Goal: Task Accomplishment & Management: Manage account settings

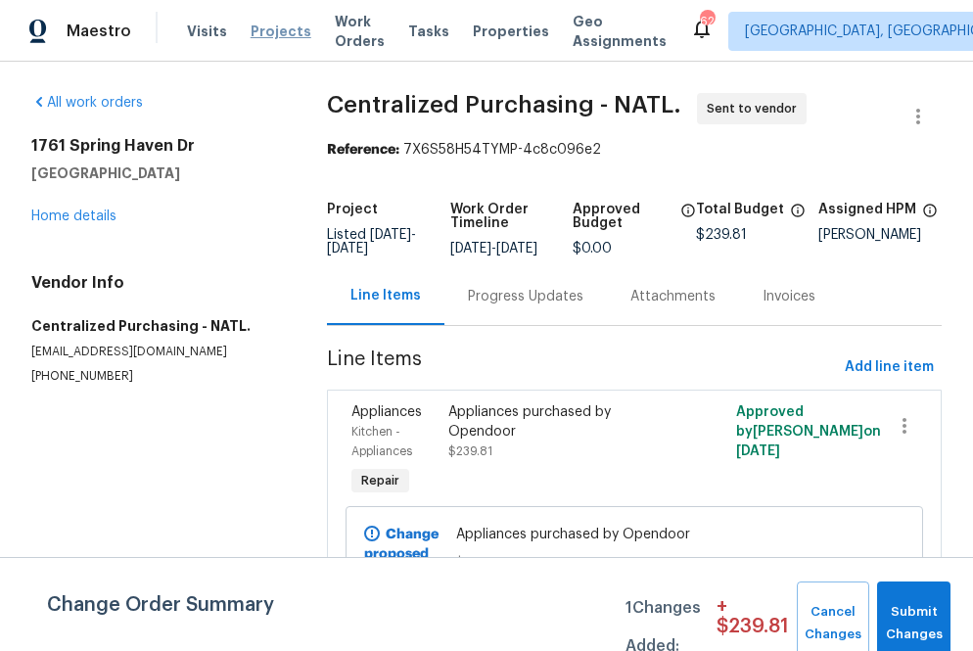
click at [255, 28] on span "Projects" at bounding box center [281, 32] width 61 height 20
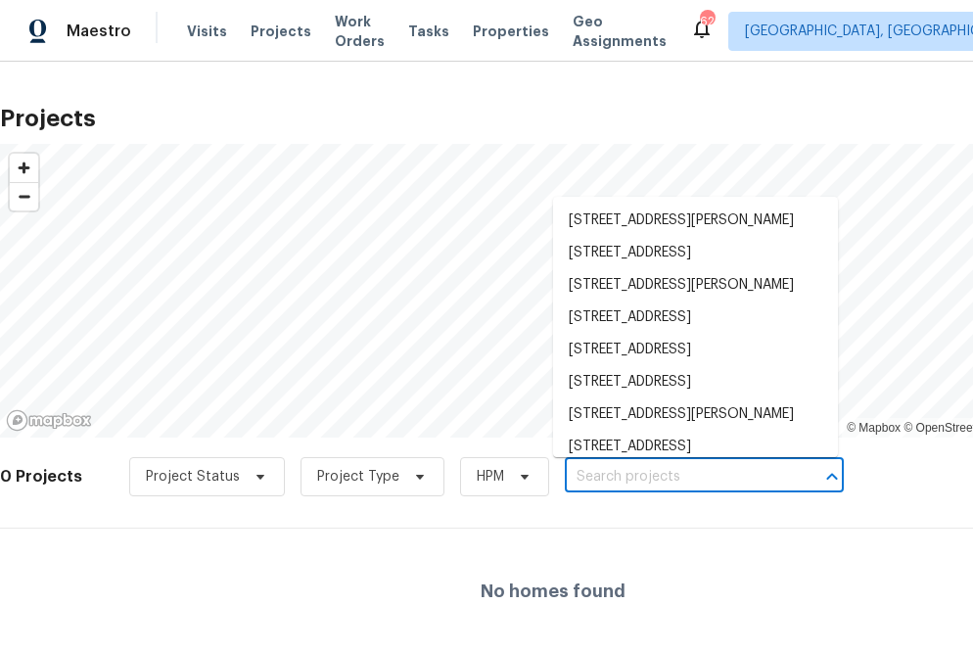
click at [643, 467] on input "text" at bounding box center [677, 477] width 224 height 30
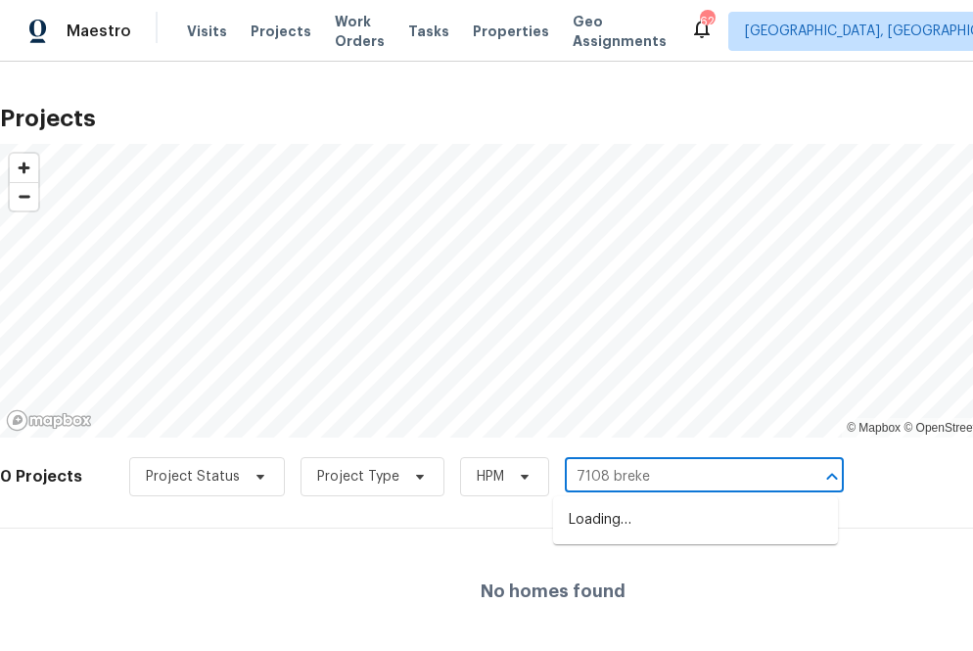
type input "7108 breken"
click at [637, 536] on li "[STREET_ADDRESS]" at bounding box center [695, 520] width 285 height 32
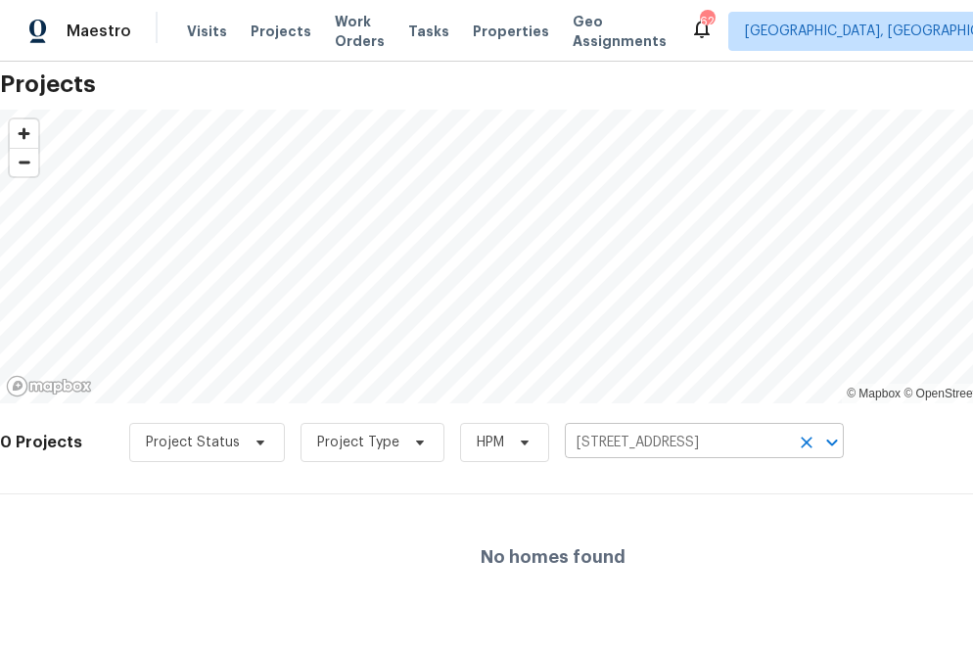
scroll to position [33, 0]
click at [662, 441] on input "[STREET_ADDRESS]" at bounding box center [677, 444] width 224 height 30
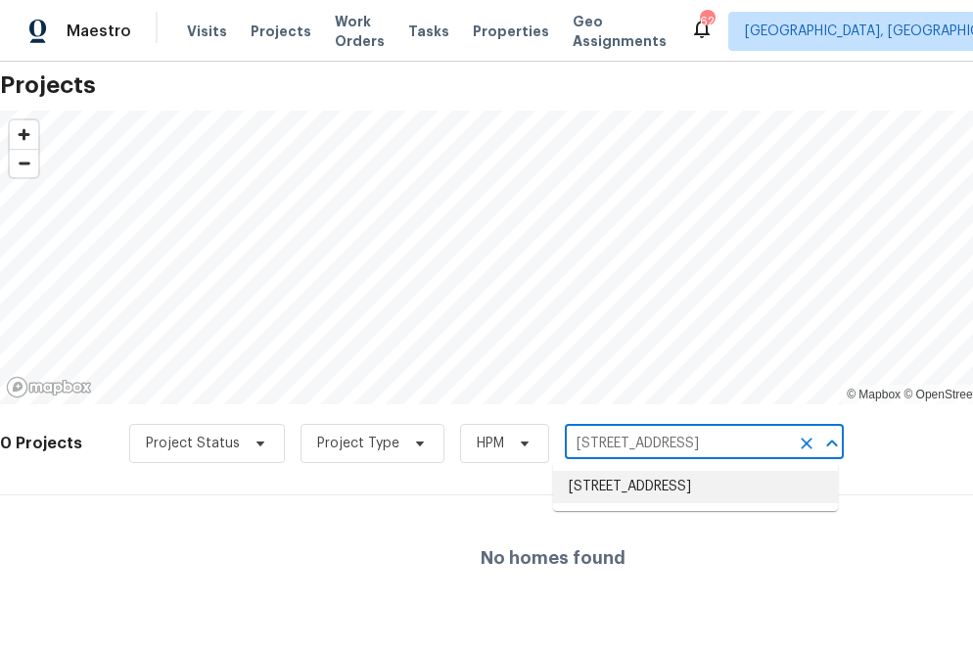
click at [666, 503] on li "[STREET_ADDRESS]" at bounding box center [695, 487] width 285 height 32
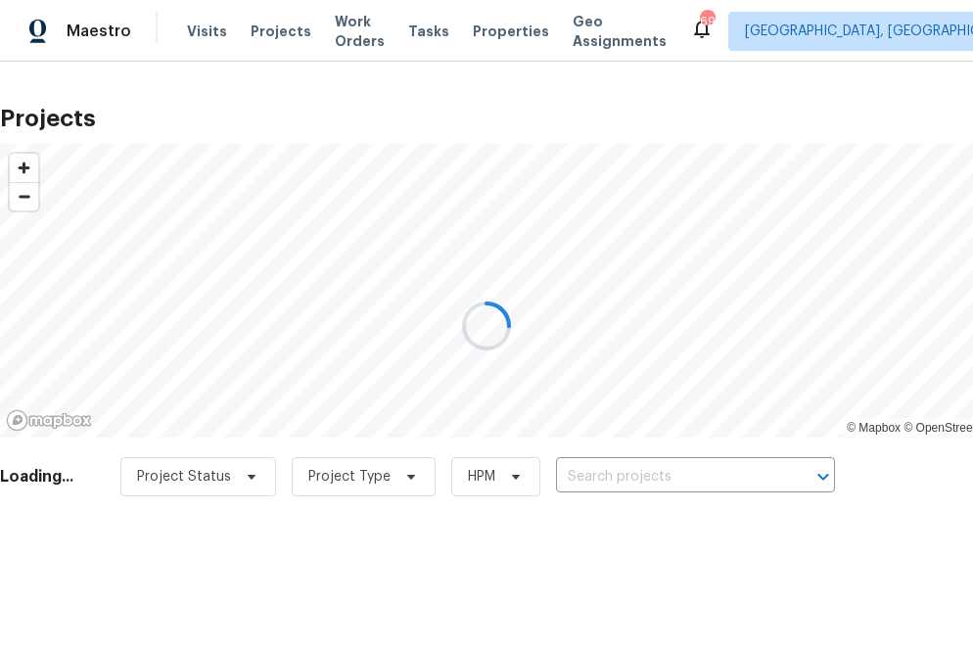
click at [626, 471] on div at bounding box center [486, 325] width 973 height 651
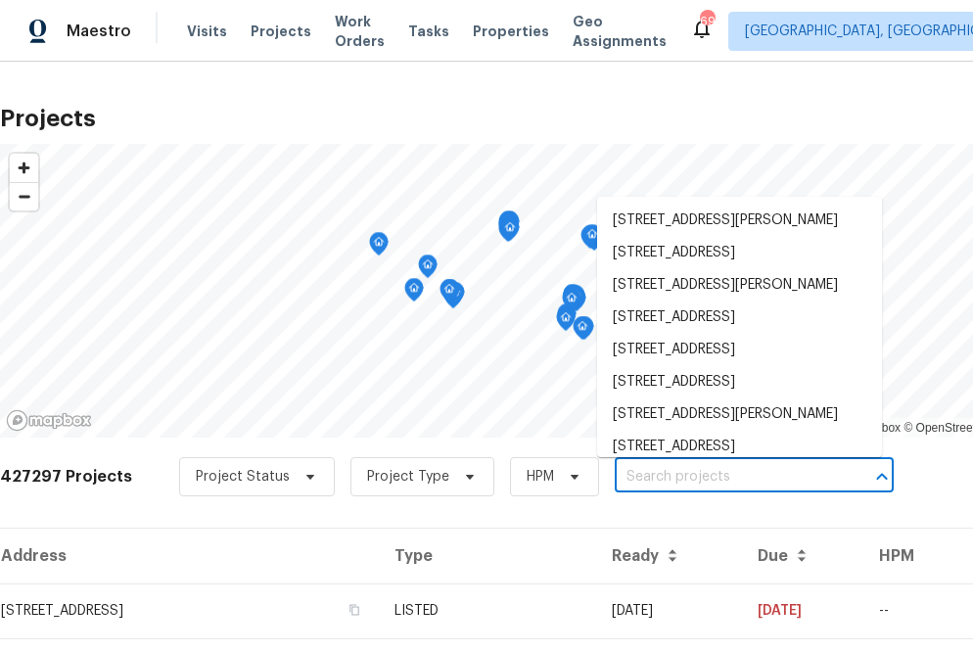
click at [630, 478] on input "text" at bounding box center [727, 477] width 224 height 30
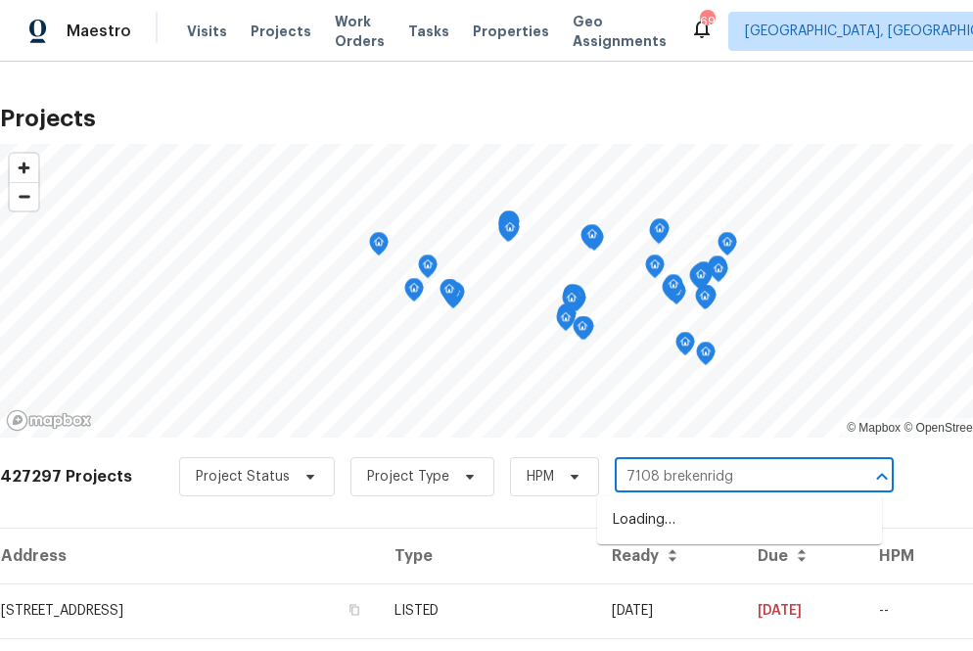
type input "7108 brekenridge"
click at [636, 536] on li "7108 Brekenridge Dr, Fort Worth, TX 76179" at bounding box center [739, 520] width 285 height 32
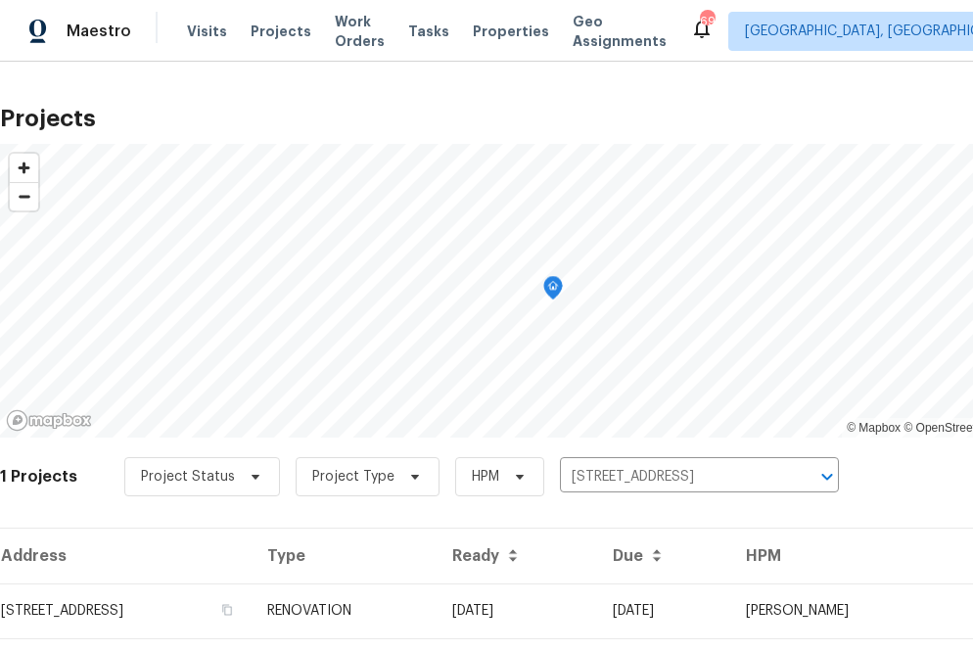
scroll to position [50, 0]
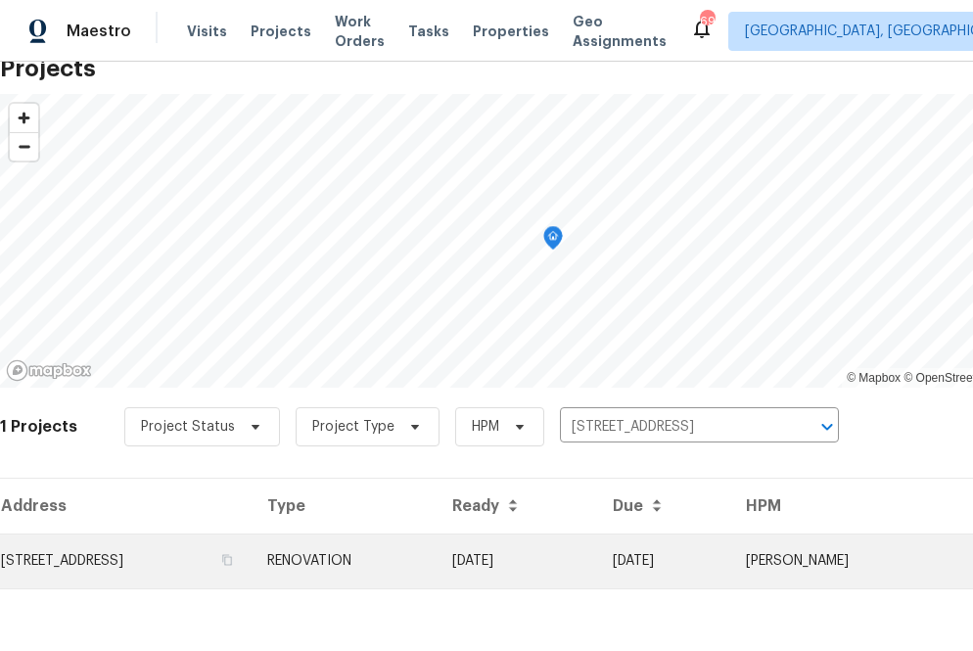
click at [252, 555] on td "7108 Brekenridge Dr, Fort Worth, TX 76179" at bounding box center [126, 560] width 252 height 55
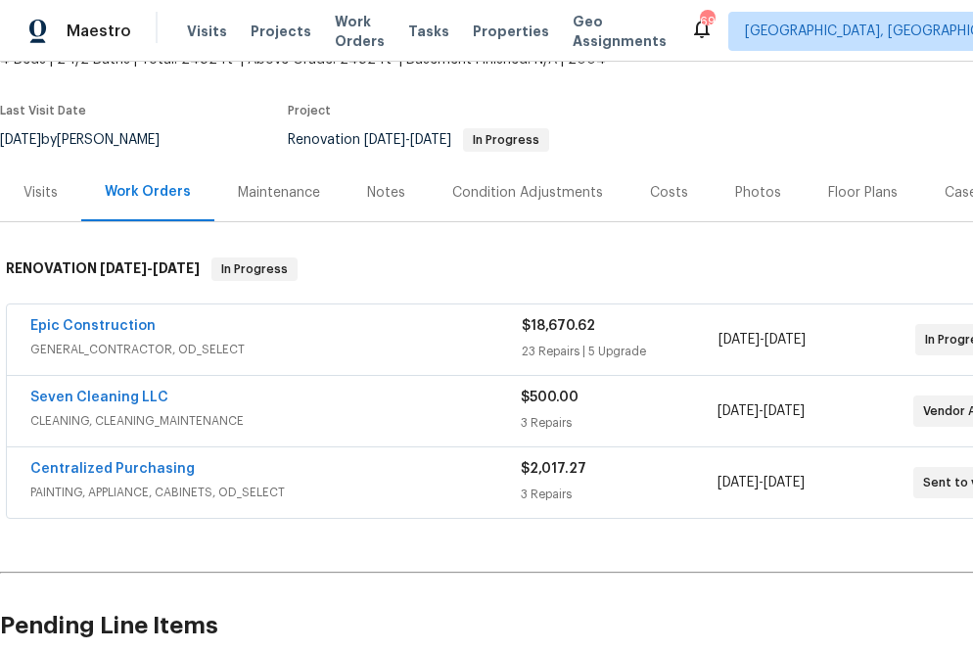
scroll to position [134, 0]
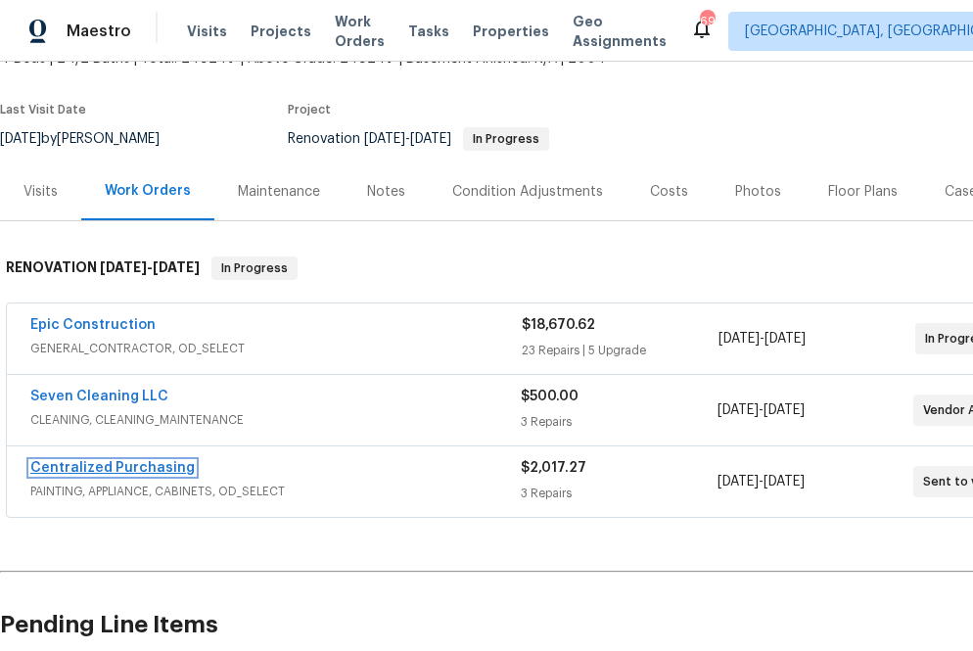
click at [132, 470] on link "Centralized Purchasing" at bounding box center [112, 468] width 164 height 14
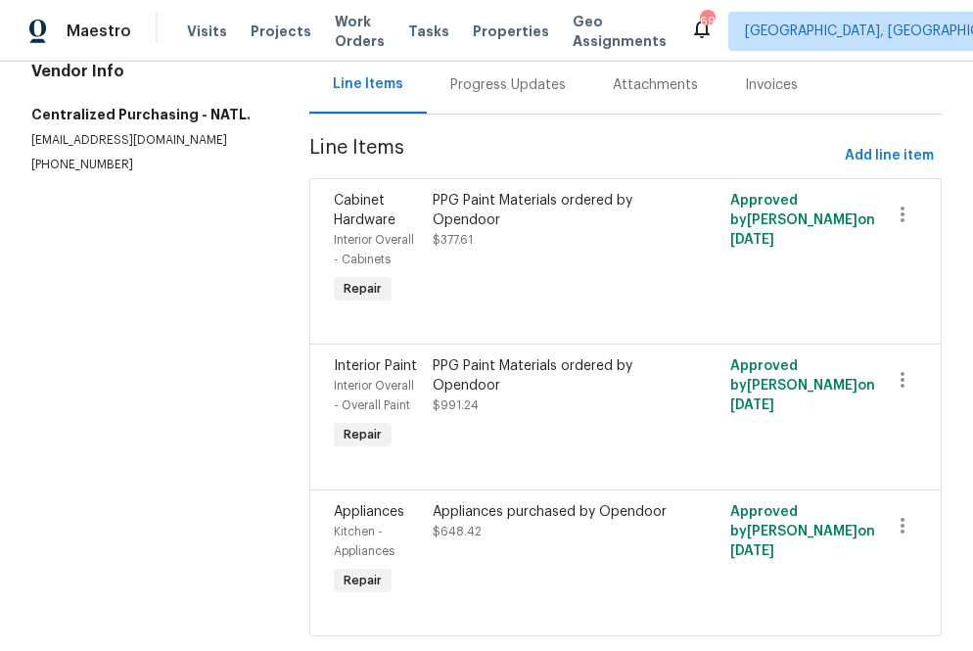
scroll to position [268, 0]
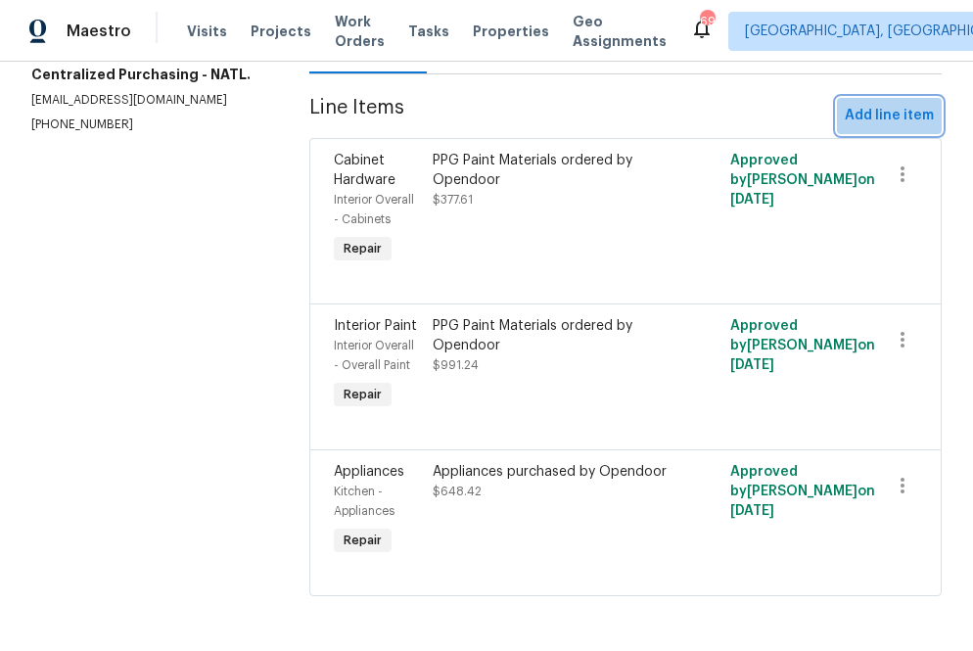
click at [902, 117] on span "Add line item" at bounding box center [889, 116] width 89 height 24
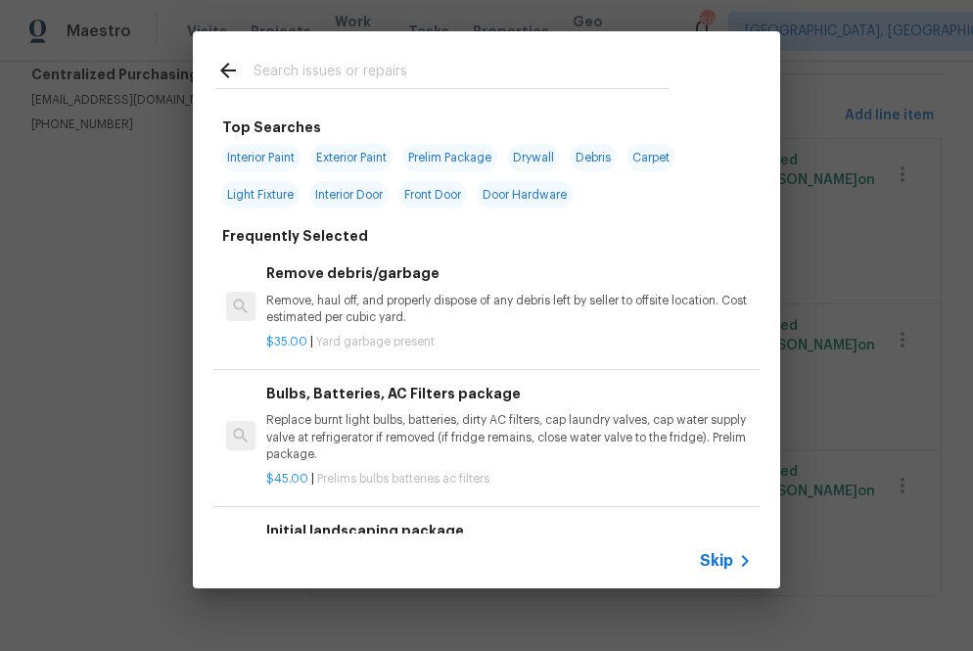
click at [285, 79] on input "text" at bounding box center [461, 73] width 415 height 29
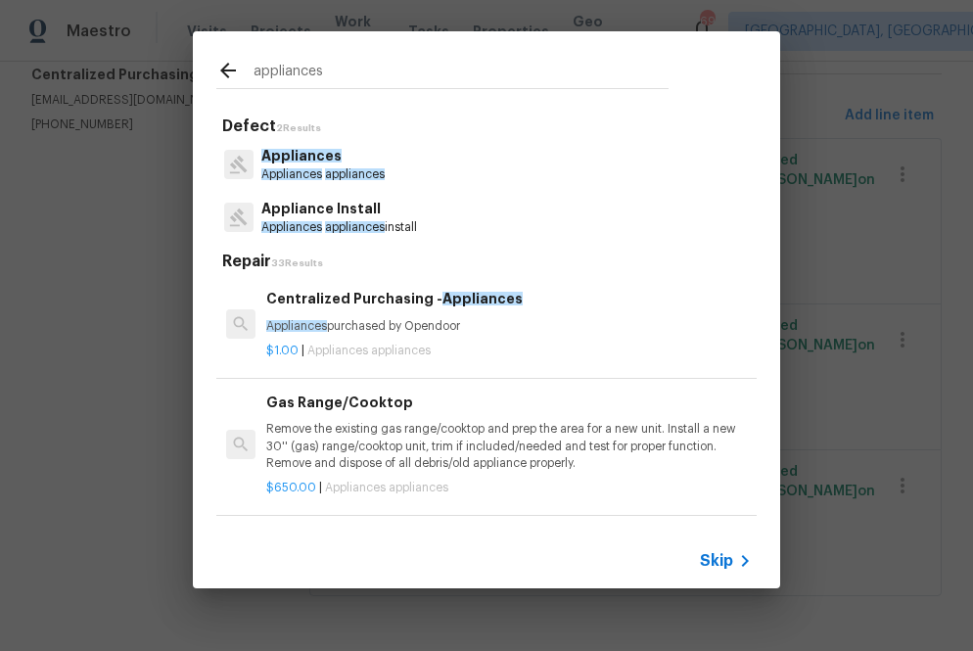
type input "appliances"
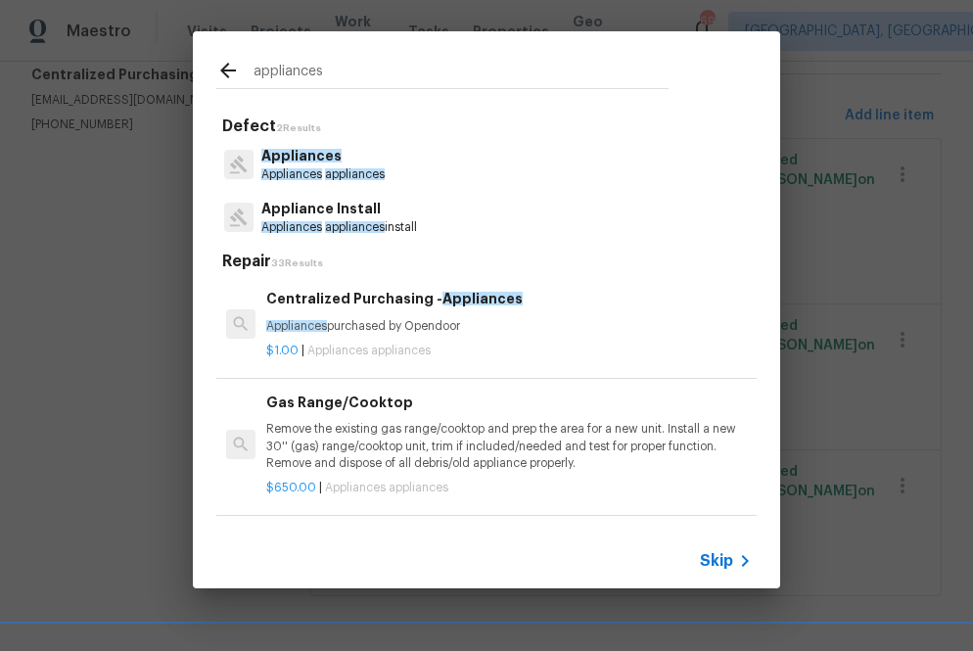
click at [305, 287] on div "Centralized Purchasing - Appliances Appliances purchased by Opendoor $1.00 | Ap…" at bounding box center [508, 323] width 491 height 77
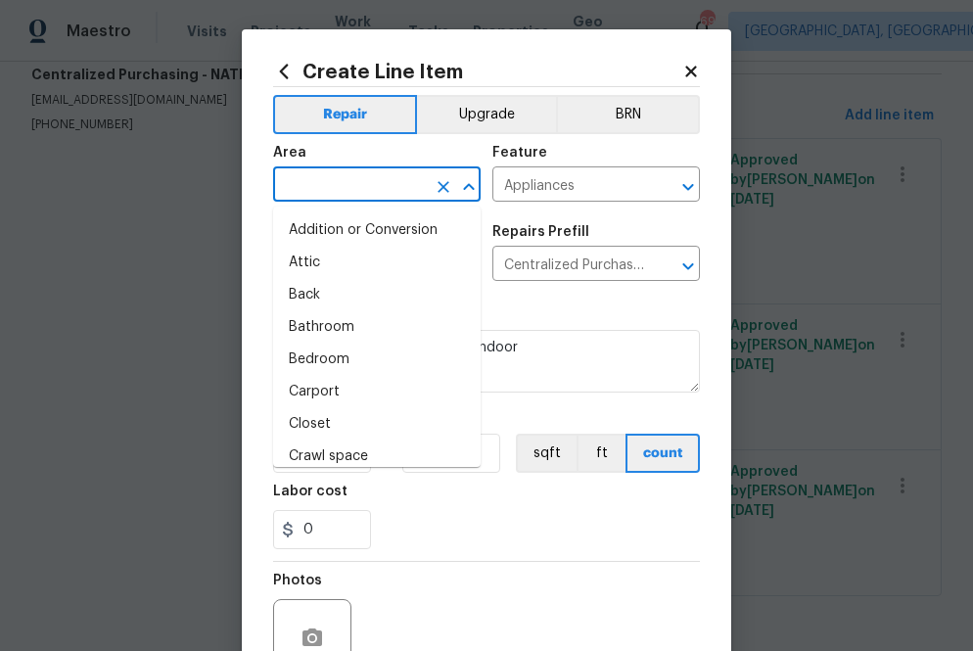
click at [346, 182] on input "text" at bounding box center [349, 186] width 153 height 30
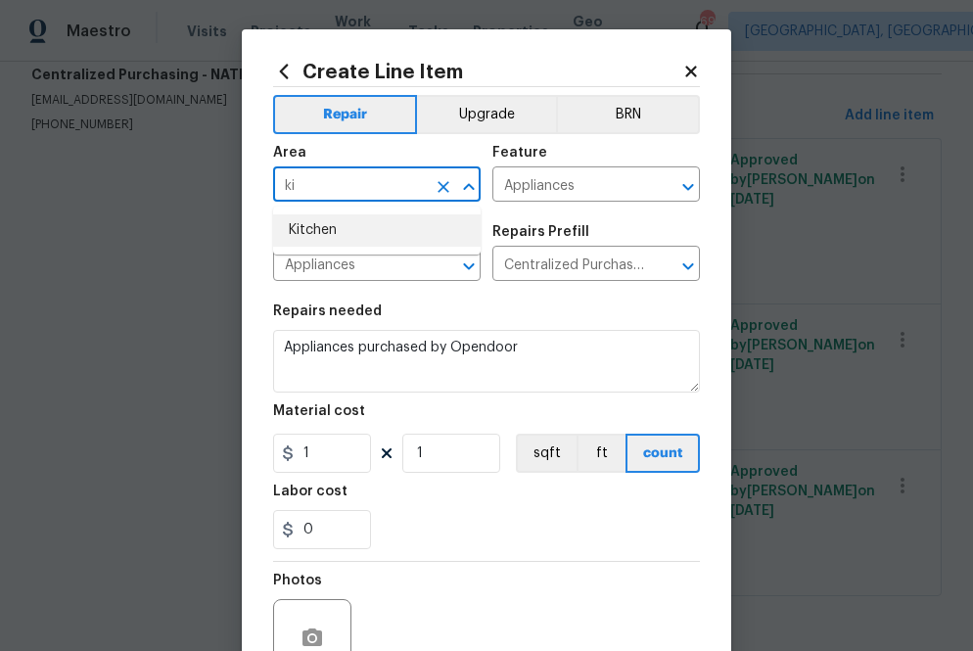
click at [323, 232] on li "Kitchen" at bounding box center [377, 230] width 208 height 32
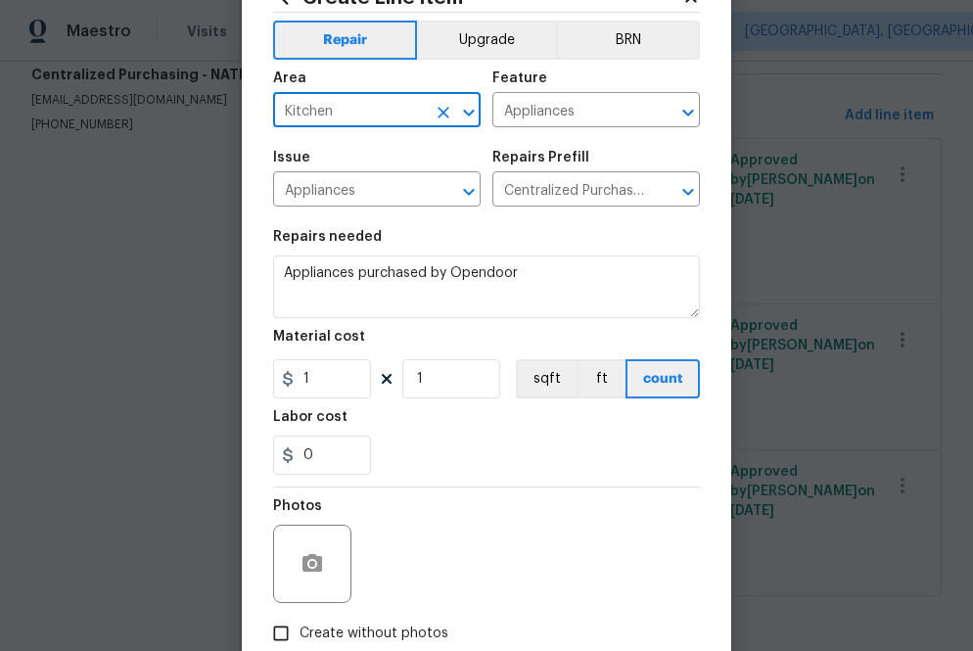
scroll to position [75, 0]
type input "Kitchen"
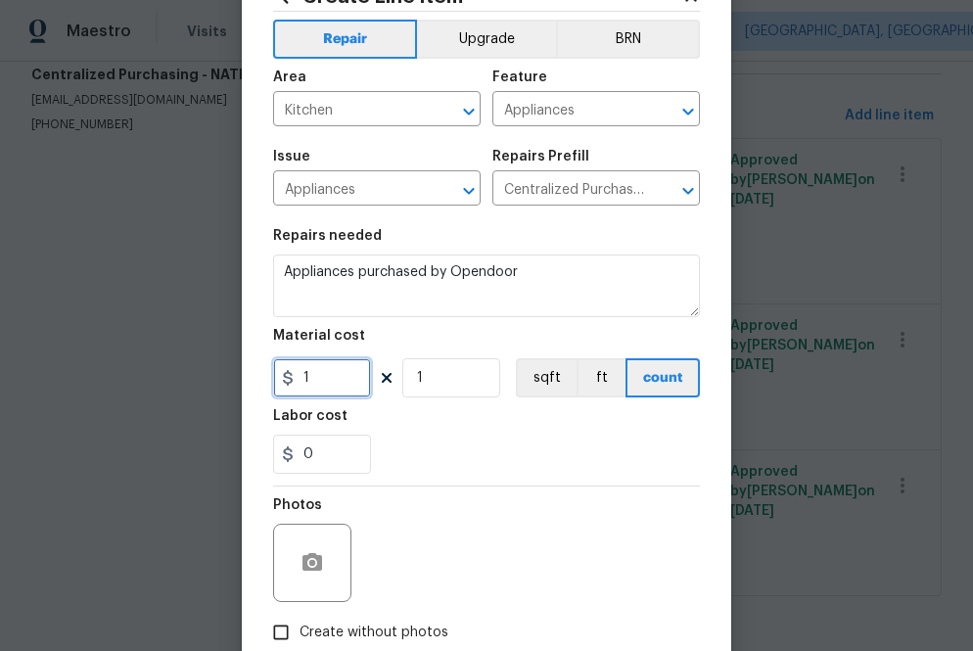
click at [339, 379] on input "1" at bounding box center [322, 377] width 98 height 39
click at [321, 382] on input "1" at bounding box center [322, 377] width 98 height 39
paste input "648.42"
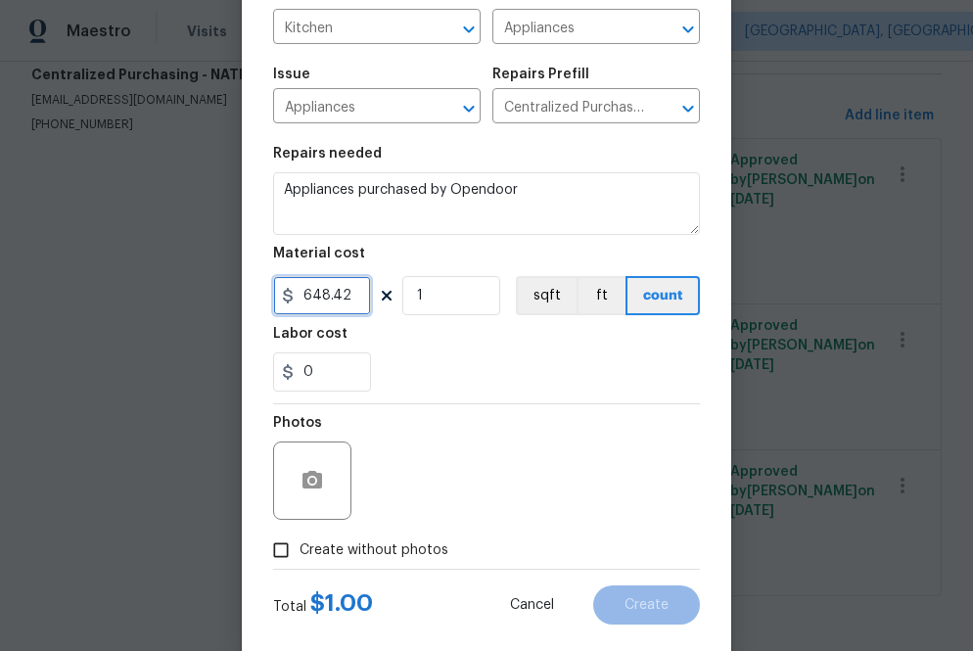
type input "648.42"
click at [384, 551] on span "Create without photos" at bounding box center [374, 550] width 149 height 21
click at [300, 551] on input "Create without photos" at bounding box center [280, 550] width 37 height 37
checkbox input "true"
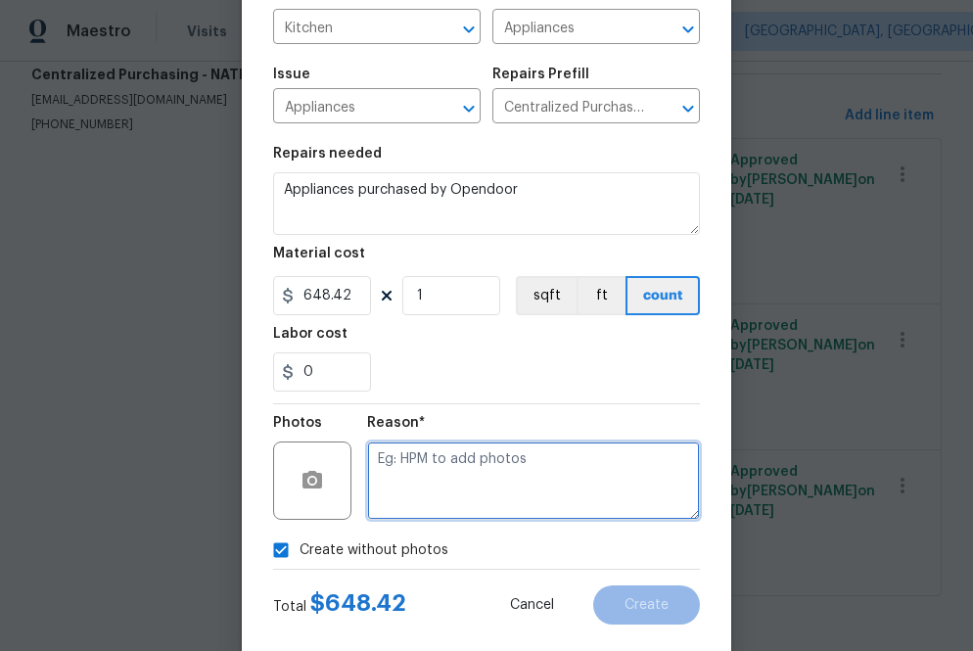
click at [496, 477] on textarea at bounding box center [533, 480] width 333 height 78
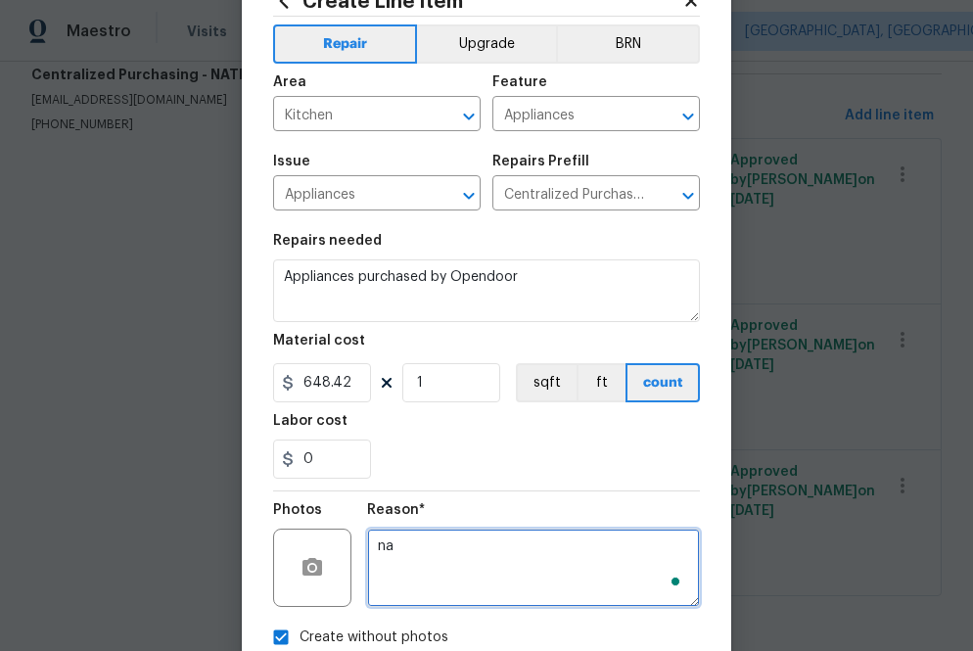
scroll to position [193, 0]
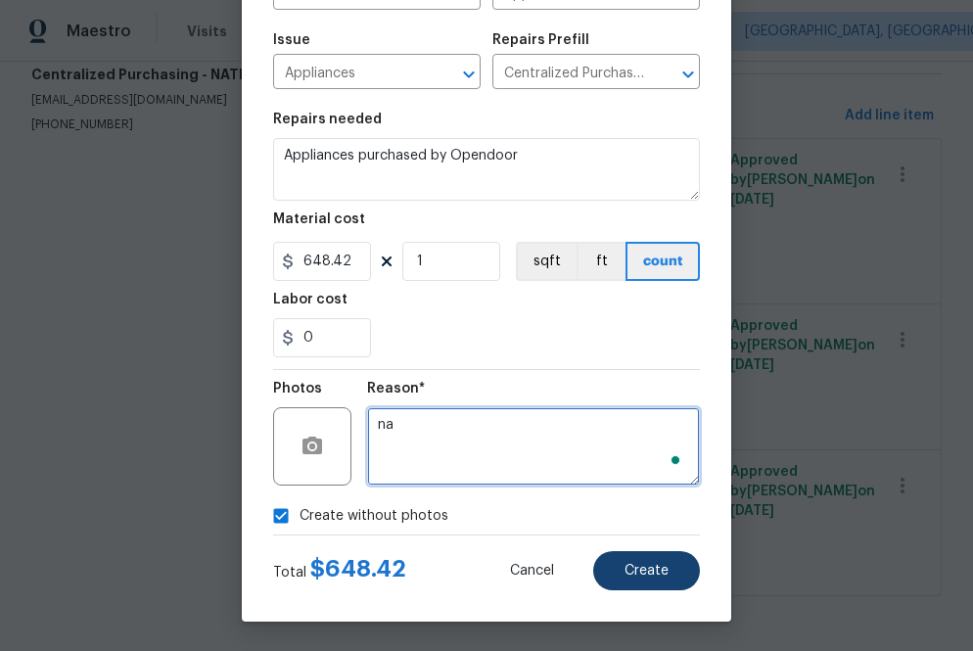
type textarea "na"
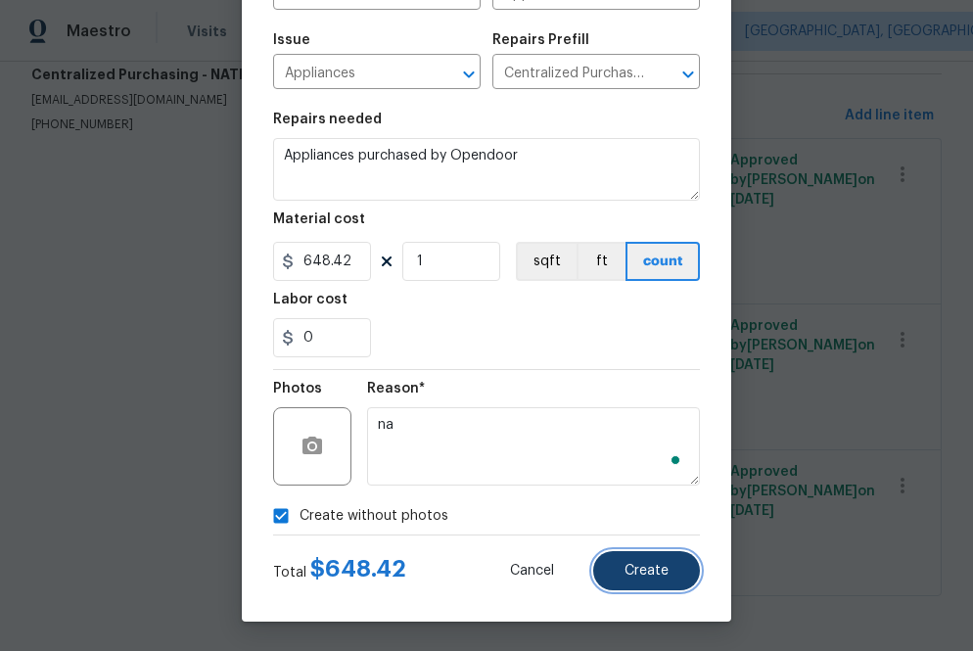
click at [648, 579] on button "Create" at bounding box center [646, 570] width 107 height 39
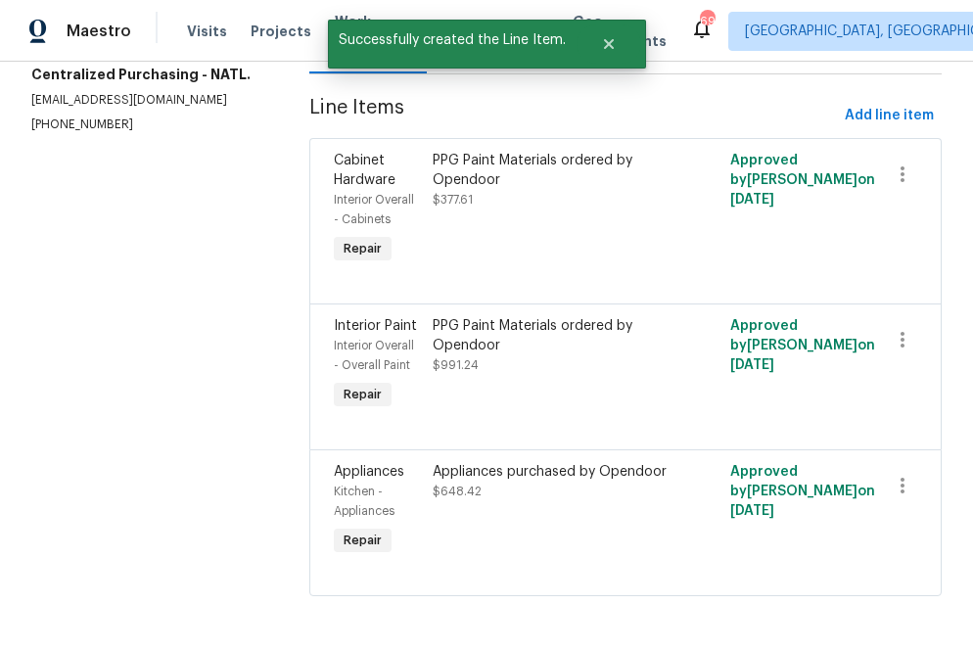
scroll to position [0, 0]
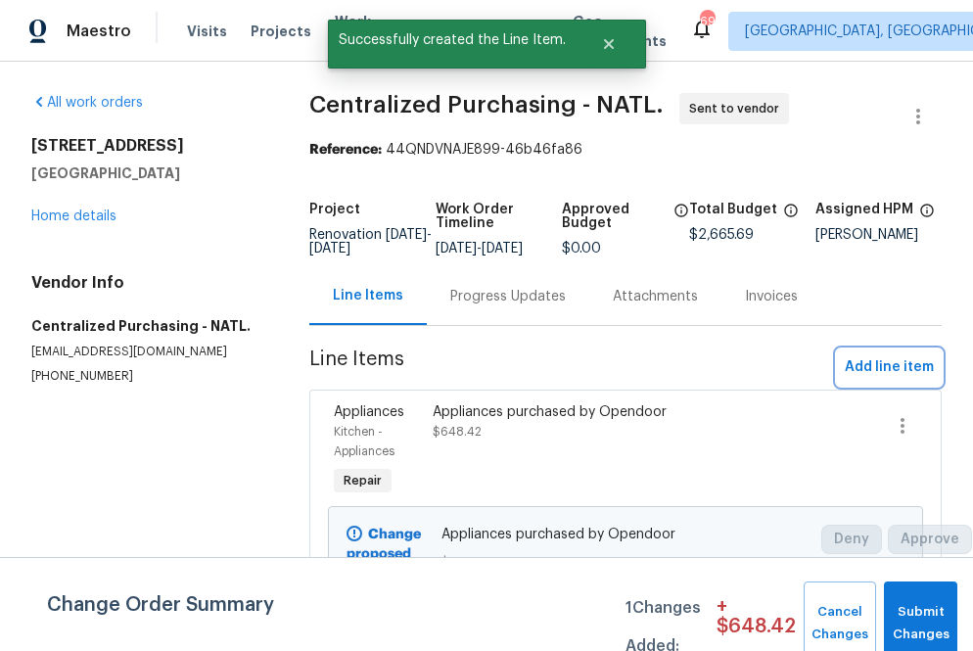
click at [867, 374] on span "Add line item" at bounding box center [889, 367] width 89 height 24
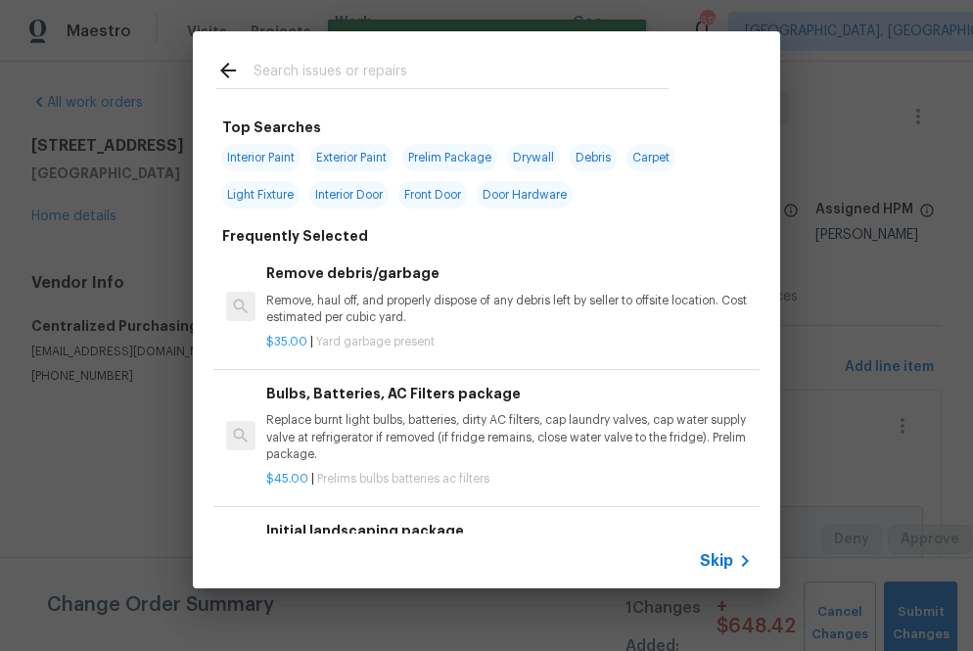
click at [729, 560] on span "Skip" at bounding box center [716, 561] width 33 height 20
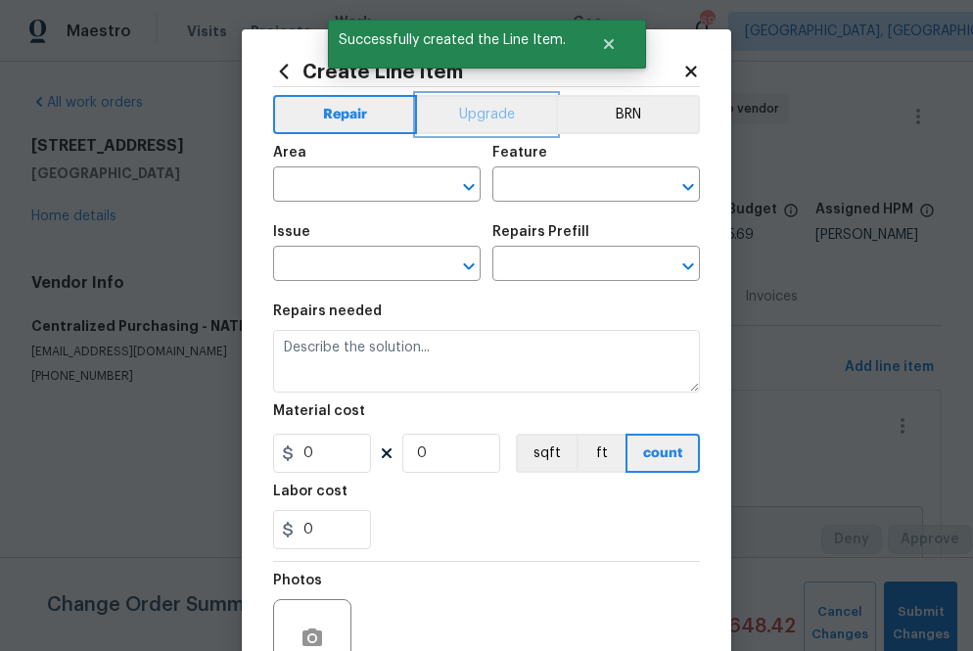
click at [481, 112] on button "Upgrade" at bounding box center [487, 114] width 140 height 39
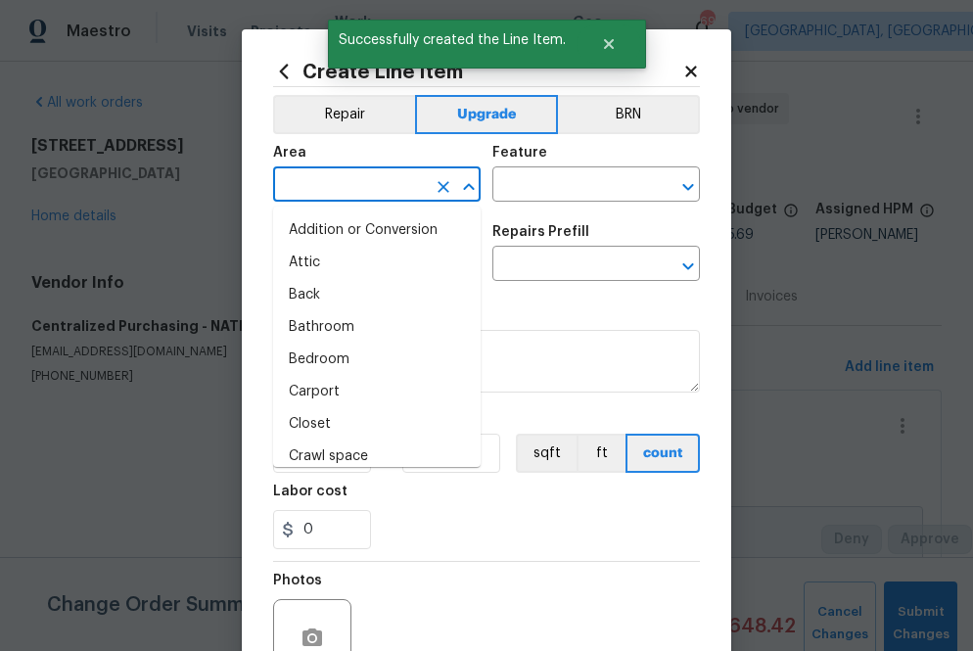
click at [387, 176] on input "text" at bounding box center [349, 186] width 153 height 30
click at [279, 63] on icon at bounding box center [284, 72] width 22 height 22
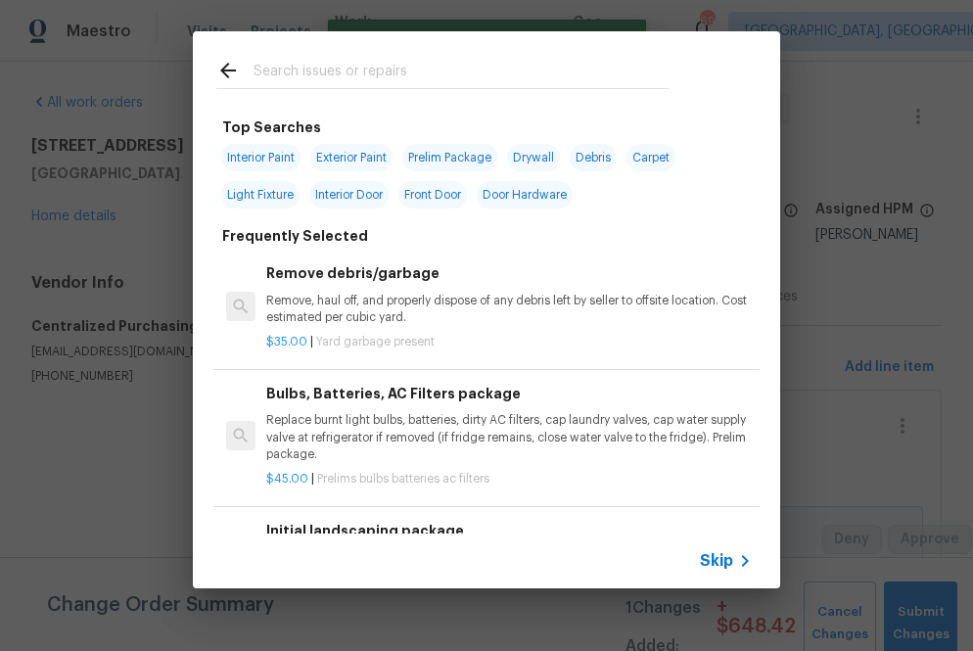
click at [326, 74] on input "text" at bounding box center [461, 73] width 415 height 29
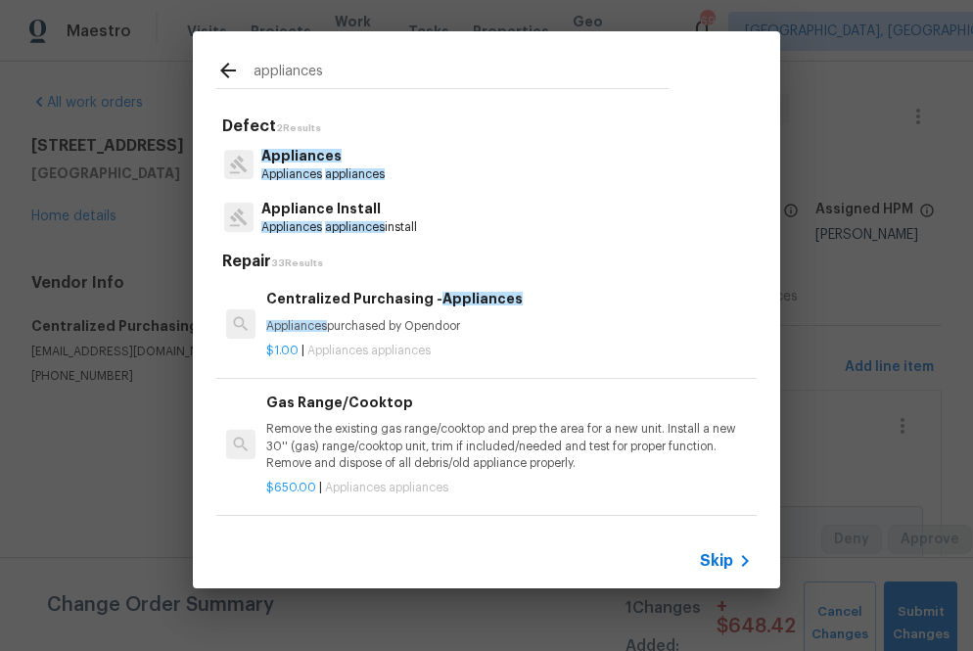
type input "appliances"
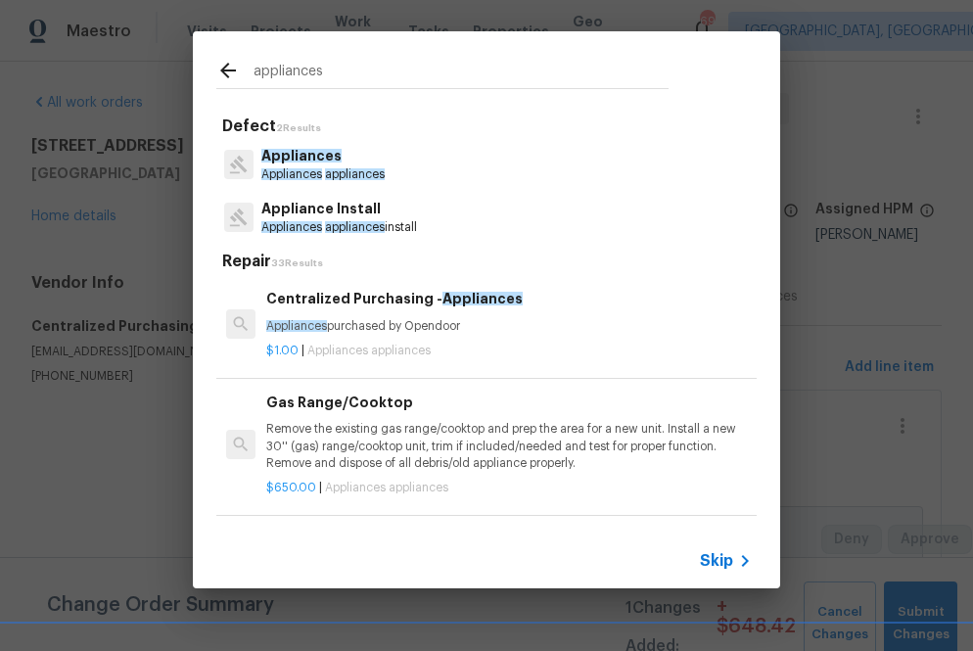
click at [316, 299] on h6 "Centralized Purchasing - Appliances" at bounding box center [509, 299] width 486 height 22
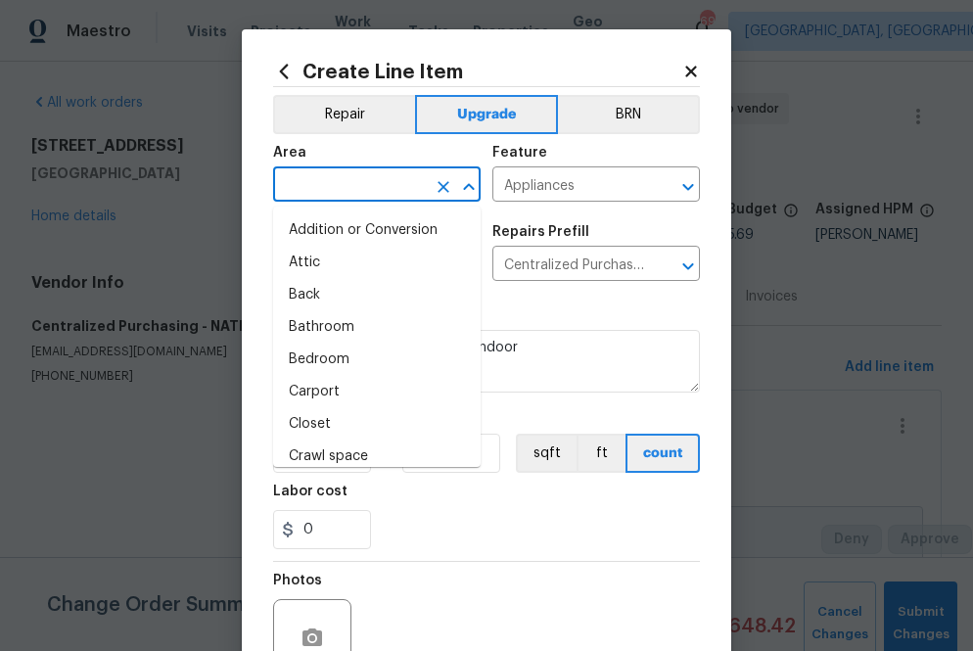
click at [374, 188] on input "text" at bounding box center [349, 186] width 153 height 30
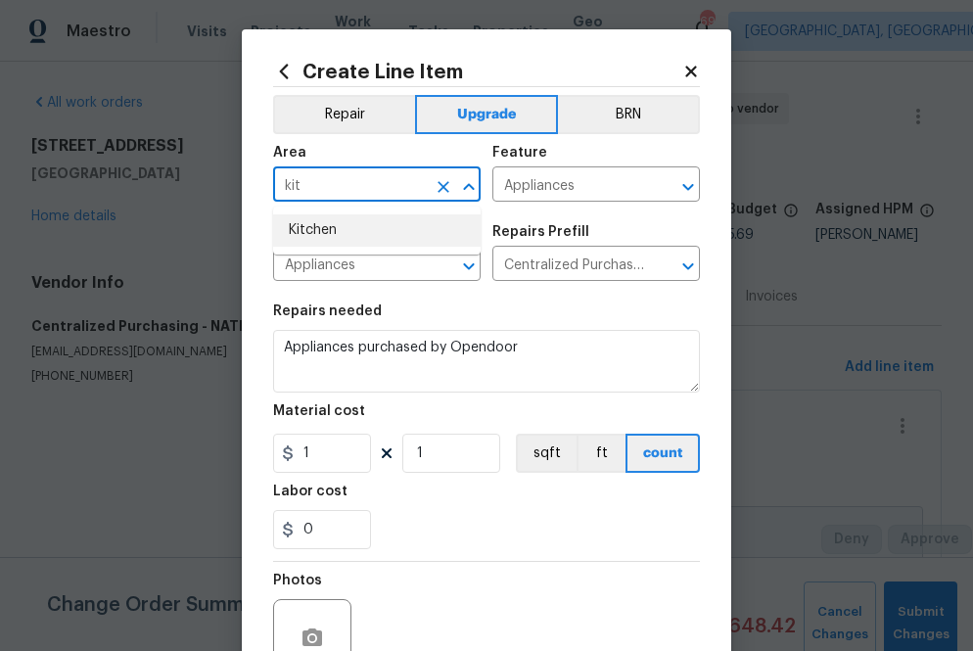
click at [383, 231] on li "Kitchen" at bounding box center [377, 230] width 208 height 32
type input "Kitchen"
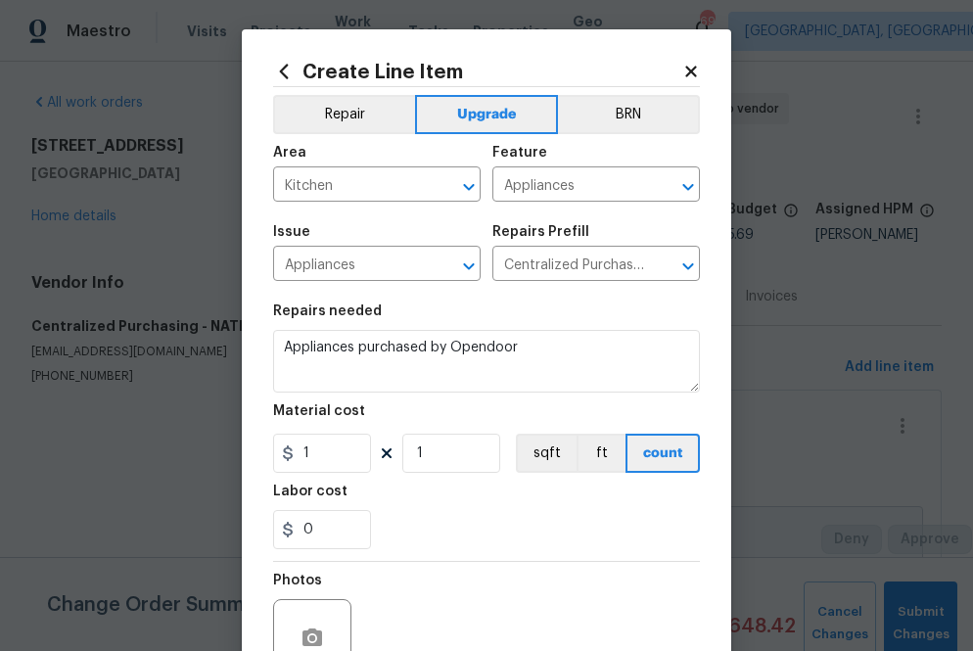
click at [535, 319] on div "Repairs needed" at bounding box center [486, 316] width 427 height 25
click at [334, 457] on input "1" at bounding box center [322, 453] width 98 height 39
click at [334, 455] on input "1" at bounding box center [322, 453] width 98 height 39
paste input "text"
click at [334, 455] on input "1" at bounding box center [322, 453] width 98 height 39
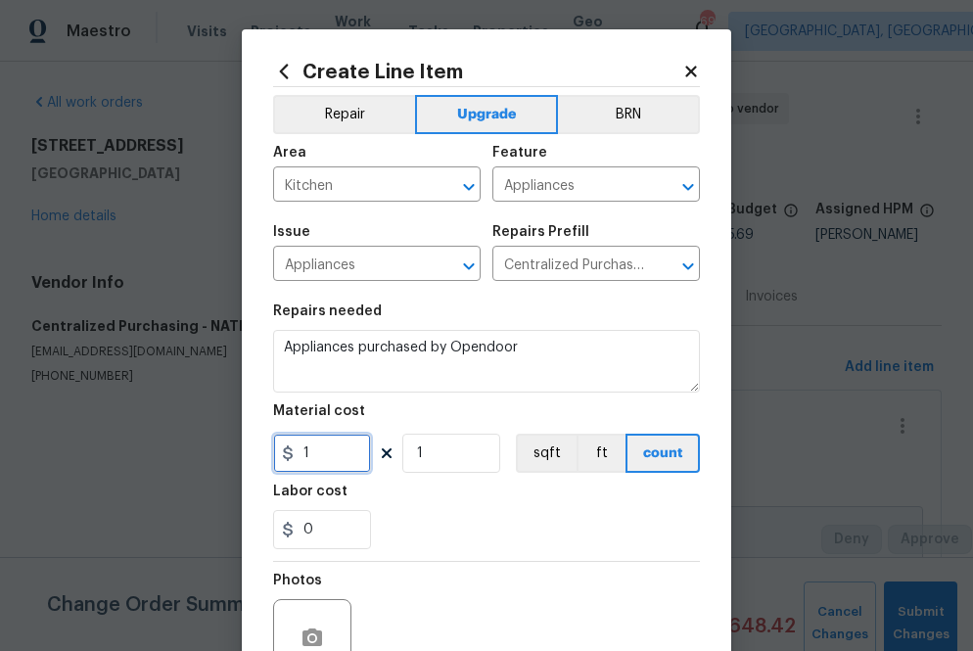
click at [334, 455] on input "1" at bounding box center [322, 453] width 98 height 39
click at [326, 446] on input "1" at bounding box center [322, 453] width 98 height 39
paste input "099.91"
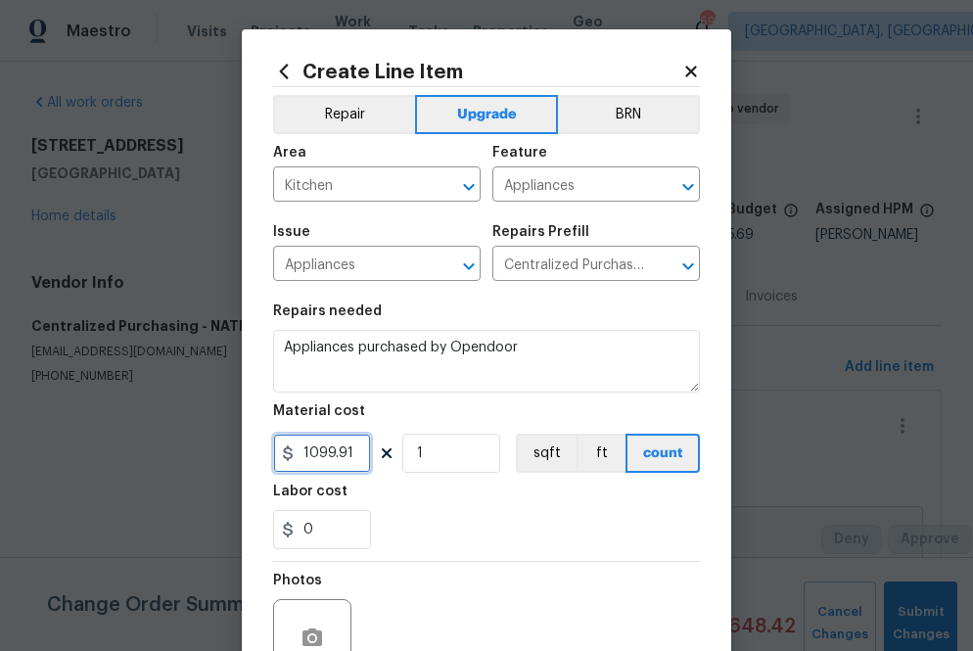
type input "1099.91"
click at [420, 533] on div "0" at bounding box center [486, 529] width 427 height 39
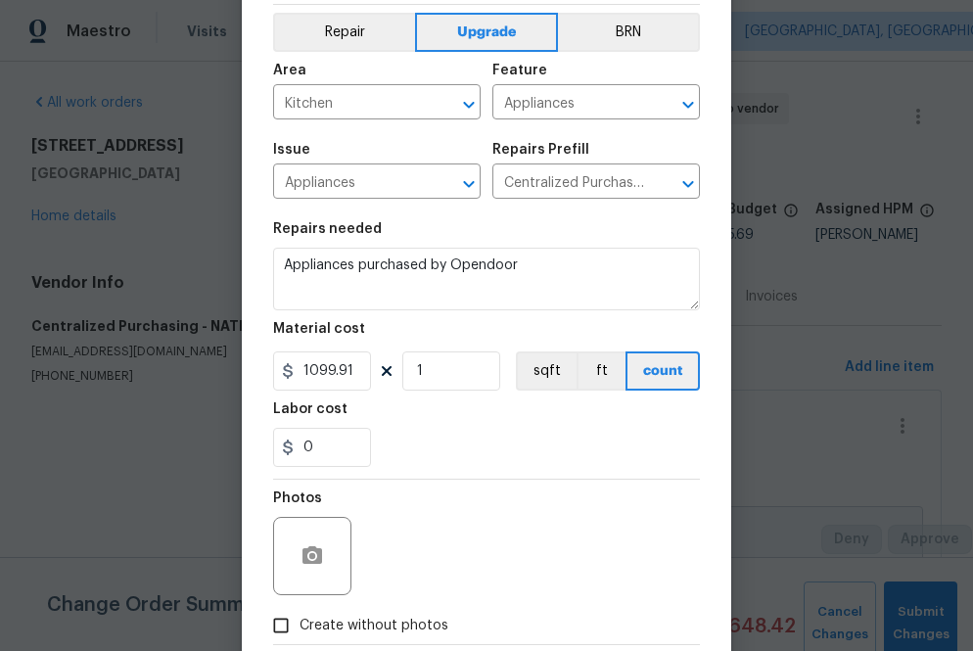
scroll to position [84, 0]
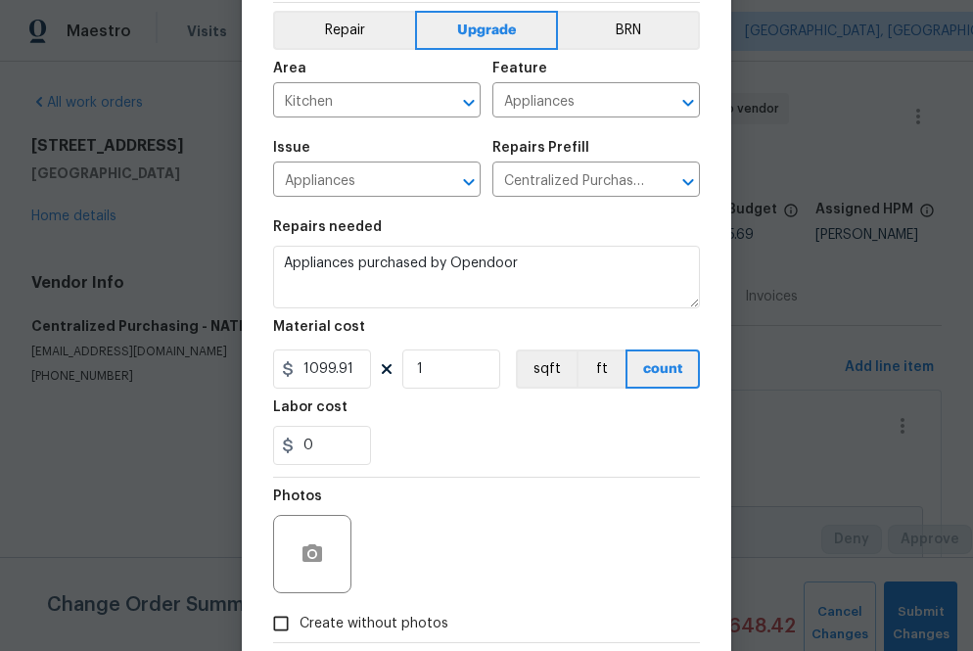
click at [408, 626] on span "Create without photos" at bounding box center [374, 624] width 149 height 21
click at [300, 626] on input "Create without photos" at bounding box center [280, 623] width 37 height 37
checkbox input "true"
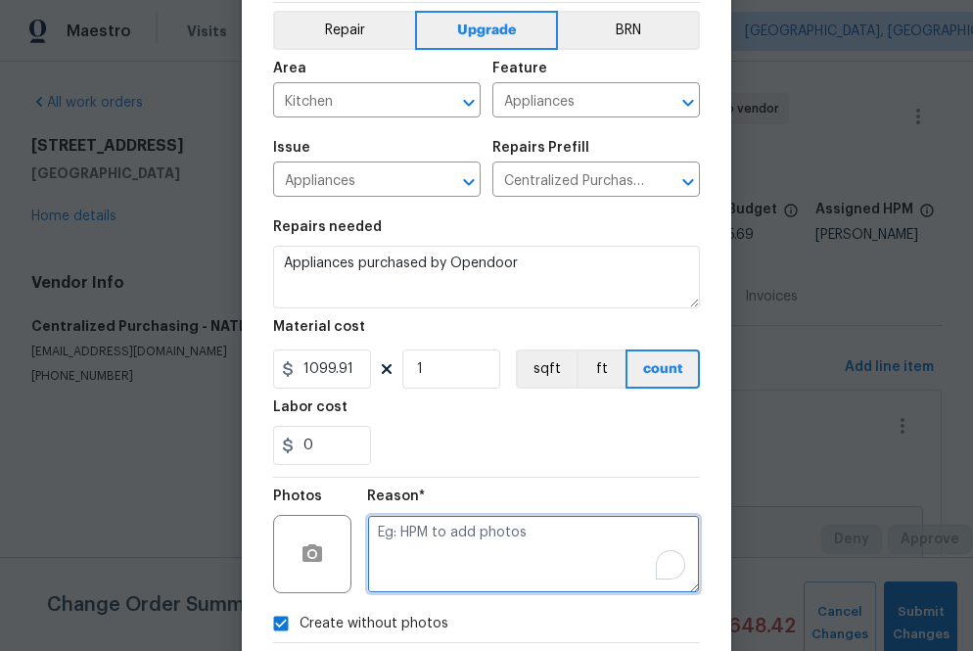
click at [429, 537] on textarea "To enrich screen reader interactions, please activate Accessibility in Grammarl…" at bounding box center [533, 554] width 333 height 78
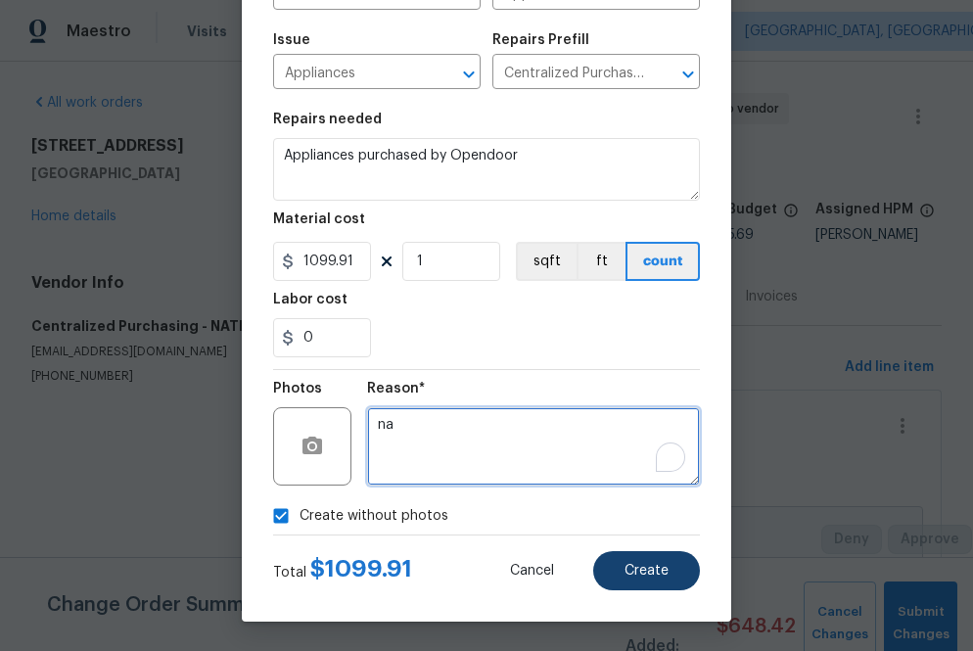
type textarea "na"
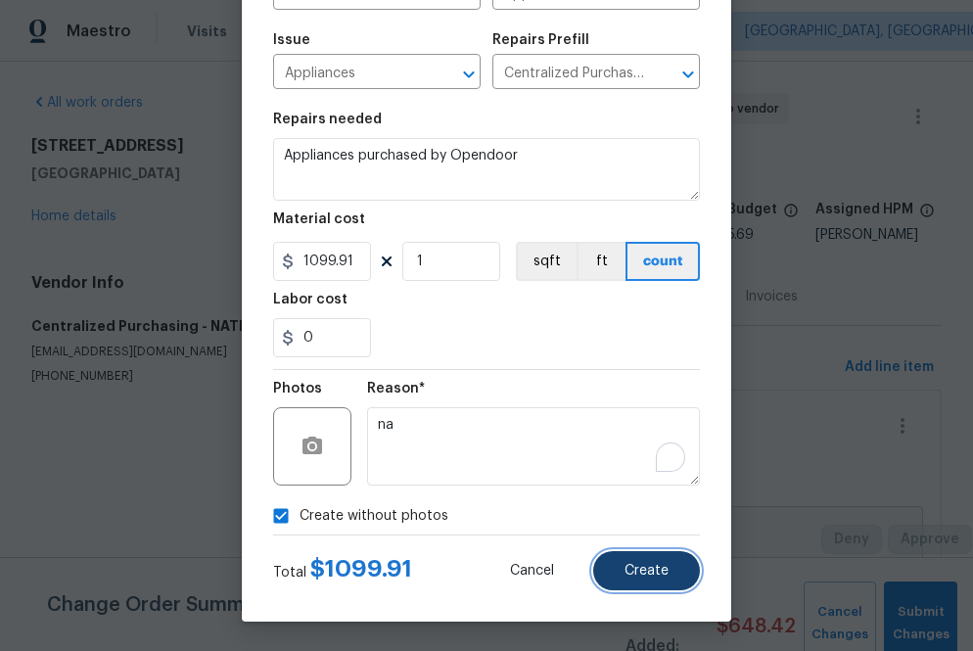
click at [619, 568] on button "Create" at bounding box center [646, 570] width 107 height 39
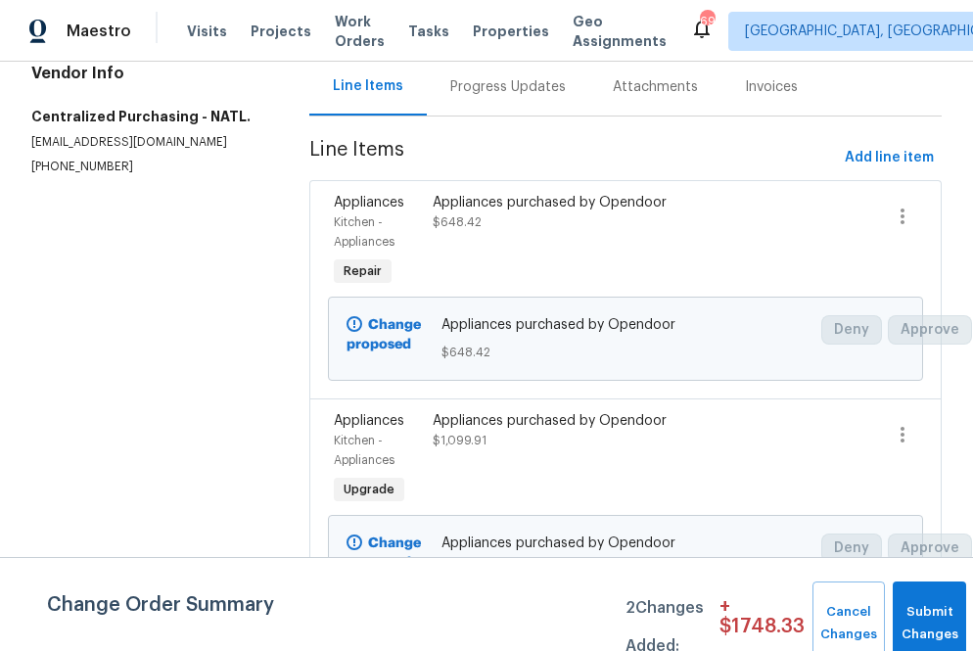
scroll to position [208, 0]
click at [902, 225] on icon "button" at bounding box center [903, 217] width 4 height 16
click at [893, 220] on li "Cancel" at bounding box center [916, 231] width 75 height 32
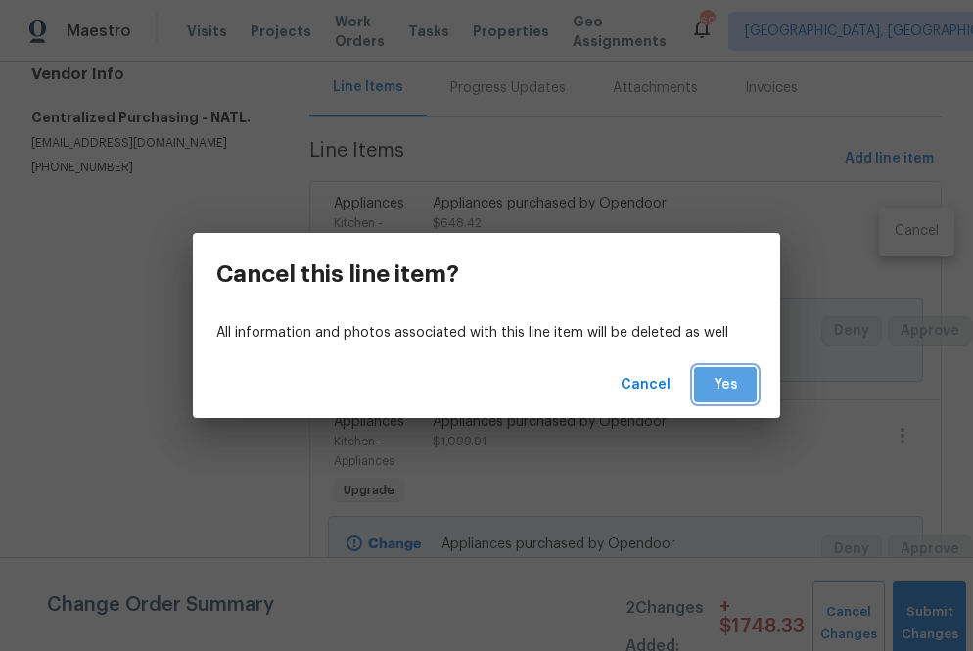
click at [708, 380] on button "Yes" at bounding box center [725, 385] width 63 height 36
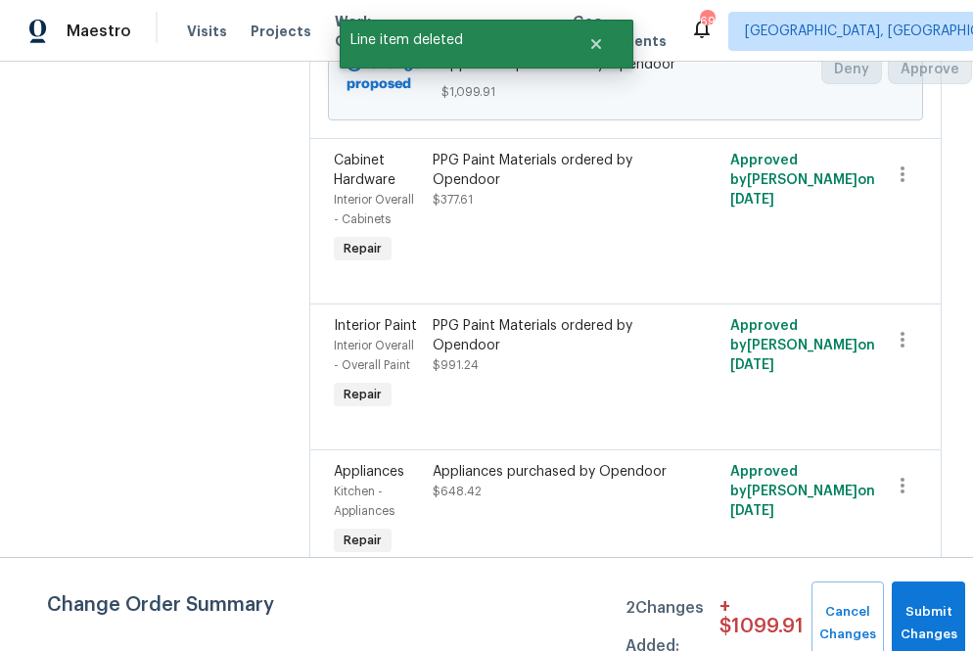
scroll to position [487, 0]
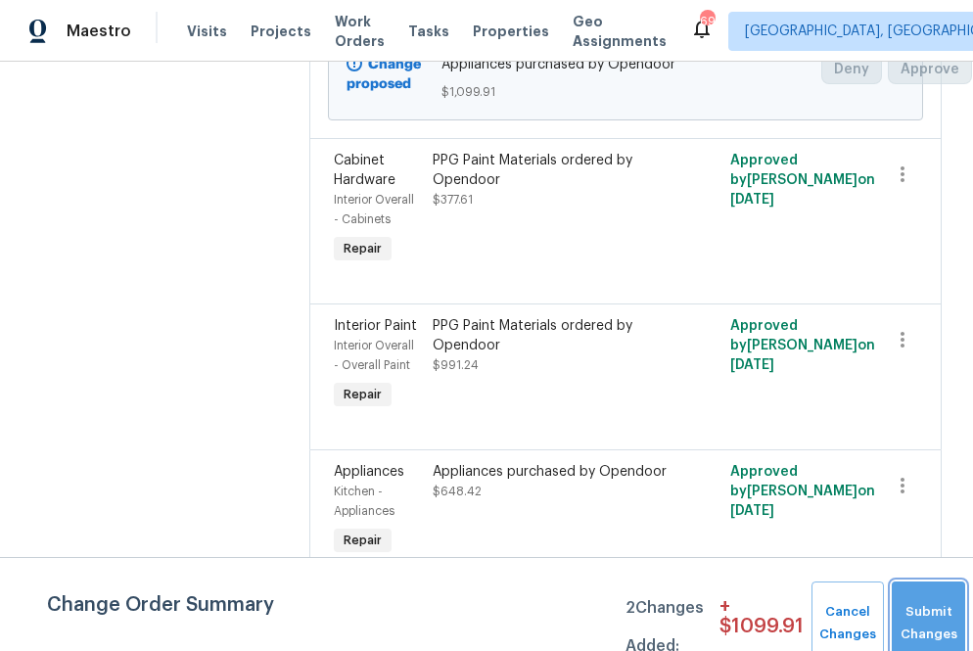
click at [915, 604] on button "Submit Changes" at bounding box center [928, 623] width 73 height 84
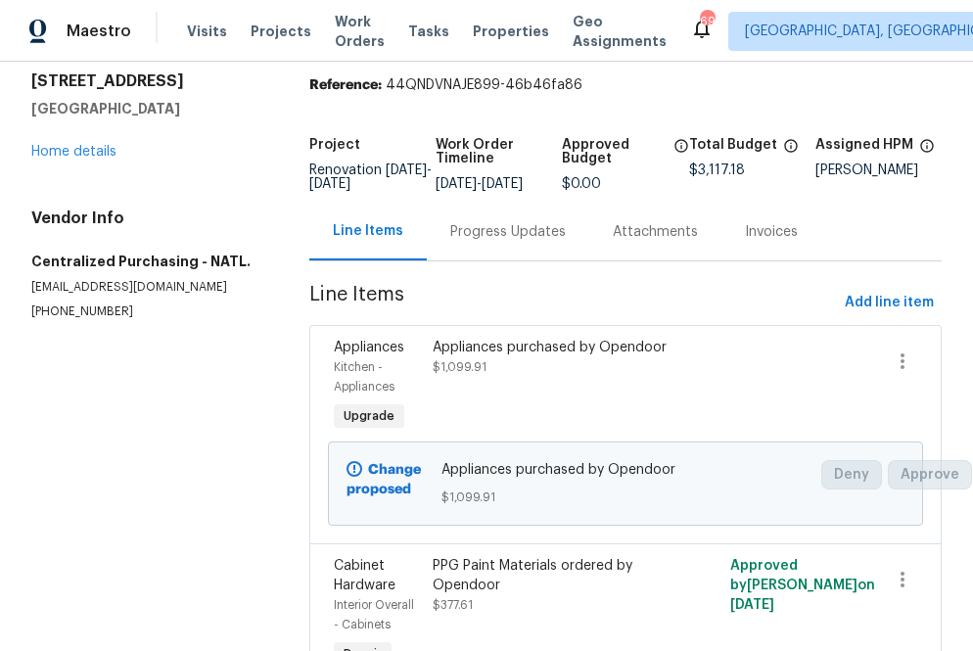
scroll to position [0, 0]
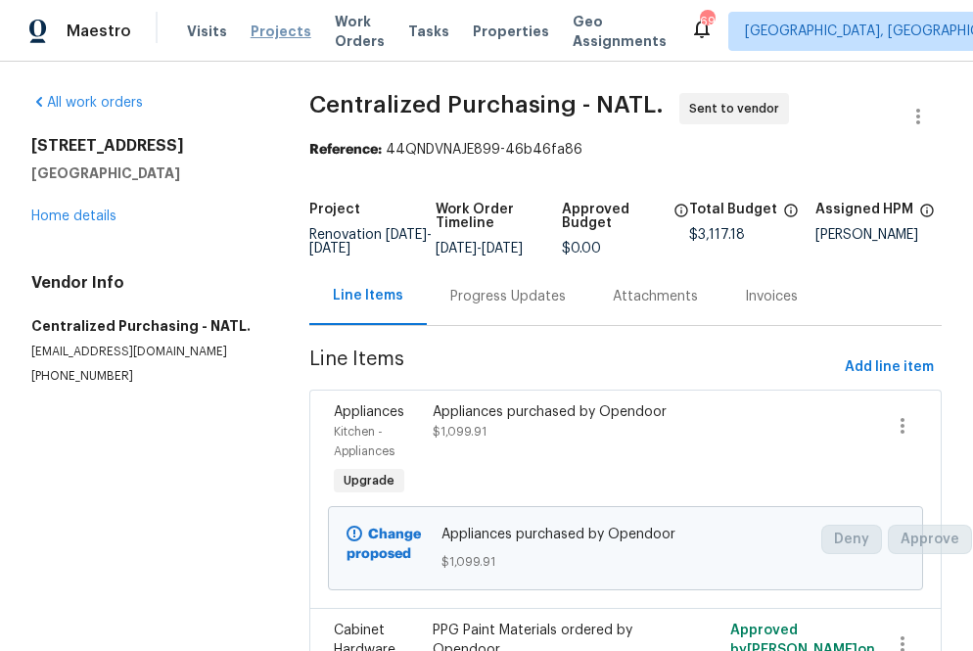
click at [275, 26] on span "Projects" at bounding box center [281, 32] width 61 height 20
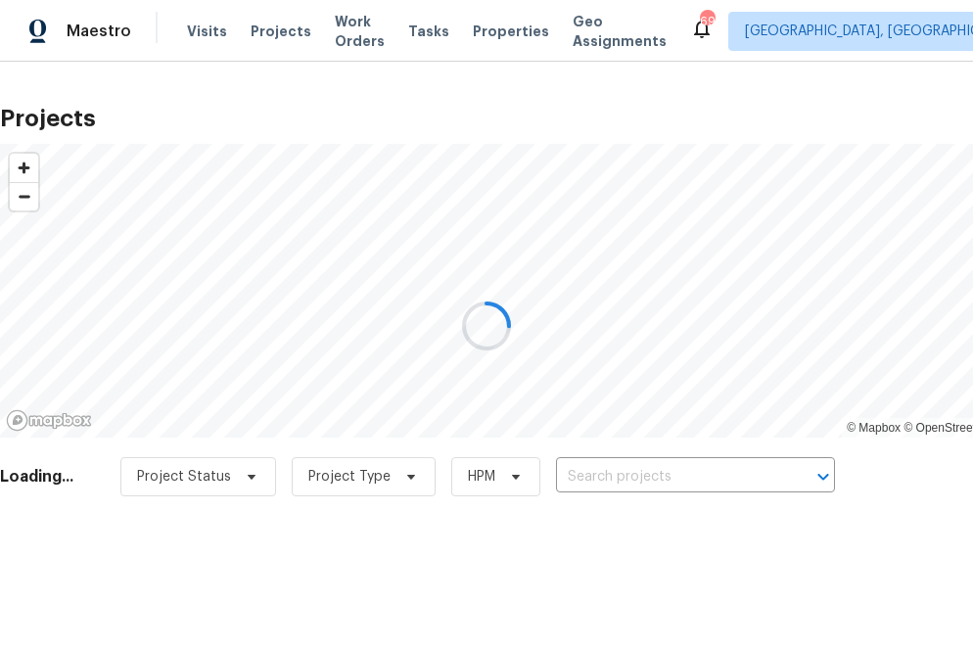
click at [576, 480] on div at bounding box center [486, 325] width 973 height 651
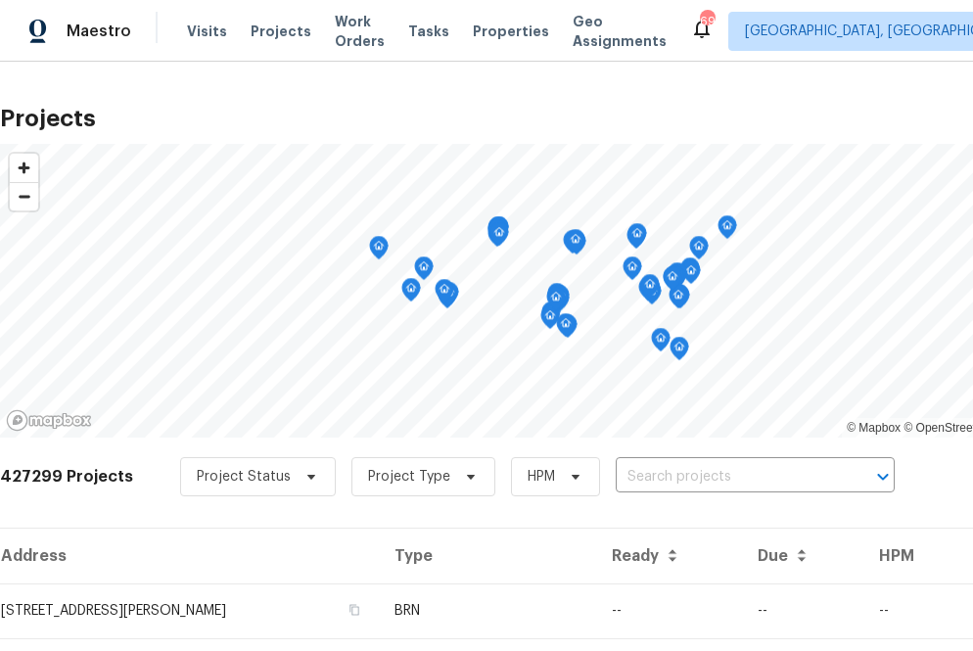
click at [589, 477] on div "Project Status Project Type HPM ​" at bounding box center [537, 476] width 715 height 39
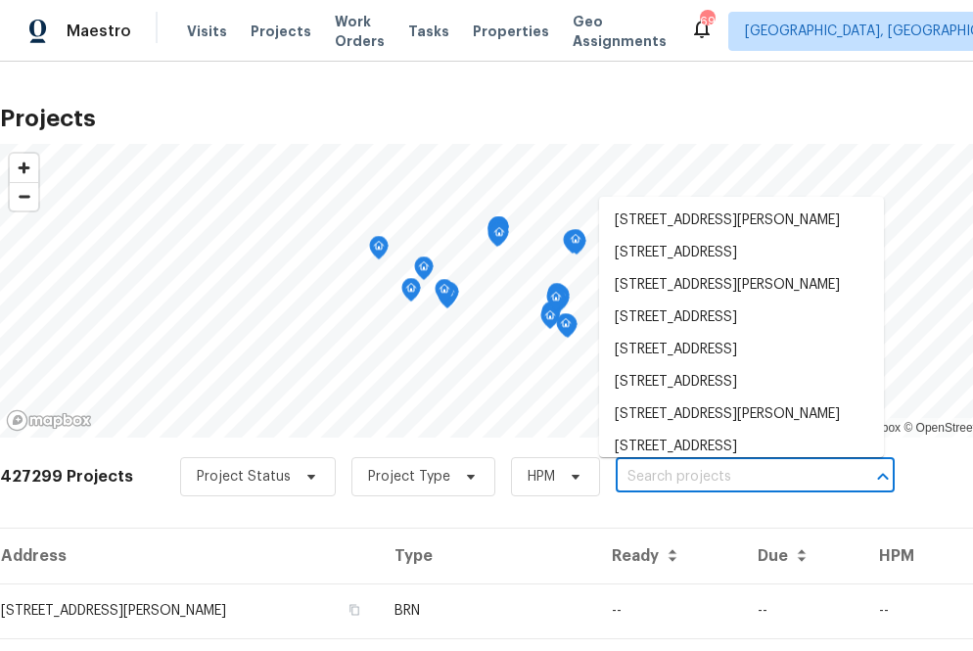
click at [626, 479] on input "text" at bounding box center [728, 477] width 224 height 30
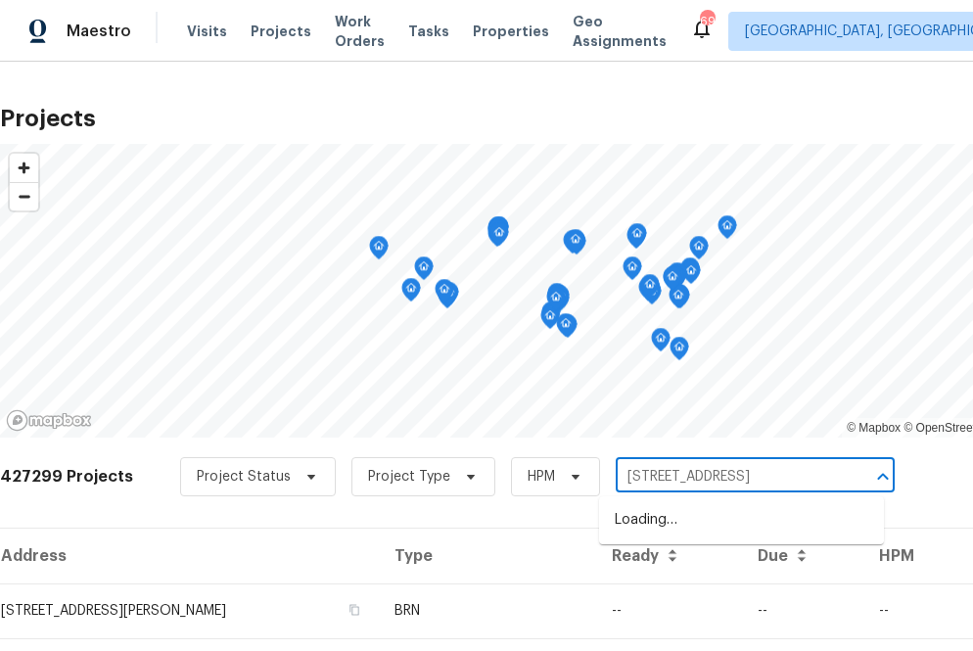
type input "3231 bent brook way"
click at [715, 514] on li "3231 Bent Brook Way, Katy, TX 77449" at bounding box center [741, 520] width 285 height 32
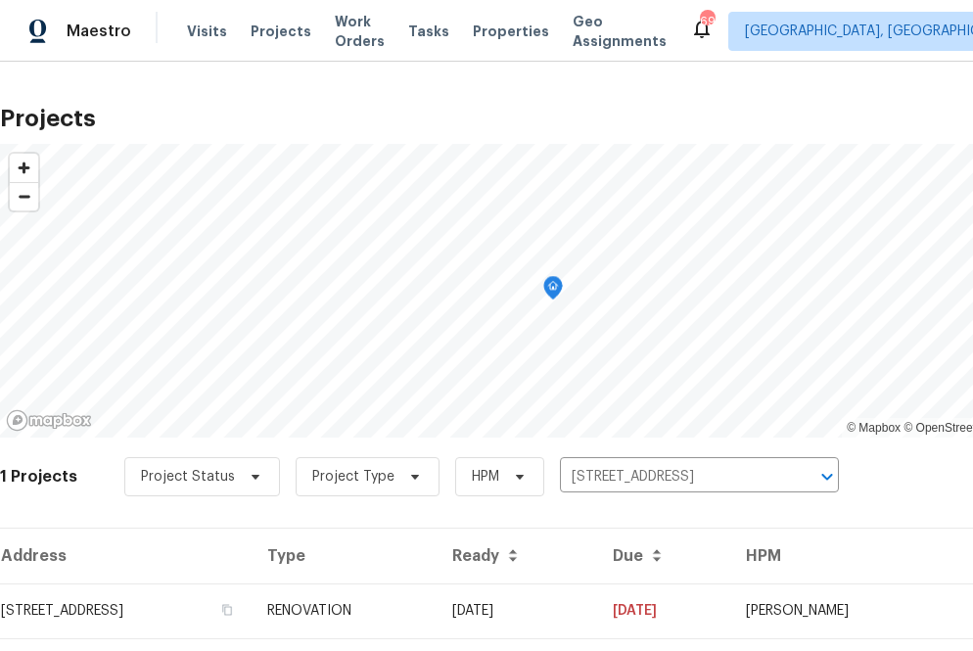
scroll to position [50, 0]
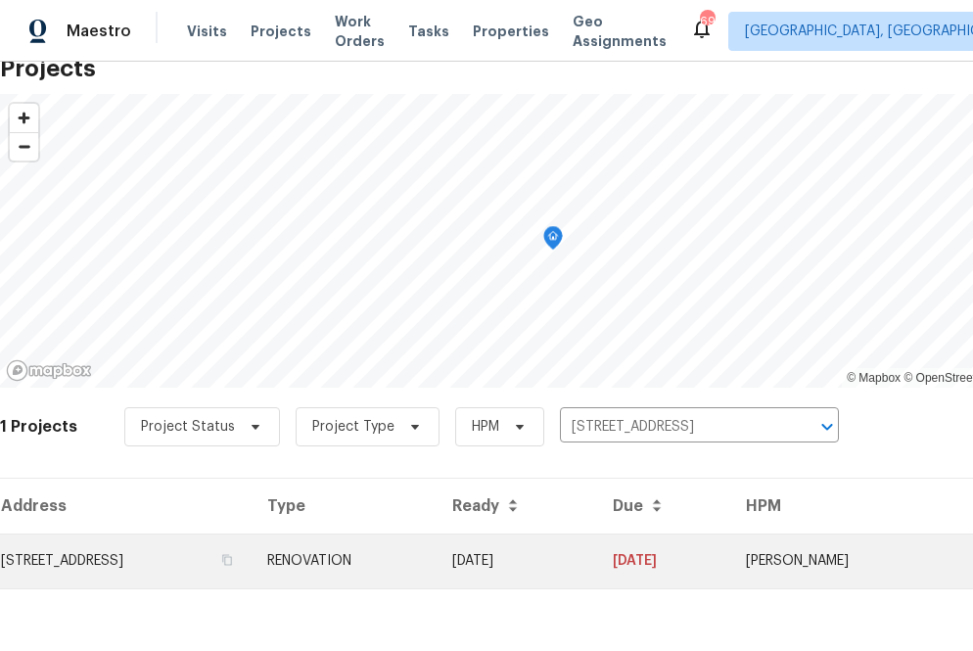
click at [156, 559] on td "3231 Bent Brook Way, Katy, TX 77449" at bounding box center [126, 560] width 252 height 55
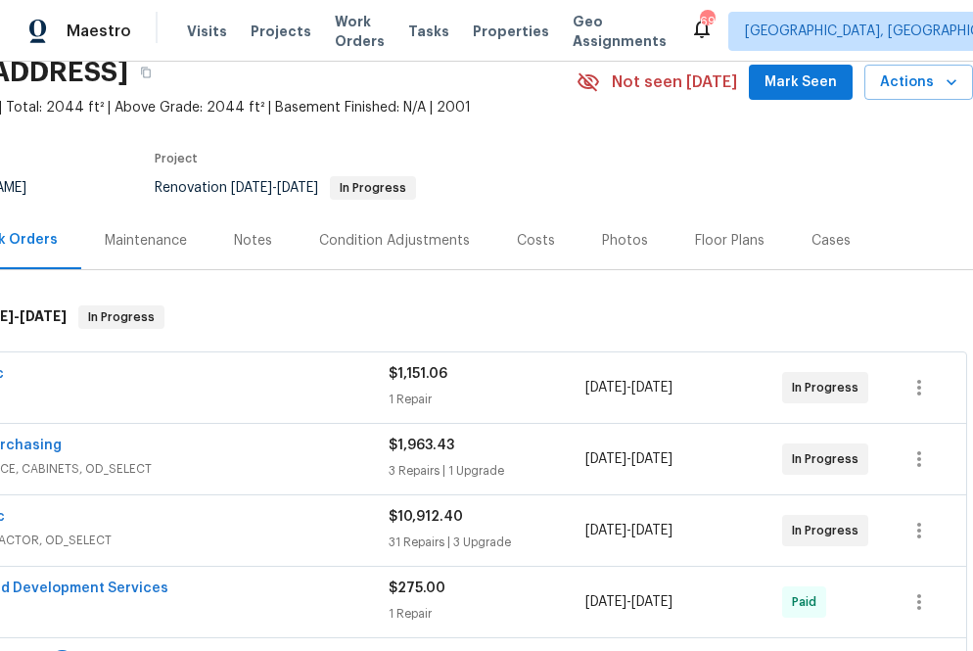
scroll to position [85, 0]
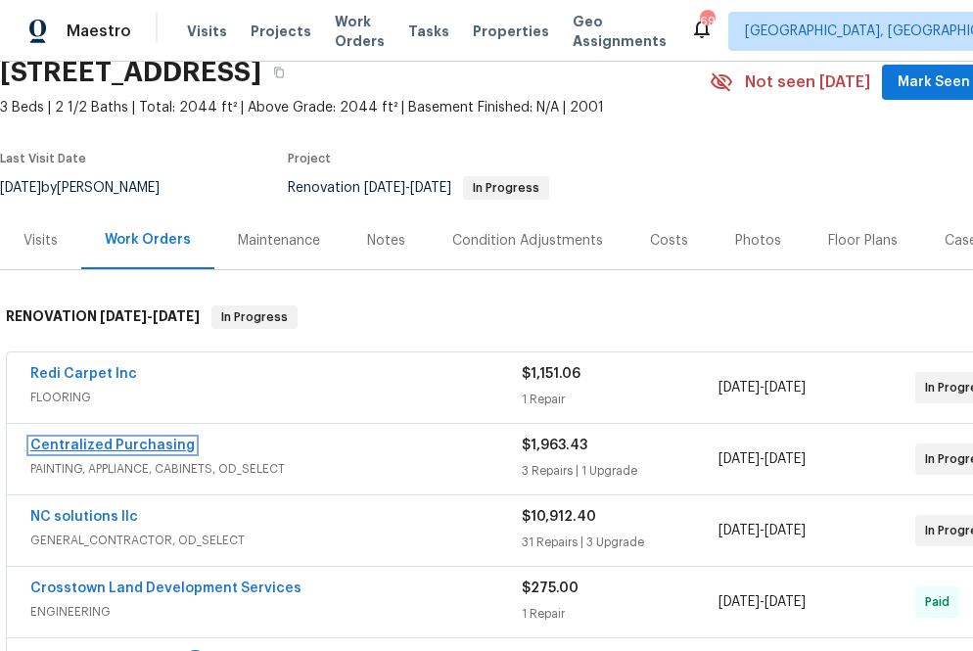
click at [156, 439] on link "Centralized Purchasing" at bounding box center [112, 446] width 164 height 14
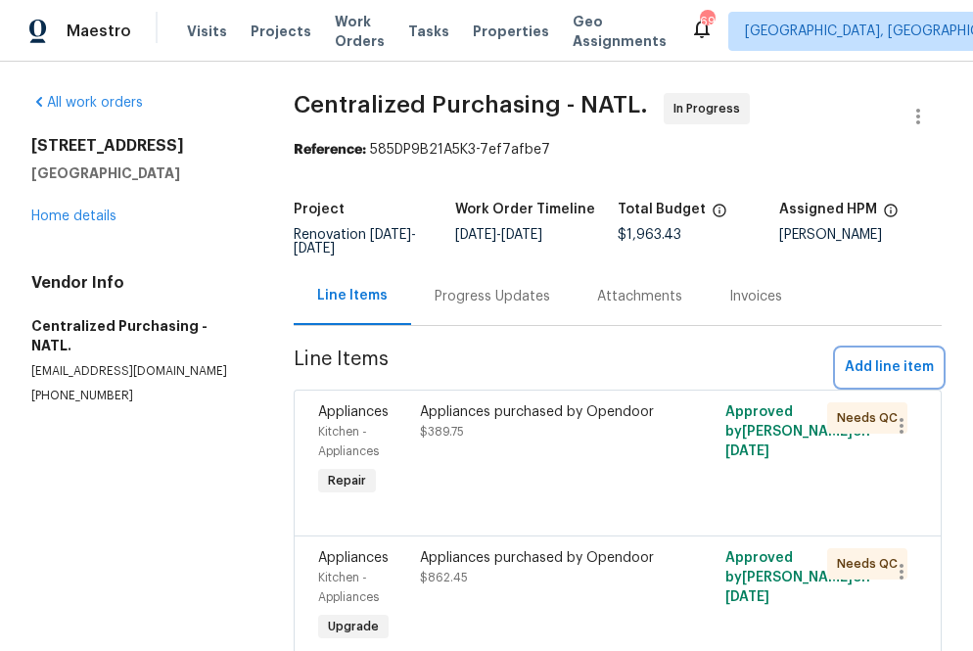
click at [885, 375] on span "Add line item" at bounding box center [889, 367] width 89 height 24
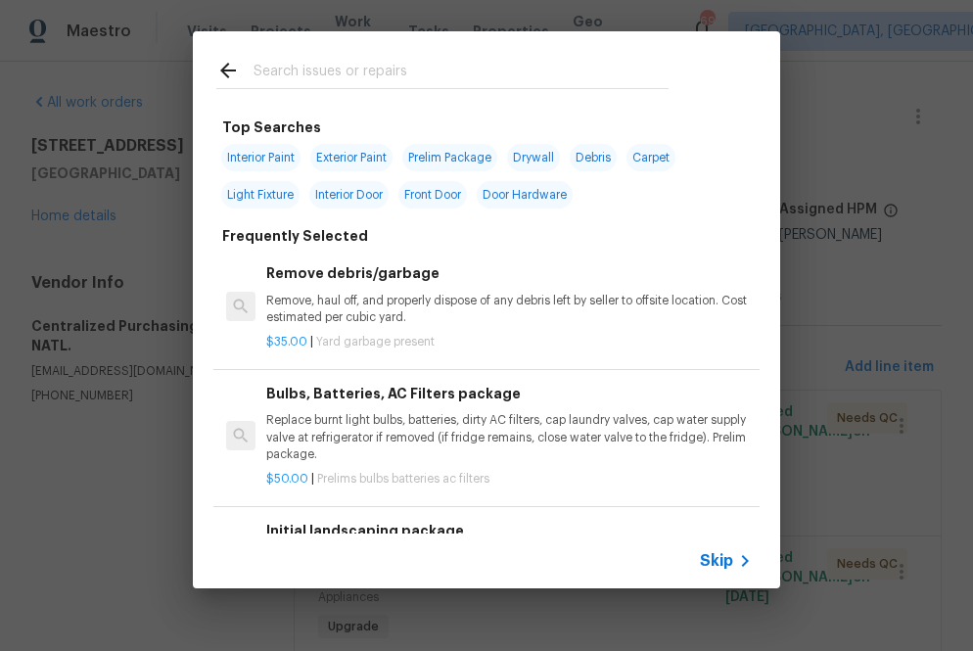
click at [721, 555] on span "Skip" at bounding box center [716, 561] width 33 height 20
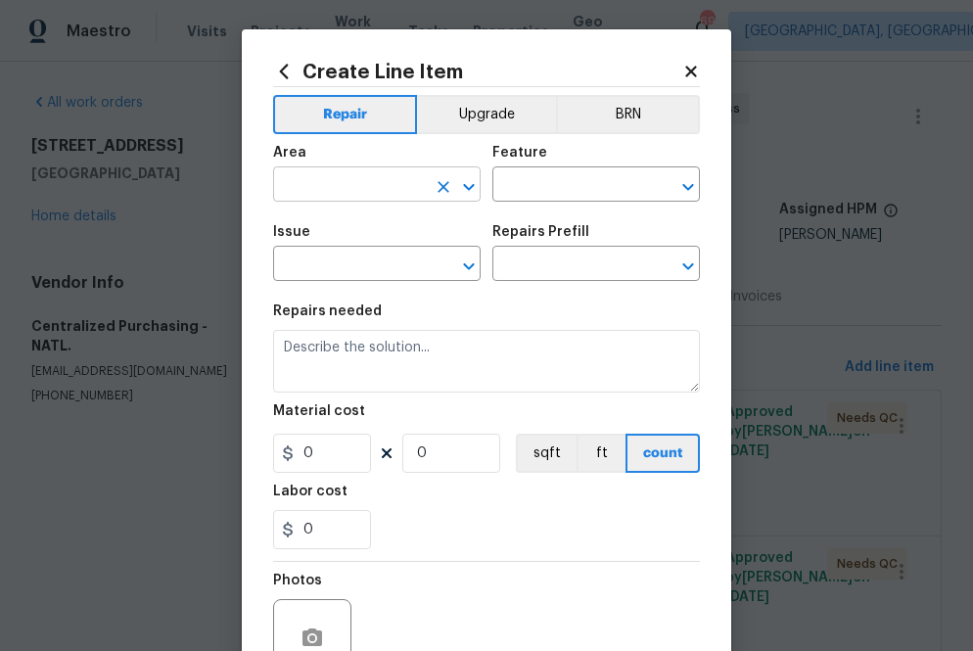
click at [351, 197] on input "text" at bounding box center [349, 186] width 153 height 30
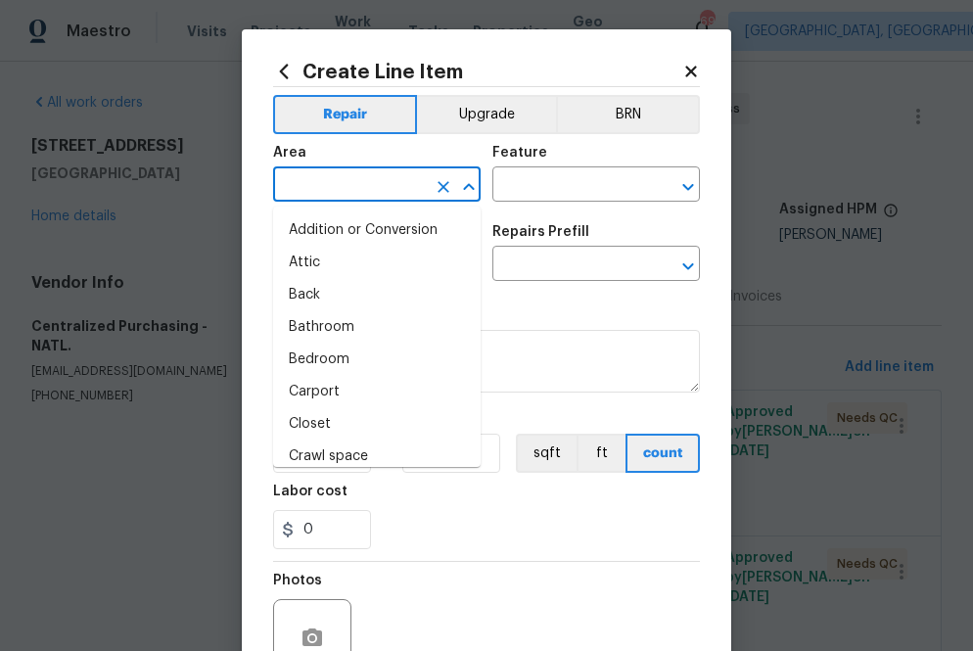
click at [275, 62] on icon at bounding box center [284, 72] width 22 height 22
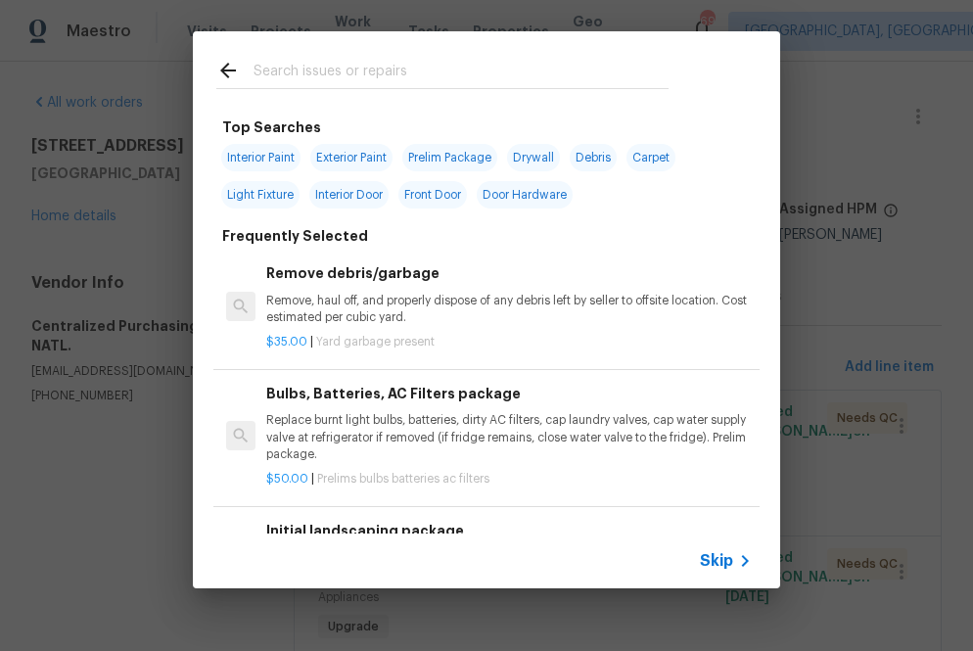
click at [309, 71] on input "text" at bounding box center [461, 73] width 415 height 29
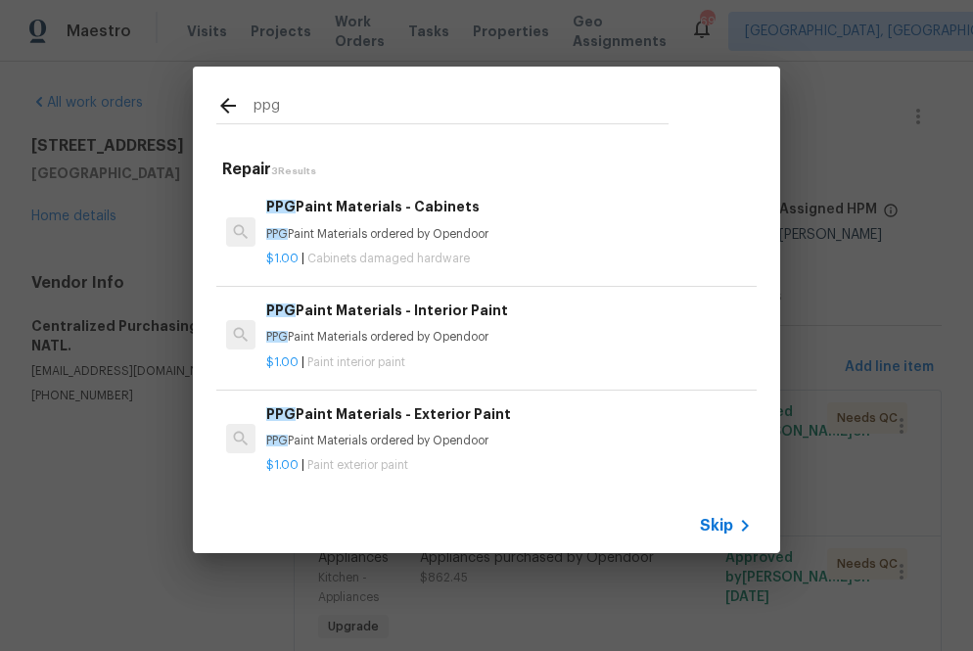
type input "ppg"
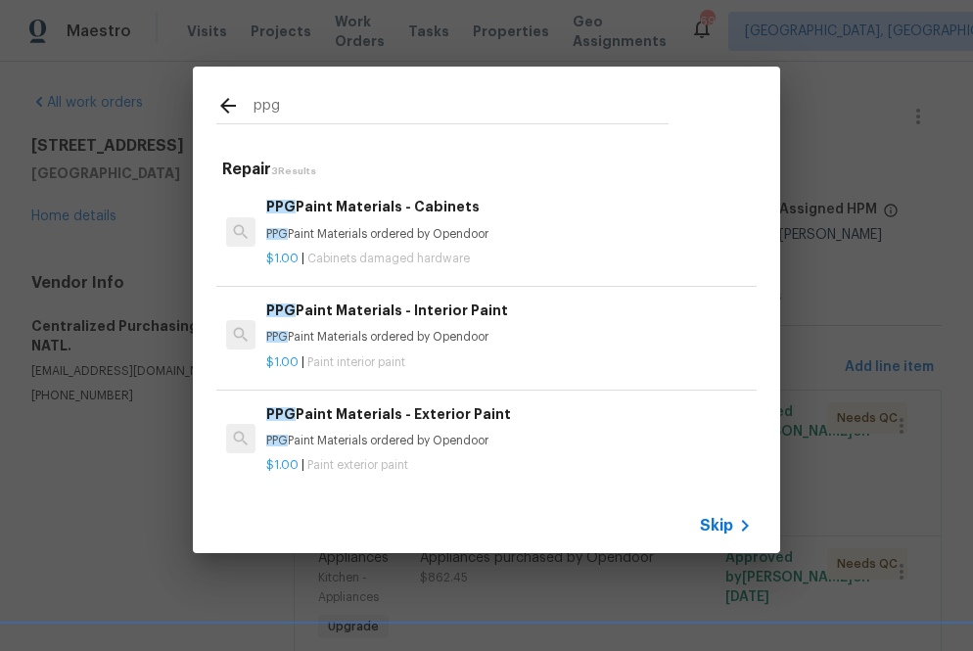
click at [314, 342] on p "PPG Paint Materials ordered by Opendoor" at bounding box center [509, 337] width 486 height 17
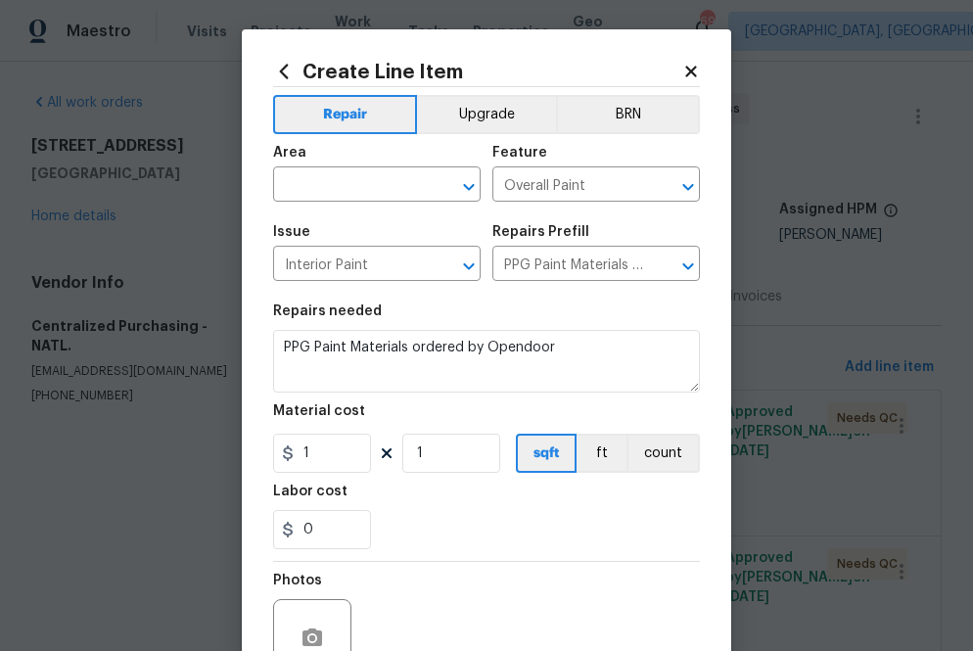
click at [368, 204] on span "Area ​" at bounding box center [377, 173] width 208 height 79
click at [368, 197] on input "text" at bounding box center [349, 186] width 153 height 30
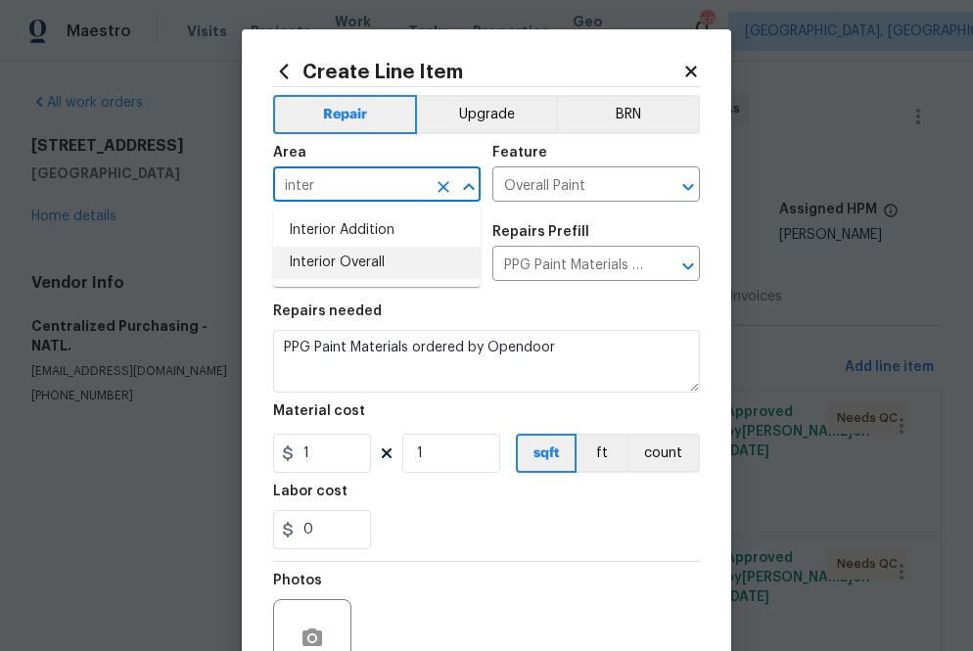
click at [381, 276] on li "Interior Overall" at bounding box center [377, 263] width 208 height 32
type input "Interior Overall"
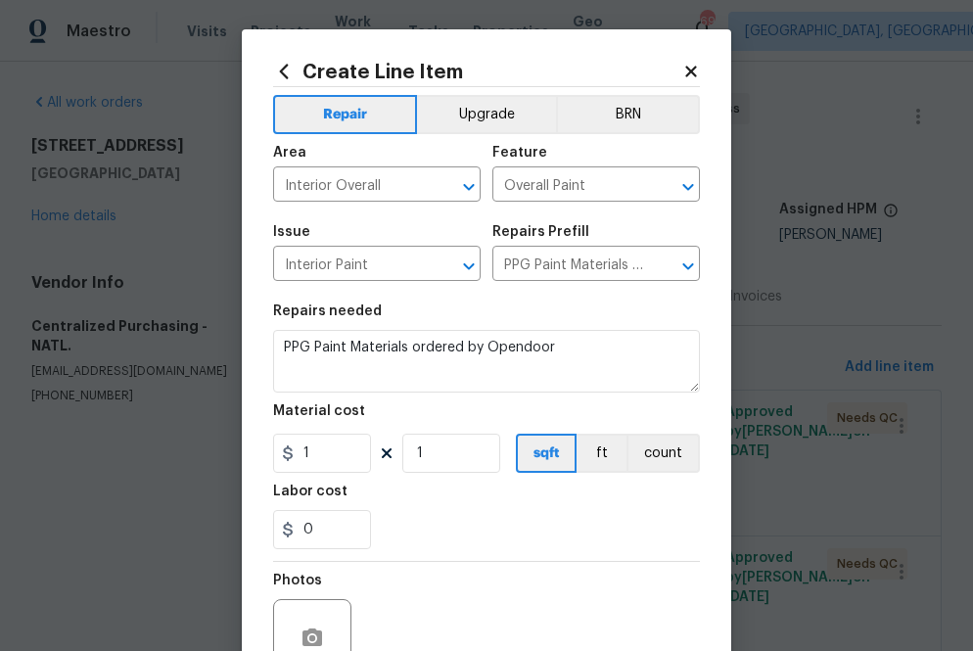
click at [578, 314] on div "Repairs needed" at bounding box center [486, 316] width 427 height 25
click at [315, 456] on input "1" at bounding box center [322, 453] width 98 height 39
paste input "text"
click at [315, 456] on input "1" at bounding box center [322, 453] width 98 height 39
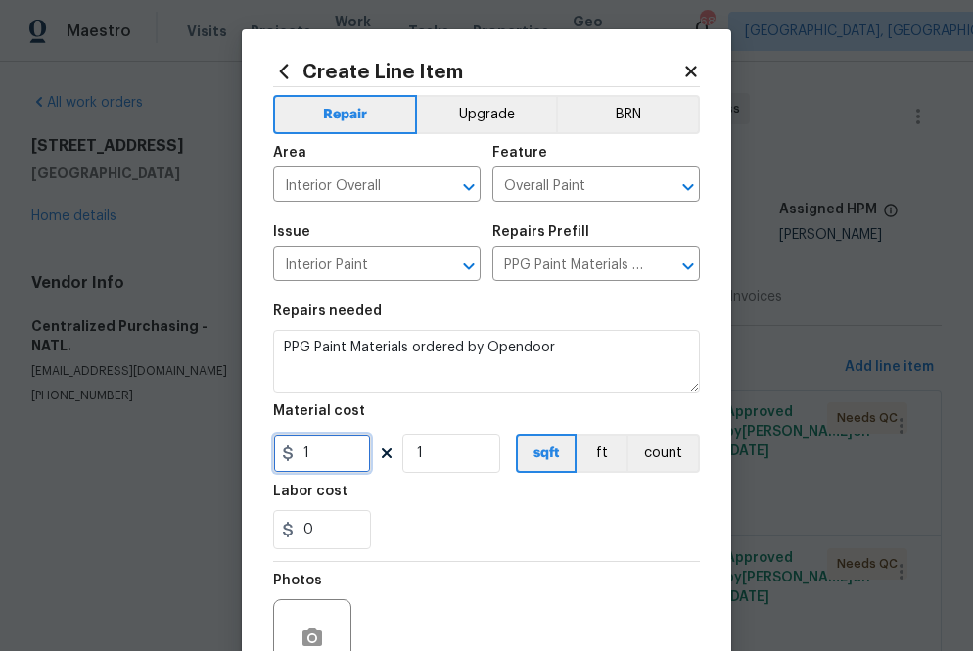
click at [312, 447] on input "1" at bounding box center [322, 453] width 98 height 39
paste input "62.63"
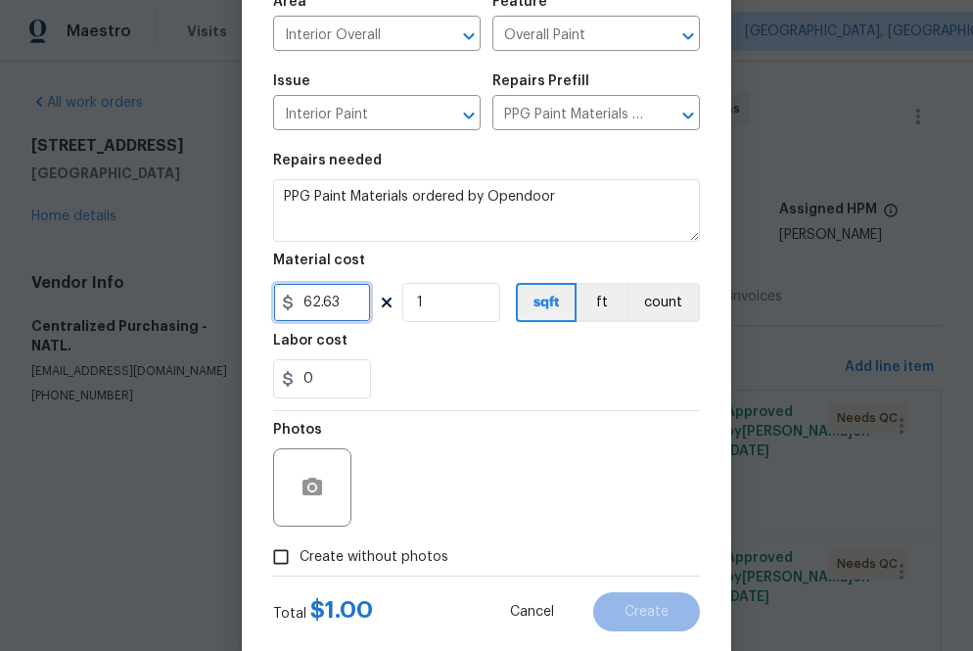
type input "62.63"
click at [364, 550] on span "Create without photos" at bounding box center [374, 557] width 149 height 21
click at [300, 550] on input "Create without photos" at bounding box center [280, 556] width 37 height 37
checkbox input "true"
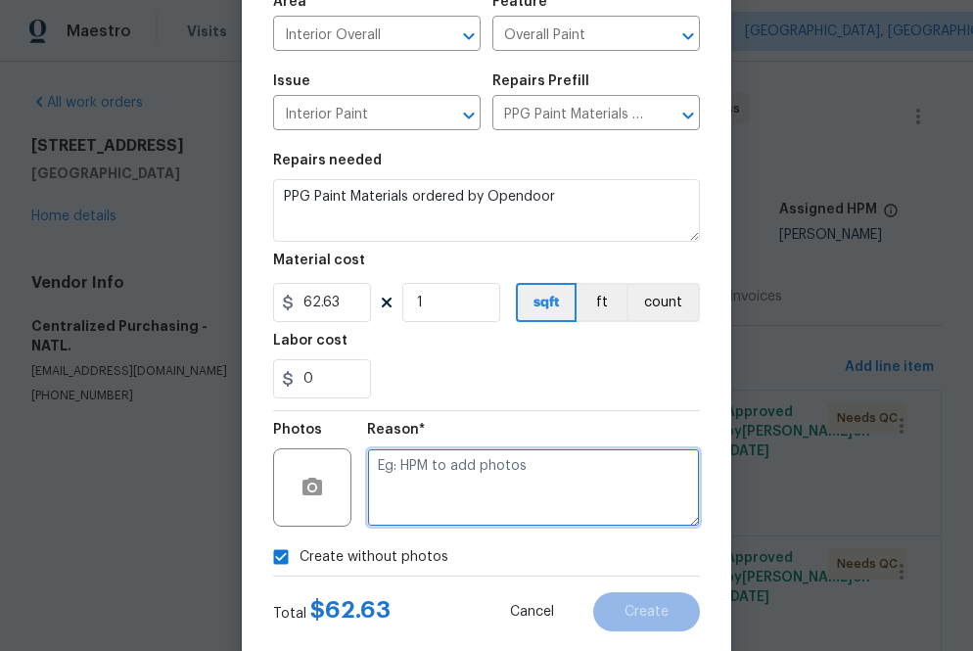
click at [421, 494] on textarea at bounding box center [533, 487] width 333 height 78
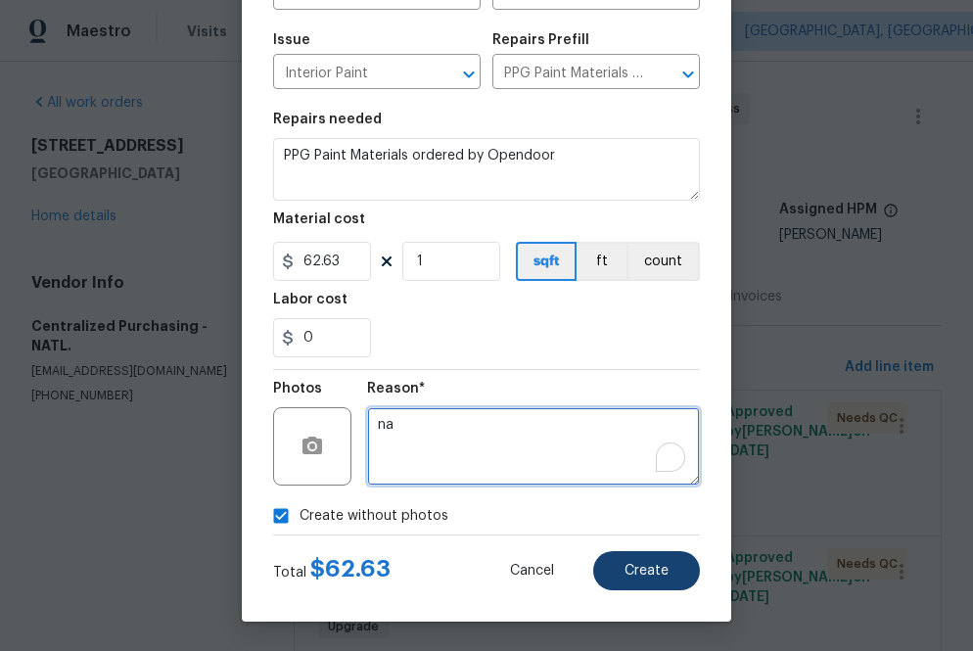
type textarea "na"
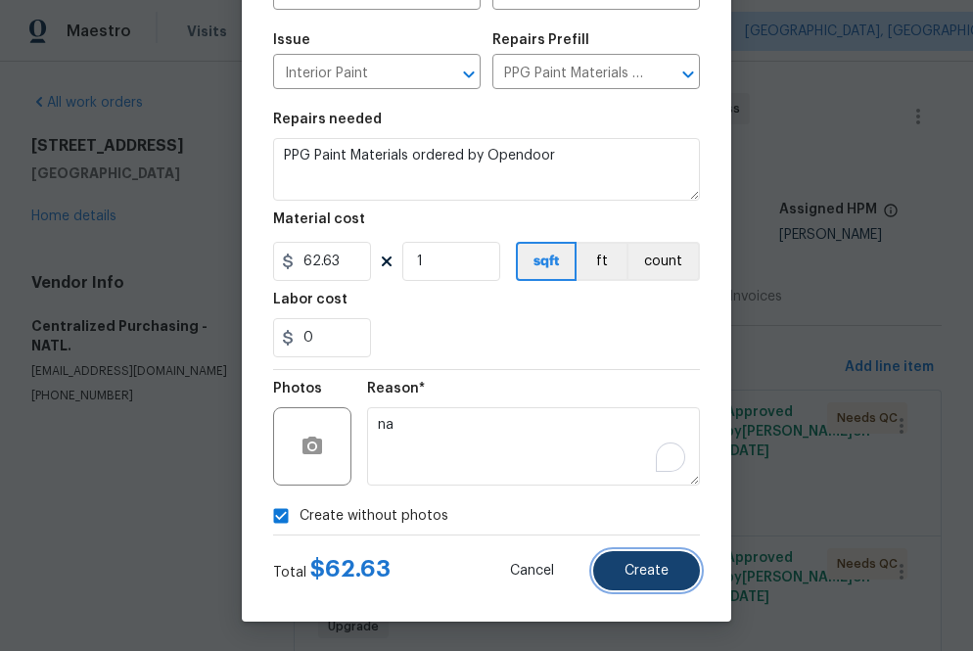
click at [653, 572] on span "Create" at bounding box center [647, 571] width 44 height 15
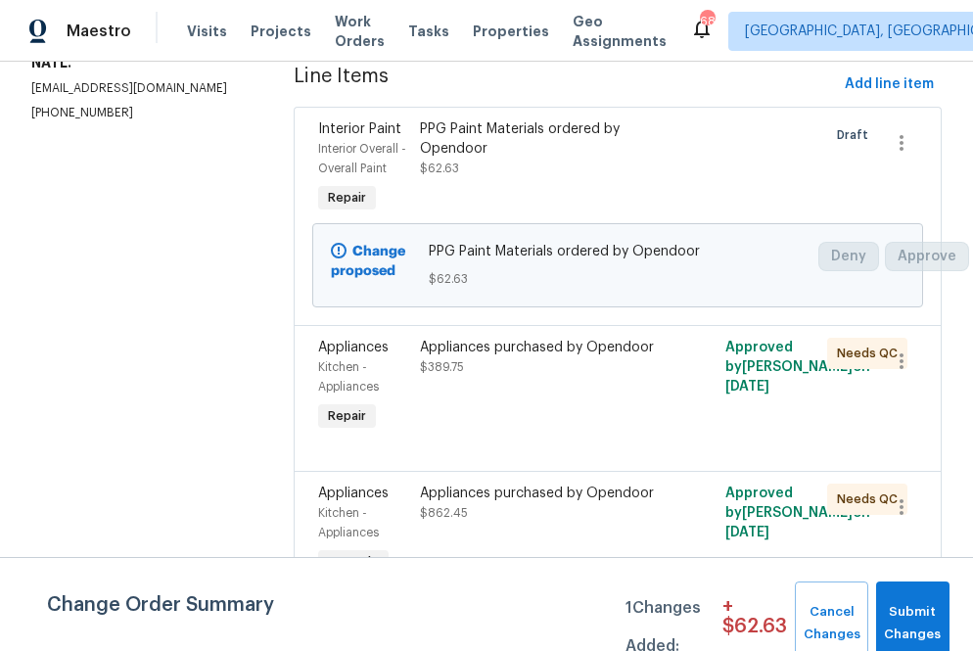
scroll to position [0, 0]
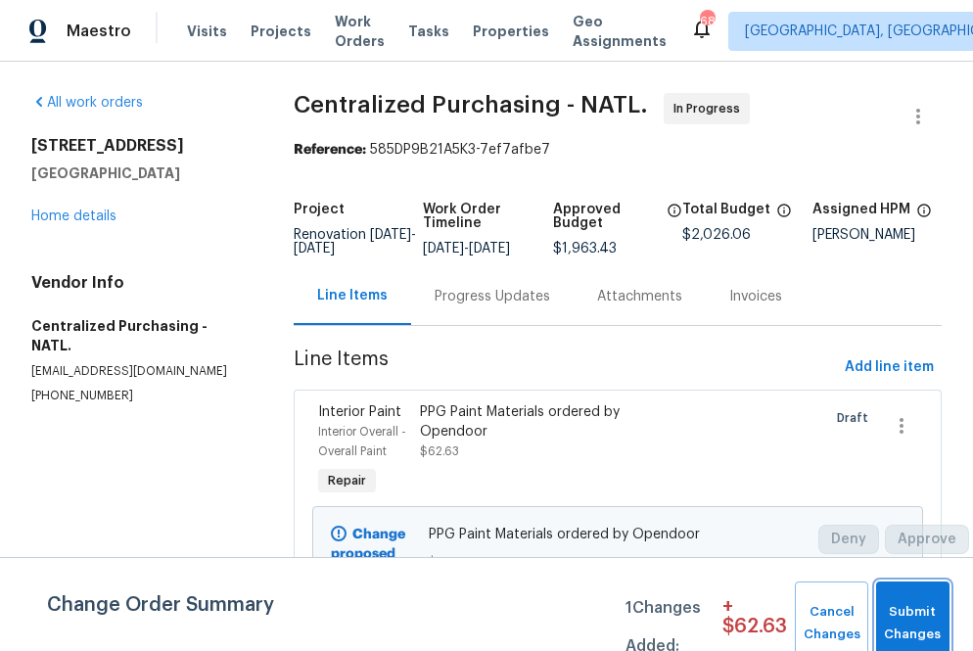
click at [896, 595] on button "Submit Changes" at bounding box center [912, 623] width 73 height 84
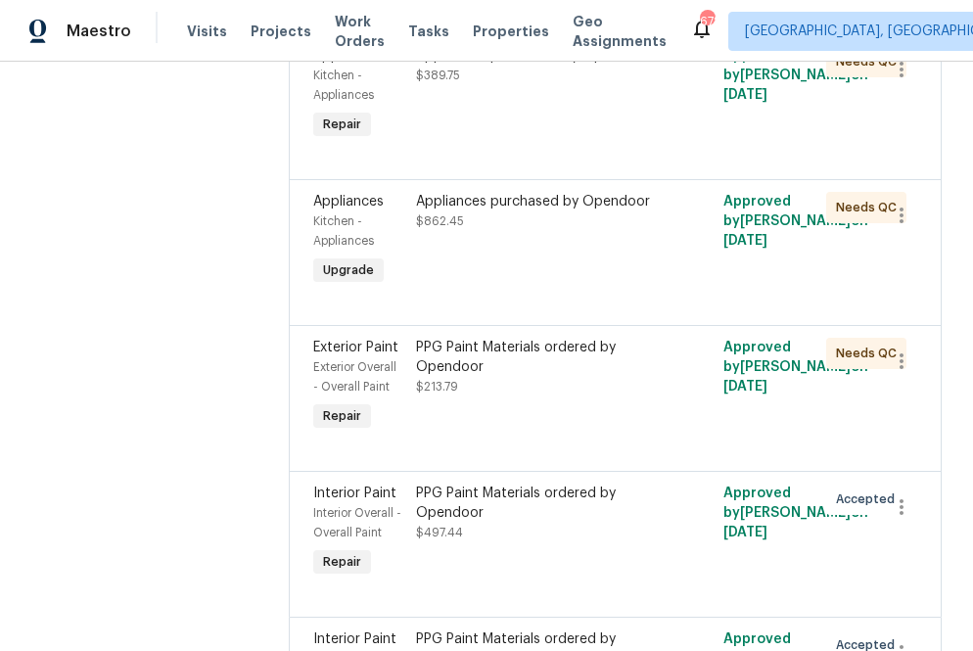
scroll to position [349, 0]
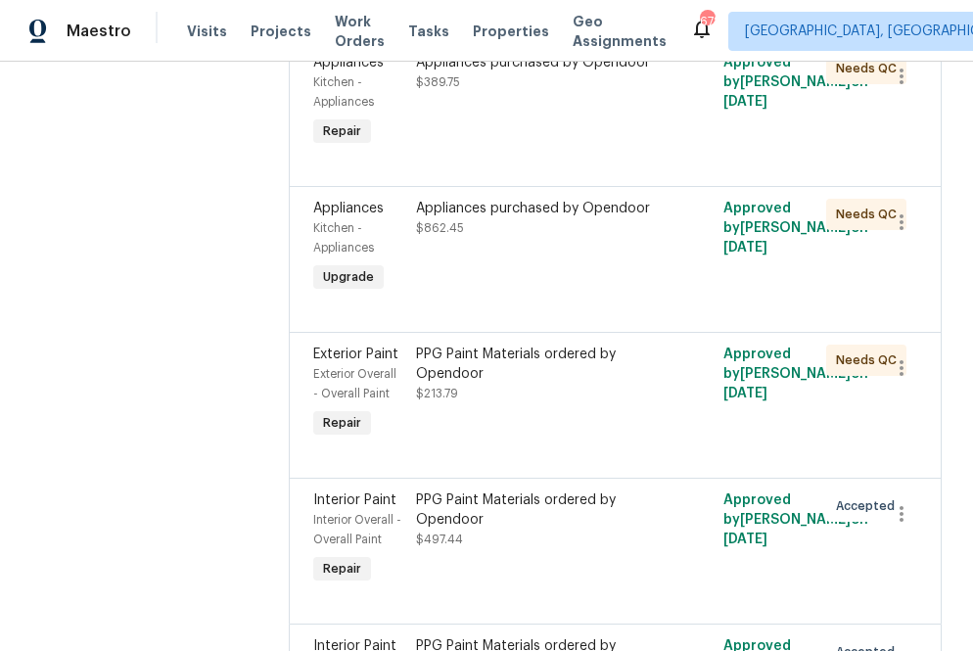
click at [602, 128] on div "Appliances purchased by Opendoor $389.75" at bounding box center [538, 102] width 256 height 110
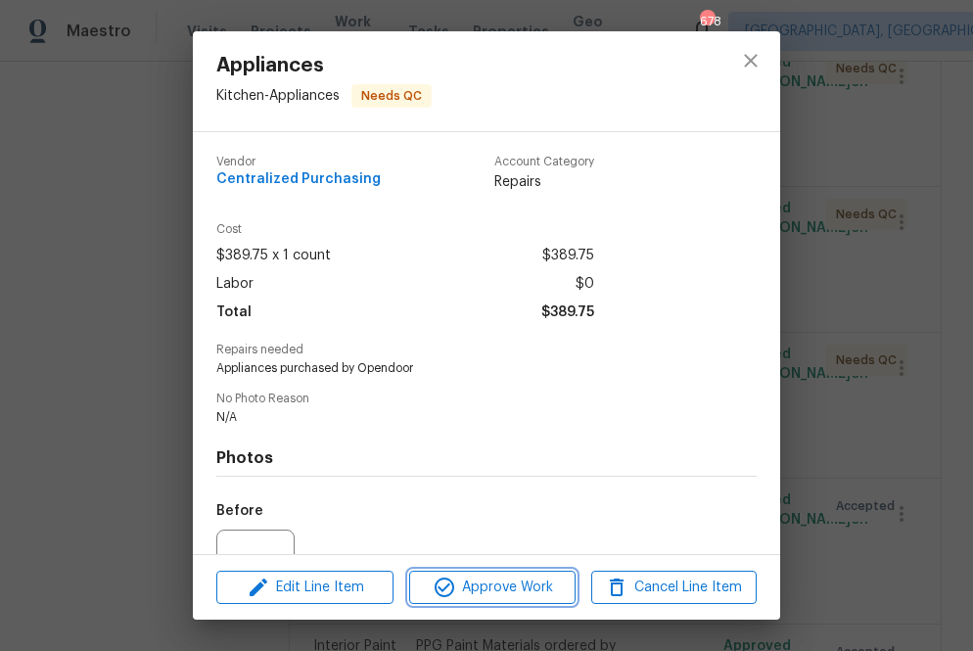
click at [490, 590] on span "Approve Work" at bounding box center [492, 588] width 154 height 24
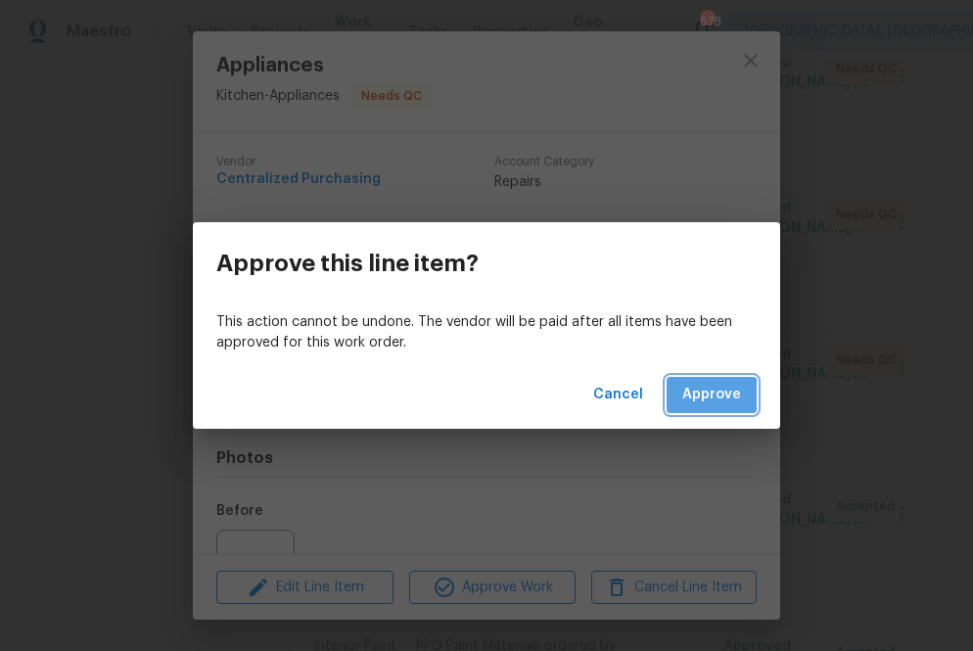
click at [694, 402] on span "Approve" at bounding box center [711, 395] width 59 height 24
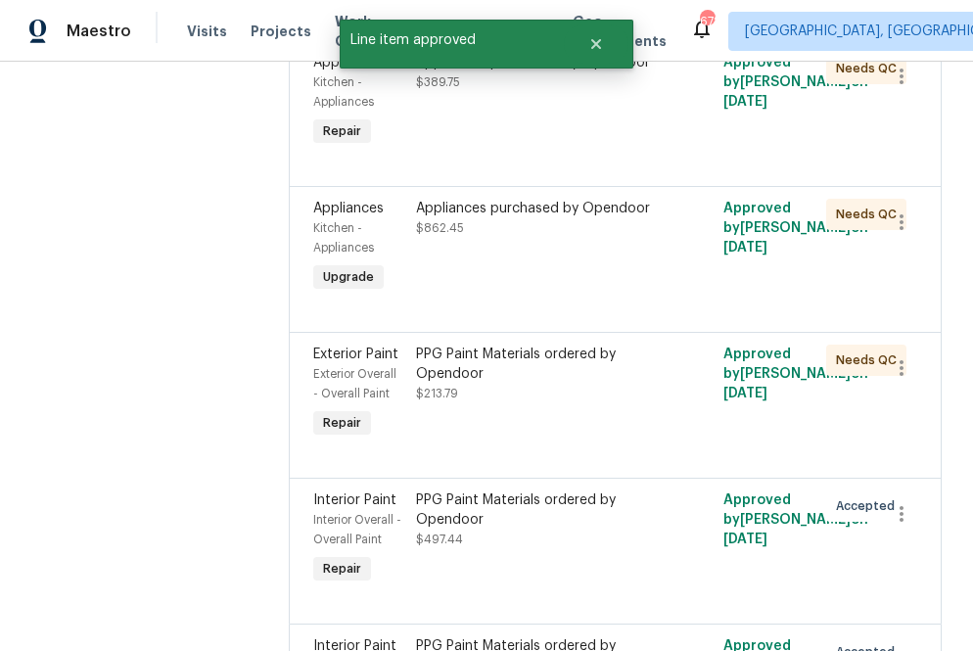
scroll to position [0, 0]
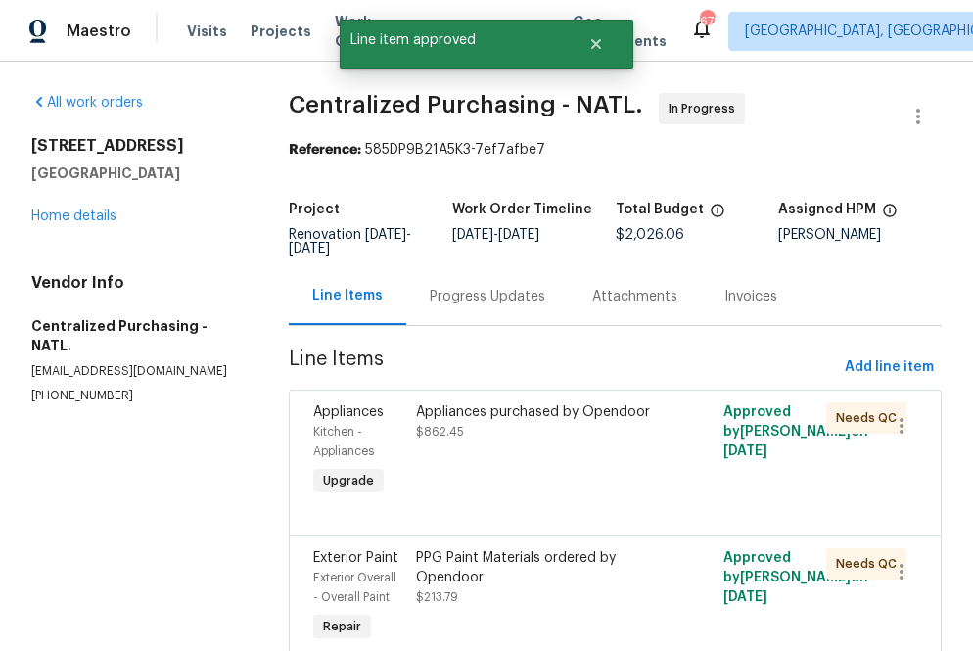
click at [554, 448] on div "Appliances purchased by Opendoor $862.45" at bounding box center [538, 451] width 256 height 110
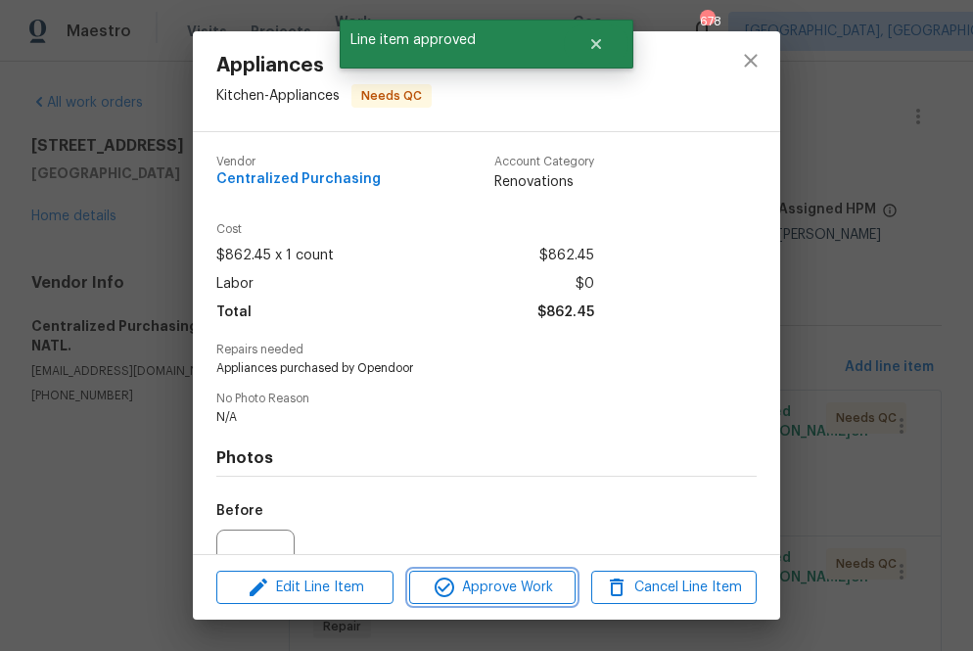
click at [502, 591] on span "Approve Work" at bounding box center [492, 588] width 154 height 24
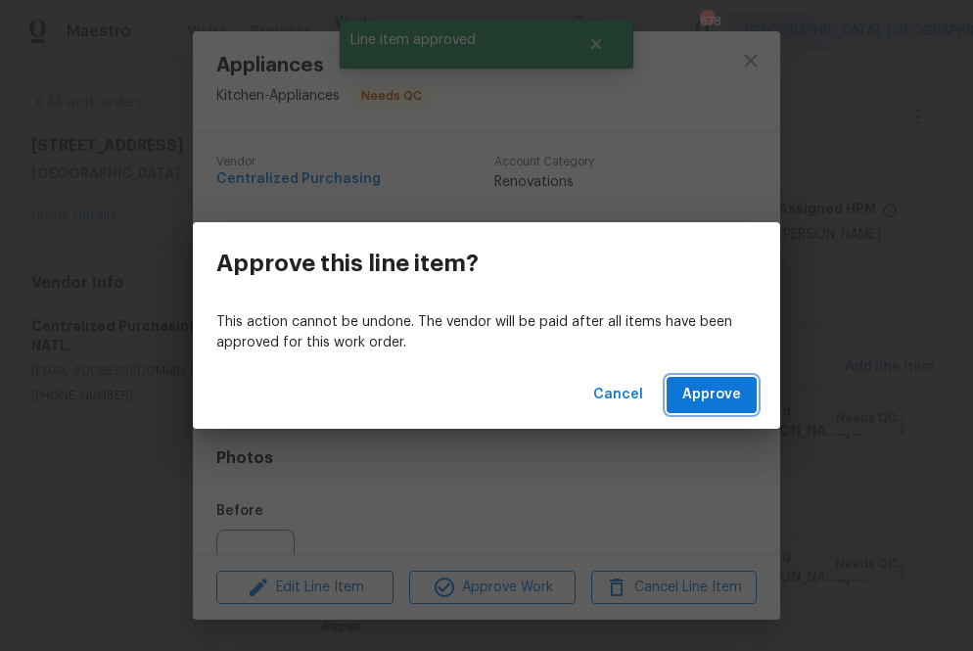
click at [741, 378] on button "Approve" at bounding box center [712, 395] width 90 height 36
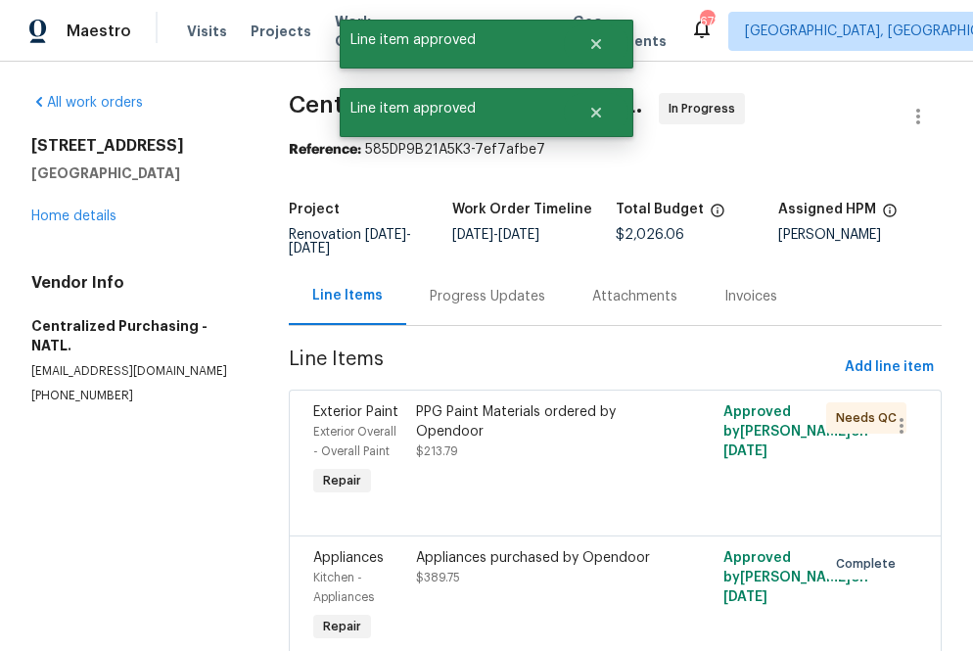
click at [627, 449] on div "PPG Paint Materials ordered by Opendoor $213.79" at bounding box center [538, 431] width 245 height 59
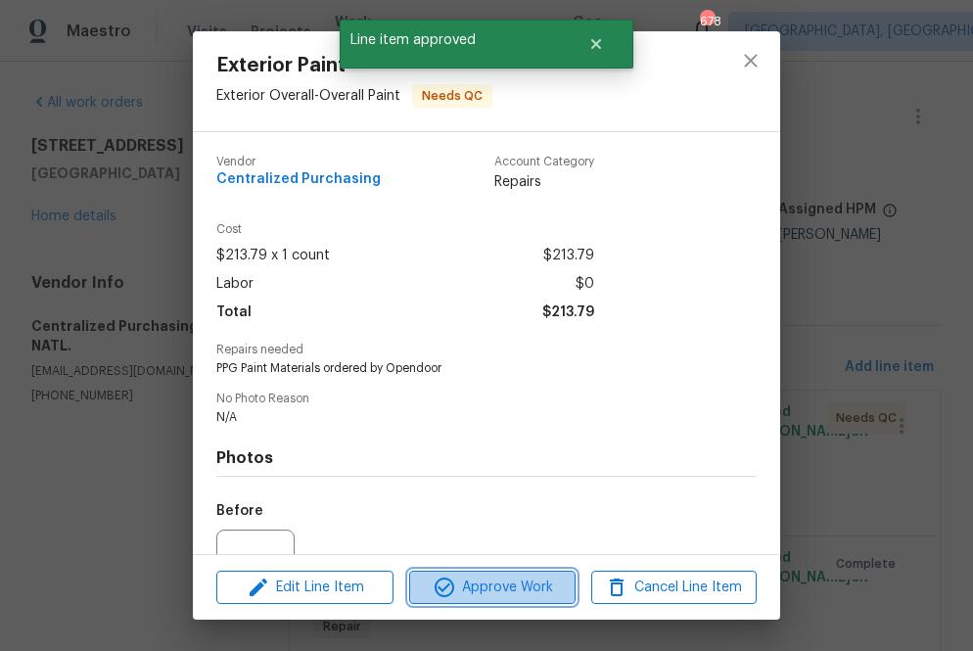
click at [507, 594] on span "Approve Work" at bounding box center [492, 588] width 154 height 24
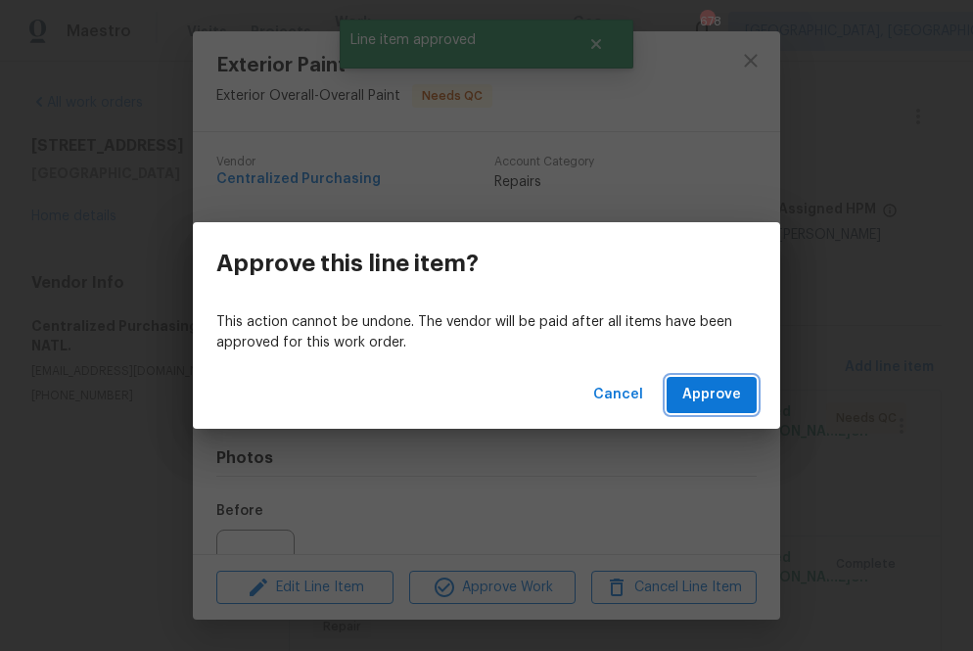
click at [710, 397] on span "Approve" at bounding box center [711, 395] width 59 height 24
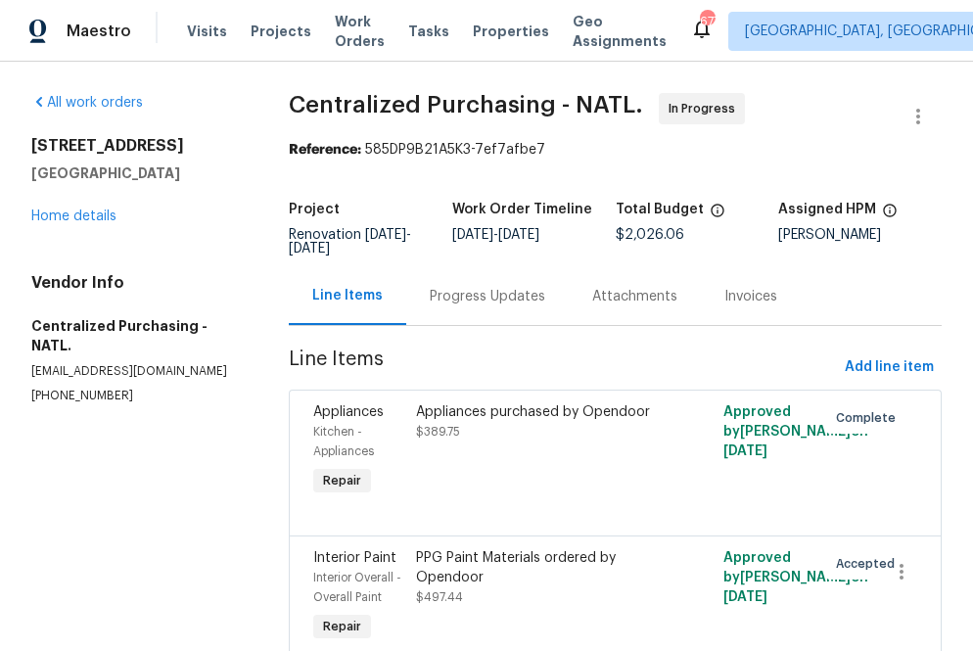
click at [265, 43] on div "Visits Projects Work Orders Tasks Properties Geo Assignments" at bounding box center [438, 31] width 503 height 39
click at [264, 28] on span "Projects" at bounding box center [281, 32] width 61 height 20
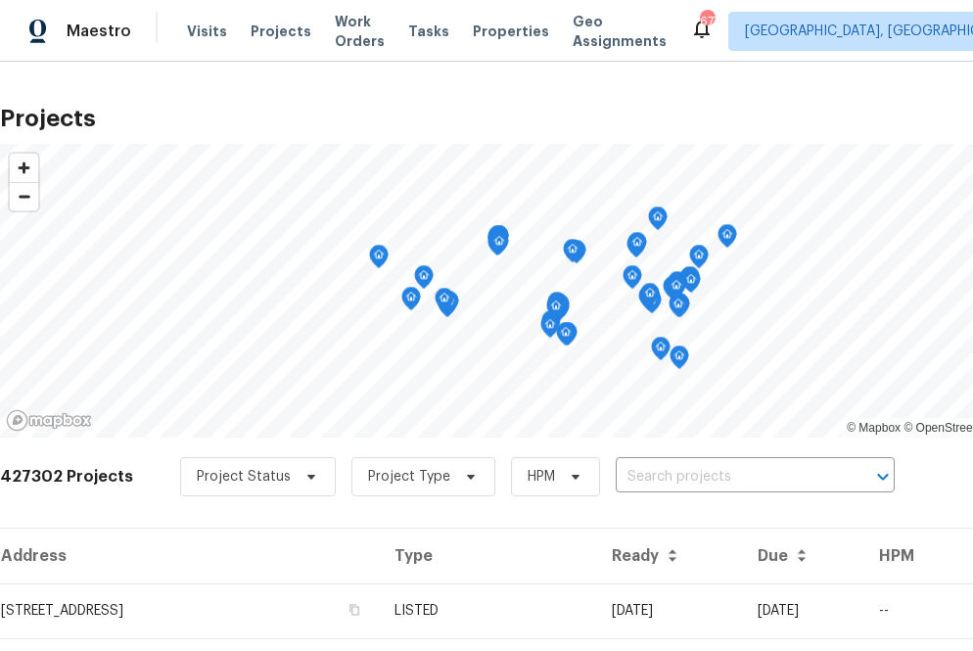
click at [675, 491] on div "Project Status Project Type HPM ​" at bounding box center [537, 476] width 715 height 39
click at [675, 483] on input "text" at bounding box center [728, 477] width 224 height 30
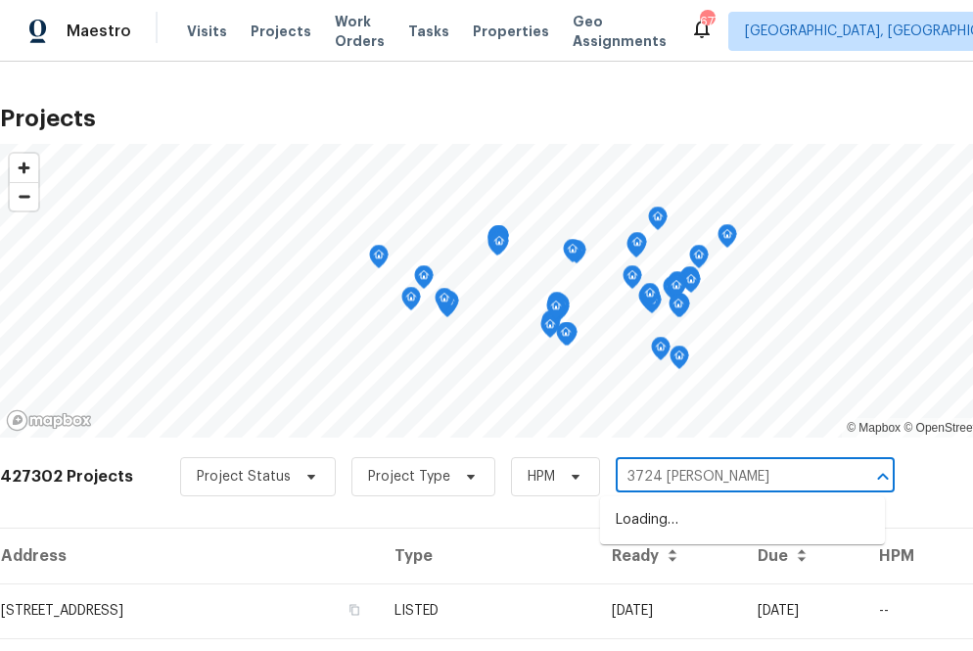
type input "3724 tulip"
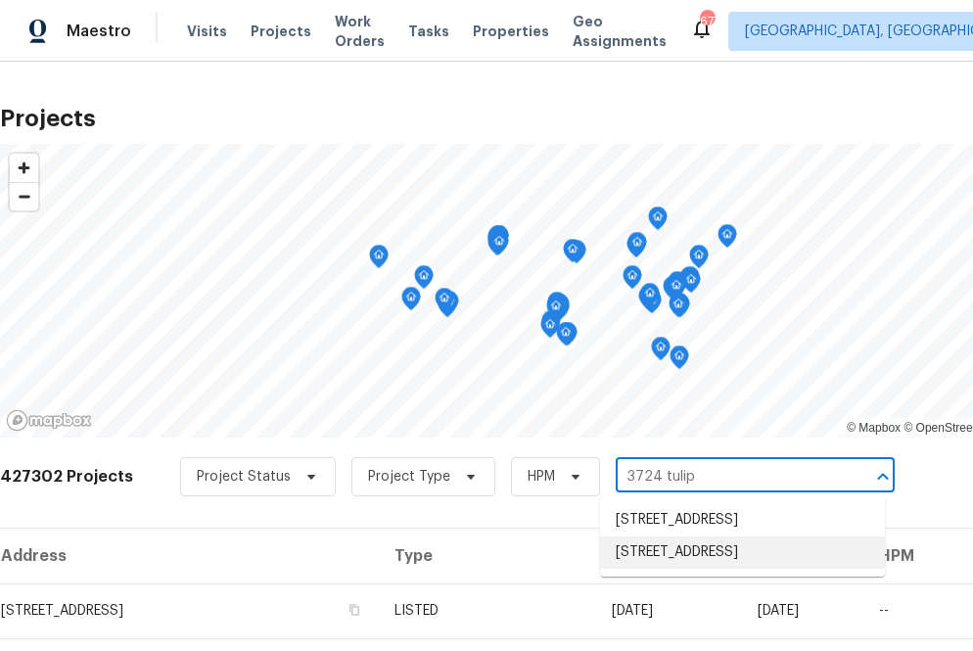
click at [713, 556] on li "3724 Tulip Tree Dr, Fort Worth, TX 76137" at bounding box center [742, 552] width 285 height 32
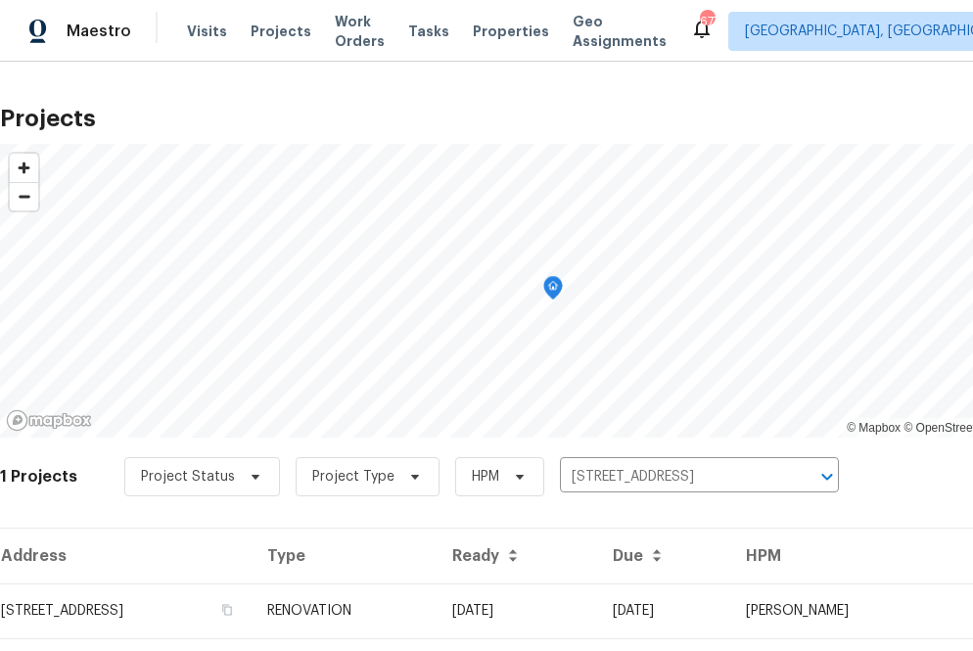
scroll to position [50, 0]
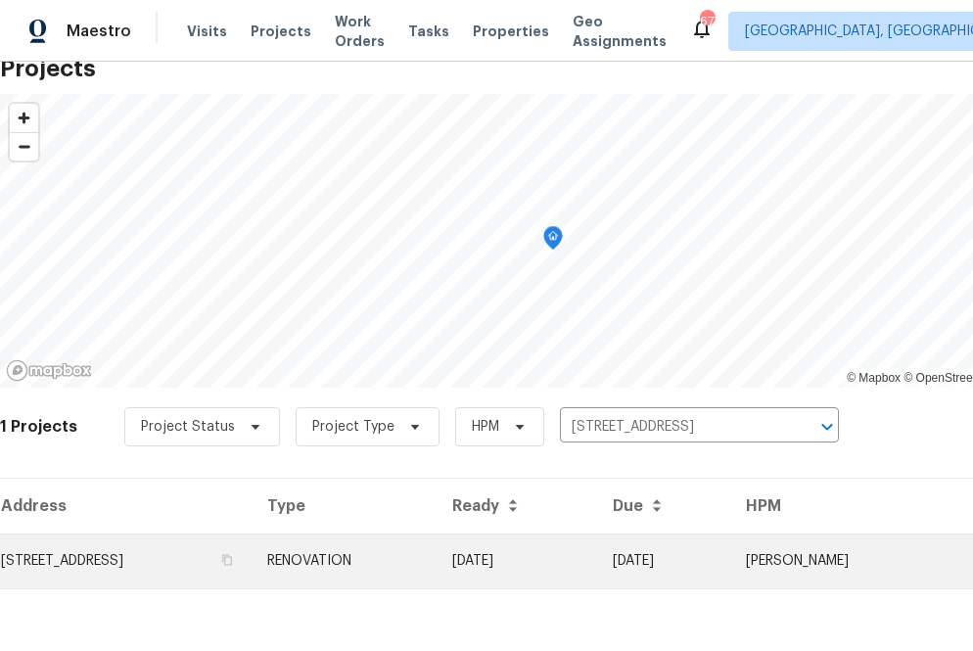
click at [164, 579] on td "3724 Tulip Tree Dr, Fort Worth, TX 76137" at bounding box center [126, 560] width 252 height 55
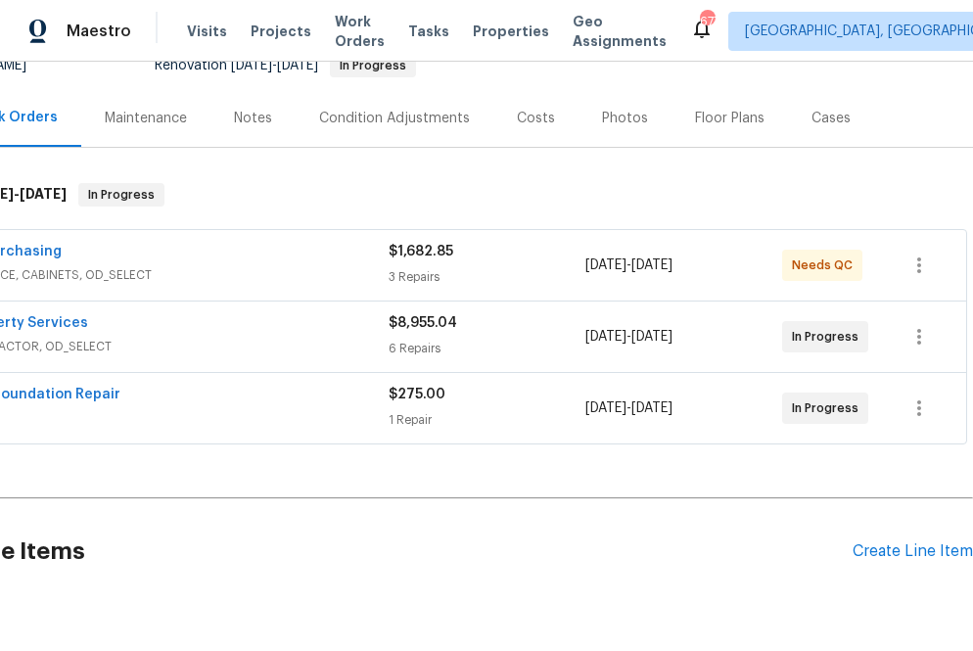
scroll to position [208, 0]
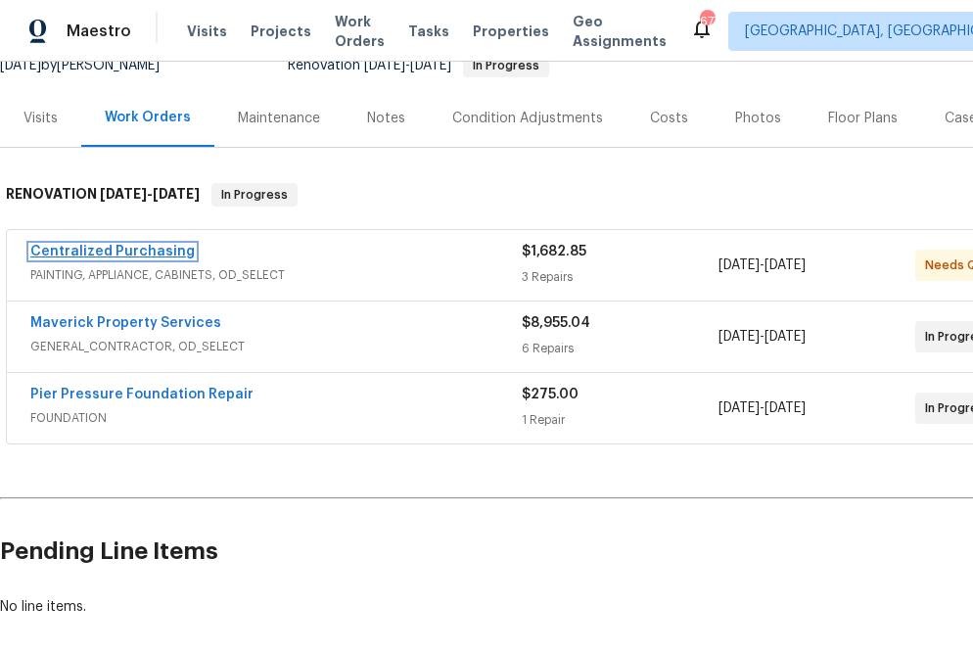
click at [121, 253] on link "Centralized Purchasing" at bounding box center [112, 252] width 164 height 14
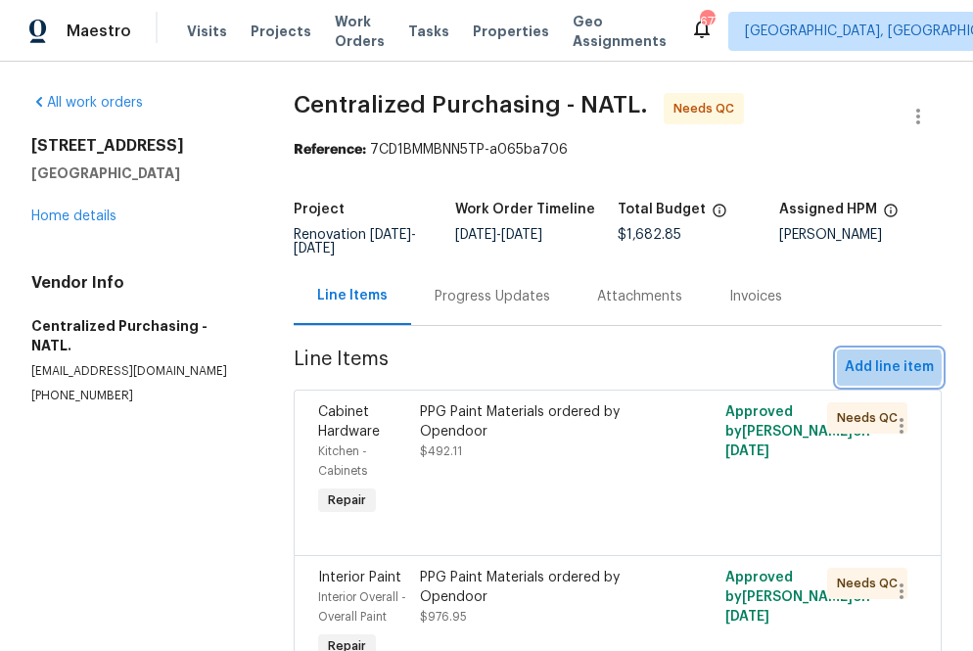
click at [878, 367] on span "Add line item" at bounding box center [889, 367] width 89 height 24
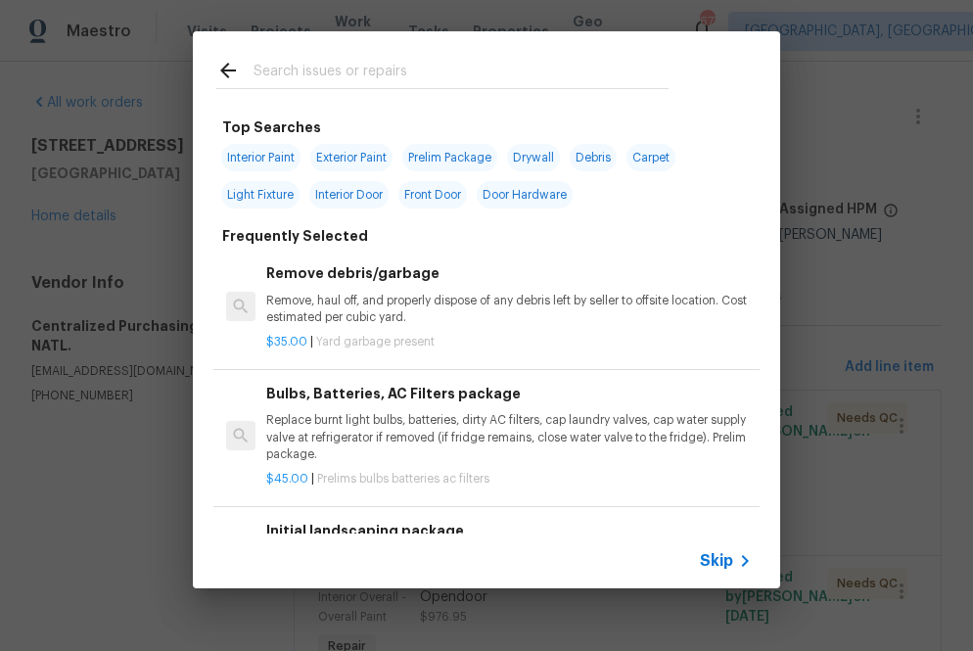
click at [712, 554] on span "Skip" at bounding box center [716, 561] width 33 height 20
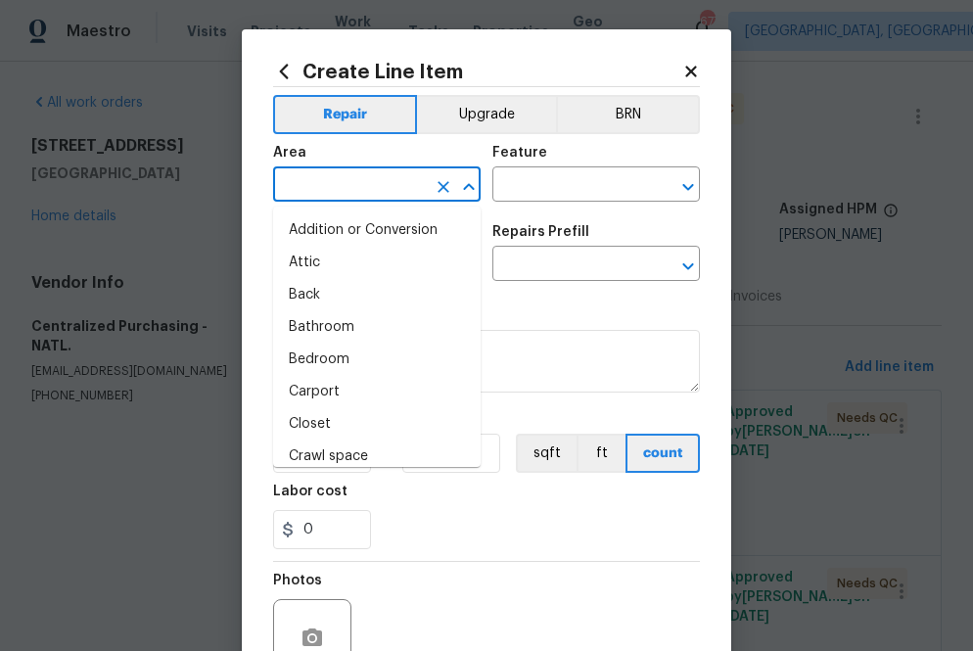
click at [361, 197] on input "text" at bounding box center [349, 186] width 153 height 30
click at [279, 77] on icon at bounding box center [284, 72] width 22 height 22
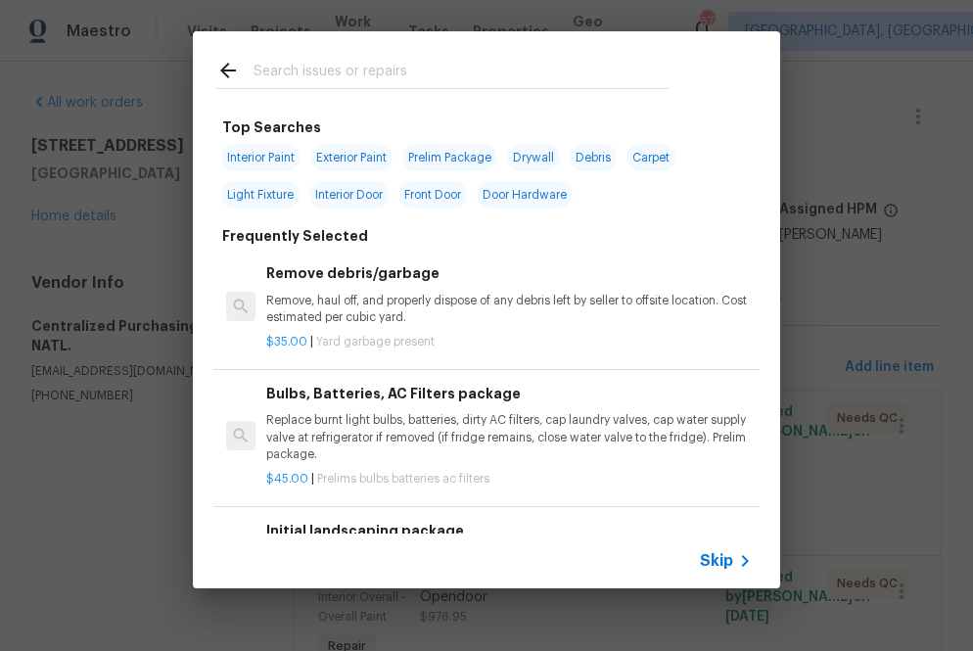
click at [364, 76] on input "text" at bounding box center [461, 73] width 415 height 29
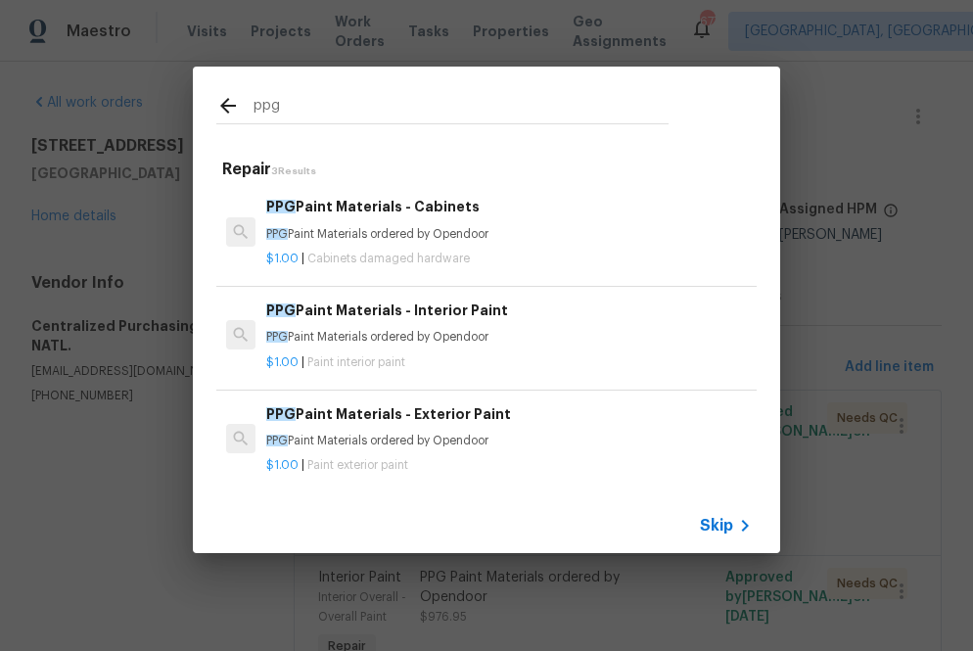
type input "ppg"
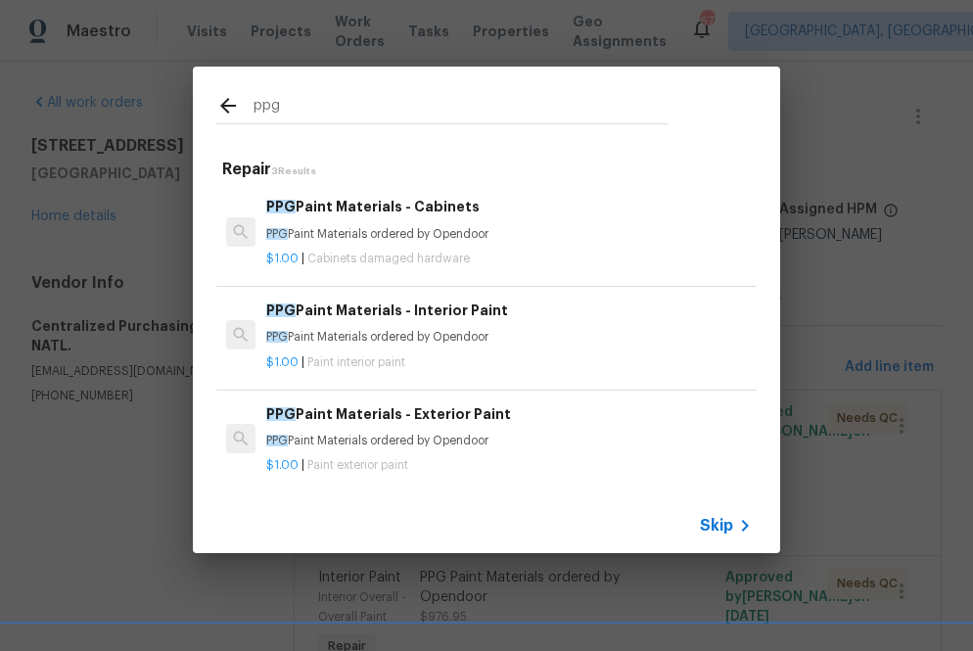
click at [336, 321] on h6 "PPG Paint Materials - Interior Paint" at bounding box center [509, 311] width 486 height 22
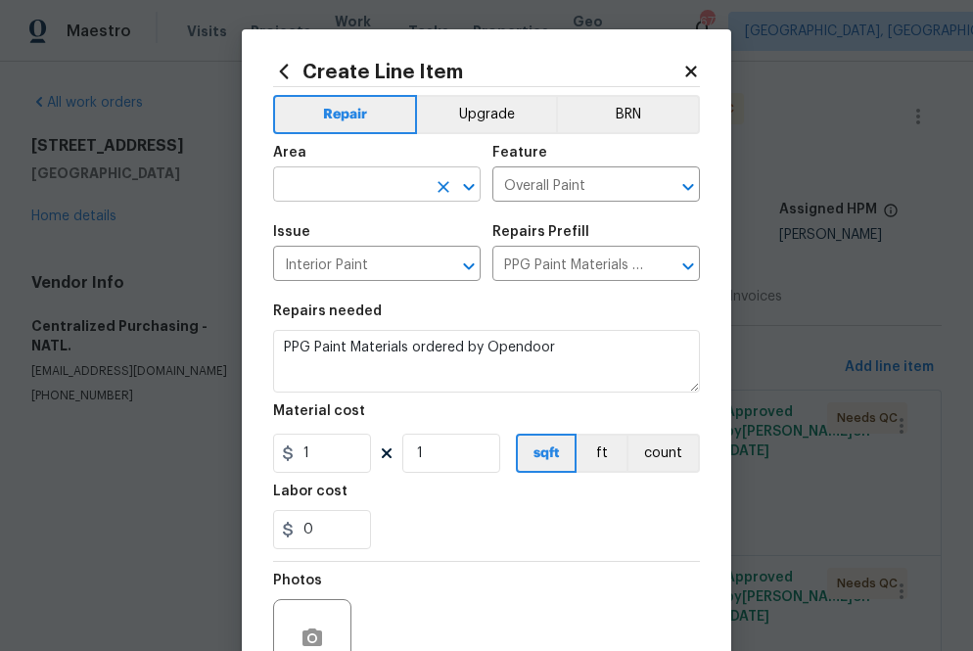
click at [351, 201] on input "text" at bounding box center [349, 186] width 153 height 30
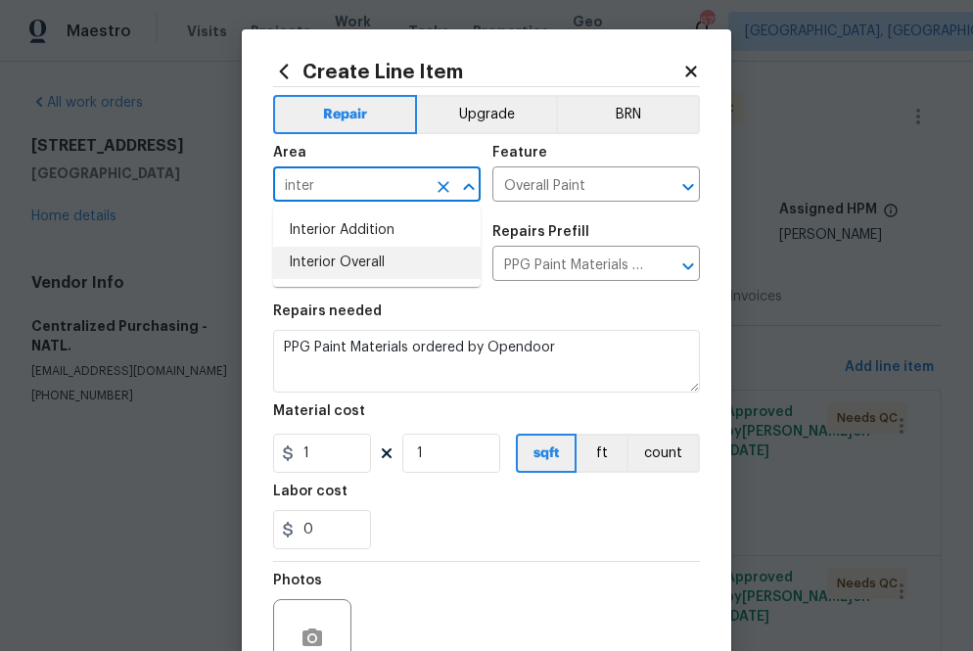
click at [325, 269] on li "Interior Overall" at bounding box center [377, 263] width 208 height 32
type input "Interior Overall"
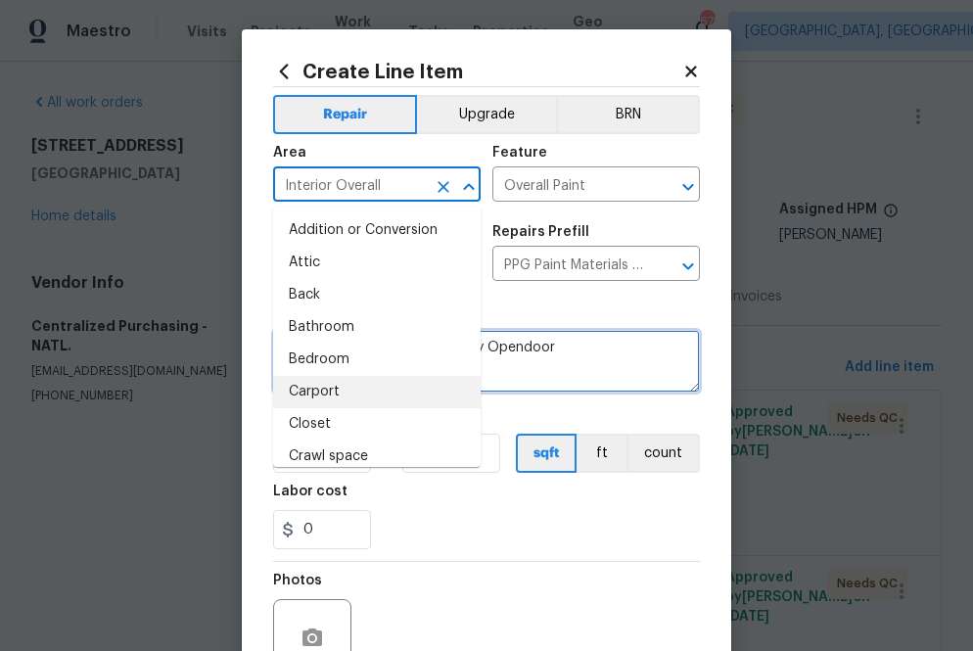
click at [558, 363] on textarea "PPG Paint Materials ordered by Opendoor" at bounding box center [486, 361] width 427 height 63
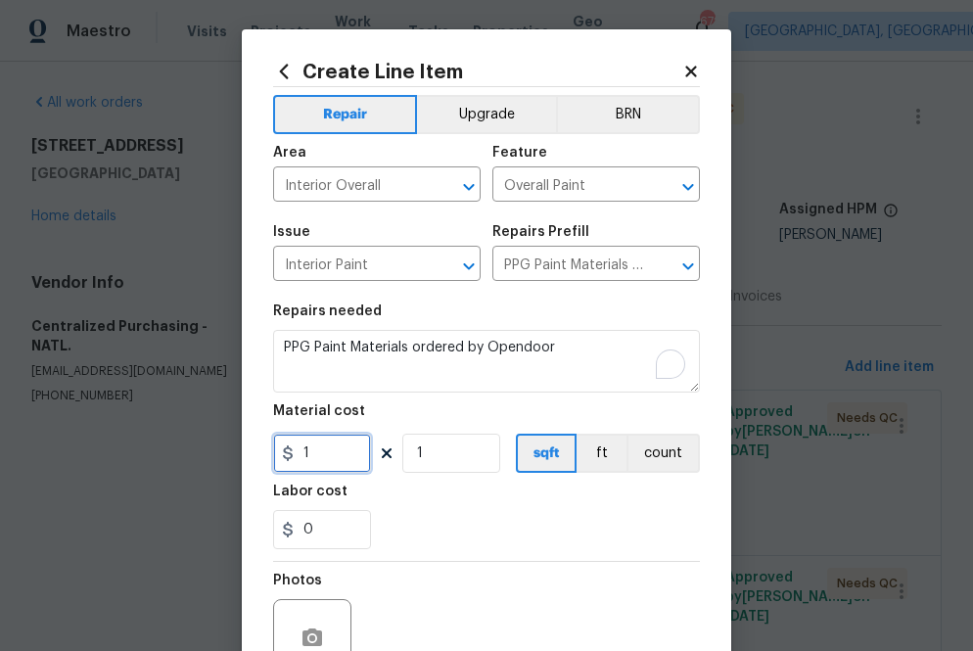
click at [328, 447] on input "1" at bounding box center [322, 453] width 98 height 39
paste input "text"
click at [322, 473] on input "1" at bounding box center [322, 453] width 98 height 39
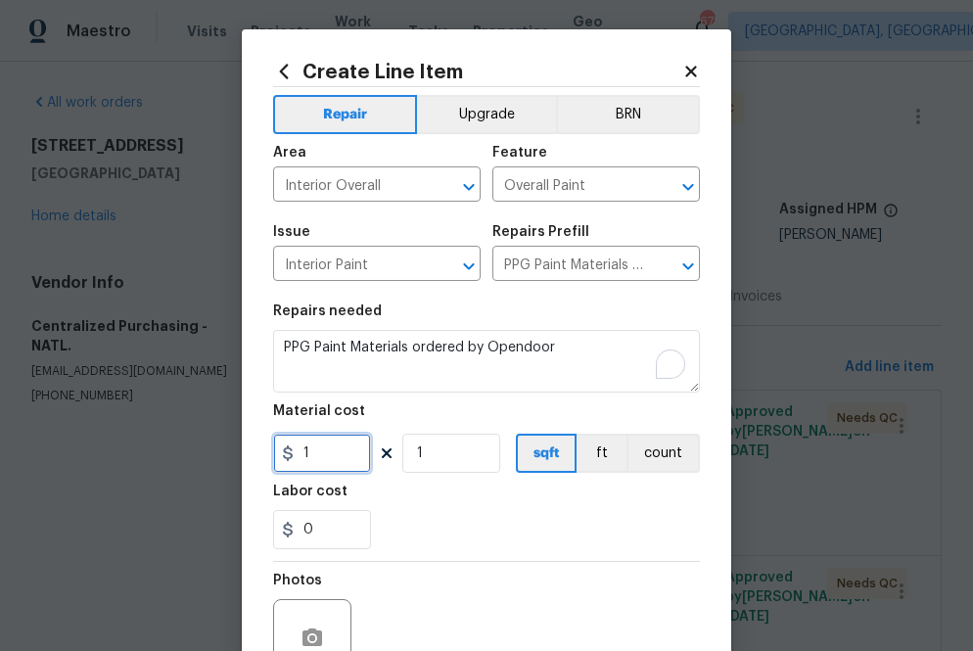
paste input "25.27"
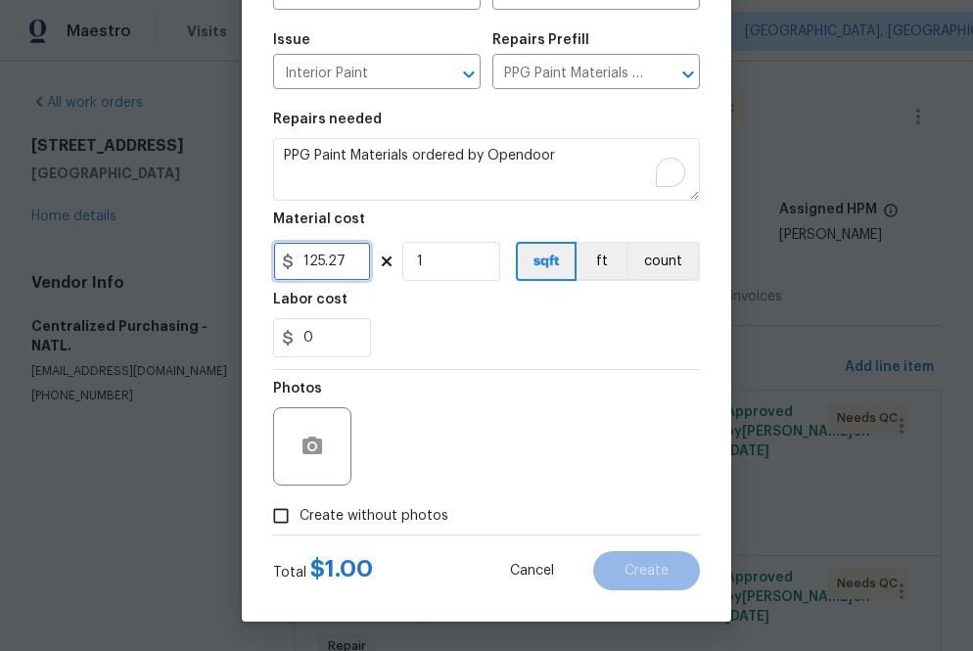
type input "125.27"
drag, startPoint x: 408, startPoint y: 527, endPoint x: 414, endPoint y: 506, distance: 21.4
click at [408, 527] on label "Create without photos" at bounding box center [355, 515] width 186 height 37
click at [300, 527] on input "Create without photos" at bounding box center [280, 515] width 37 height 37
checkbox input "true"
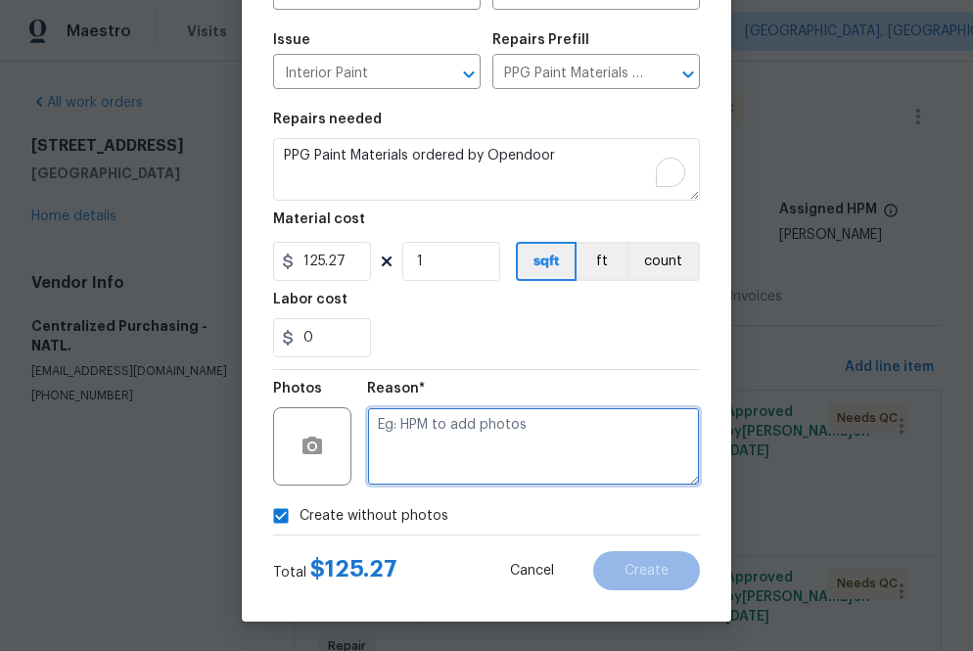
click at [462, 452] on textarea at bounding box center [533, 446] width 333 height 78
type textarea "na"
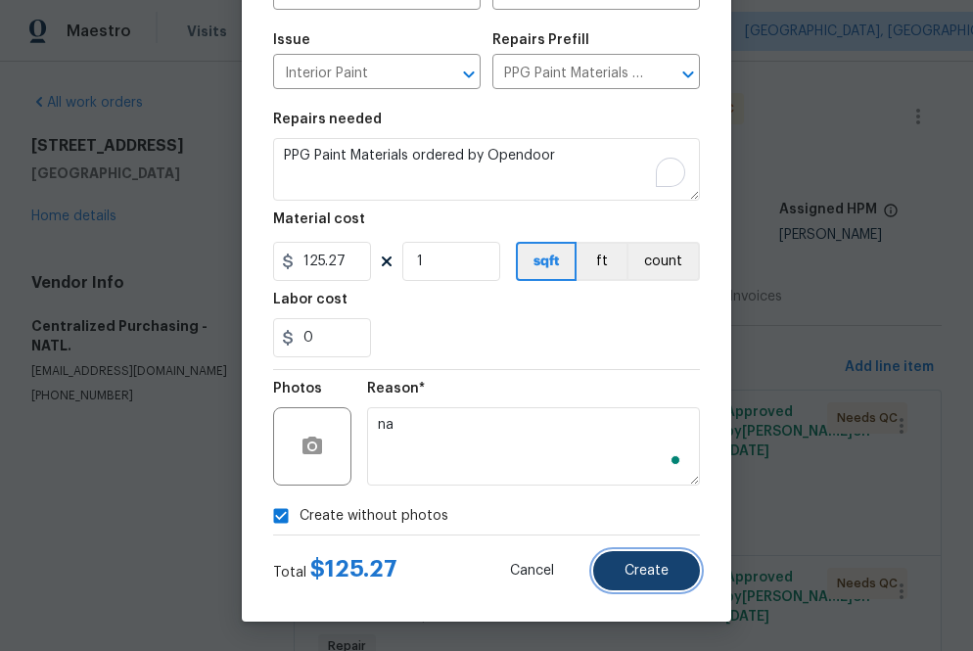
click at [635, 571] on span "Create" at bounding box center [647, 571] width 44 height 15
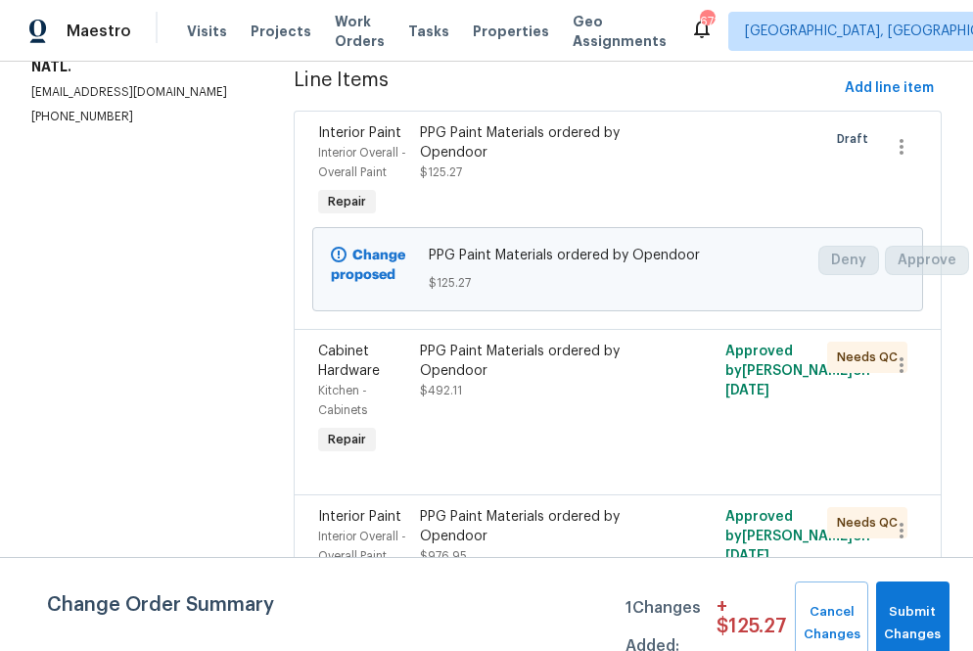
scroll to position [282, 0]
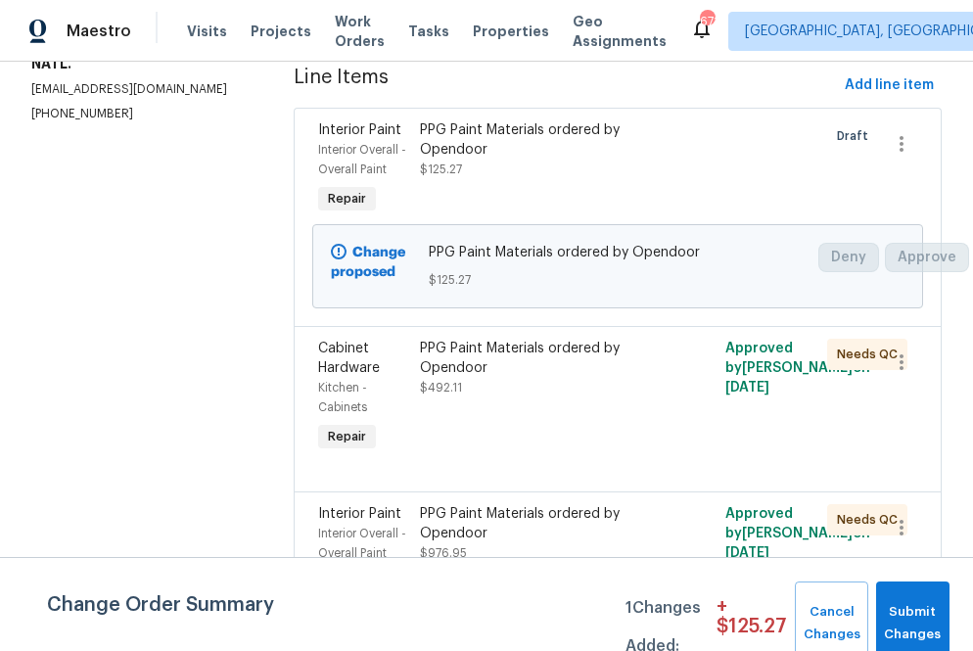
click at [617, 377] on div "PPG Paint Materials ordered by Opendoor" at bounding box center [541, 358] width 243 height 39
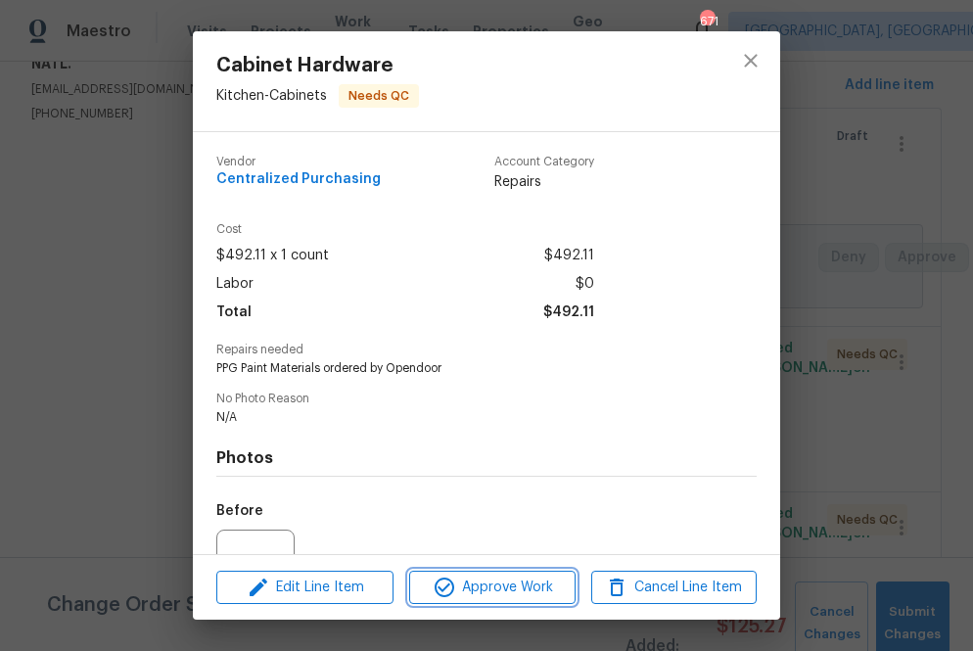
click at [502, 573] on button "Approve Work" at bounding box center [491, 588] width 165 height 34
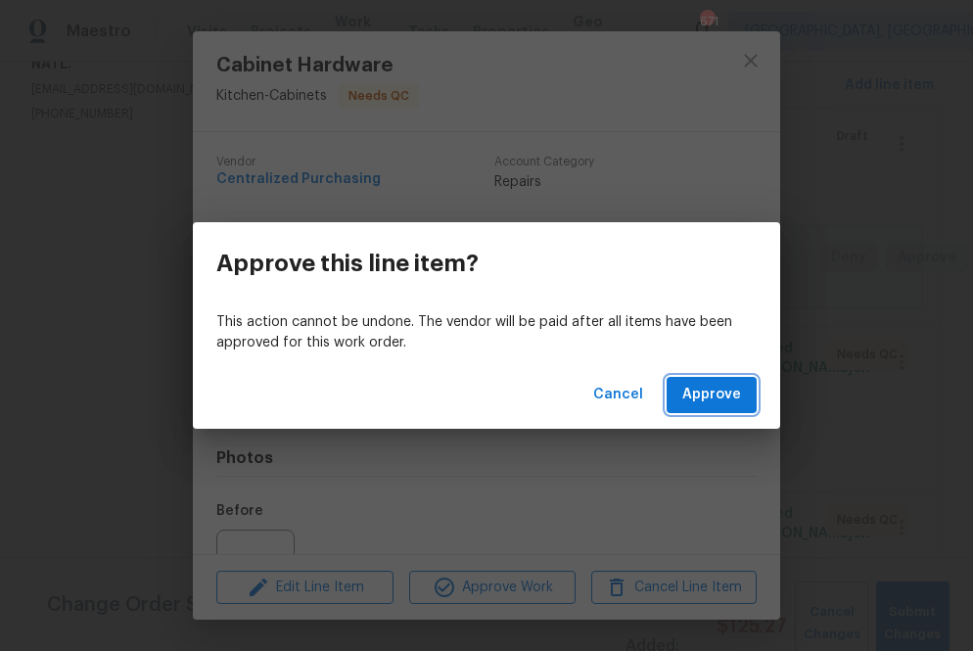
click at [729, 384] on span "Approve" at bounding box center [711, 395] width 59 height 24
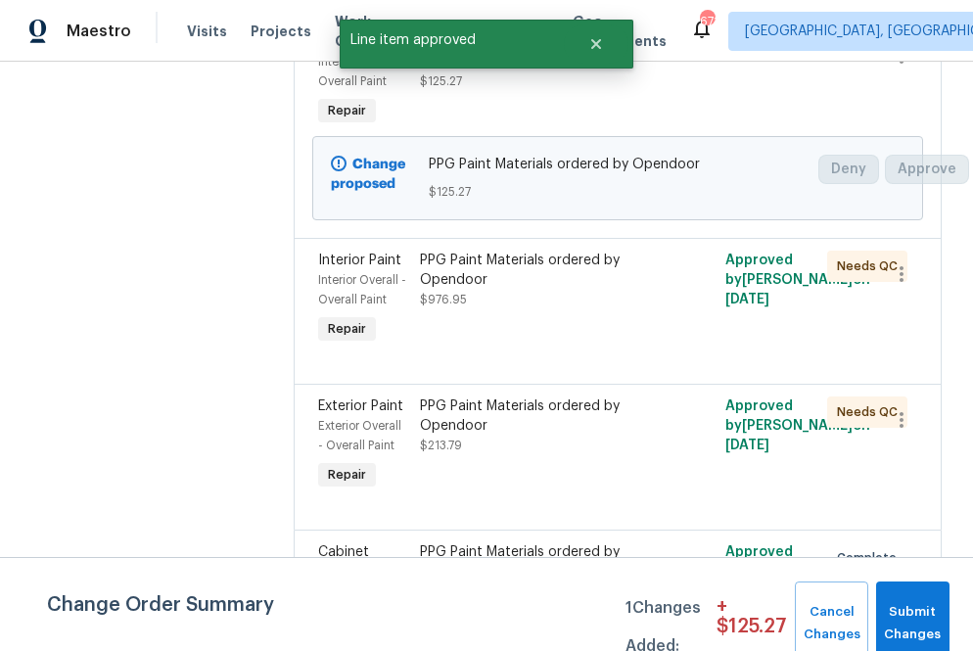
scroll to position [374, 0]
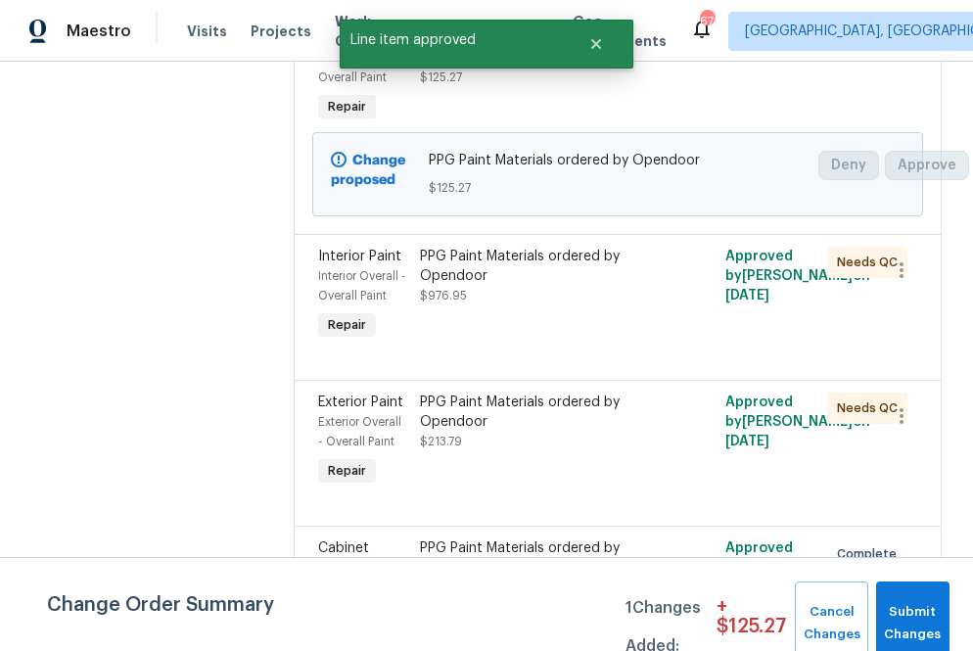
click at [596, 271] on div "PPG Paint Materials ordered by Opendoor" at bounding box center [541, 266] width 243 height 39
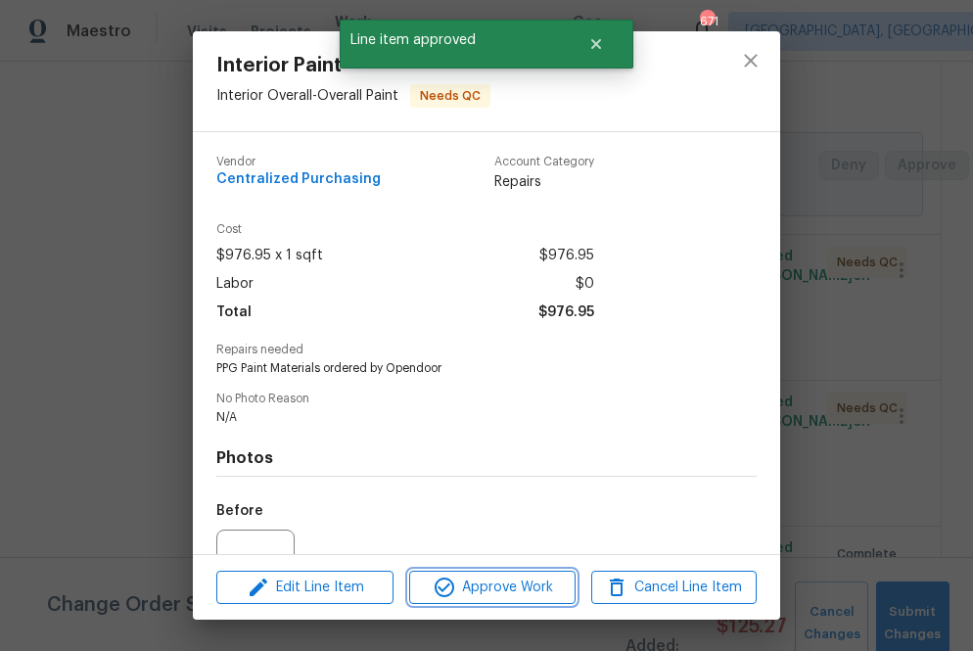
click at [509, 577] on span "Approve Work" at bounding box center [492, 588] width 154 height 24
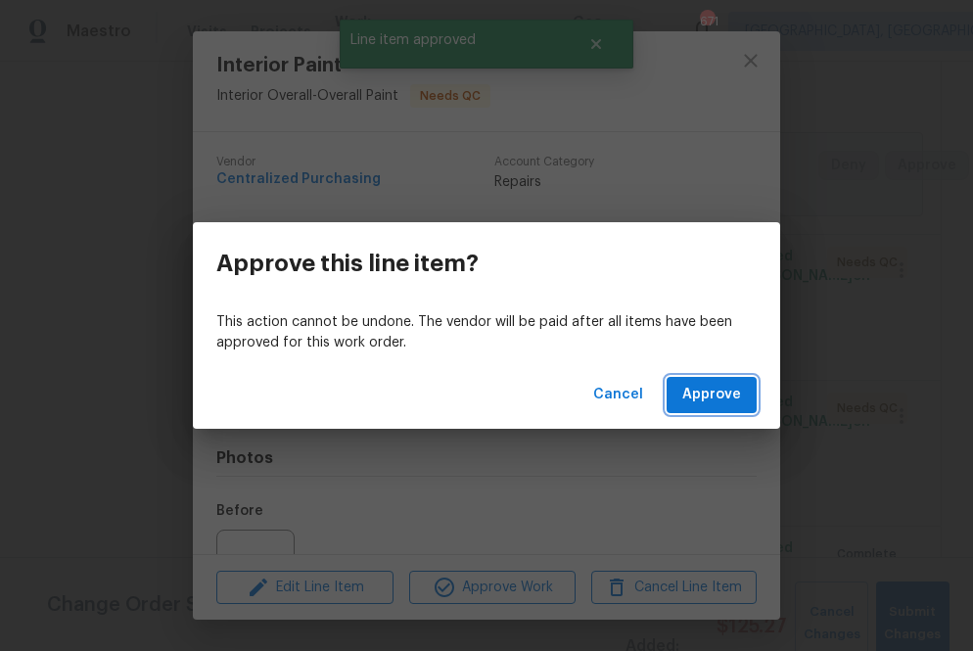
click at [697, 386] on span "Approve" at bounding box center [711, 395] width 59 height 24
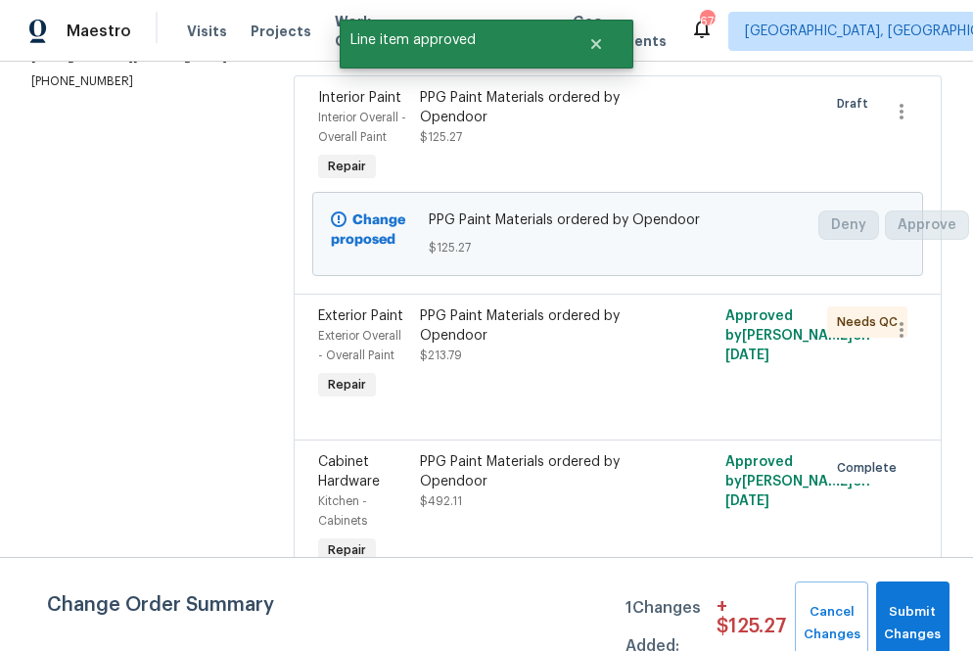
scroll to position [487, 0]
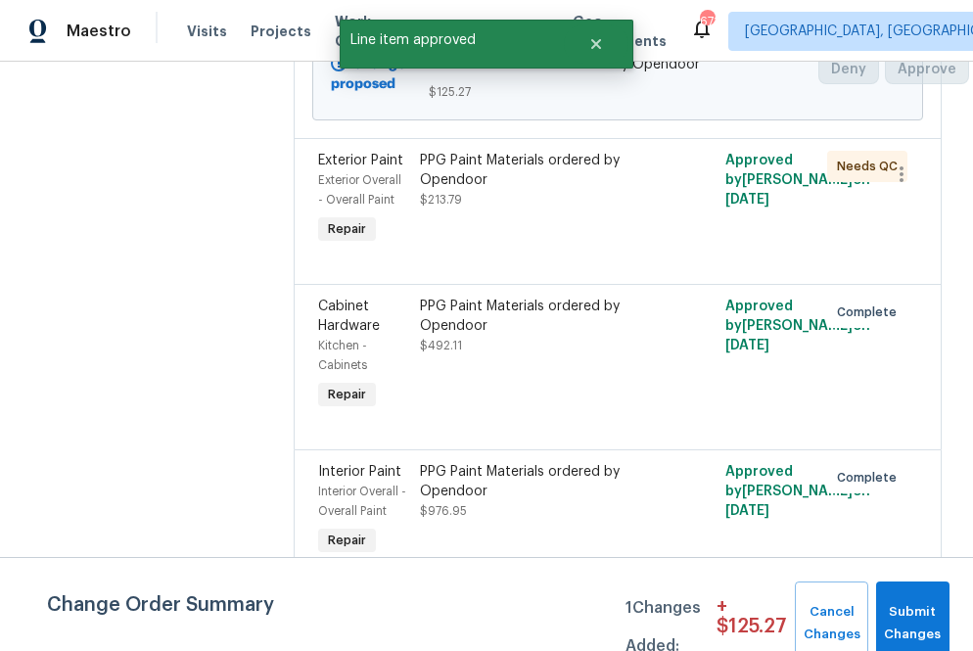
click at [651, 235] on div "PPG Paint Materials ordered by Opendoor $213.79" at bounding box center [541, 200] width 255 height 110
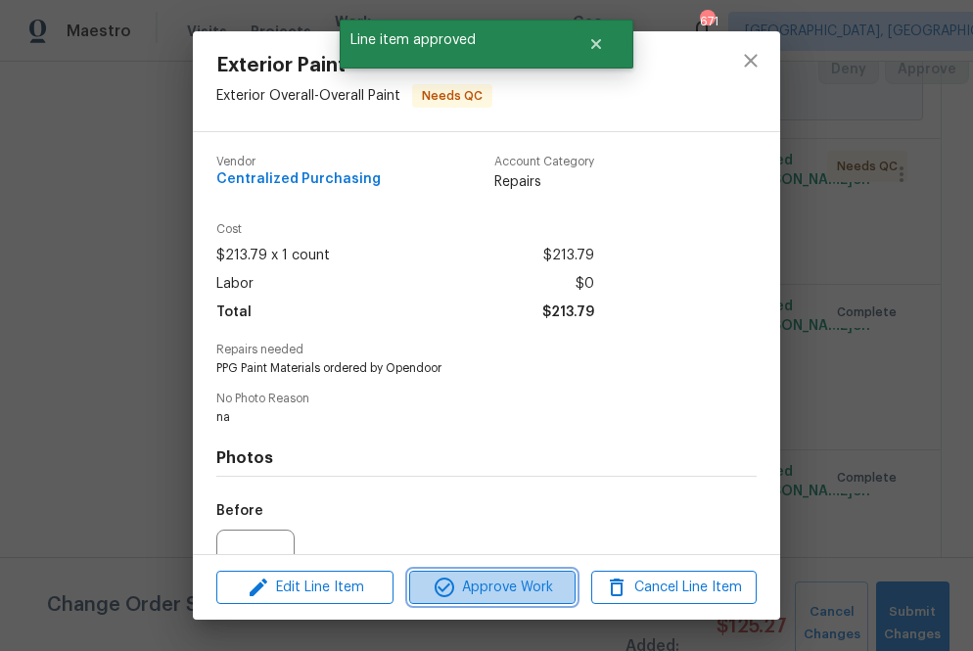
click at [521, 586] on span "Approve Work" at bounding box center [492, 588] width 154 height 24
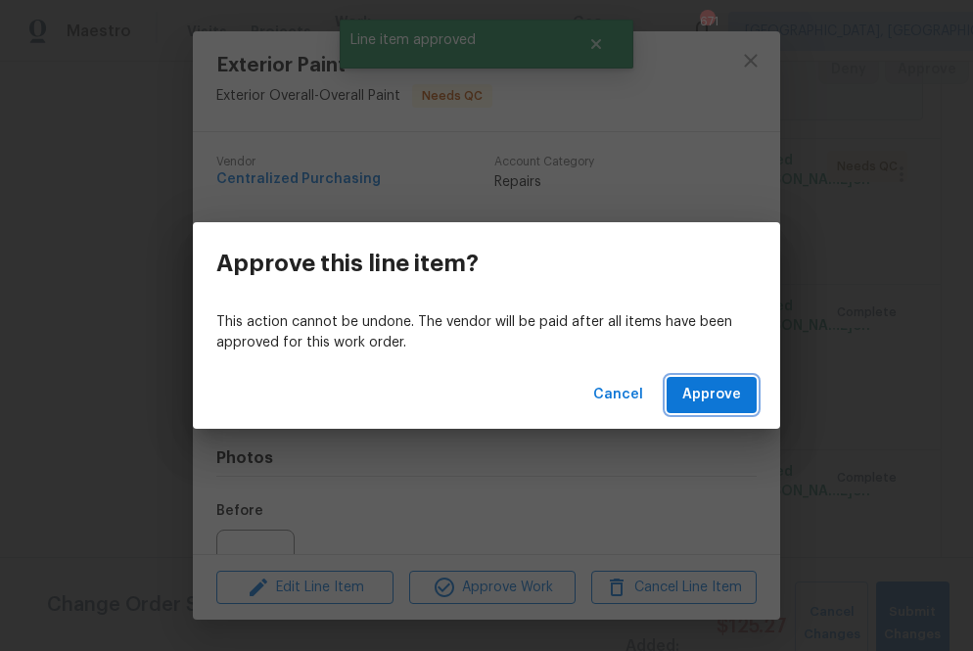
click at [692, 401] on span "Approve" at bounding box center [711, 395] width 59 height 24
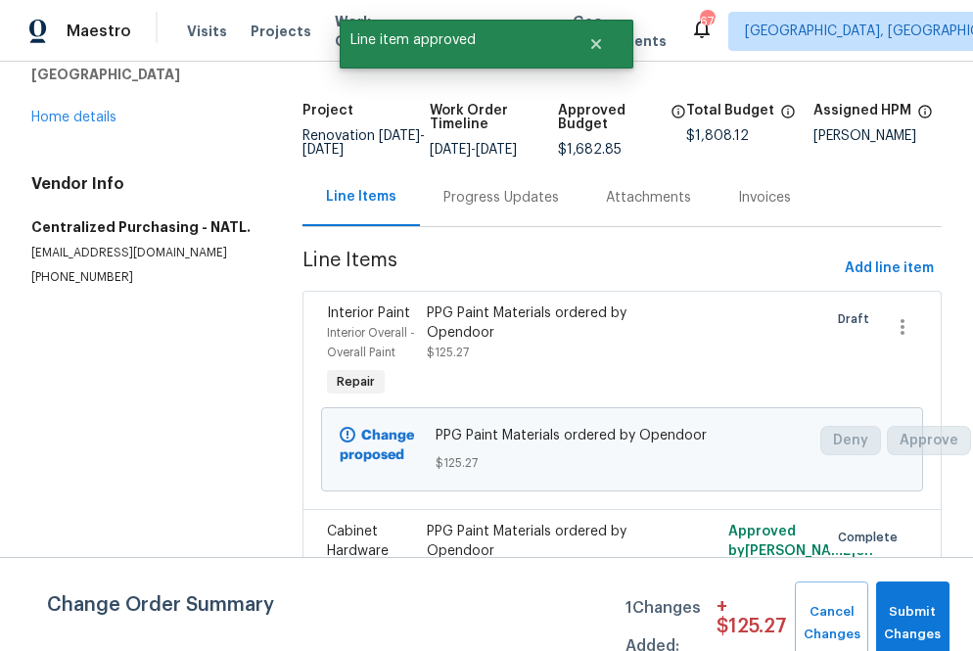
scroll to position [97, 0]
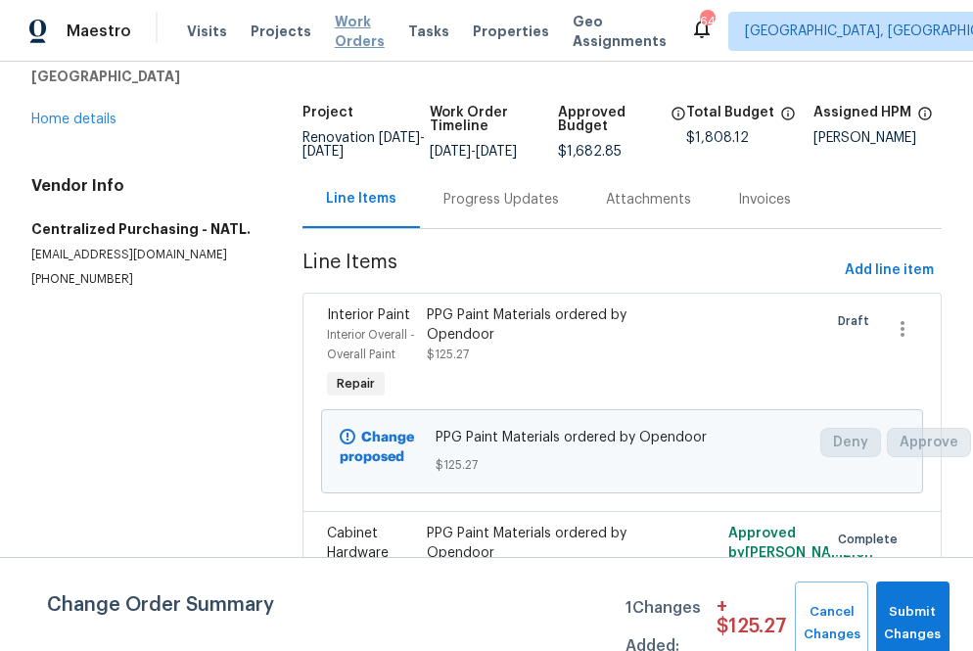
click at [335, 15] on span "Work Orders" at bounding box center [360, 31] width 50 height 39
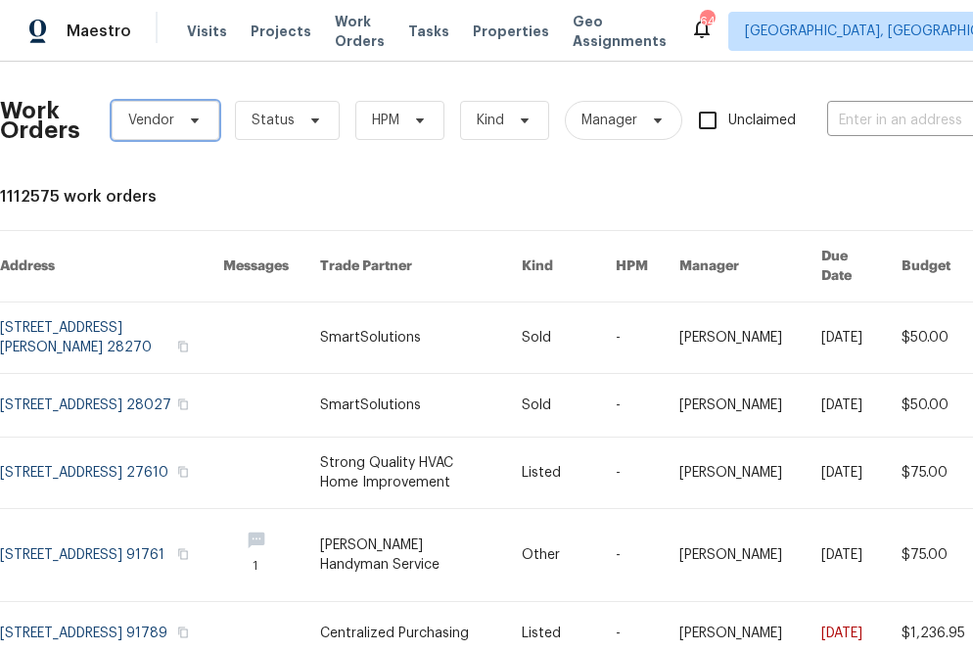
click at [164, 128] on span "Vendor" at bounding box center [151, 121] width 46 height 20
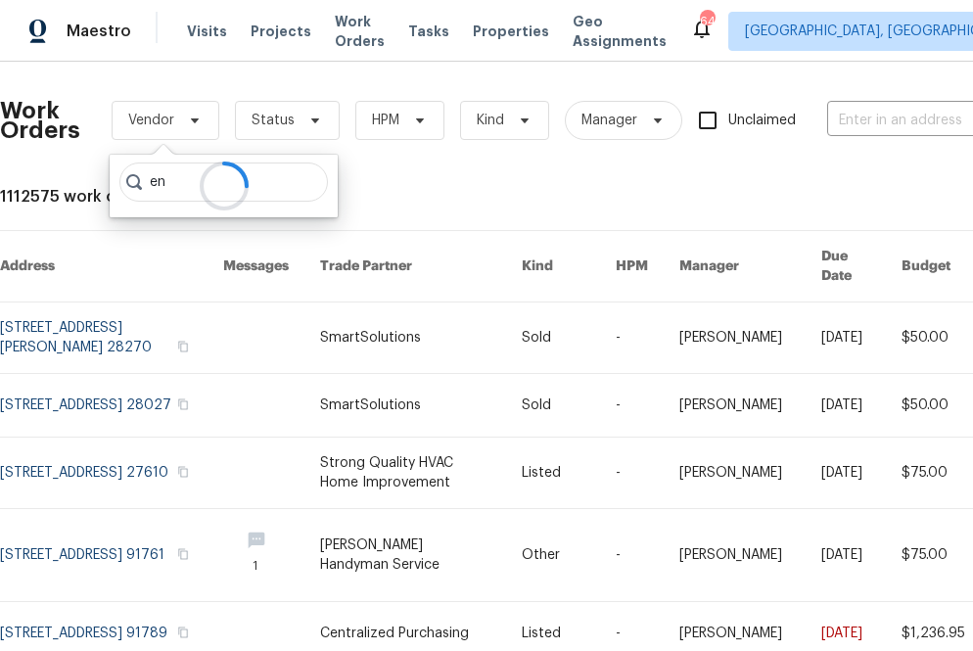
type input "e"
type input "centralized purchasing"
click at [164, 186] on div at bounding box center [224, 186] width 228 height 63
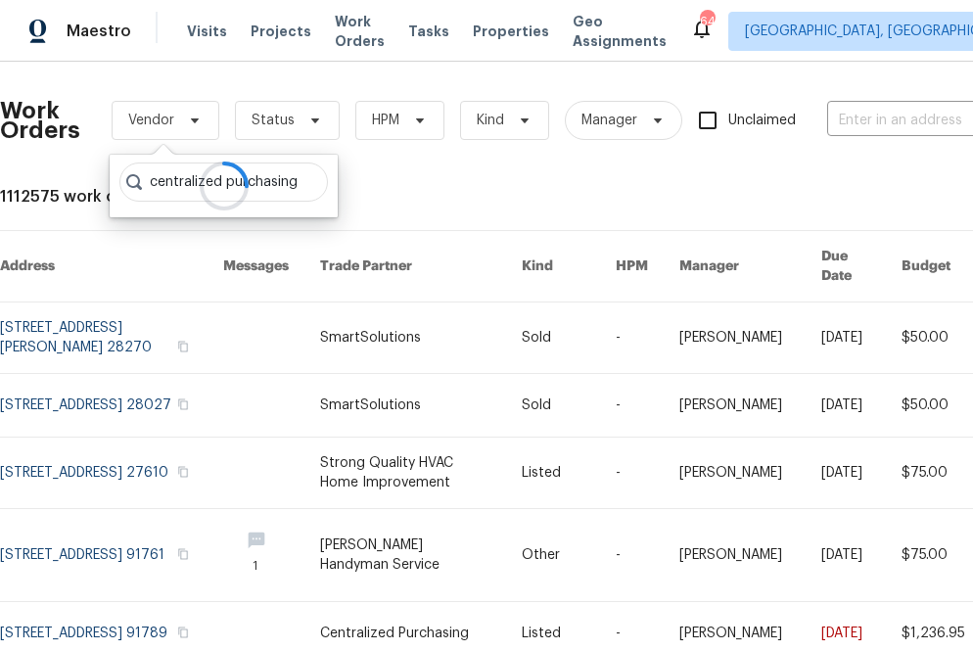
click at [164, 186] on div at bounding box center [224, 186] width 228 height 63
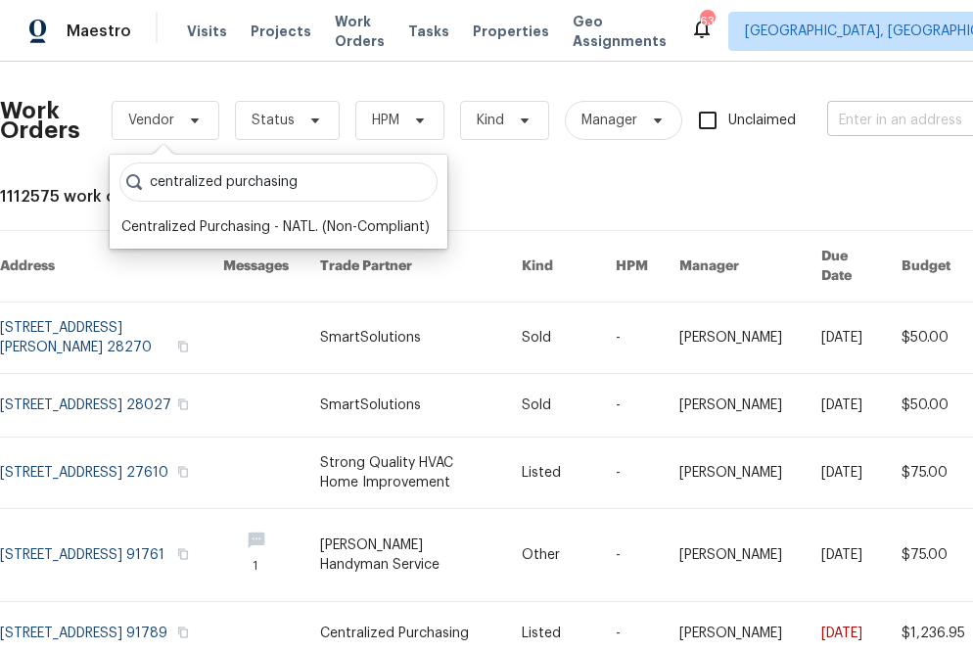
click at [910, 126] on input "text" at bounding box center [925, 121] width 196 height 30
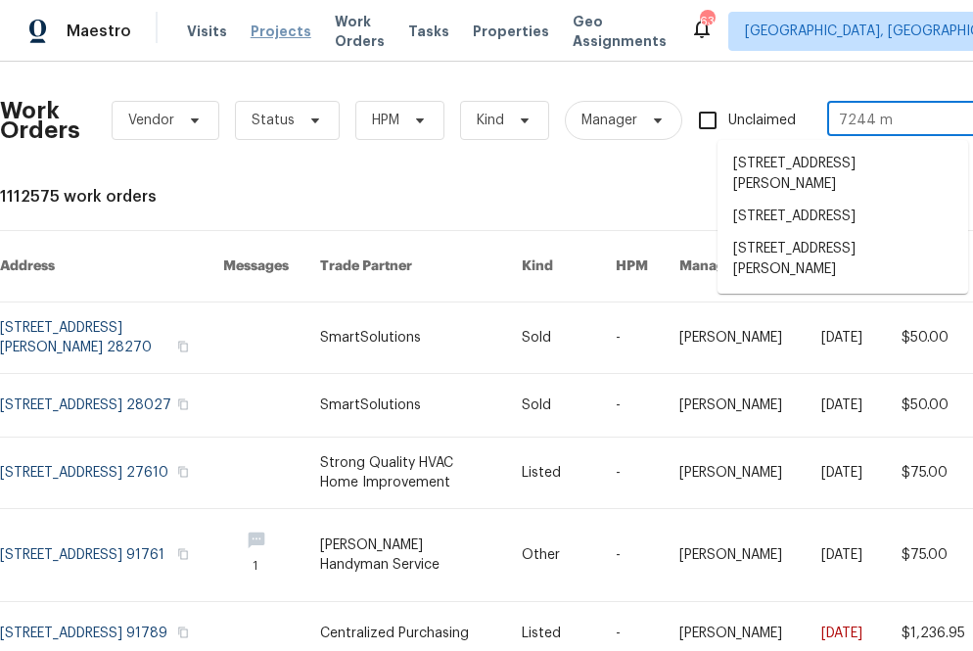
type input "7244 m"
click at [257, 31] on span "Projects" at bounding box center [281, 32] width 61 height 20
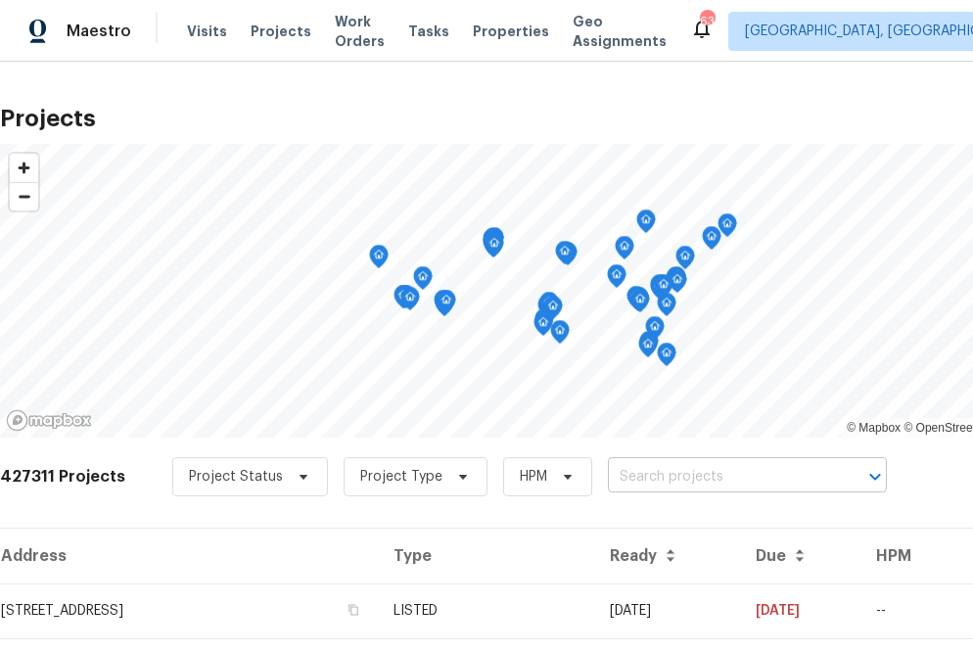
click at [639, 477] on input "text" at bounding box center [720, 477] width 224 height 30
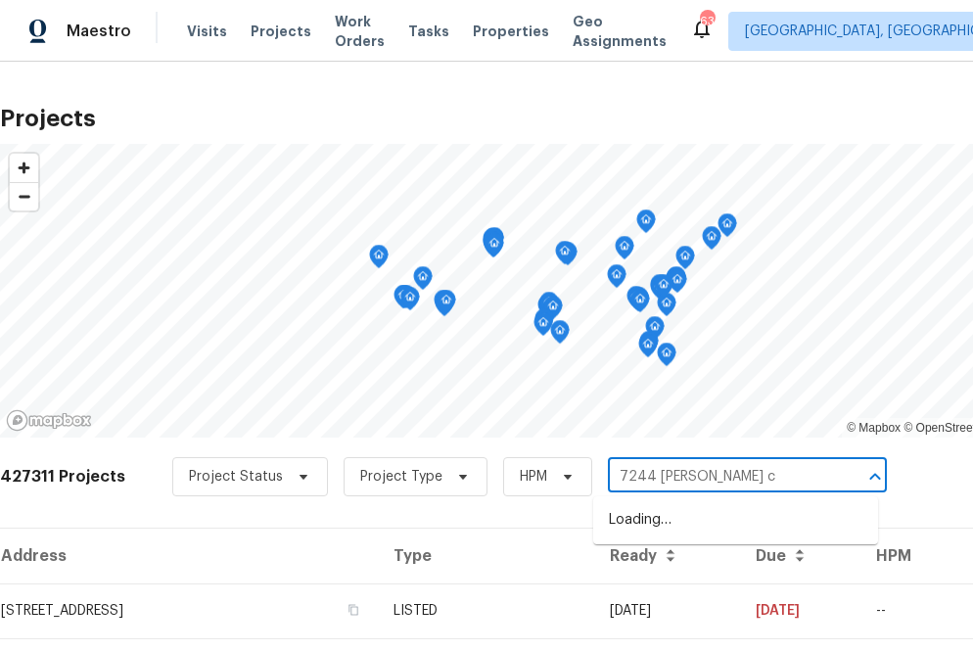
type input "7244 montoro ct"
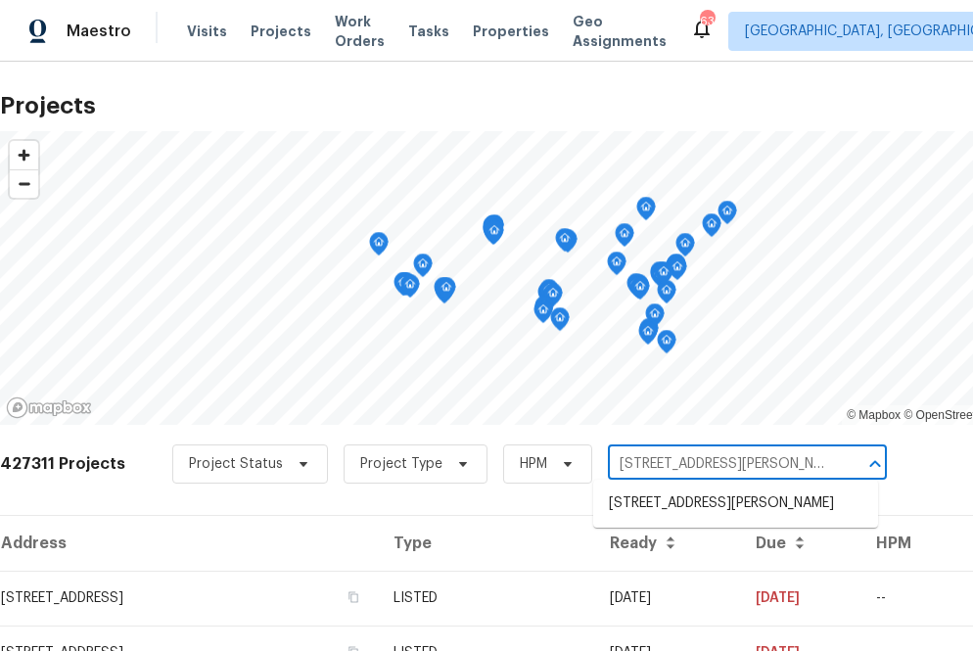
scroll to position [23, 0]
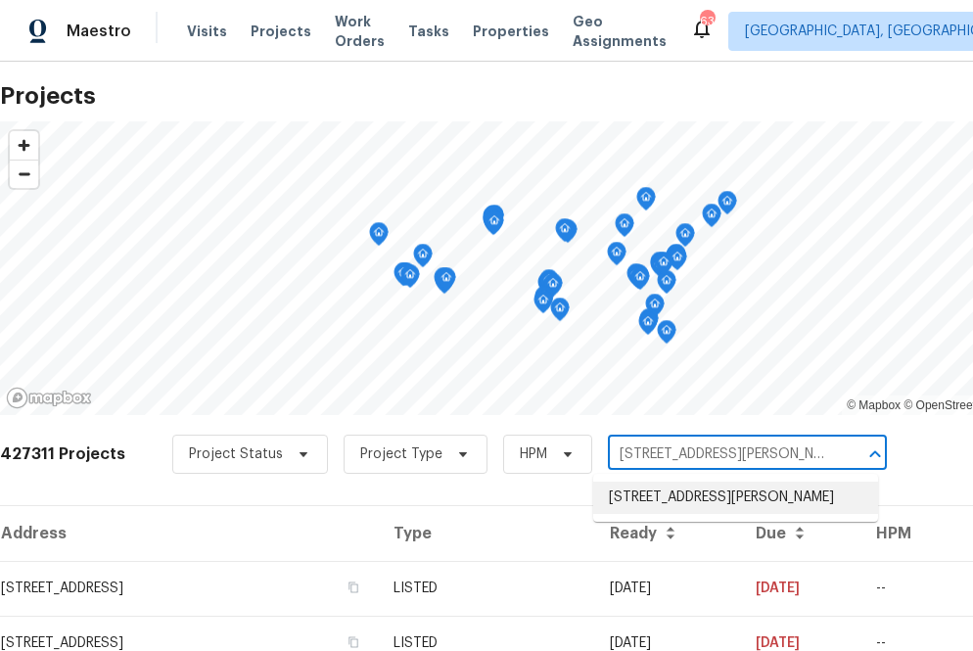
click at [639, 483] on li "7244 Montoro Ct, Fayetteville, NC 28314" at bounding box center [735, 498] width 285 height 32
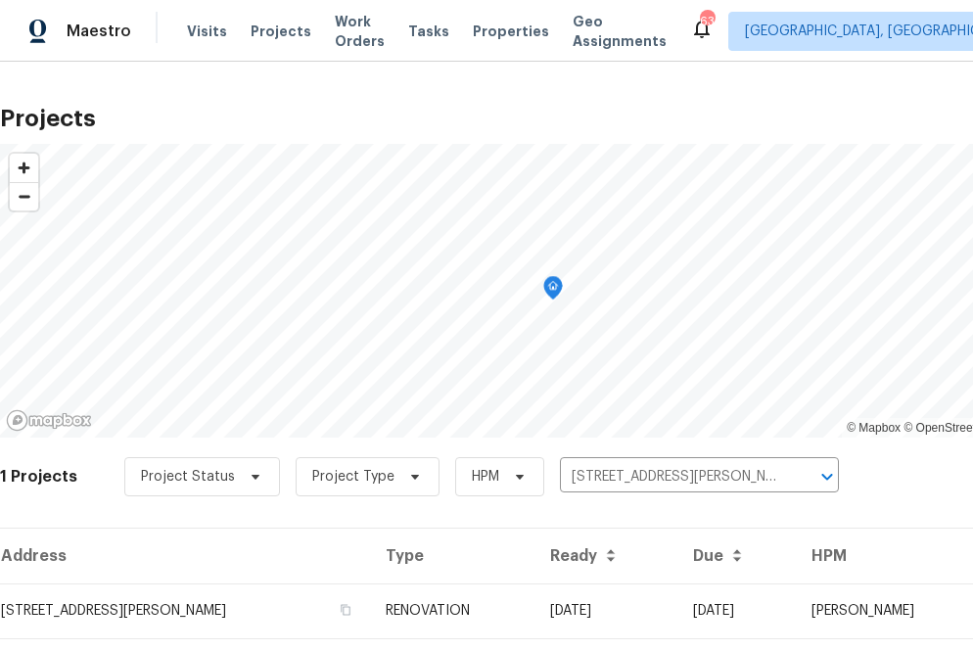
scroll to position [50, 0]
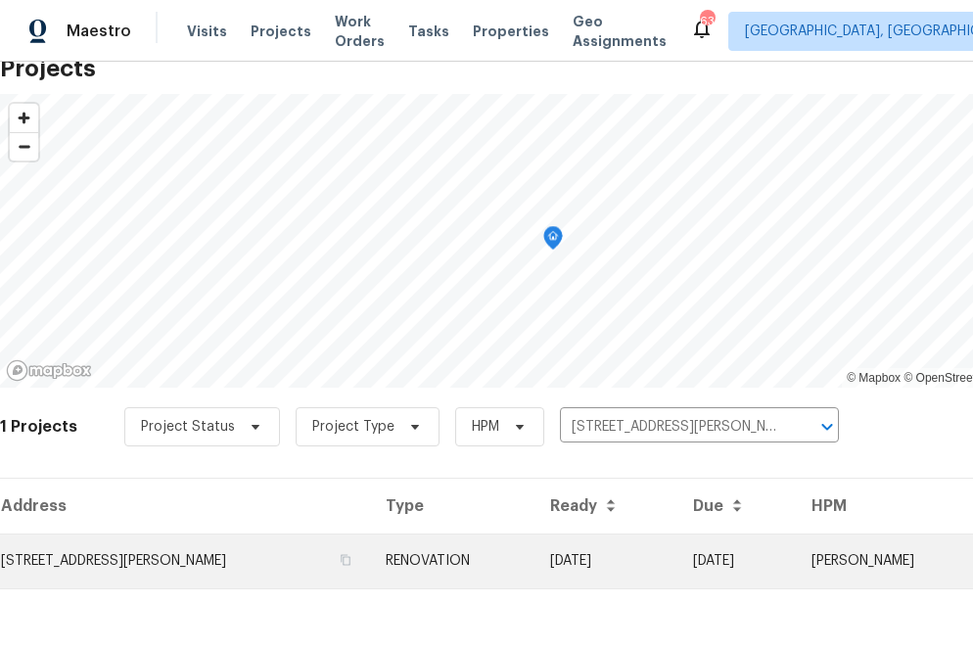
click at [239, 545] on td "7244 Montoro Ct, Fayetteville, NC 28314" at bounding box center [185, 560] width 370 height 55
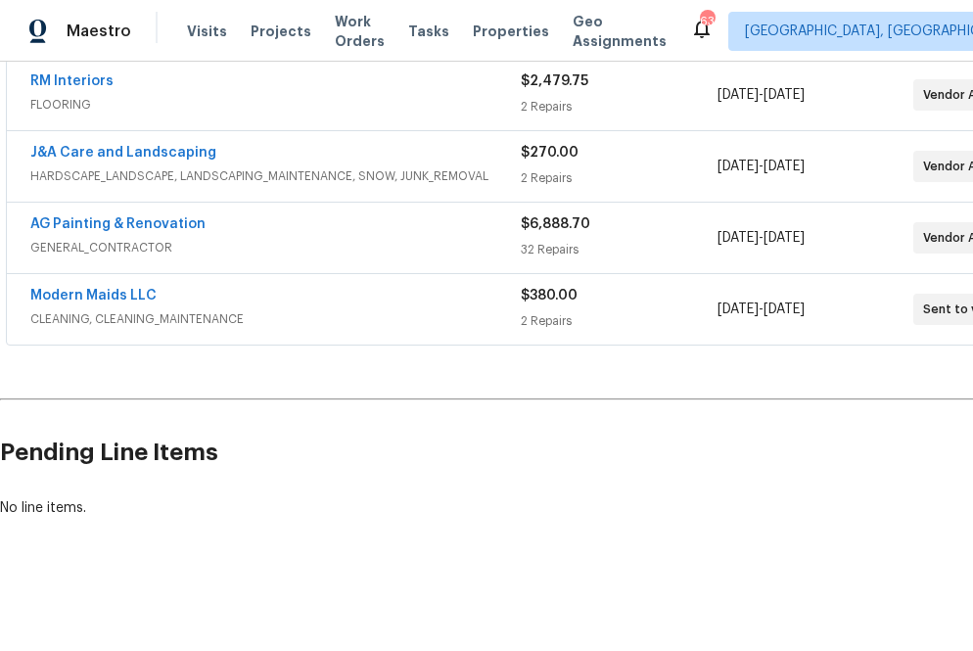
scroll to position [378, 133]
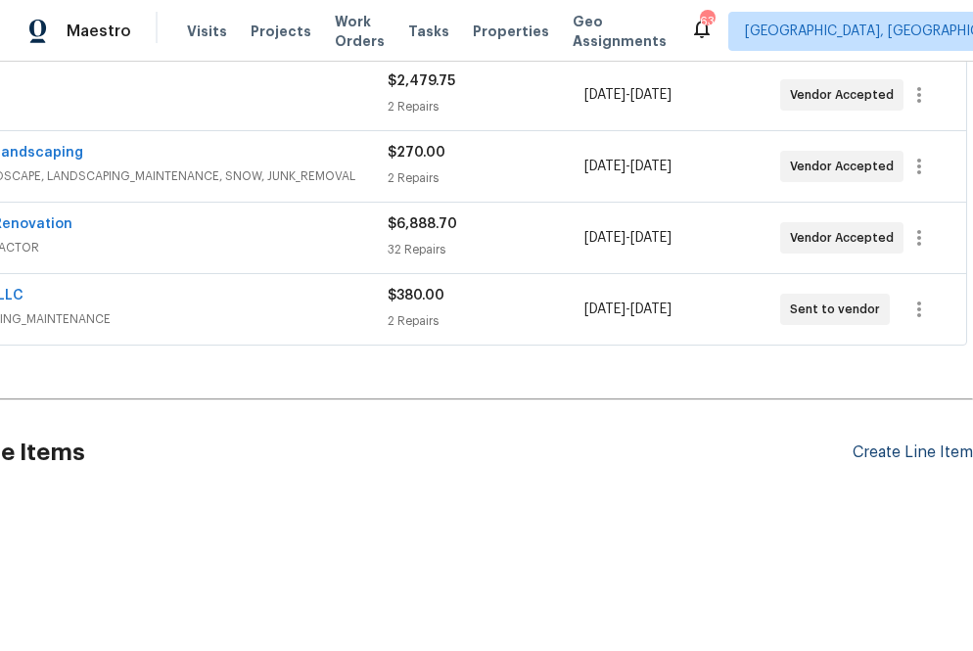
click at [868, 453] on div "Create Line Item" at bounding box center [913, 452] width 120 height 19
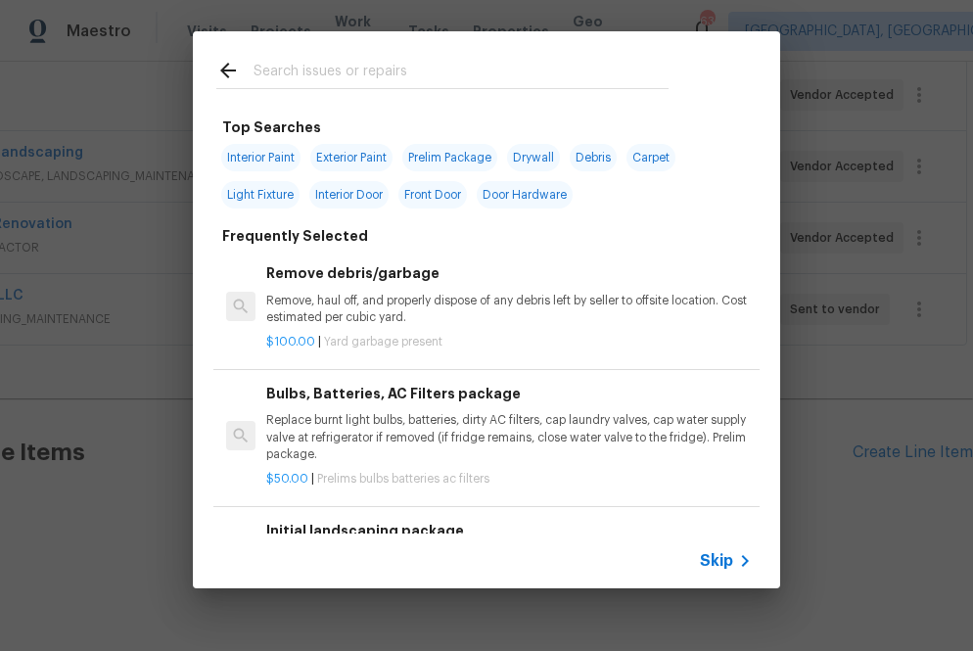
click at [725, 560] on span "Skip" at bounding box center [716, 561] width 33 height 20
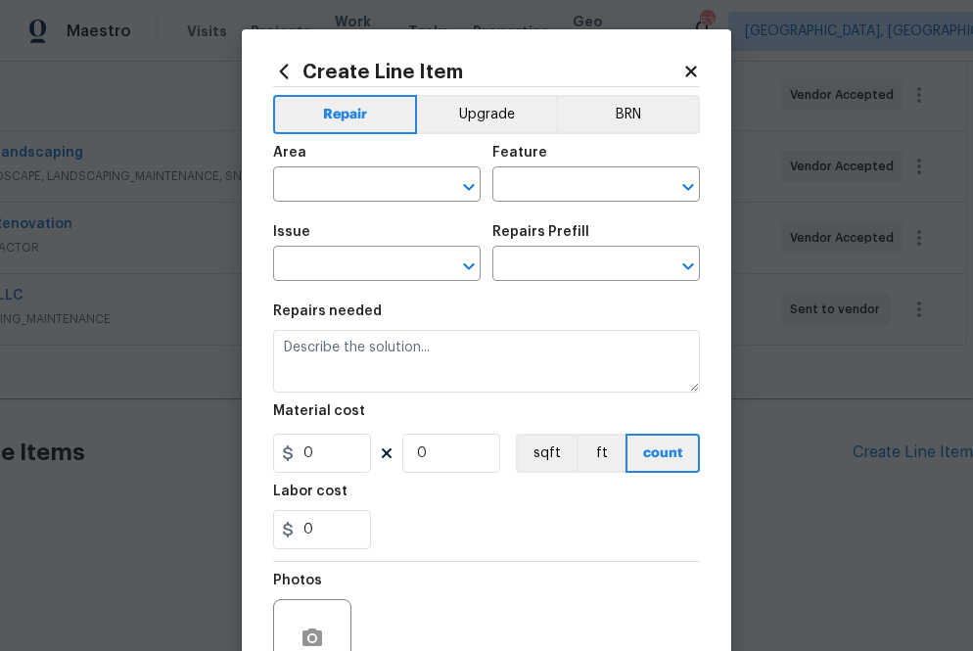
click at [281, 64] on icon at bounding box center [284, 72] width 22 height 22
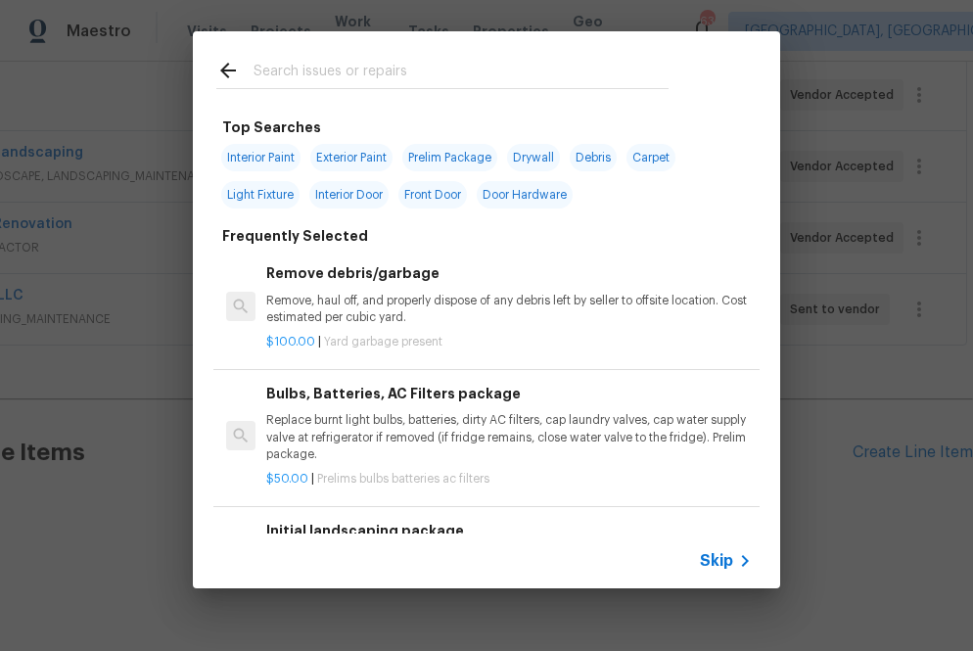
click at [310, 91] on div at bounding box center [442, 69] width 499 height 77
click at [310, 79] on input "text" at bounding box center [461, 73] width 415 height 29
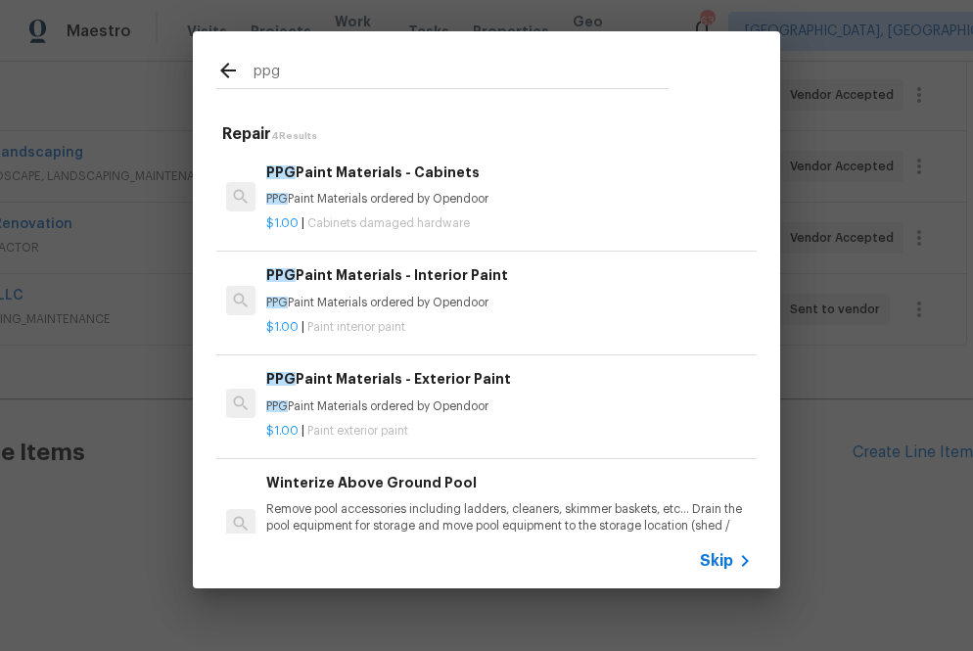
type input "ppg"
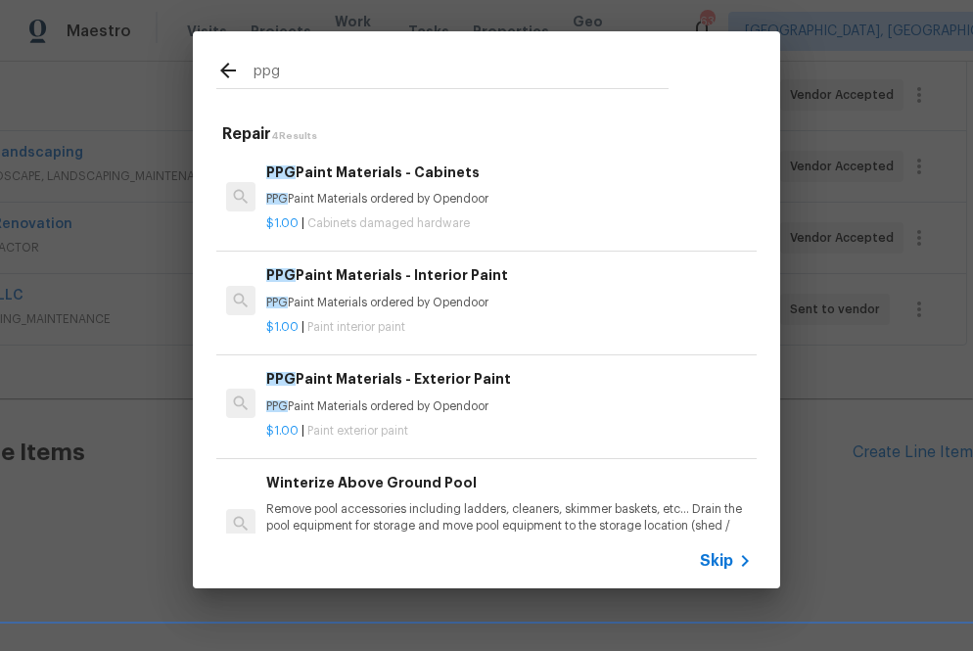
click at [287, 299] on span "PPG" at bounding box center [277, 303] width 22 height 12
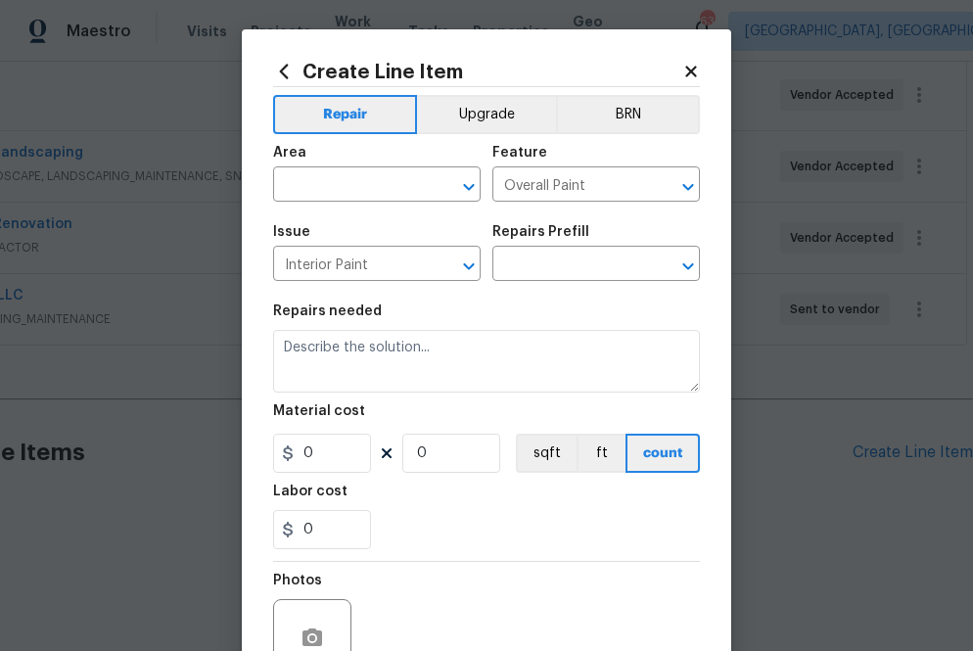
type input "PPG Paint Materials - Interior Paint $1.00"
type textarea "PPG Paint Materials ordered by Opendoor"
type input "1"
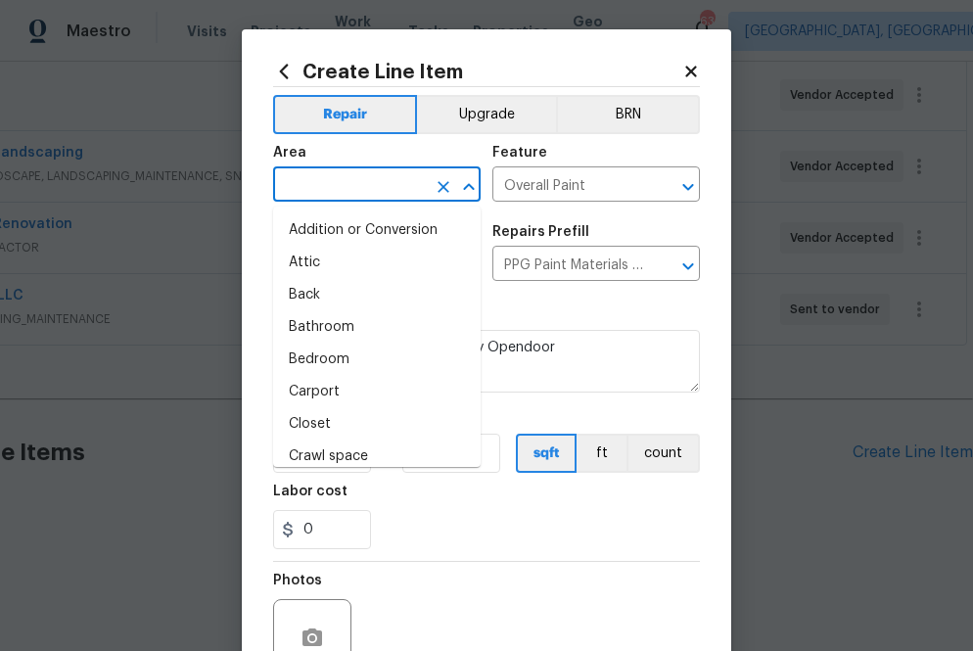
click at [337, 194] on input "text" at bounding box center [349, 186] width 153 height 30
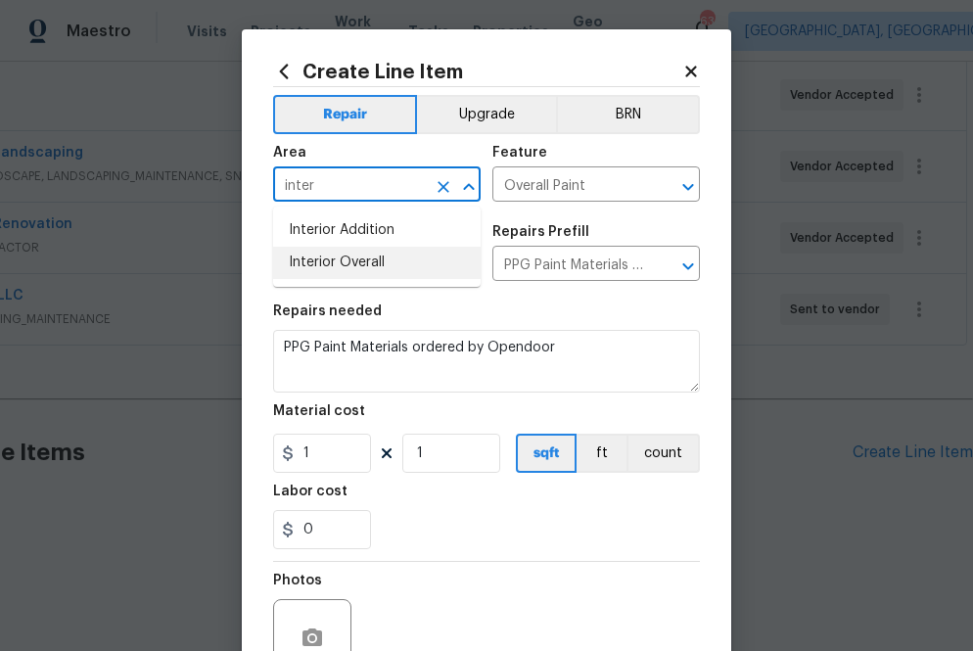
click at [352, 271] on li "Interior Overall" at bounding box center [377, 263] width 208 height 32
type input "Interior Overall"
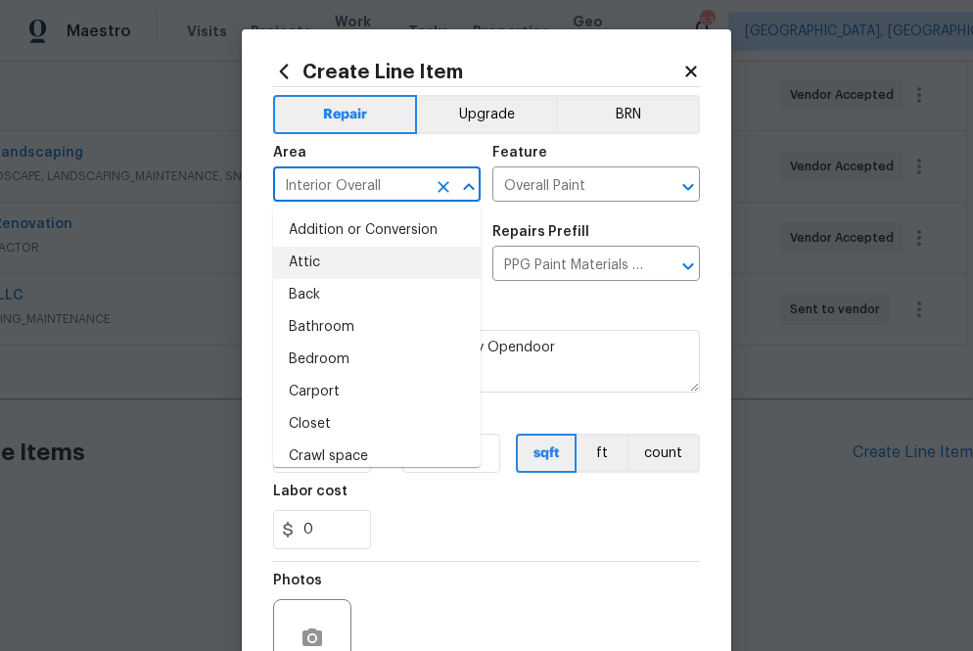
click at [532, 322] on div "Repairs needed" at bounding box center [486, 316] width 427 height 25
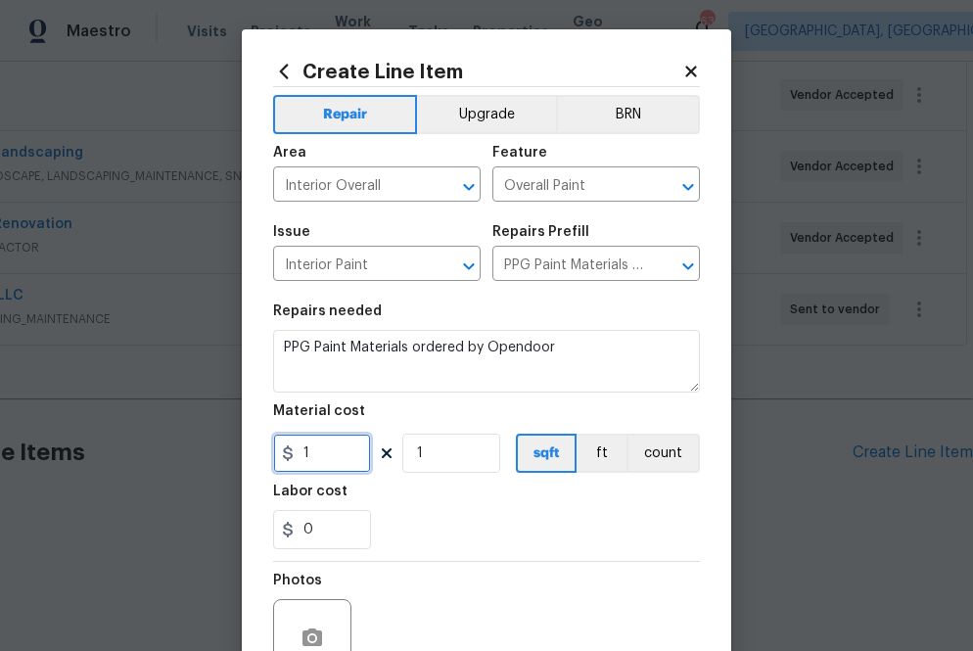
click at [337, 448] on input "1" at bounding box center [322, 453] width 98 height 39
paste input "477.77"
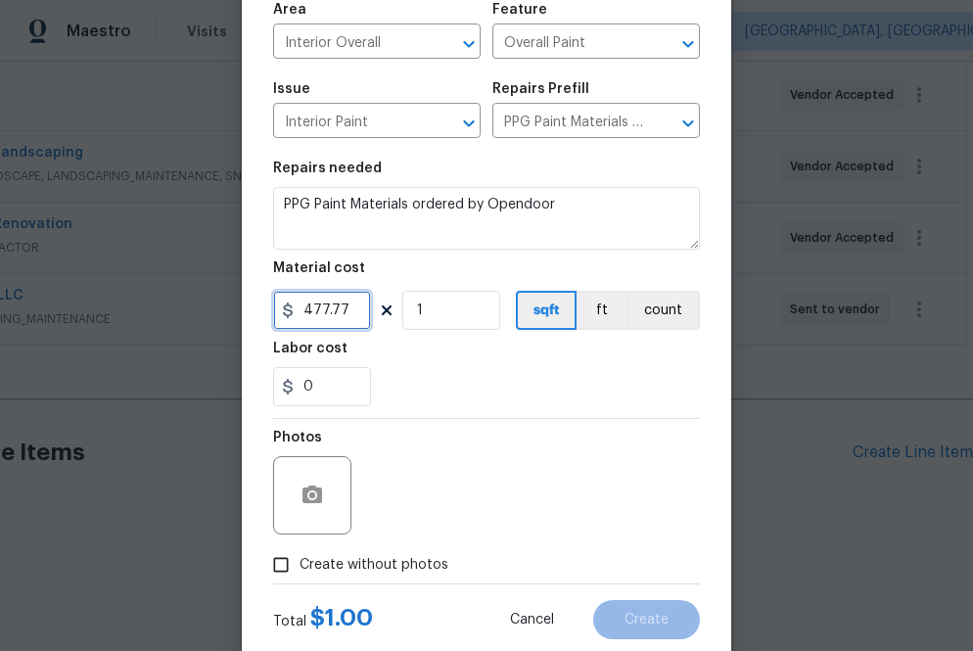
scroll to position [193, 0]
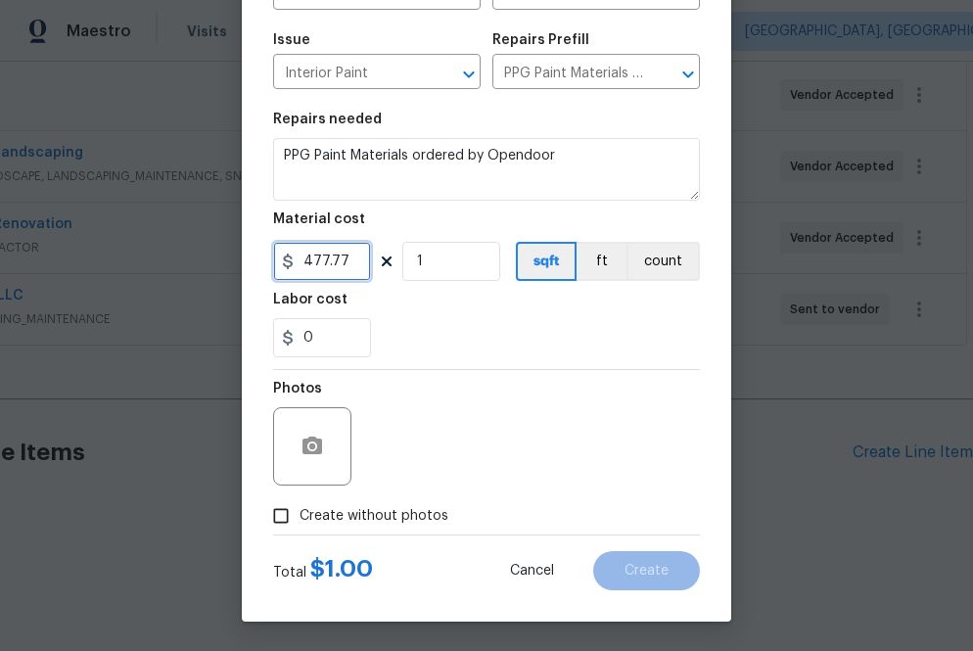
type input "477.77"
click at [408, 509] on span "Create without photos" at bounding box center [374, 516] width 149 height 21
click at [300, 509] on input "Create without photos" at bounding box center [280, 515] width 37 height 37
checkbox input "true"
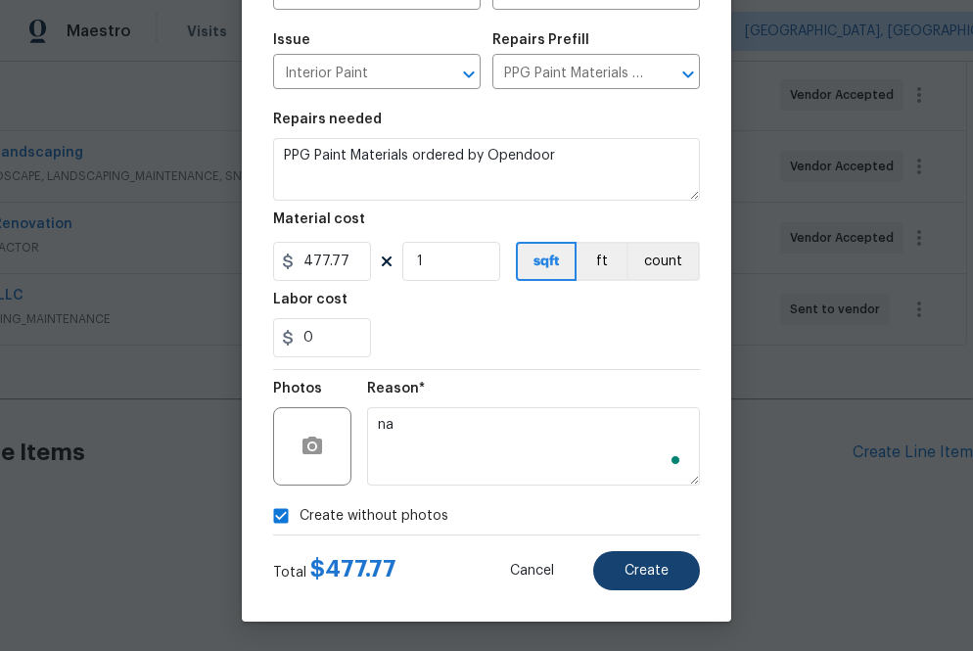
type textarea "na"
click at [622, 564] on button "Create" at bounding box center [646, 570] width 107 height 39
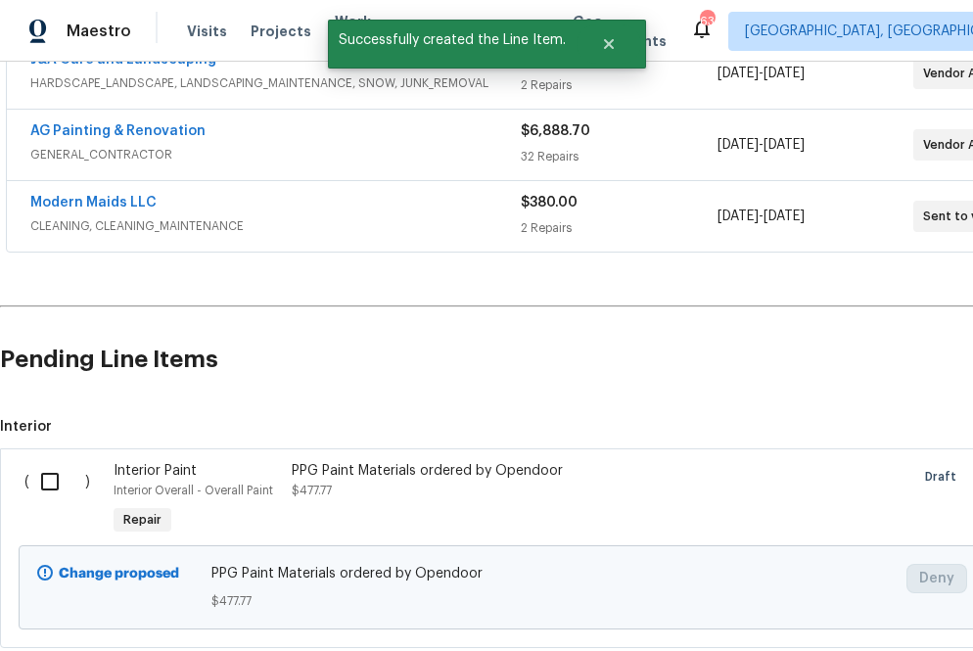
scroll to position [479, 0]
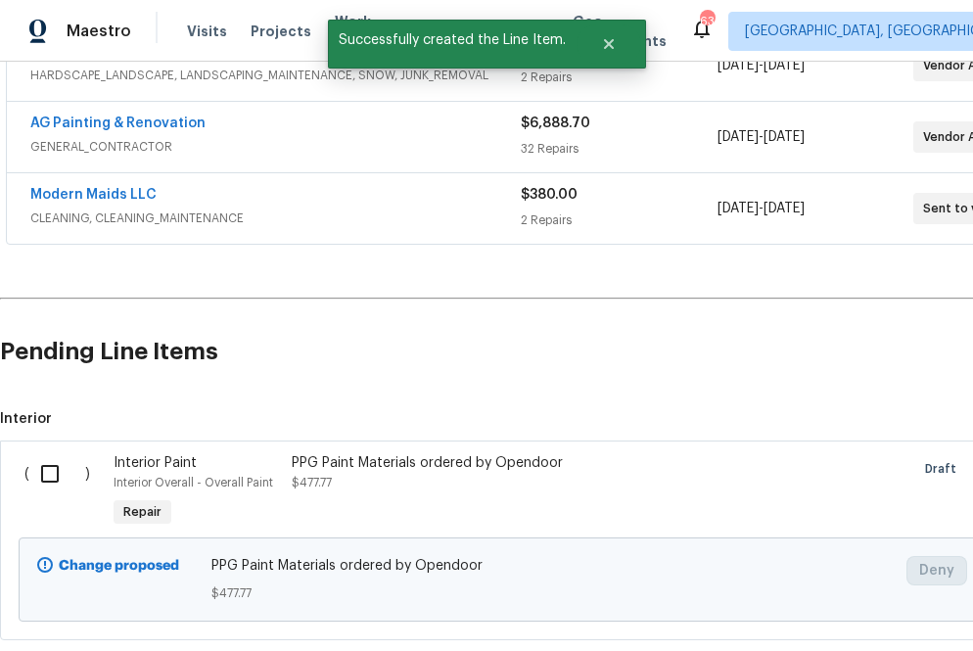
click at [40, 474] on input "checkbox" at bounding box center [57, 473] width 56 height 41
checkbox input "true"
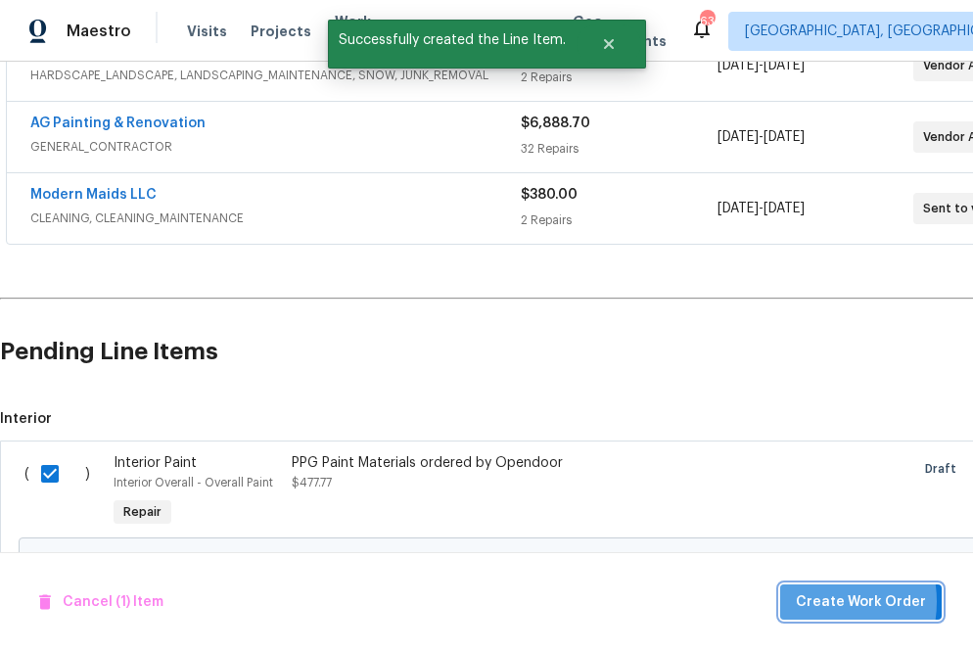
click at [814, 601] on span "Create Work Order" at bounding box center [861, 602] width 130 height 24
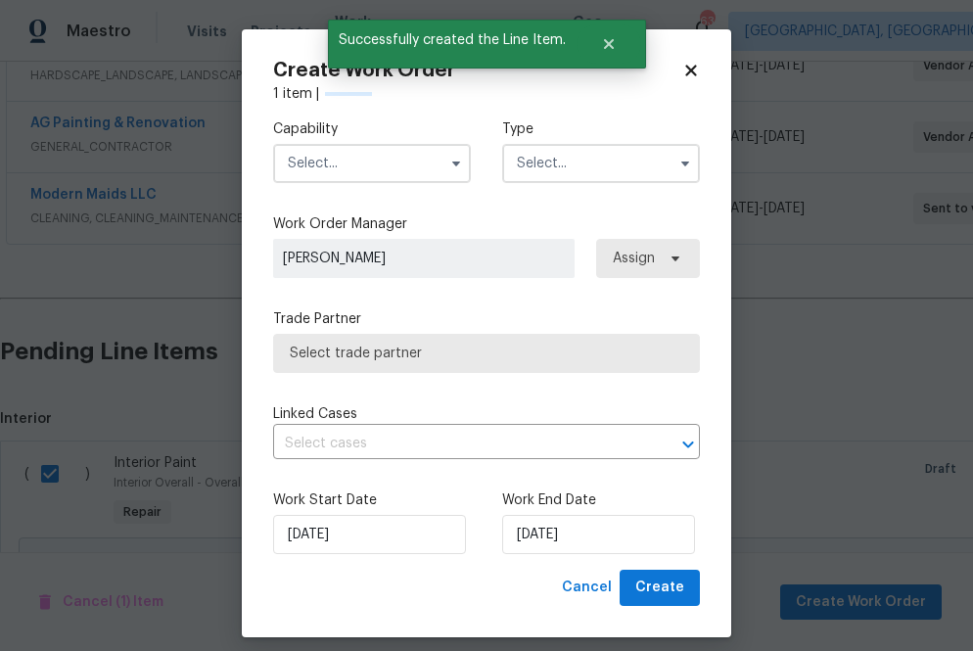
click at [383, 155] on input "text" at bounding box center [372, 163] width 198 height 39
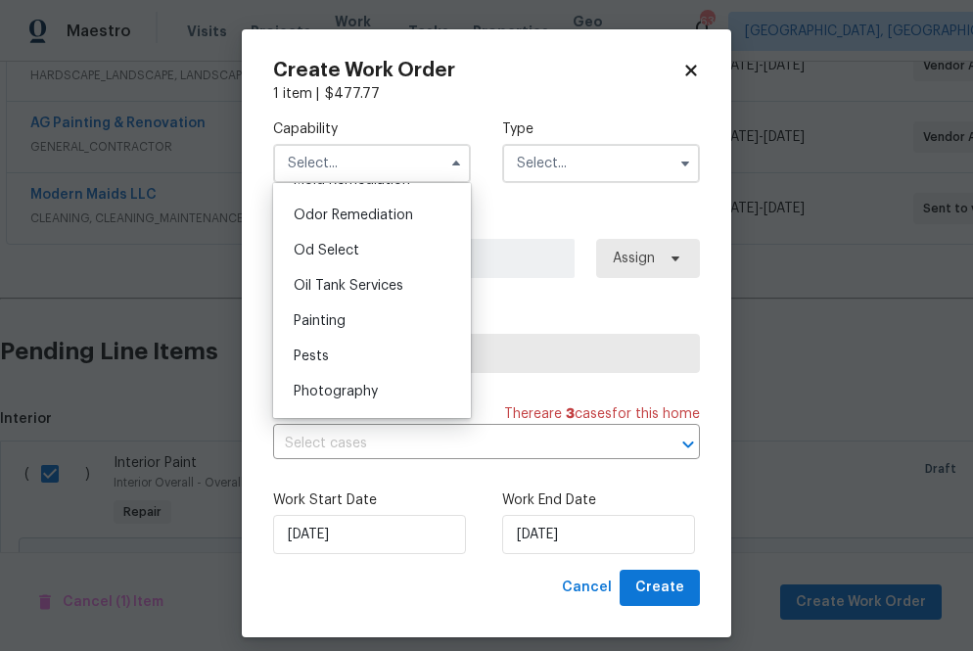
scroll to position [1552, 0]
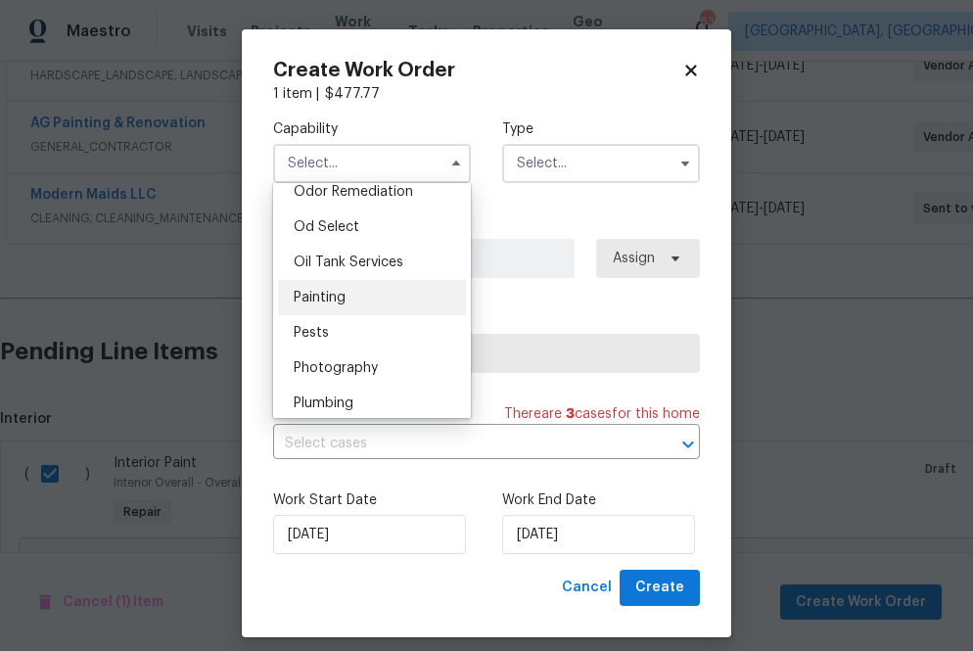
click at [400, 296] on div "Painting" at bounding box center [372, 297] width 188 height 35
type input "Painting"
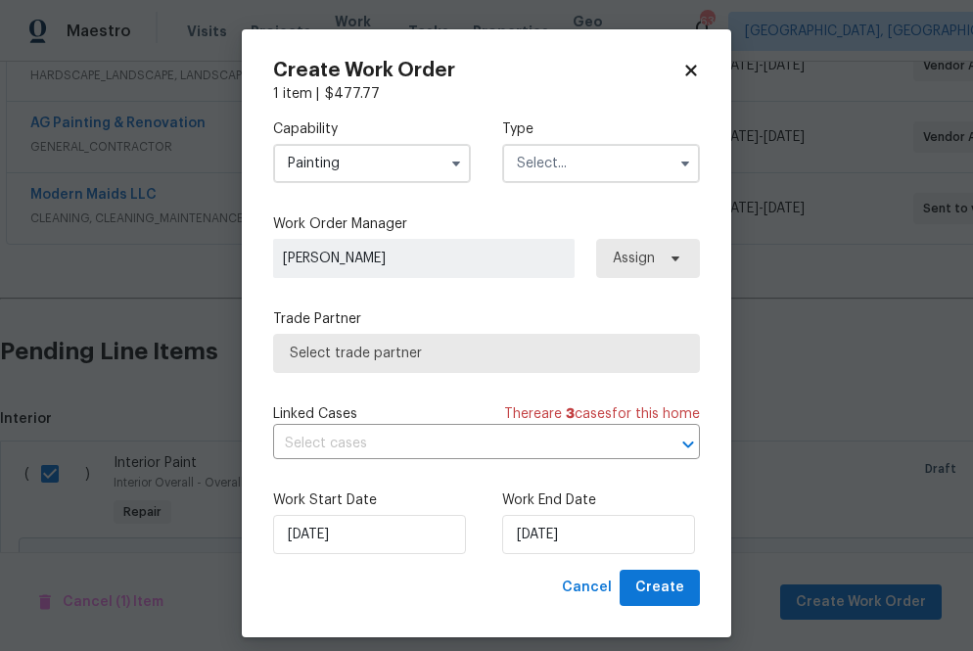
click at [581, 160] on input "text" at bounding box center [601, 163] width 198 height 39
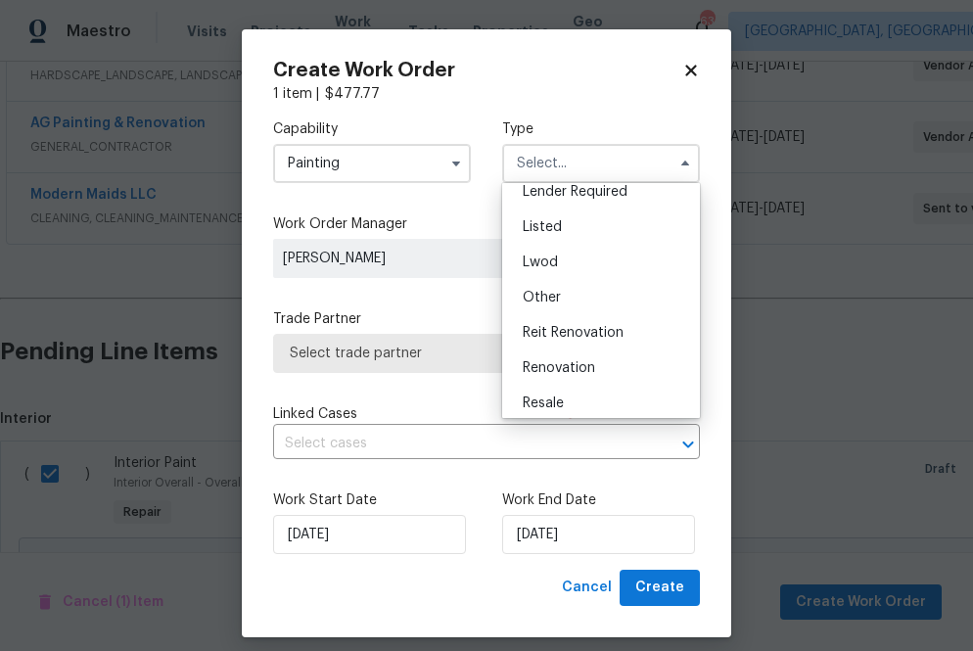
scroll to position [172, 0]
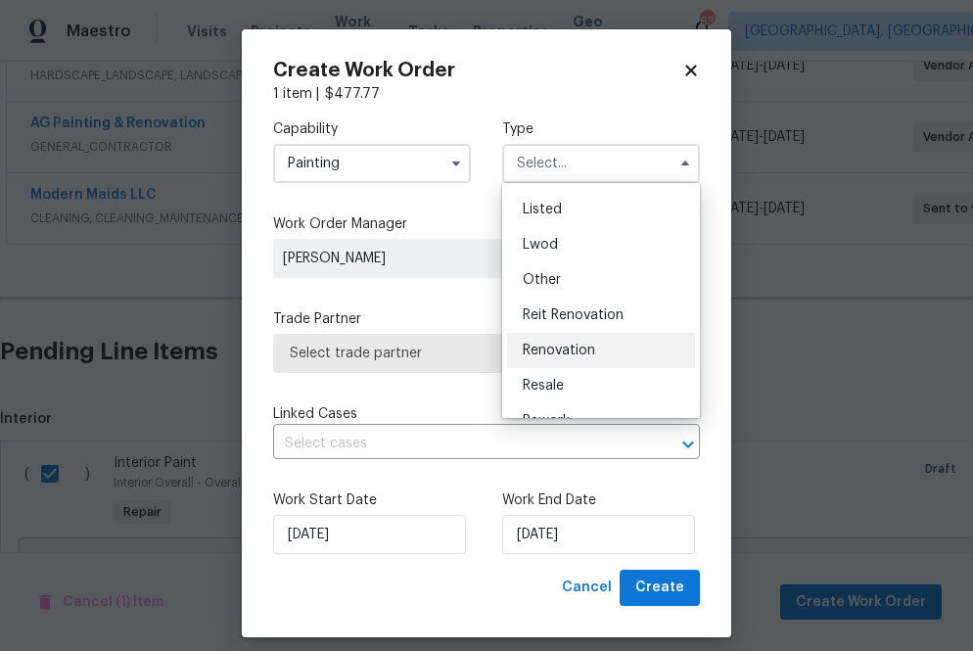
click at [576, 346] on span "Renovation" at bounding box center [559, 351] width 72 height 14
type input "Renovation"
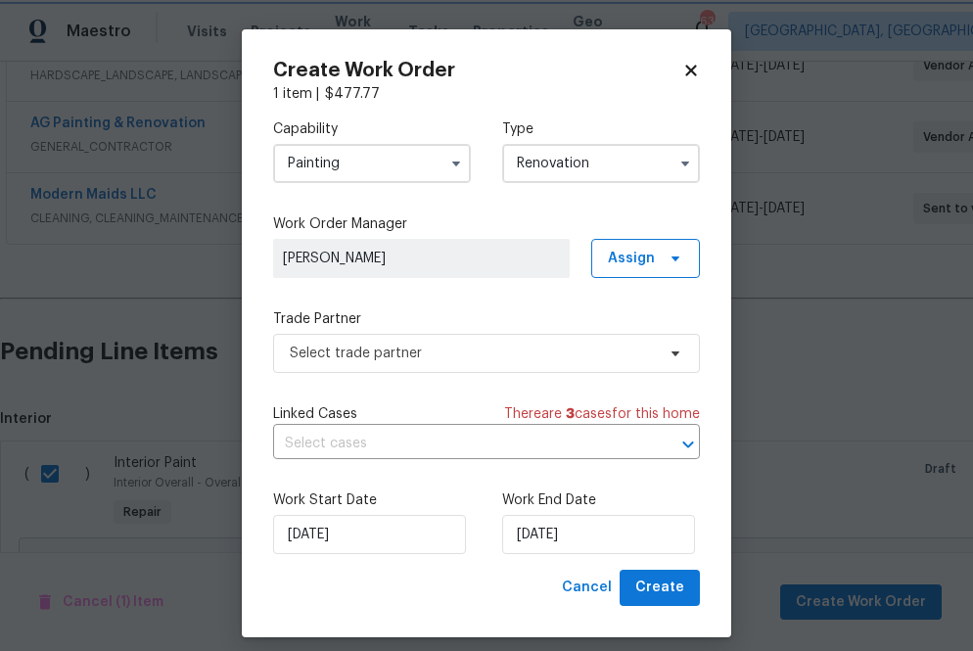
scroll to position [0, 0]
click at [643, 237] on div "Work Order Manager Preston Sexton Assign" at bounding box center [486, 246] width 427 height 64
click at [641, 268] on span "Assign" at bounding box center [645, 258] width 109 height 39
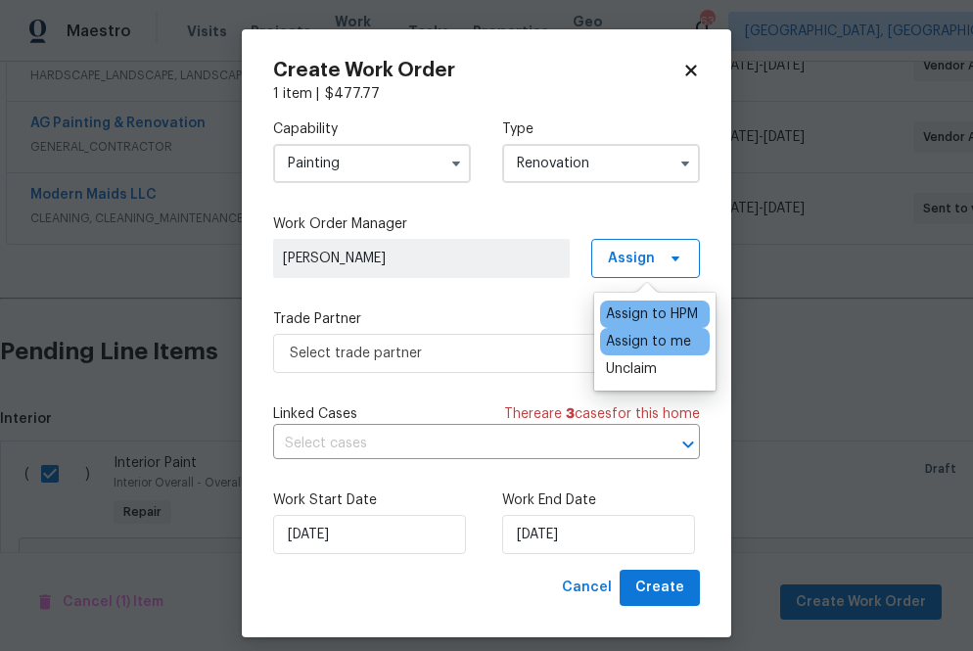
click at [637, 345] on div "Assign to me" at bounding box center [648, 342] width 85 height 20
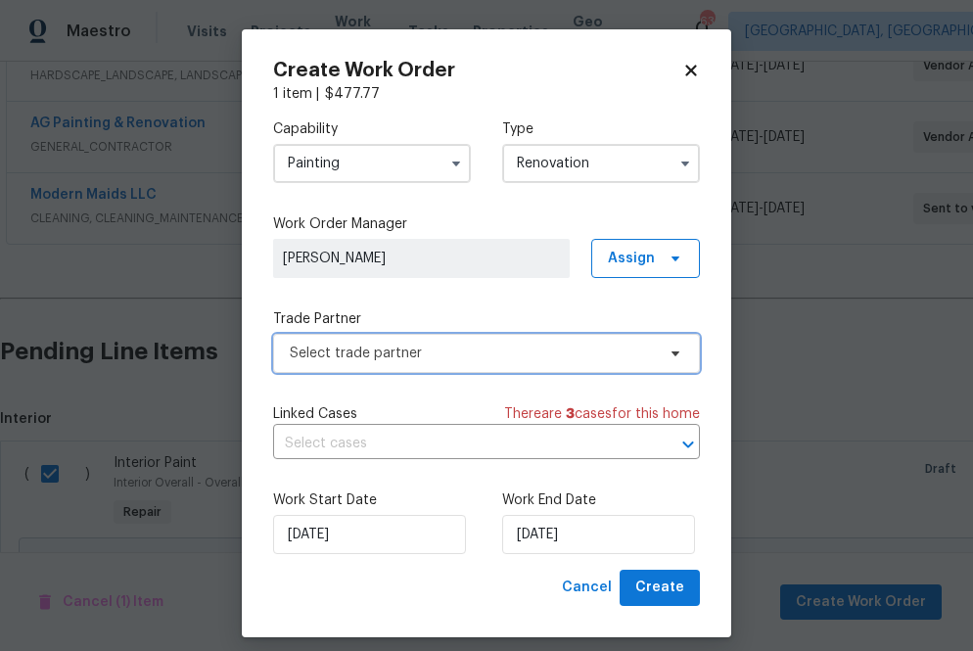
click at [489, 363] on span "Select trade partner" at bounding box center [486, 353] width 427 height 39
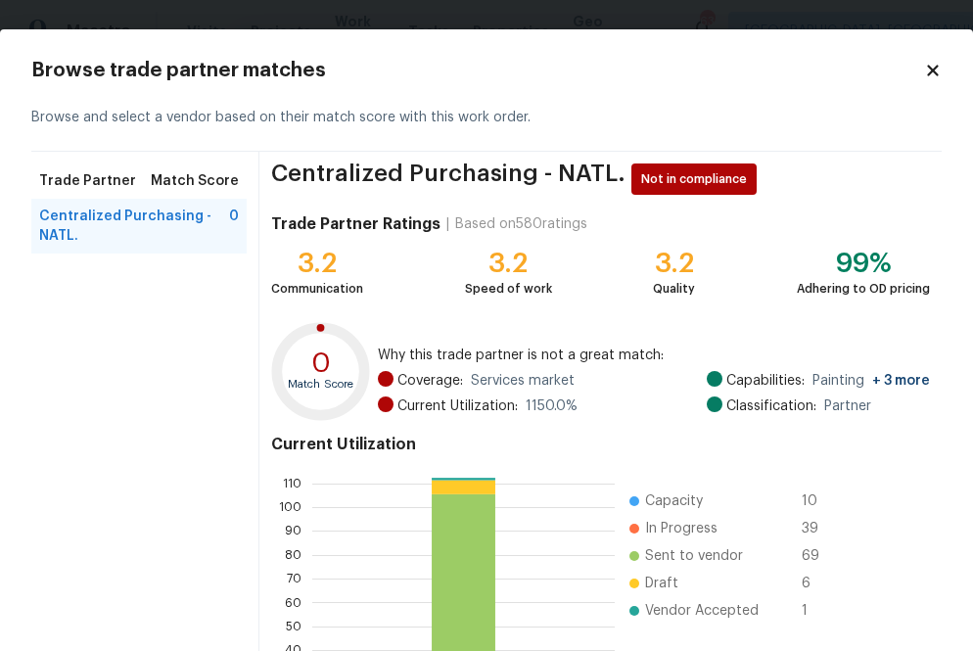
scroll to position [211, 0]
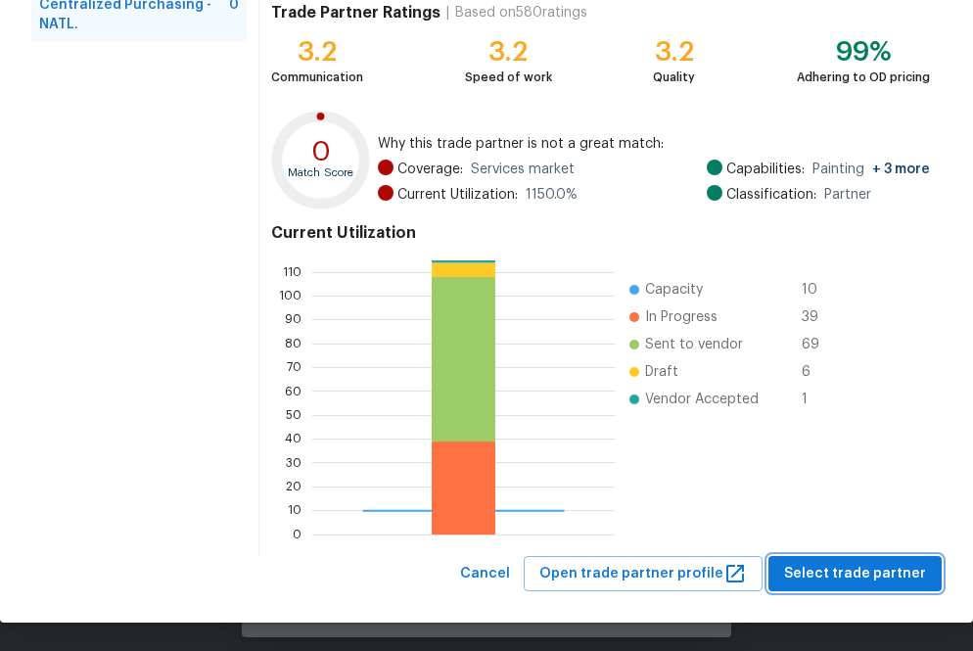
click at [827, 564] on span "Select trade partner" at bounding box center [855, 574] width 142 height 24
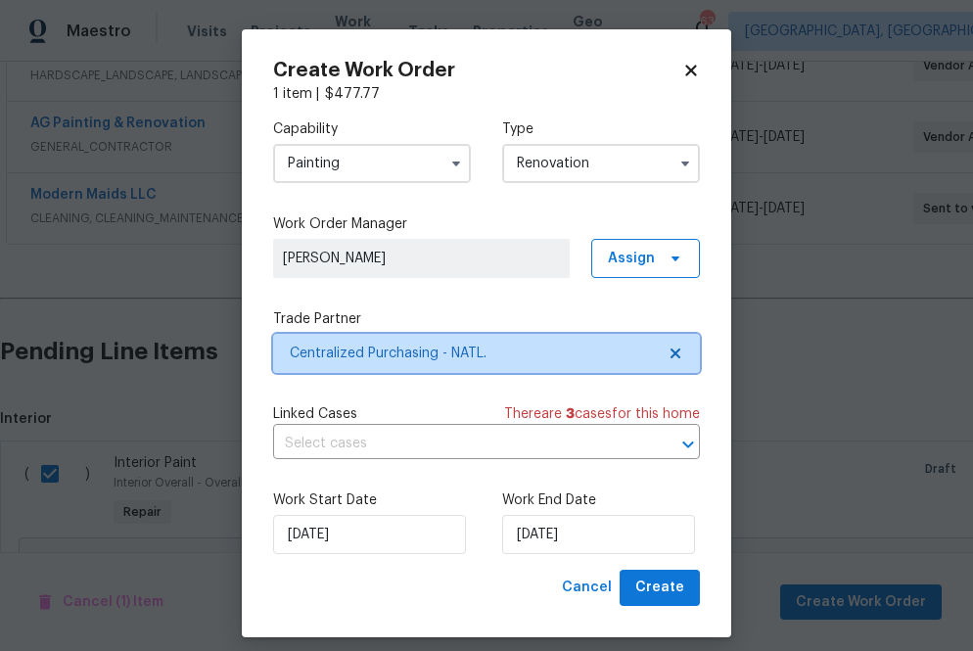
scroll to position [0, 0]
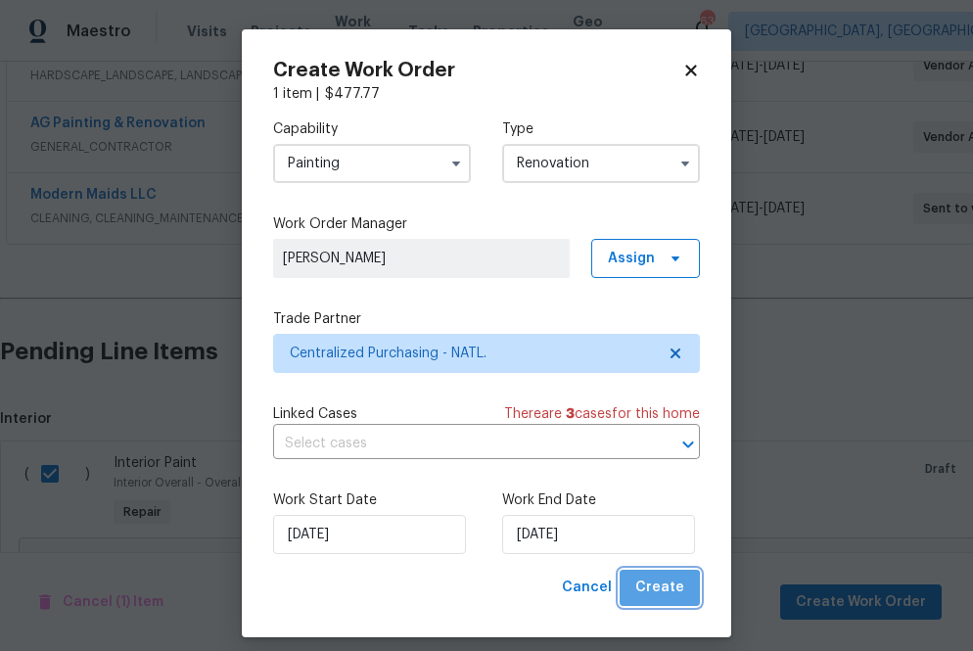
click at [663, 599] on span "Create" at bounding box center [659, 588] width 49 height 24
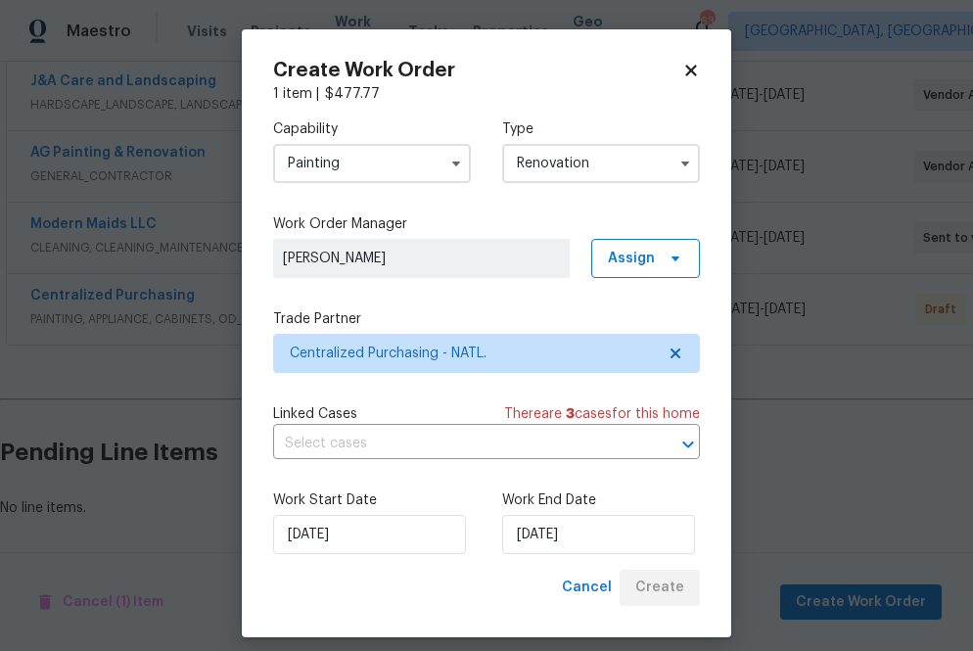
scroll to position [449, 0]
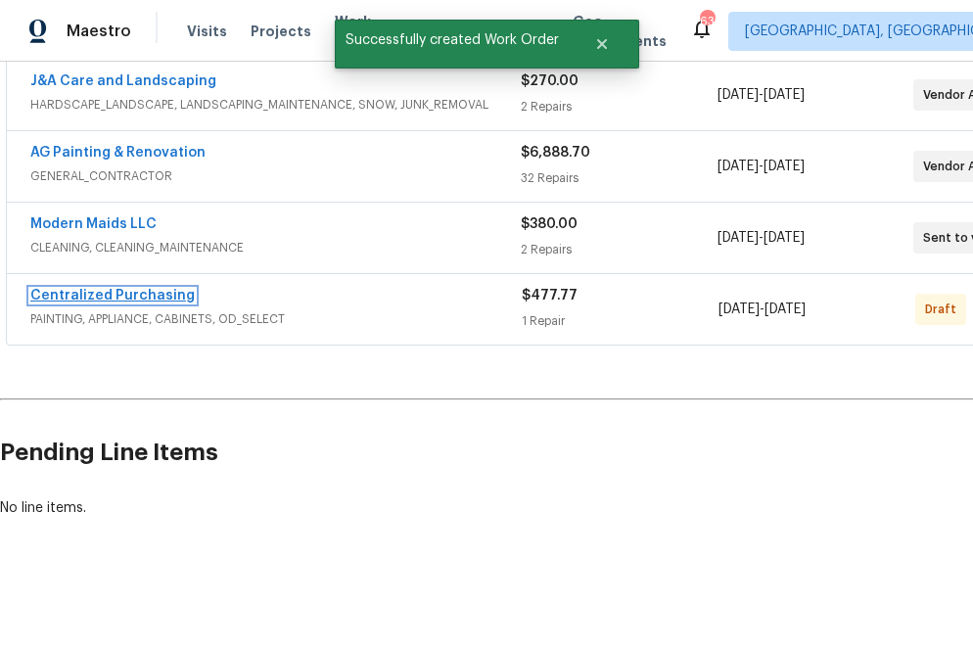
click at [140, 294] on link "Centralized Purchasing" at bounding box center [112, 296] width 164 height 14
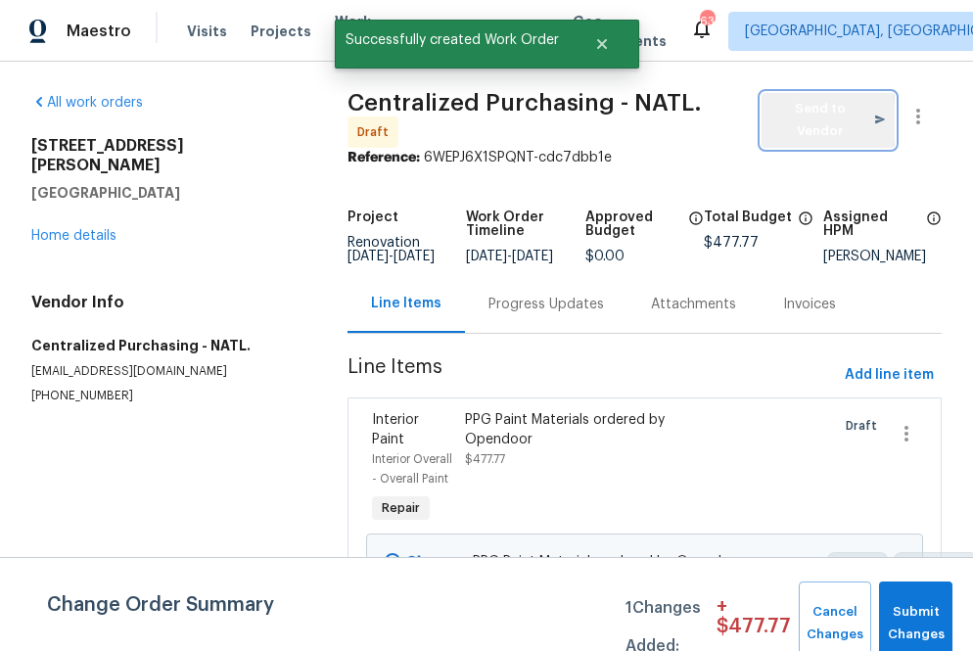
click at [816, 121] on span "Send to Vendor" at bounding box center [828, 120] width 114 height 45
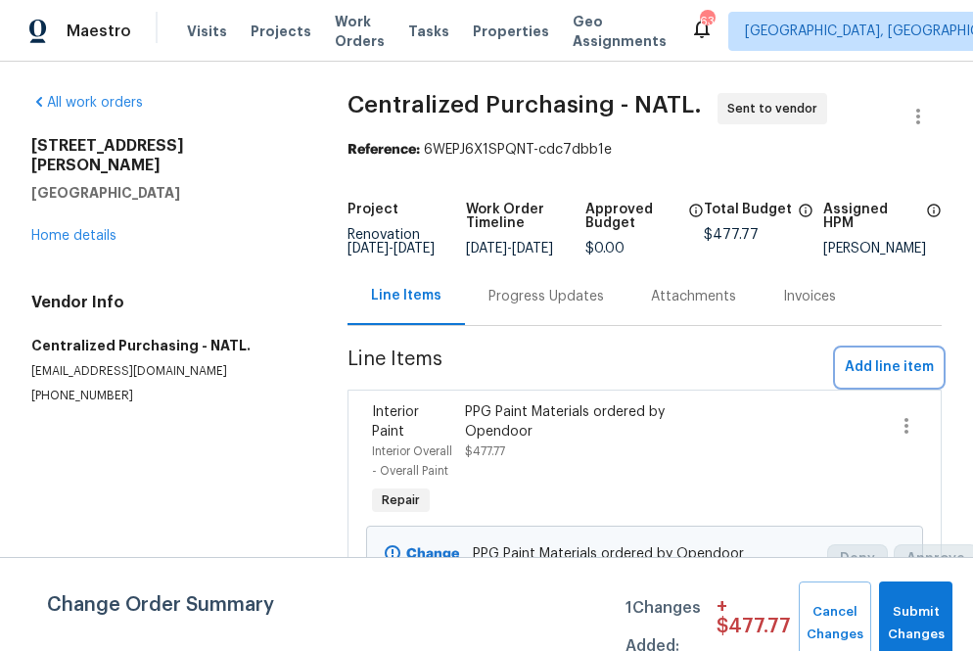
click at [884, 374] on span "Add line item" at bounding box center [889, 367] width 89 height 24
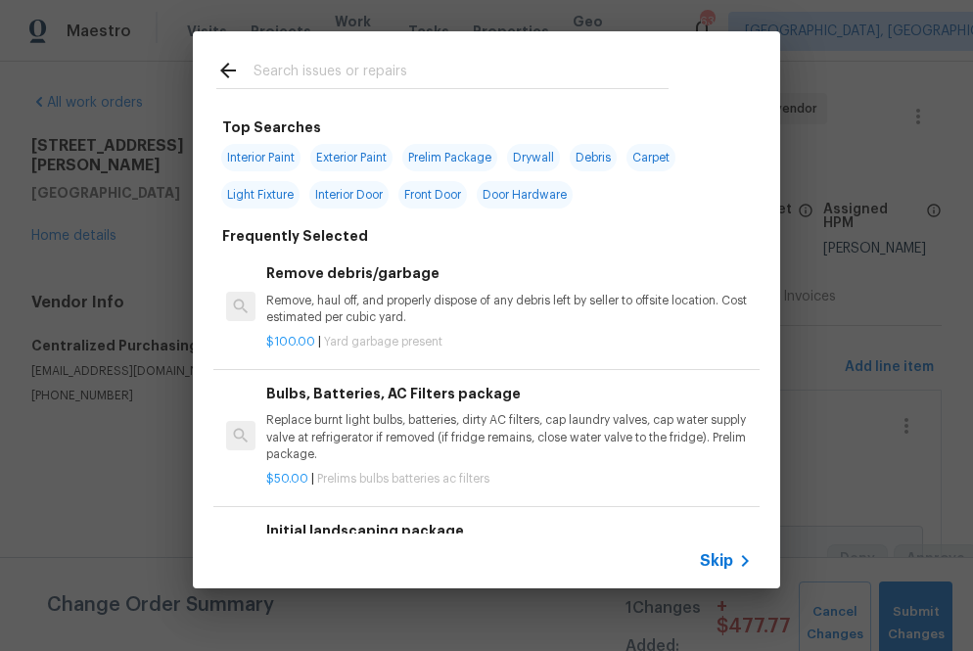
click at [347, 93] on div at bounding box center [442, 69] width 499 height 77
click at [347, 85] on input "text" at bounding box center [461, 73] width 415 height 29
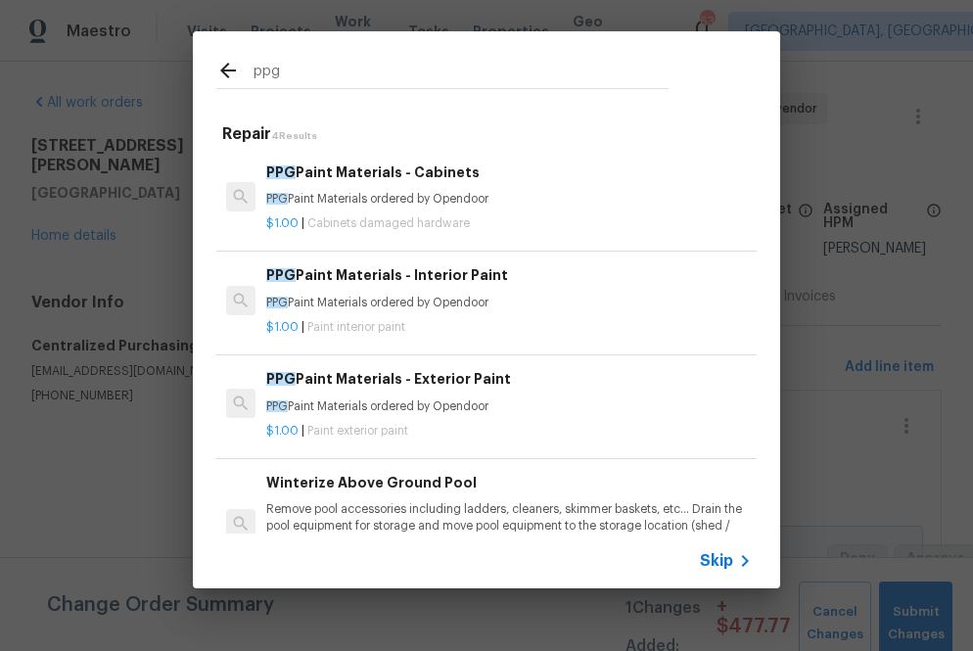
type input "ppg"
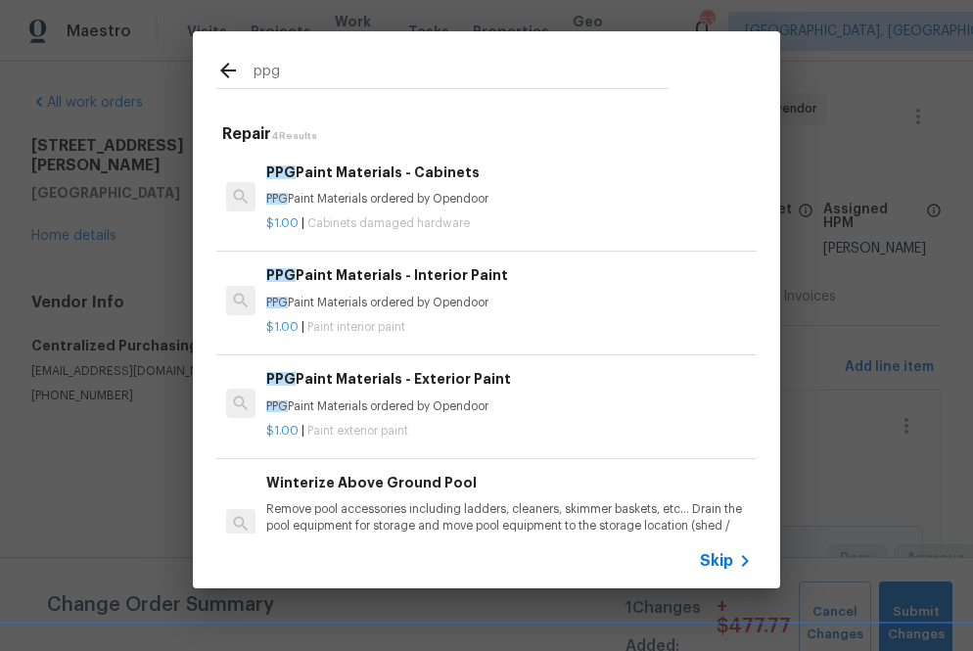
click at [389, 168] on h6 "PPG Paint Materials - Cabinets" at bounding box center [509, 173] width 486 height 22
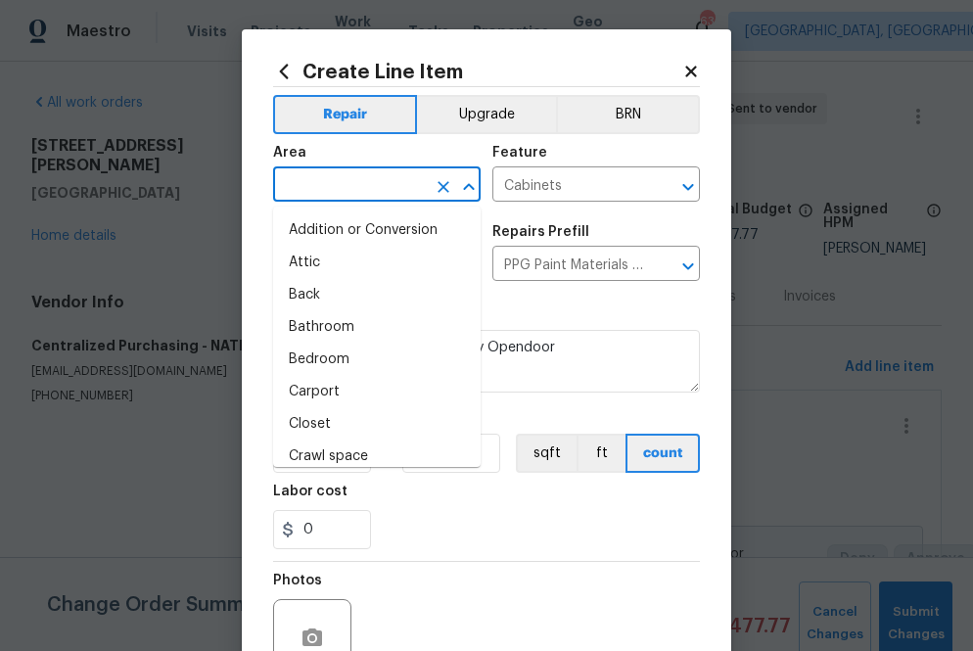
click at [406, 191] on input "text" at bounding box center [349, 186] width 153 height 30
type input "r"
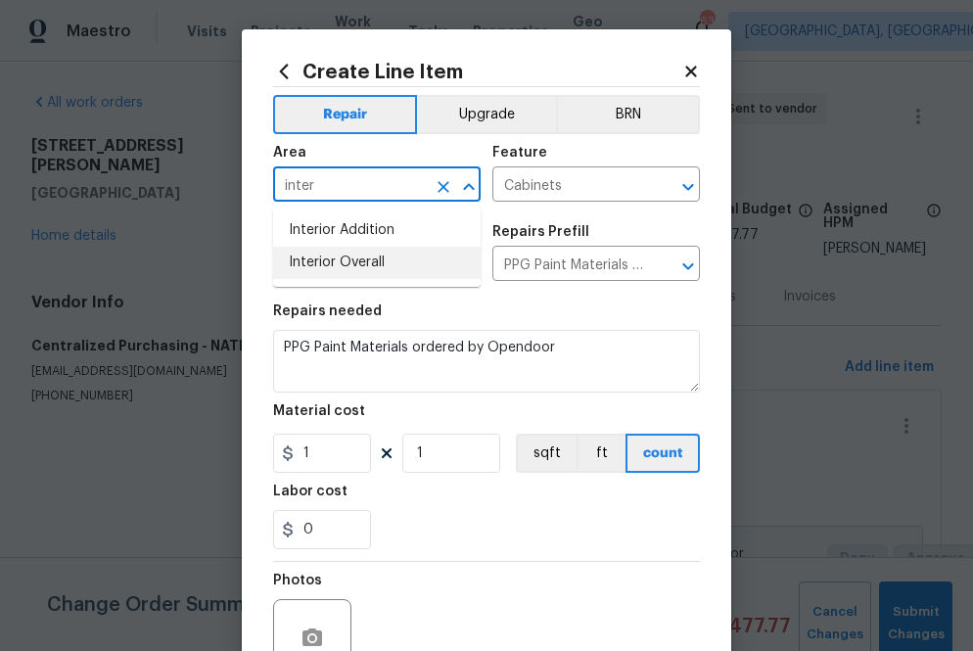
drag, startPoint x: 334, startPoint y: 256, endPoint x: 328, endPoint y: 282, distance: 26.1
click at [334, 256] on li "Interior Overall" at bounding box center [377, 263] width 208 height 32
type input "Interior Overall"
click at [323, 441] on input "1" at bounding box center [322, 453] width 98 height 39
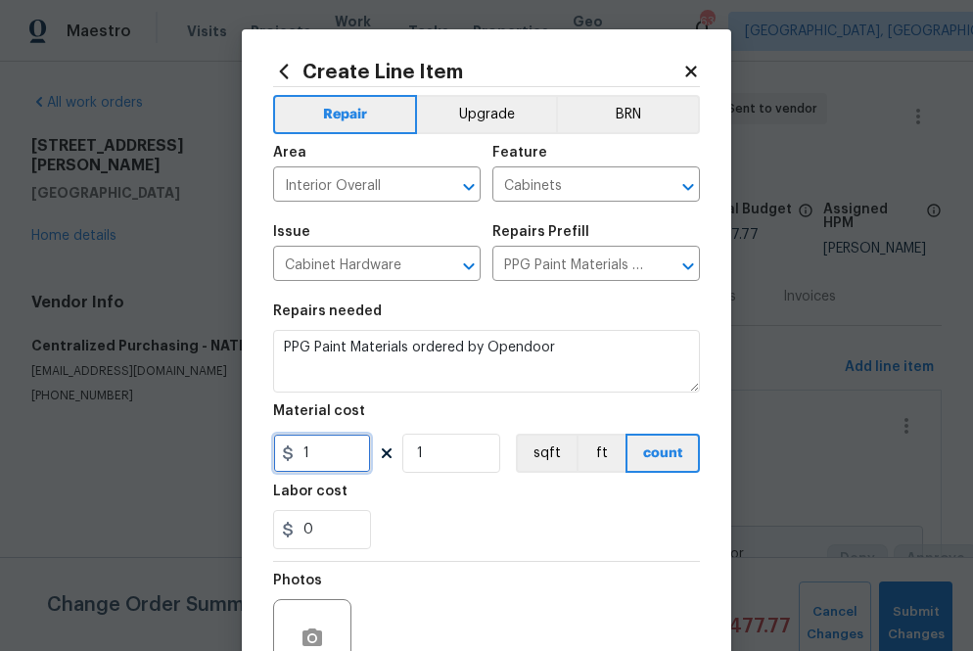
paste input "438.55"
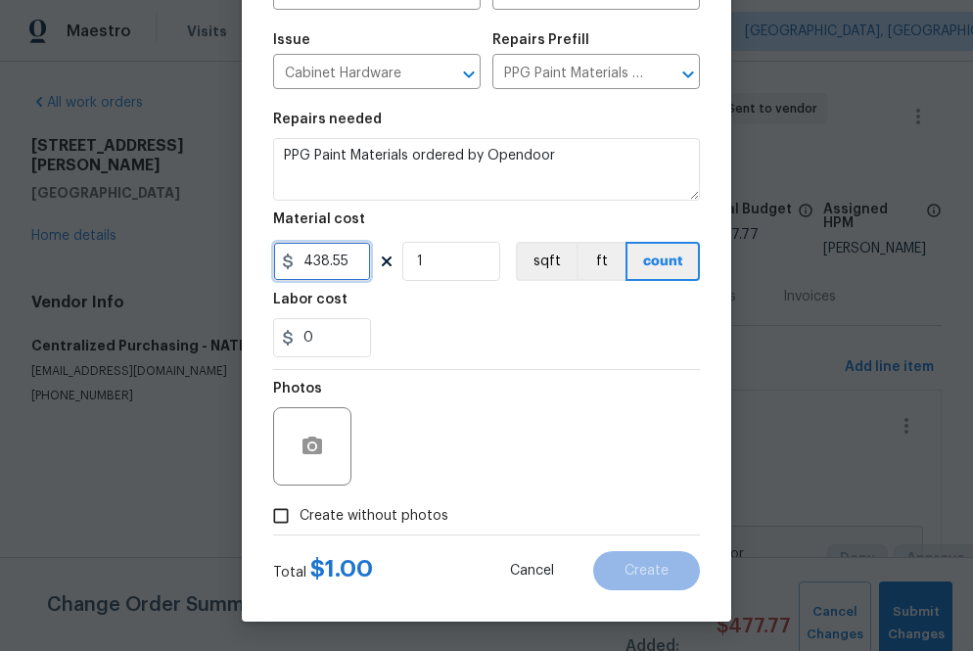
type input "438.55"
click at [392, 515] on span "Create without photos" at bounding box center [374, 516] width 149 height 21
click at [300, 515] on input "Create without photos" at bounding box center [280, 515] width 37 height 37
checkbox input "true"
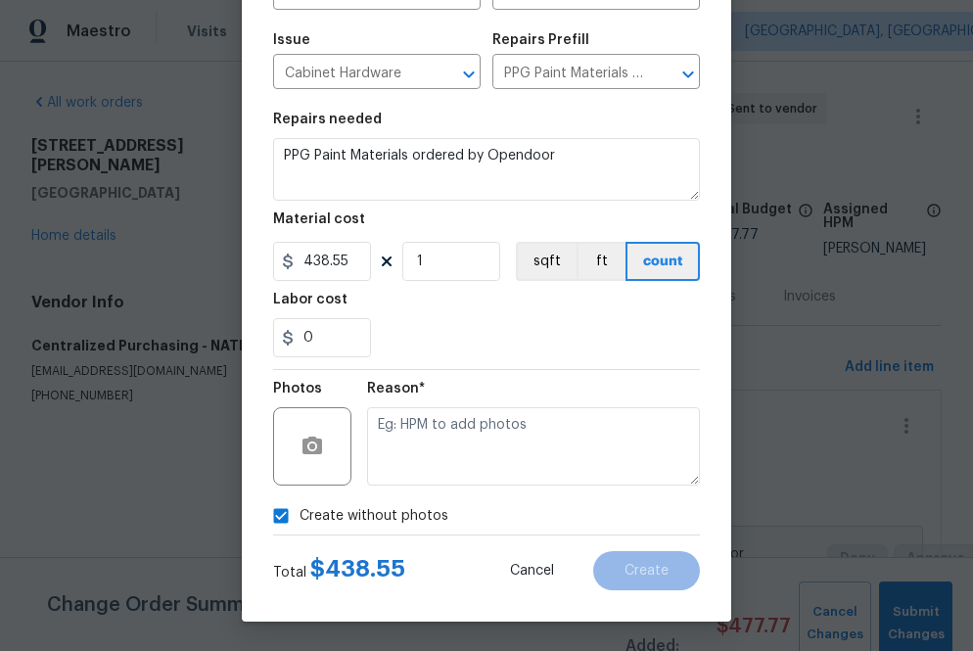
drag, startPoint x: 392, startPoint y: 500, endPoint x: 429, endPoint y: 405, distance: 102.0
click at [429, 405] on div "Reason*" at bounding box center [533, 394] width 333 height 25
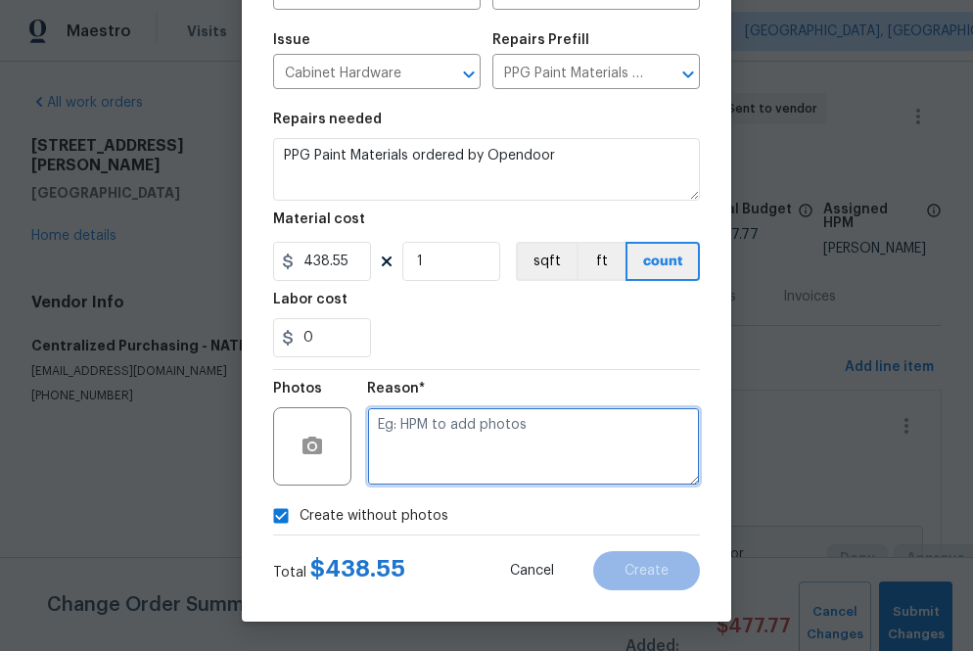
click at [426, 454] on textarea at bounding box center [533, 446] width 333 height 78
type textarea "na"
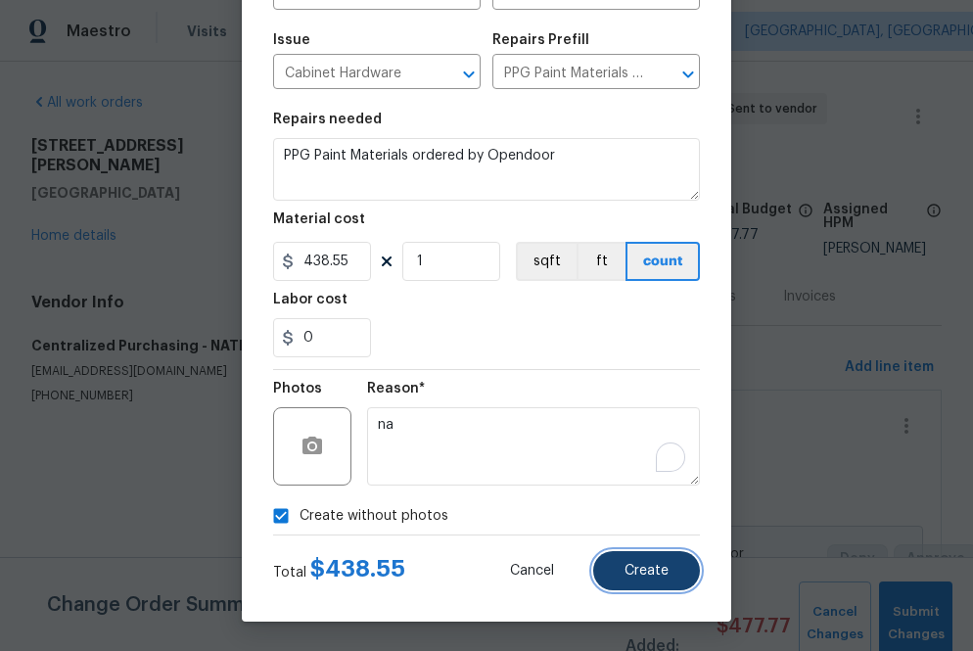
click at [648, 568] on span "Create" at bounding box center [647, 571] width 44 height 15
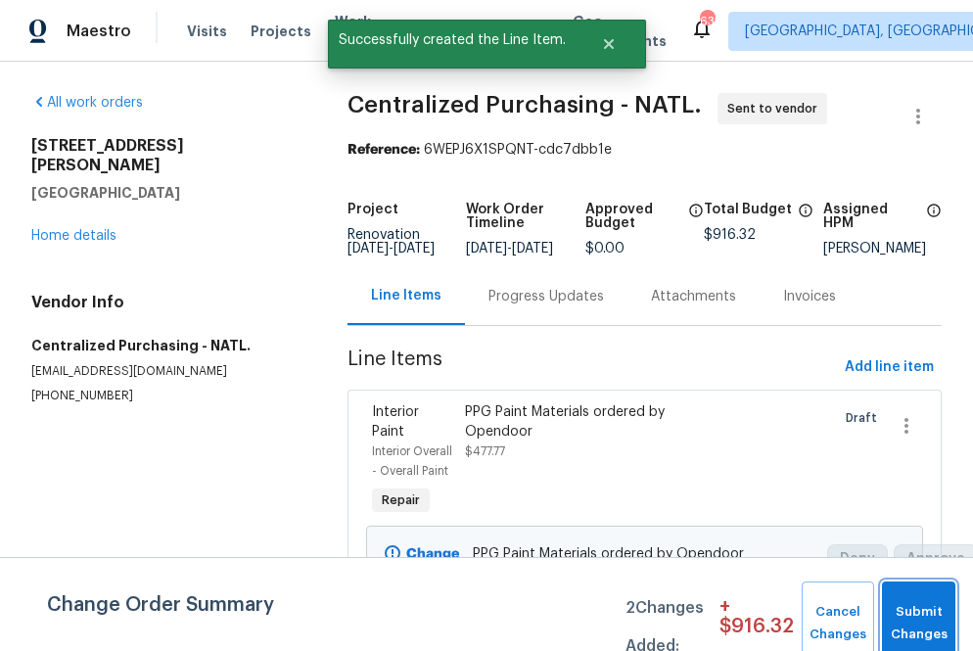
click at [898, 613] on button "Submit Changes" at bounding box center [918, 623] width 73 height 84
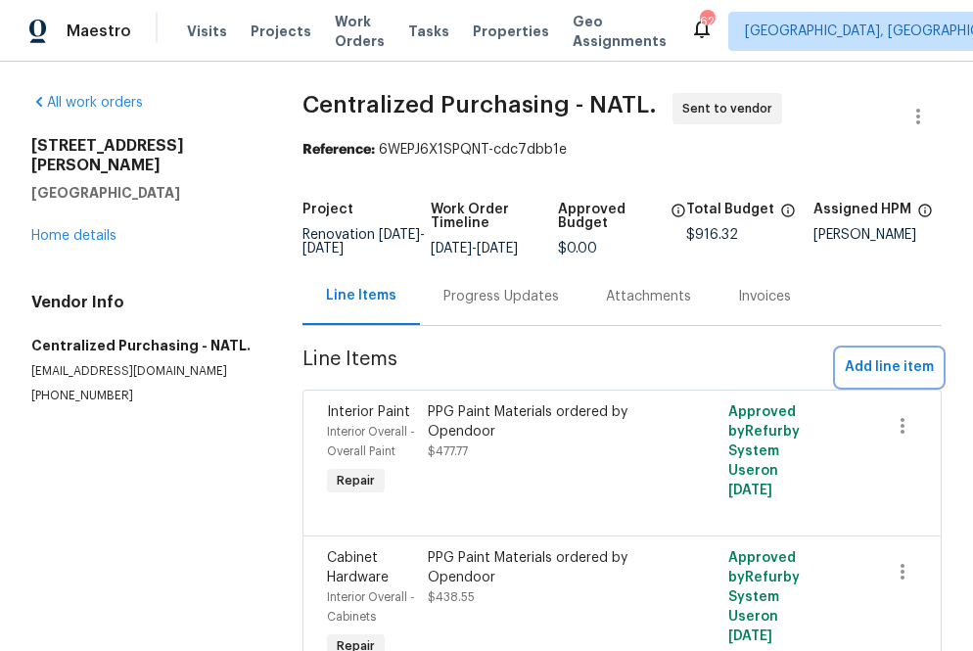
click at [880, 380] on span "Add line item" at bounding box center [889, 367] width 89 height 24
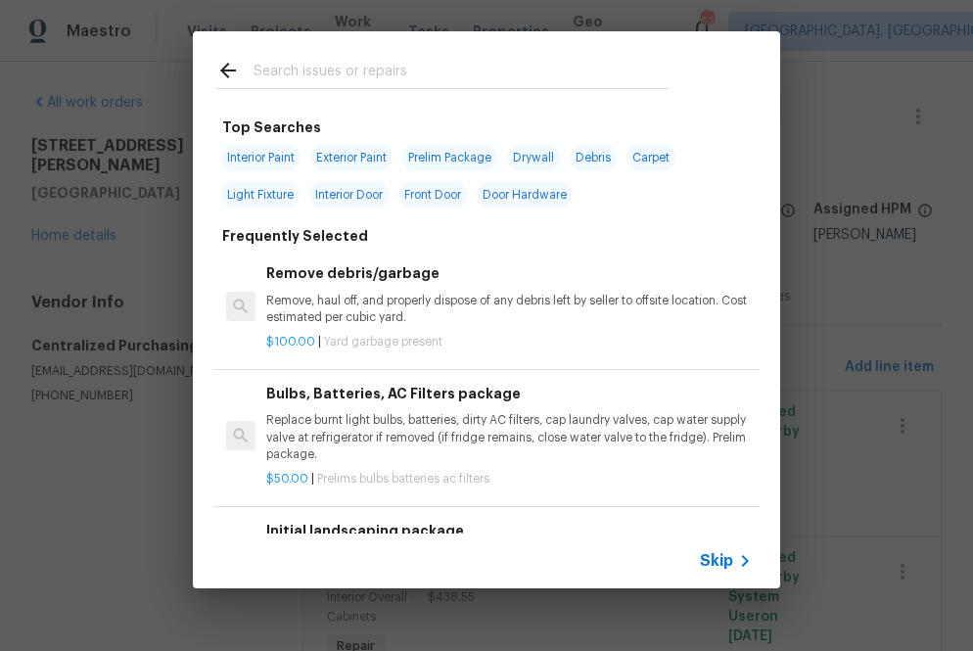
click at [715, 568] on span "Skip" at bounding box center [716, 561] width 33 height 20
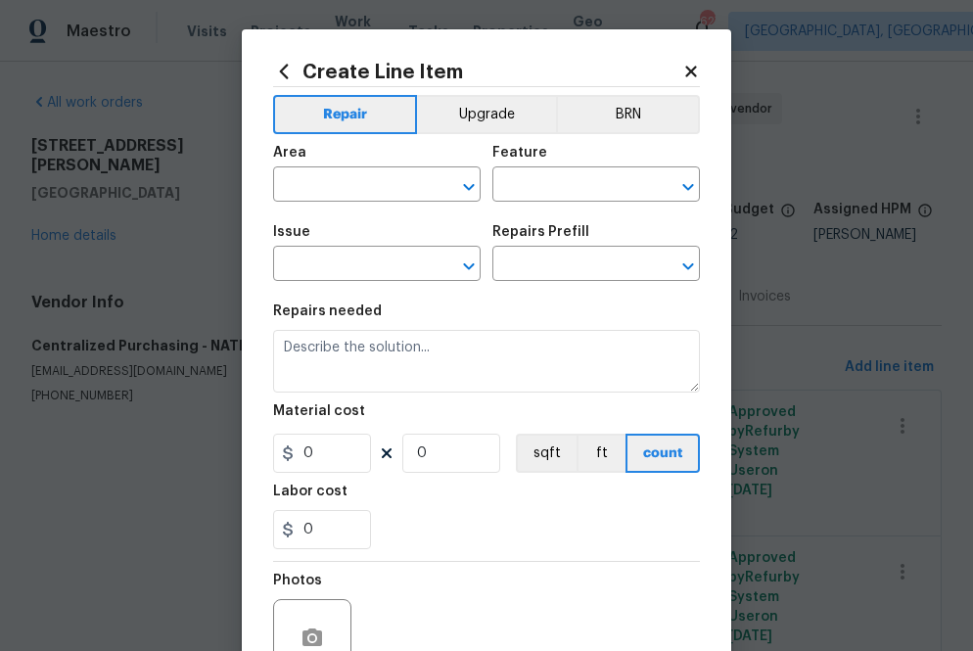
click at [277, 75] on icon at bounding box center [284, 72] width 22 height 22
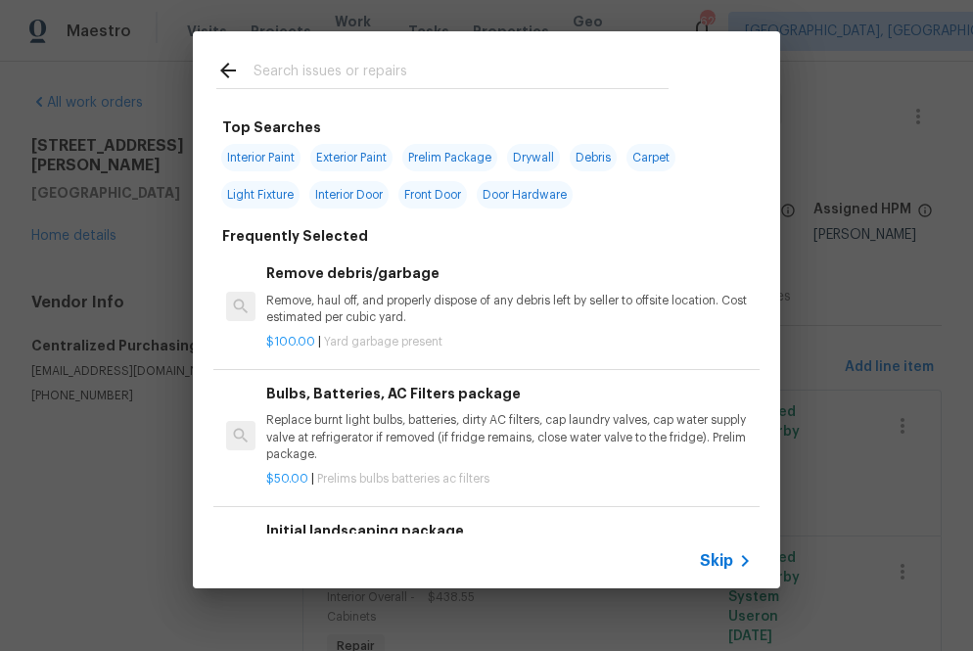
click at [304, 92] on div at bounding box center [442, 69] width 499 height 77
click at [304, 83] on input "text" at bounding box center [461, 73] width 415 height 29
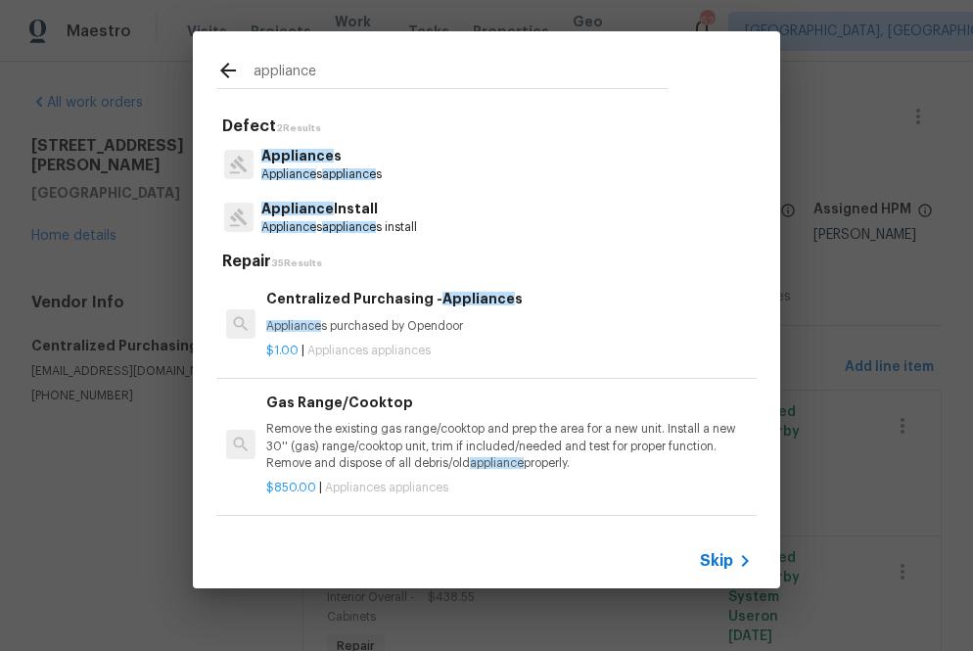
type input "appliance"
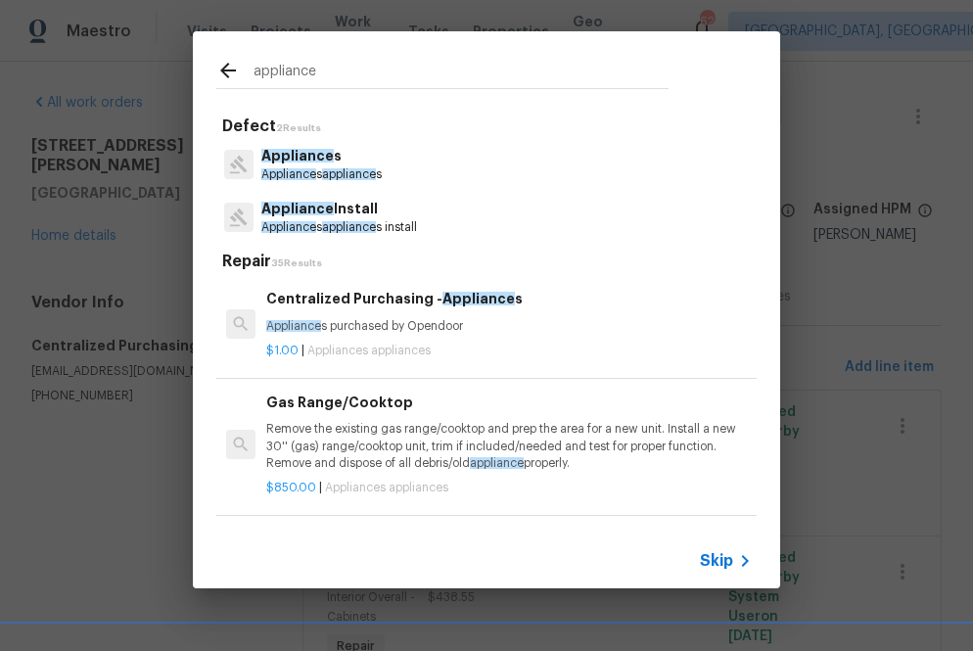
click at [309, 321] on span "Appliance" at bounding box center [293, 326] width 55 height 12
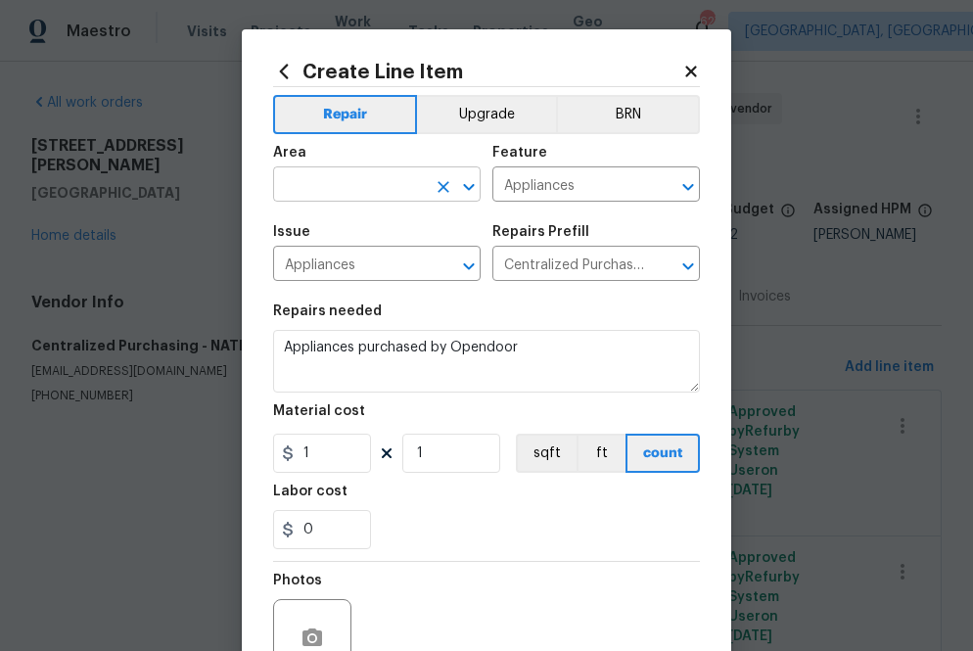
click at [394, 175] on input "text" at bounding box center [349, 186] width 153 height 30
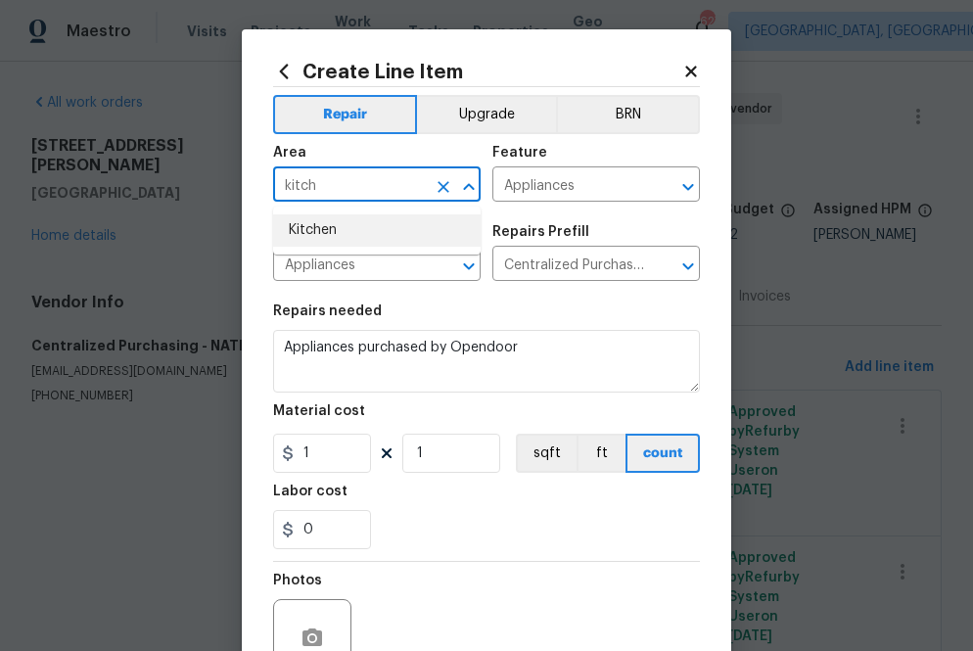
click at [356, 240] on li "Kitchen" at bounding box center [377, 230] width 208 height 32
type input "Kitchen"
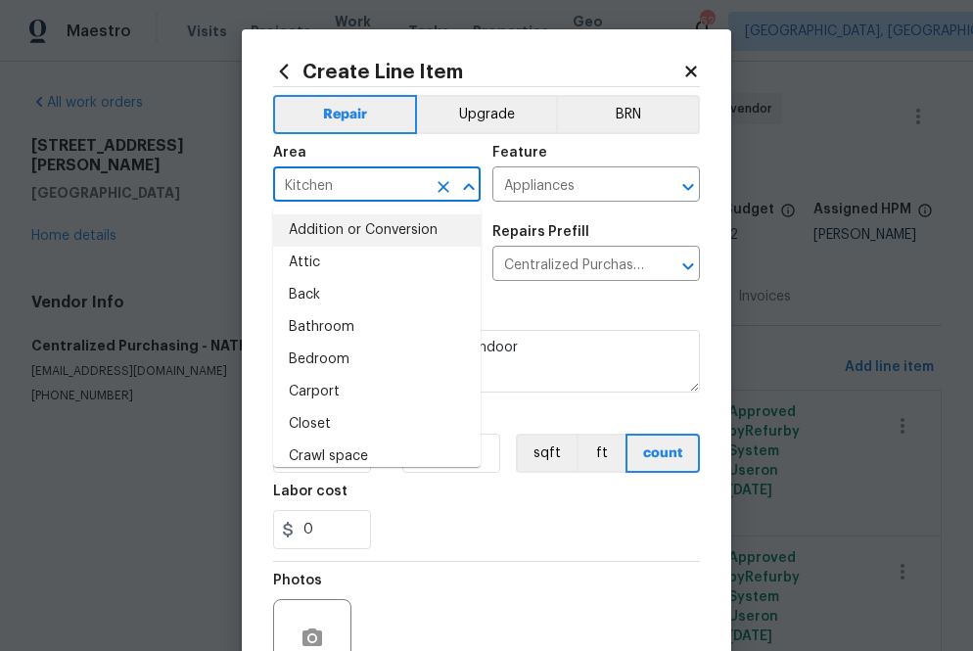
click at [554, 310] on div "Repairs needed" at bounding box center [486, 316] width 427 height 25
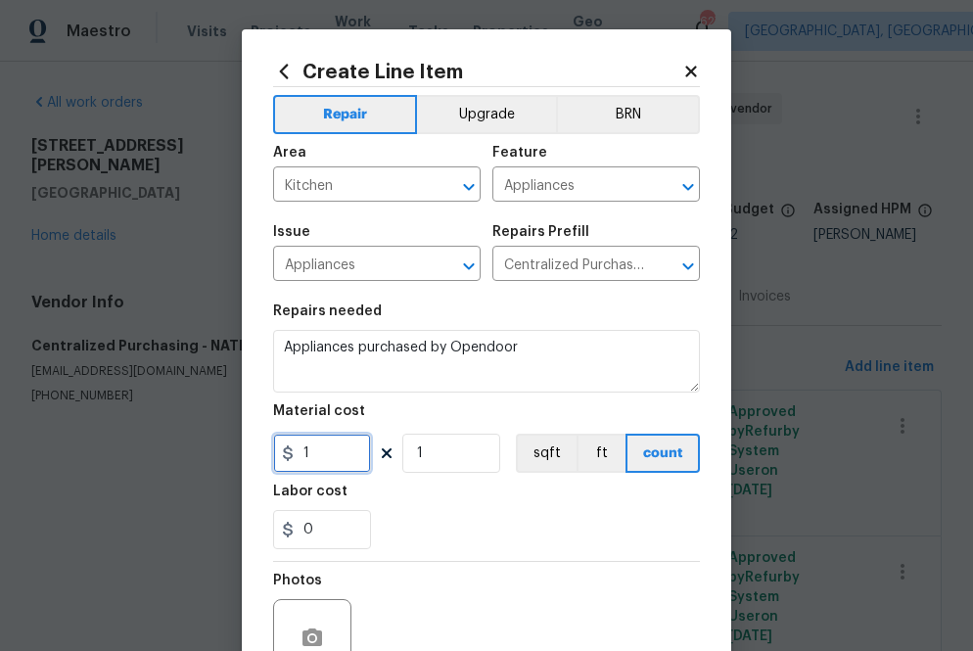
click at [326, 469] on input "1" at bounding box center [322, 453] width 98 height 39
paste input "558.64"
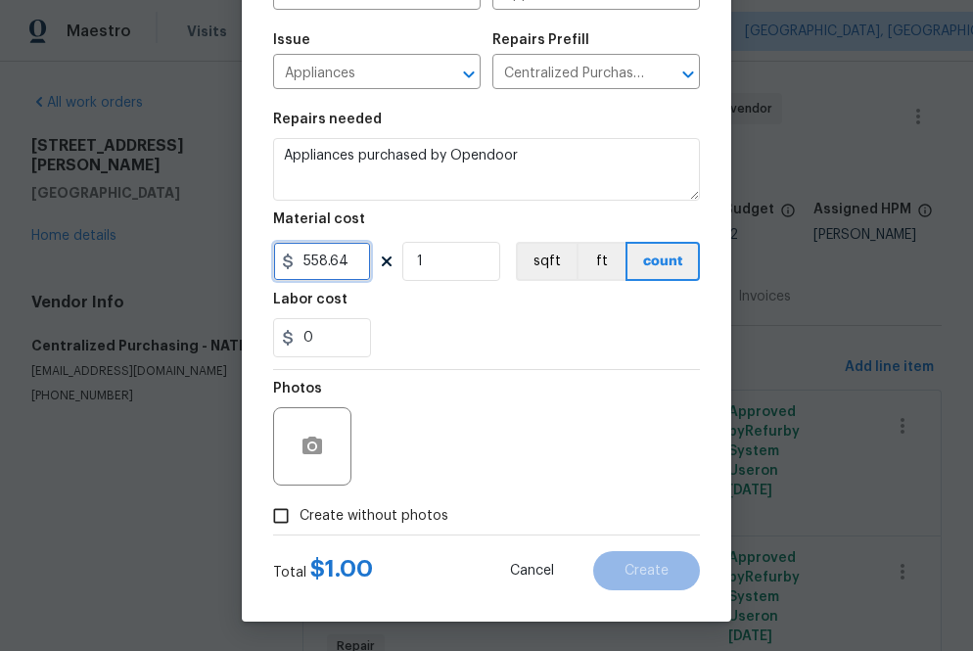
type input "558.64"
click at [376, 516] on span "Create without photos" at bounding box center [374, 516] width 149 height 21
click at [300, 516] on input "Create without photos" at bounding box center [280, 515] width 37 height 37
checkbox input "true"
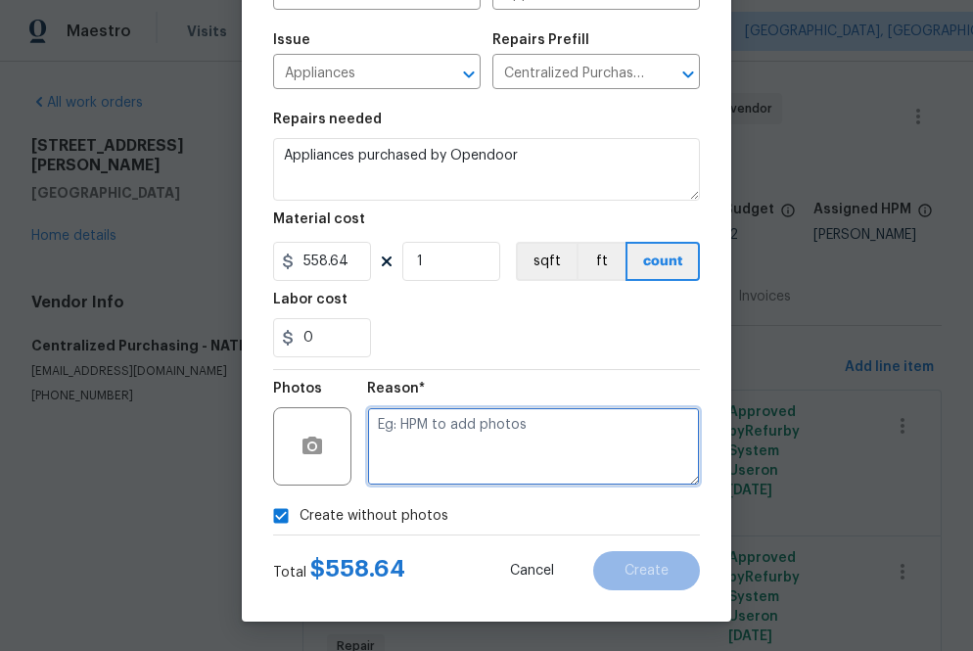
click at [456, 462] on textarea at bounding box center [533, 446] width 333 height 78
type textarea "na"
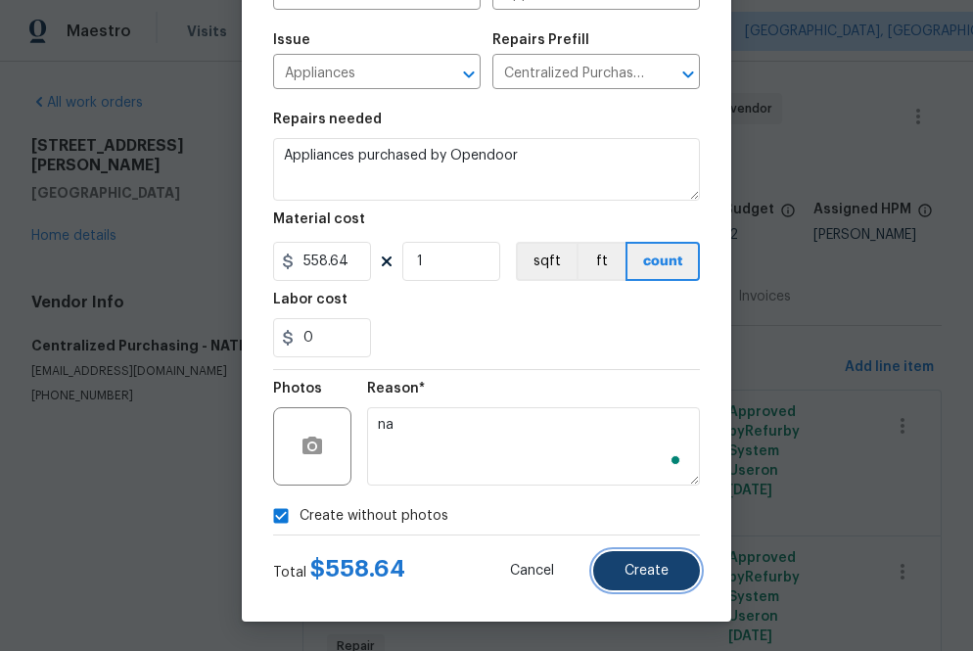
click at [662, 570] on span "Create" at bounding box center [647, 571] width 44 height 15
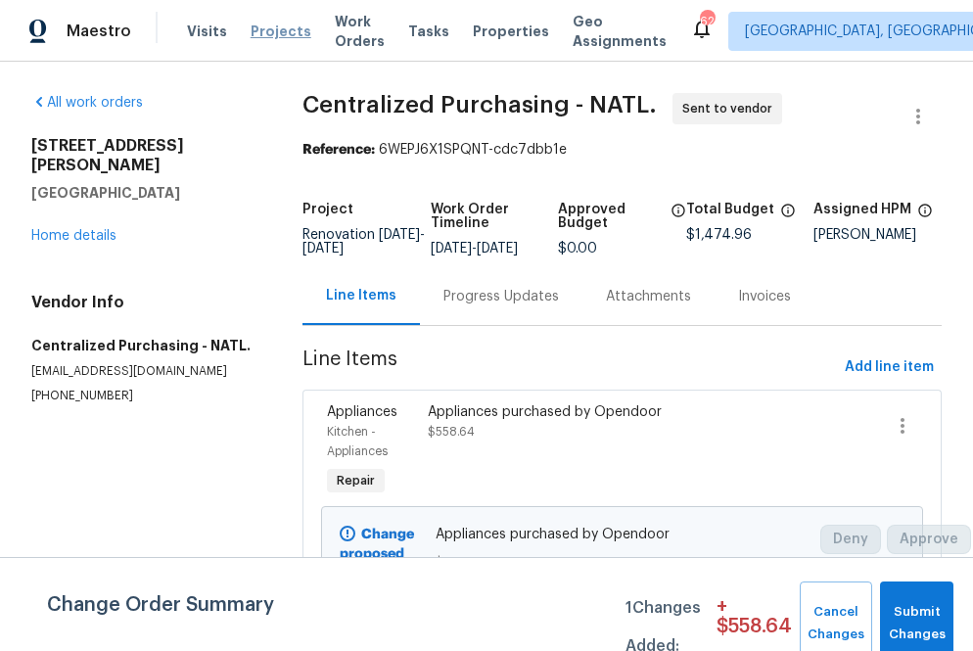
click at [264, 31] on span "Projects" at bounding box center [281, 32] width 61 height 20
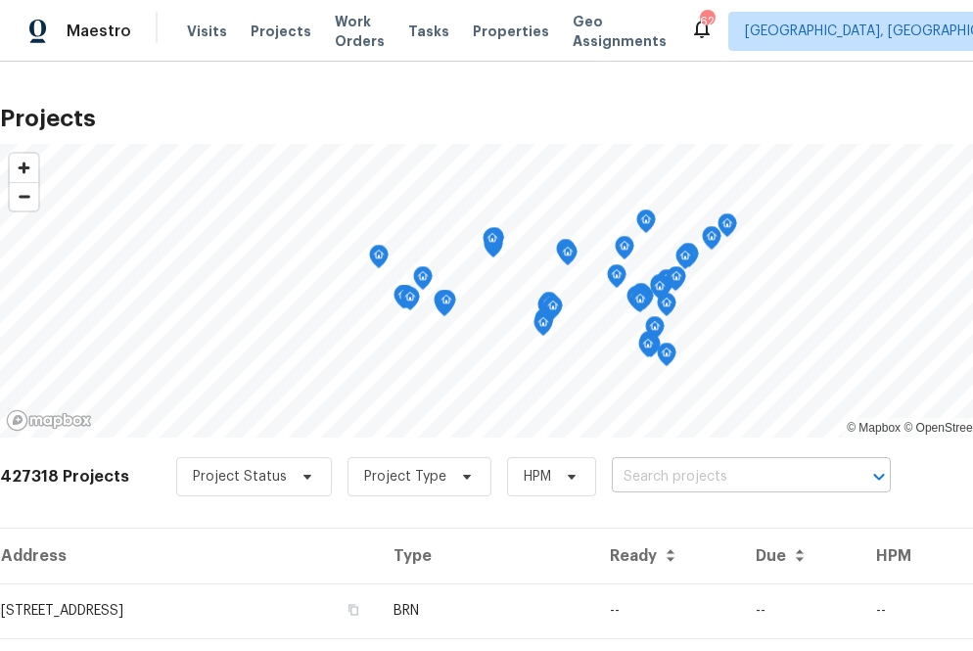
click at [650, 474] on input "text" at bounding box center [724, 477] width 224 height 30
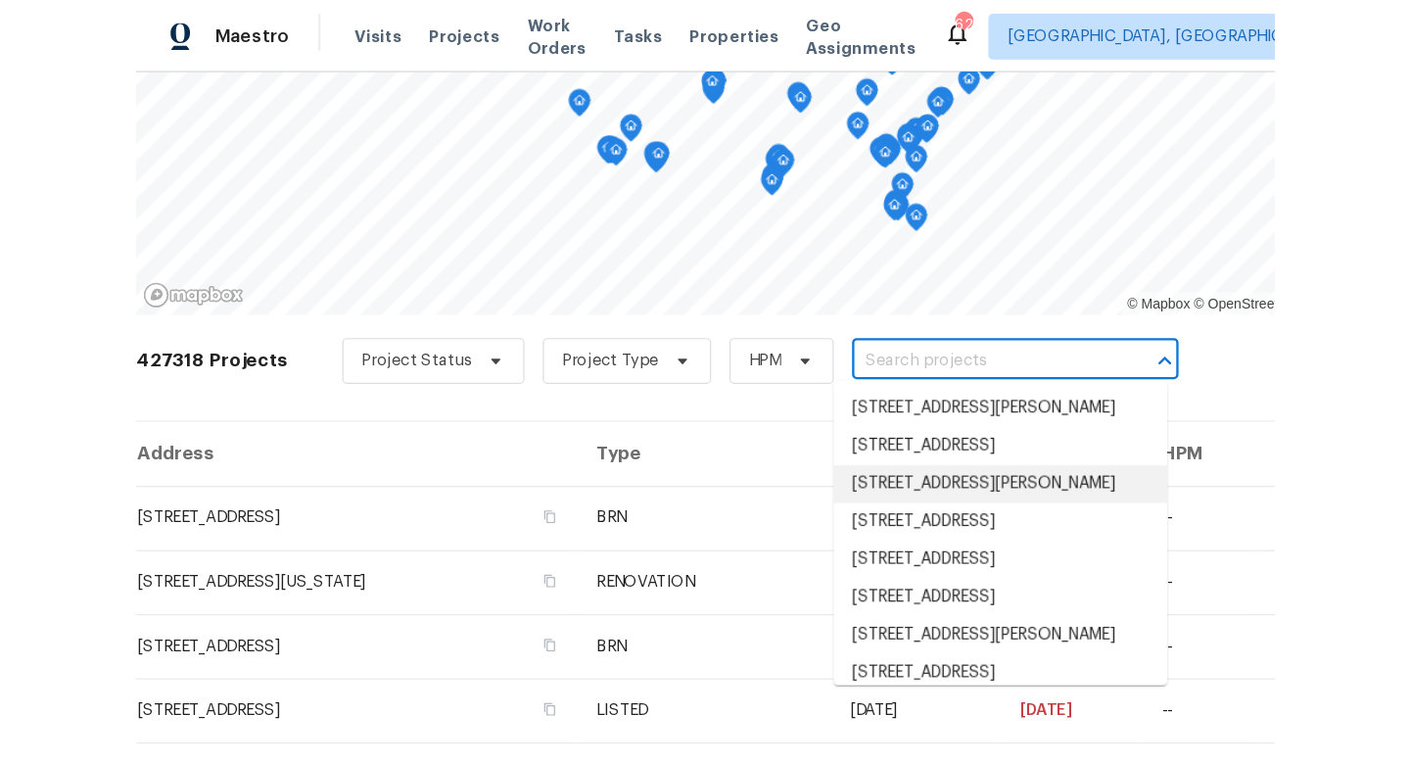
scroll to position [174, 0]
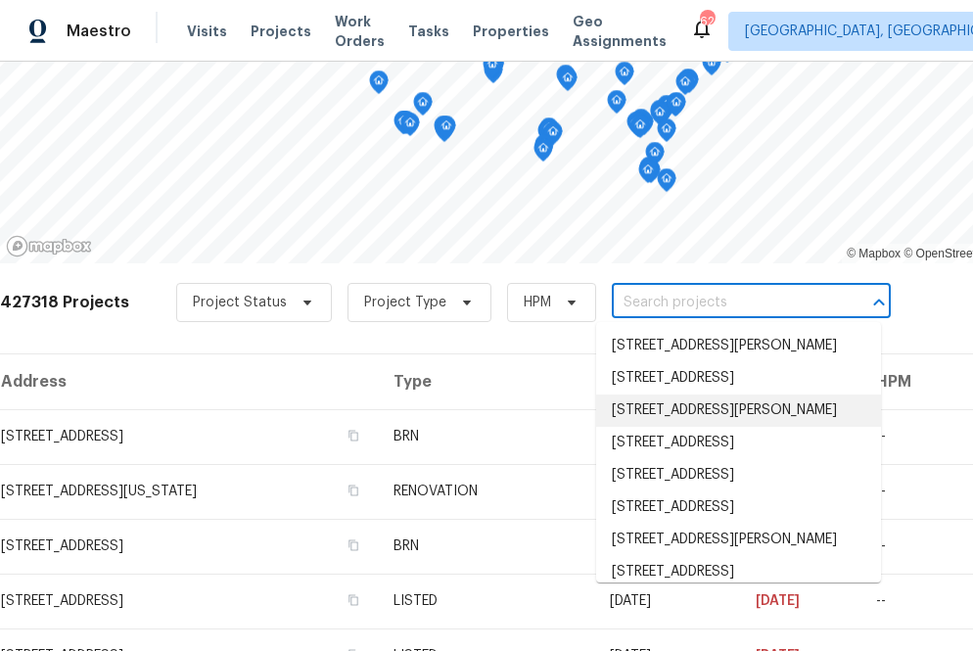
click at [434, 347] on div "427318 Projects Project Status Project Type HPM ​" at bounding box center [553, 314] width 1106 height 78
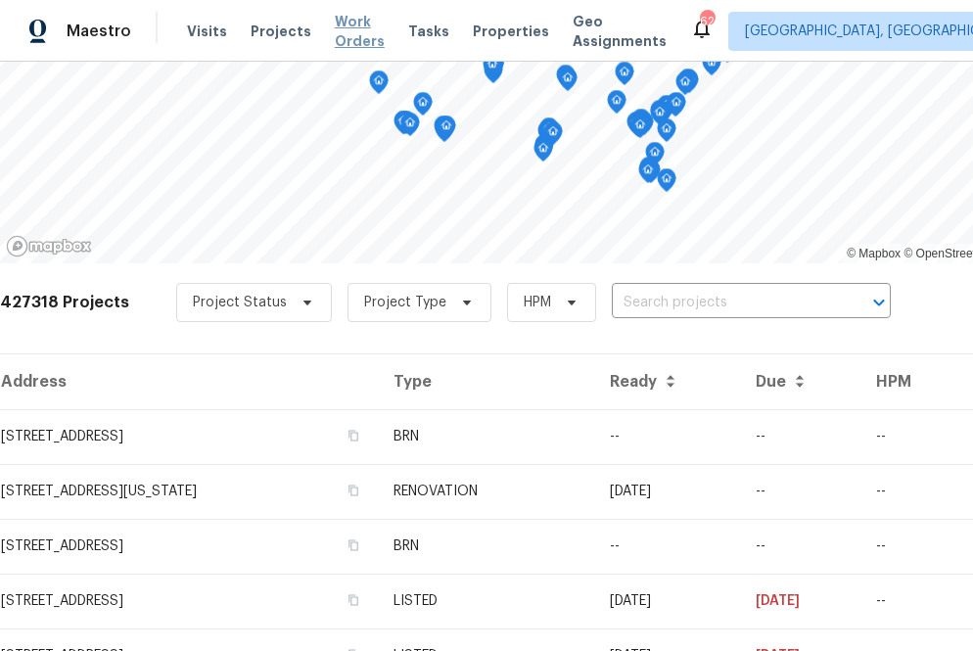
click at [335, 32] on span "Work Orders" at bounding box center [360, 31] width 50 height 39
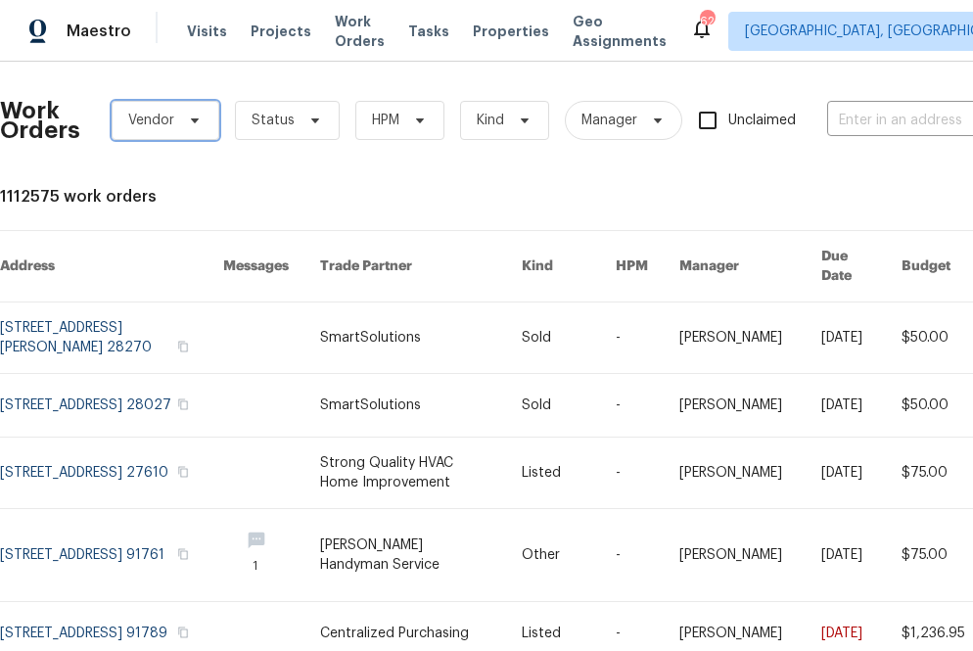
click at [193, 128] on span "Vendor" at bounding box center [166, 120] width 108 height 39
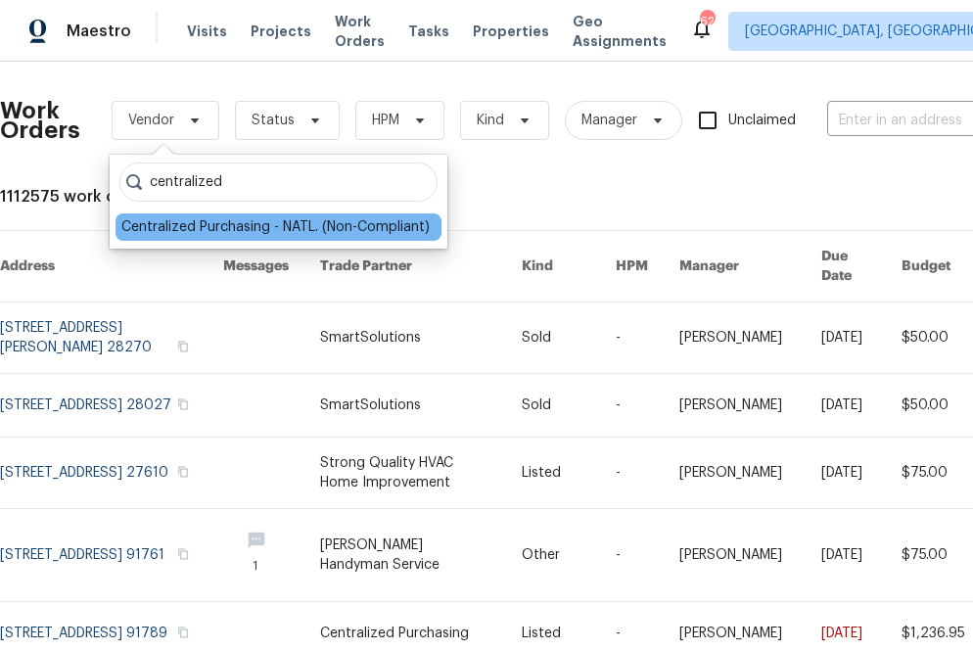
type input "centralized"
click at [168, 221] on div "Centralized Purchasing - NATL. (Non-Compliant)" at bounding box center [275, 227] width 308 height 20
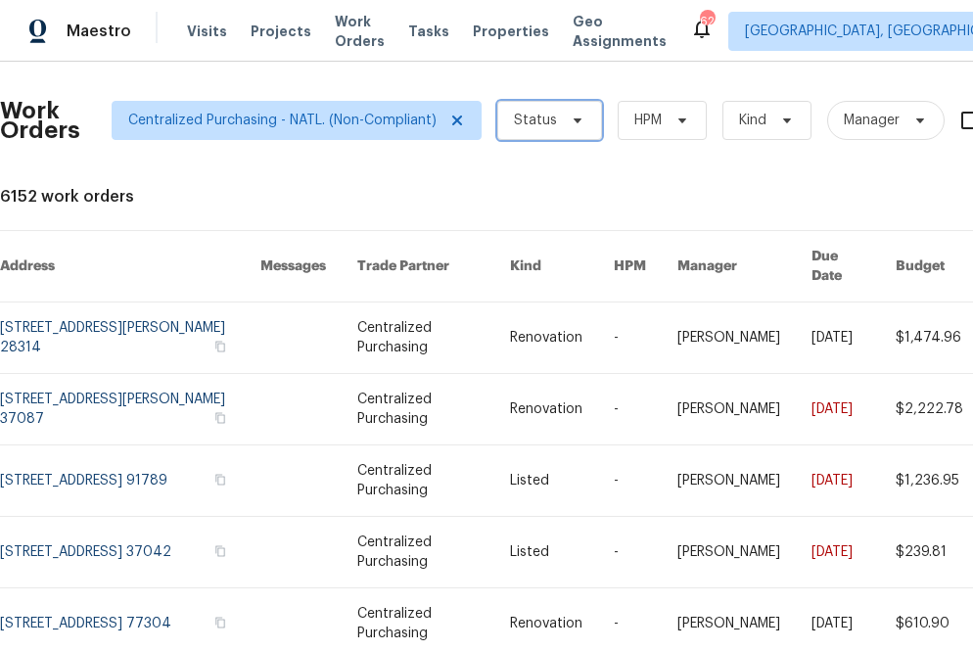
click at [537, 130] on span "Status" at bounding box center [549, 120] width 105 height 39
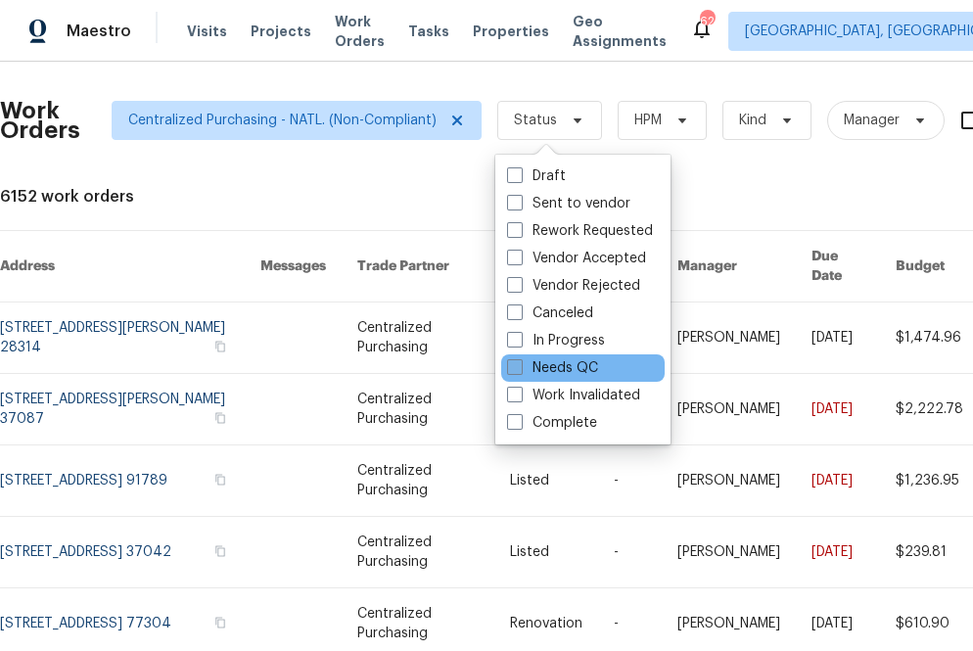
click at [541, 371] on label "Needs QC" at bounding box center [552, 368] width 91 height 20
click at [520, 371] on input "Needs QC" at bounding box center [513, 364] width 13 height 13
checkbox input "true"
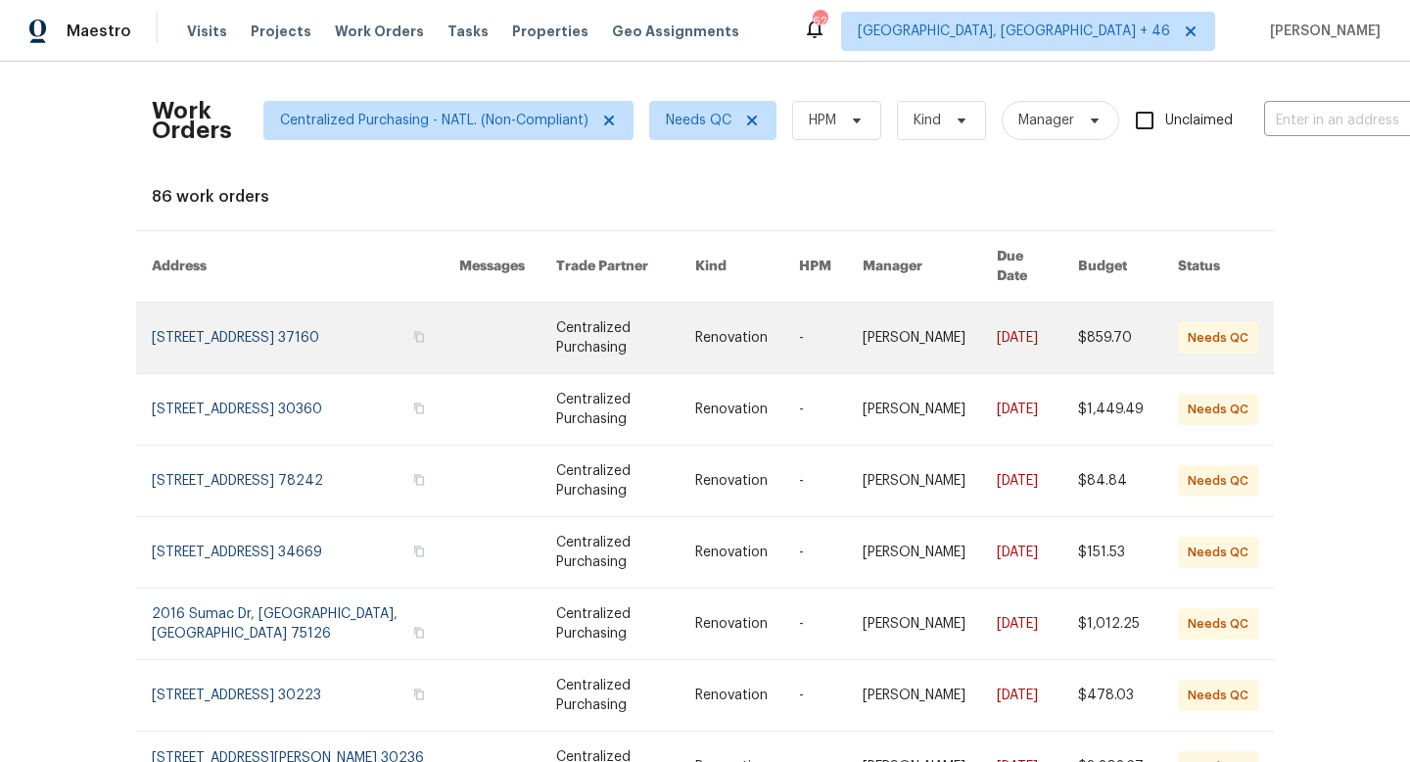
click at [181, 312] on link at bounding box center [305, 337] width 307 height 70
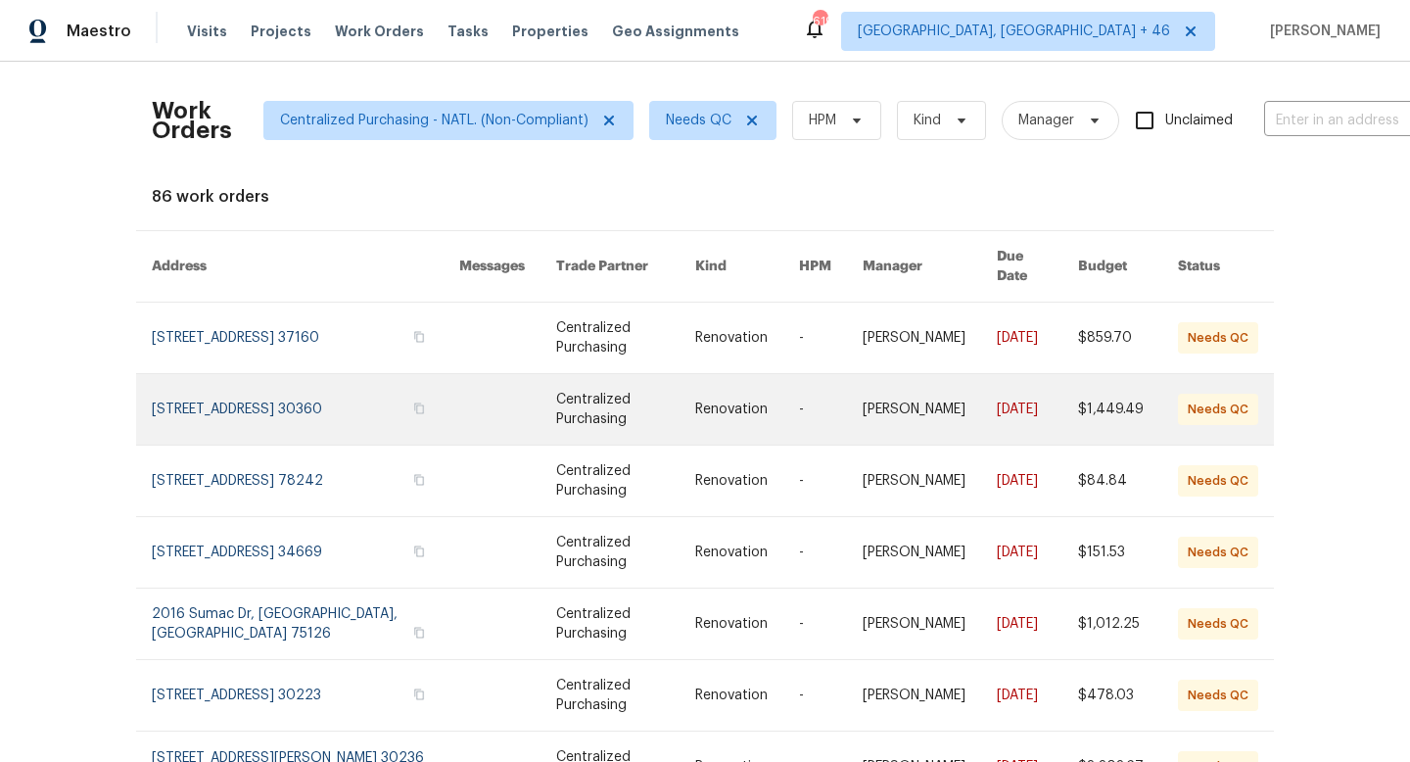
click at [285, 374] on link at bounding box center [305, 409] width 307 height 70
click at [319, 382] on link at bounding box center [305, 409] width 307 height 70
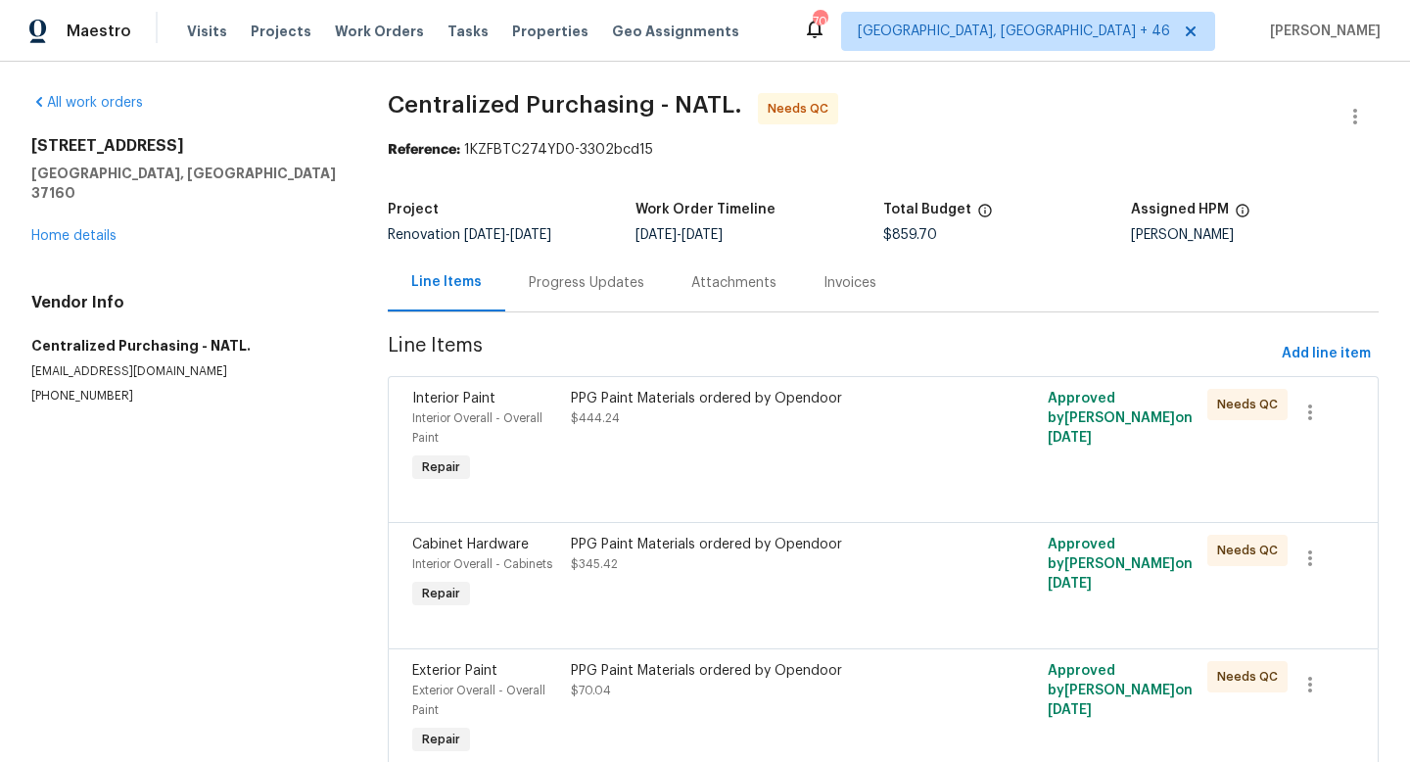
click at [702, 400] on div "PPG Paint Materials ordered by Opendoor" at bounding box center [764, 399] width 386 height 20
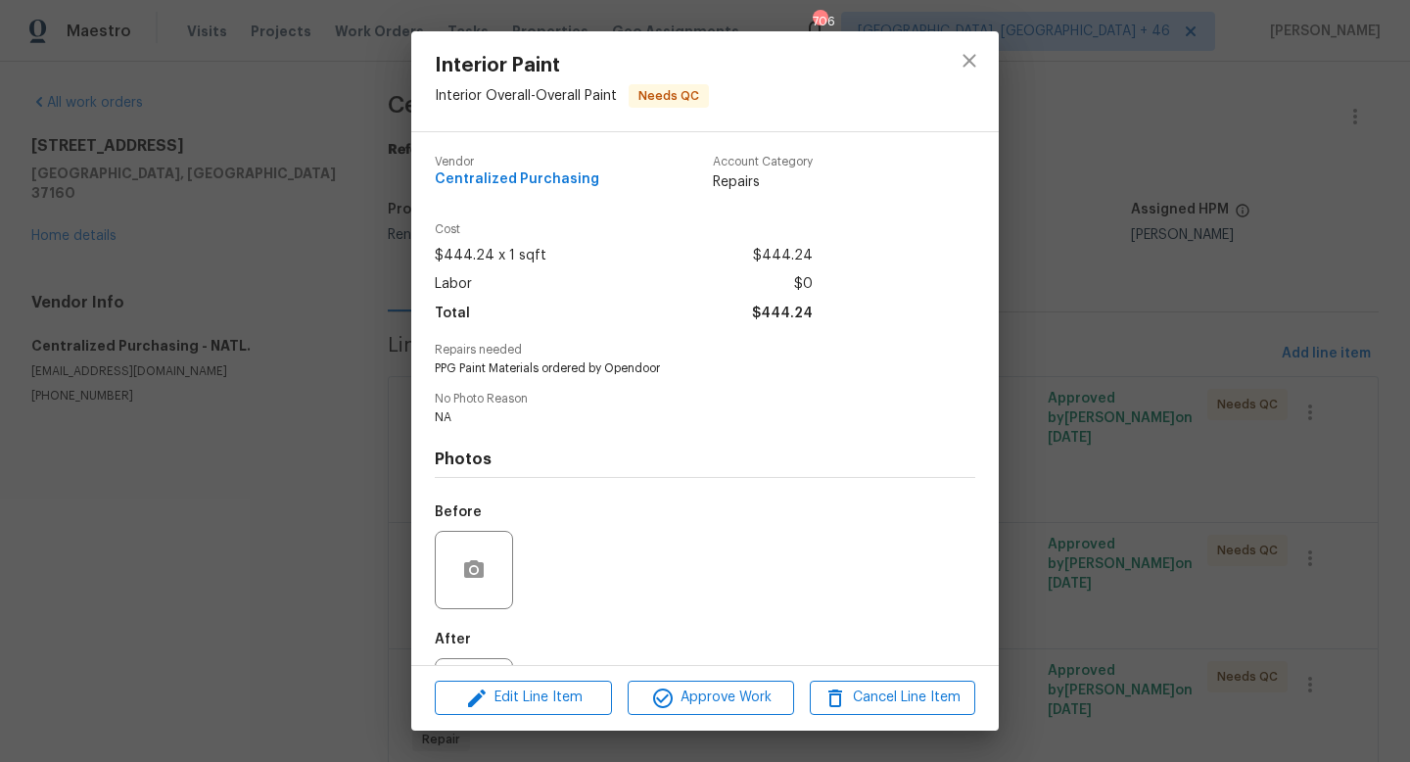
scroll to position [91, 0]
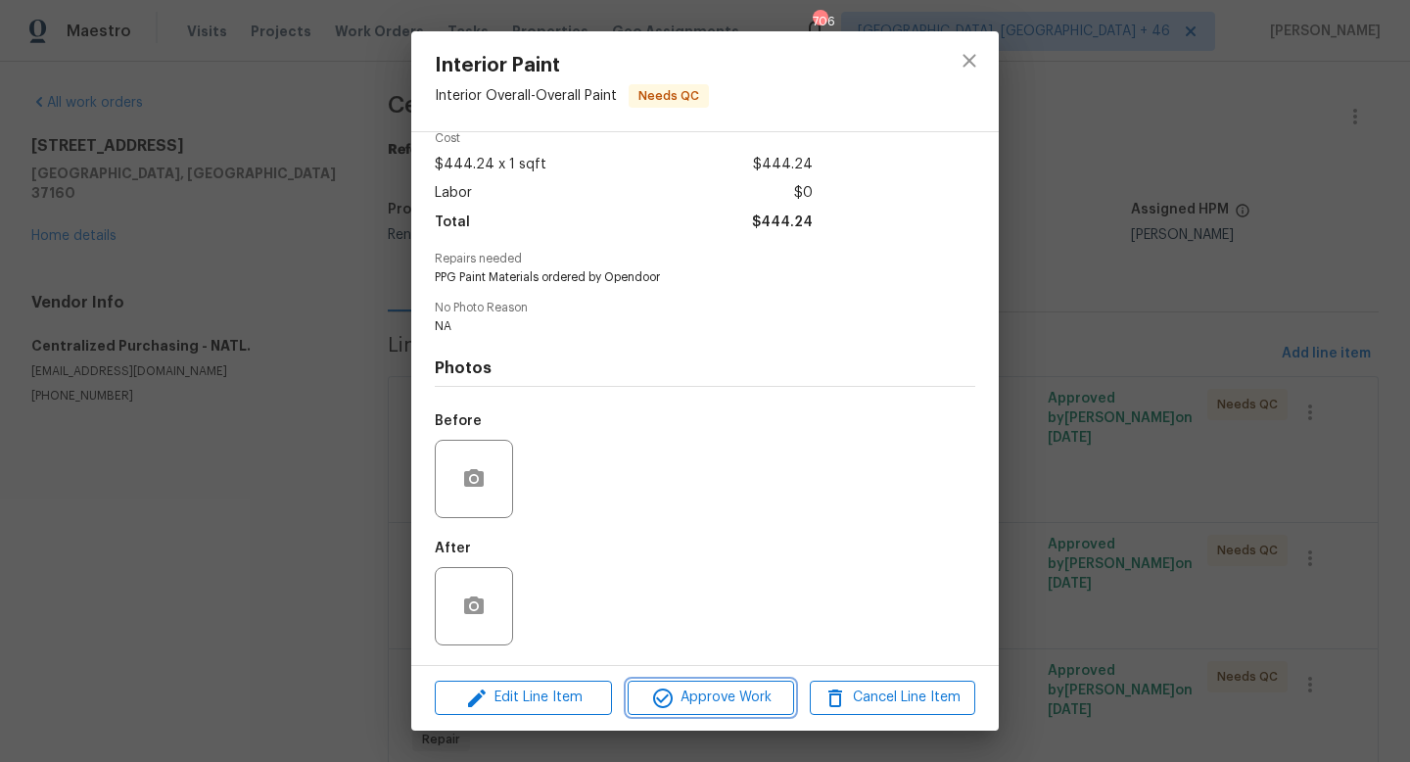
click at [738, 687] on span "Approve Work" at bounding box center [710, 697] width 154 height 24
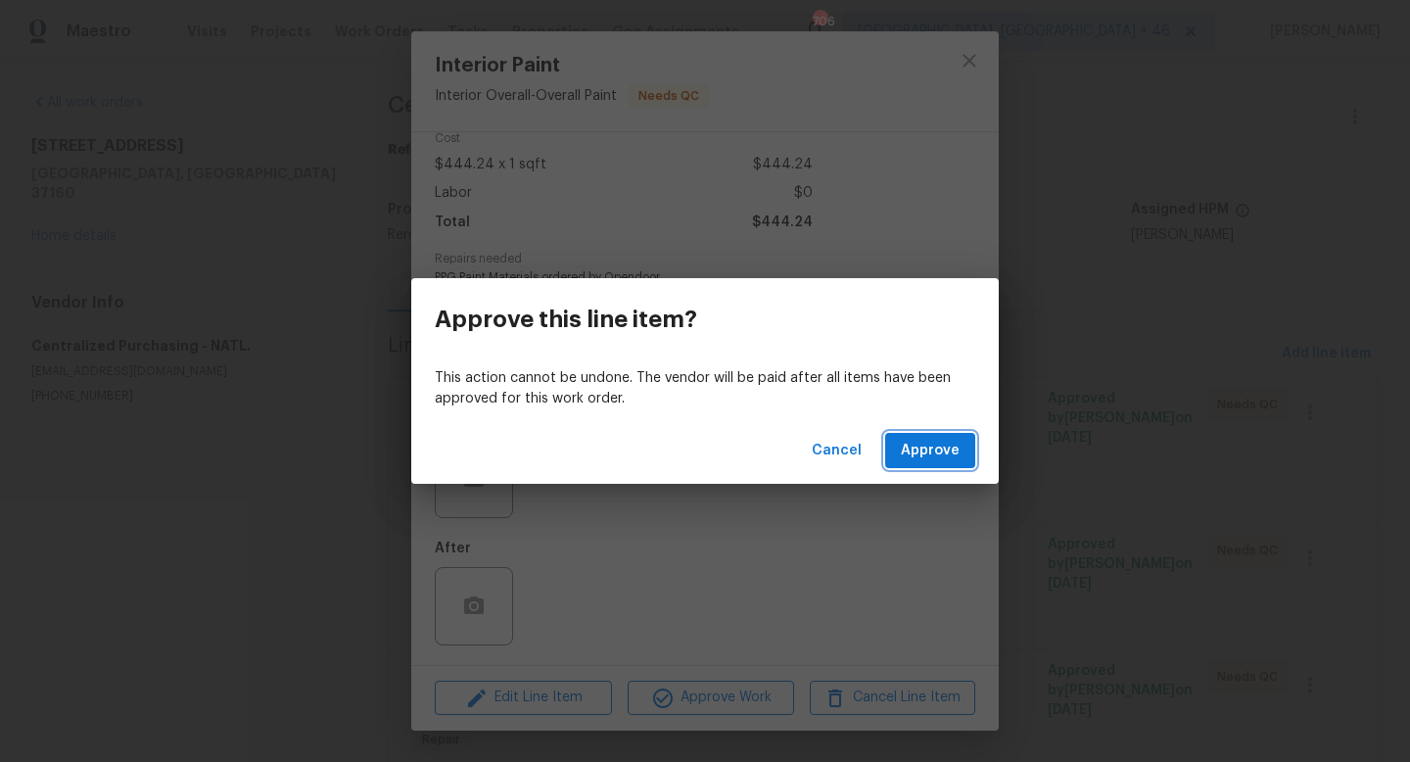
click at [917, 442] on span "Approve" at bounding box center [930, 451] width 59 height 24
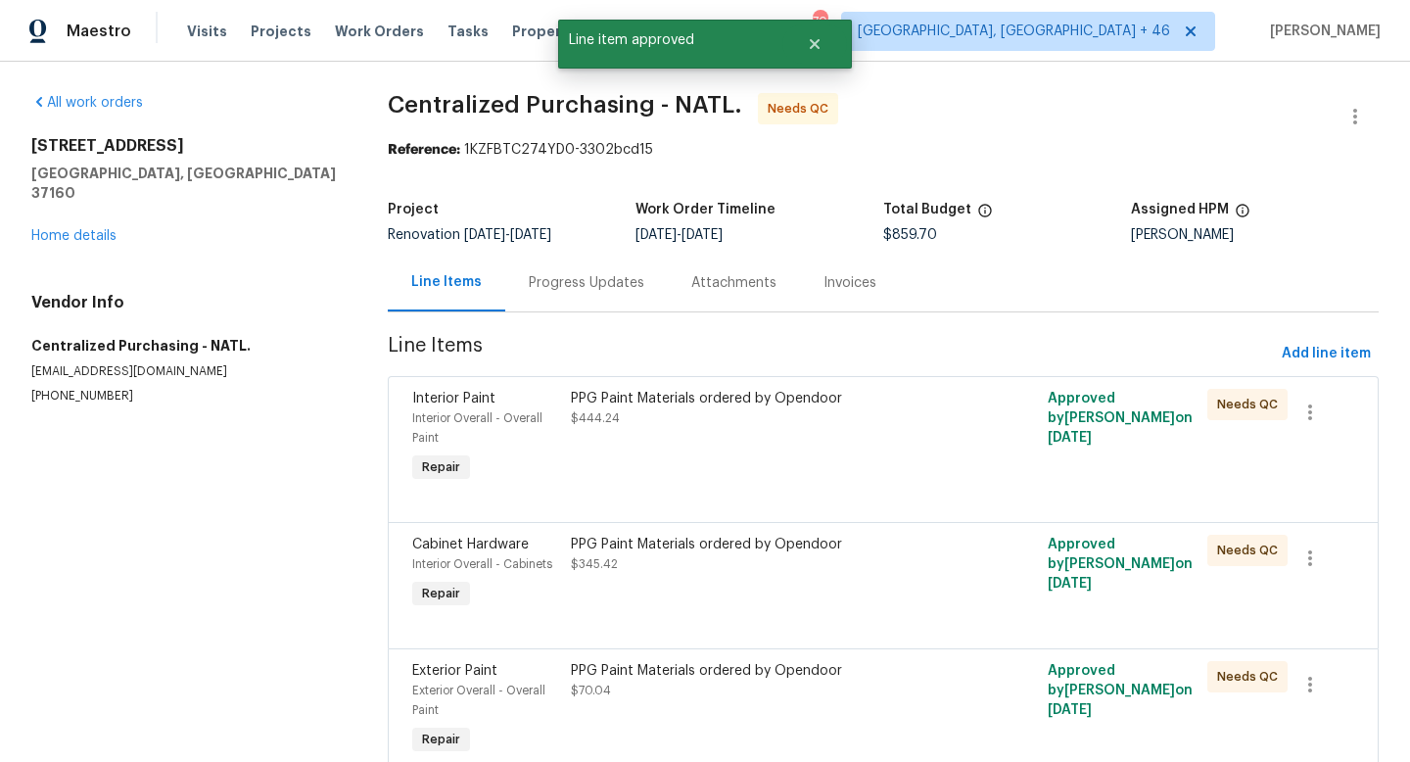
click at [810, 563] on div "PPG Paint Materials ordered by Opendoor $345.42" at bounding box center [764, 553] width 386 height 39
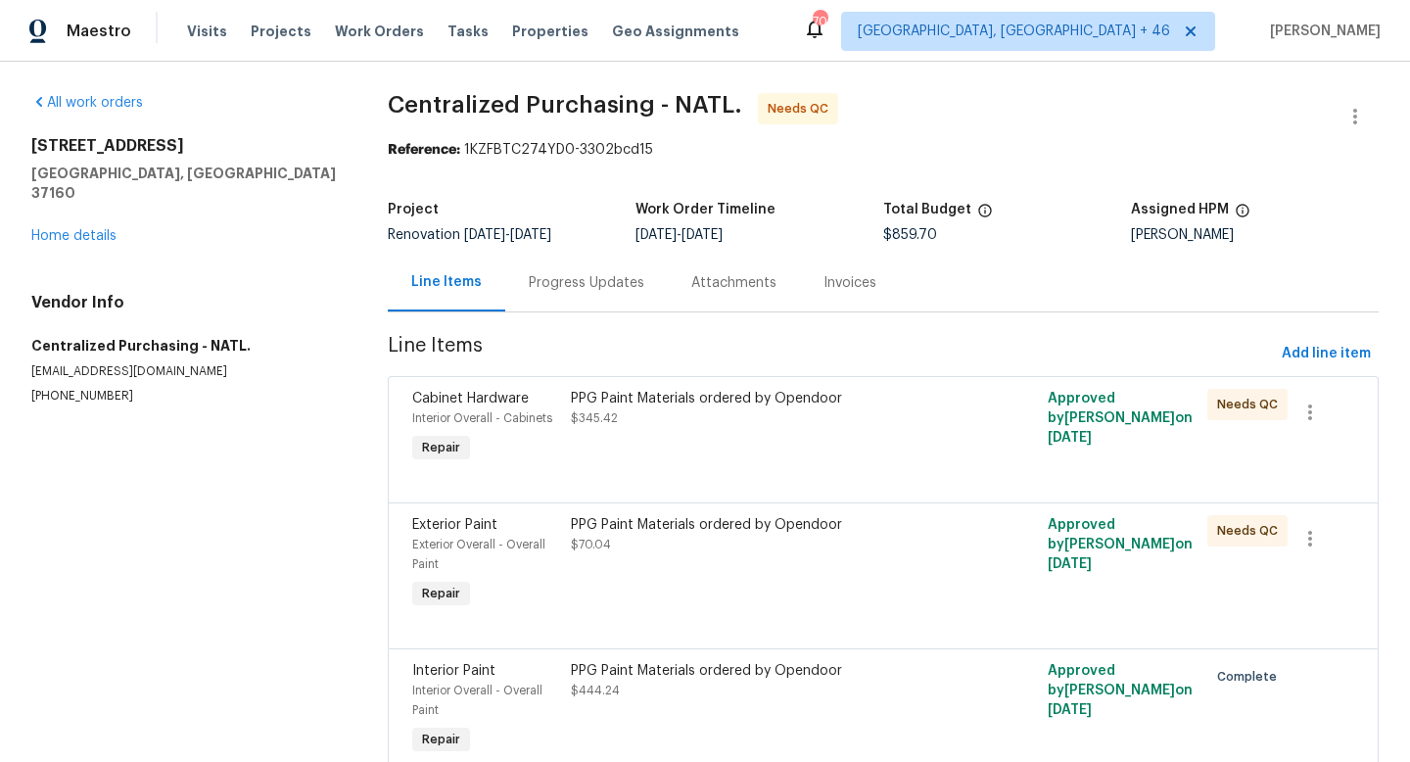
click at [771, 442] on div "PPG Paint Materials ordered by Opendoor $345.42" at bounding box center [763, 428] width 397 height 90
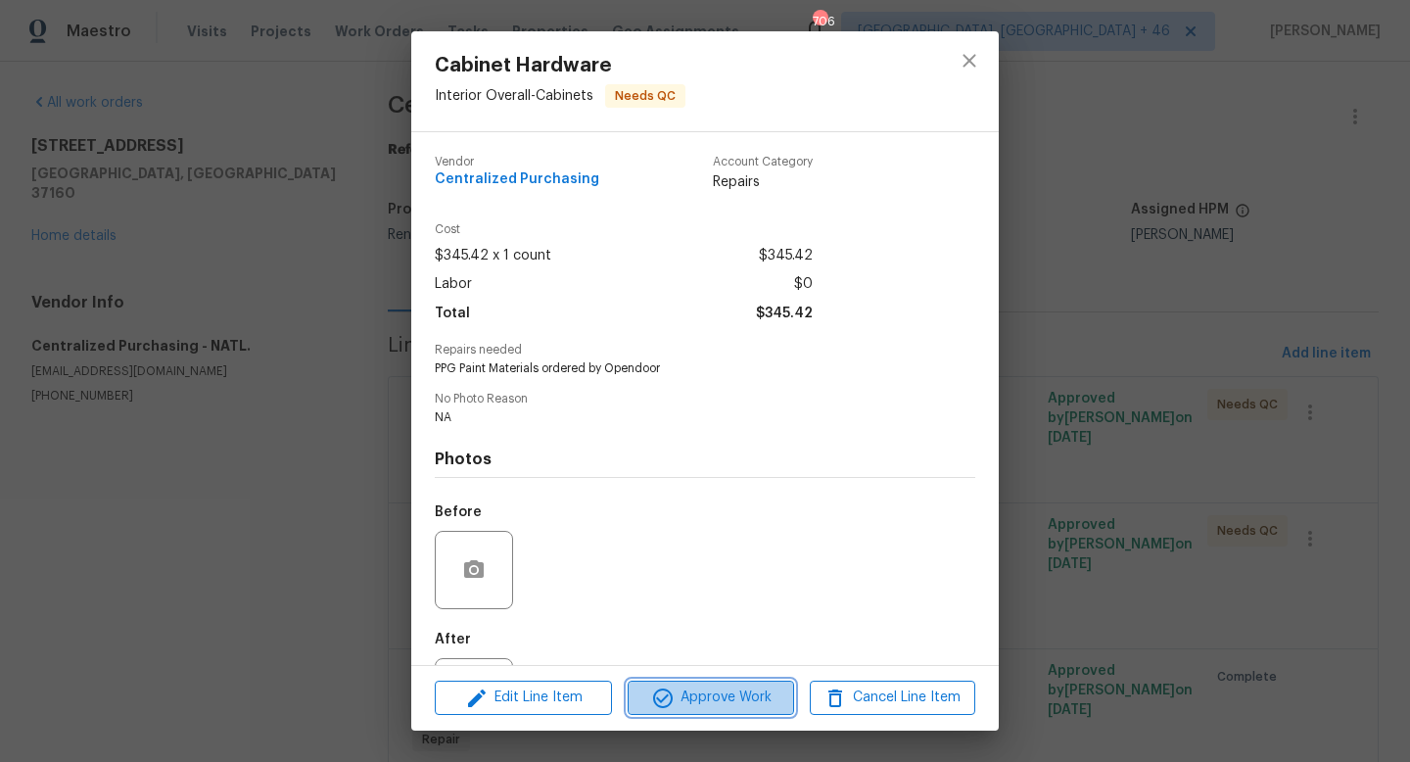
click at [697, 700] on span "Approve Work" at bounding box center [710, 697] width 154 height 24
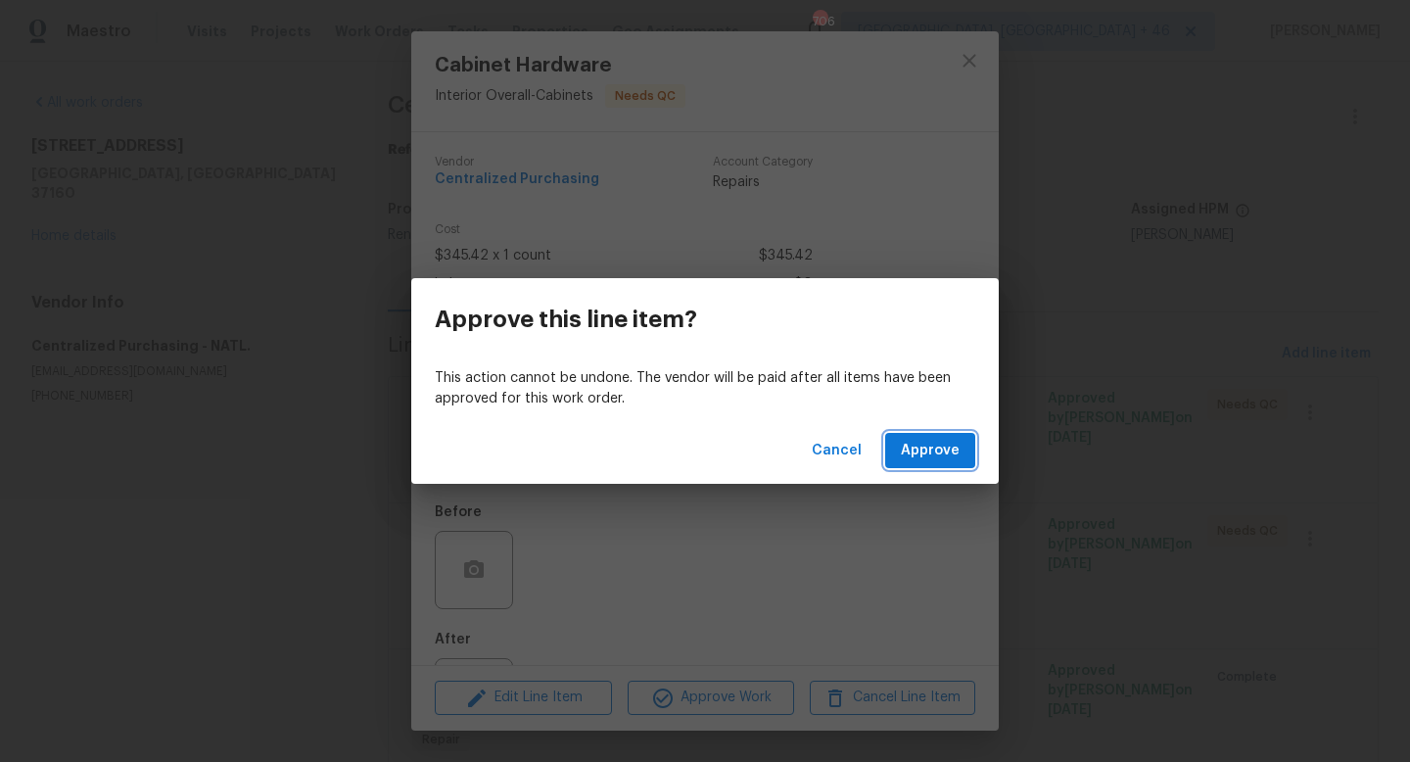
click at [949, 444] on span "Approve" at bounding box center [930, 451] width 59 height 24
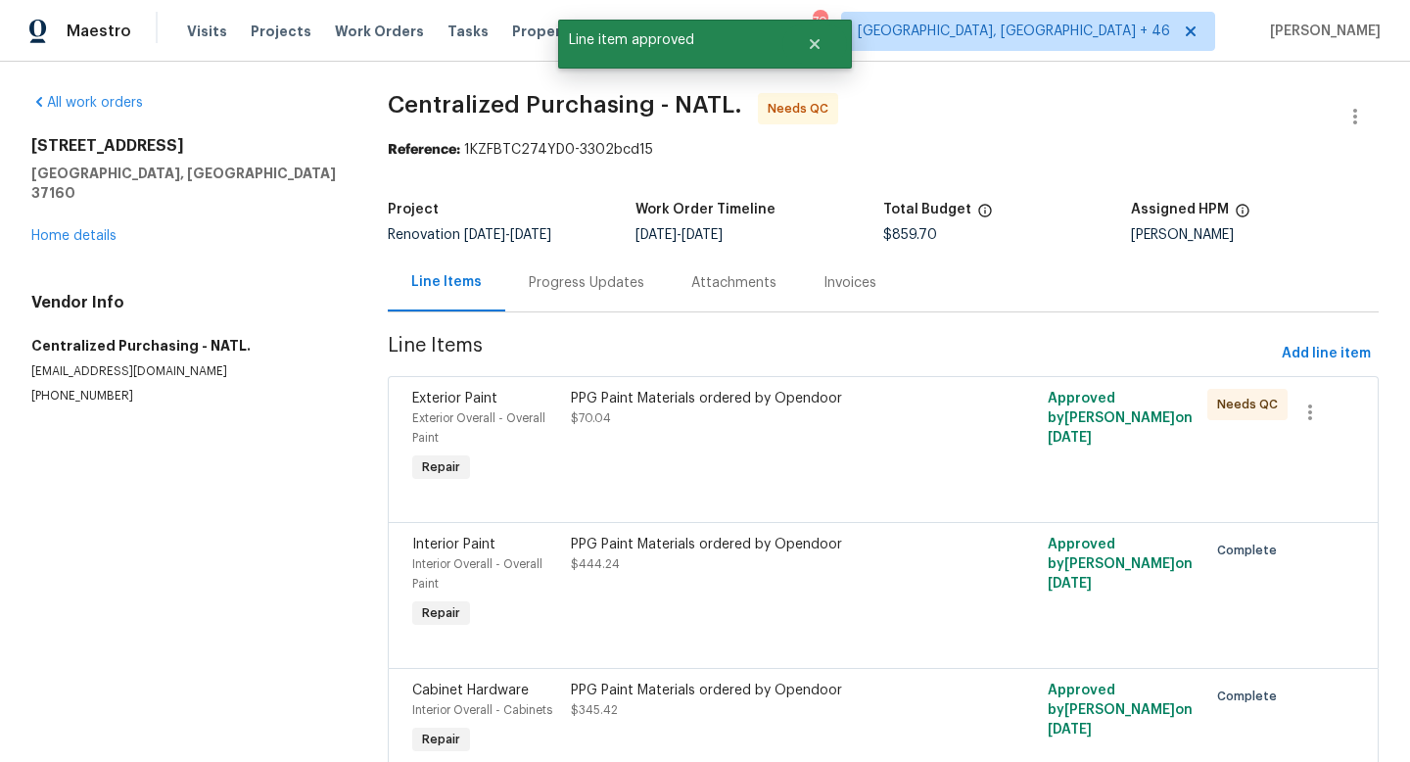
click at [649, 425] on div "PPG Paint Materials ordered by Opendoor $70.04" at bounding box center [764, 408] width 386 height 39
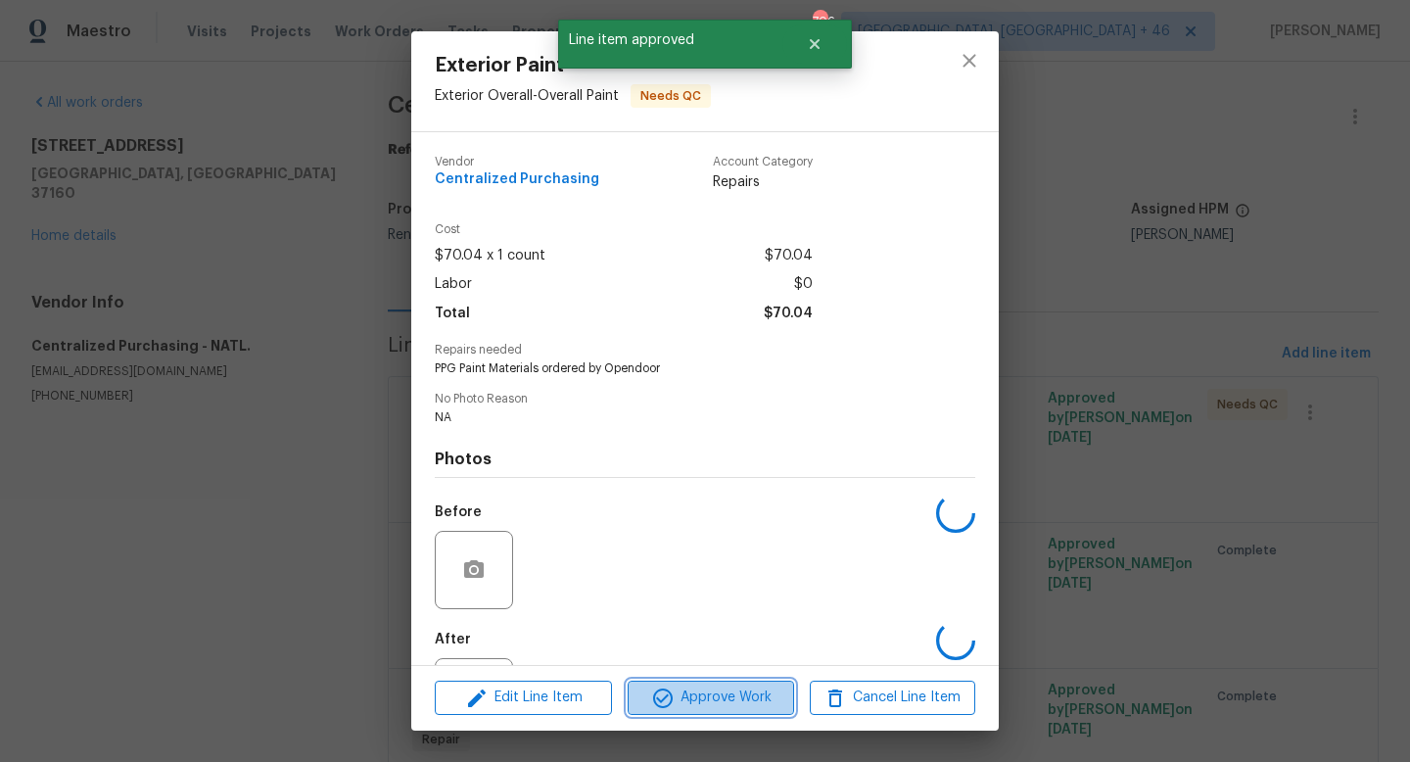
click at [700, 711] on button "Approve Work" at bounding box center [709, 697] width 165 height 34
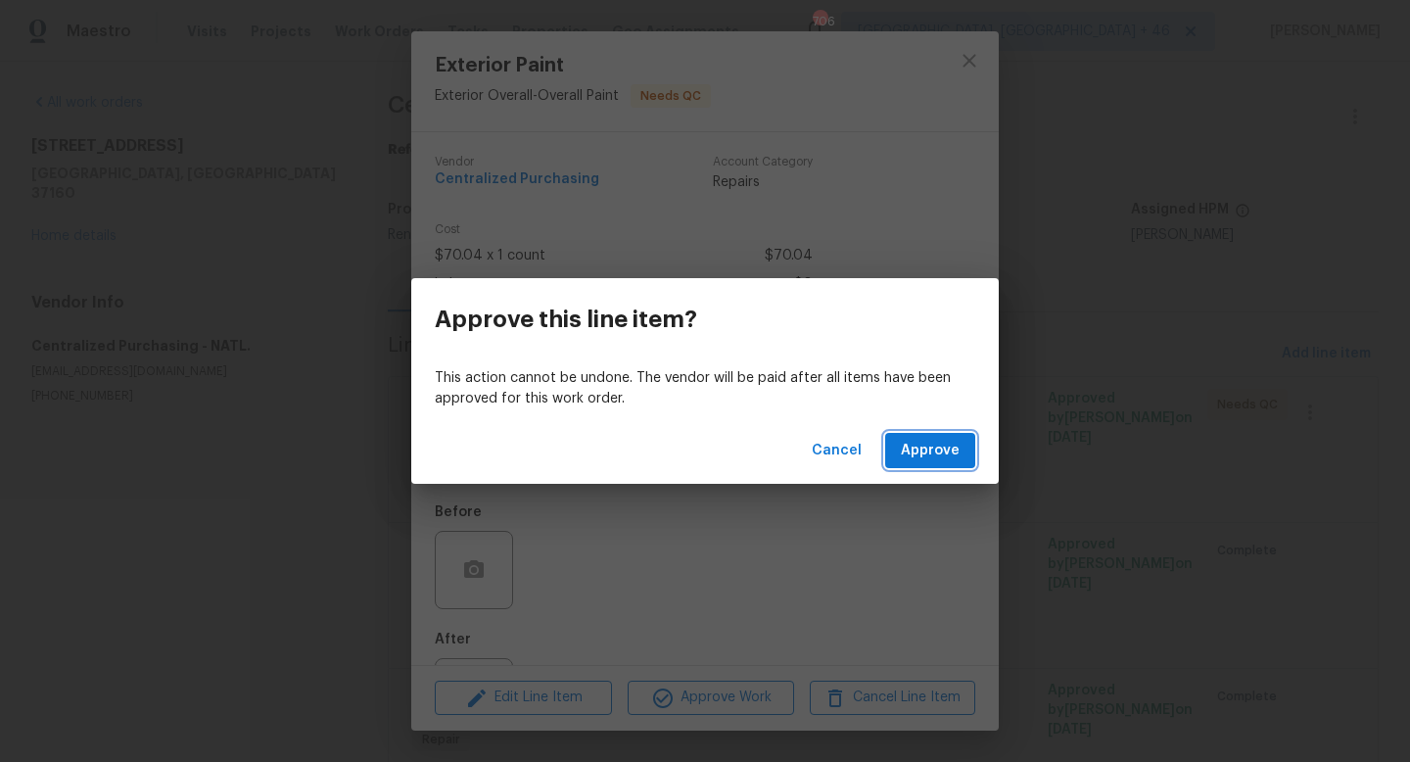
click at [941, 445] on span "Approve" at bounding box center [930, 451] width 59 height 24
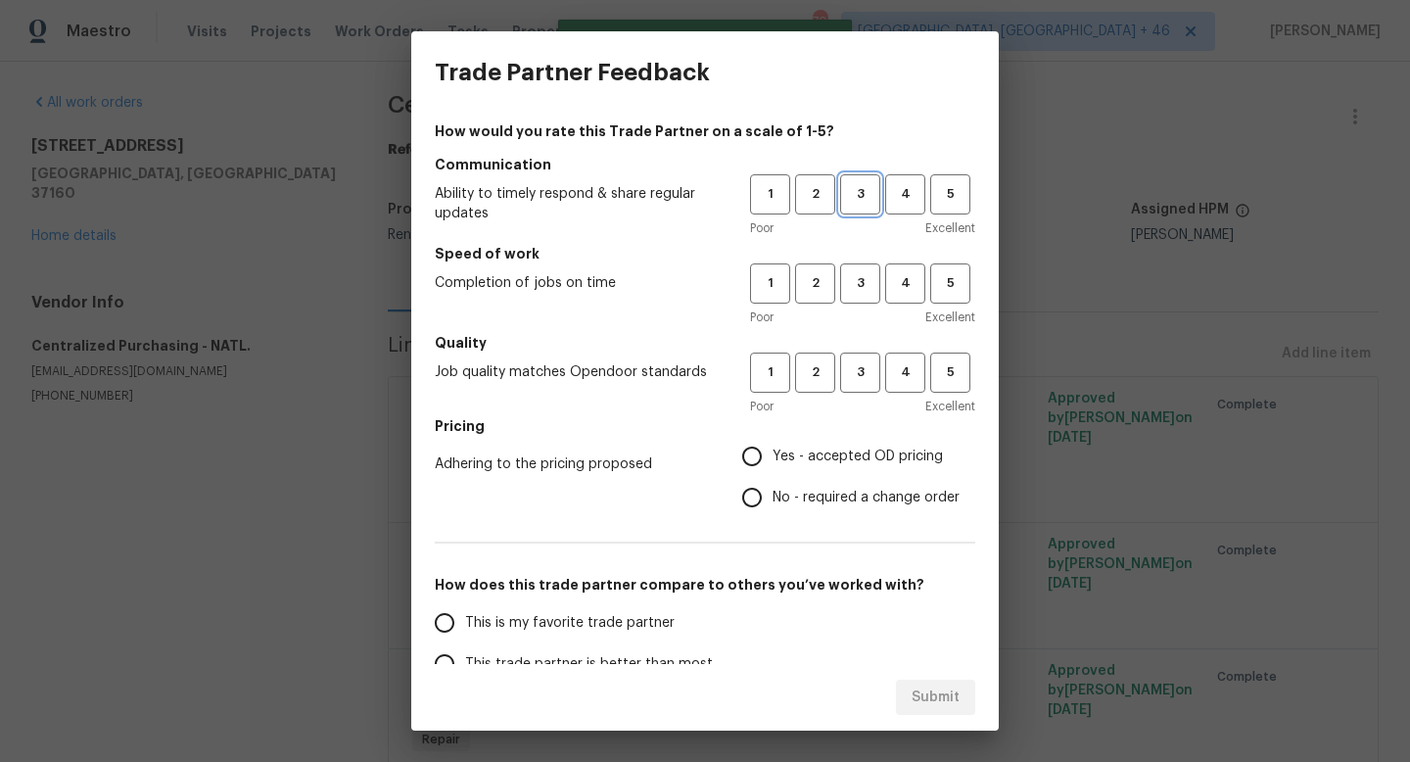
click at [847, 198] on span "3" at bounding box center [860, 194] width 36 height 23
click at [857, 263] on button "3" at bounding box center [860, 283] width 40 height 40
click at [860, 375] on span "3" at bounding box center [860, 372] width 36 height 23
click at [781, 451] on span "Yes - accepted OD pricing" at bounding box center [857, 456] width 170 height 21
click at [772, 451] on input "Yes - accepted OD pricing" at bounding box center [751, 456] width 41 height 41
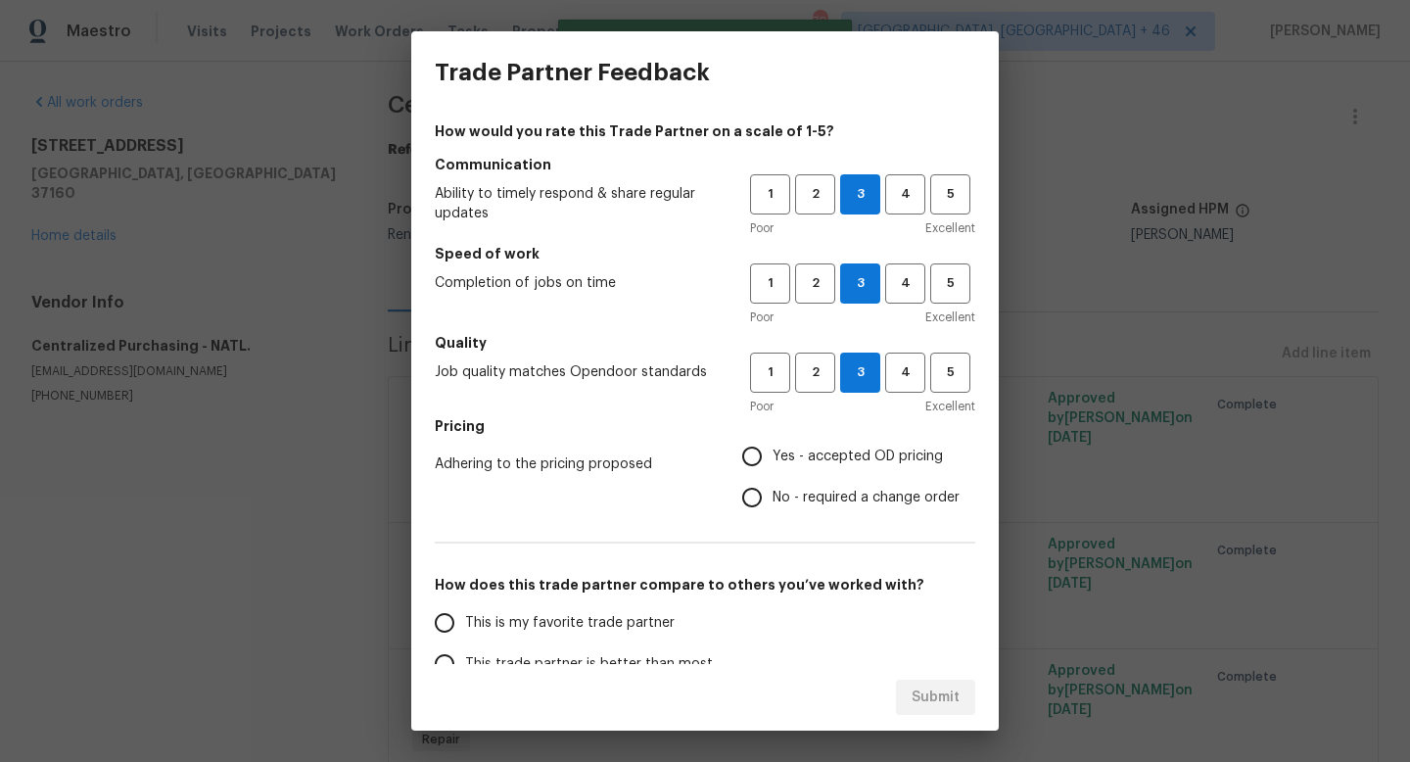
radio input "true"
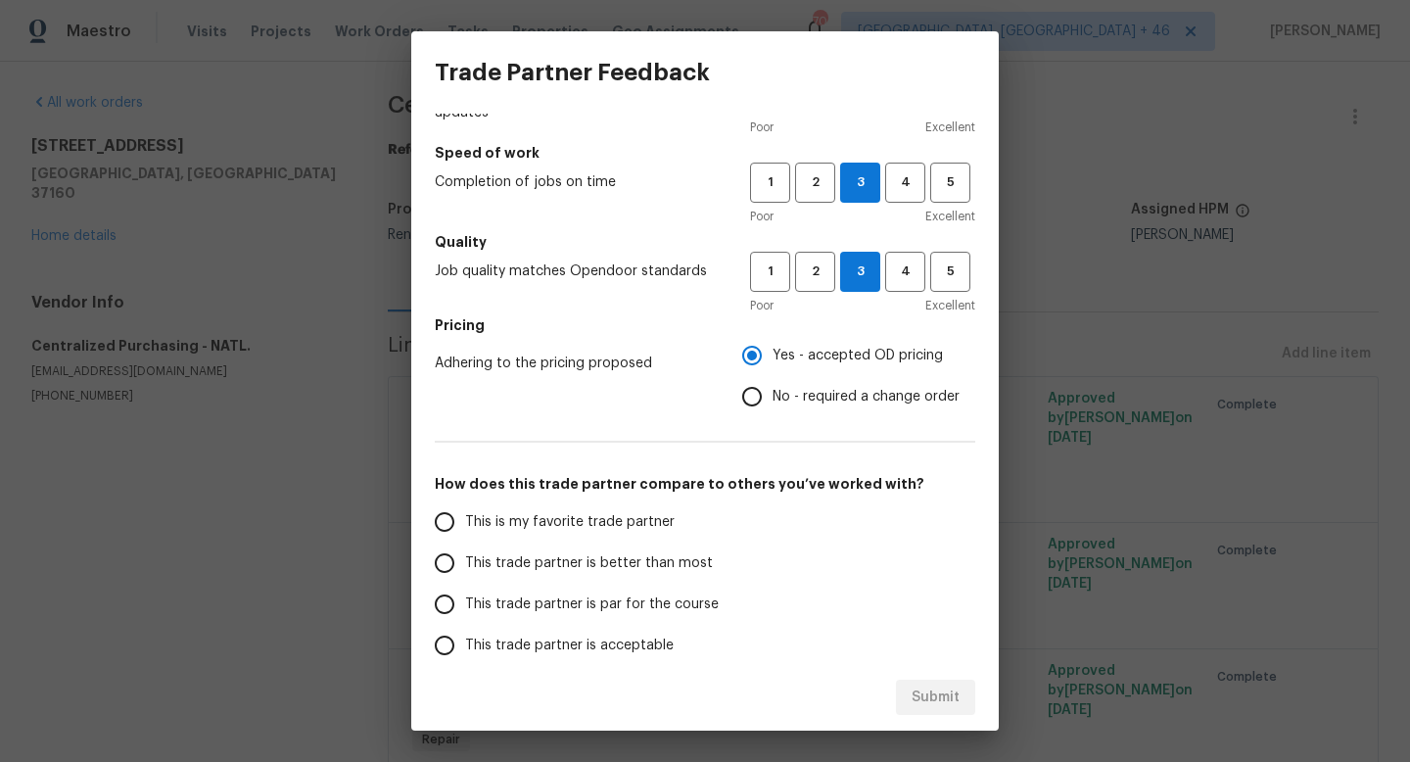
click at [616, 530] on span "This is my favorite trade partner" at bounding box center [569, 522] width 209 height 21
click at [465, 530] on input "This is my favorite trade partner" at bounding box center [444, 521] width 41 height 41
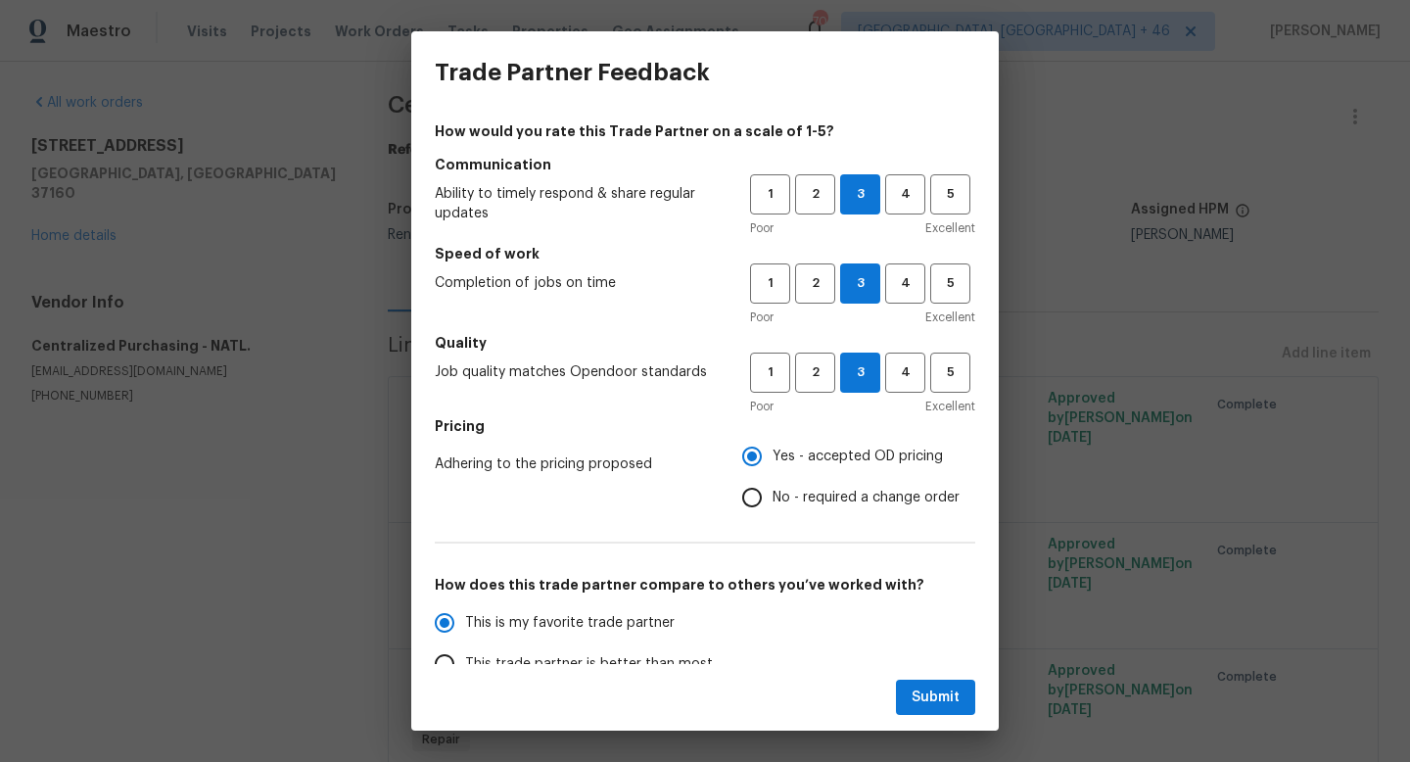
scroll to position [232, 0]
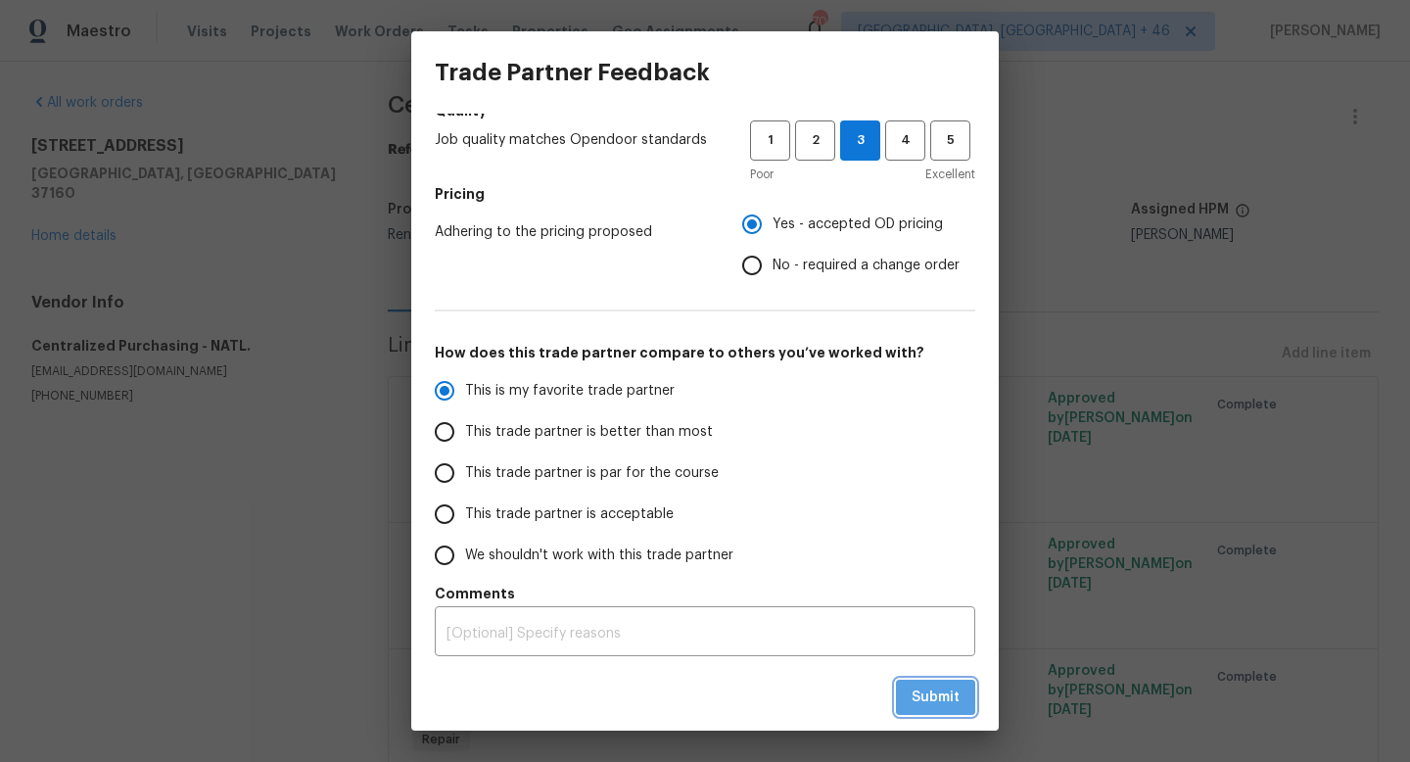
click at [939, 701] on span "Submit" at bounding box center [935, 697] width 48 height 24
radio input "true"
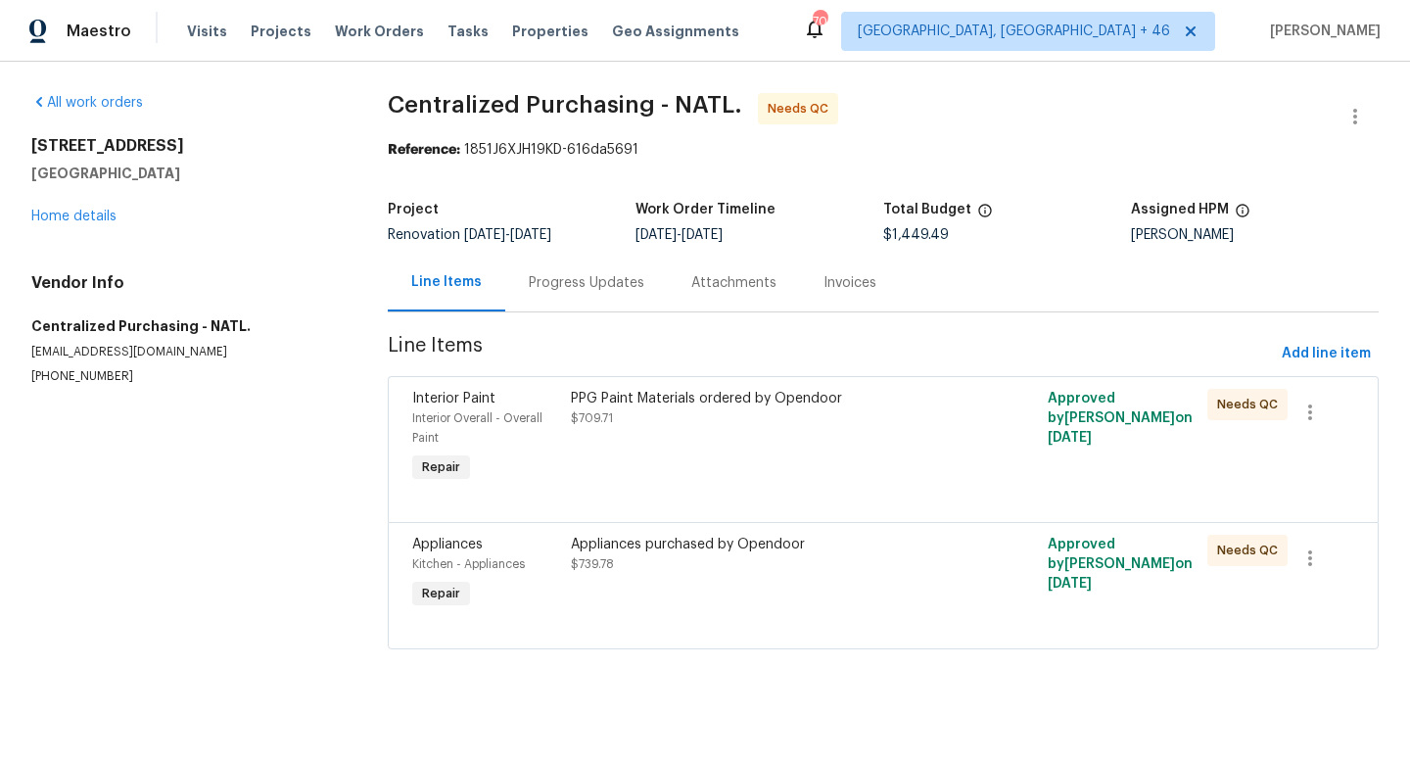
click at [662, 400] on div "PPG Paint Materials ordered by Opendoor" at bounding box center [764, 399] width 386 height 20
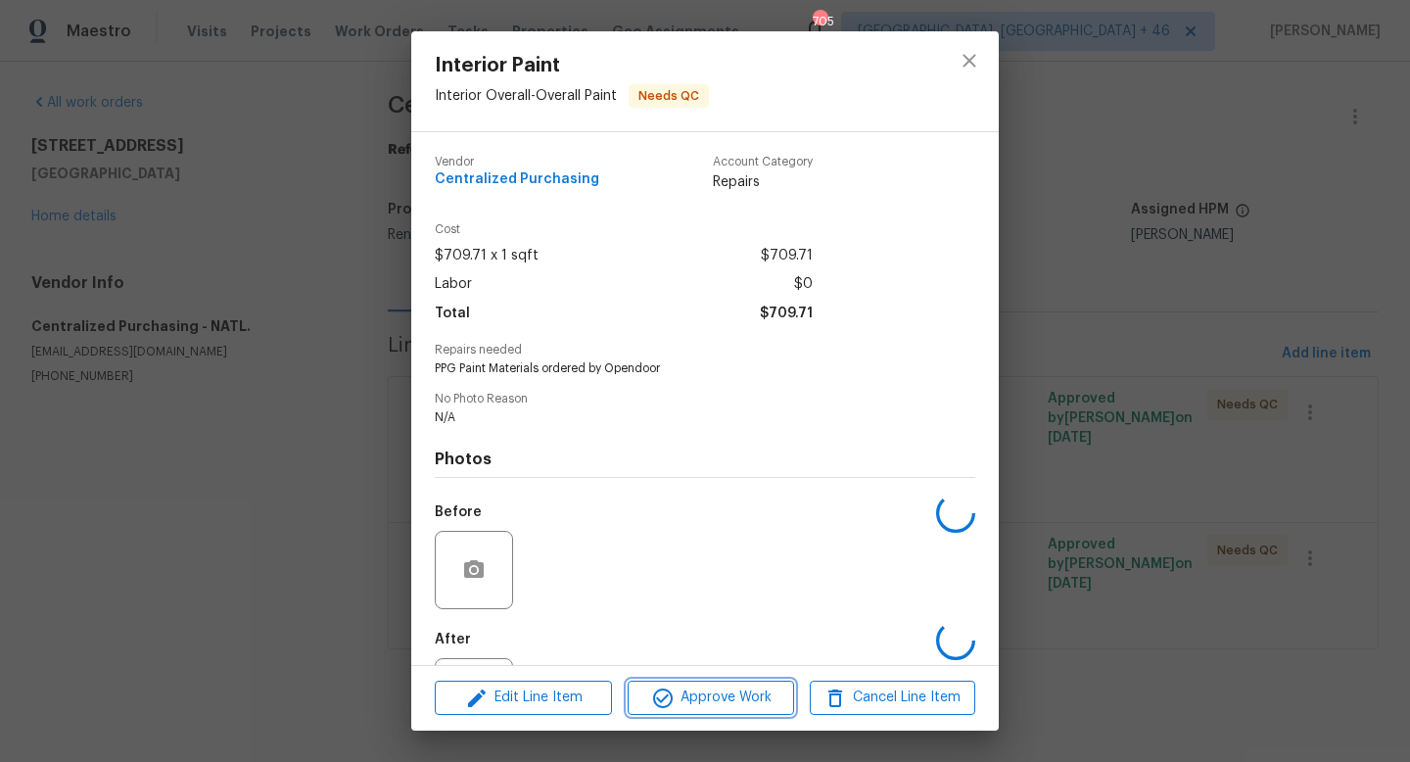
click at [706, 695] on span "Approve Work" at bounding box center [710, 697] width 154 height 24
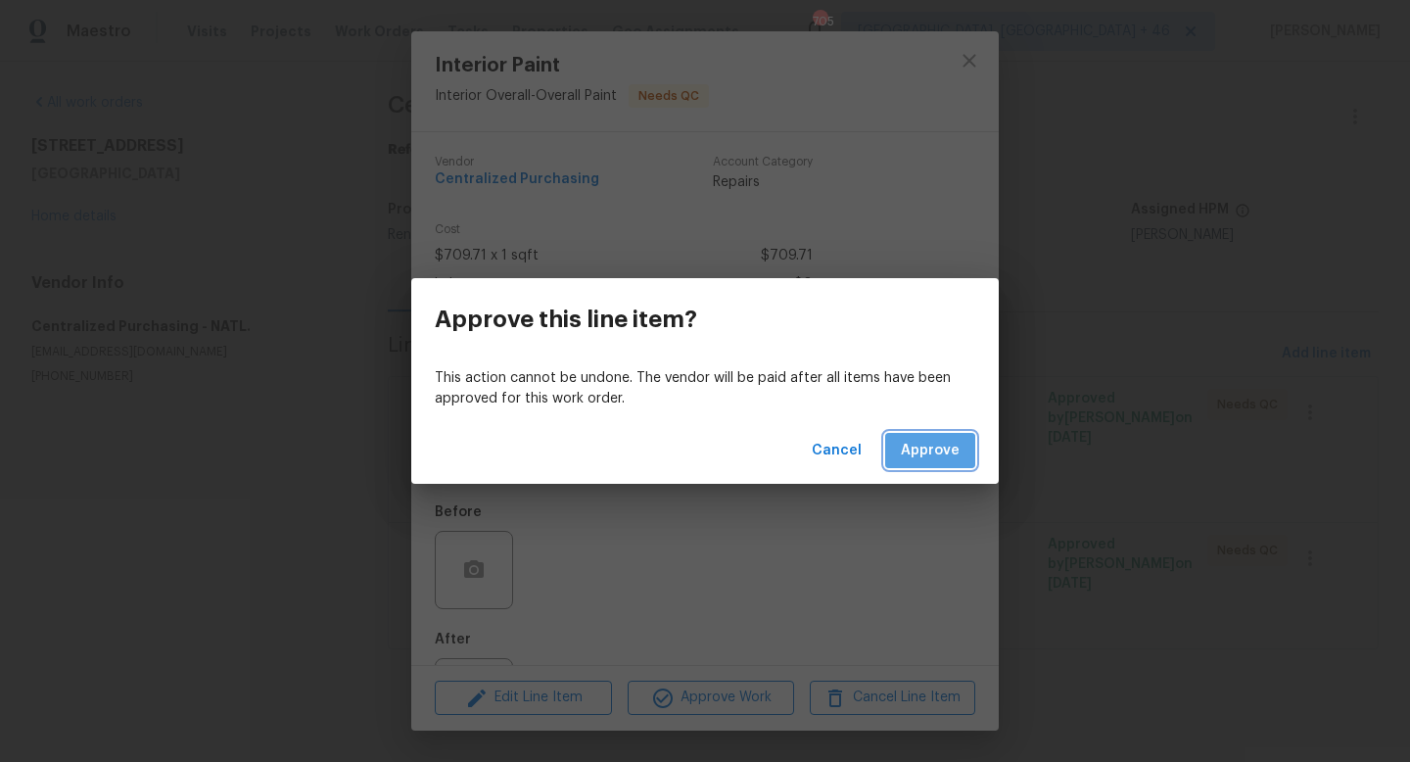
click at [929, 460] on span "Approve" at bounding box center [930, 451] width 59 height 24
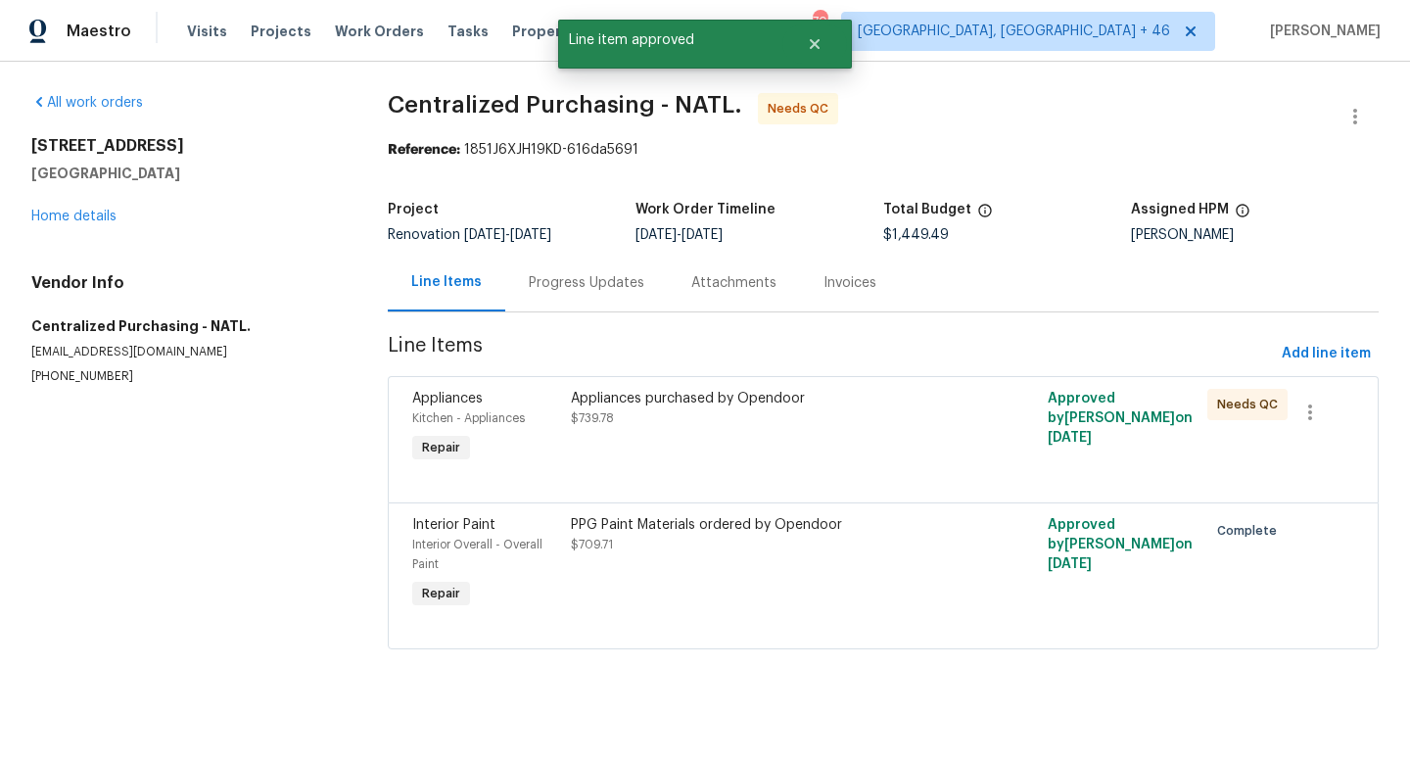
click at [700, 407] on div "Appliances purchased by Opendoor" at bounding box center [764, 399] width 386 height 20
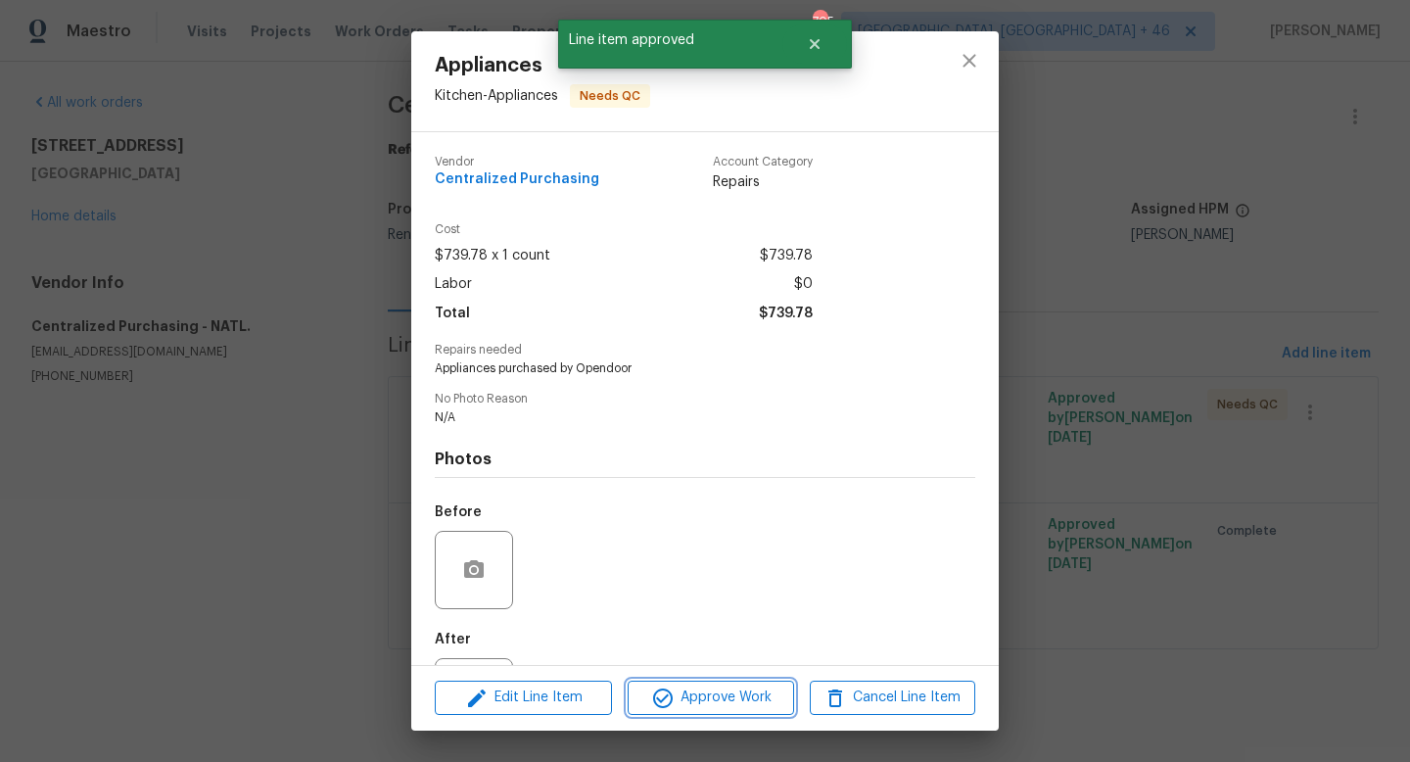
click at [716, 702] on span "Approve Work" at bounding box center [710, 697] width 154 height 24
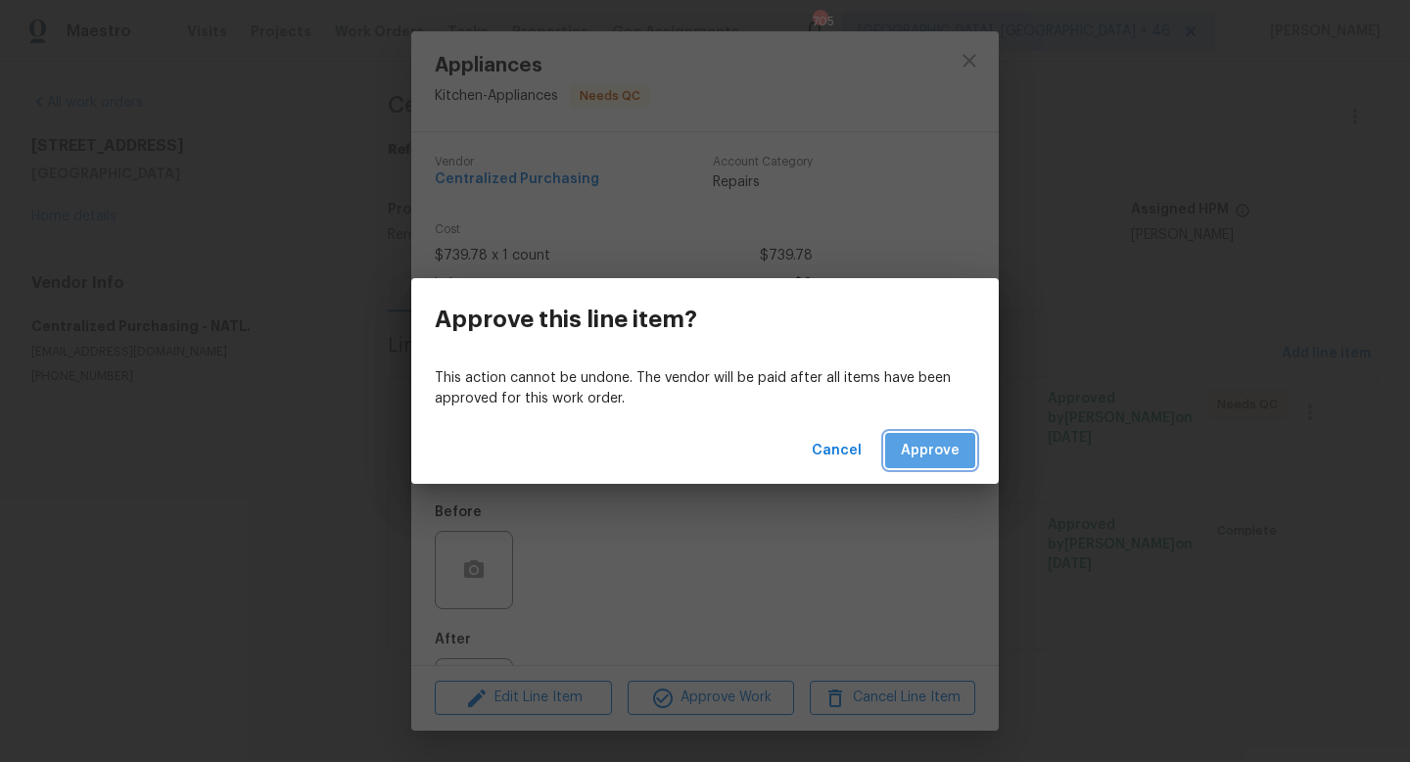
click at [923, 442] on span "Approve" at bounding box center [930, 451] width 59 height 24
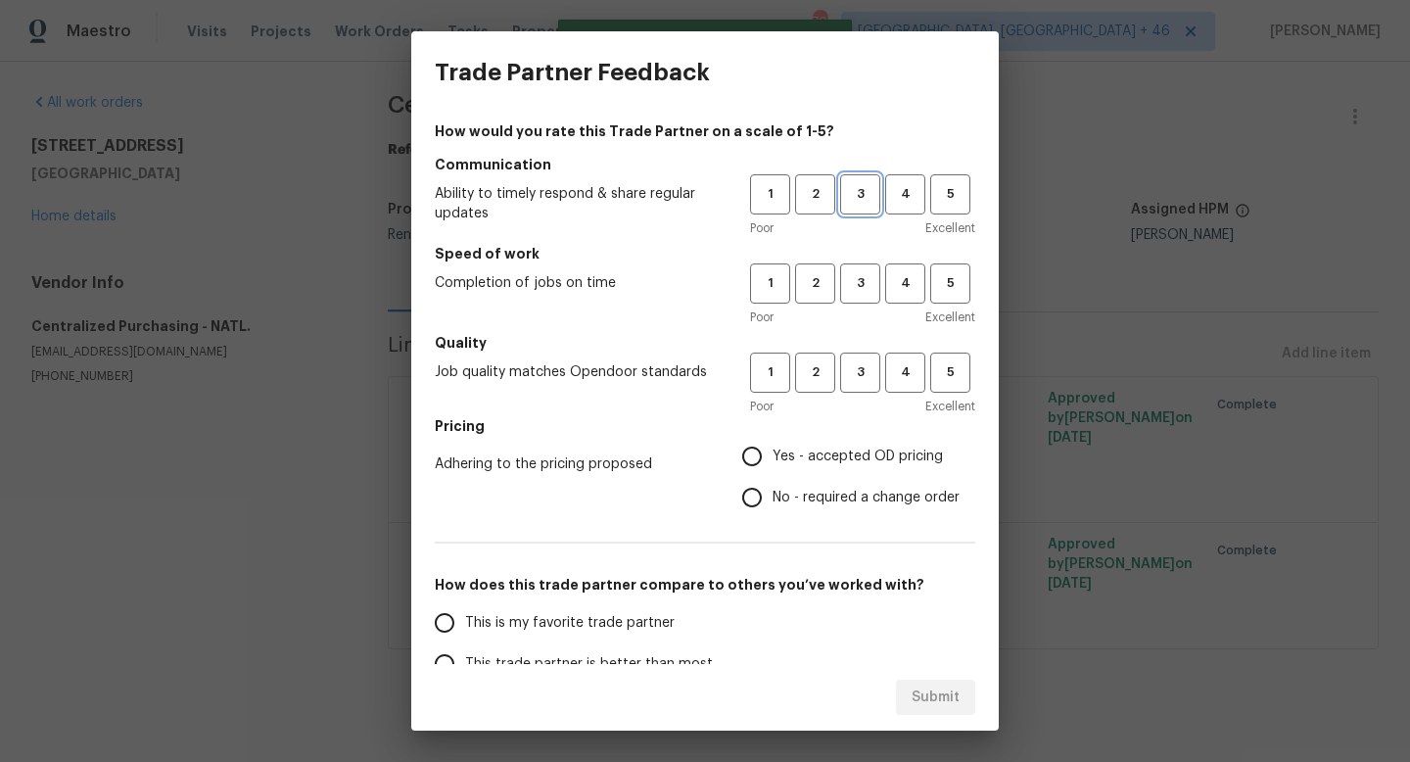
click at [860, 207] on button "3" at bounding box center [860, 194] width 40 height 40
click at [860, 308] on div "Poor Excellent" at bounding box center [862, 317] width 225 height 20
click at [860, 303] on div "1 2 3 4 5 Poor Excellent" at bounding box center [862, 295] width 225 height 64
click at [862, 291] on span "3" at bounding box center [860, 283] width 36 height 23
click at [863, 375] on span "3" at bounding box center [860, 372] width 36 height 23
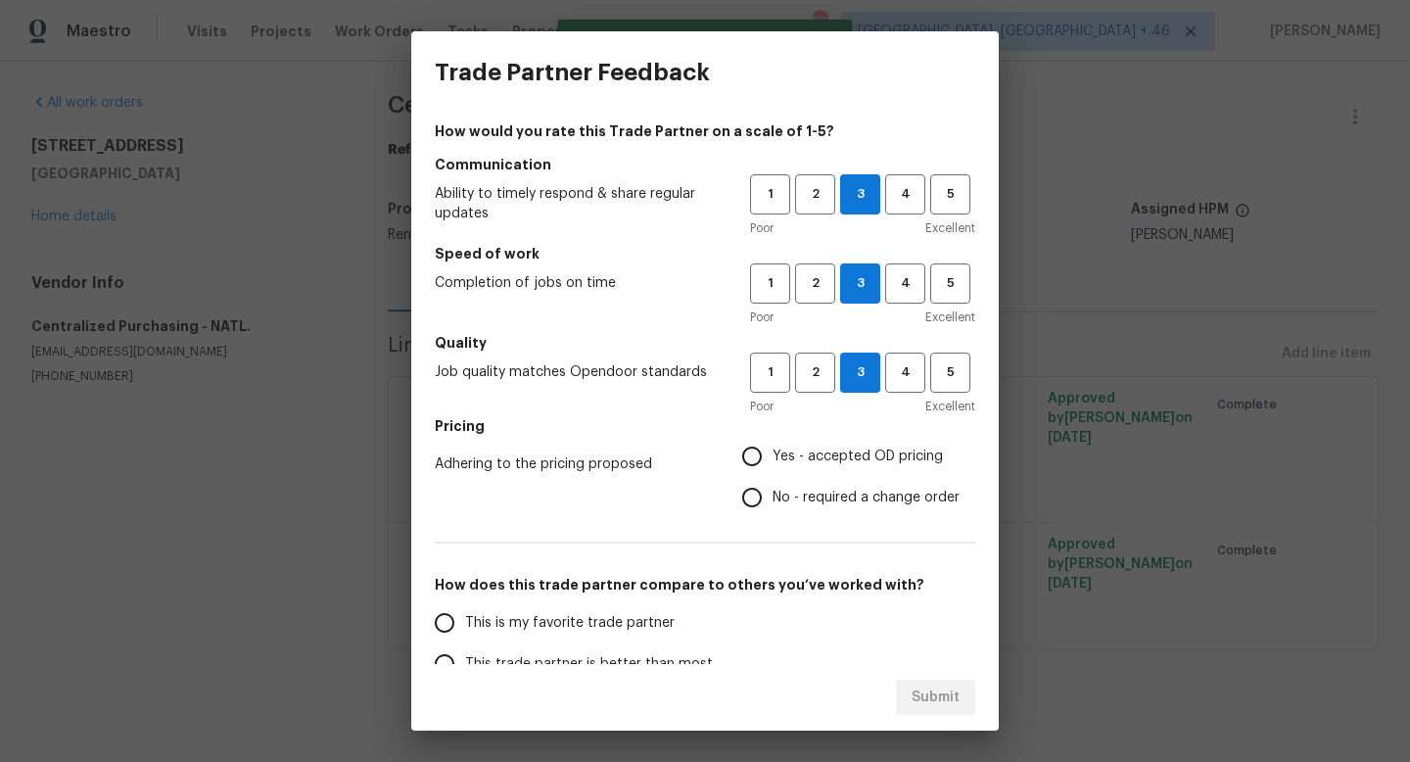
click at [843, 446] on span "Yes - accepted OD pricing" at bounding box center [857, 456] width 170 height 21
click at [772, 446] on input "Yes - accepted OD pricing" at bounding box center [751, 456] width 41 height 41
radio input "true"
click at [635, 614] on span "This is my favorite trade partner" at bounding box center [569, 623] width 209 height 21
click at [465, 614] on input "This is my favorite trade partner" at bounding box center [444, 622] width 41 height 41
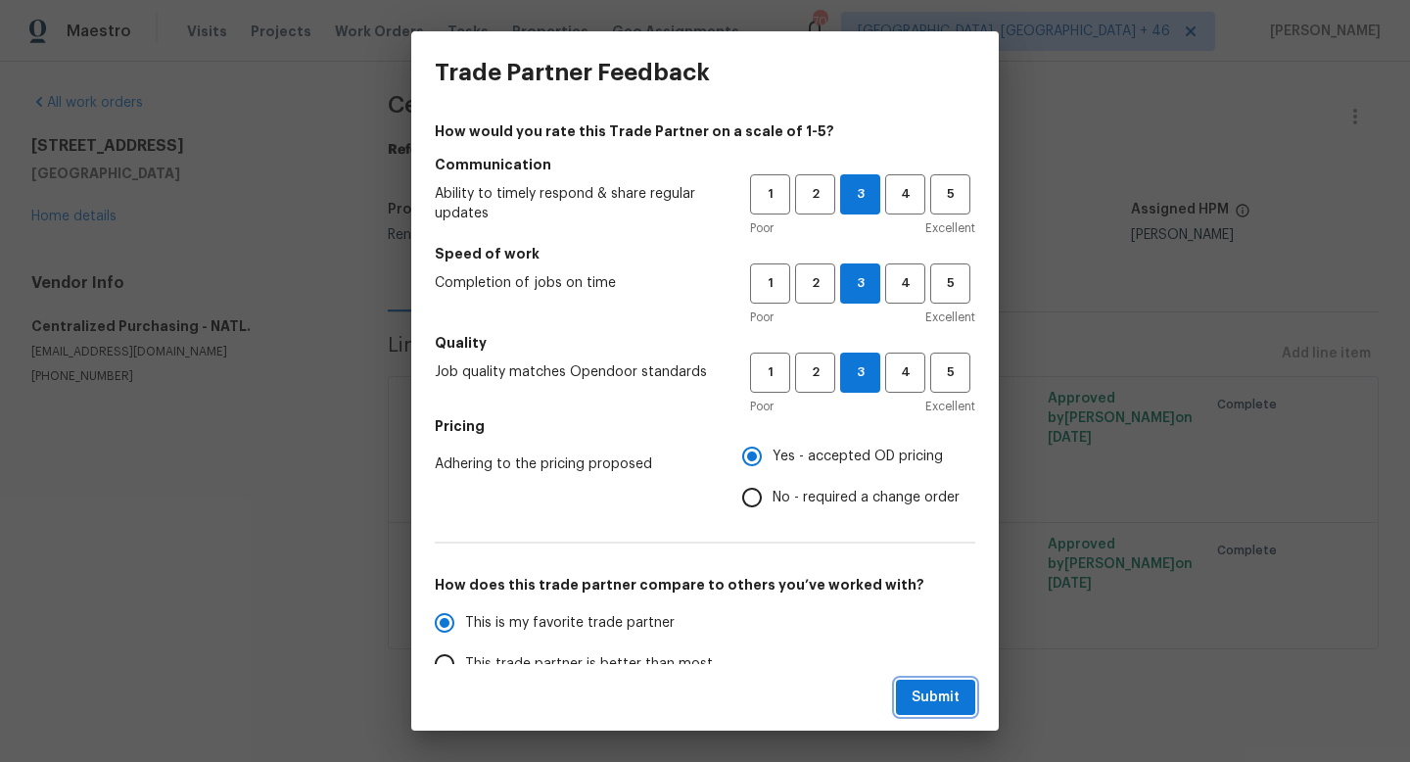
click at [948, 707] on span "Submit" at bounding box center [935, 697] width 48 height 24
radio input "true"
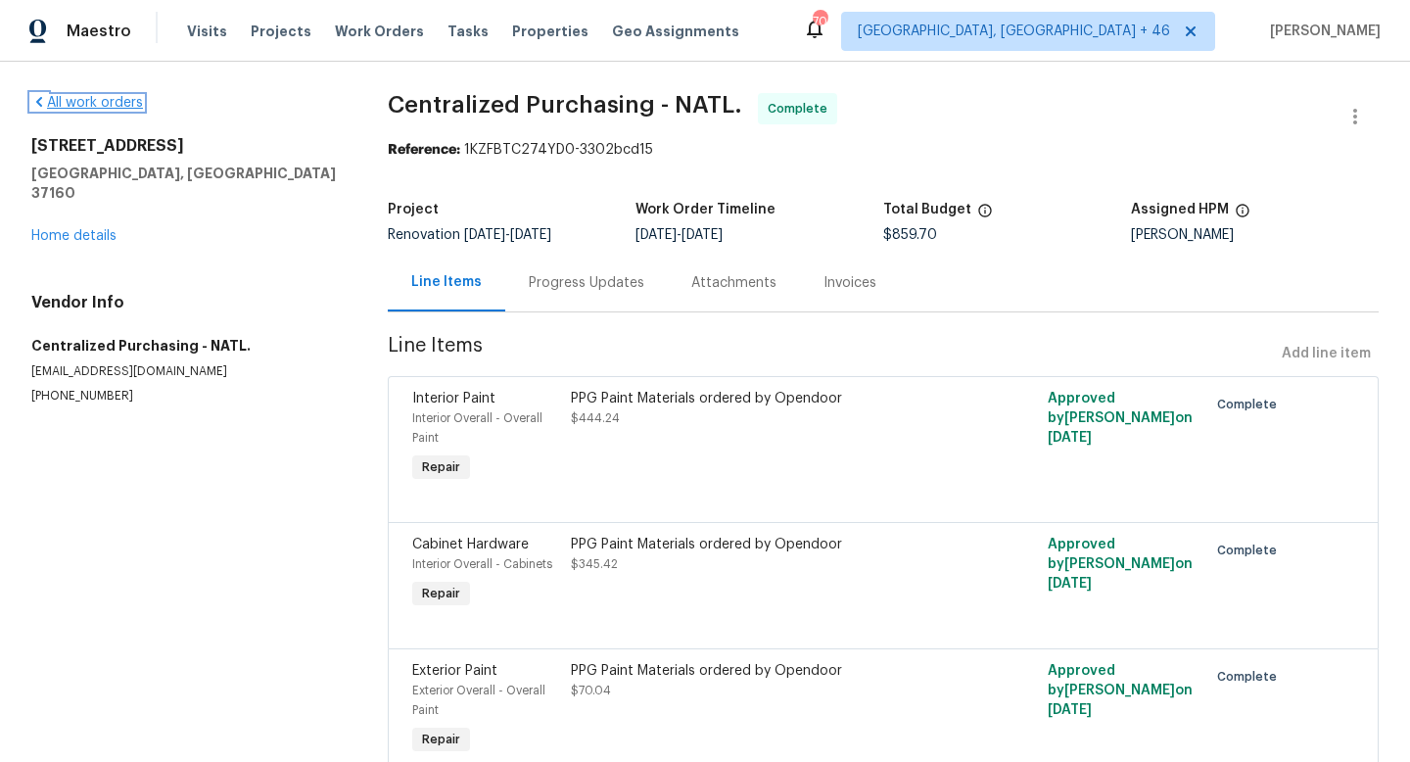
click at [92, 108] on link "All work orders" at bounding box center [87, 103] width 112 height 14
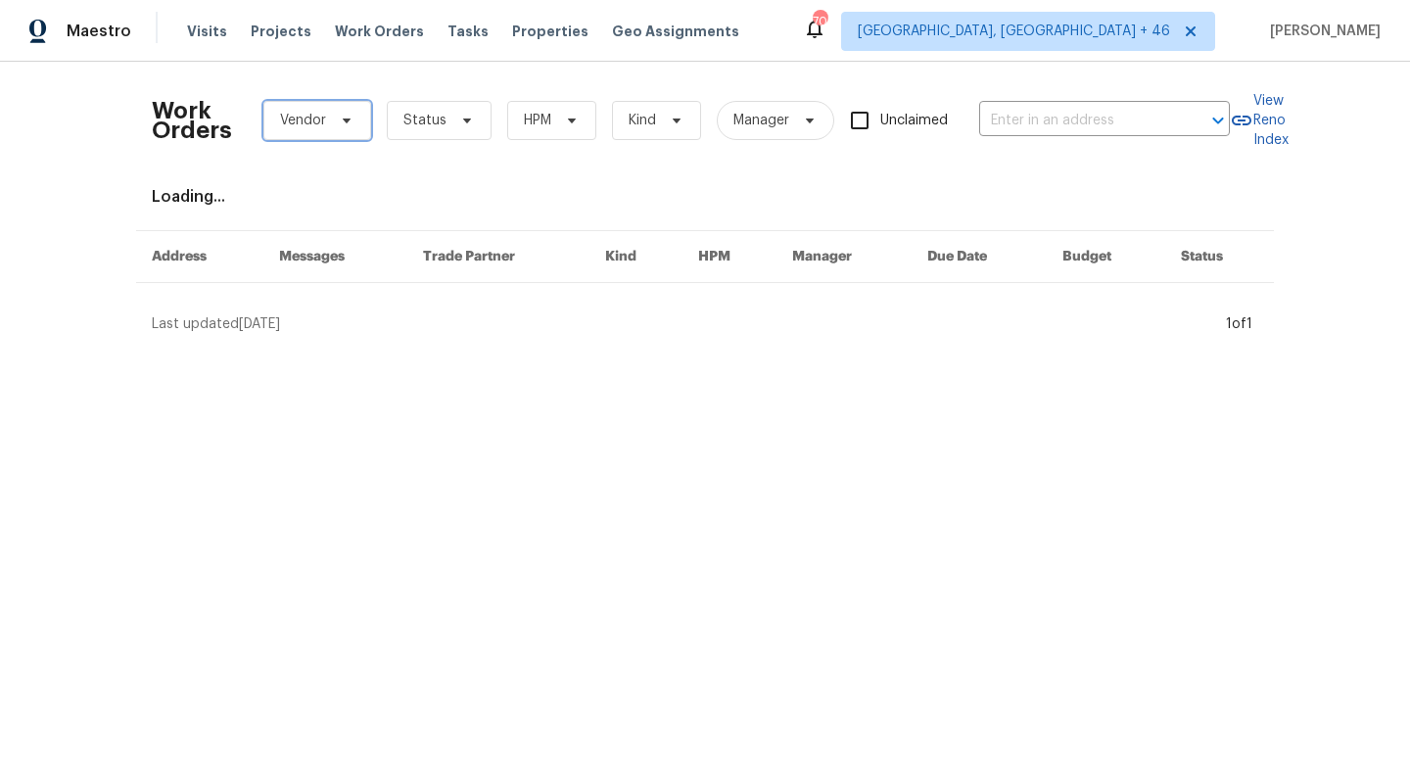
click at [350, 122] on icon at bounding box center [347, 121] width 16 height 16
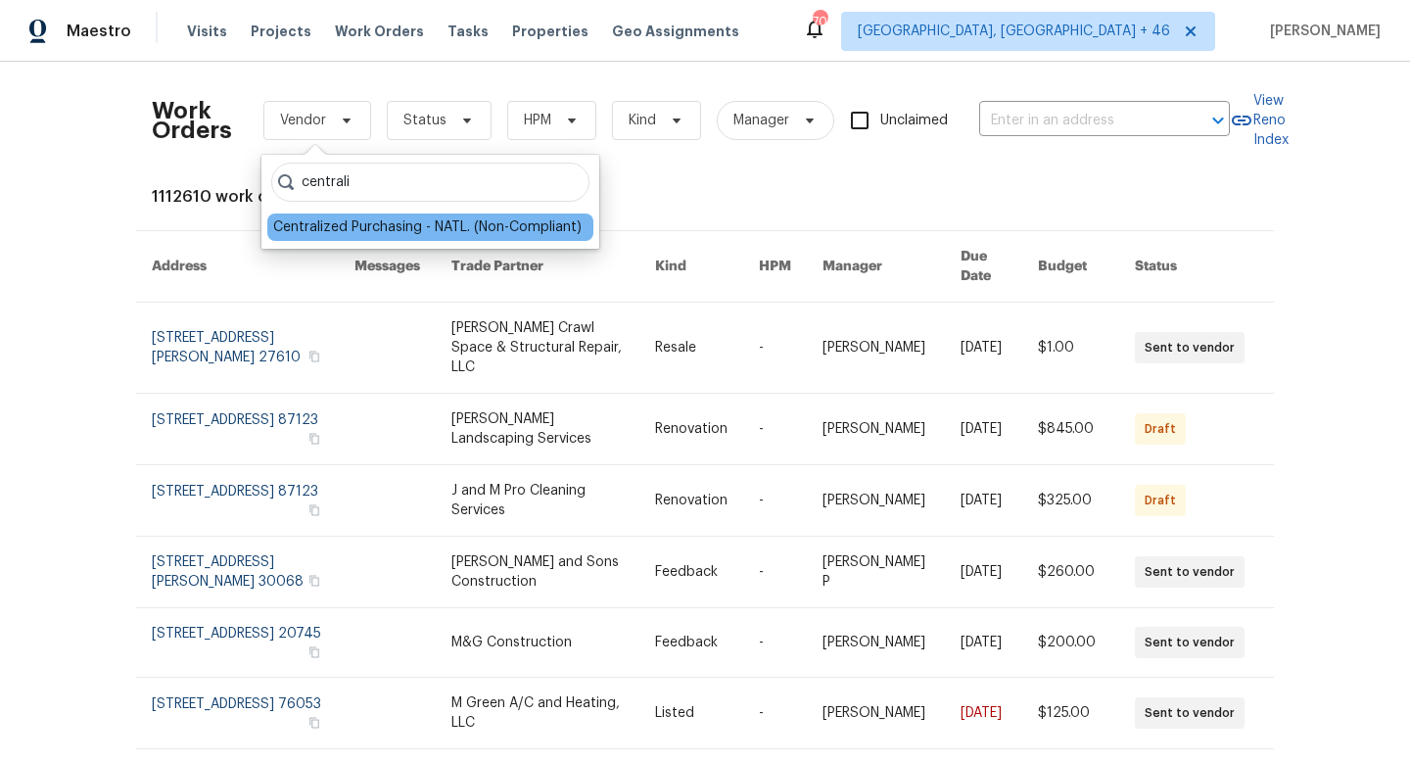
type input "centrali"
click at [366, 221] on div "Centralized Purchasing - NATL. (Non-Compliant)" at bounding box center [427, 227] width 308 height 20
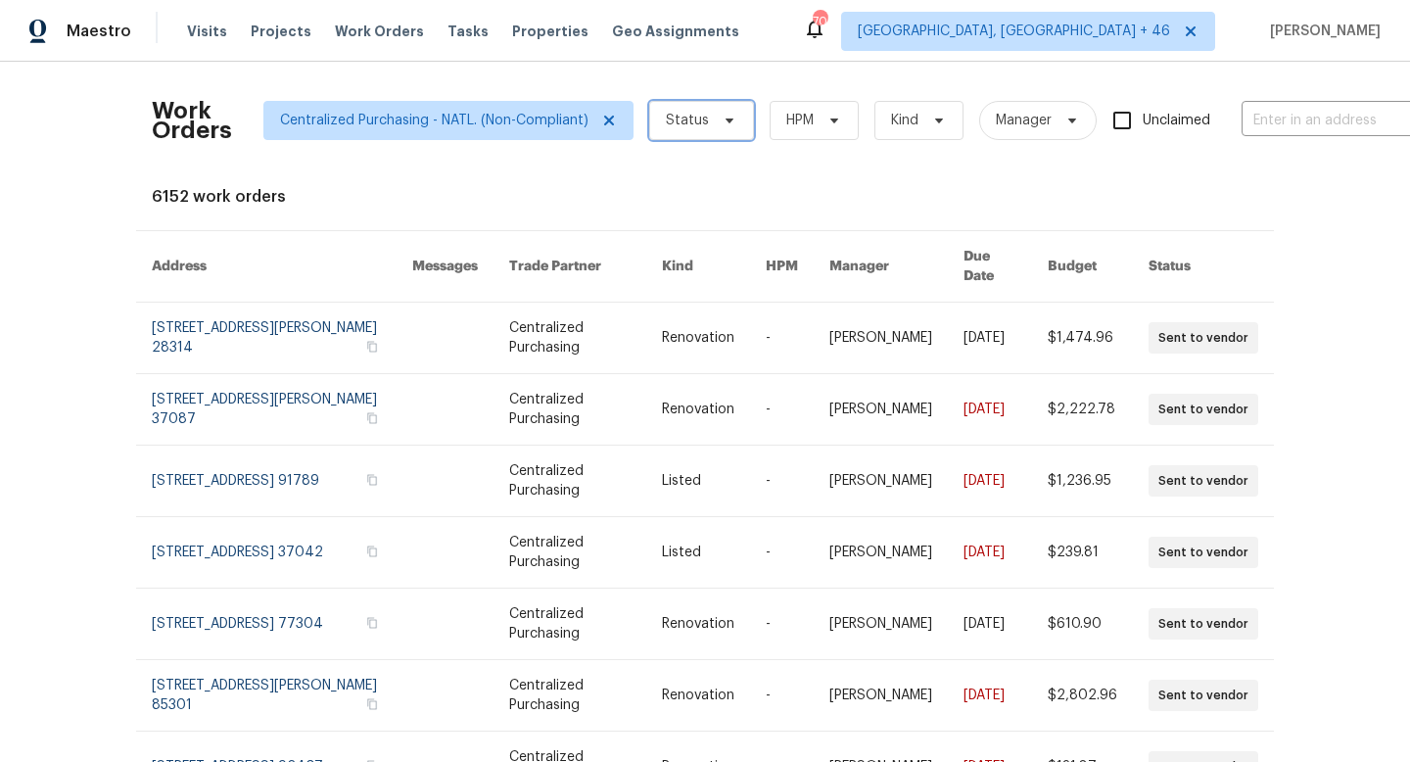
click at [706, 117] on span "Status" at bounding box center [701, 120] width 105 height 39
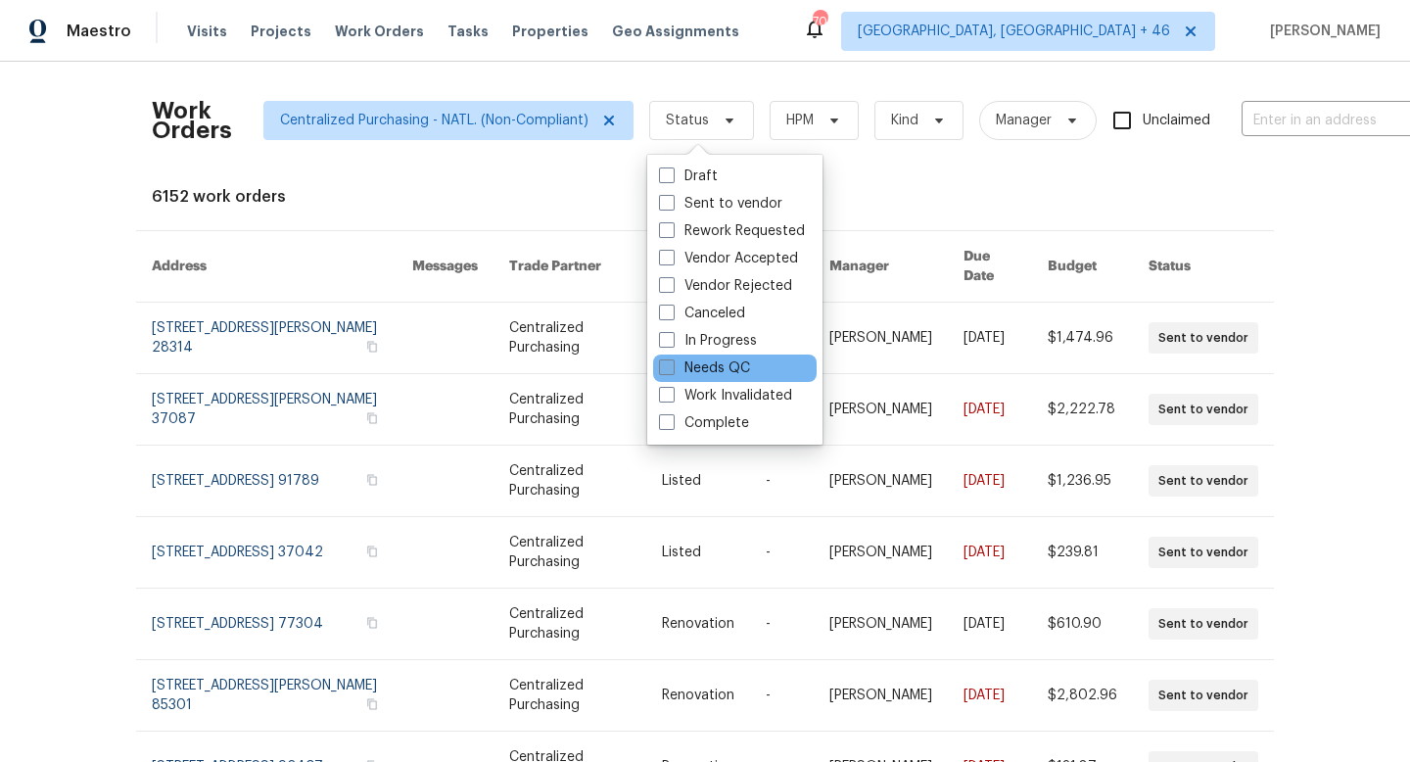
click at [713, 368] on label "Needs QC" at bounding box center [704, 368] width 91 height 20
click at [672, 368] on input "Needs QC" at bounding box center [665, 364] width 13 height 13
checkbox input "true"
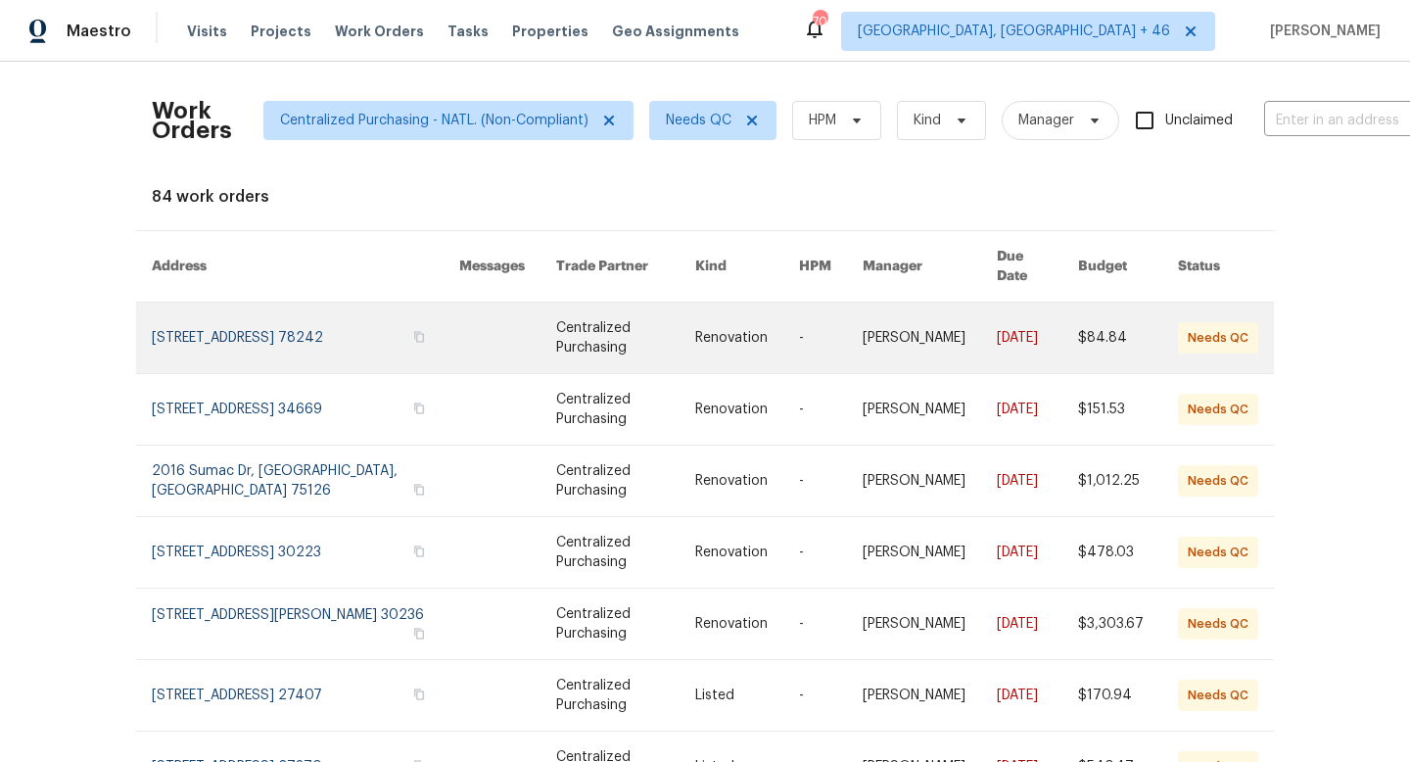
click at [411, 310] on link at bounding box center [305, 337] width 307 height 70
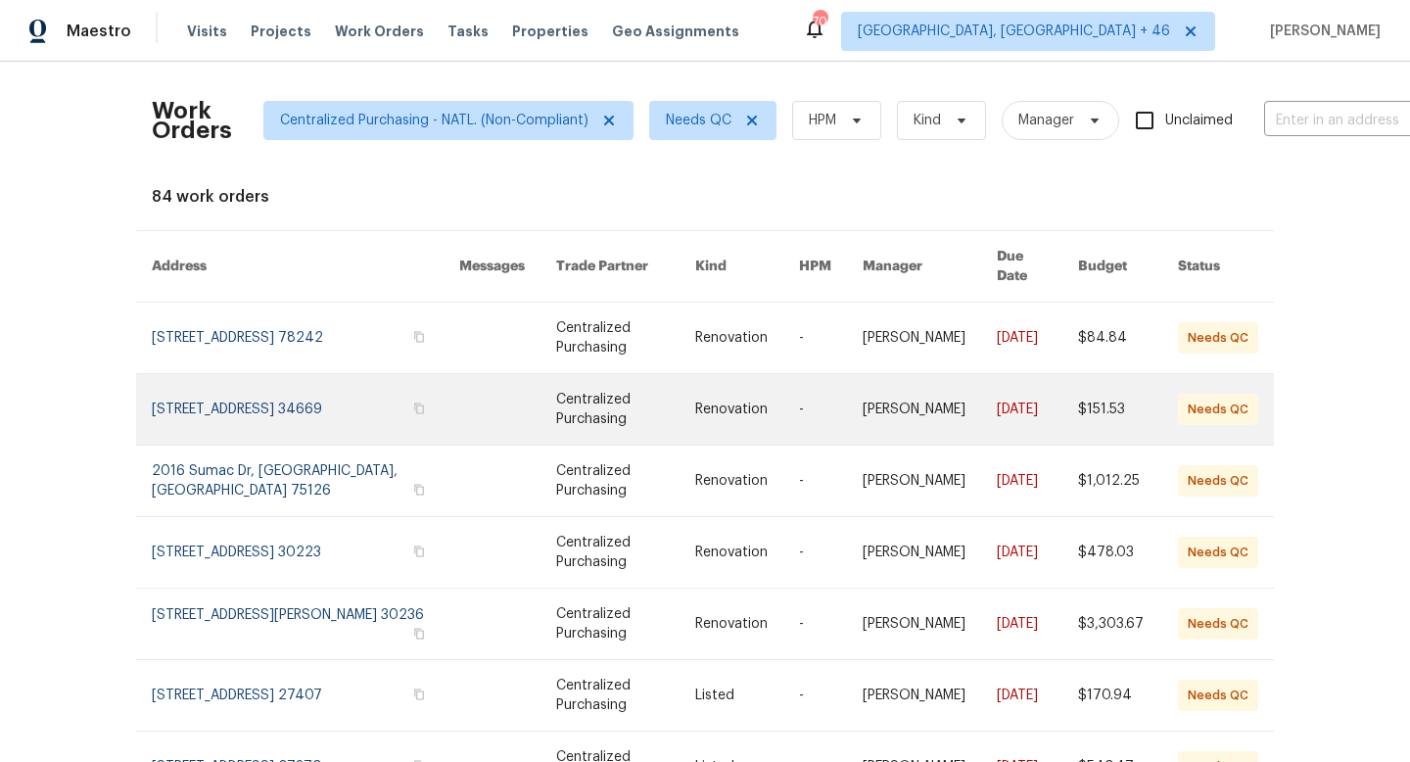
click at [382, 384] on link at bounding box center [305, 409] width 307 height 70
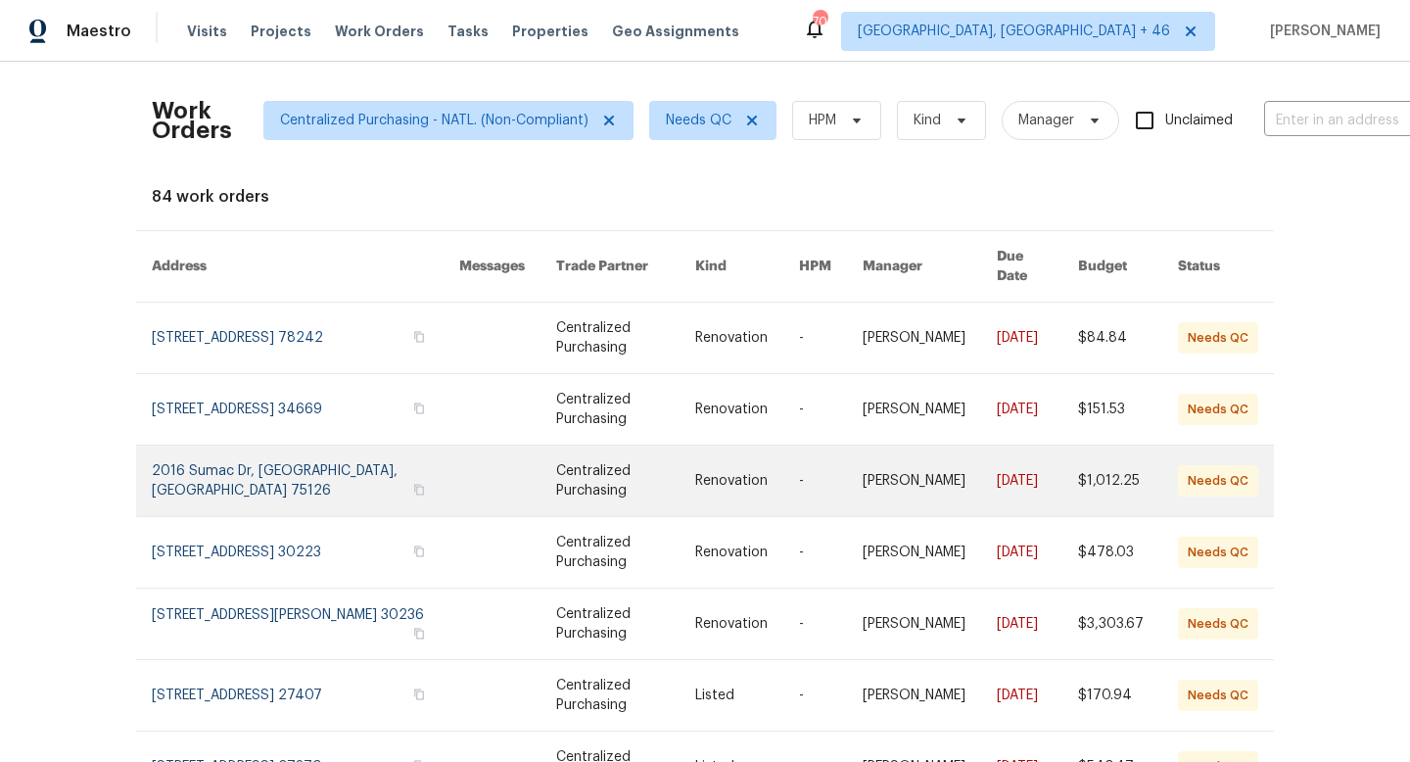
click at [341, 455] on link at bounding box center [305, 480] width 307 height 70
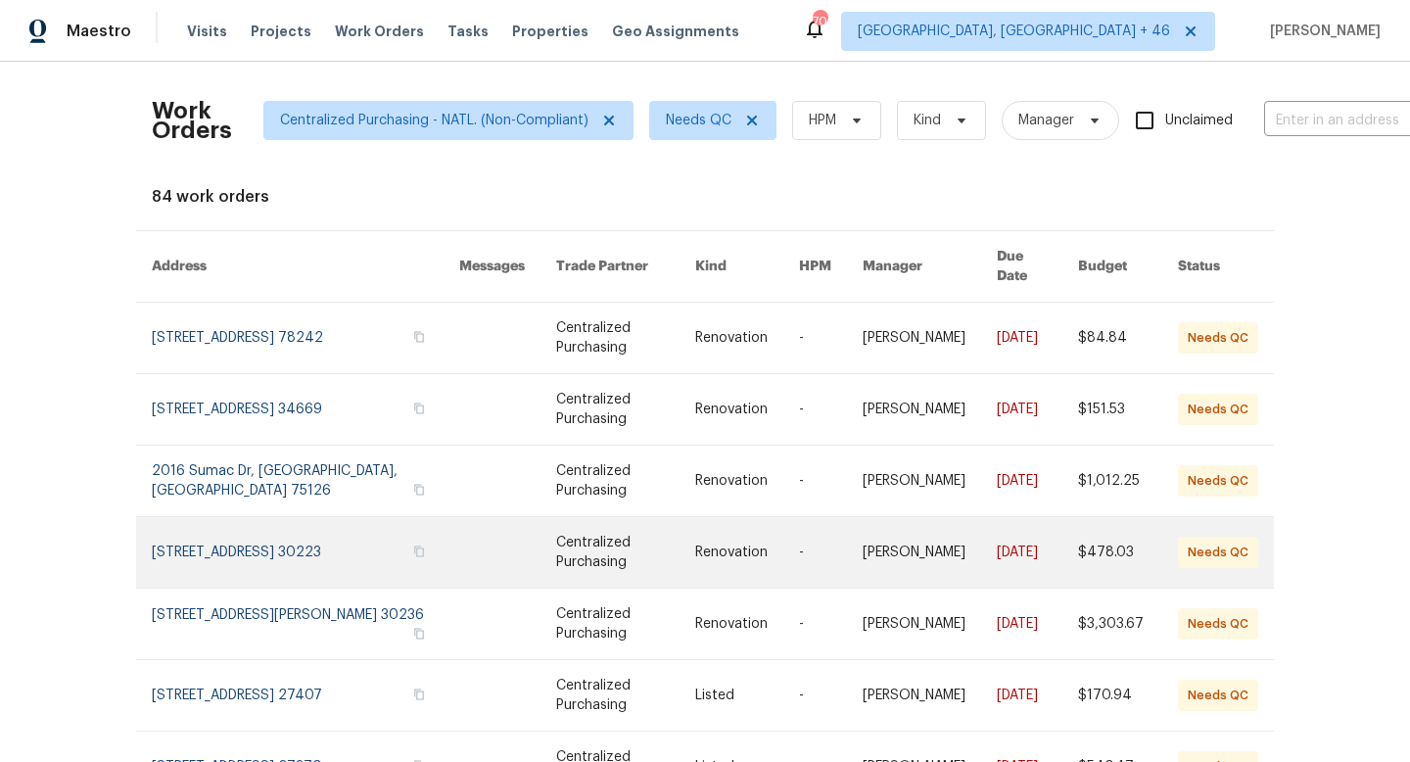
click at [324, 526] on link at bounding box center [305, 552] width 307 height 70
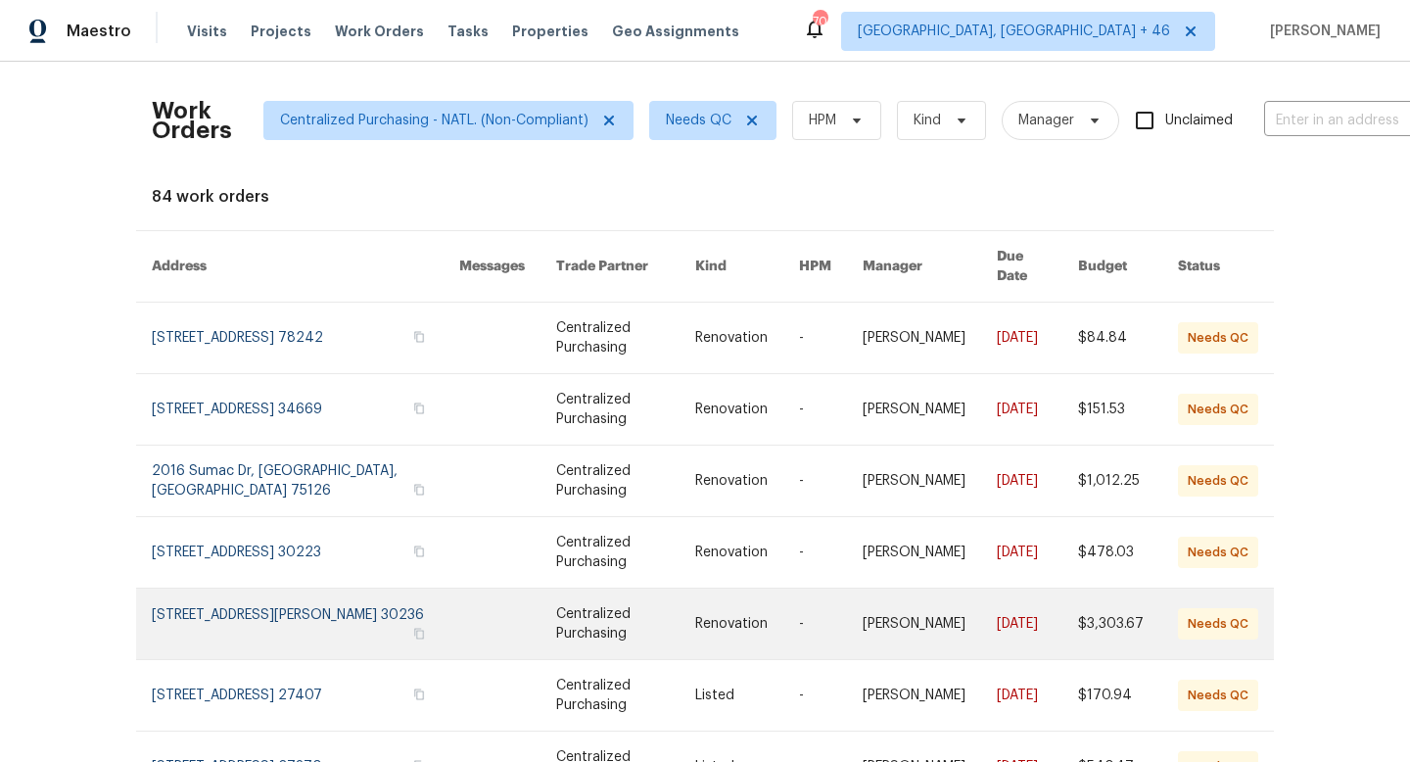
click at [259, 591] on link at bounding box center [305, 623] width 307 height 70
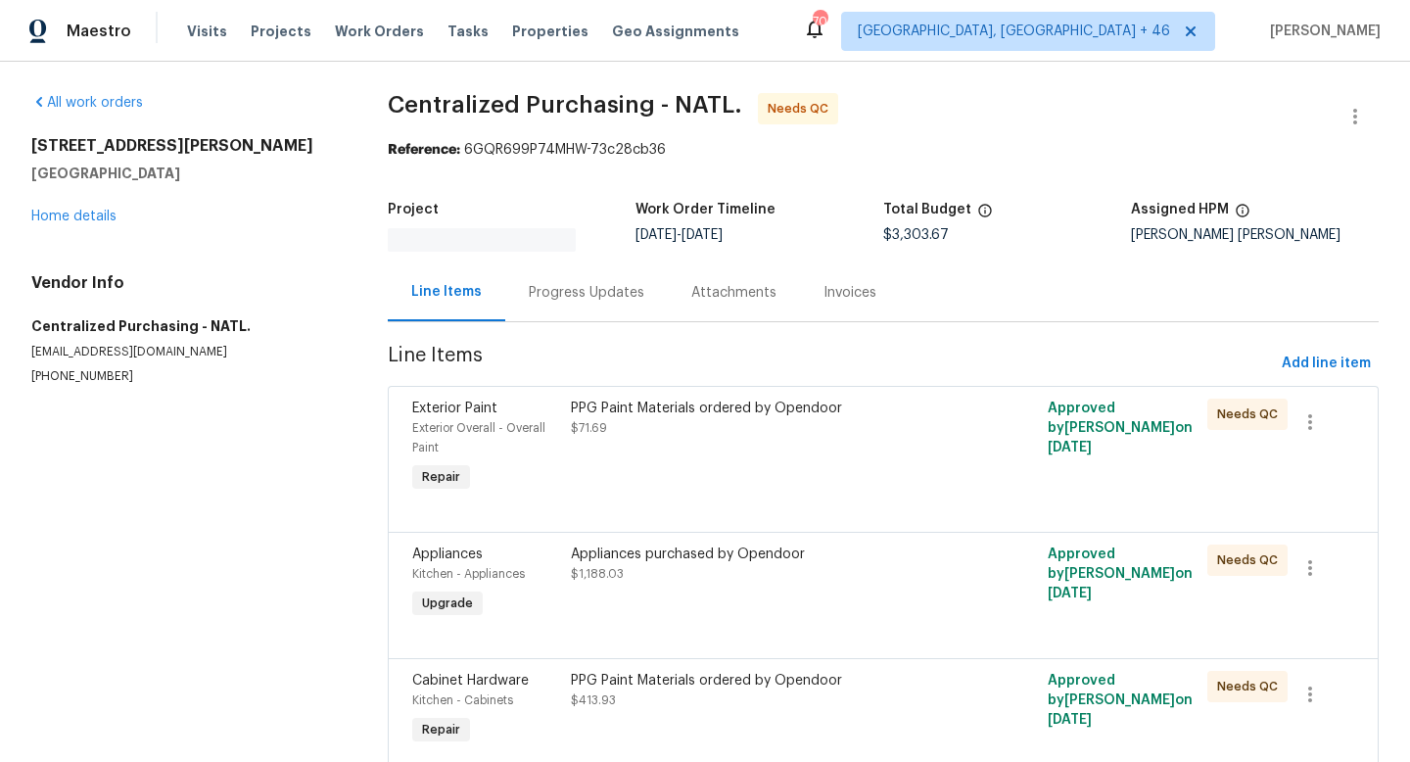
click at [694, 421] on div "PPG Paint Materials ordered by Opendoor $71.69" at bounding box center [764, 417] width 386 height 39
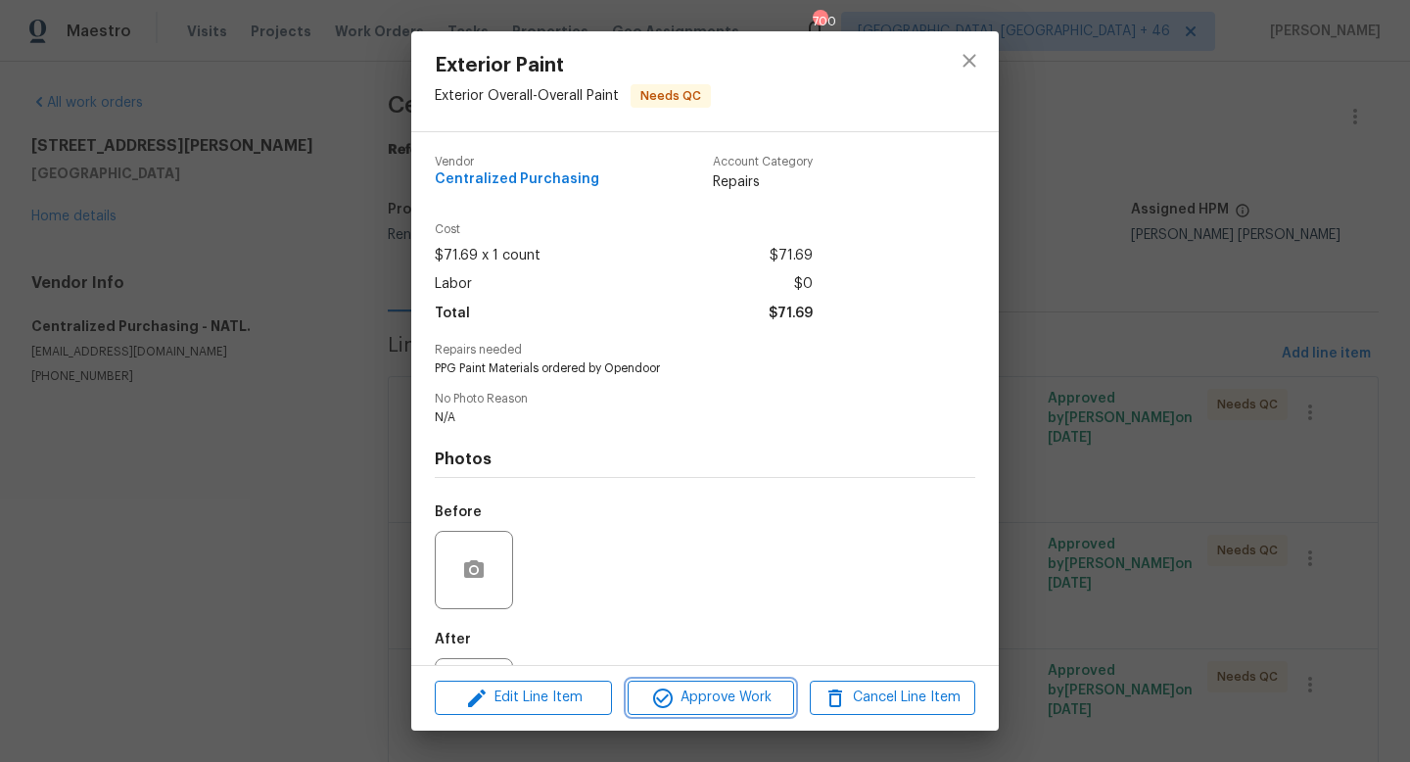
click at [732, 702] on span "Approve Work" at bounding box center [710, 697] width 154 height 24
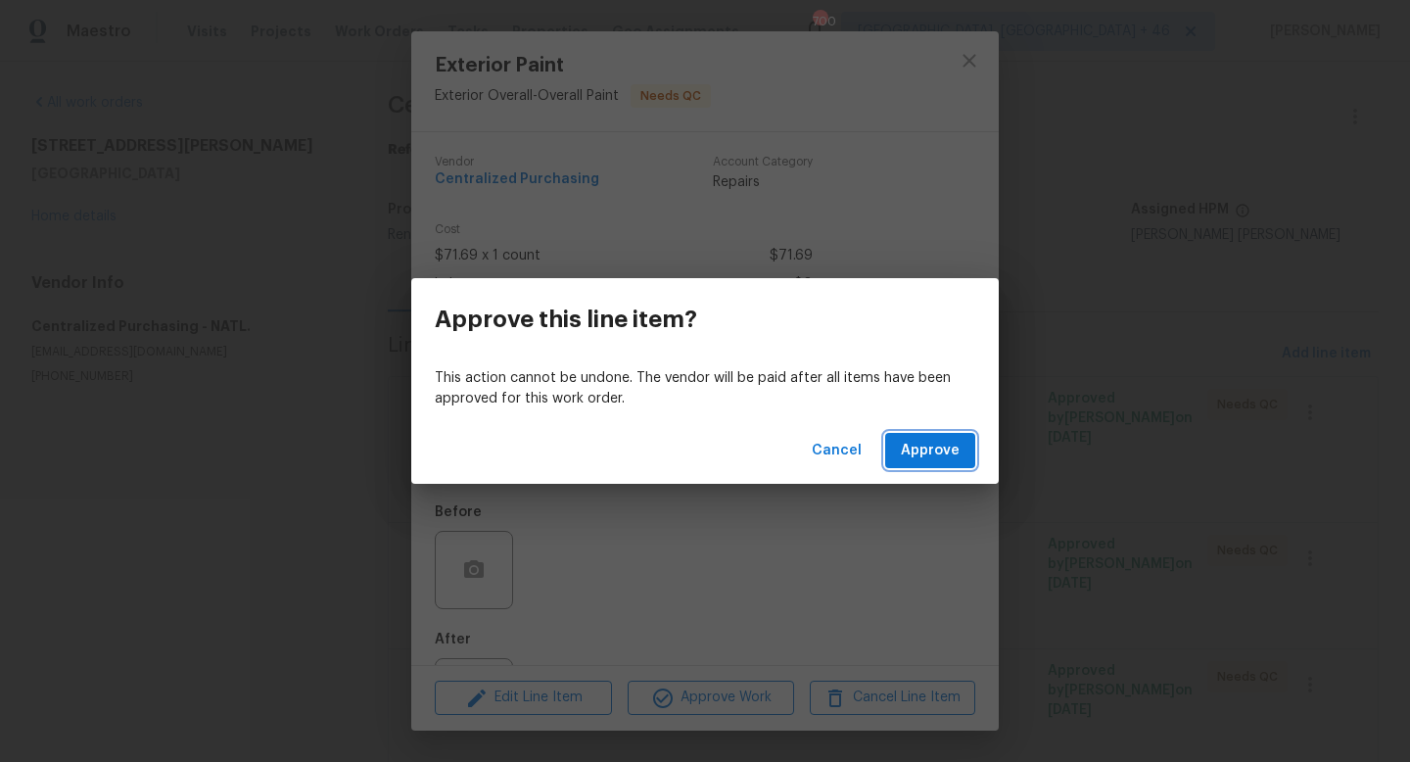
click at [914, 449] on span "Approve" at bounding box center [930, 451] width 59 height 24
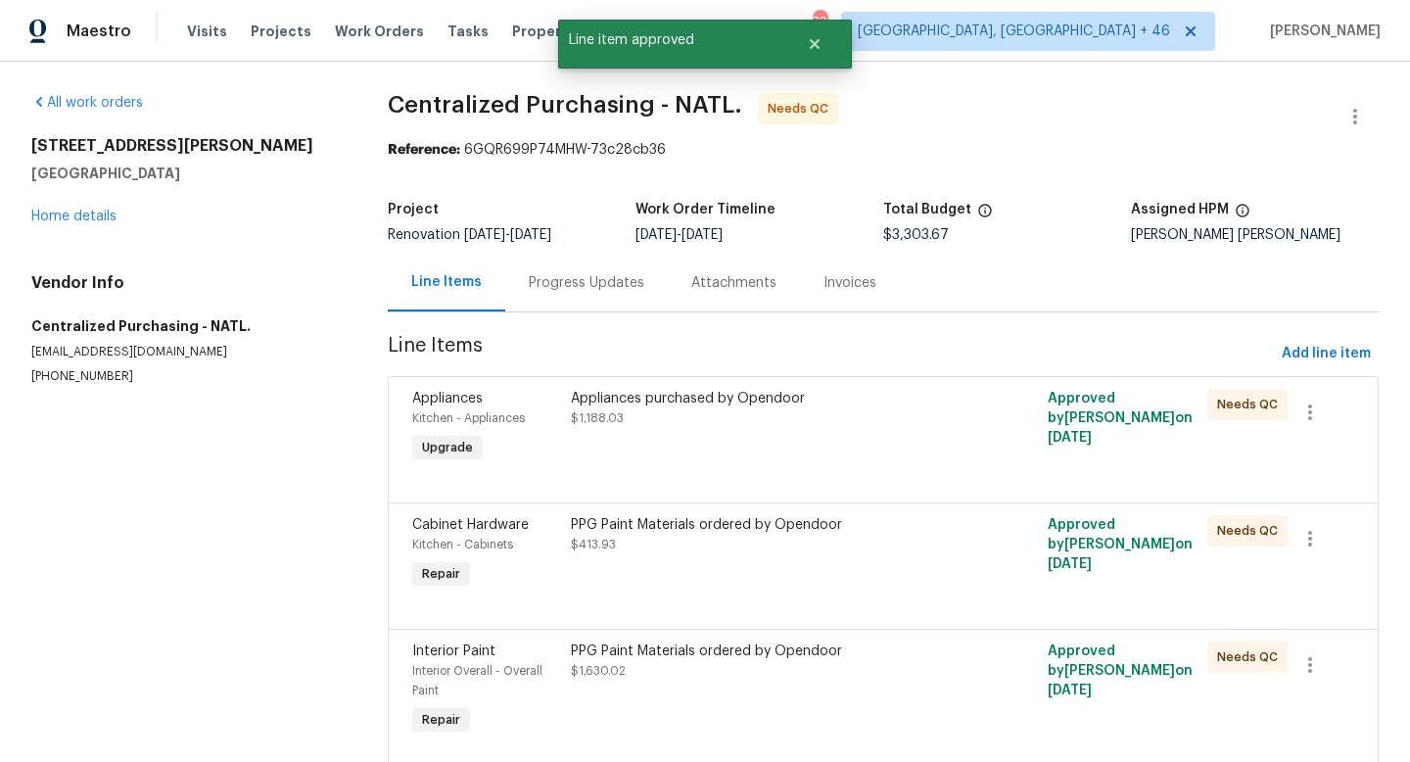
click at [776, 437] on div "Appliances purchased by Opendoor $1,188.03" at bounding box center [763, 428] width 397 height 90
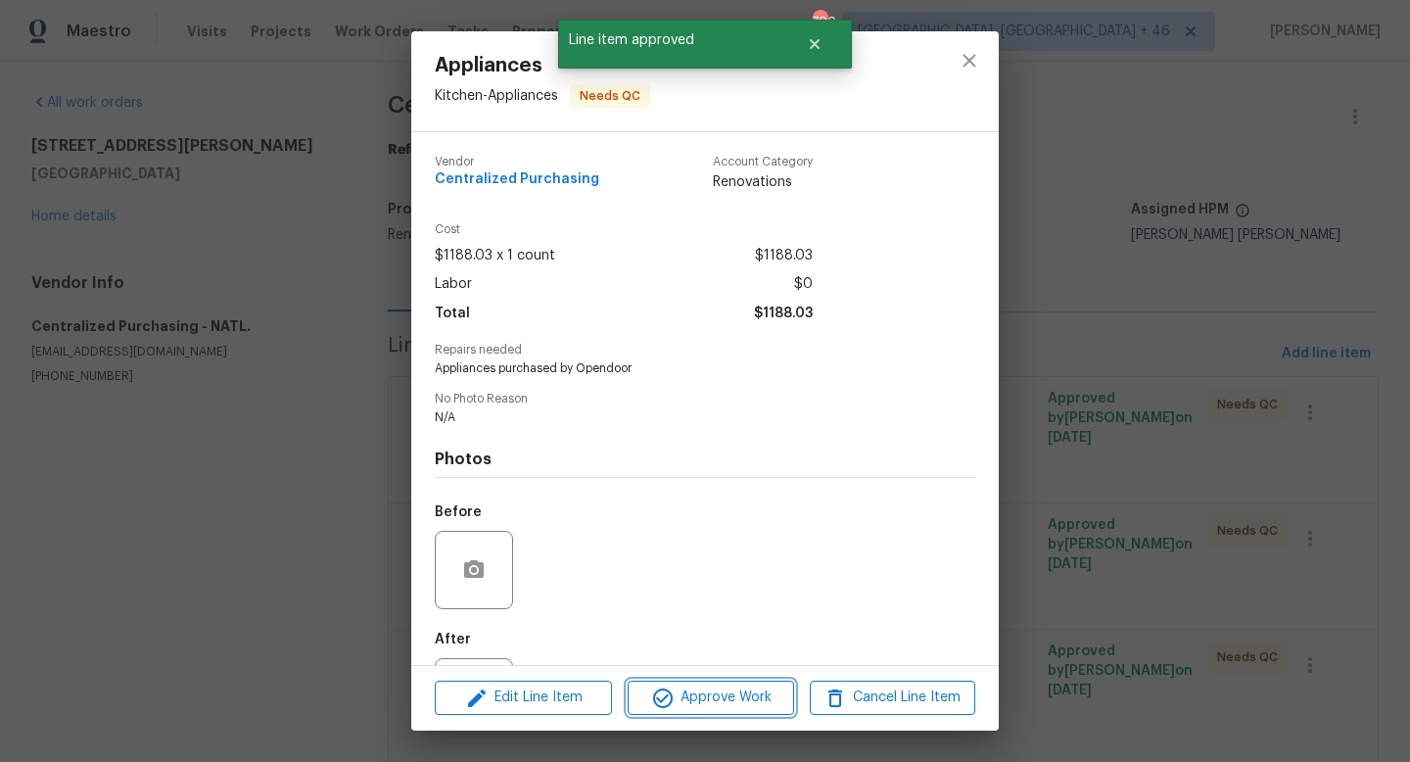
click at [694, 701] on span "Approve Work" at bounding box center [710, 697] width 154 height 24
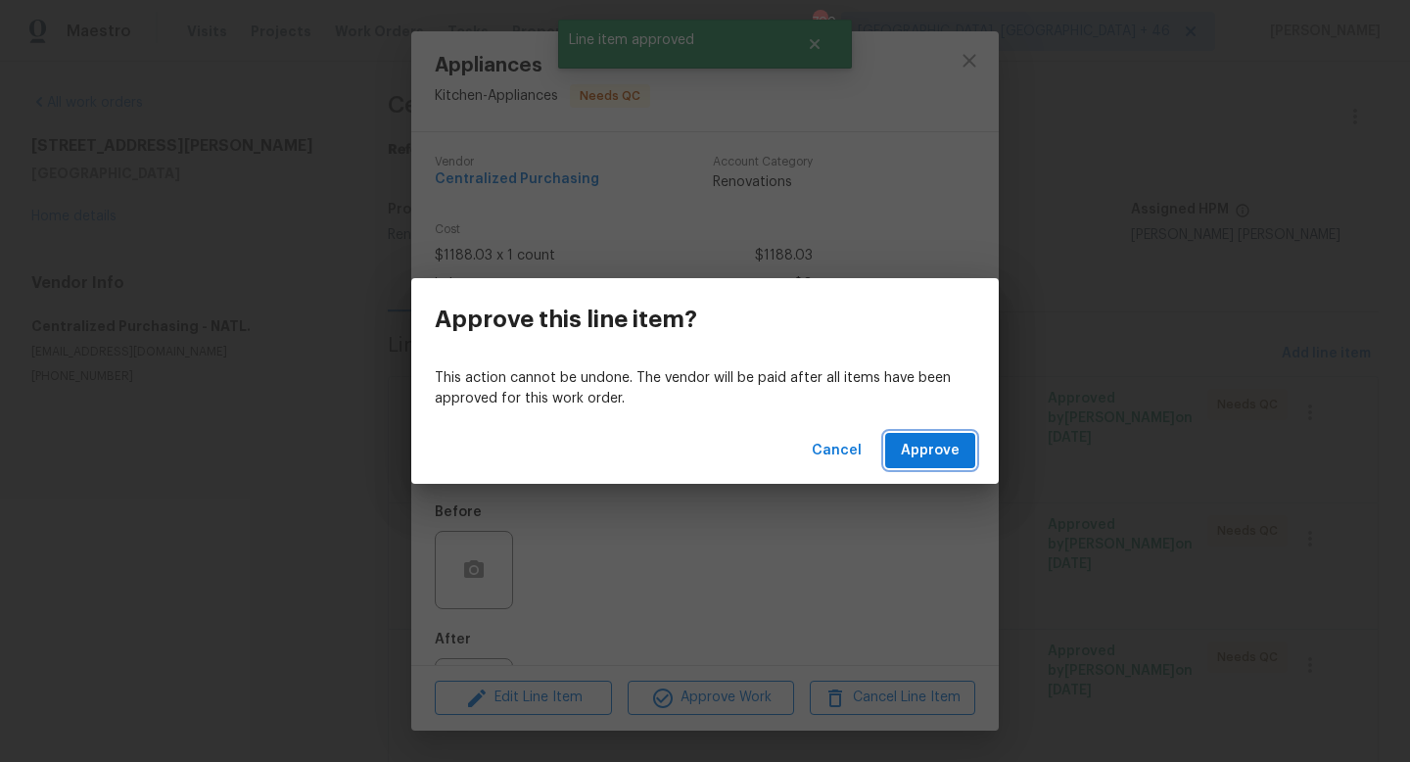
click at [940, 444] on span "Approve" at bounding box center [930, 451] width 59 height 24
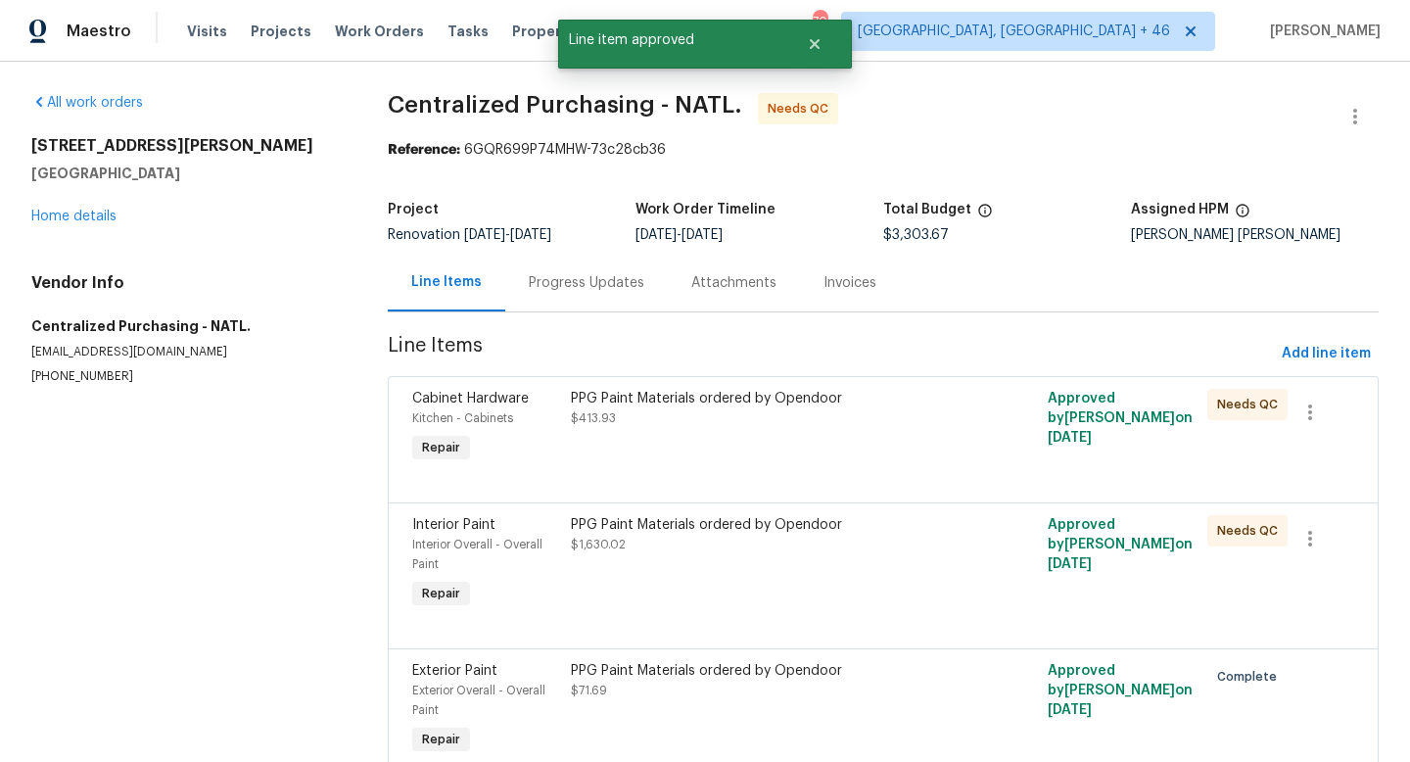
click at [741, 406] on div "PPG Paint Materials ordered by Opendoor" at bounding box center [764, 399] width 386 height 20
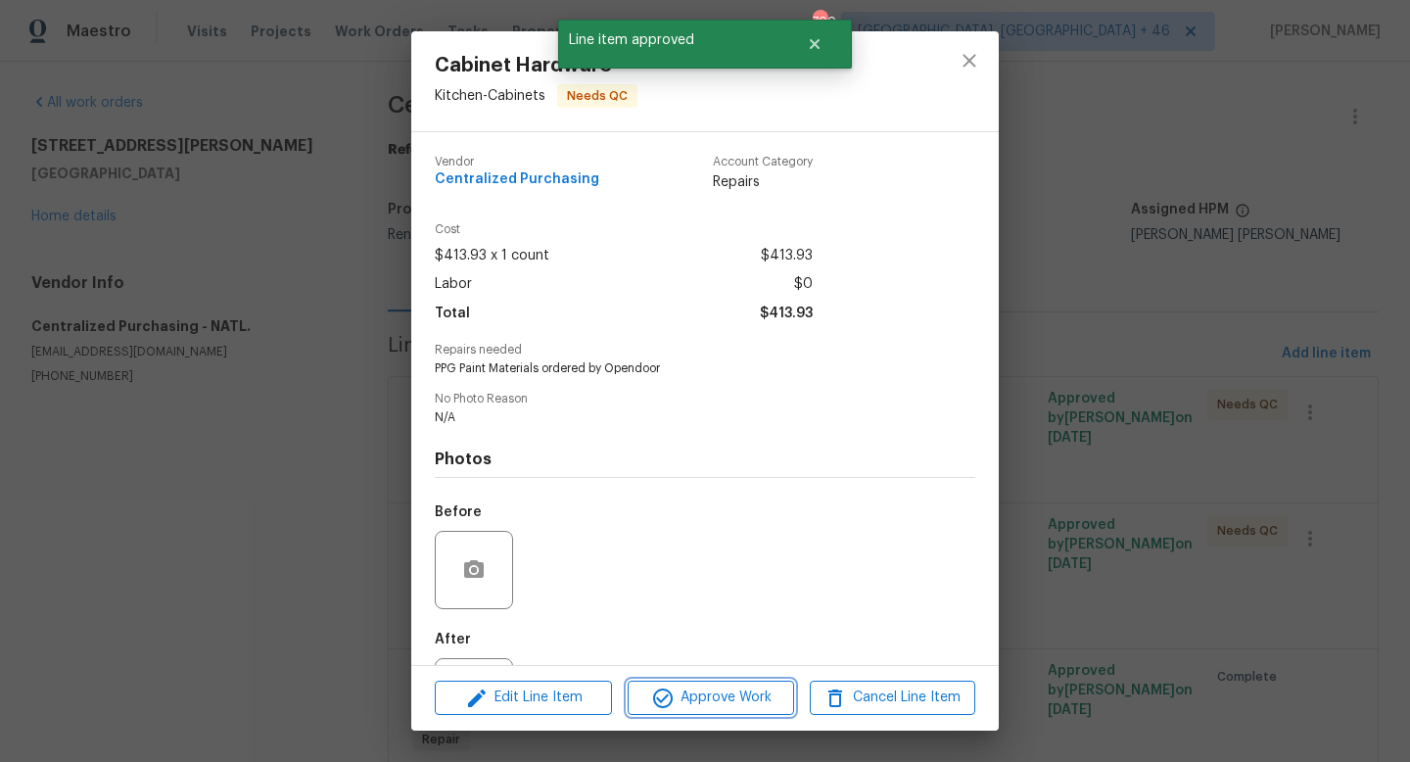
click at [698, 697] on span "Approve Work" at bounding box center [710, 697] width 154 height 24
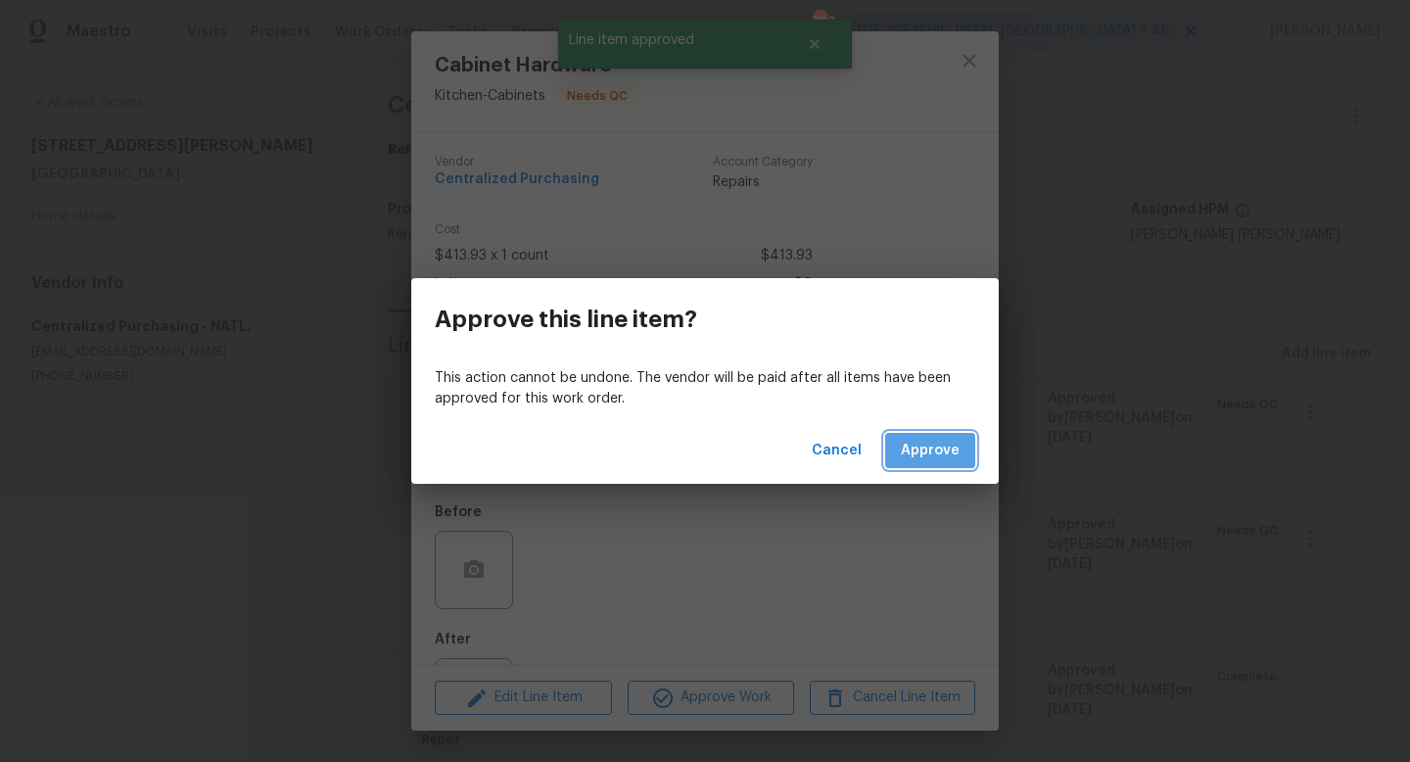
click at [921, 465] on button "Approve" at bounding box center [930, 451] width 90 height 36
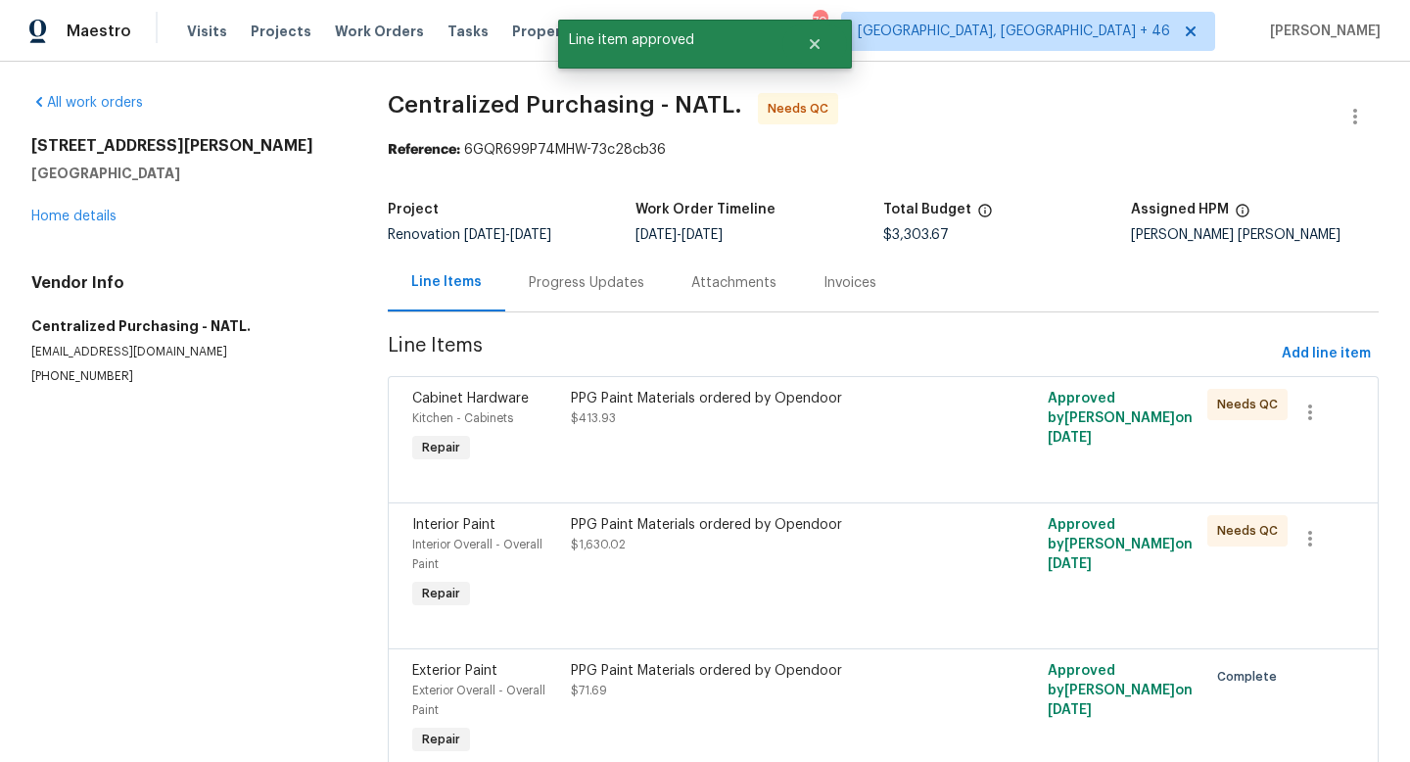
click at [773, 427] on div "PPG Paint Materials ordered by Opendoor $413.93" at bounding box center [764, 408] width 386 height 39
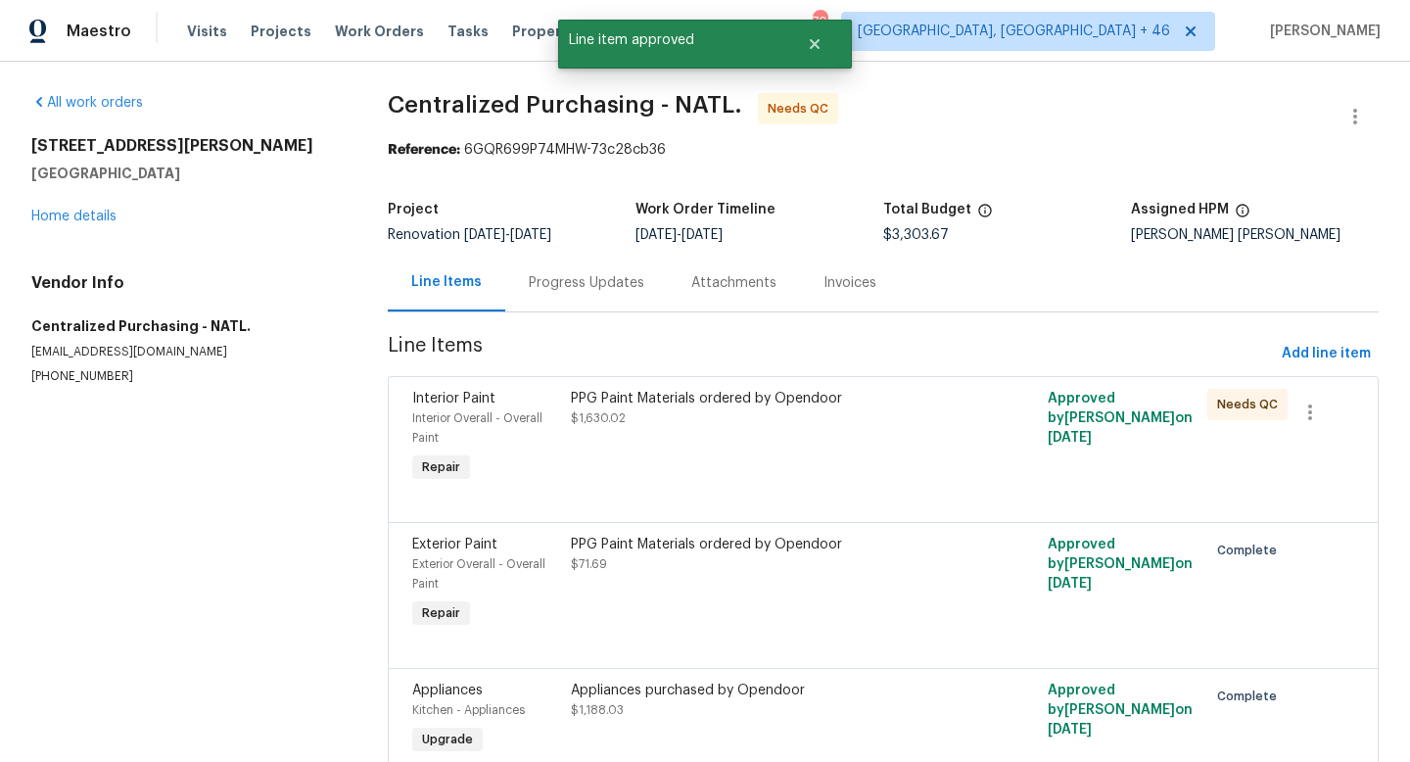
click at [768, 466] on div "PPG Paint Materials ordered by Opendoor $1,630.02" at bounding box center [763, 438] width 397 height 110
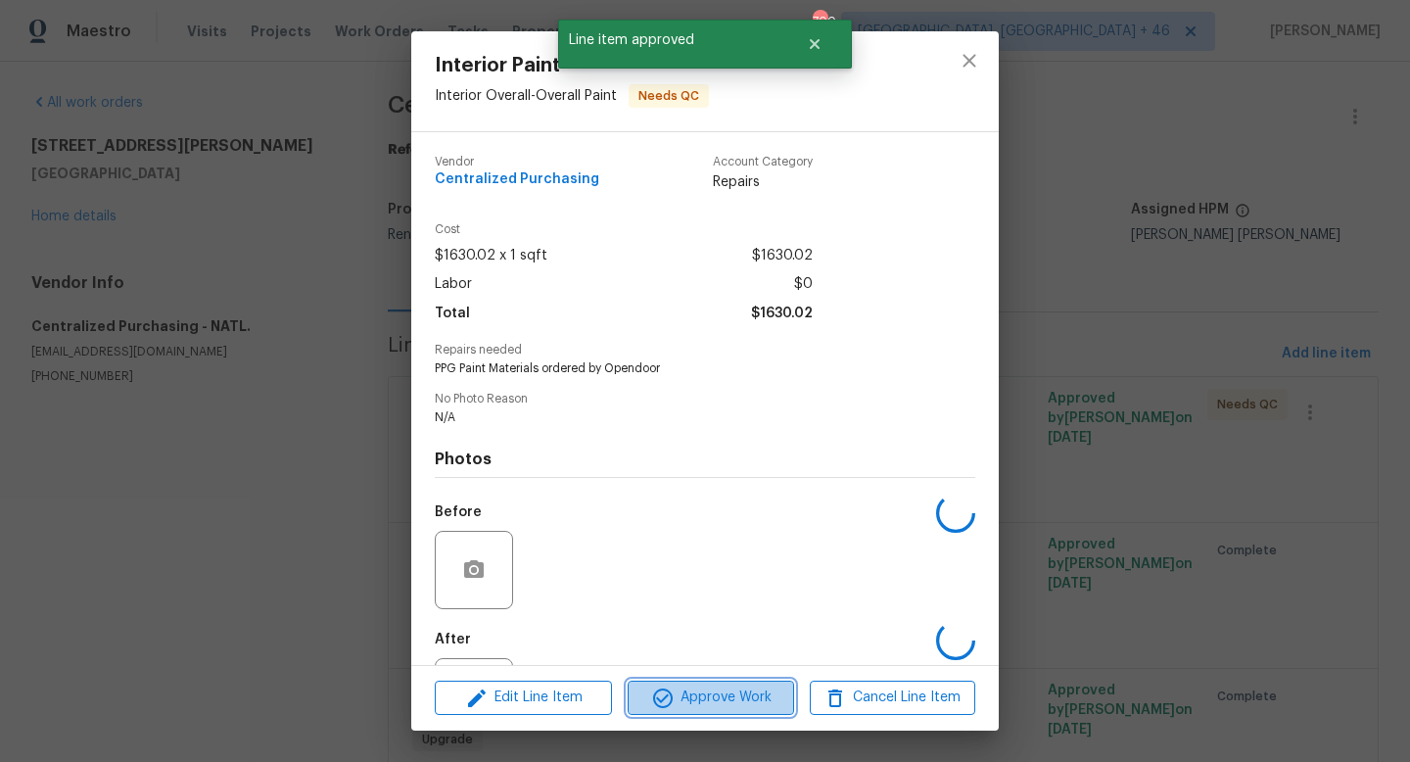
click at [736, 699] on span "Approve Work" at bounding box center [710, 697] width 154 height 24
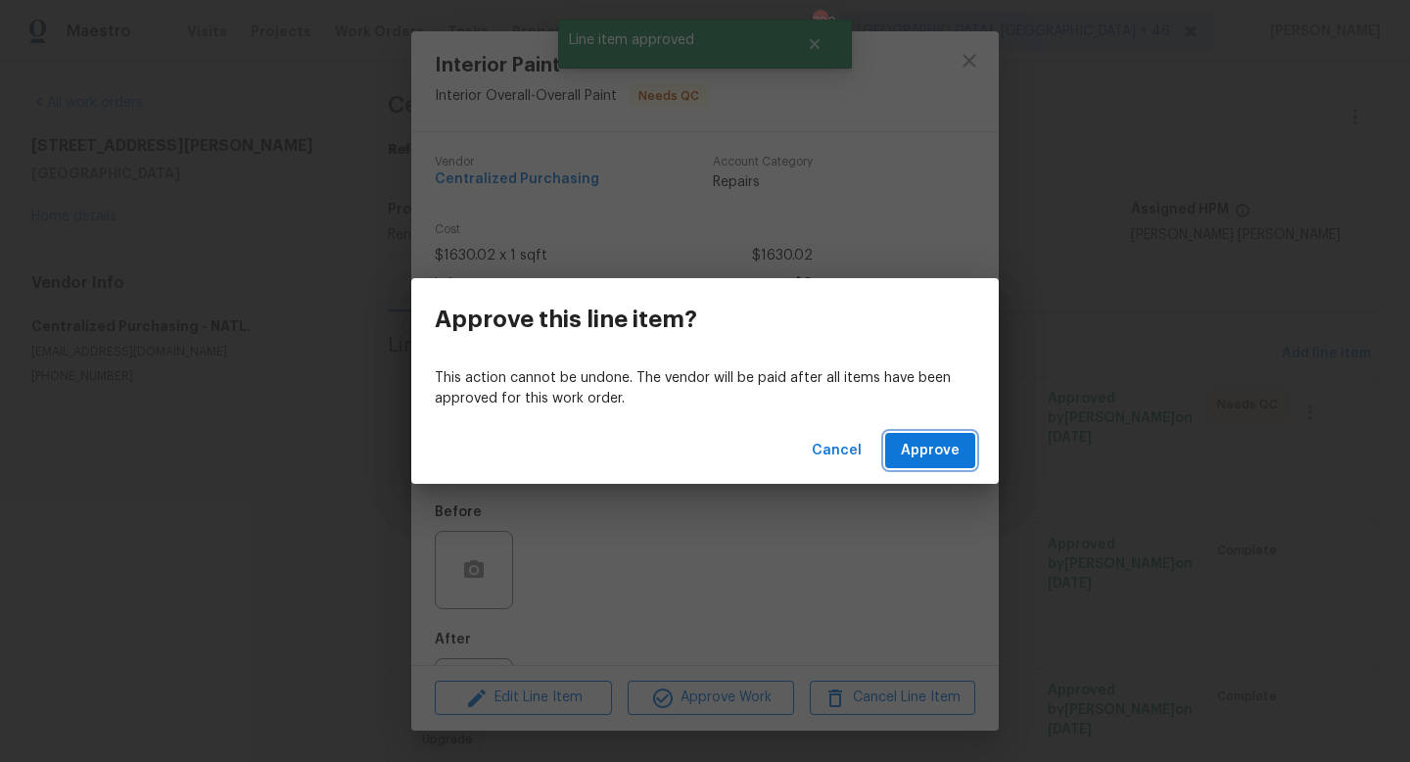
click at [935, 440] on span "Approve" at bounding box center [930, 451] width 59 height 24
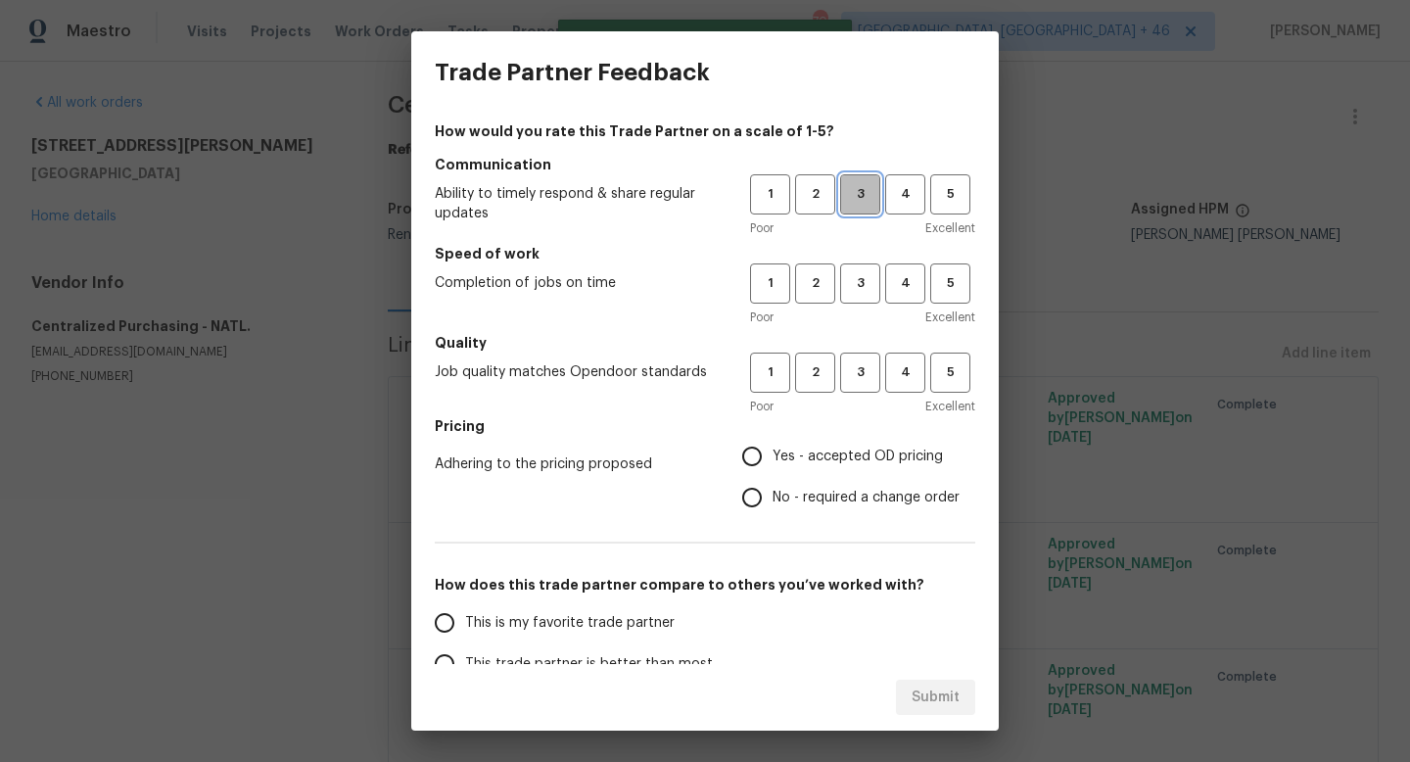
click at [865, 199] on span "3" at bounding box center [860, 194] width 36 height 23
click at [854, 272] on span "3" at bounding box center [860, 283] width 36 height 23
drag, startPoint x: 863, startPoint y: 374, endPoint x: 844, endPoint y: 411, distance: 42.0
click at [863, 374] on span "3" at bounding box center [860, 372] width 36 height 23
click at [835, 441] on label "Yes - accepted OD pricing" at bounding box center [845, 456] width 228 height 41
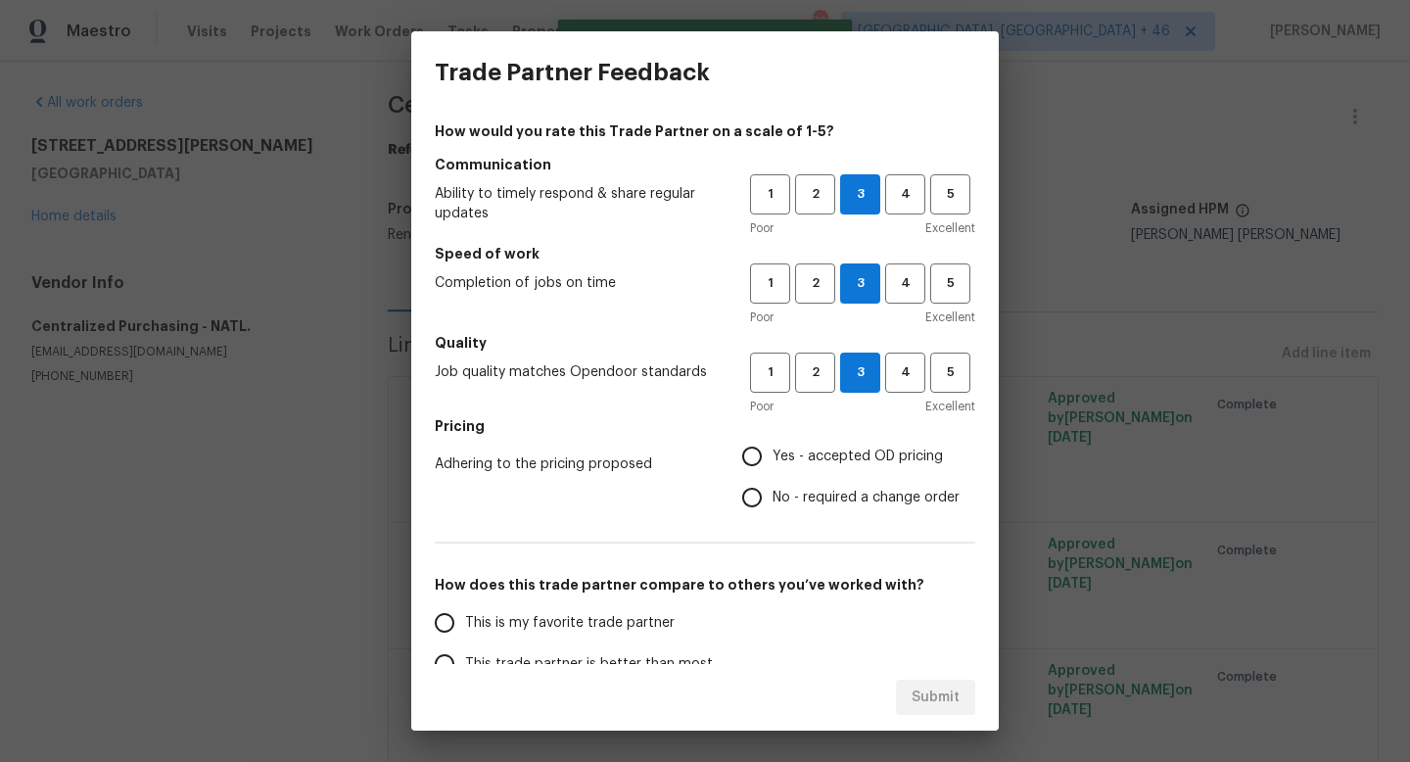
click at [772, 441] on input "Yes - accepted OD pricing" at bounding box center [751, 456] width 41 height 41
radio input "true"
click at [634, 625] on span "This is my favorite trade partner" at bounding box center [569, 623] width 209 height 21
click at [465, 625] on input "This is my favorite trade partner" at bounding box center [444, 622] width 41 height 41
click at [925, 700] on span "Submit" at bounding box center [935, 697] width 48 height 24
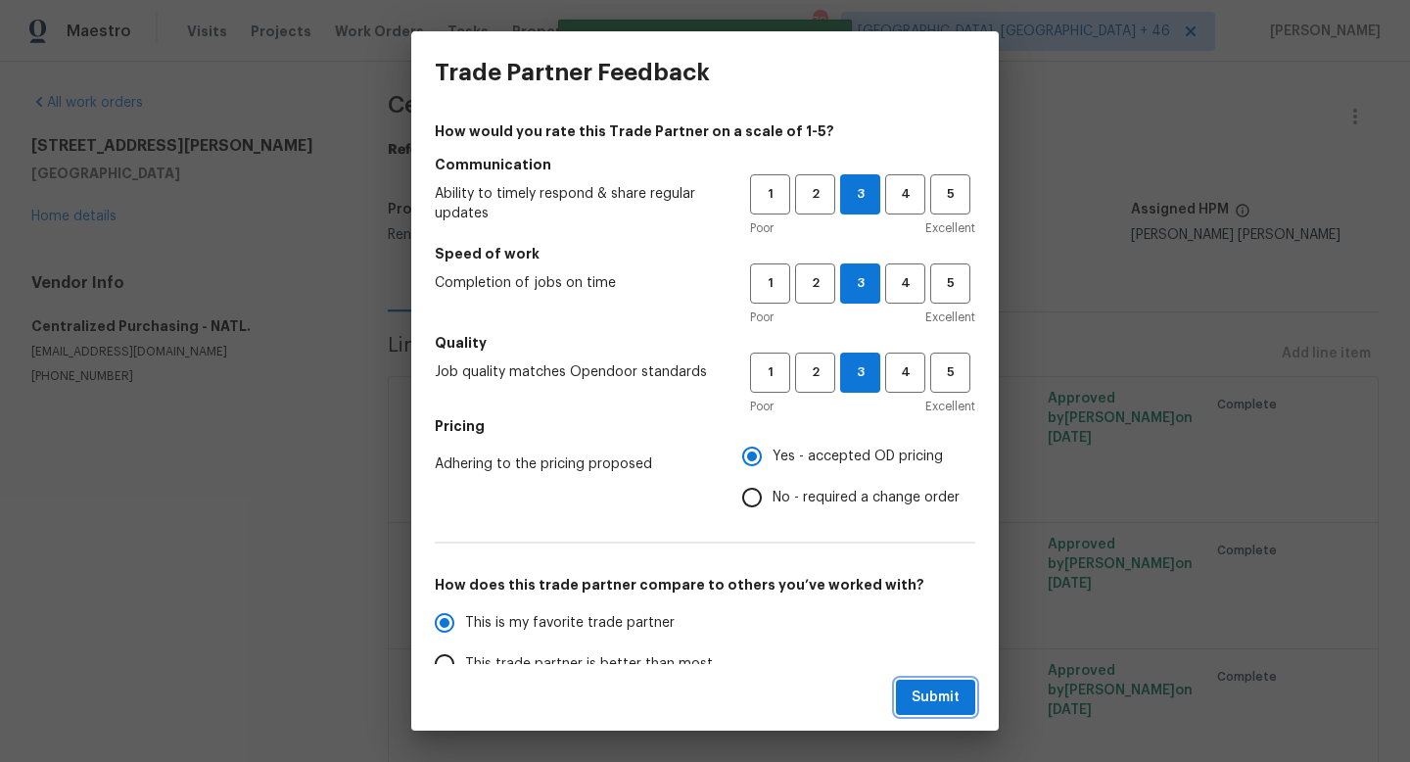
radio input "true"
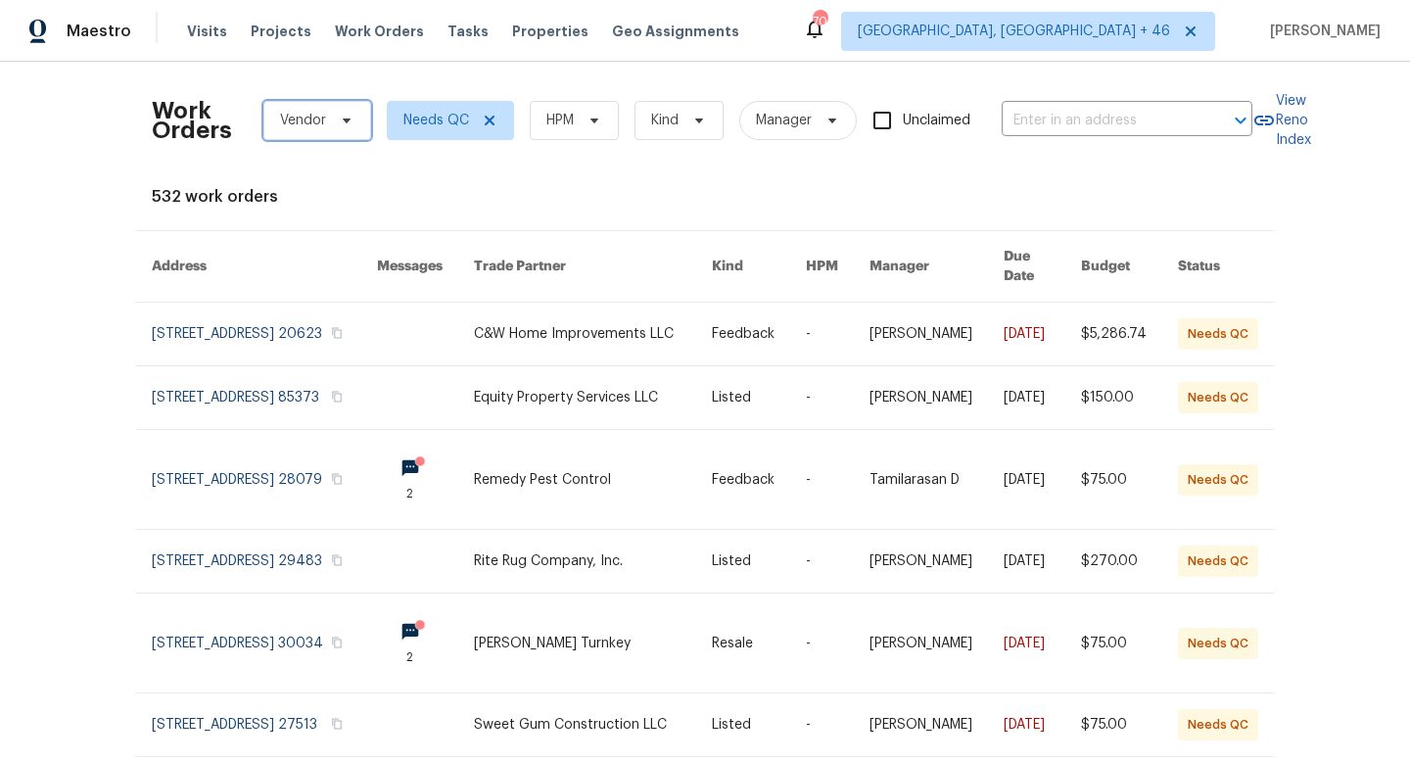
click at [322, 125] on span "Vendor" at bounding box center [303, 121] width 46 height 20
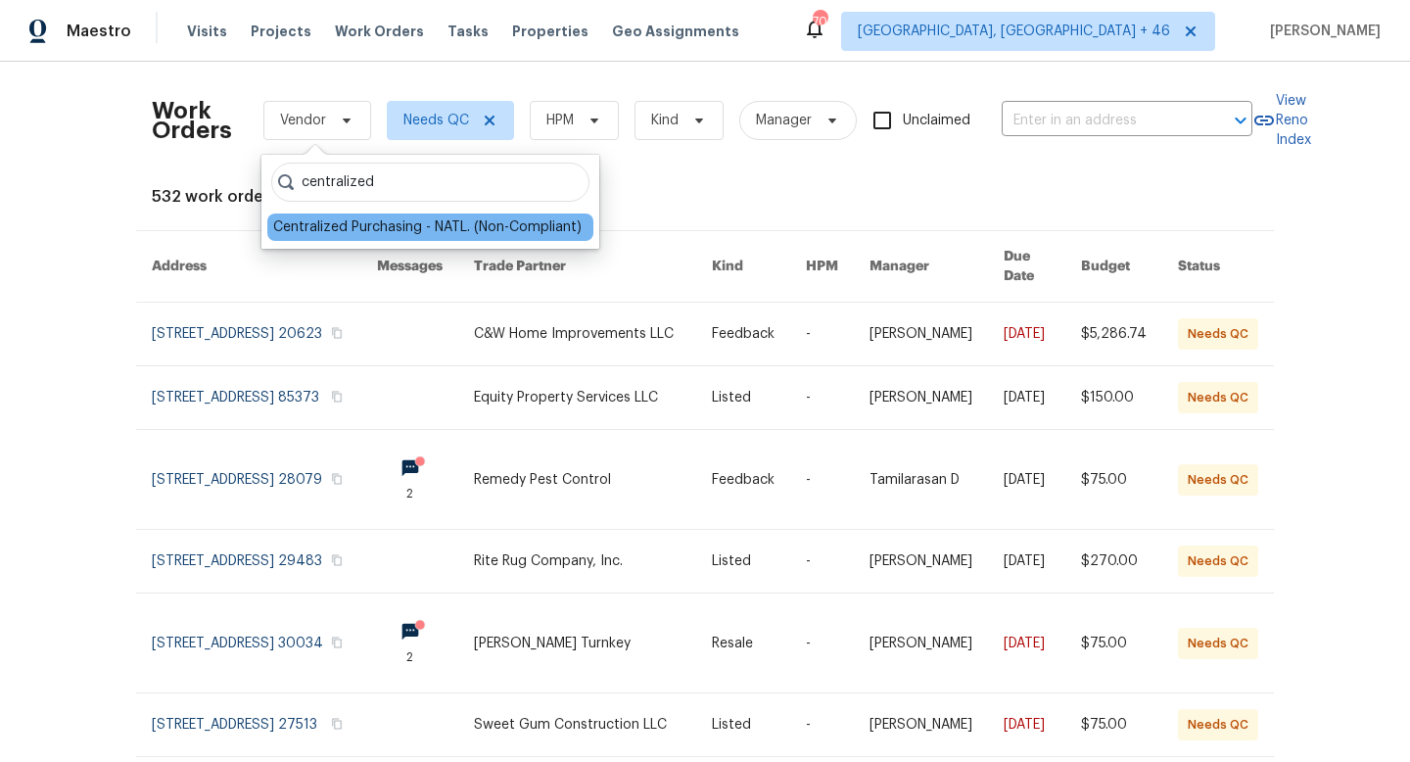
type input "centralized"
click at [407, 239] on div "Centralized Purchasing - NATL. (Non-Compliant)" at bounding box center [430, 226] width 326 height 27
click at [406, 231] on div "Centralized Purchasing - NATL. (Non-Compliant)" at bounding box center [427, 227] width 308 height 20
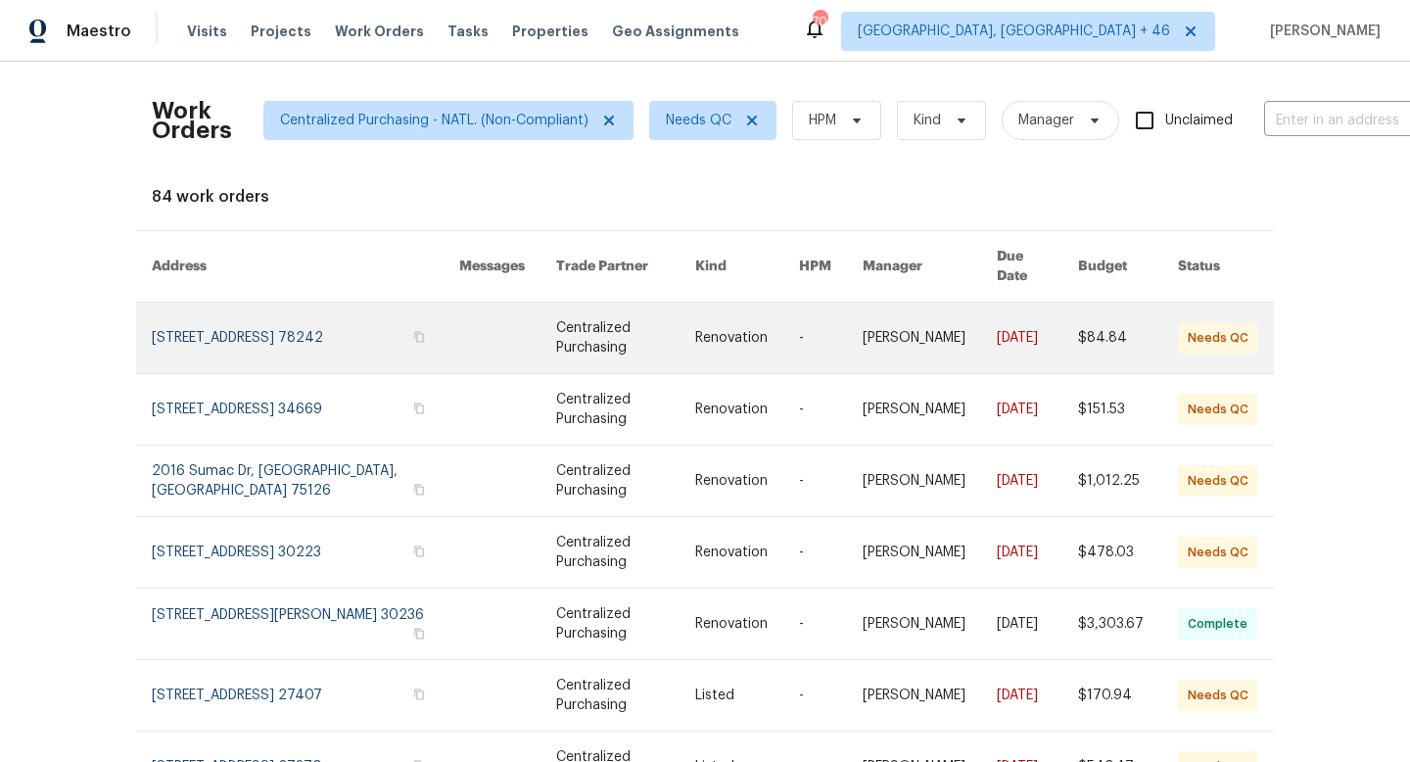
click at [342, 317] on link at bounding box center [305, 337] width 307 height 70
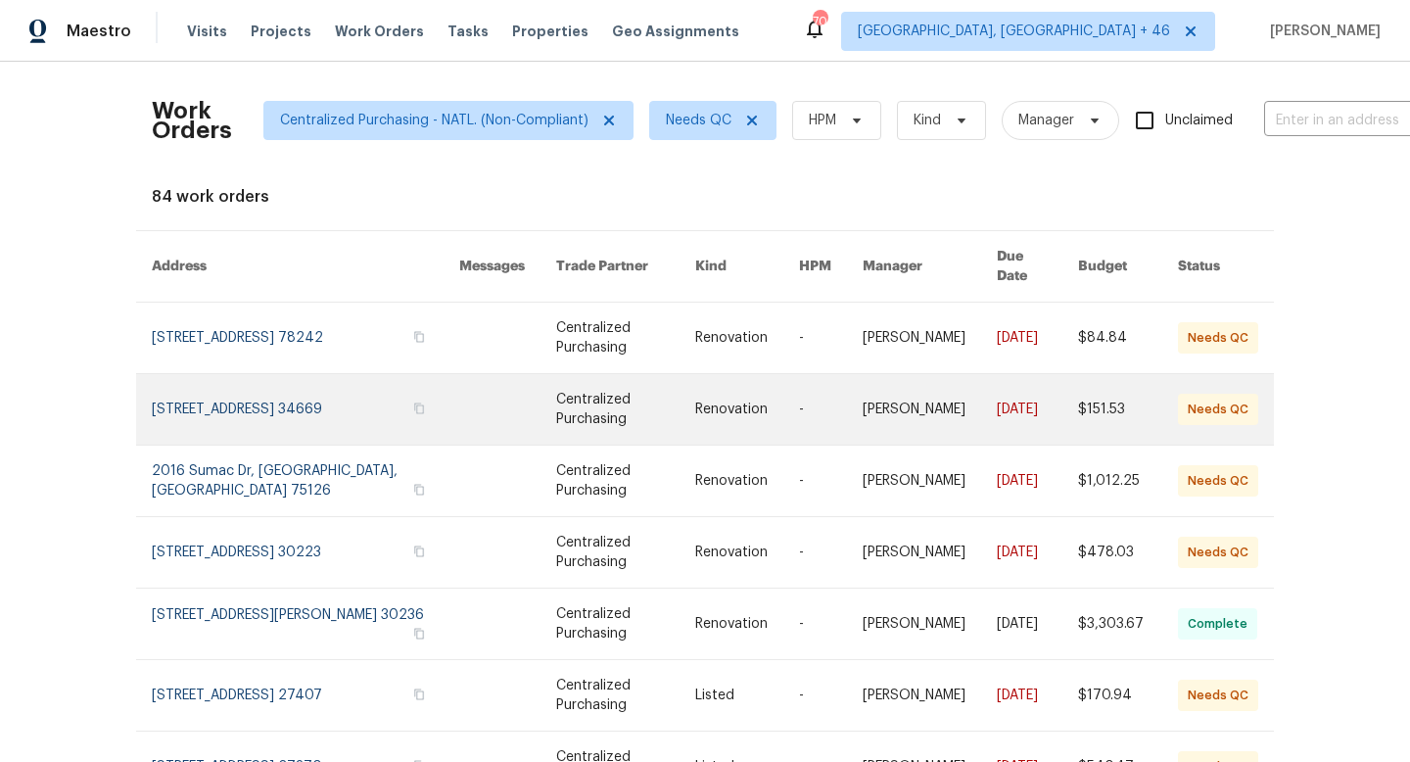
click at [326, 406] on link at bounding box center [305, 409] width 307 height 70
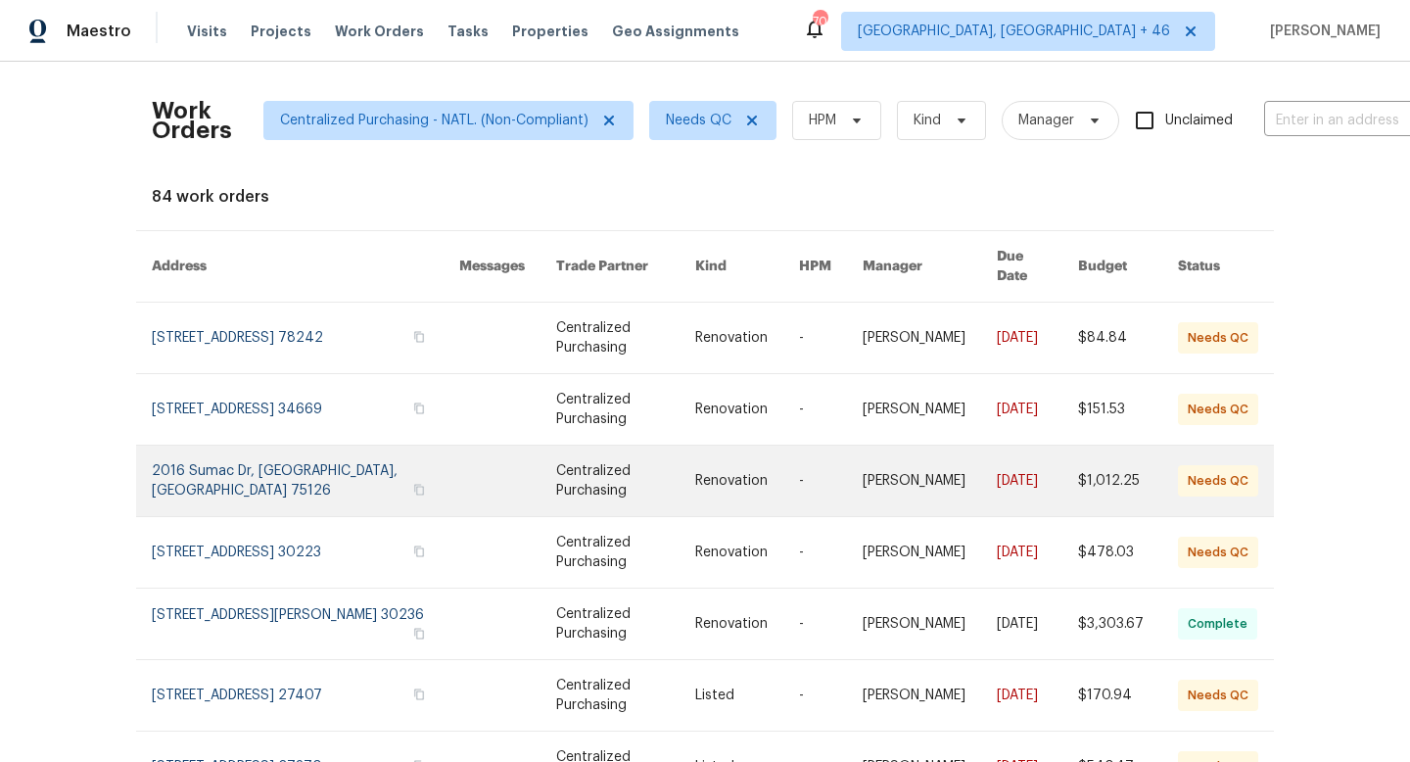
click at [271, 485] on link at bounding box center [305, 480] width 307 height 70
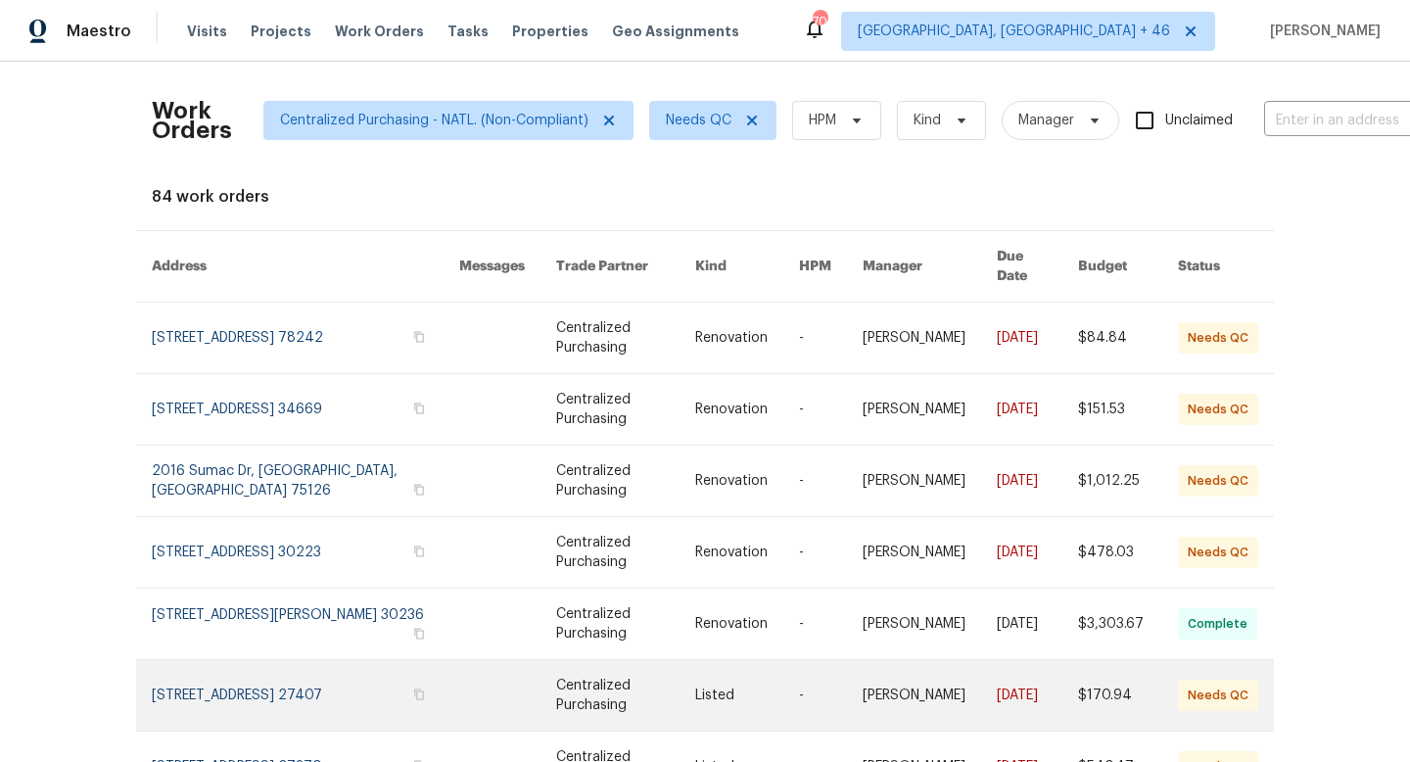
click at [298, 678] on link at bounding box center [305, 695] width 307 height 70
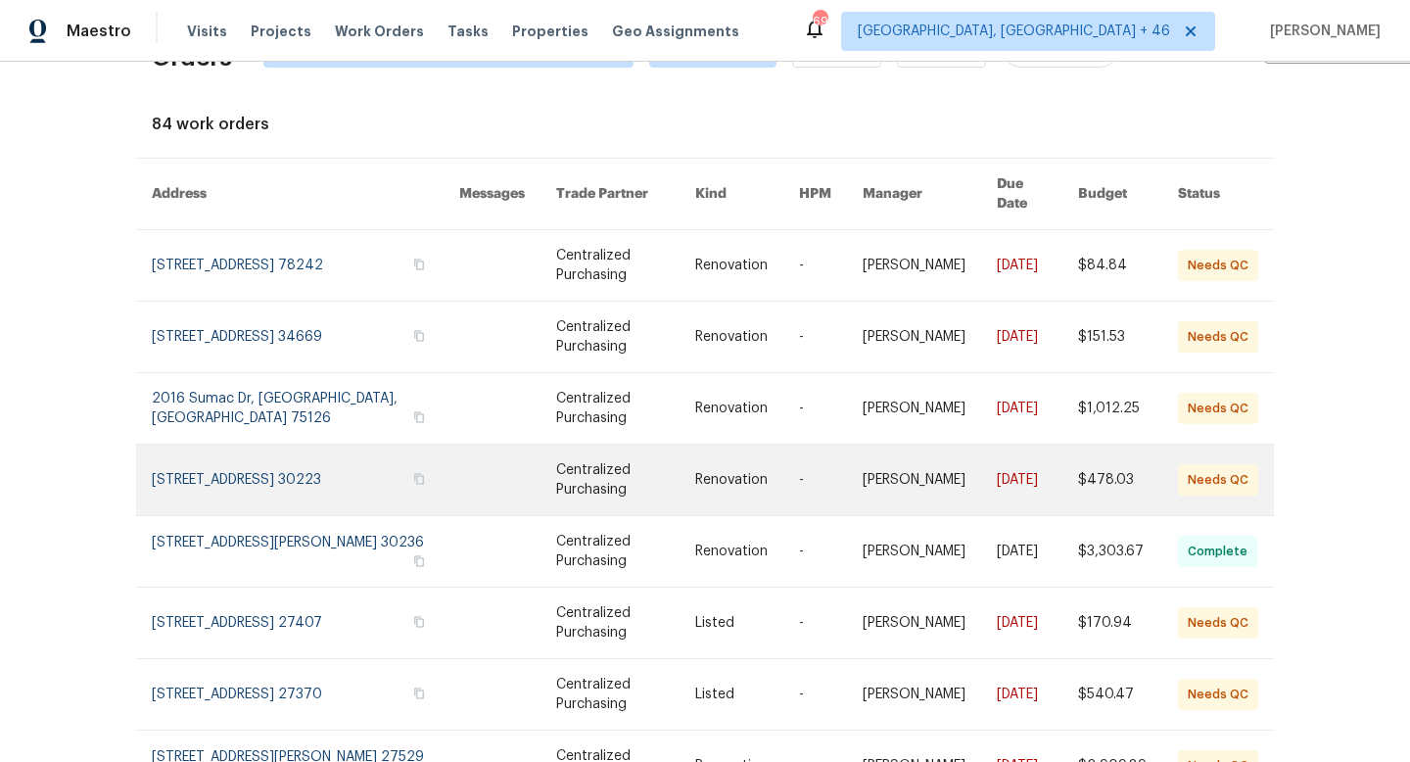
scroll to position [74, 0]
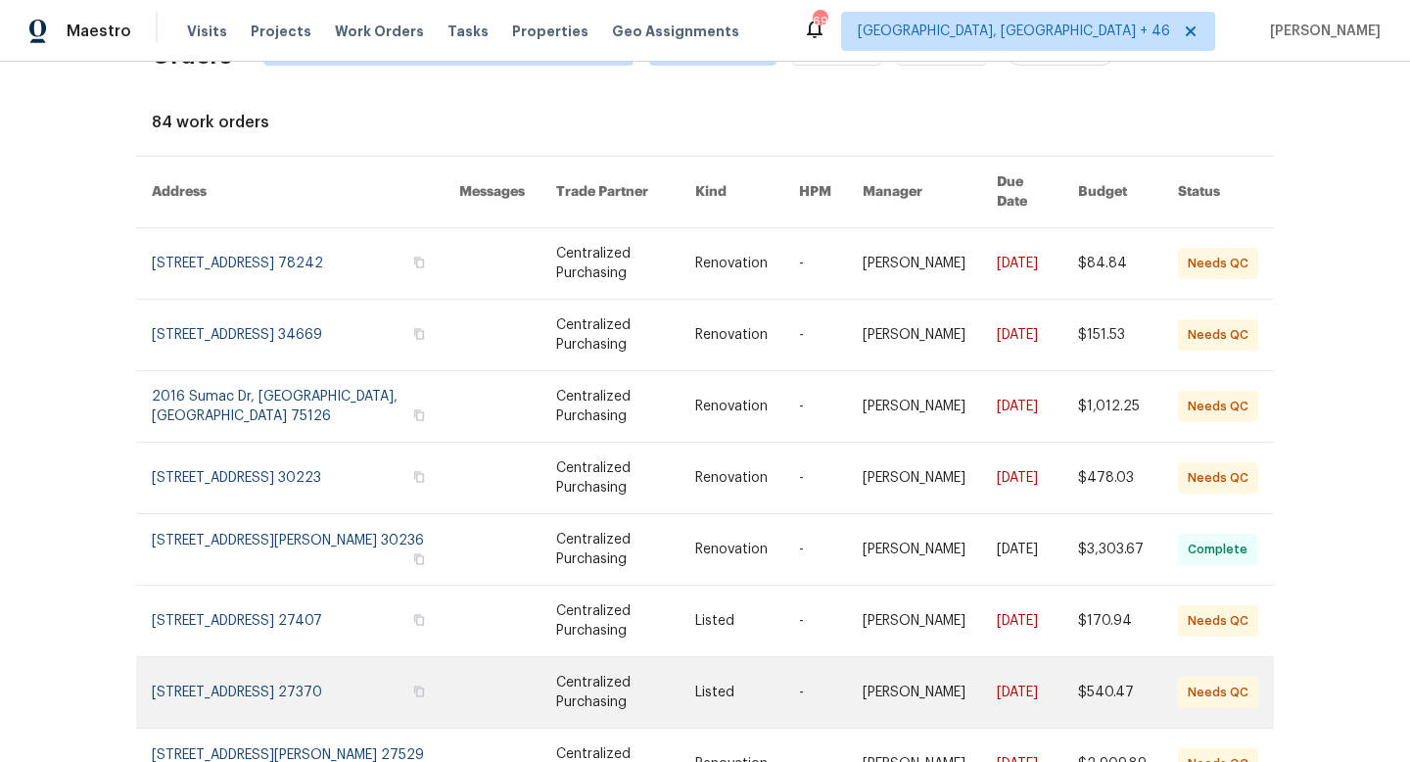
click at [288, 668] on link at bounding box center [305, 692] width 307 height 70
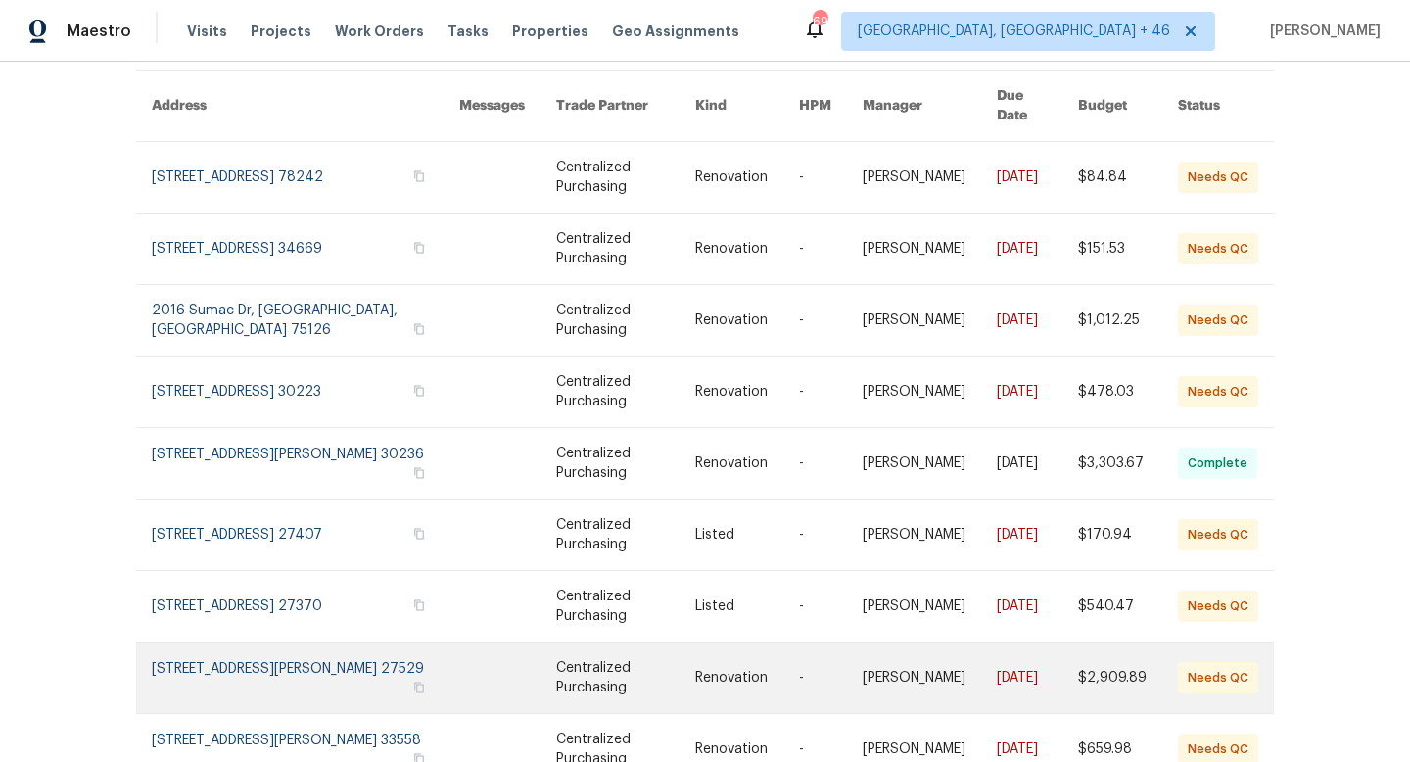
scroll to position [162, 0]
click at [301, 654] on link at bounding box center [305, 676] width 307 height 70
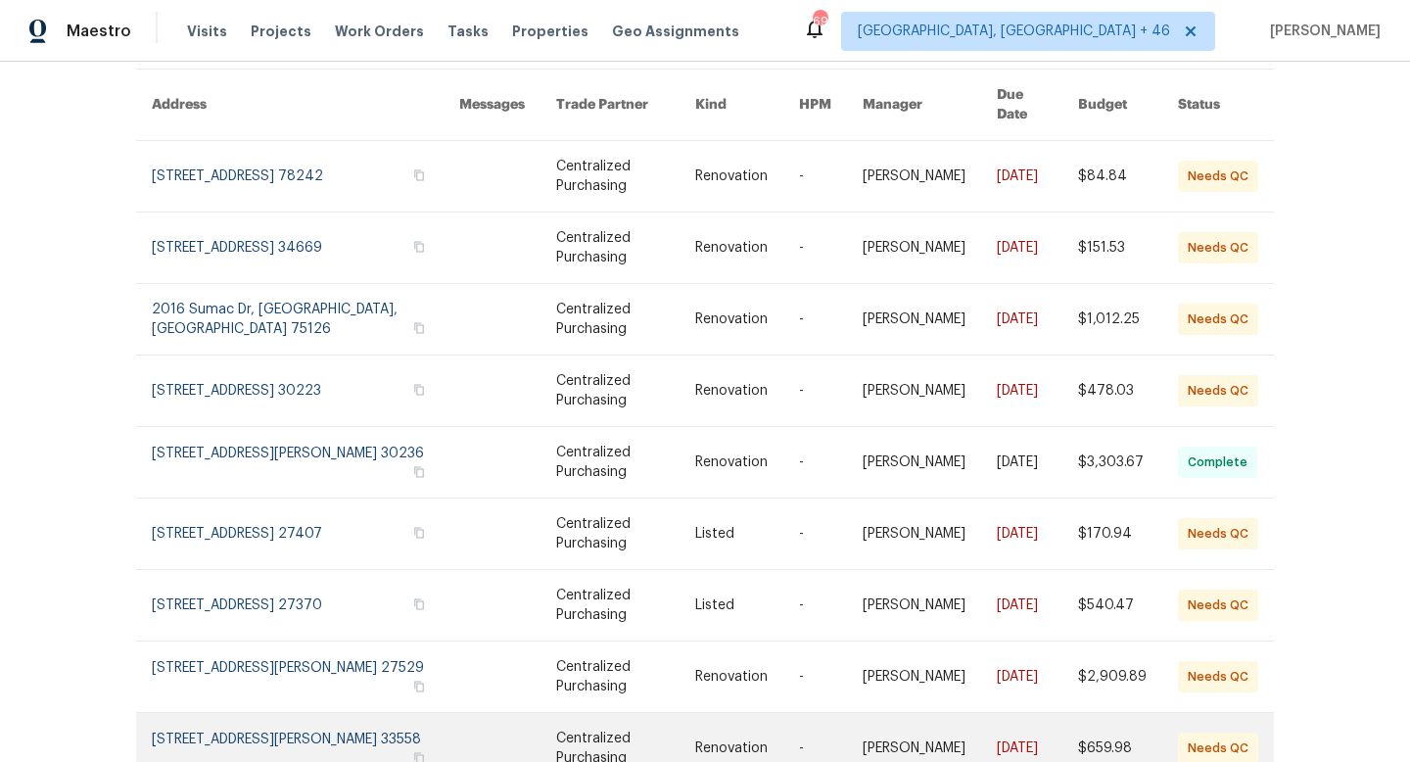
click at [213, 713] on link at bounding box center [305, 748] width 307 height 70
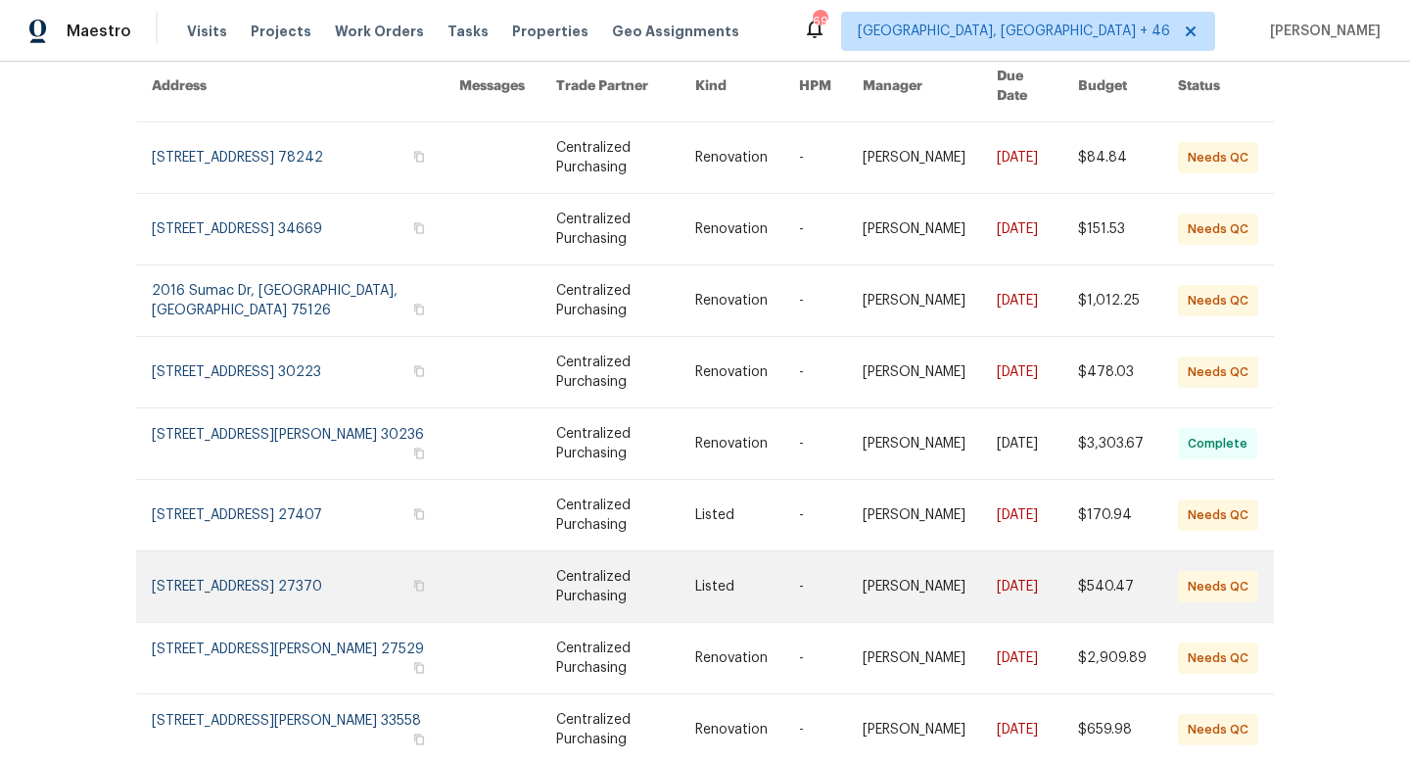
scroll to position [302, 0]
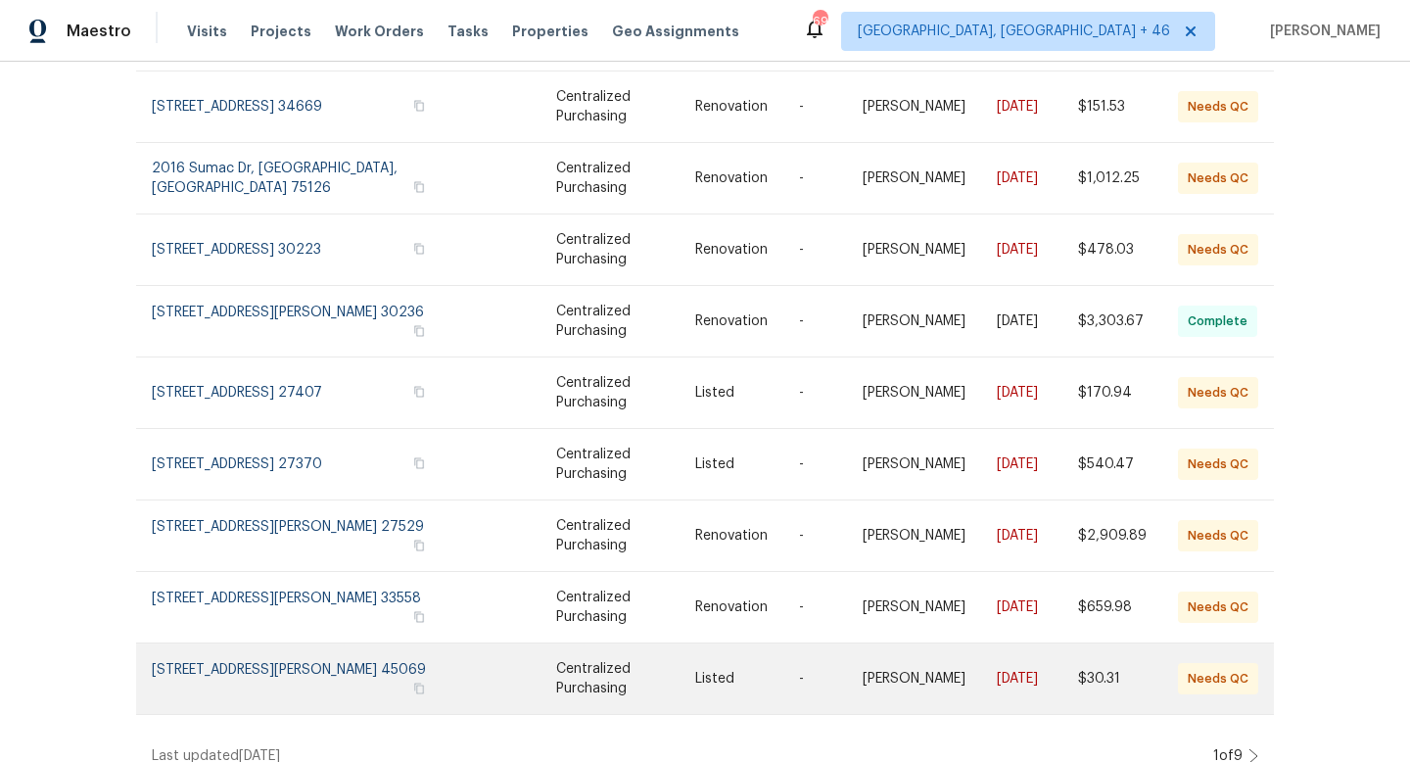
click at [280, 648] on link at bounding box center [305, 678] width 307 height 70
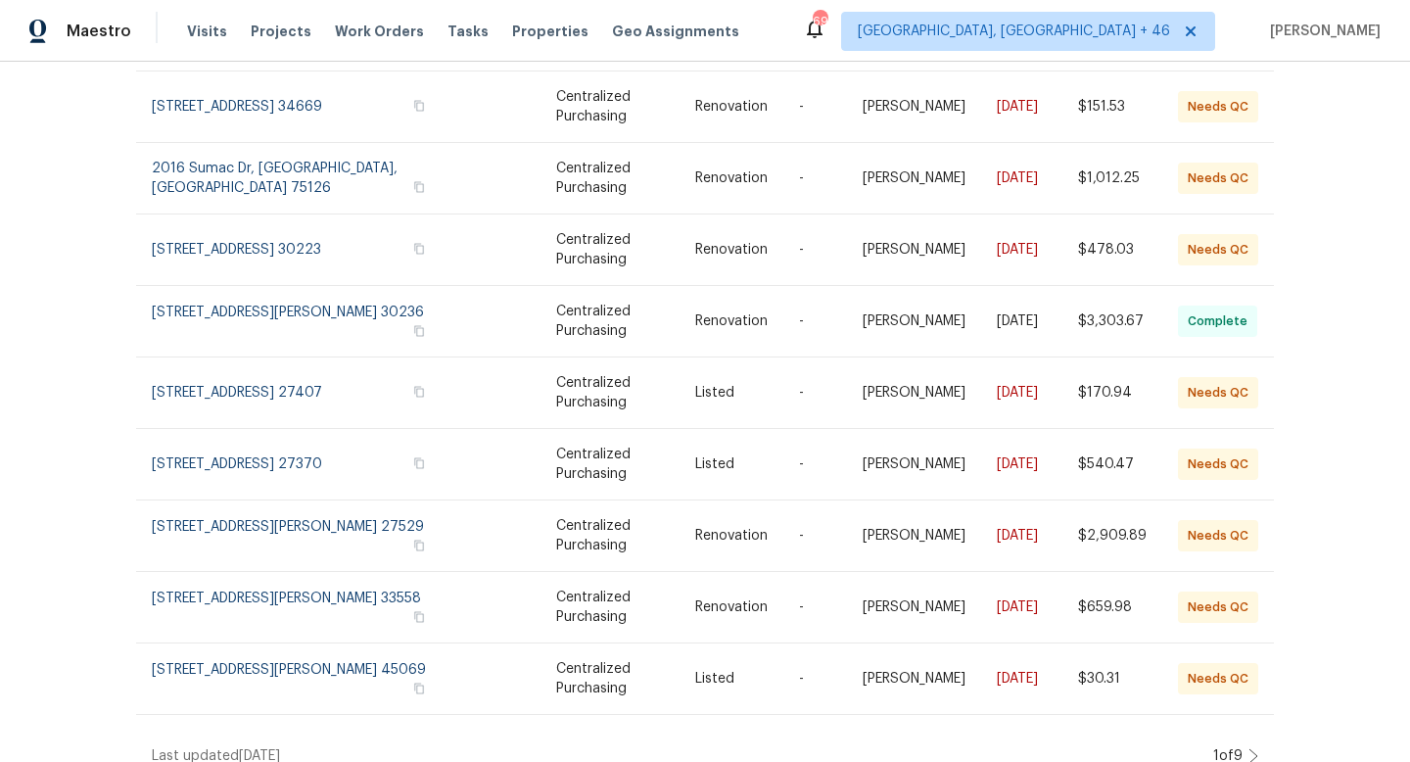
click at [1249, 748] on icon at bounding box center [1253, 756] width 10 height 16
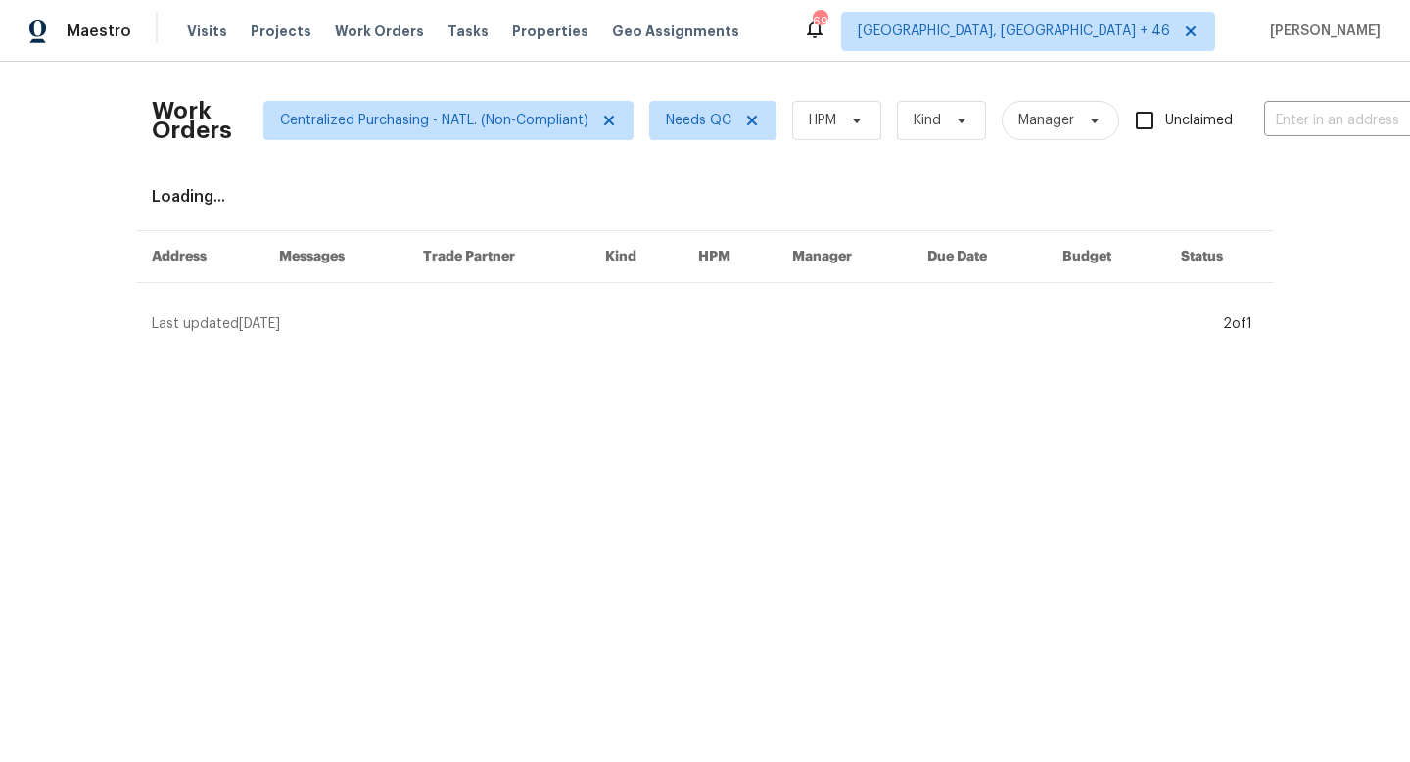
scroll to position [0, 0]
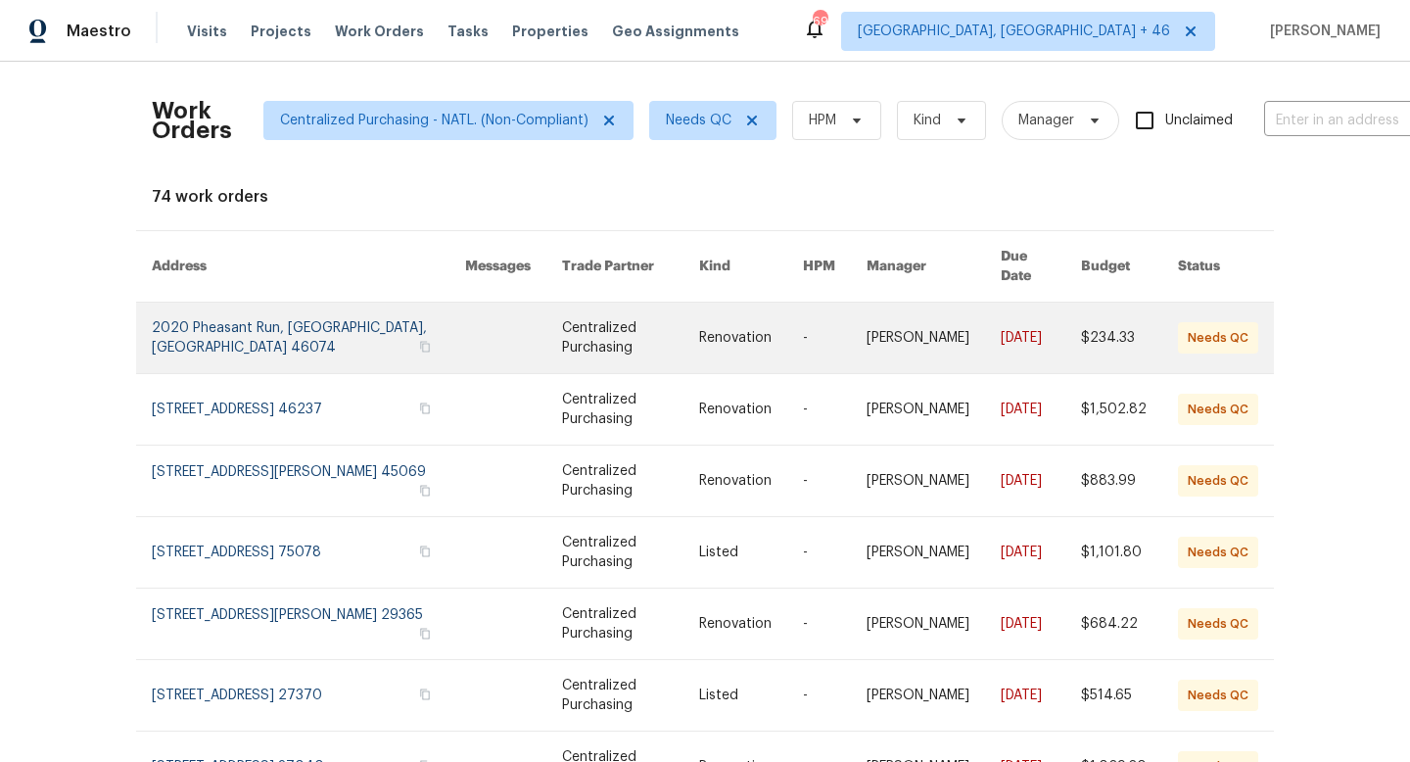
click at [271, 306] on link at bounding box center [308, 337] width 313 height 70
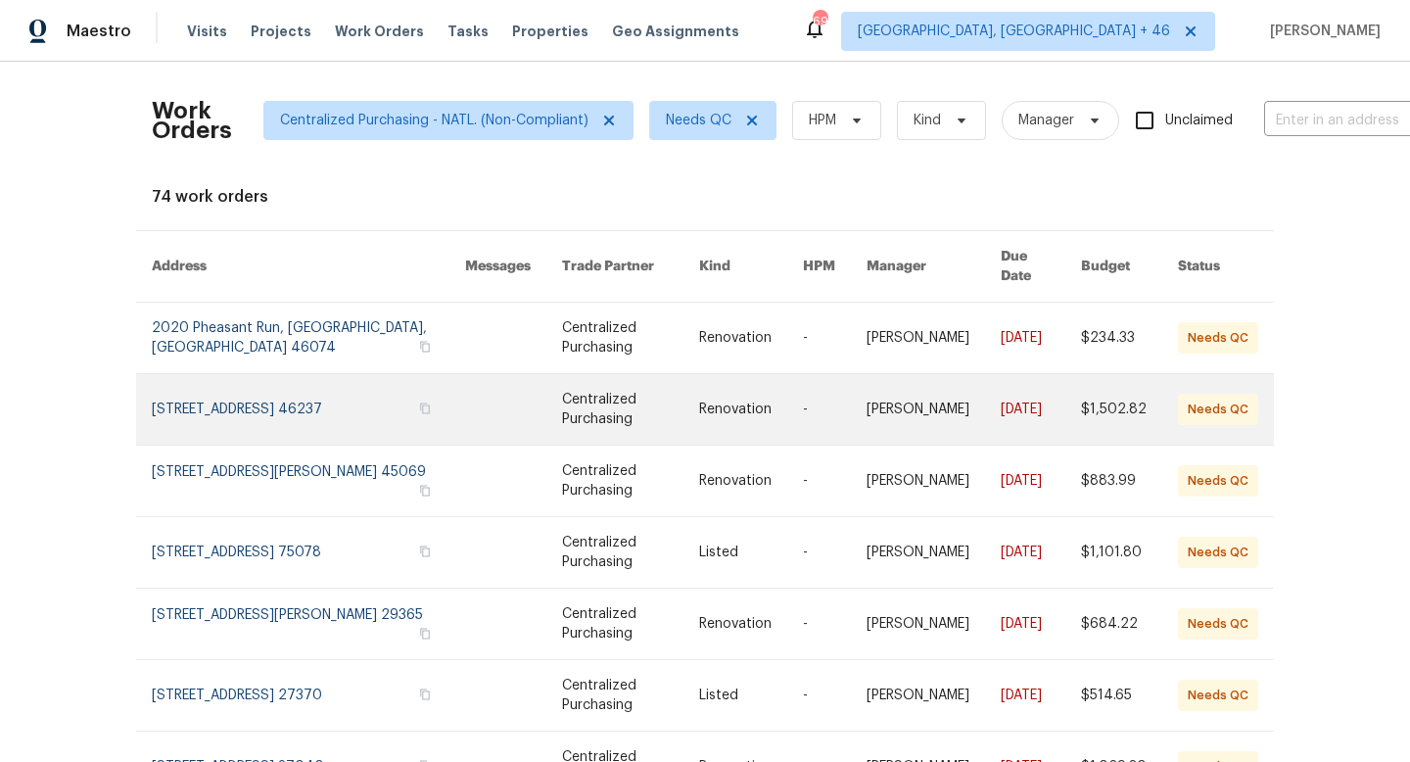
click at [316, 374] on link at bounding box center [308, 409] width 313 height 70
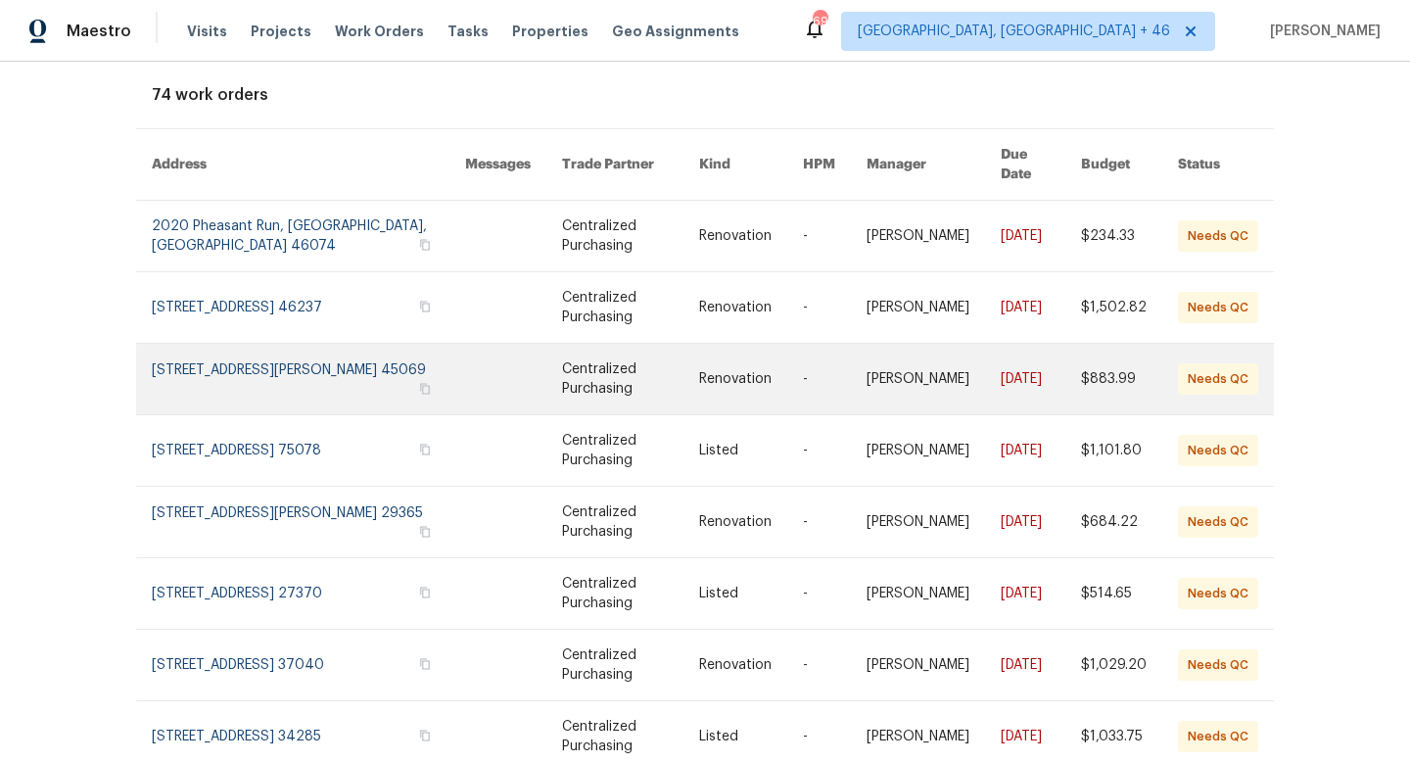
scroll to position [97, 0]
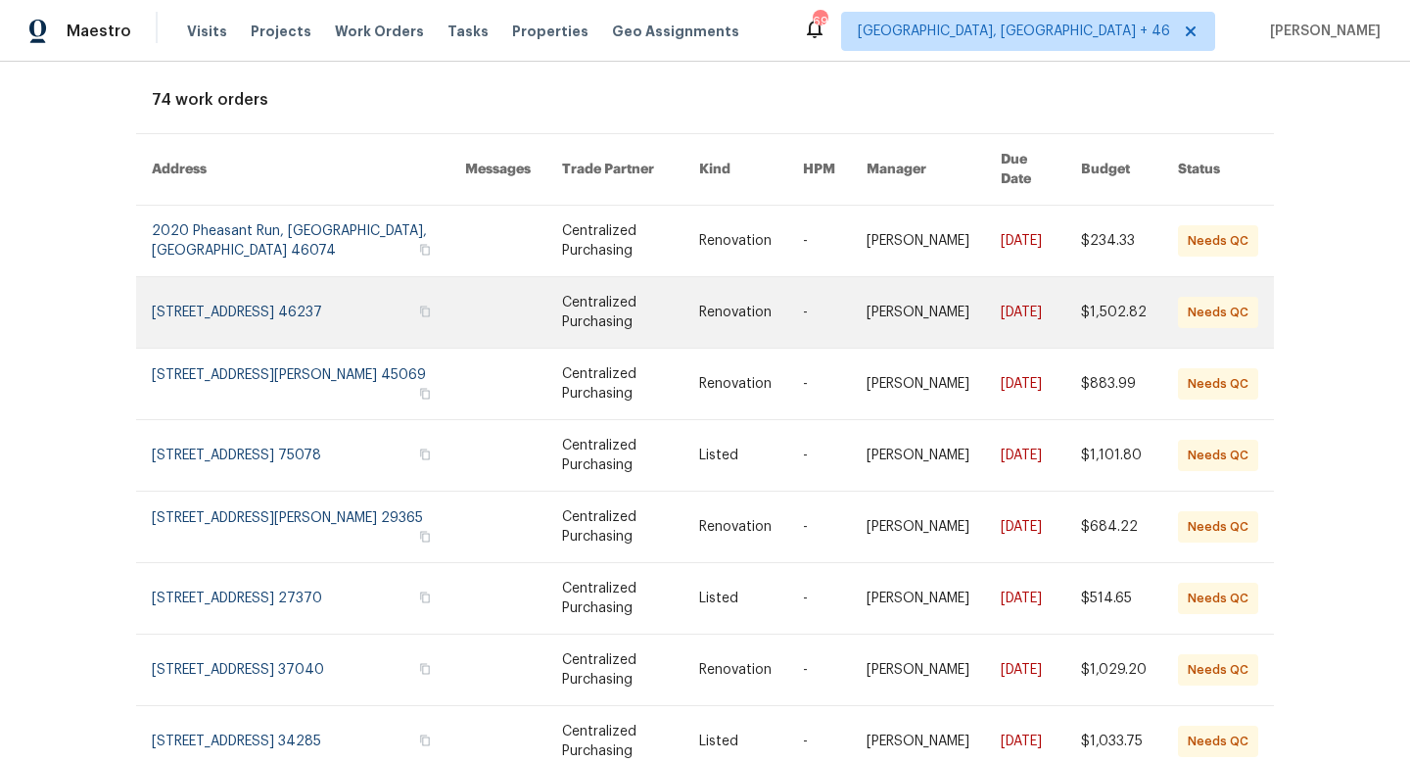
click at [317, 298] on link at bounding box center [308, 312] width 313 height 70
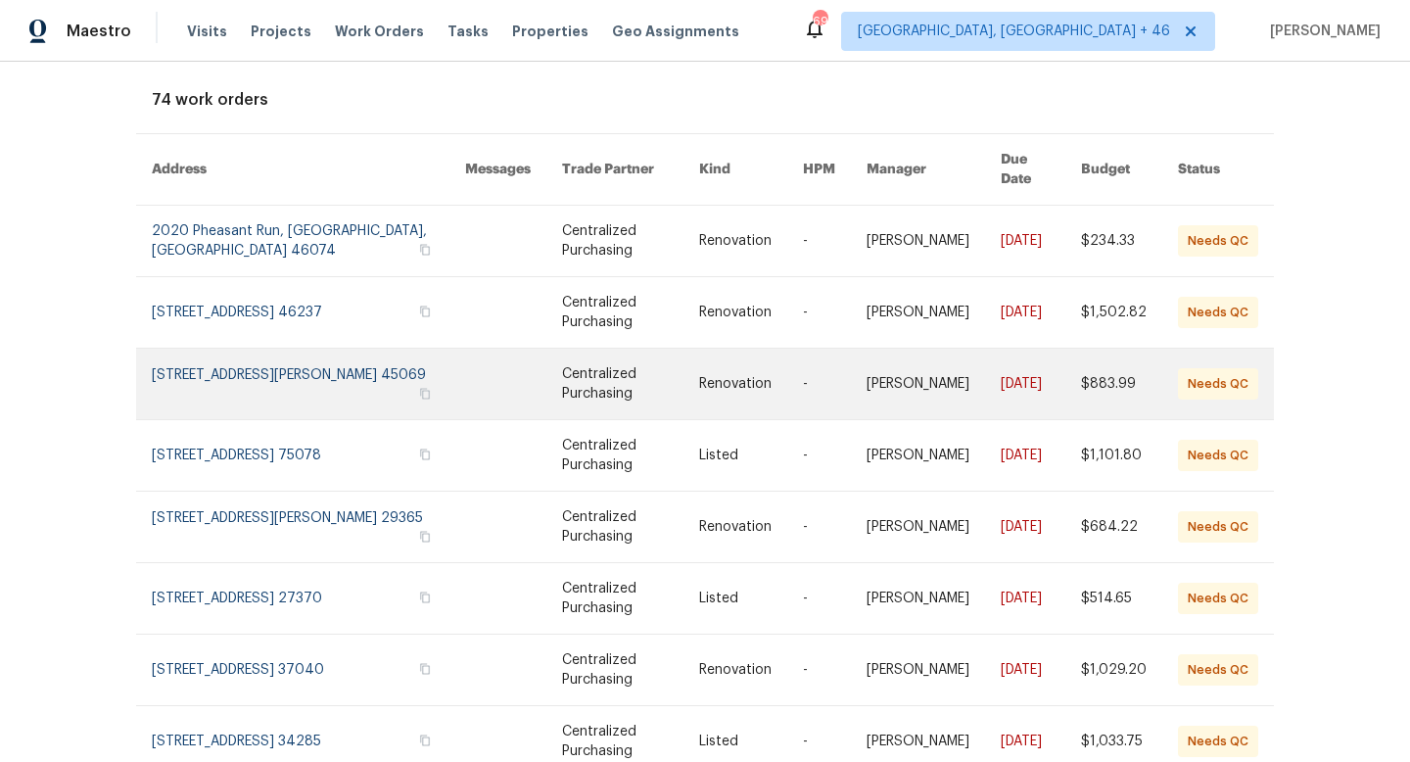
click at [337, 368] on link at bounding box center [308, 383] width 313 height 70
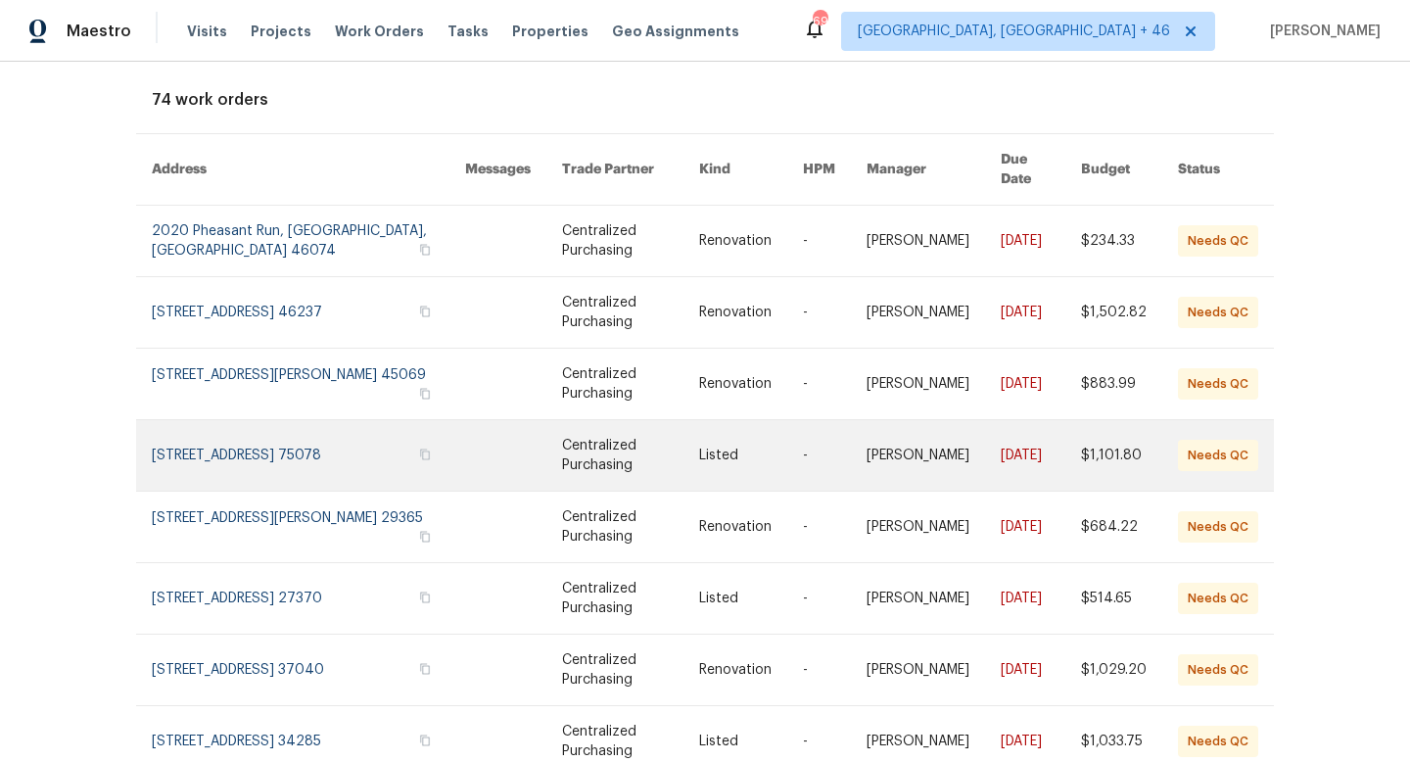
click at [304, 426] on link at bounding box center [308, 455] width 313 height 70
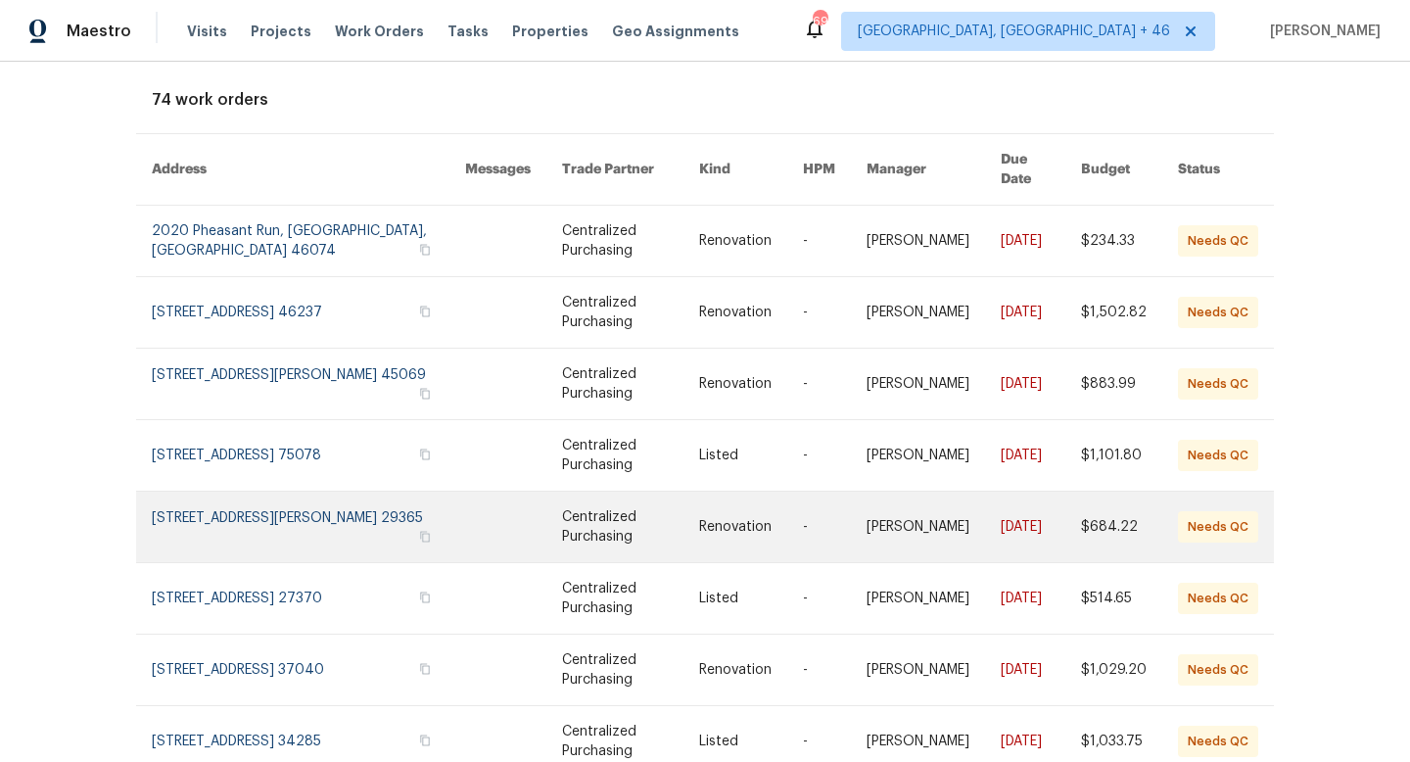
click at [254, 505] on link at bounding box center [308, 526] width 313 height 70
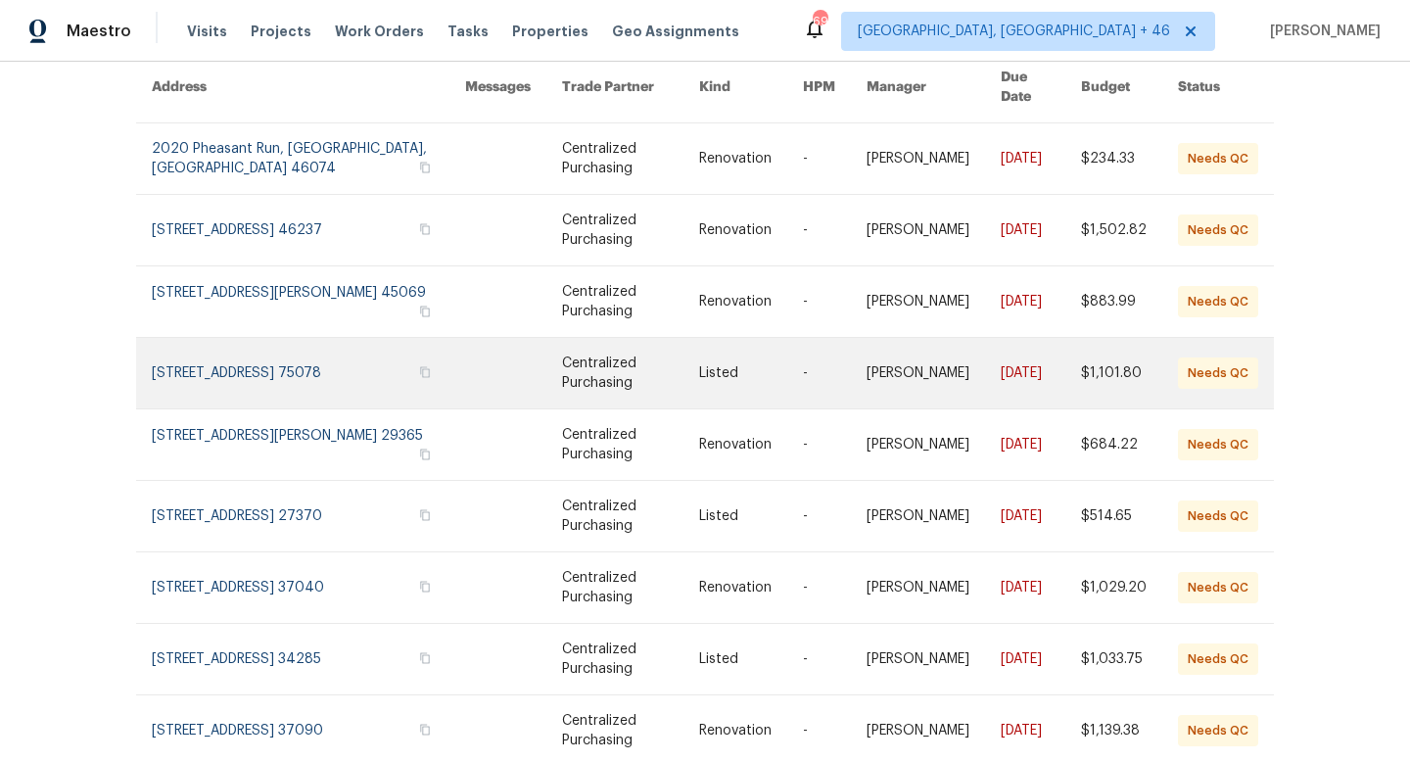
scroll to position [190, 0]
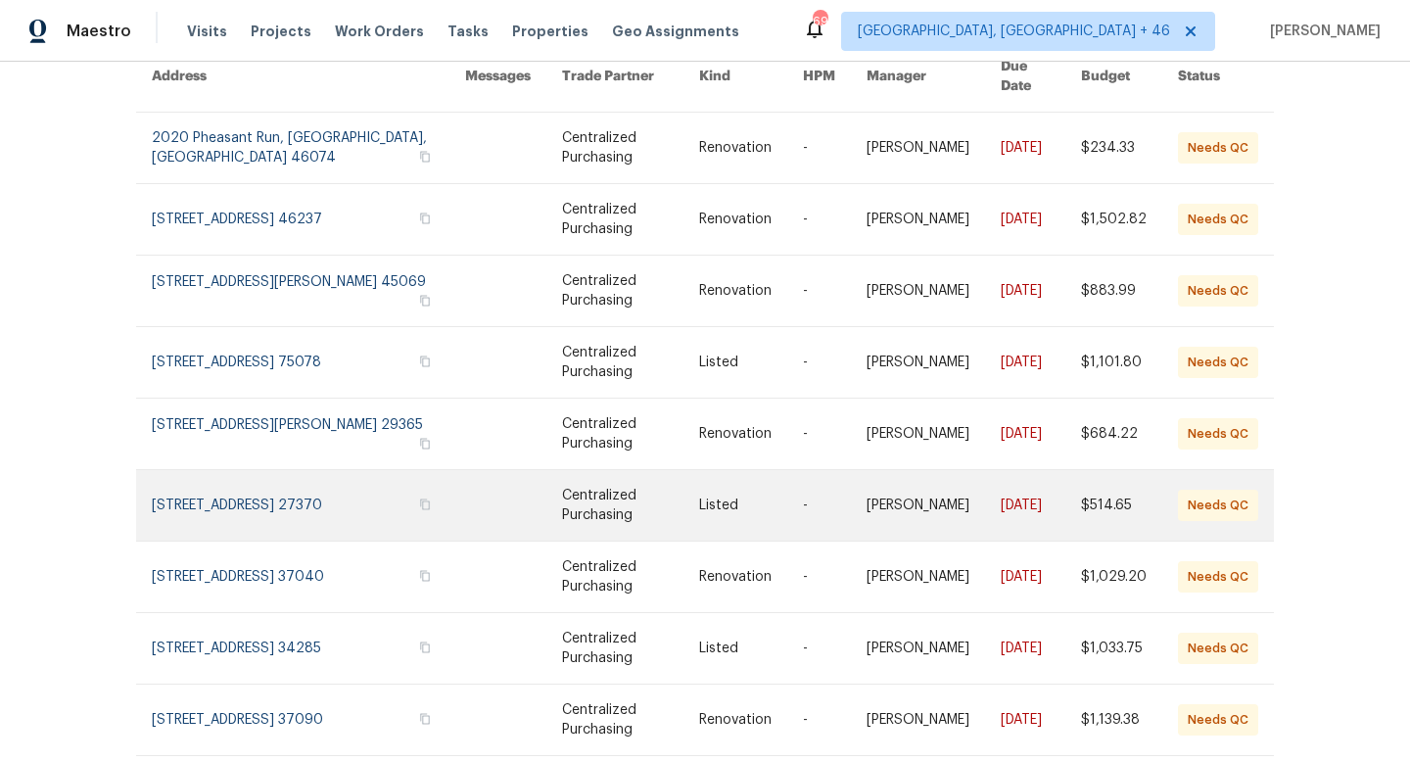
click at [286, 479] on link at bounding box center [308, 505] width 313 height 70
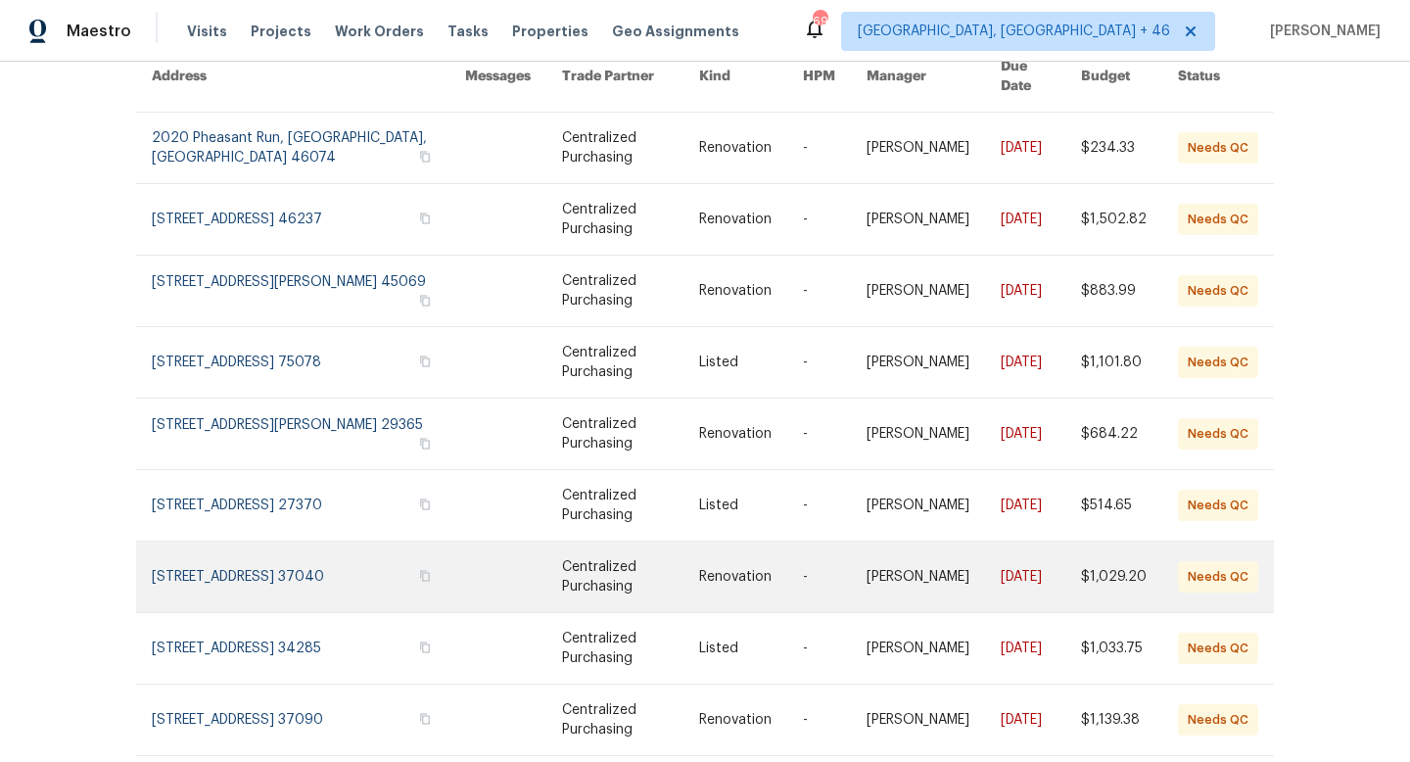
click at [286, 559] on link at bounding box center [308, 576] width 313 height 70
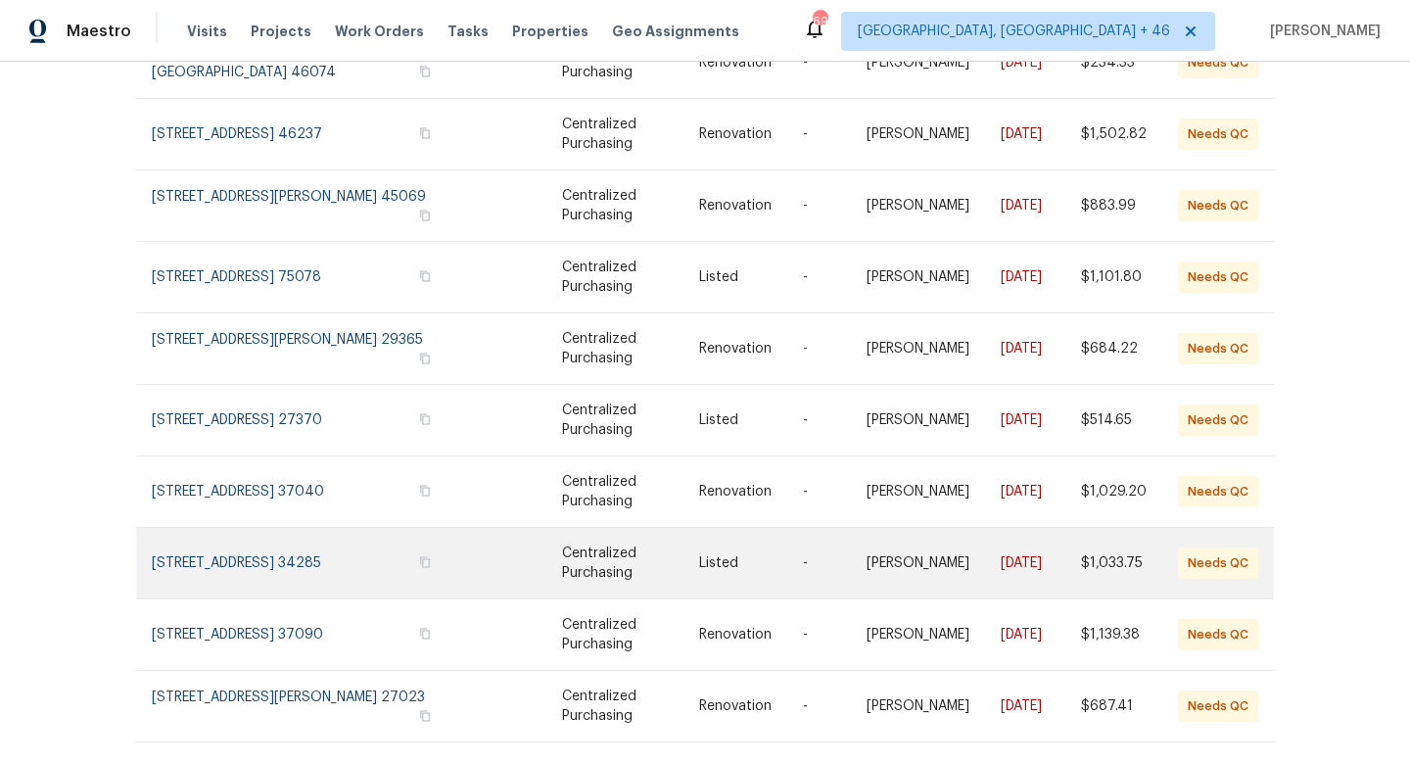
scroll to position [286, 0]
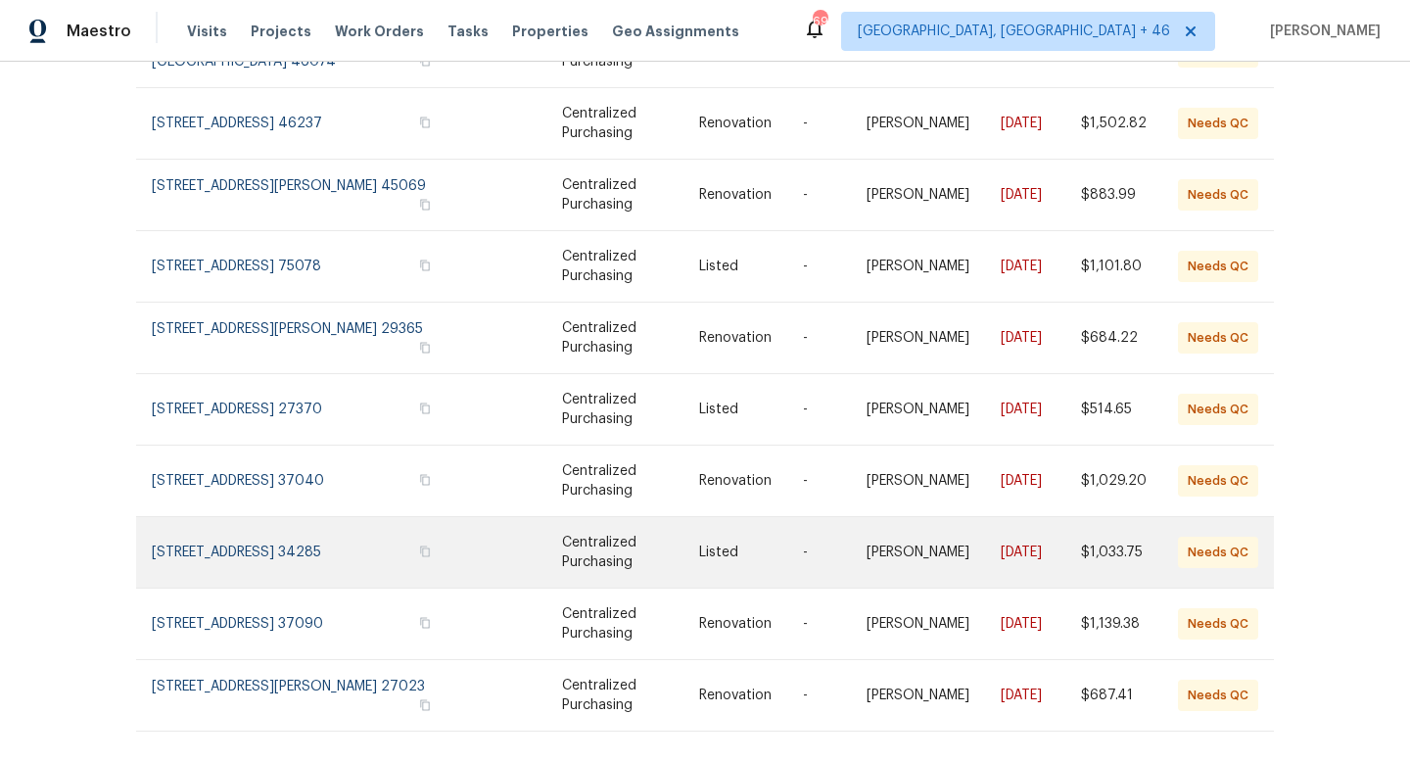
click at [296, 539] on link at bounding box center [308, 552] width 313 height 70
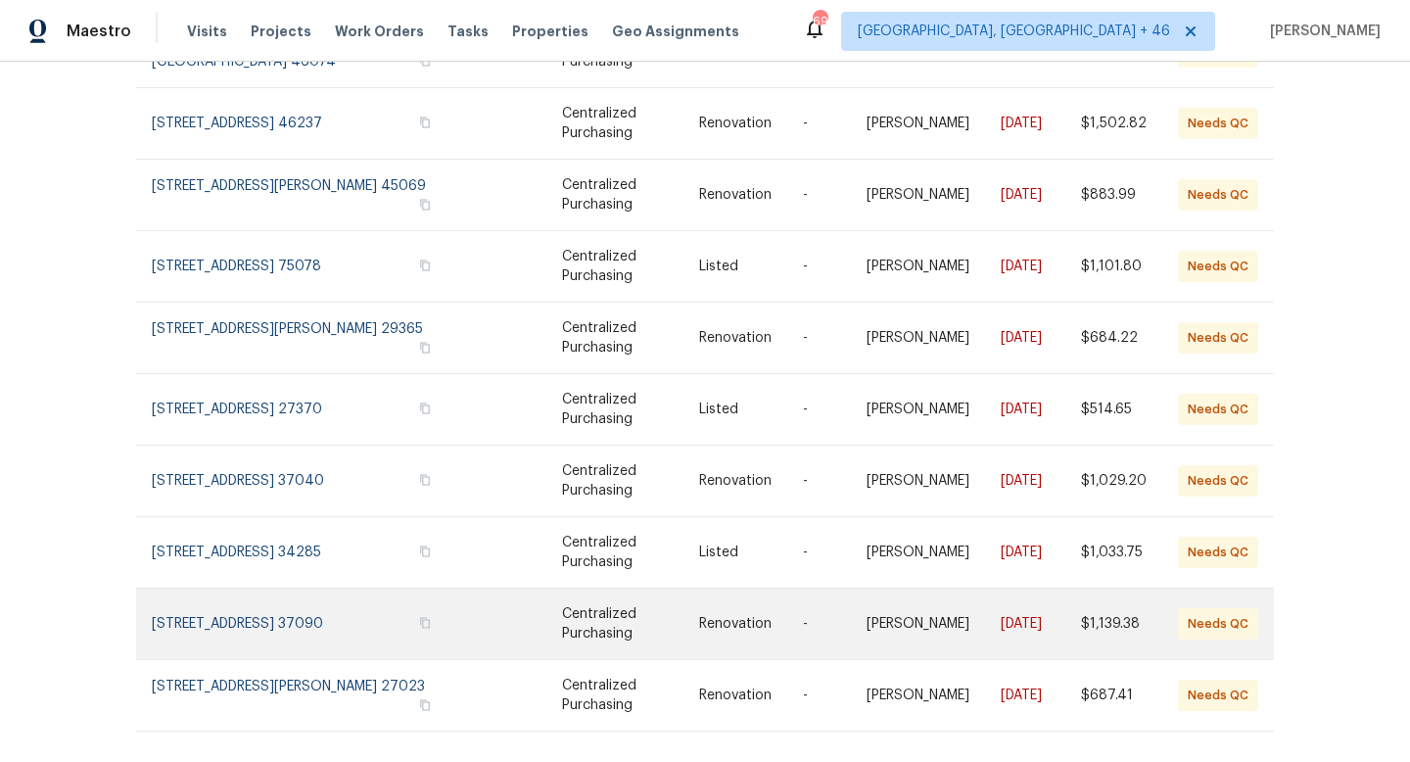
click at [326, 599] on link at bounding box center [308, 623] width 313 height 70
click at [264, 590] on link at bounding box center [308, 623] width 313 height 70
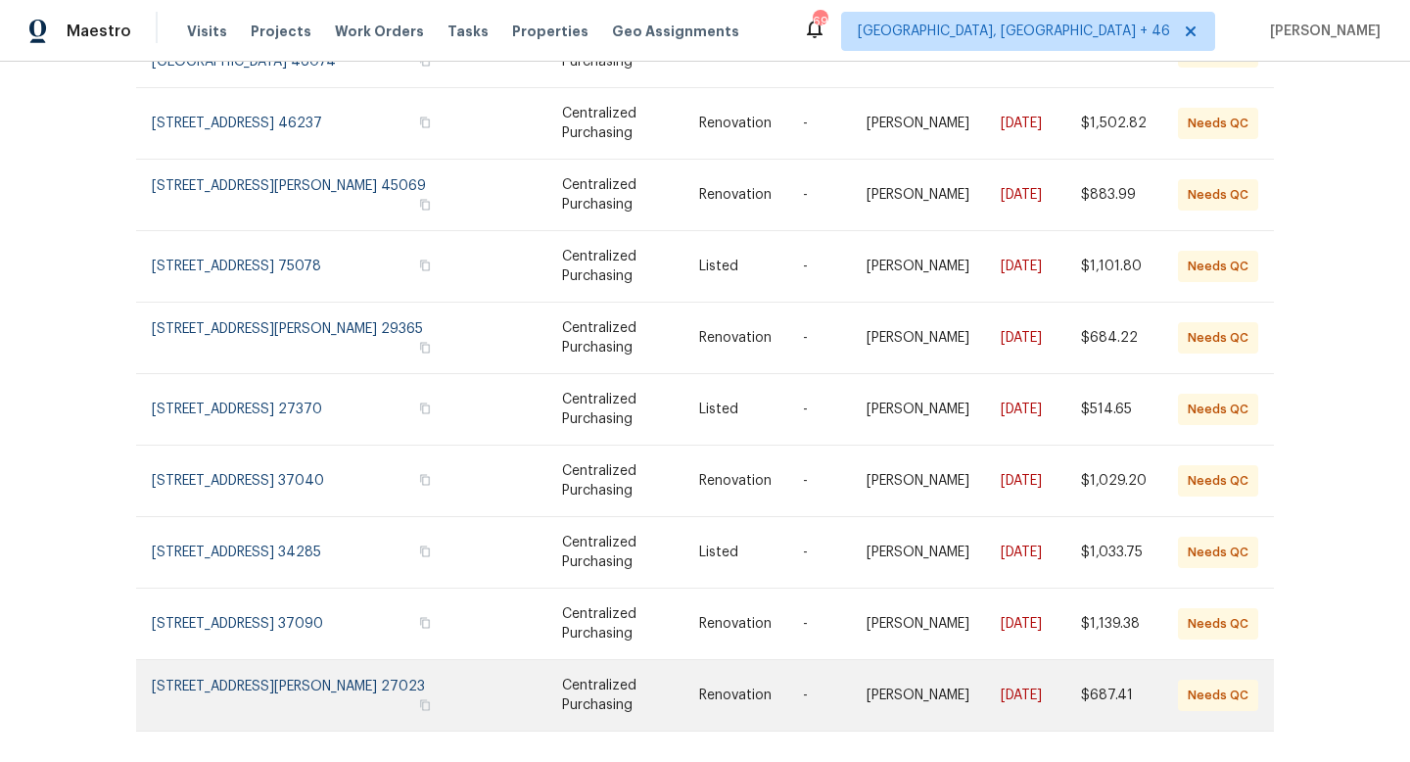
click at [270, 676] on link at bounding box center [308, 695] width 313 height 70
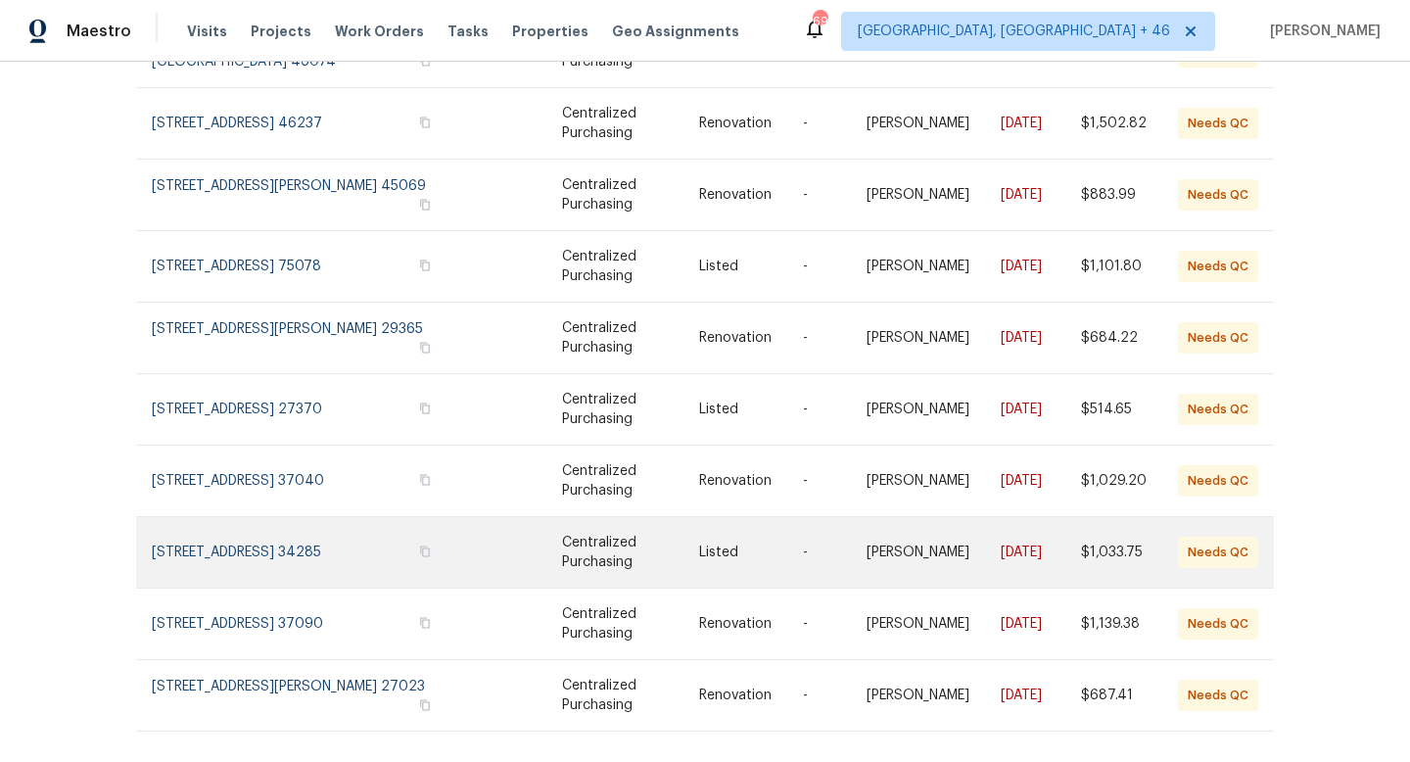
scroll to position [302, 0]
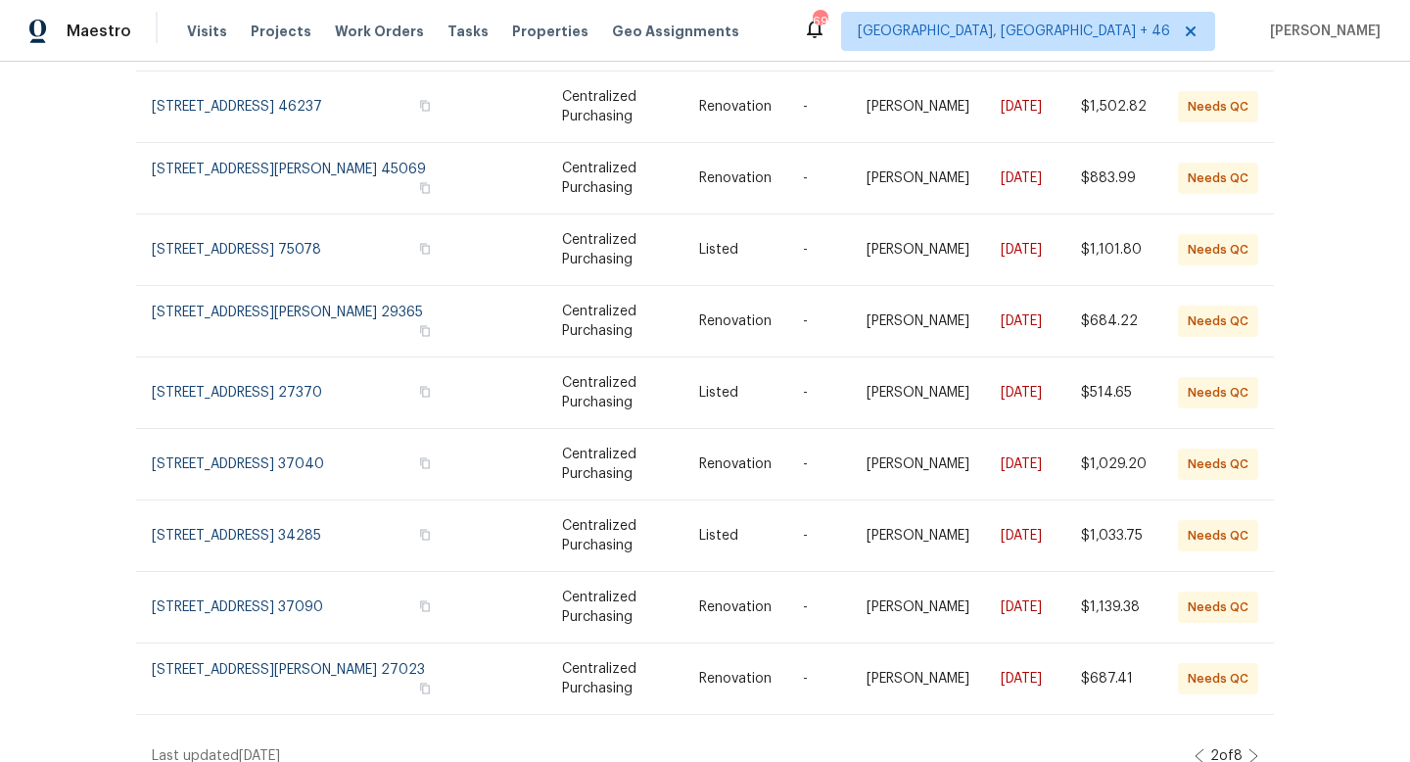
click at [1248, 748] on icon at bounding box center [1253, 756] width 10 height 16
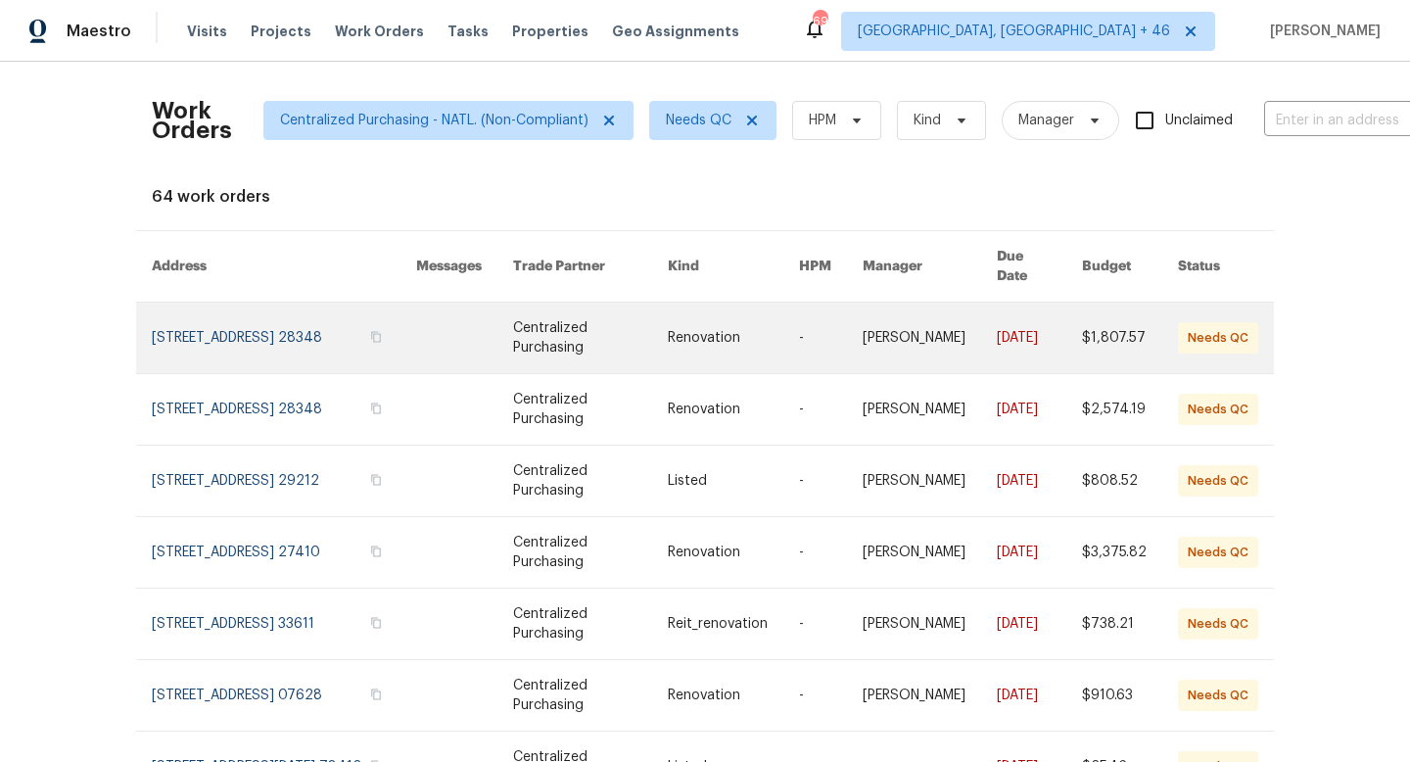
click at [257, 305] on link at bounding box center [284, 337] width 264 height 70
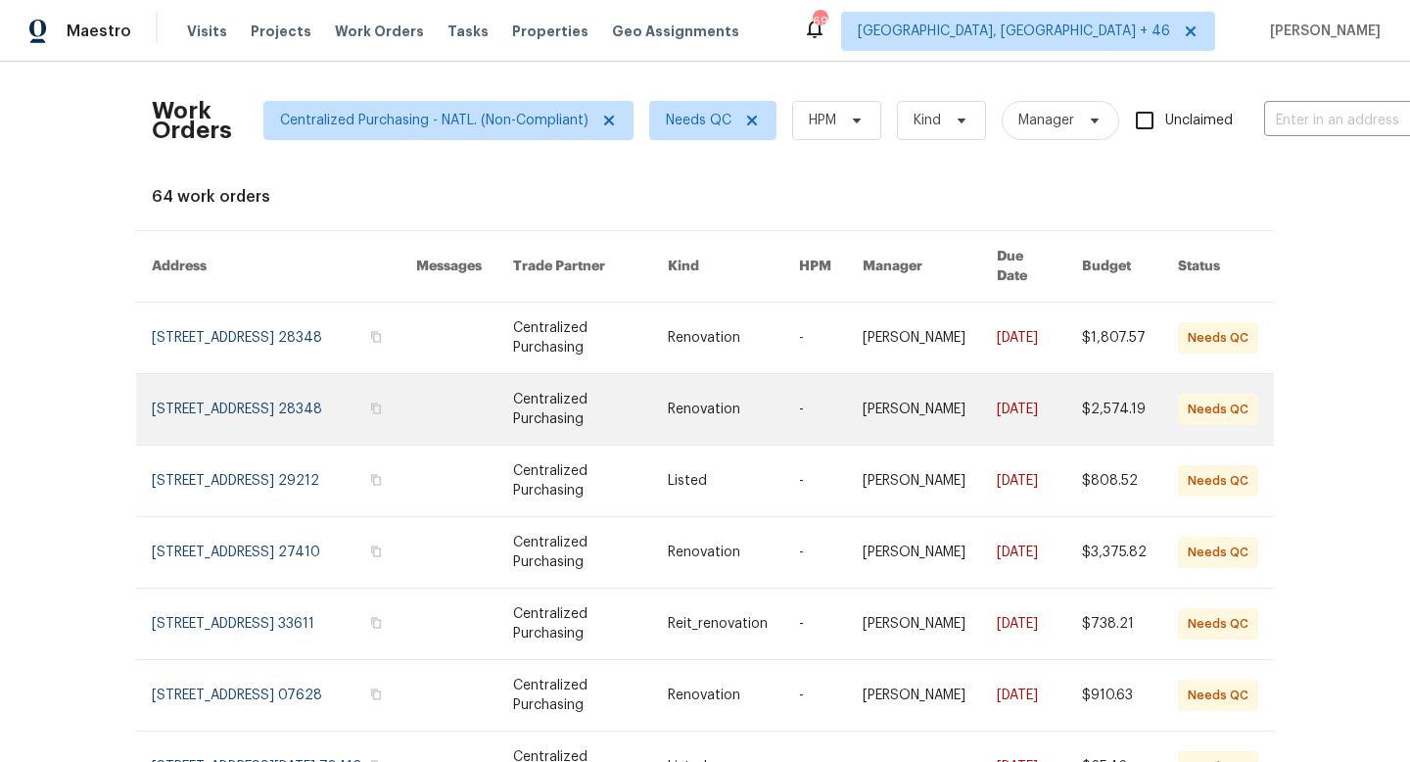
click at [296, 385] on link at bounding box center [284, 409] width 264 height 70
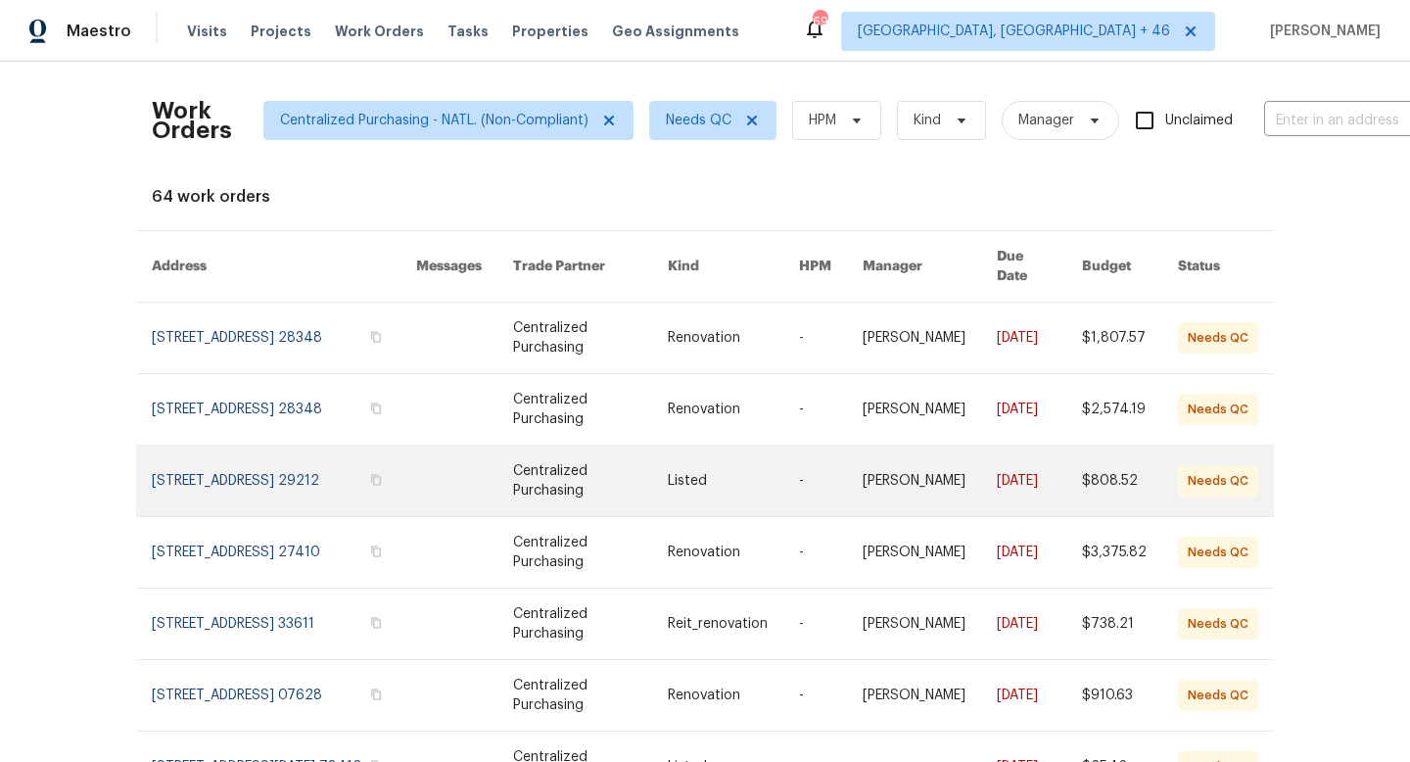
click at [269, 464] on link at bounding box center [284, 480] width 264 height 70
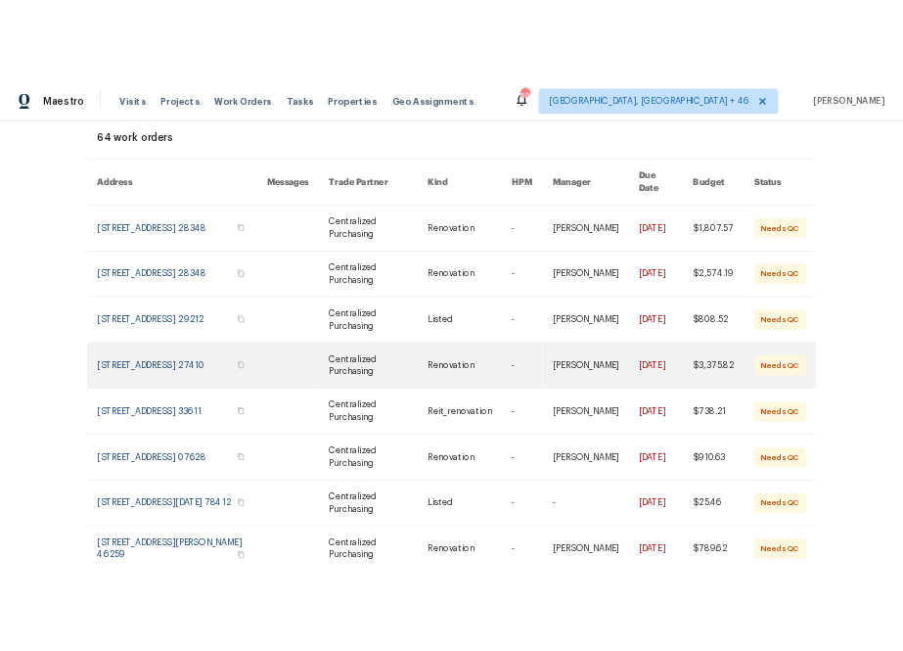
scroll to position [110, 0]
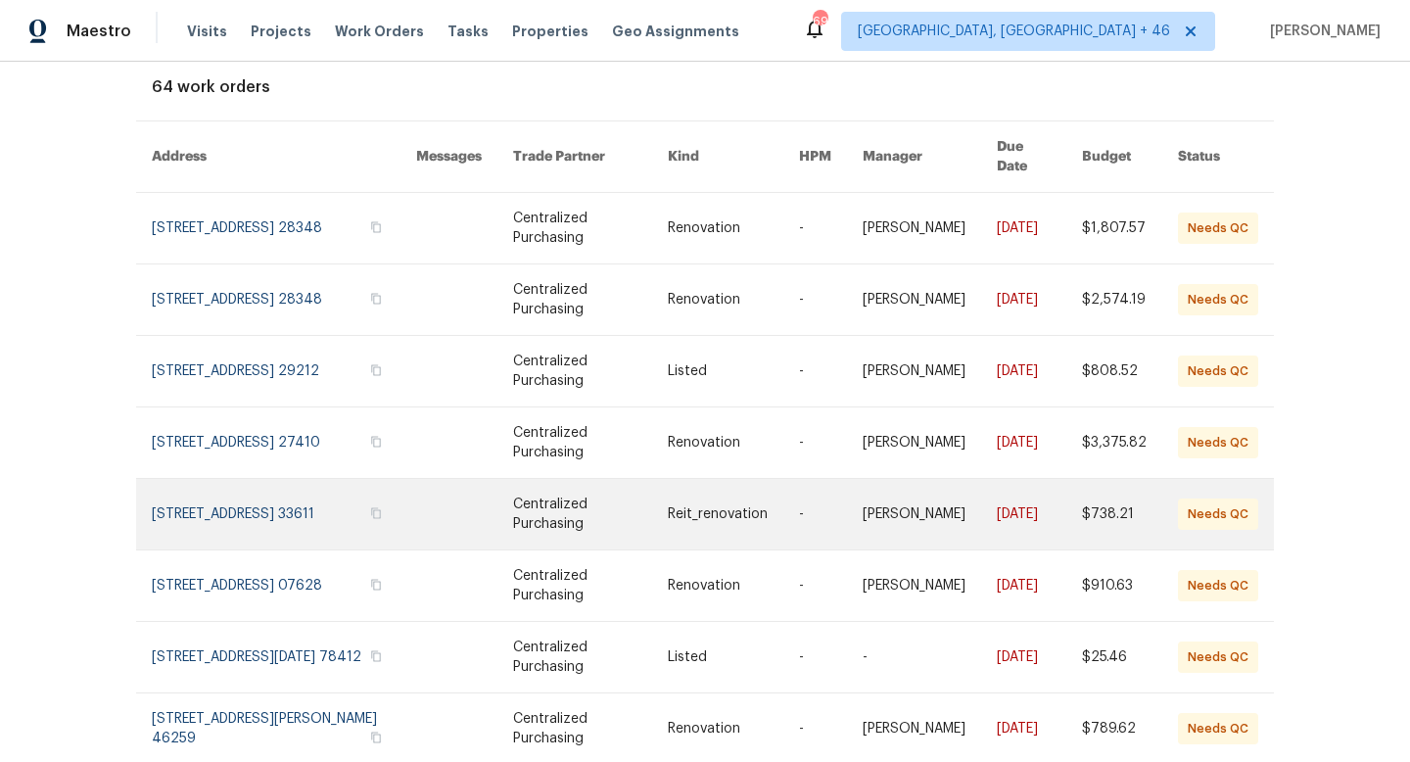
click at [299, 481] on link at bounding box center [284, 514] width 264 height 70
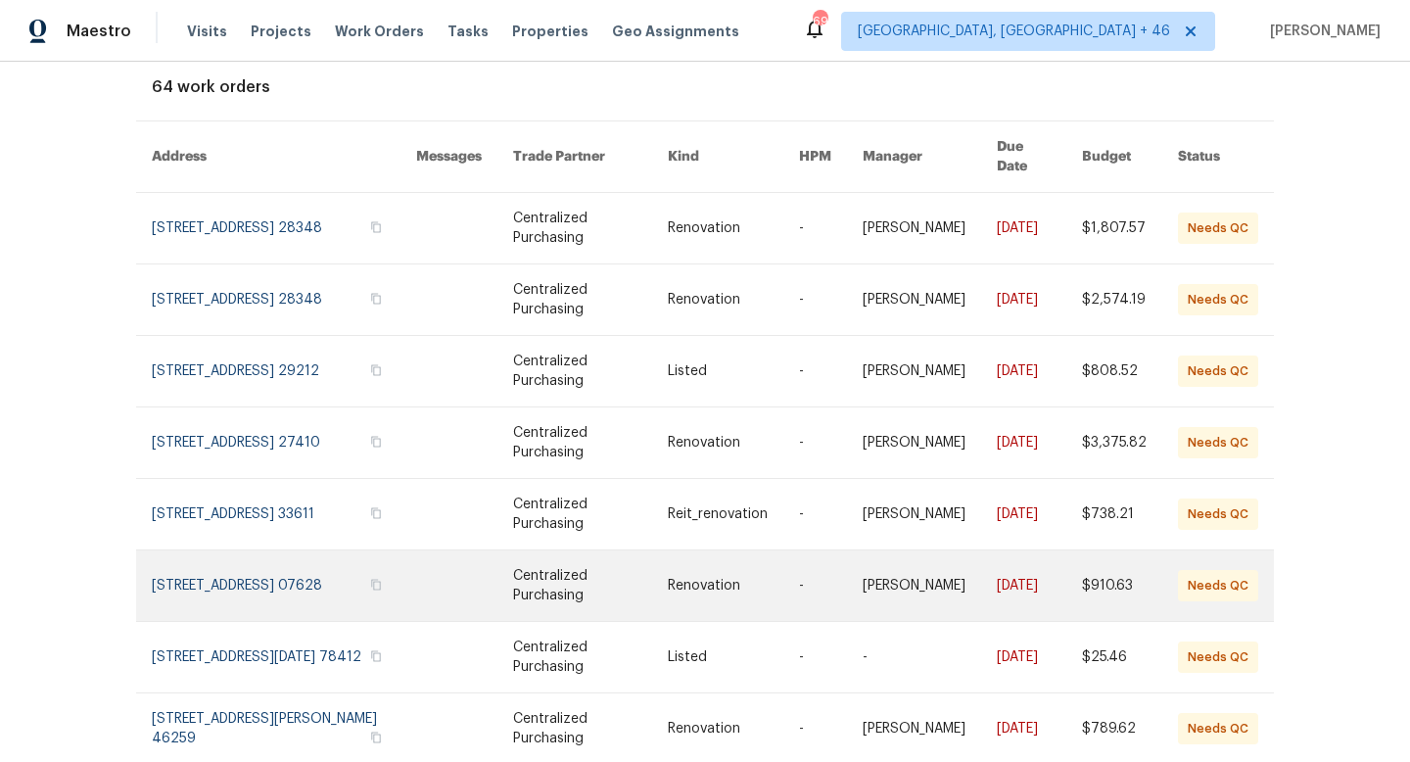
click at [293, 565] on link at bounding box center [284, 585] width 264 height 70
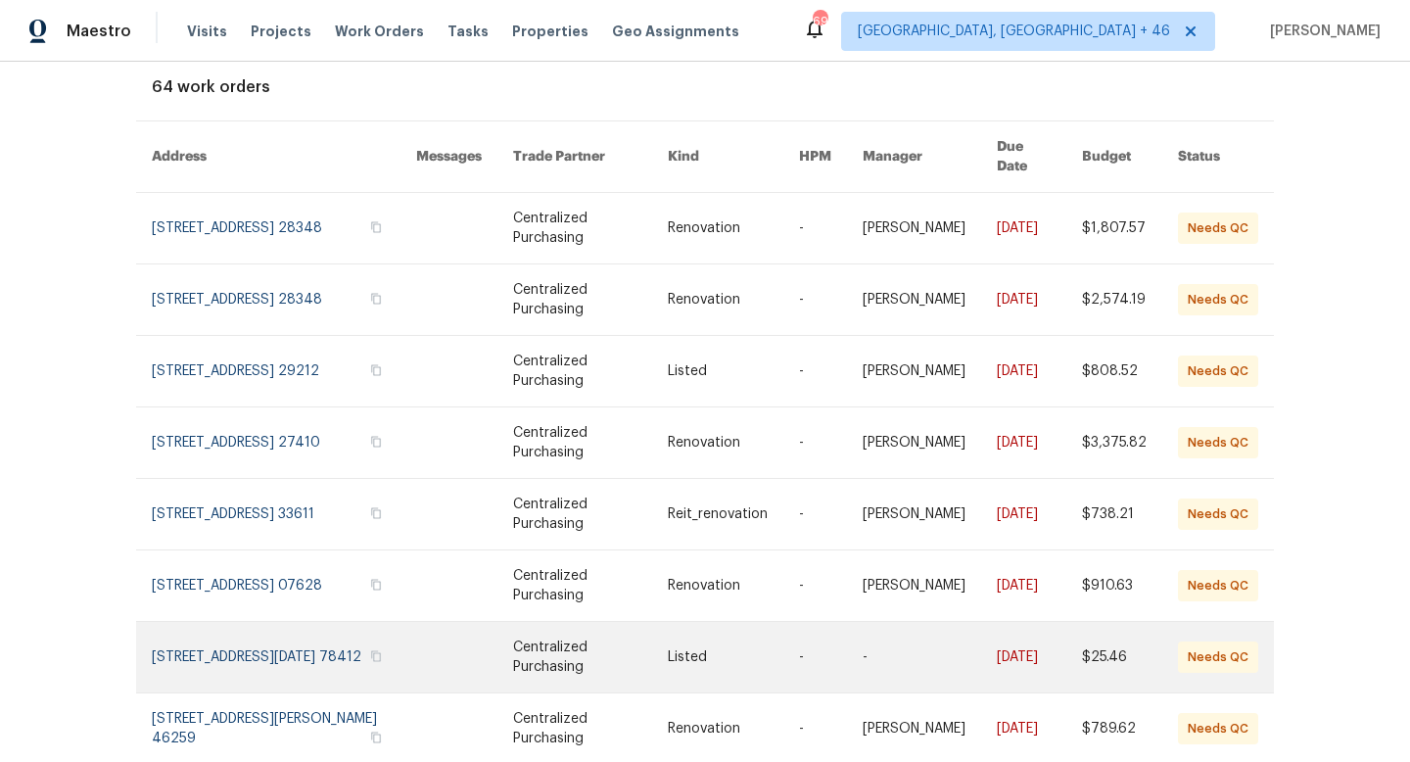
click at [235, 633] on link at bounding box center [284, 657] width 264 height 70
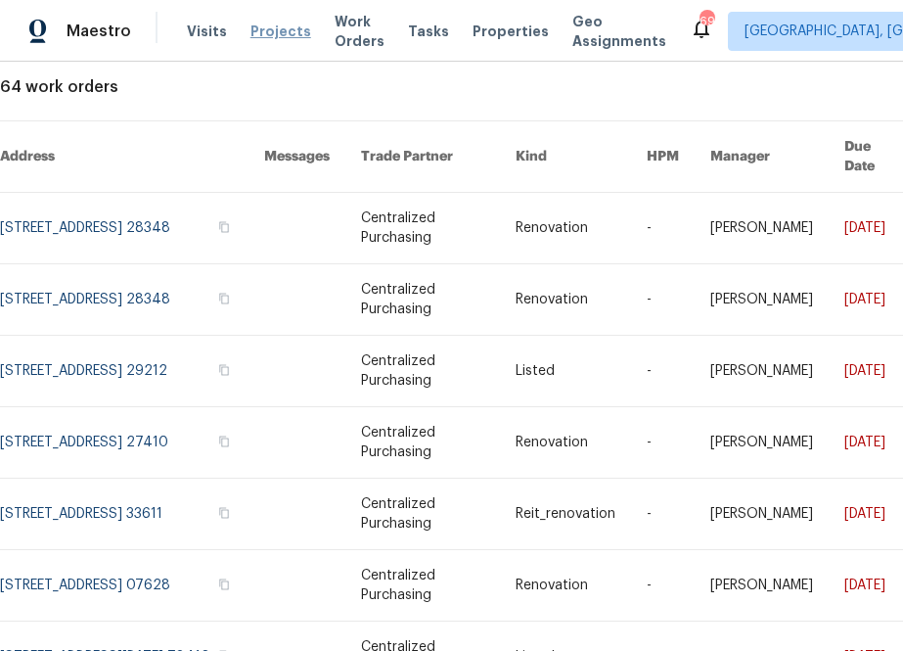
click at [262, 34] on span "Projects" at bounding box center [281, 32] width 61 height 20
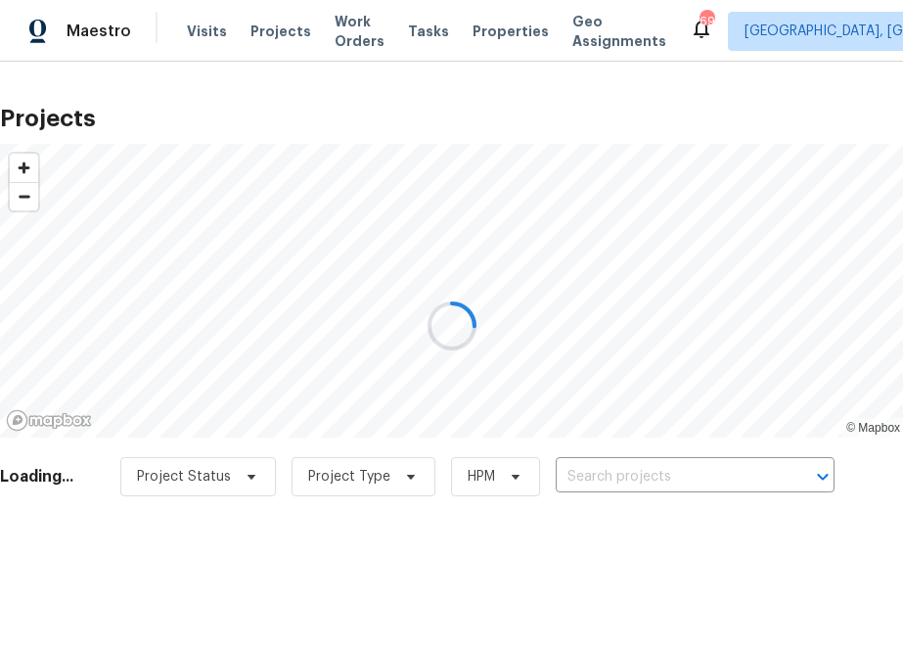
click at [600, 474] on div at bounding box center [451, 325] width 903 height 651
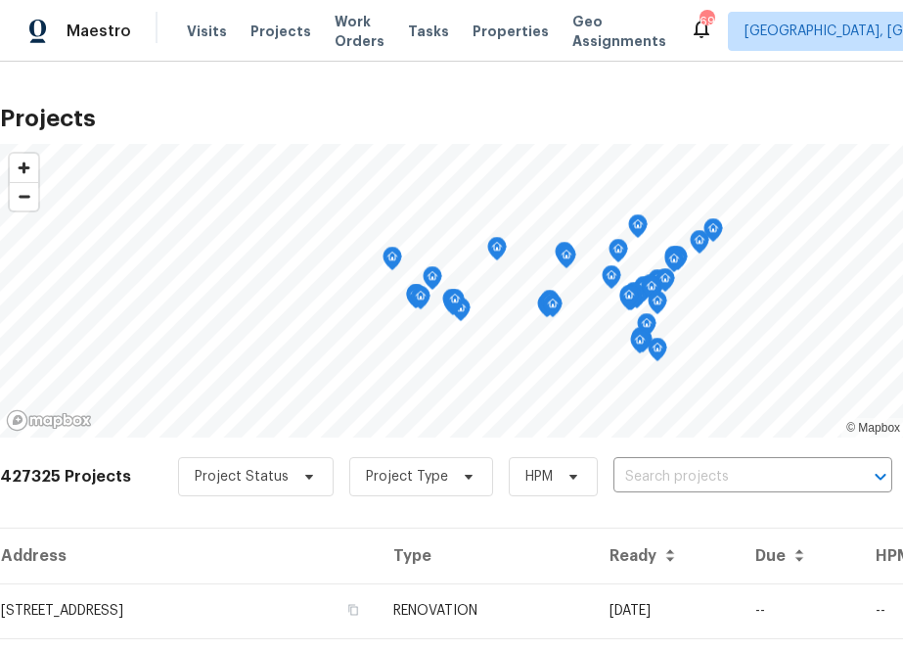
click at [614, 474] on input "text" at bounding box center [726, 477] width 224 height 30
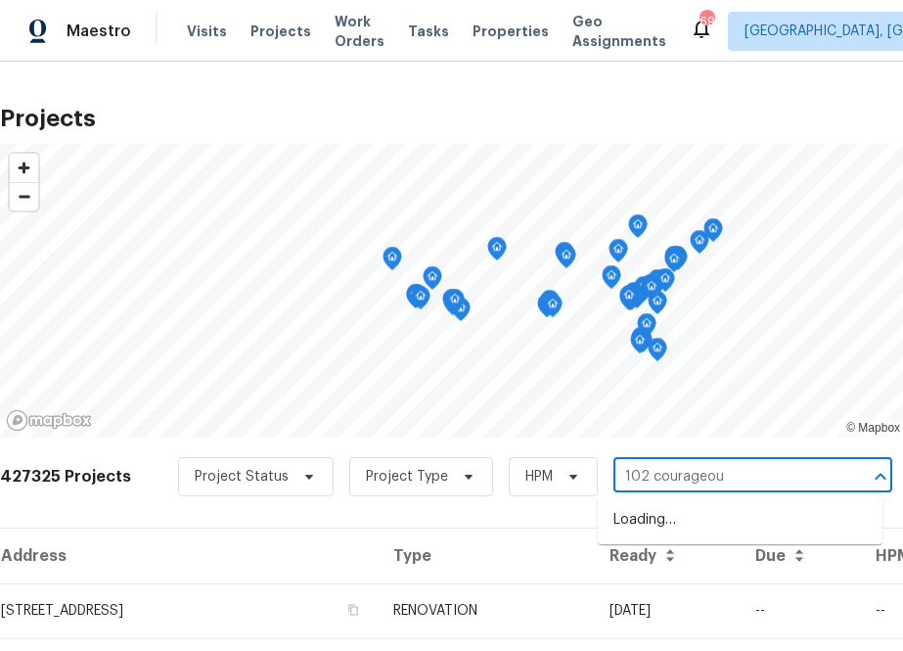
type input "102 courageous"
click at [654, 536] on li "102 Courageous Ct N # 102, Jacksonville, FL 32233" at bounding box center [740, 520] width 285 height 32
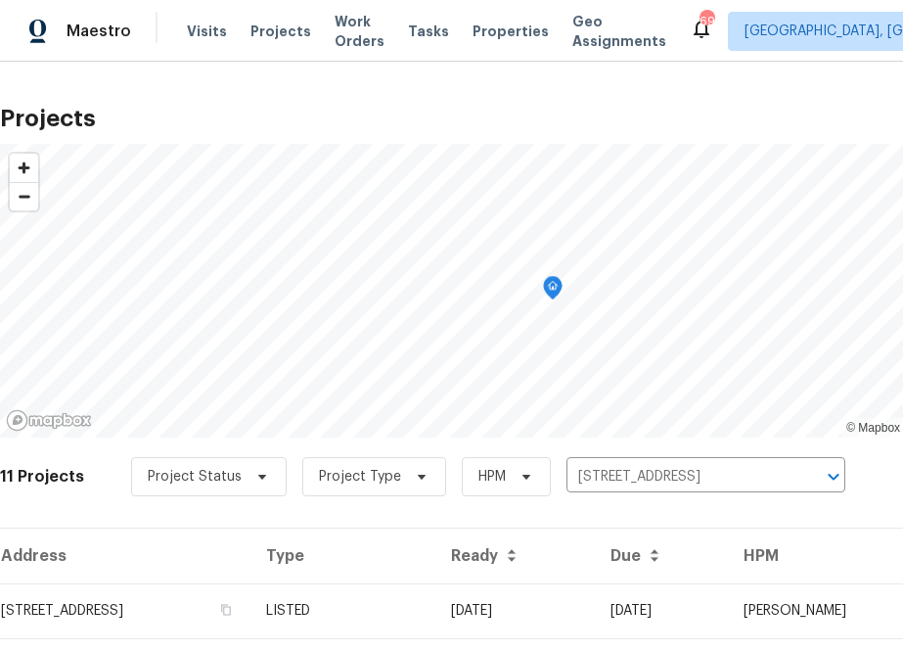
scroll to position [361, 0]
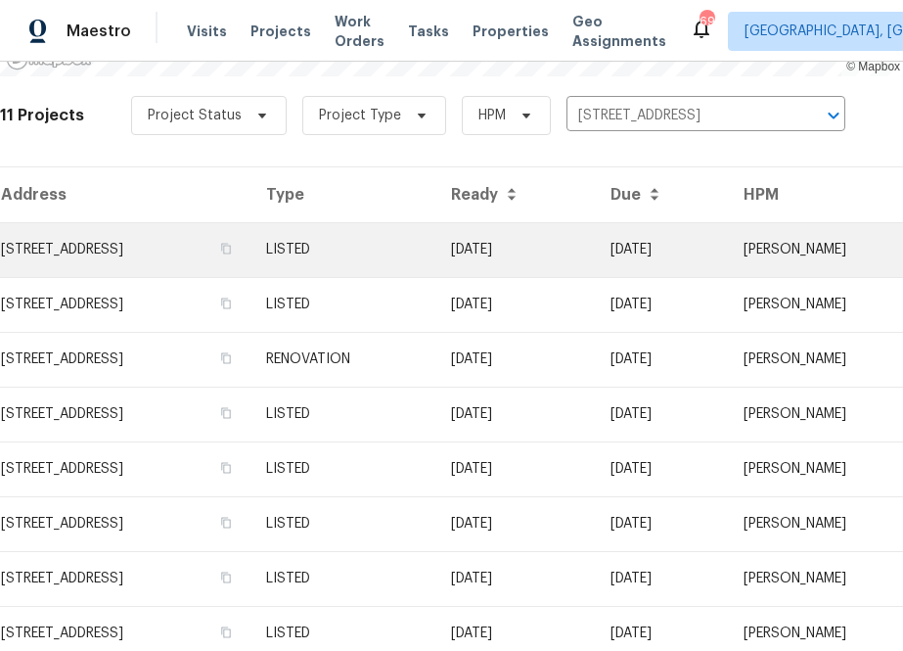
click at [251, 257] on td "102 Courageous Ct N # 102, Jacksonville, FL 32233" at bounding box center [125, 249] width 251 height 55
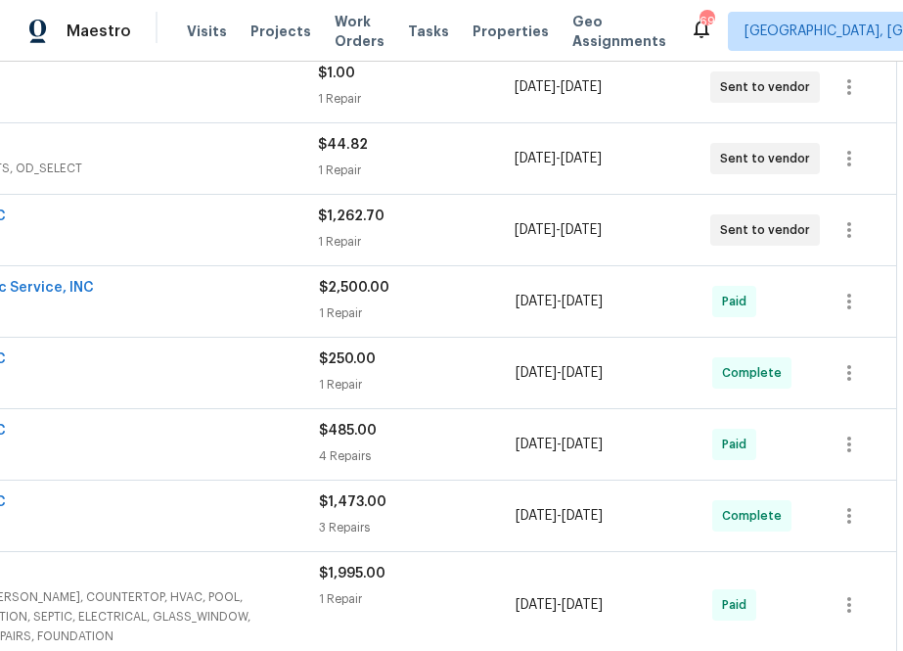
scroll to position [457, 0]
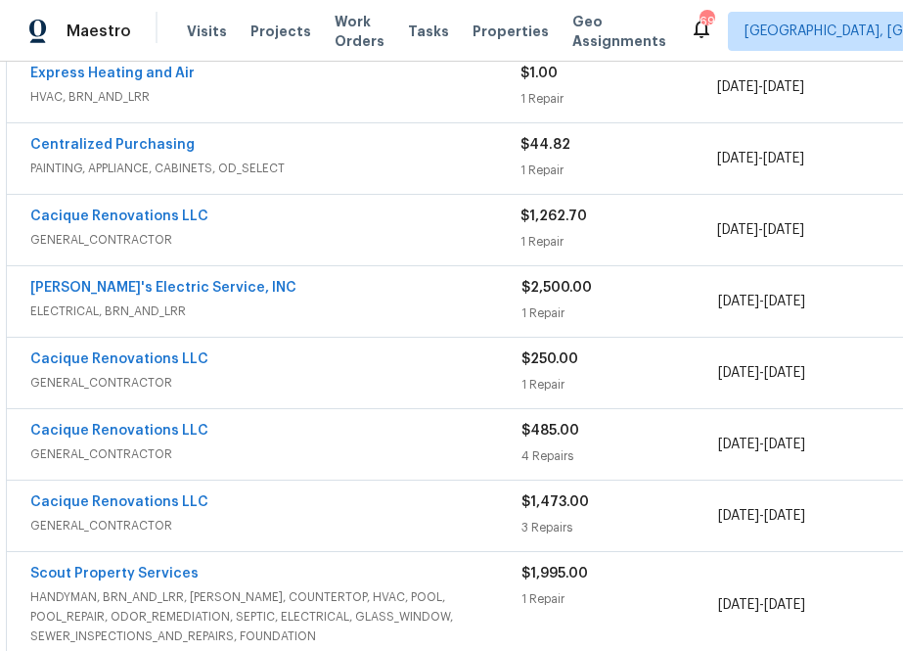
click at [126, 137] on span "Centralized Purchasing" at bounding box center [112, 145] width 164 height 20
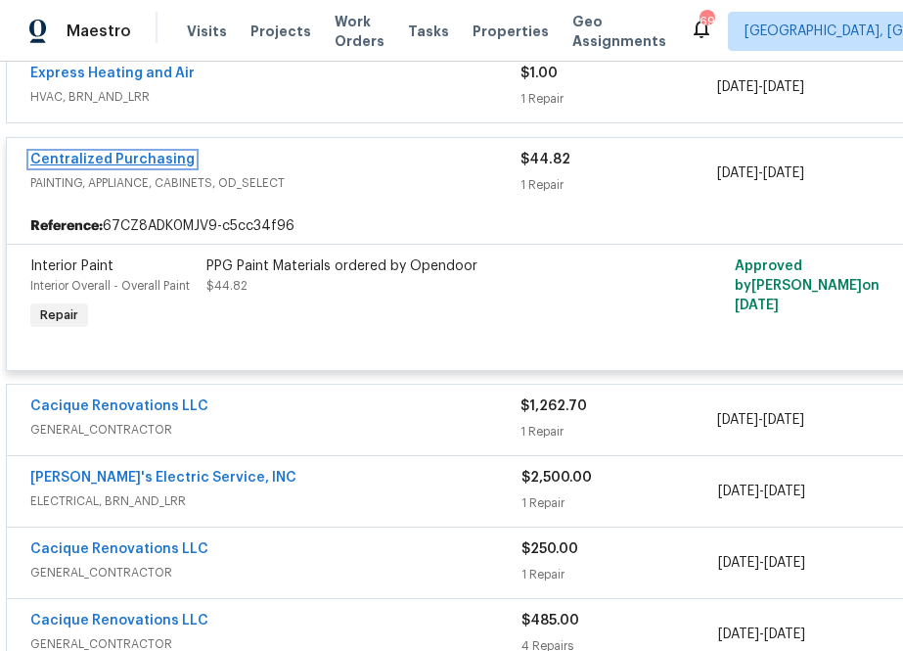
click at [135, 162] on link "Centralized Purchasing" at bounding box center [112, 160] width 164 height 14
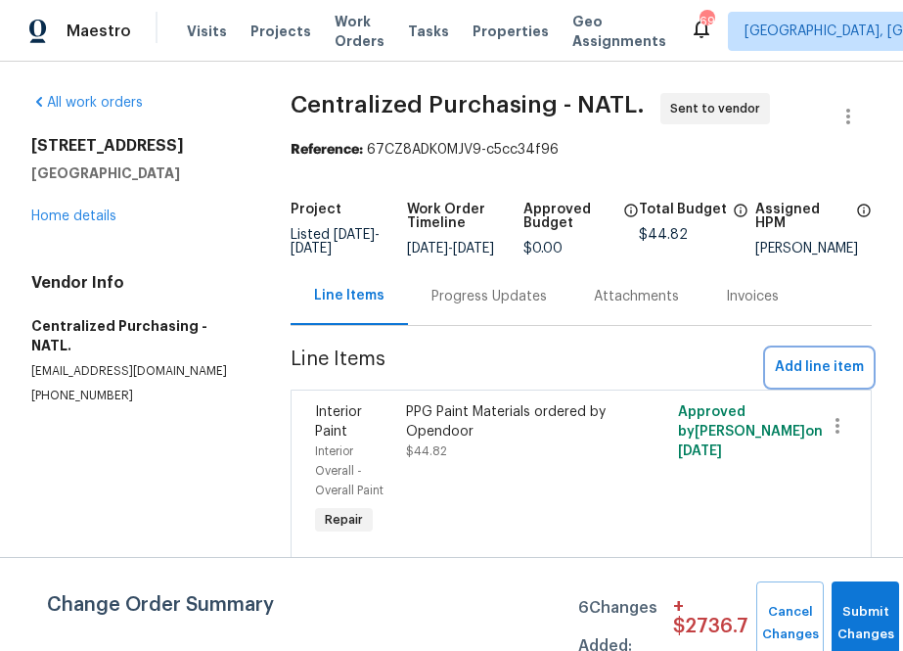
click at [809, 380] on span "Add line item" at bounding box center [819, 367] width 89 height 24
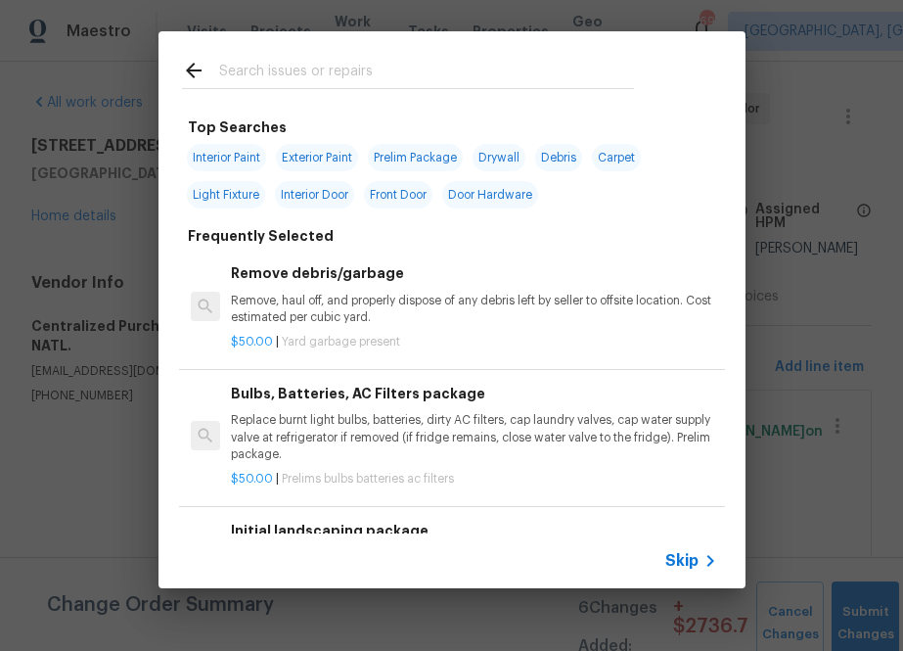
click at [693, 565] on span "Skip" at bounding box center [682, 561] width 33 height 20
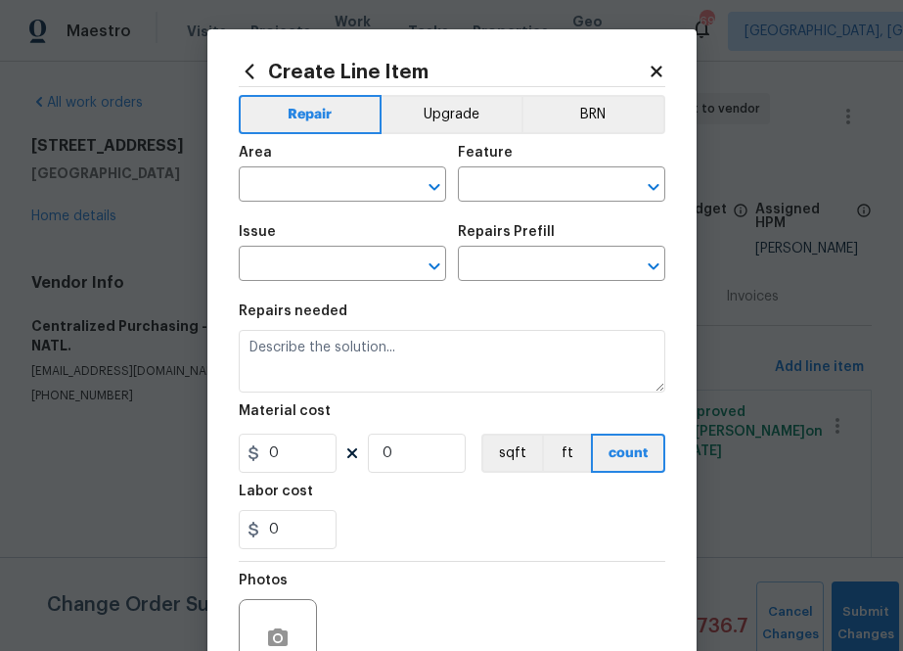
click at [252, 61] on icon at bounding box center [250, 72] width 22 height 22
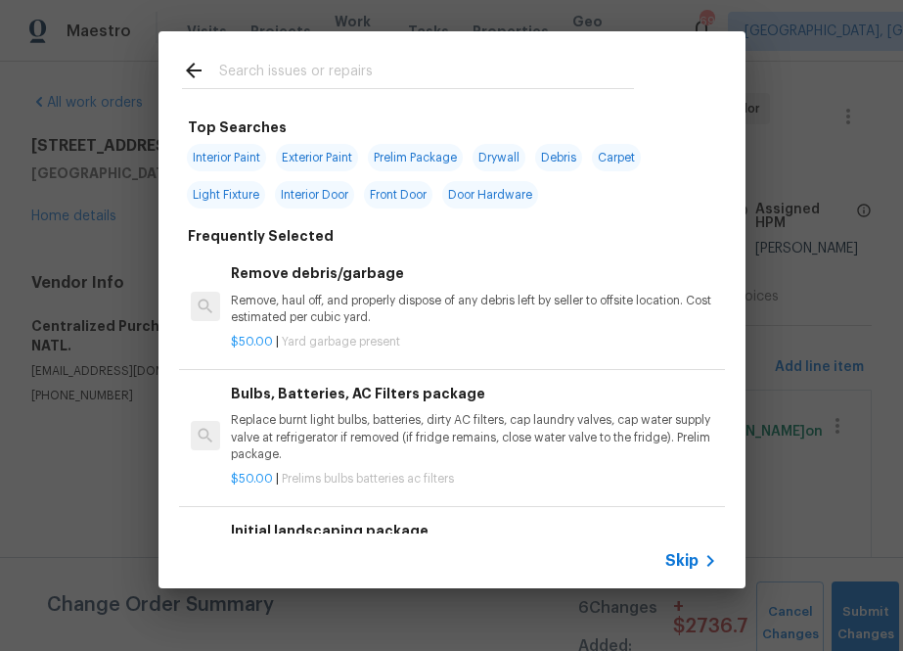
click at [300, 68] on input "text" at bounding box center [426, 73] width 415 height 29
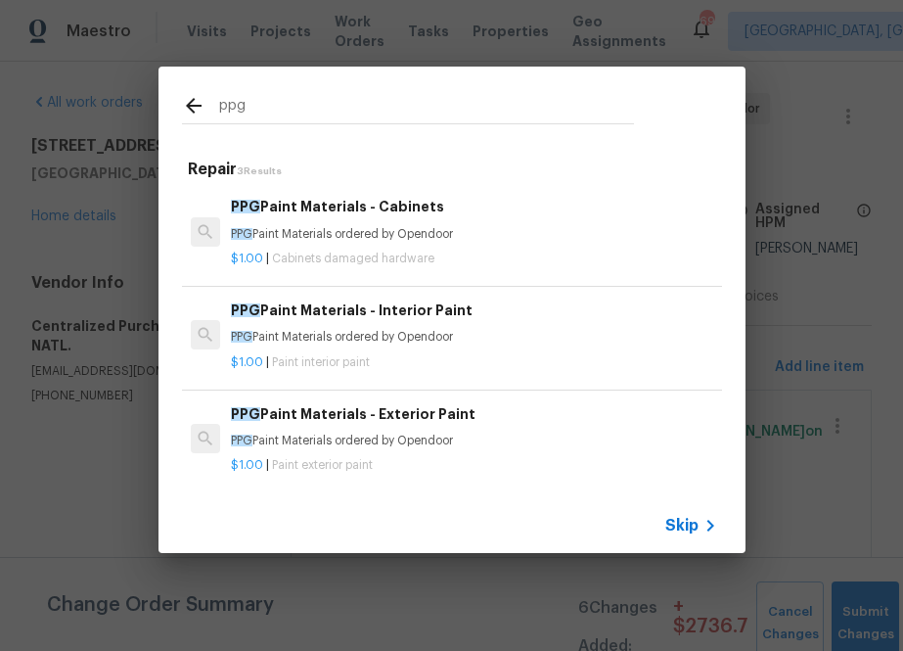
type input "ppg"
click at [306, 345] on p "PPG Paint Materials ordered by Opendoor" at bounding box center [474, 337] width 486 height 17
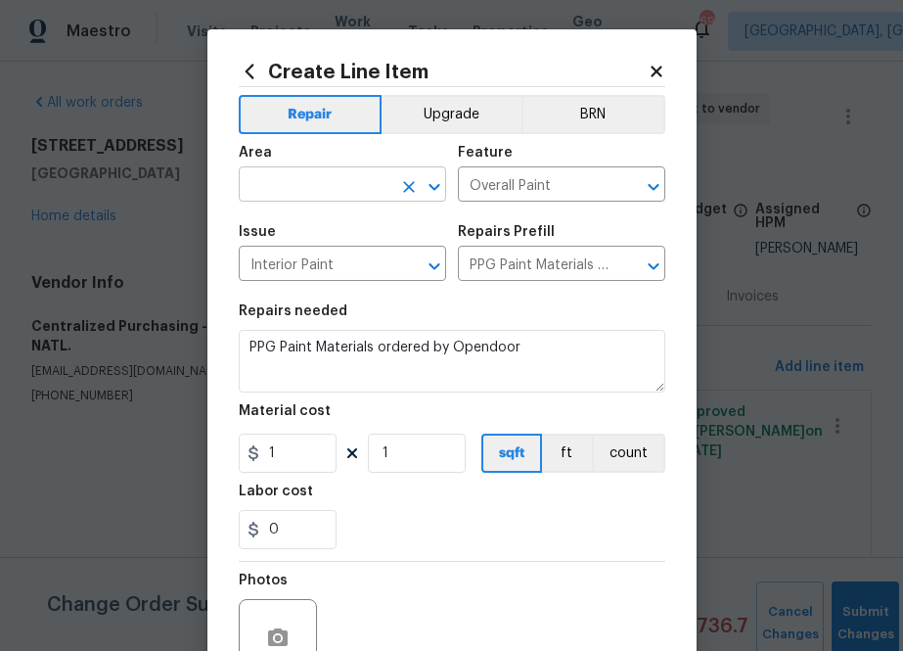
click at [330, 199] on input "text" at bounding box center [315, 186] width 153 height 30
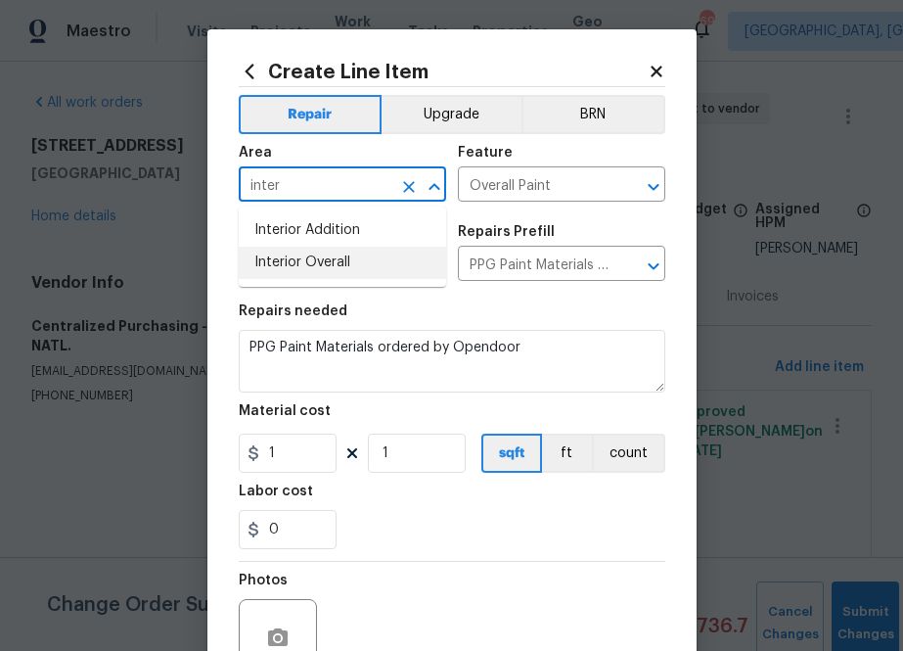
click at [327, 260] on li "Interior Overall" at bounding box center [343, 263] width 208 height 32
type input "Interior Overall"
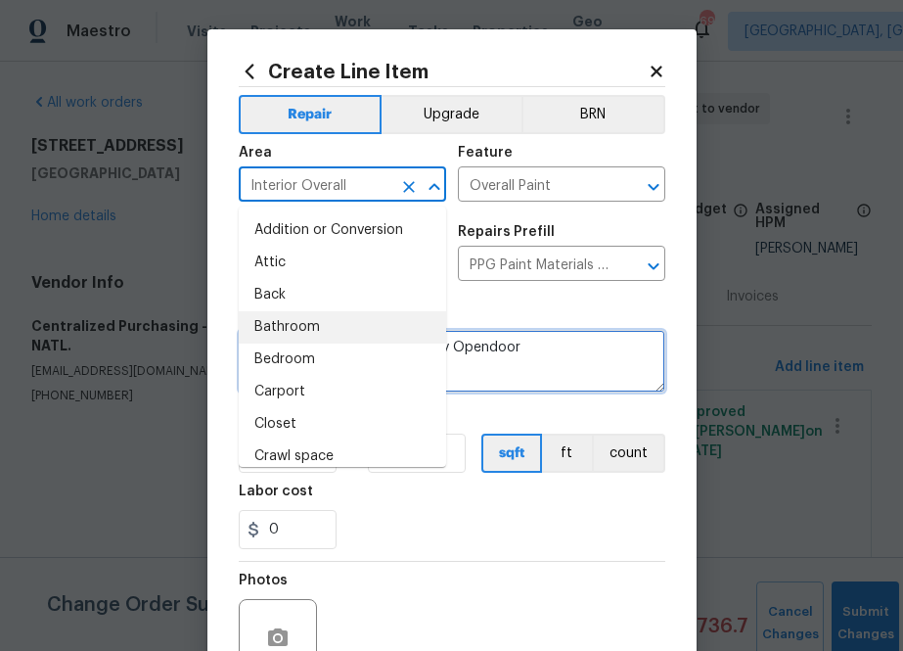
click at [555, 362] on textarea "PPG Paint Materials ordered by Opendoor" at bounding box center [452, 361] width 427 height 63
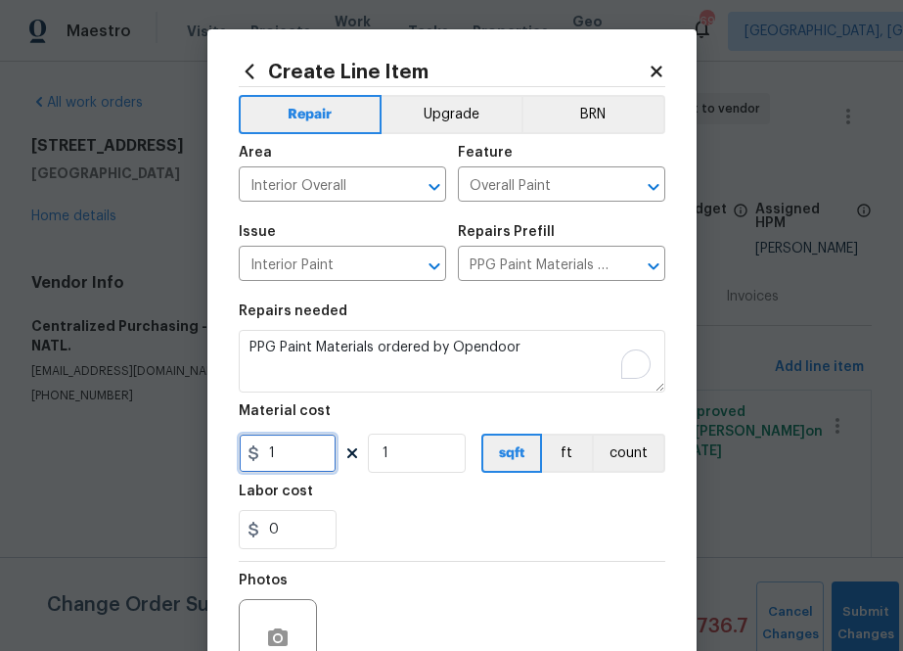
click at [298, 456] on input "1" at bounding box center [288, 453] width 98 height 39
paste input "449.46"
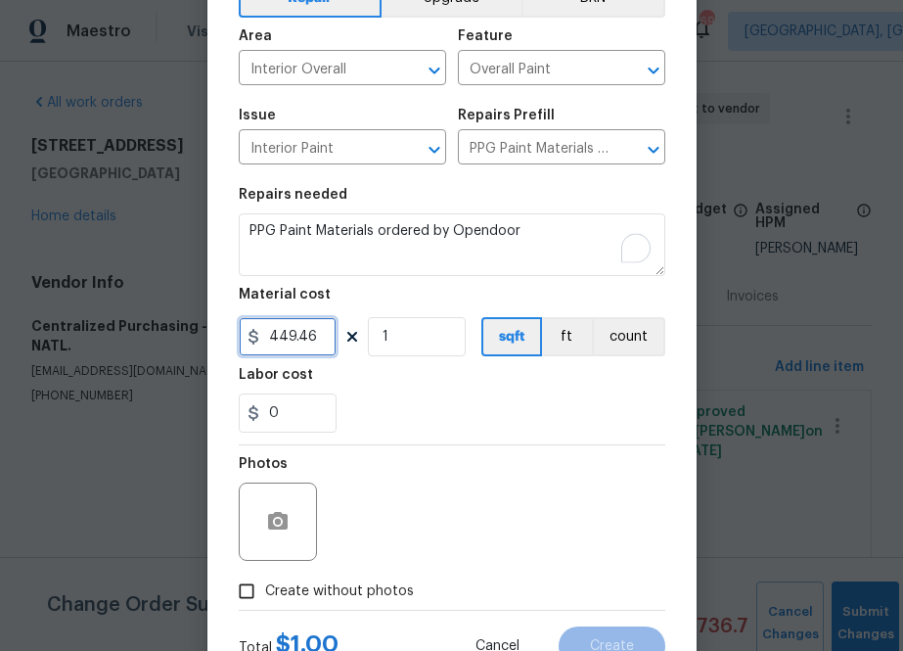
scroll to position [193, 0]
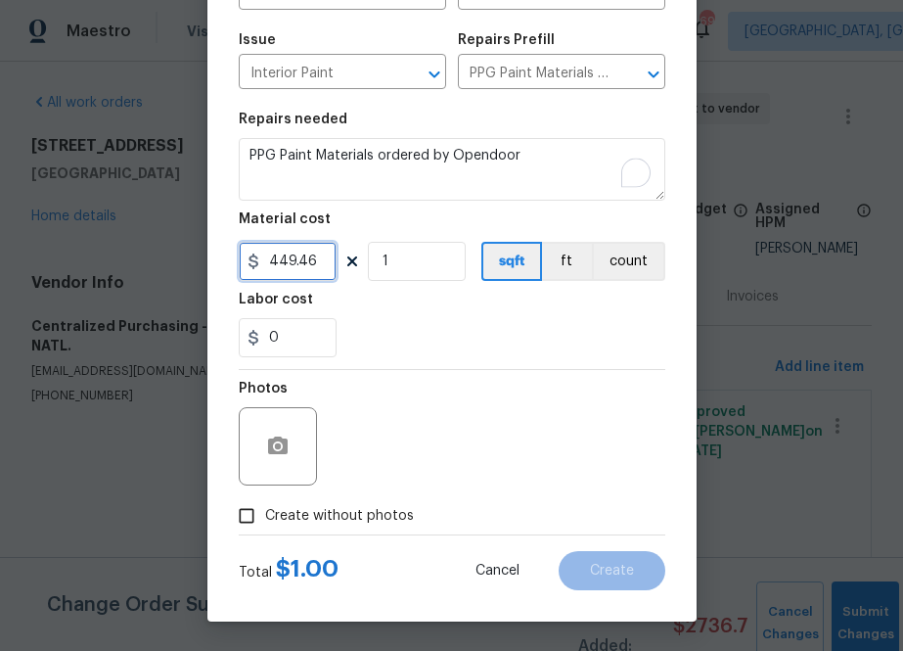
type input "449.46"
click at [323, 506] on span "Create without photos" at bounding box center [339, 516] width 149 height 21
click at [265, 506] on input "Create without photos" at bounding box center [246, 515] width 37 height 37
checkbox input "true"
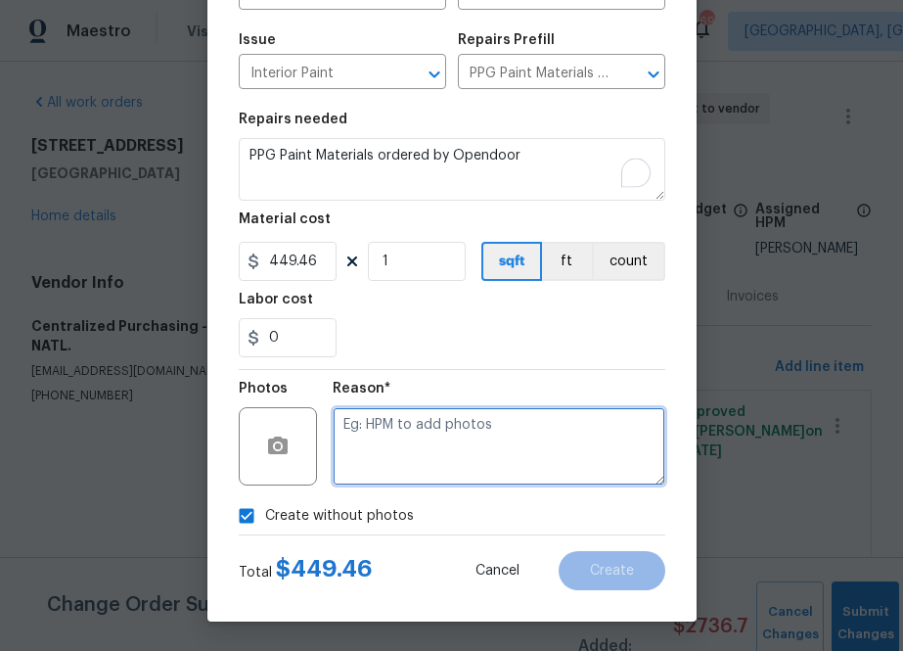
click at [461, 416] on textarea at bounding box center [499, 446] width 333 height 78
type textarea "na"
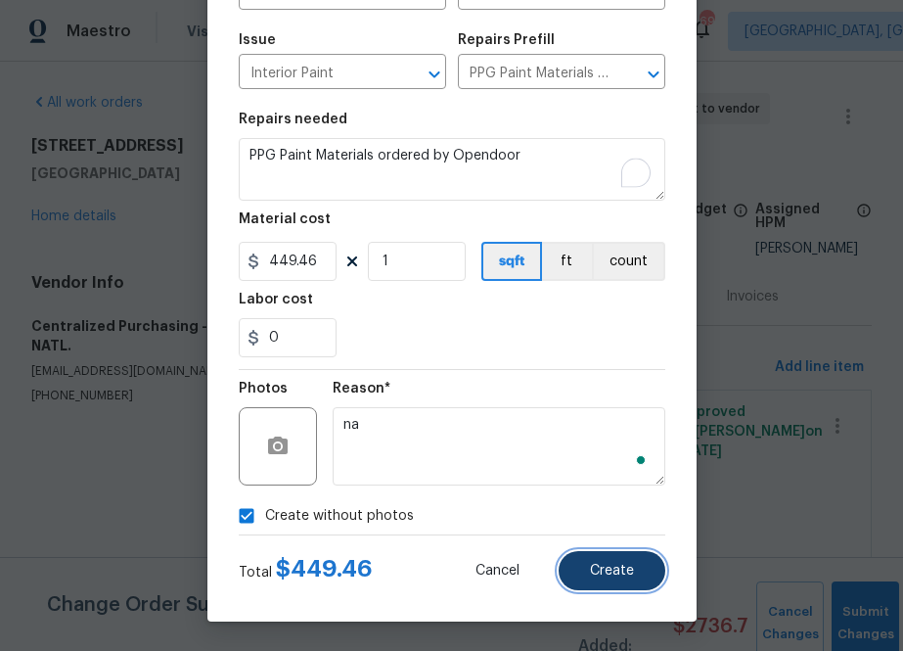
click at [581, 557] on button "Create" at bounding box center [612, 570] width 107 height 39
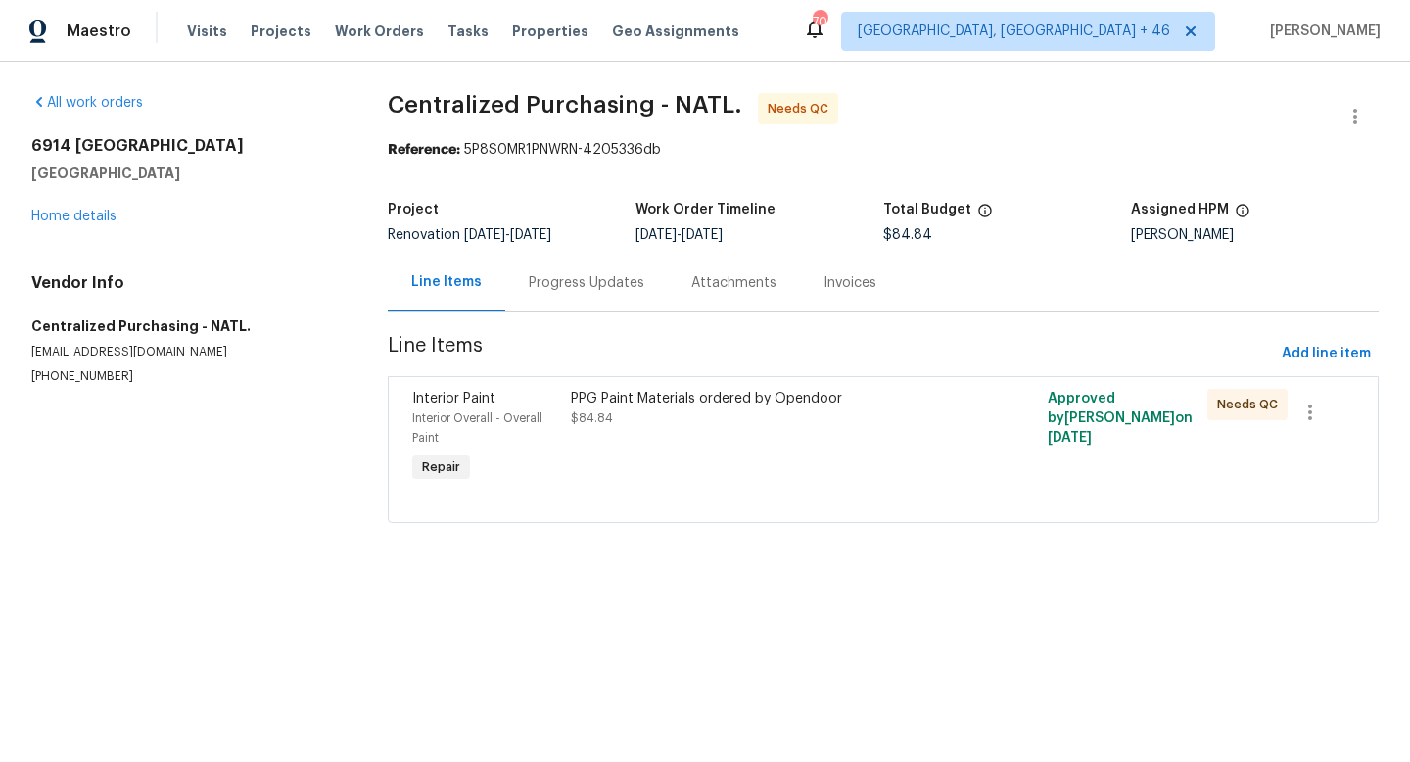
click at [693, 397] on div "PPG Paint Materials ordered by Opendoor" at bounding box center [764, 399] width 386 height 20
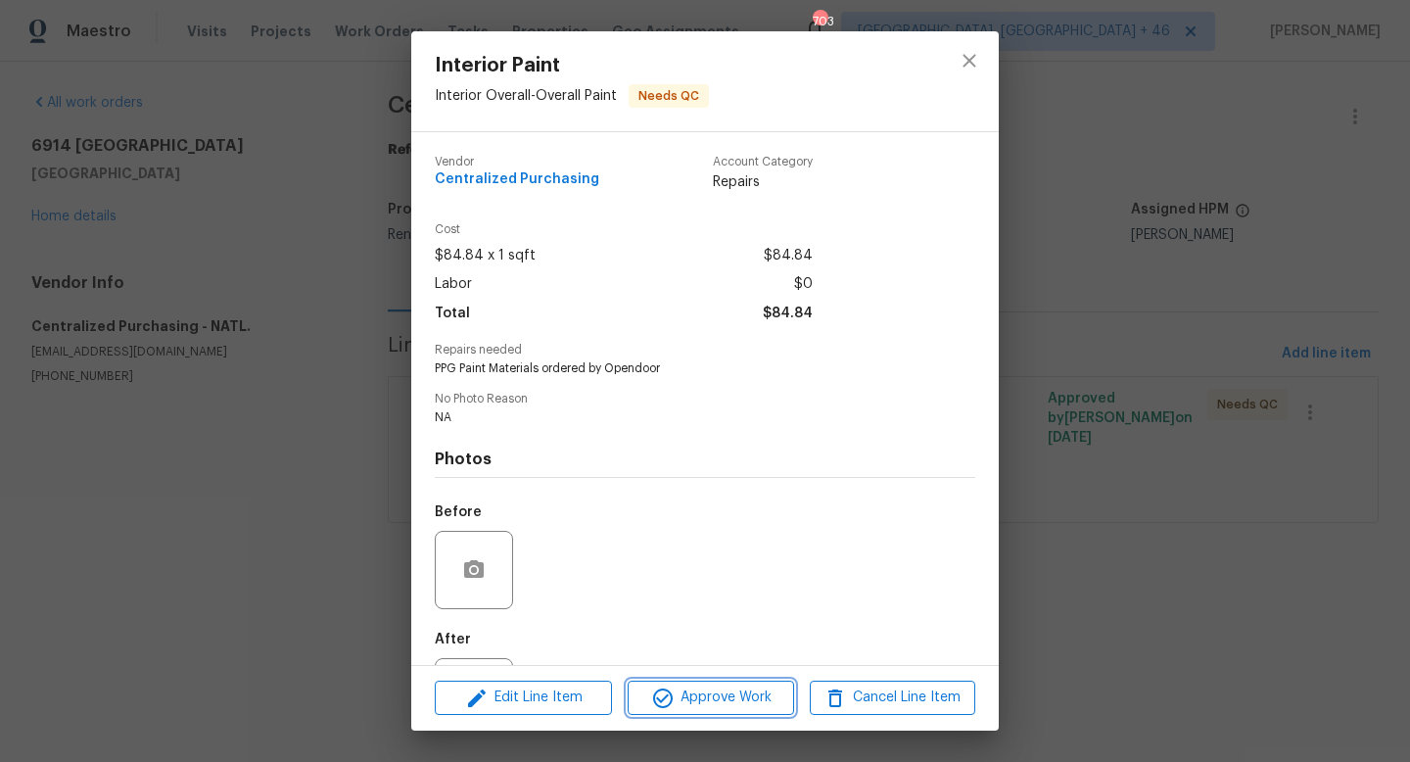
click at [670, 686] on icon "button" at bounding box center [662, 697] width 23 height 23
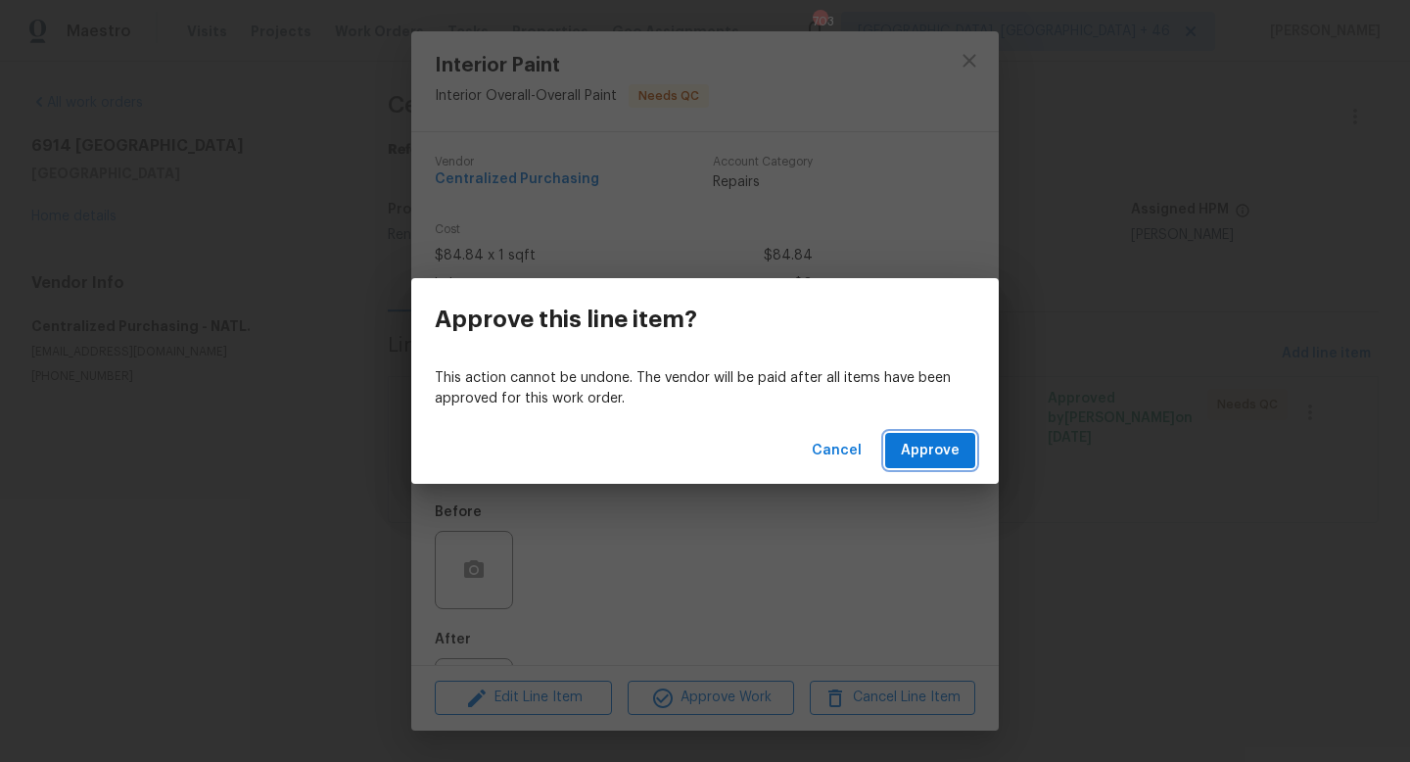
click at [922, 446] on span "Approve" at bounding box center [930, 451] width 59 height 24
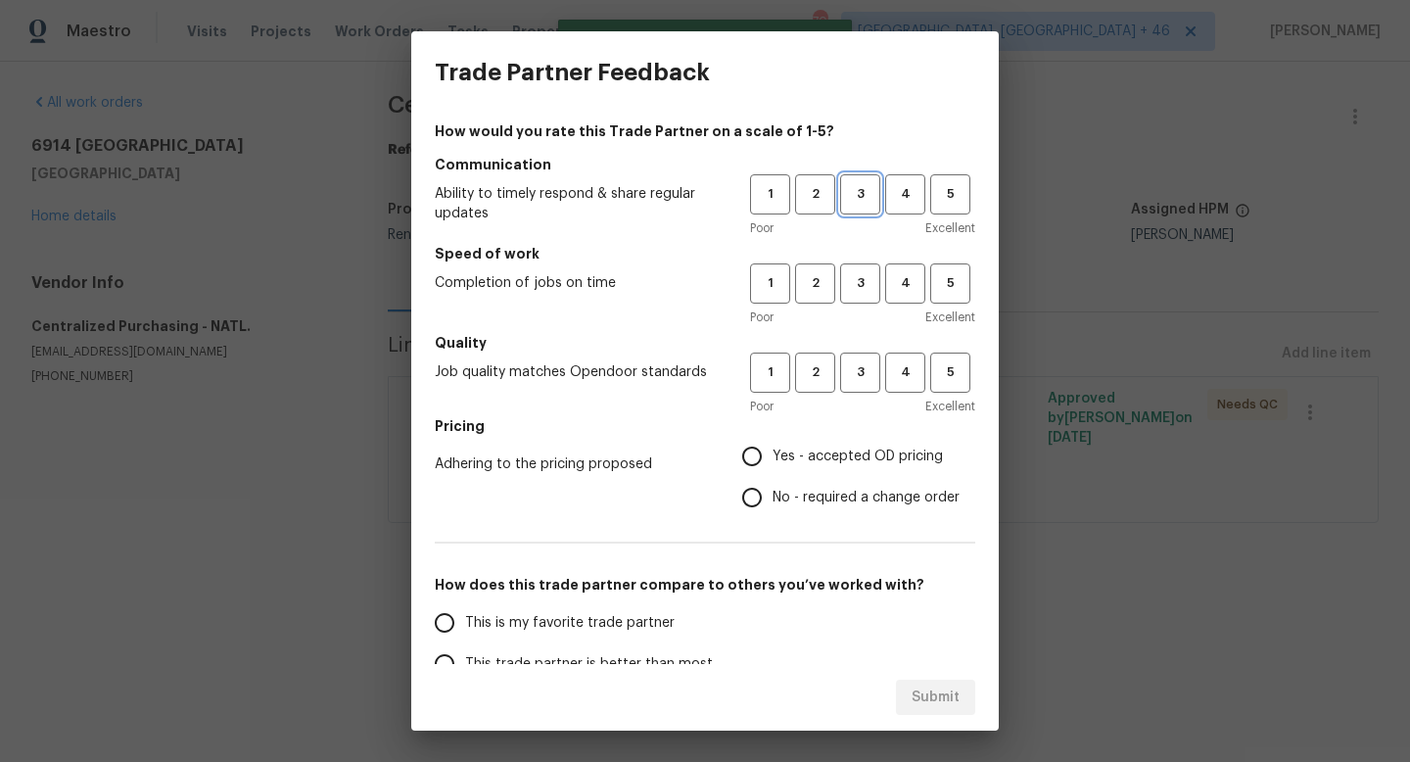
click at [863, 195] on span "3" at bounding box center [860, 194] width 36 height 23
click at [855, 287] on span "3" at bounding box center [860, 283] width 36 height 23
click at [853, 363] on span "3" at bounding box center [860, 372] width 36 height 23
click at [812, 447] on span "Yes - accepted OD pricing" at bounding box center [857, 456] width 170 height 21
click at [772, 447] on input "Yes - accepted OD pricing" at bounding box center [751, 456] width 41 height 41
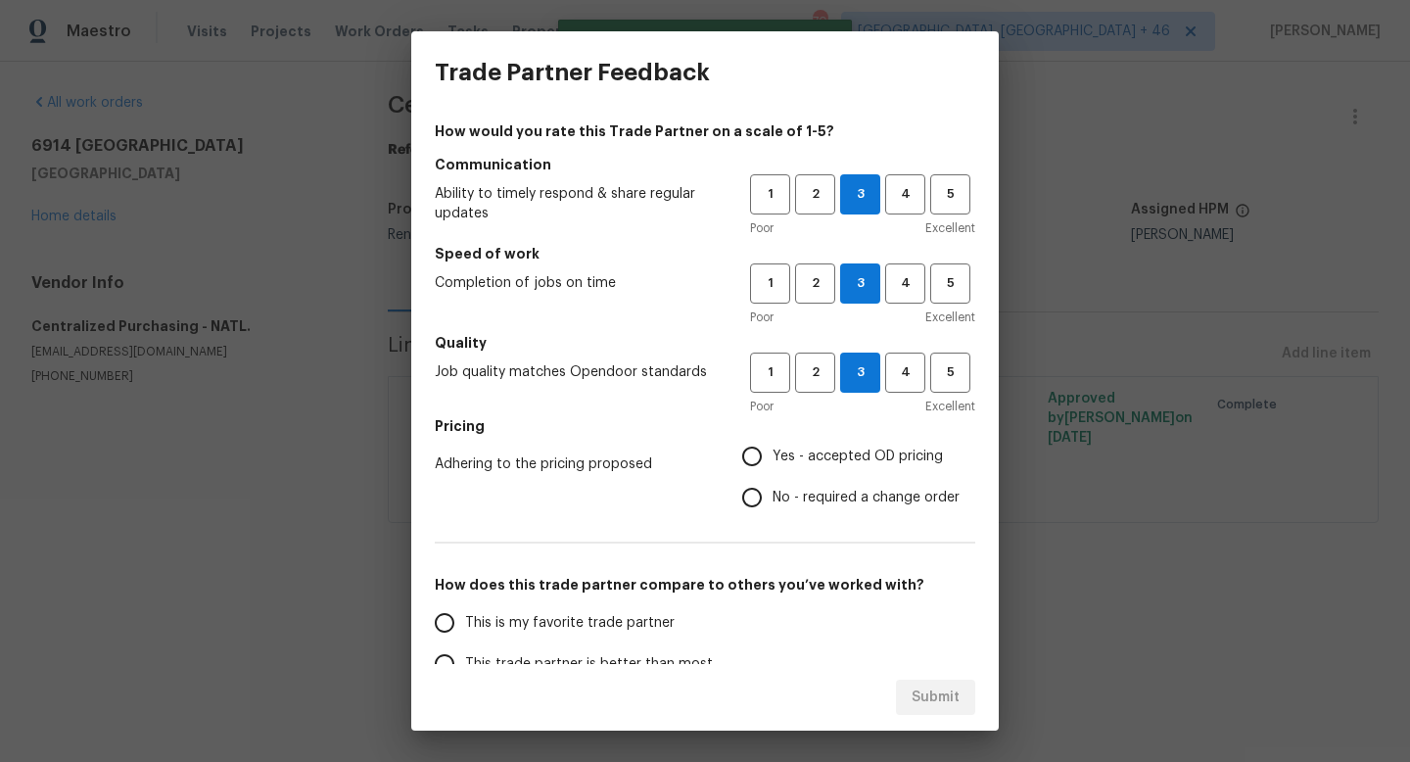
radio input "true"
click at [637, 622] on span "This is my favorite trade partner" at bounding box center [569, 623] width 209 height 21
click at [465, 622] on input "This is my favorite trade partner" at bounding box center [444, 622] width 41 height 41
click at [943, 698] on span "Submit" at bounding box center [935, 697] width 48 height 24
radio input "true"
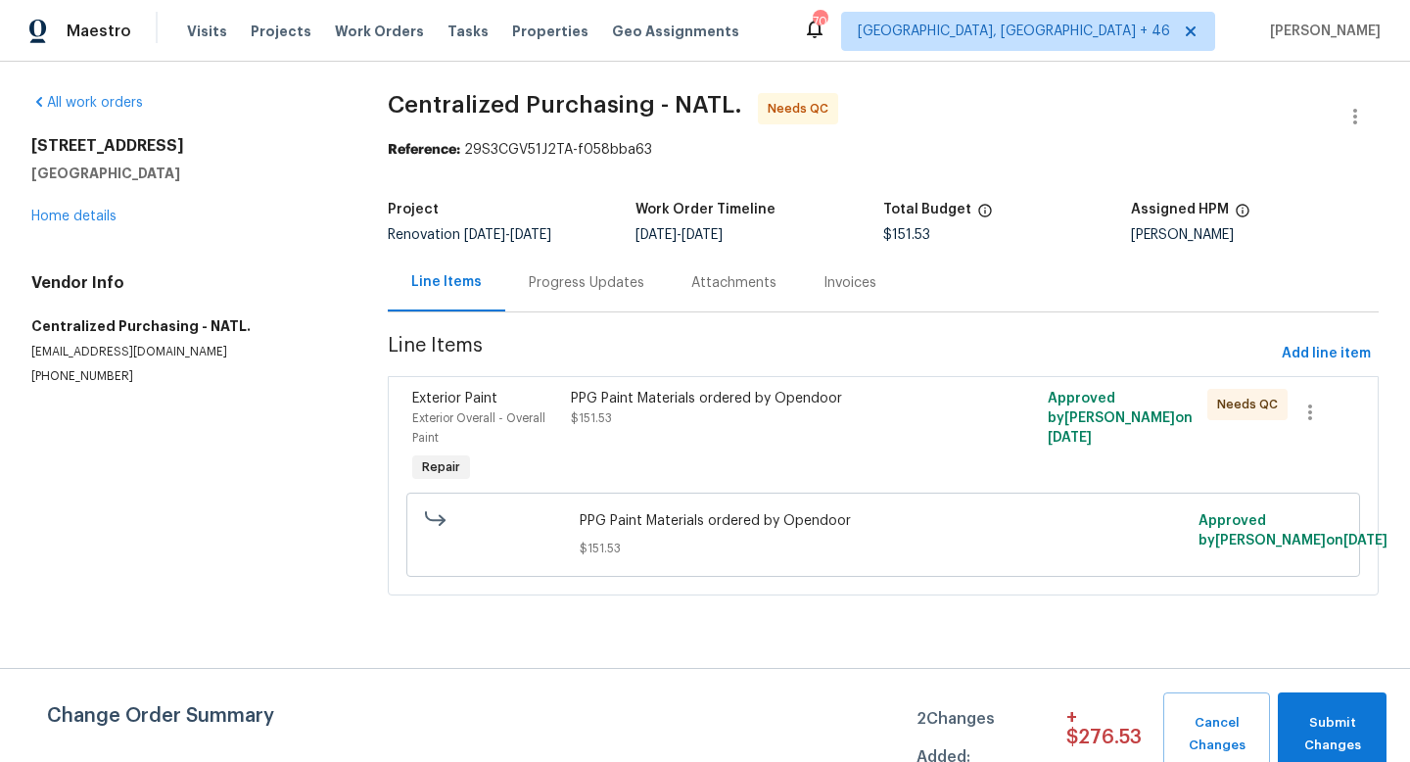
click at [920, 402] on div "PPG Paint Materials ordered by Opendoor" at bounding box center [764, 399] width 386 height 20
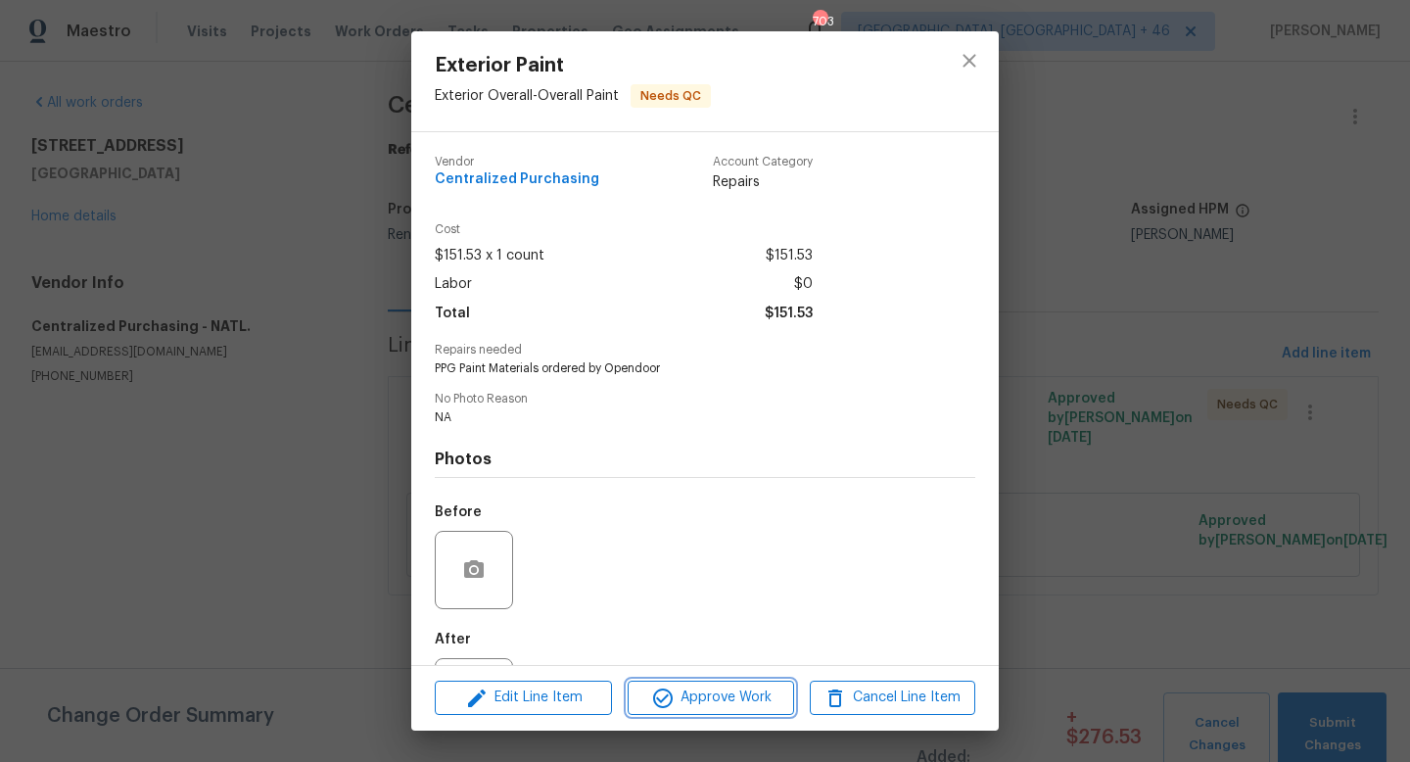
click at [747, 694] on span "Approve Work" at bounding box center [710, 697] width 154 height 24
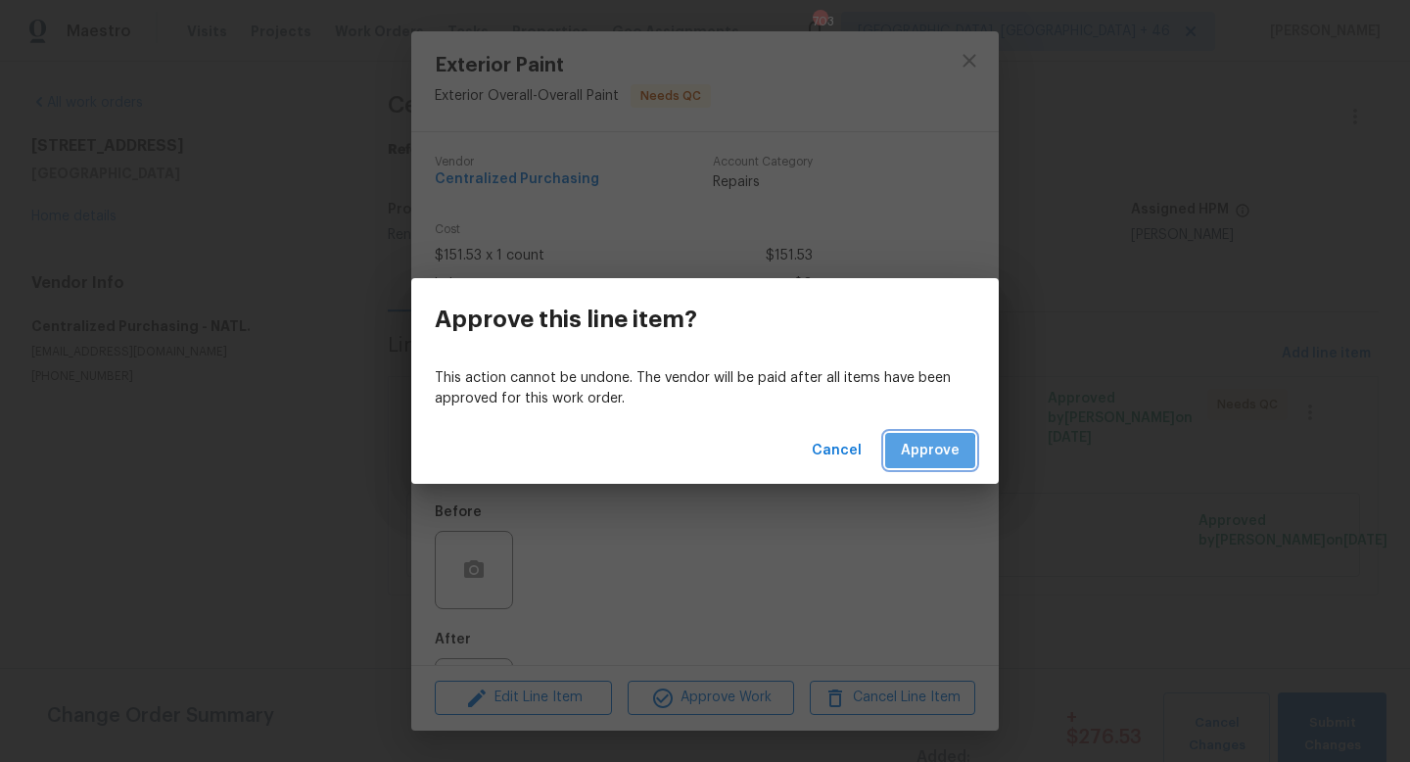
click at [912, 457] on span "Approve" at bounding box center [930, 451] width 59 height 24
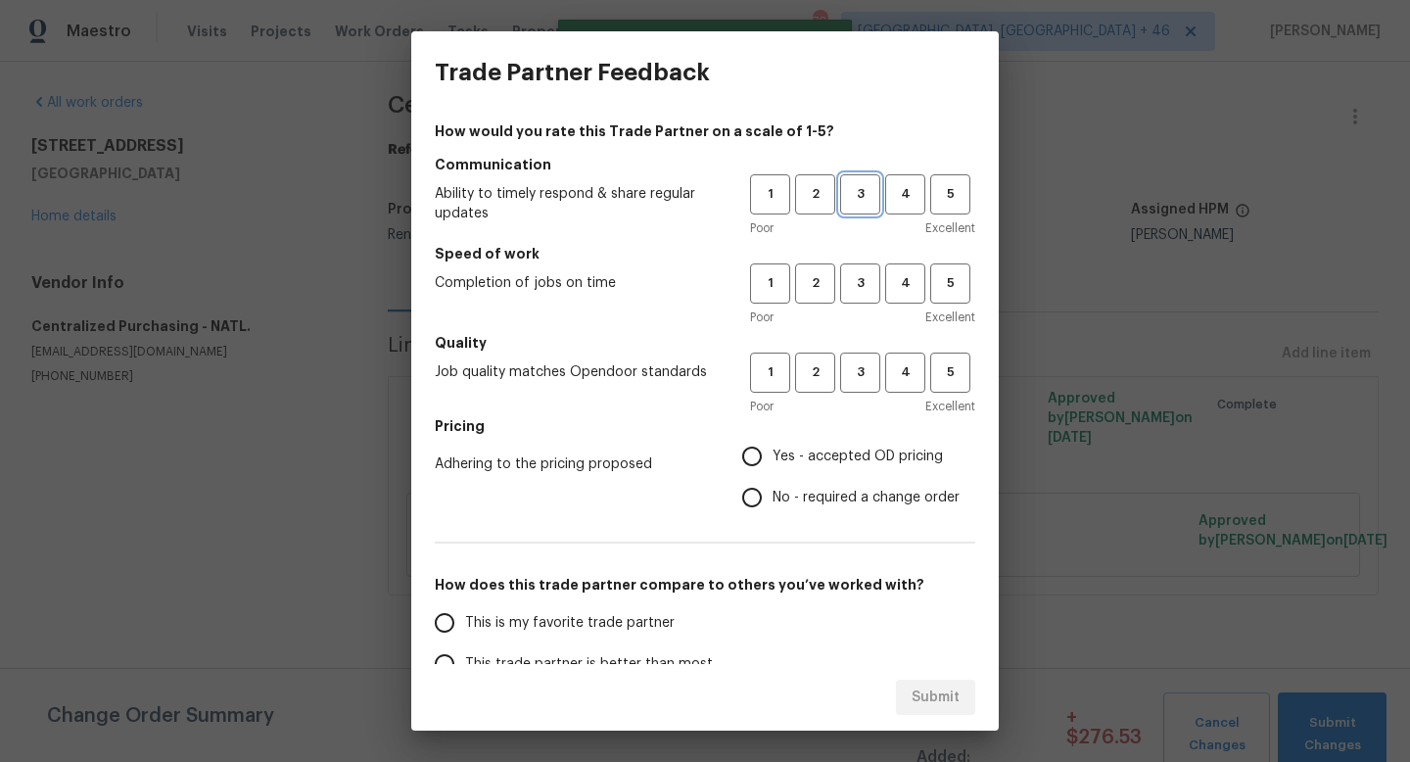
click at [864, 208] on button "3" at bounding box center [860, 194] width 40 height 40
click at [862, 280] on span "3" at bounding box center [860, 283] width 36 height 23
click at [857, 365] on span "3" at bounding box center [860, 372] width 36 height 23
click at [832, 449] on span "Yes - accepted OD pricing" at bounding box center [857, 456] width 170 height 21
click at [772, 449] on input "Yes - accepted OD pricing" at bounding box center [751, 456] width 41 height 41
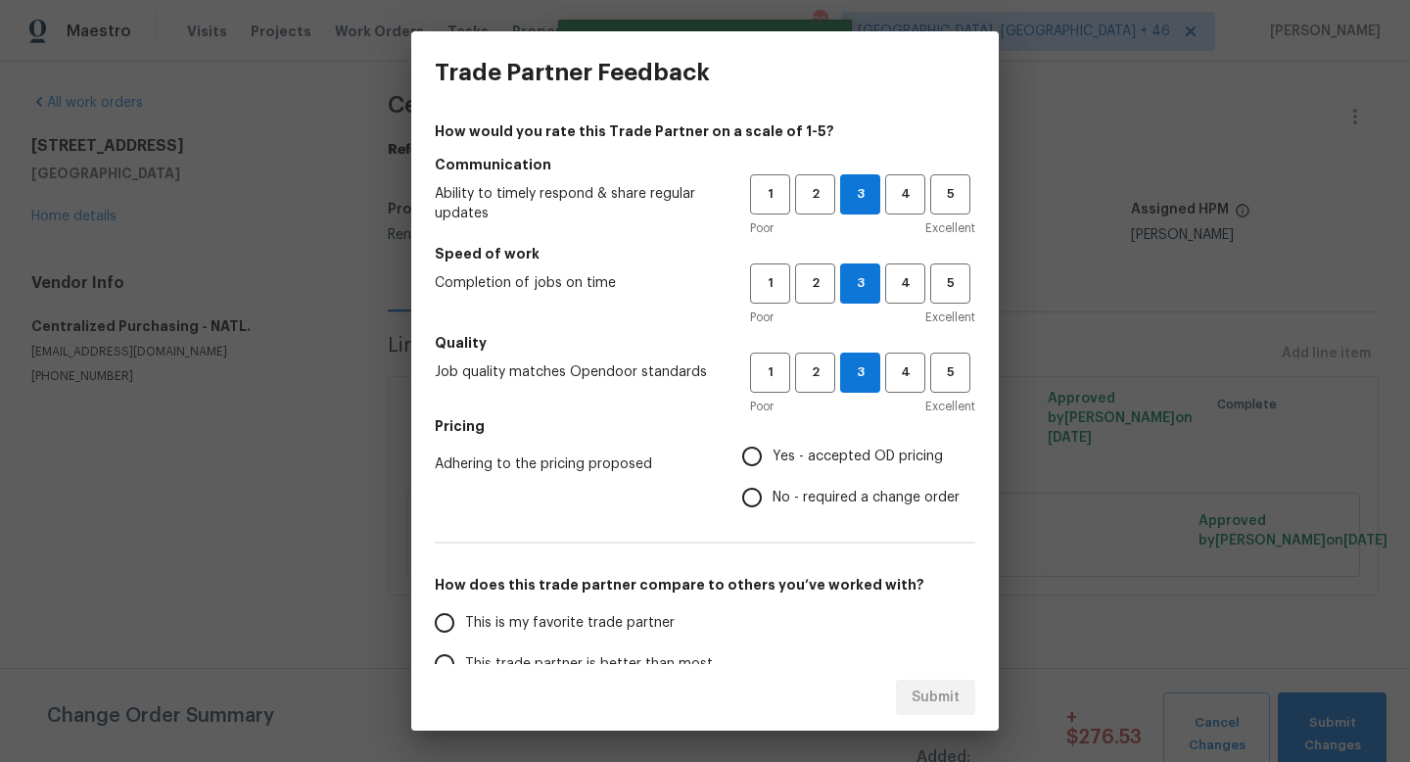
radio input "true"
click at [587, 627] on span "This is my favorite trade partner" at bounding box center [569, 623] width 209 height 21
click at [465, 627] on input "This is my favorite trade partner" at bounding box center [444, 622] width 41 height 41
click at [918, 693] on span "Submit" at bounding box center [935, 697] width 48 height 24
radio input "true"
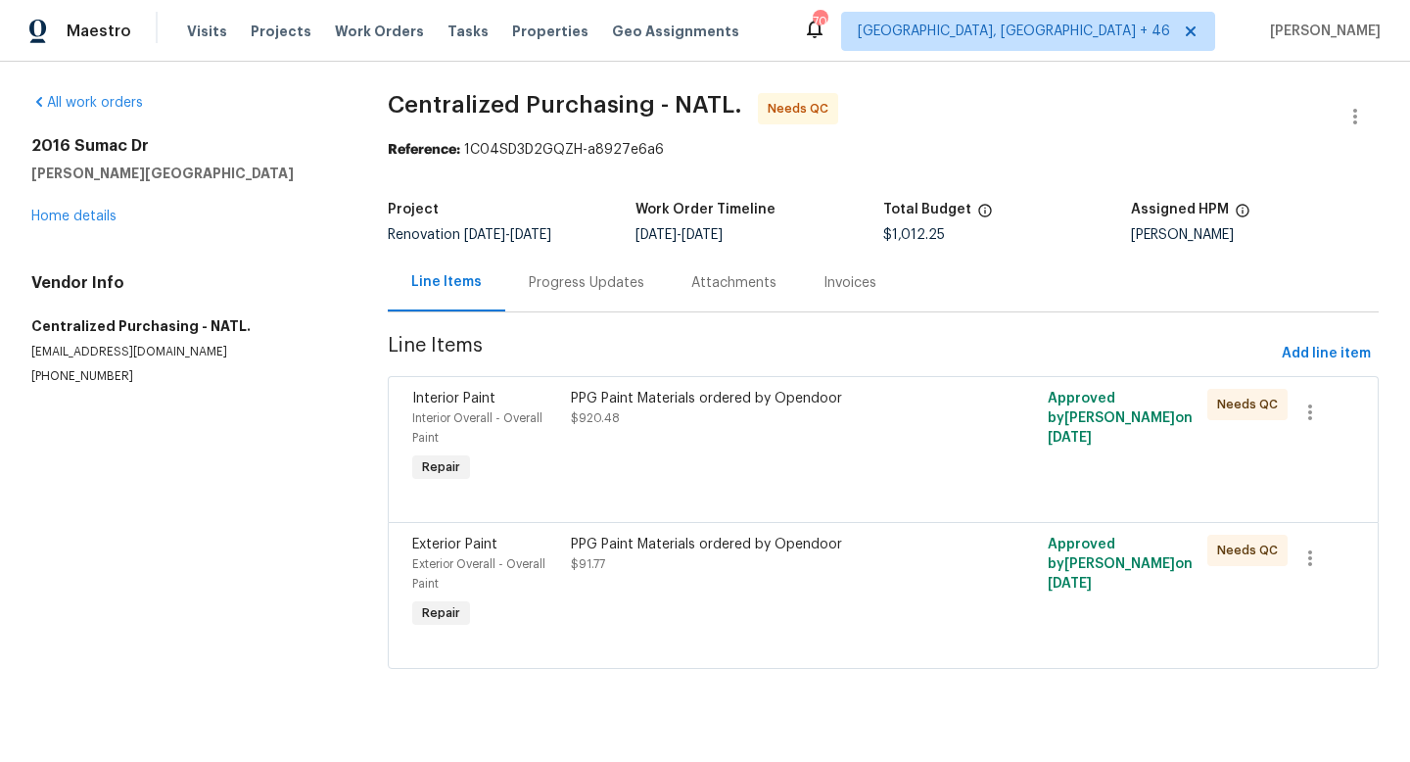
click at [735, 426] on div "PPG Paint Materials ordered by Opendoor $920.48" at bounding box center [764, 408] width 386 height 39
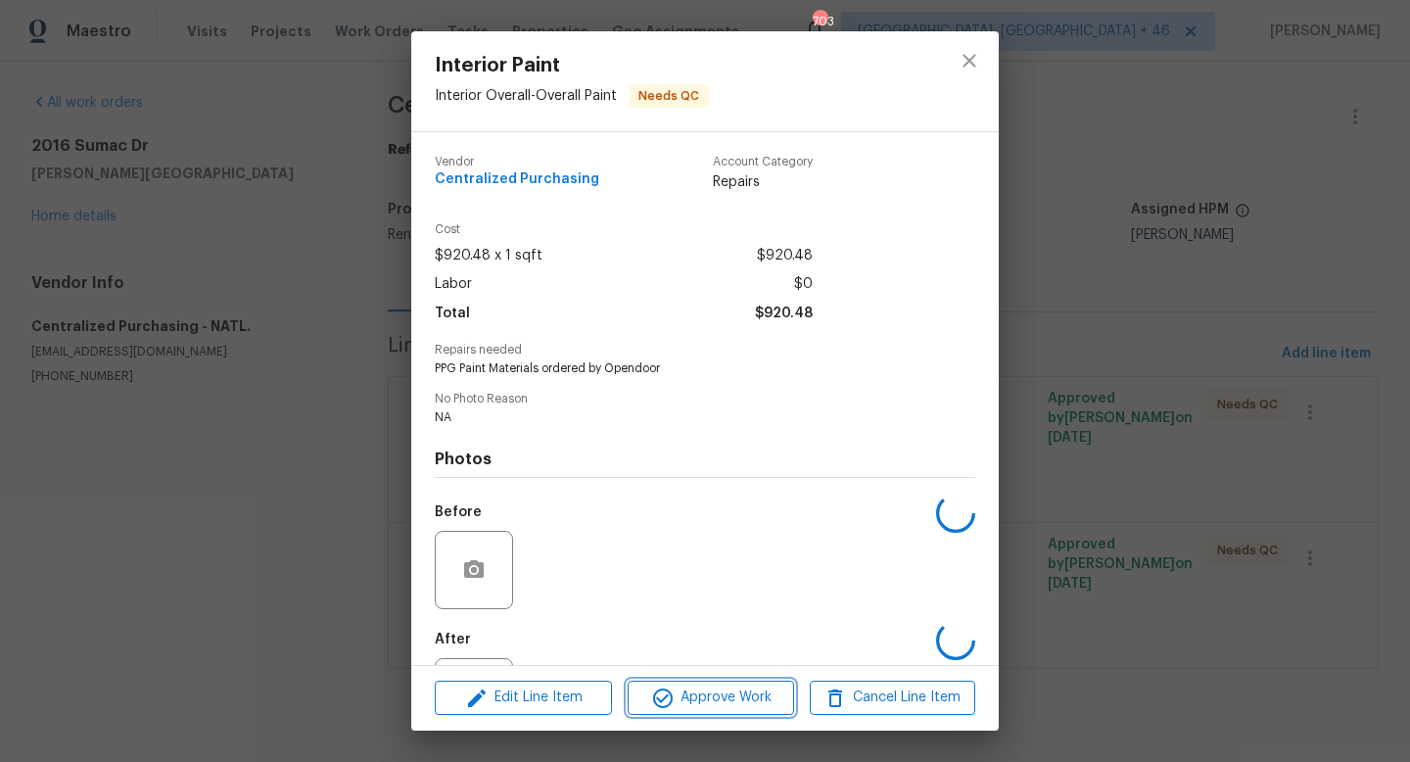
click at [710, 696] on span "Approve Work" at bounding box center [710, 697] width 154 height 24
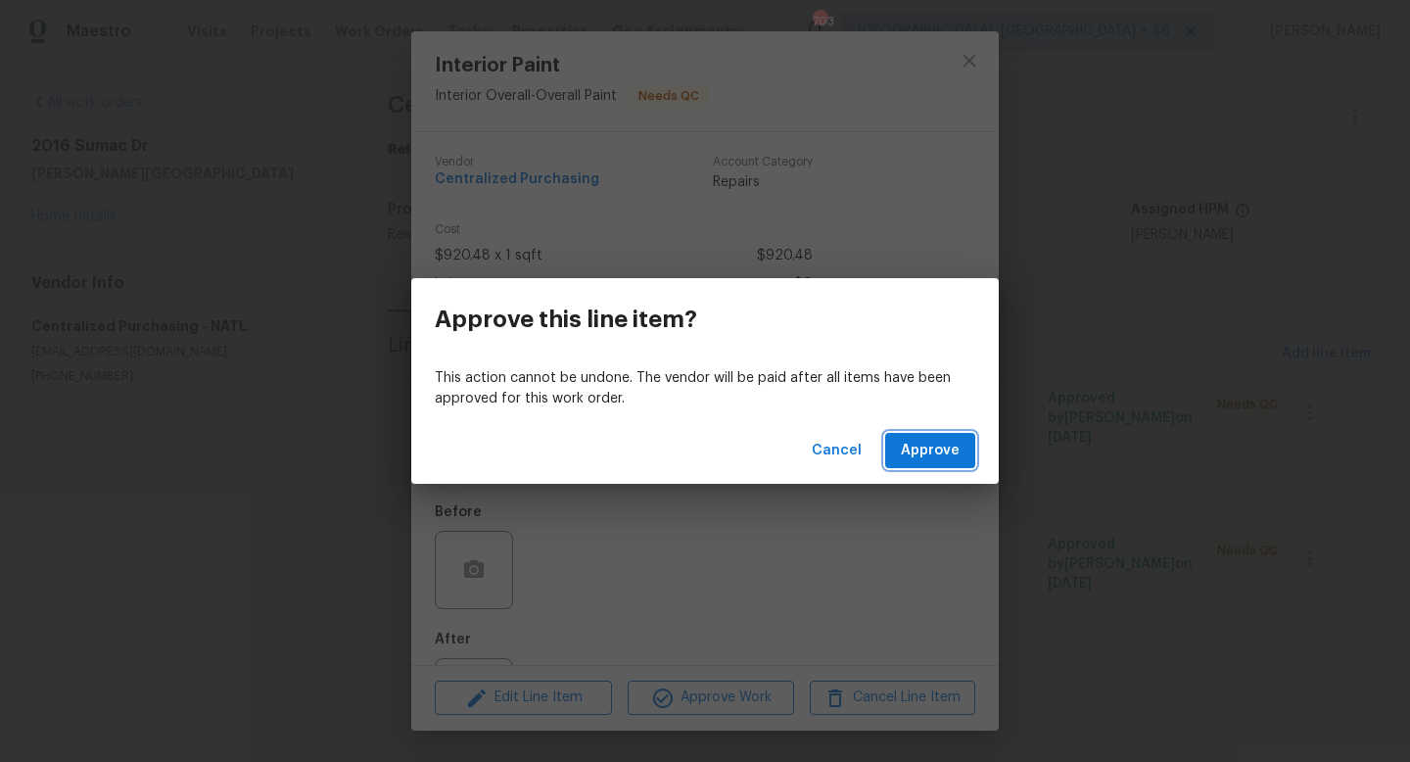
click at [915, 439] on span "Approve" at bounding box center [930, 451] width 59 height 24
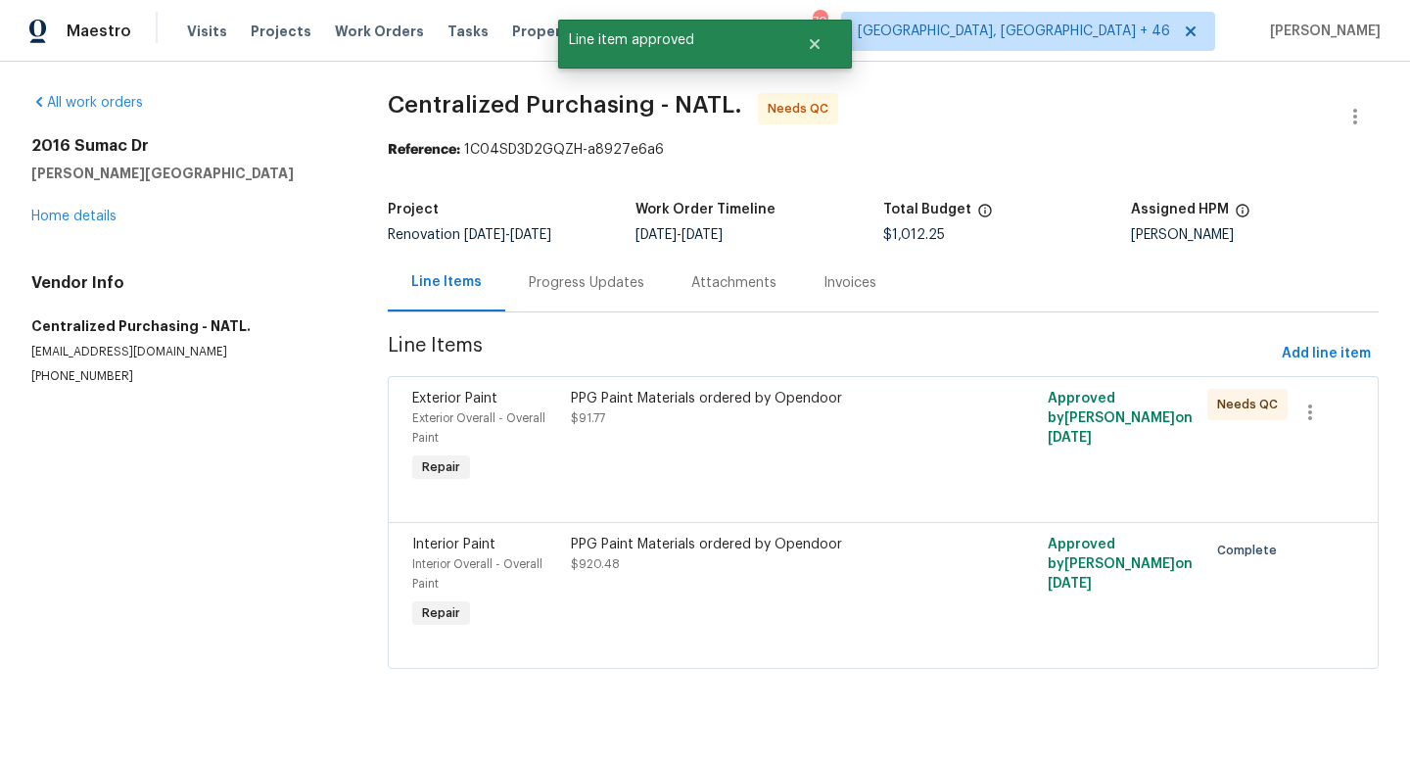
click at [701, 454] on div "PPG Paint Materials ordered by Opendoor $91.77" at bounding box center [763, 438] width 397 height 110
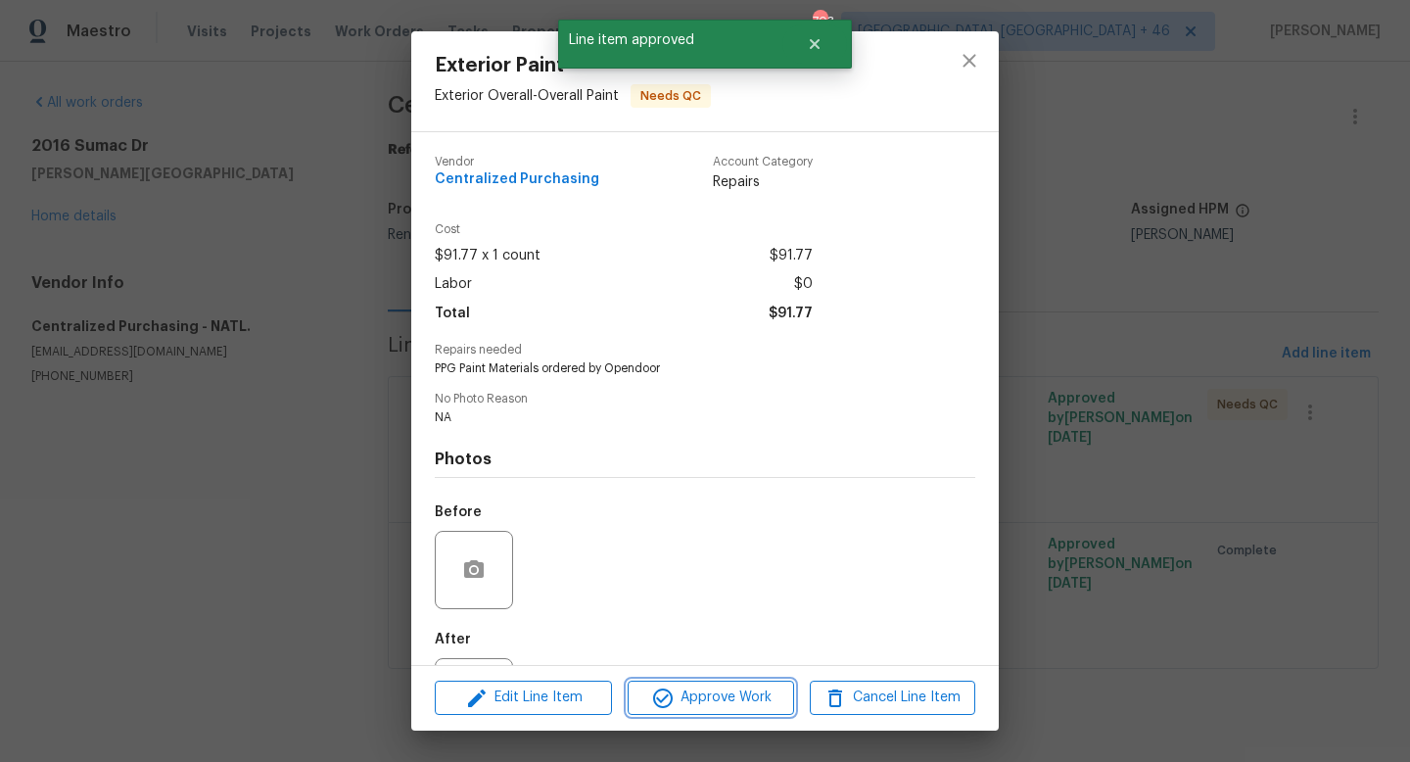
click at [693, 706] on span "Approve Work" at bounding box center [710, 697] width 154 height 24
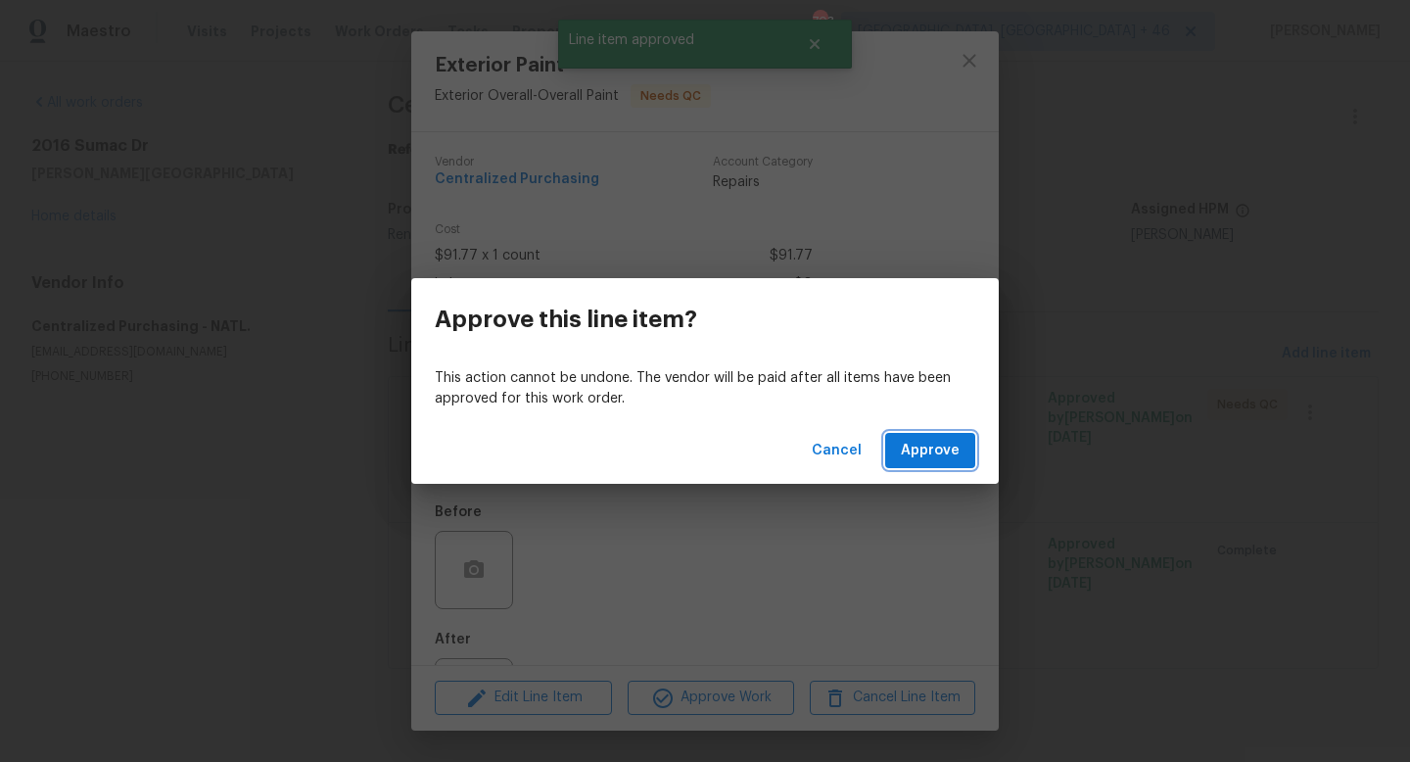
click at [933, 455] on span "Approve" at bounding box center [930, 451] width 59 height 24
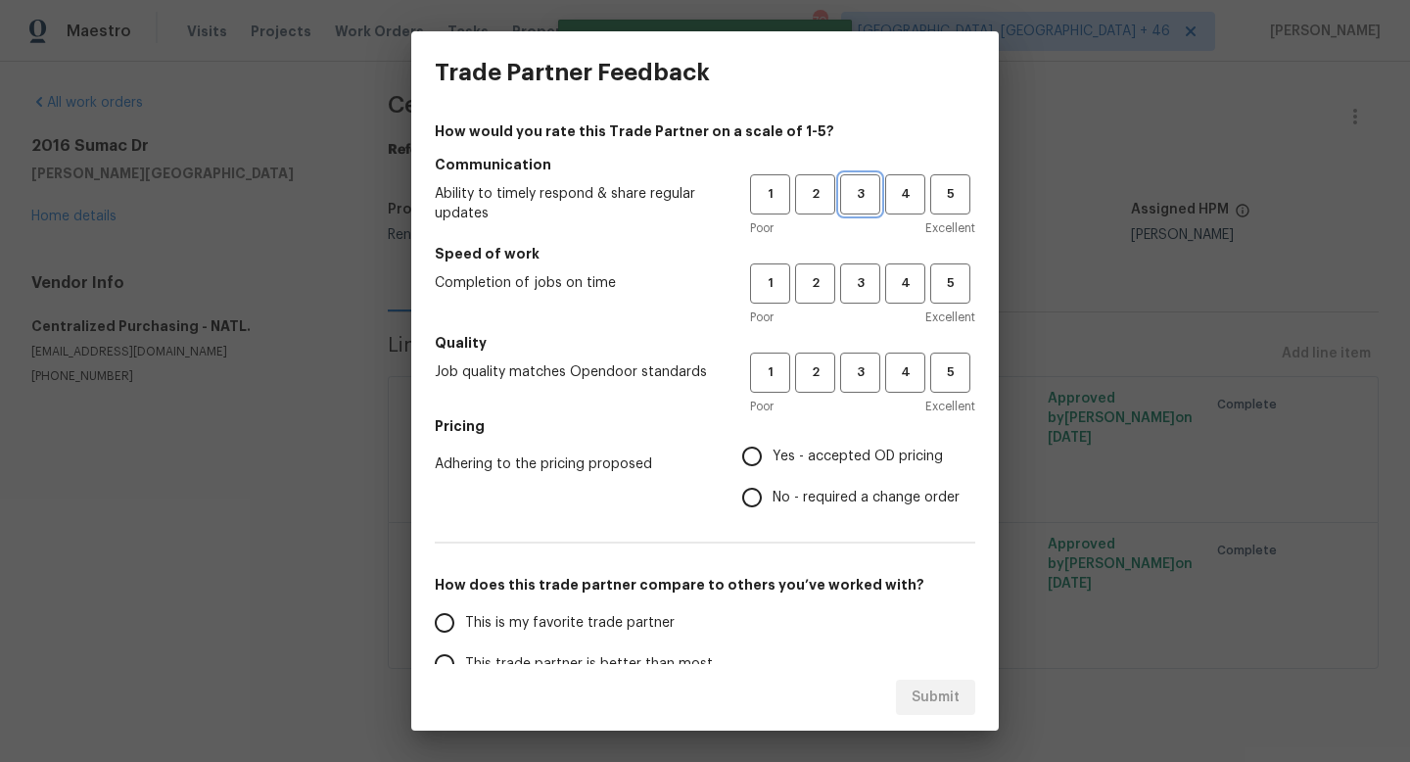
click at [859, 197] on span "3" at bounding box center [860, 194] width 36 height 23
click at [859, 270] on button "3" at bounding box center [860, 283] width 40 height 40
click at [857, 345] on h5 "Quality" at bounding box center [705, 343] width 540 height 20
click at [865, 361] on span "3" at bounding box center [860, 372] width 36 height 23
click at [824, 465] on span "Yes - accepted OD pricing" at bounding box center [857, 456] width 170 height 21
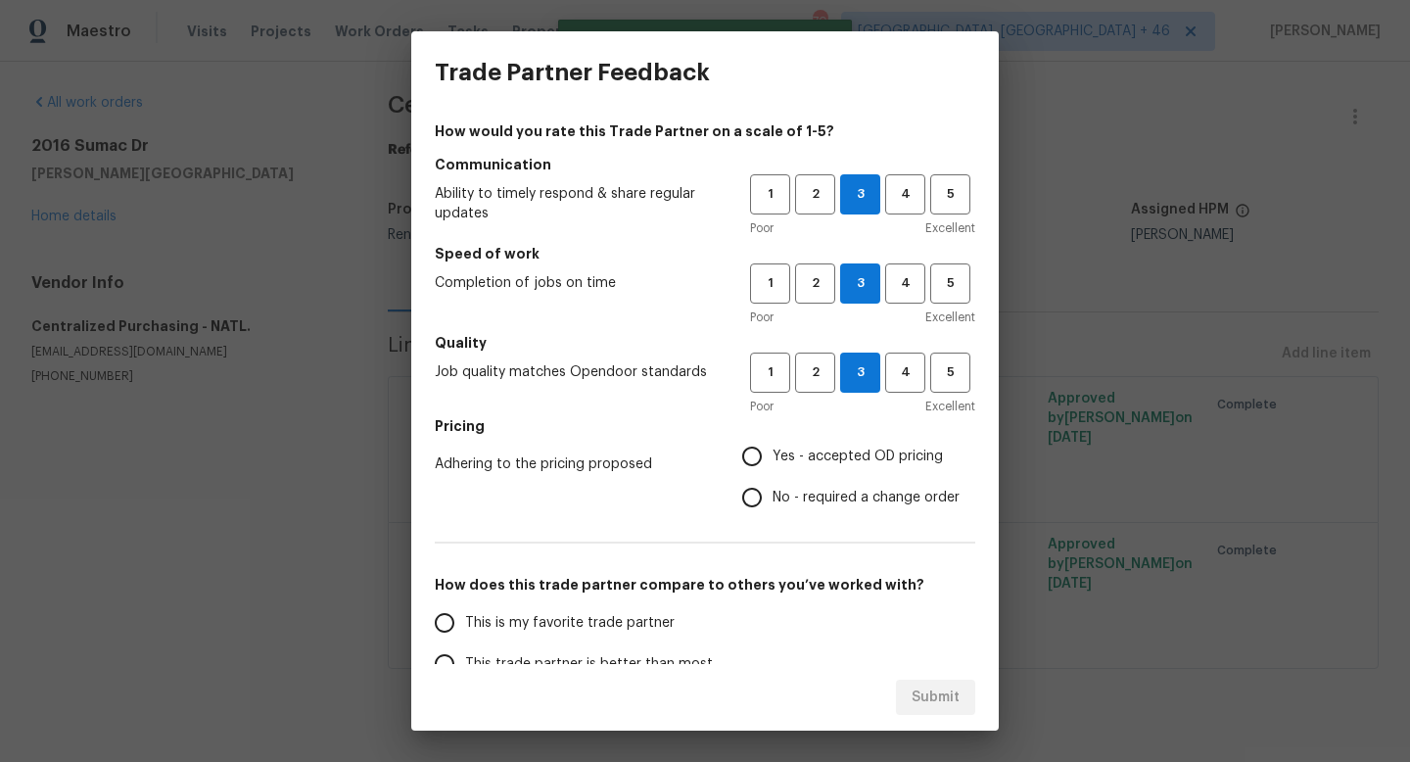
click at [772, 465] on input "Yes - accepted OD pricing" at bounding box center [751, 456] width 41 height 41
radio input "true"
click at [668, 625] on span "This is my favorite trade partner" at bounding box center [569, 623] width 209 height 21
click at [465, 625] on input "This is my favorite trade partner" at bounding box center [444, 622] width 41 height 41
click at [917, 695] on span "Submit" at bounding box center [935, 697] width 48 height 24
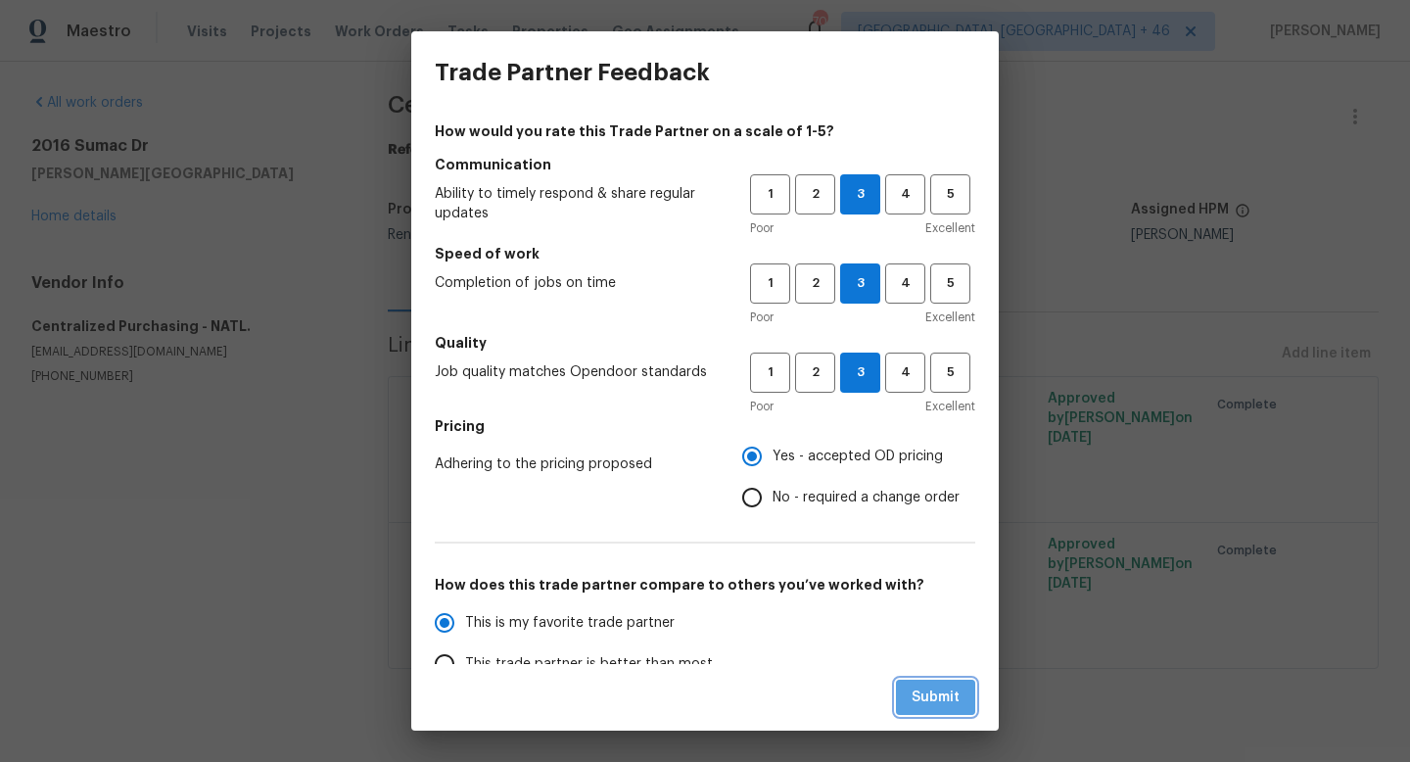
radio input "true"
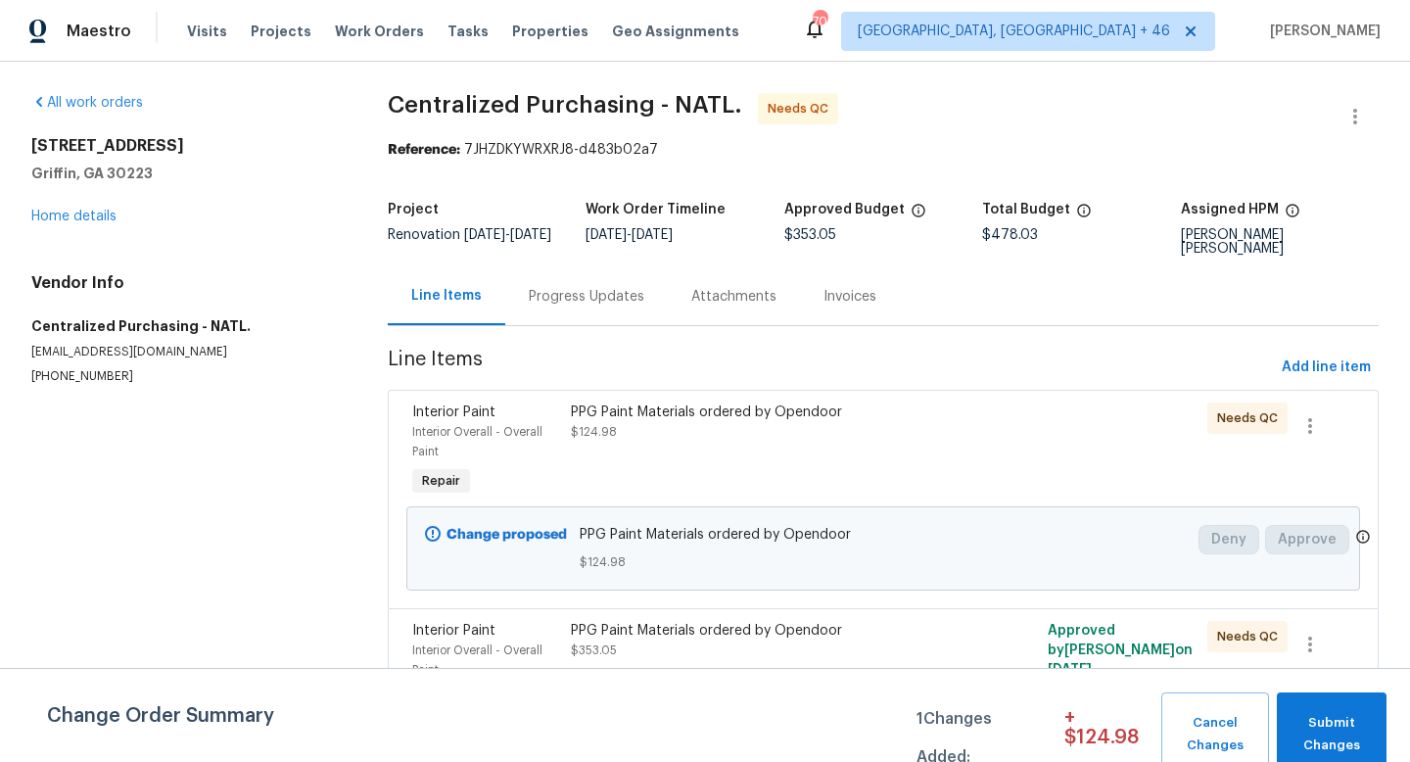
click at [699, 444] on div "PPG Paint Materials ordered by Opendoor $124.98" at bounding box center [763, 451] width 397 height 110
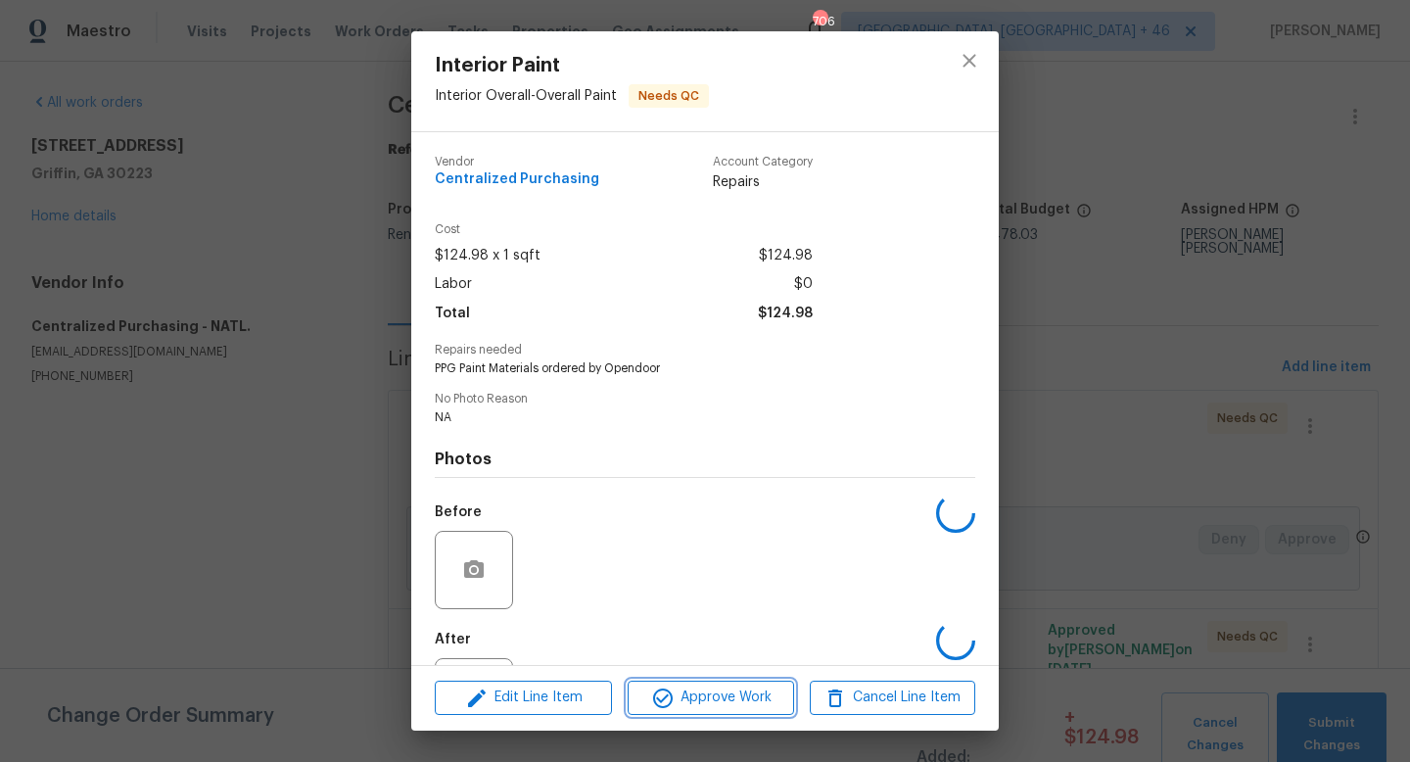
click at [718, 690] on span "Approve Work" at bounding box center [710, 697] width 154 height 24
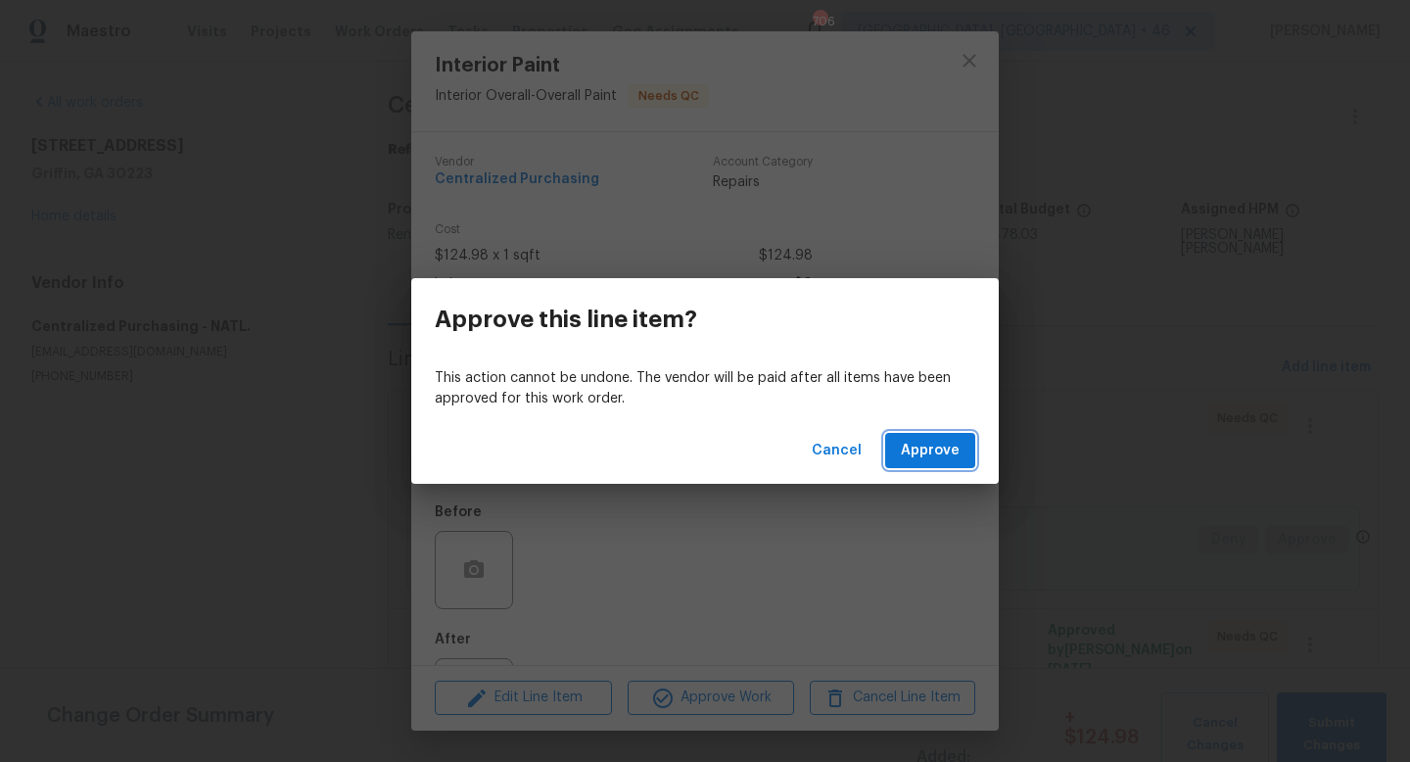
click at [919, 446] on span "Approve" at bounding box center [930, 451] width 59 height 24
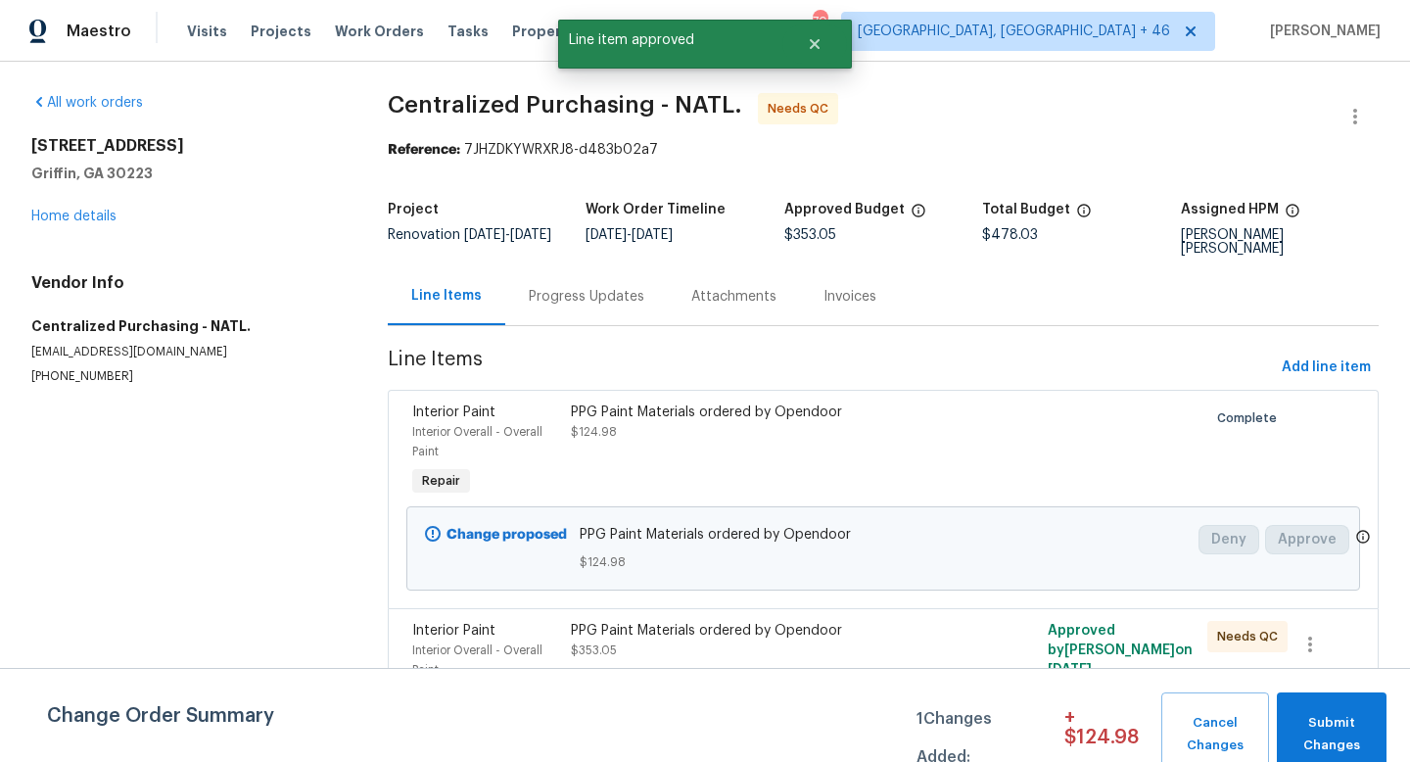
scroll to position [50, 0]
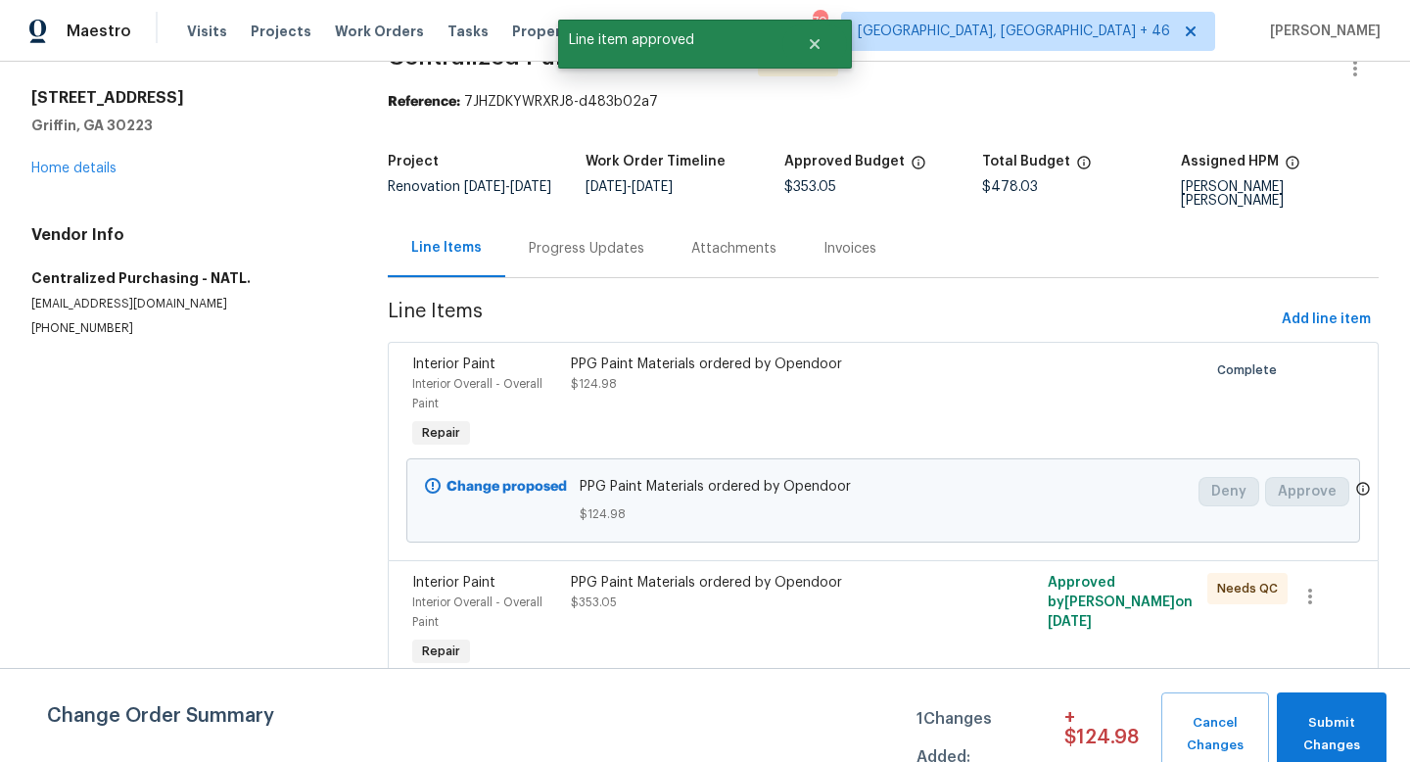
click at [687, 598] on div "PPG Paint Materials ordered by Opendoor $353.05" at bounding box center [764, 592] width 386 height 39
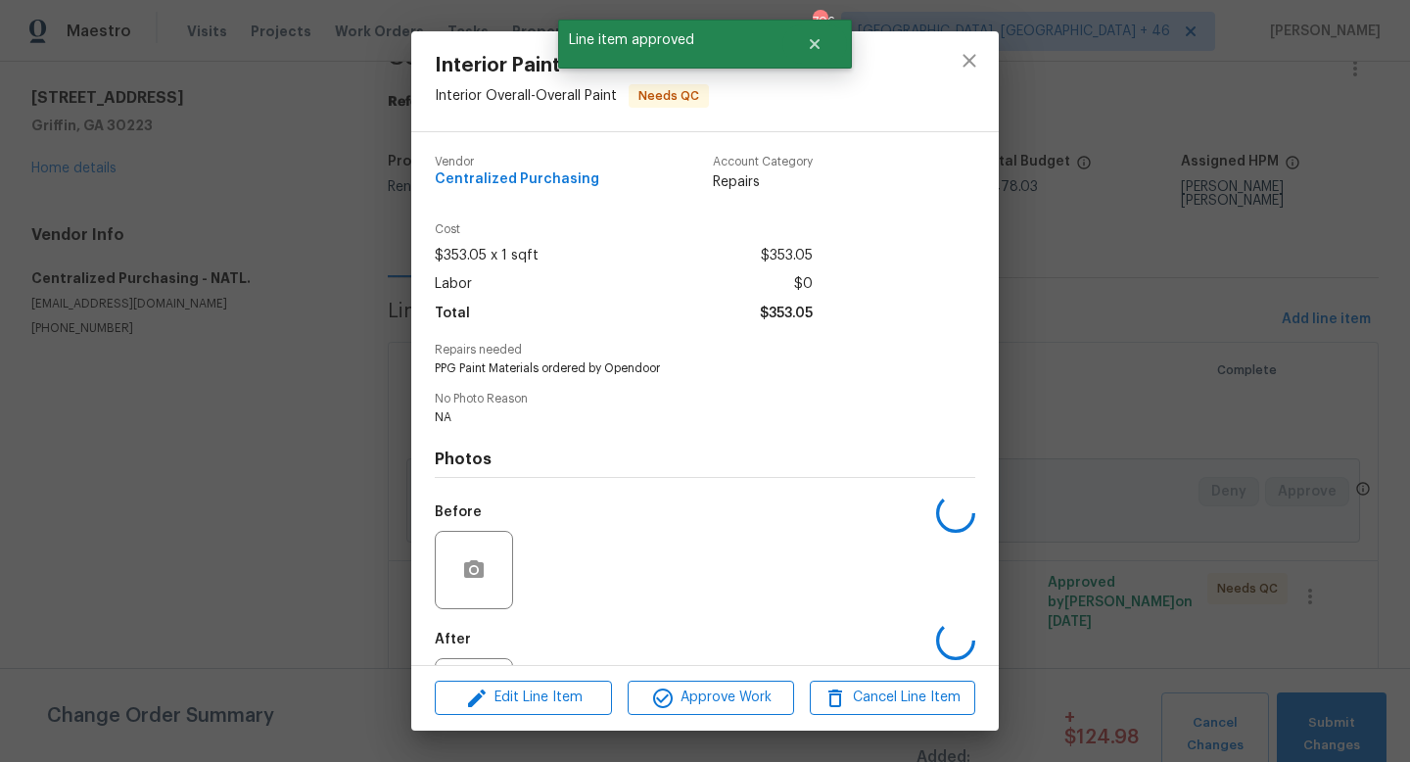
click at [703, 677] on div "Edit Line Item Approve Work Cancel Line Item" at bounding box center [704, 698] width 587 height 66
click at [702, 689] on span "Approve Work" at bounding box center [710, 697] width 154 height 24
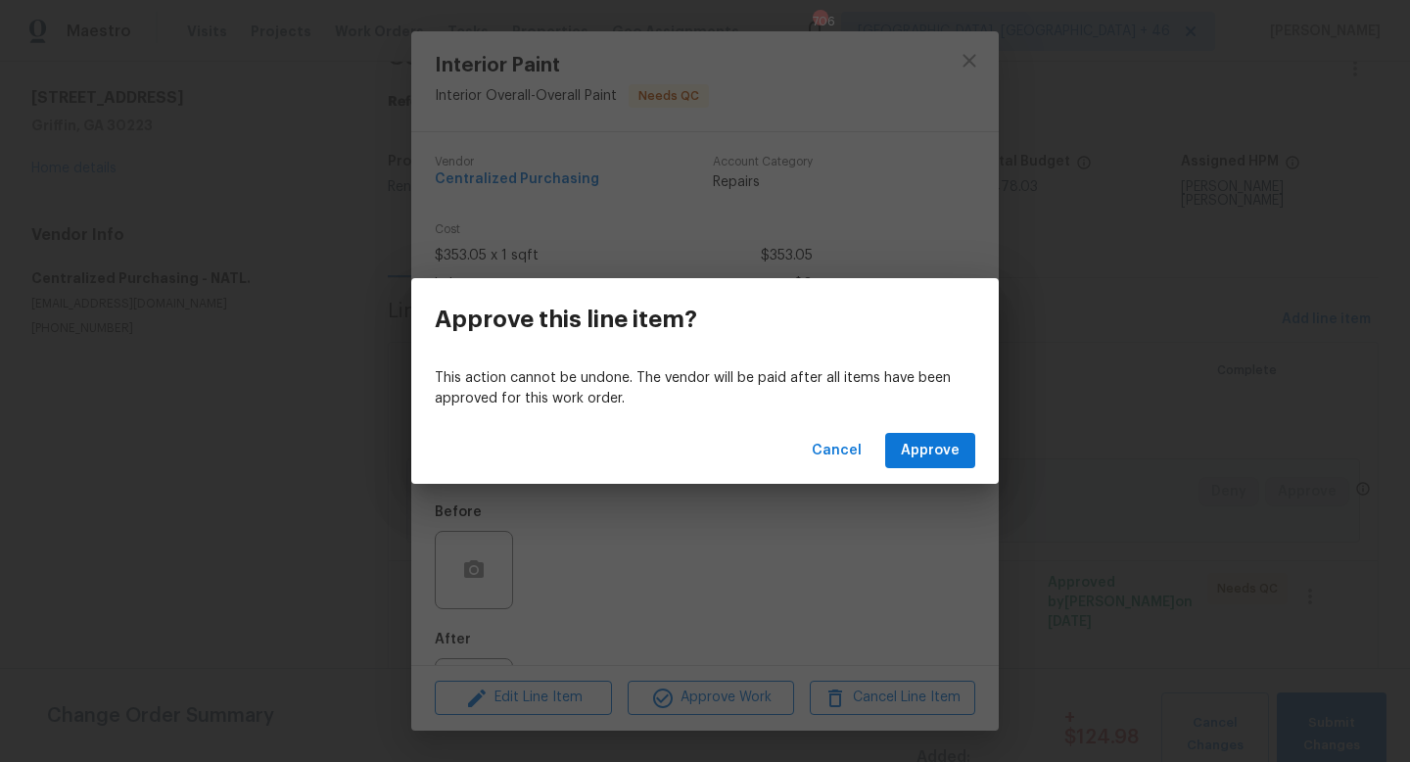
click at [931, 424] on div "Cancel Approve" at bounding box center [704, 451] width 587 height 68
click at [929, 433] on button "Approve" at bounding box center [930, 451] width 90 height 36
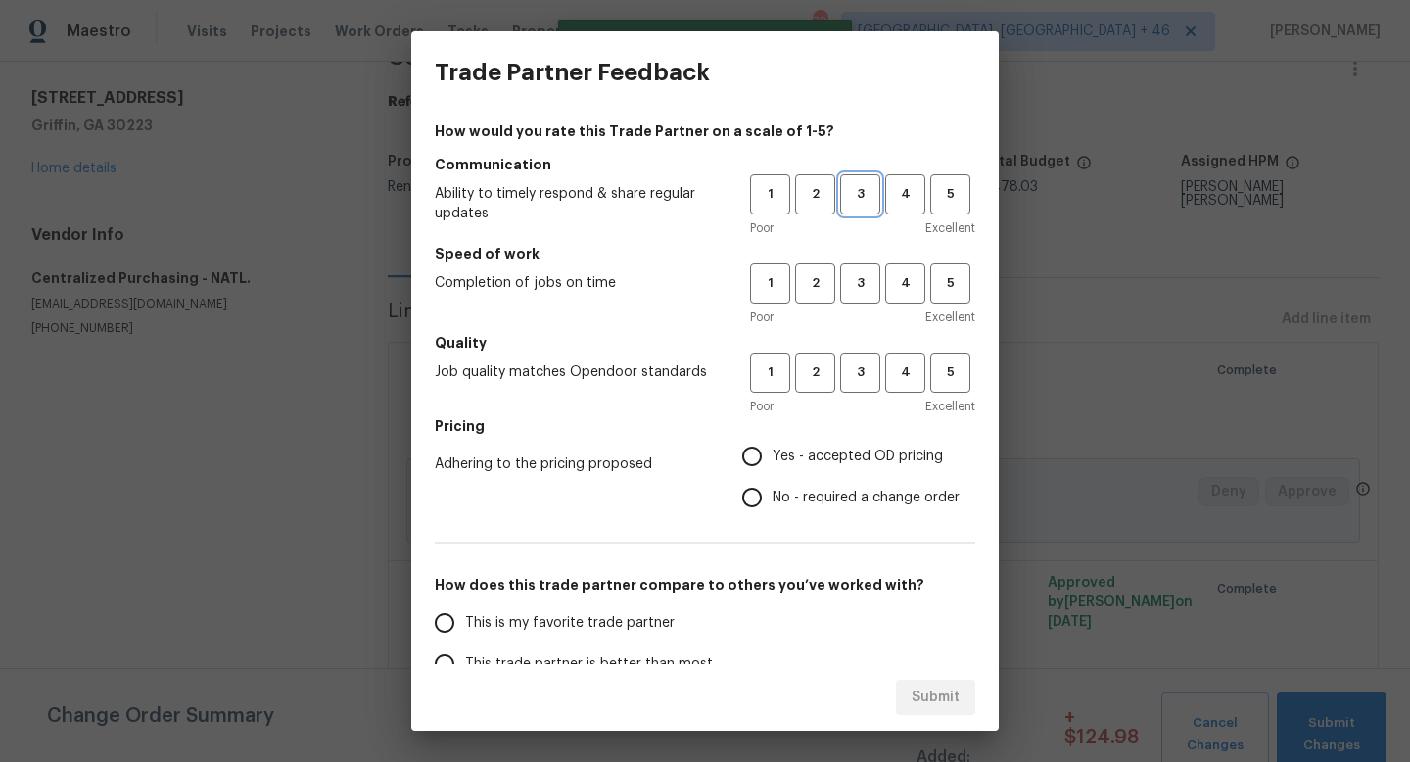
click at [870, 206] on button "3" at bounding box center [860, 194] width 40 height 40
click at [869, 301] on button "3" at bounding box center [860, 283] width 40 height 40
click at [867, 378] on span "3" at bounding box center [860, 372] width 36 height 23
click at [847, 447] on span "Yes - accepted OD pricing" at bounding box center [857, 456] width 170 height 21
click at [772, 447] on input "Yes - accepted OD pricing" at bounding box center [751, 456] width 41 height 41
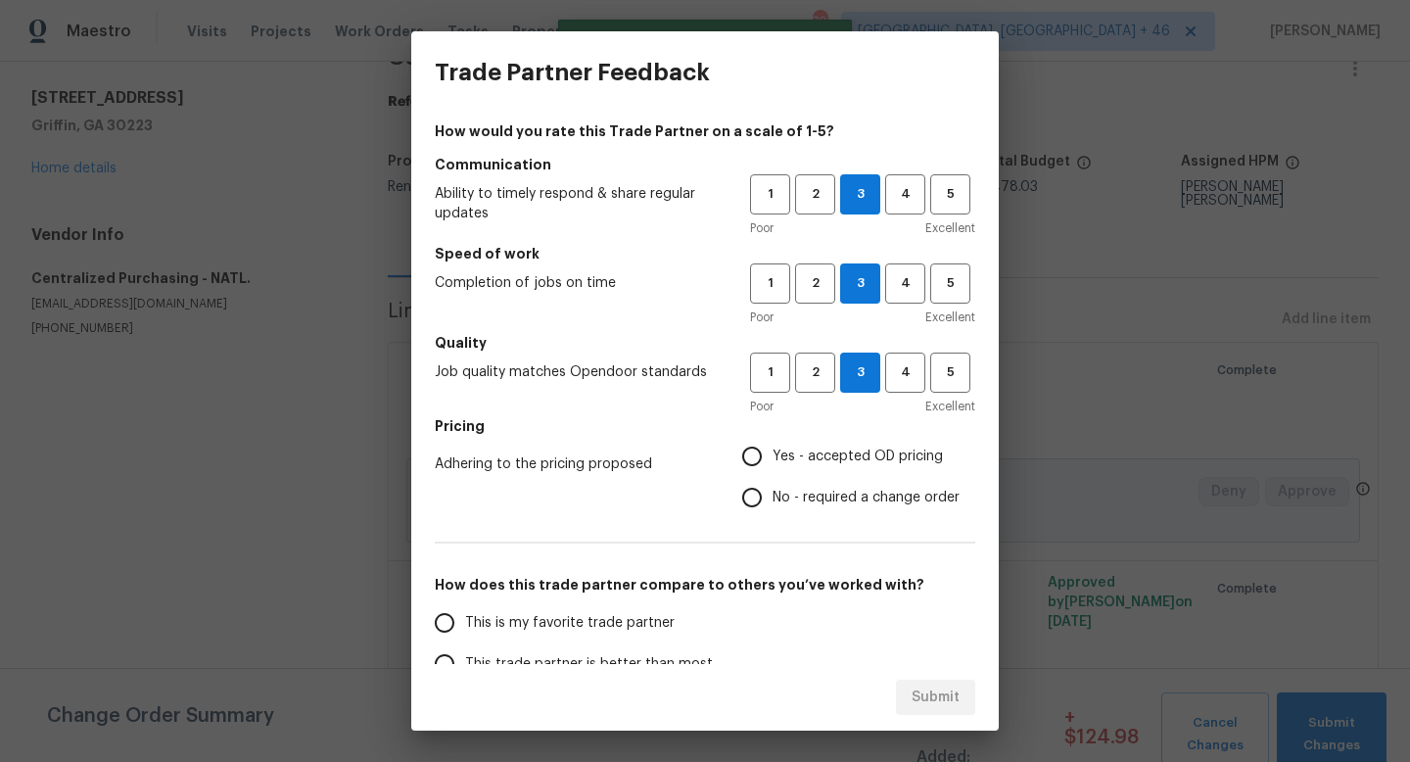
radio input "true"
click at [615, 625] on span "This is my favorite trade partner" at bounding box center [569, 623] width 209 height 21
click at [465, 625] on input "This is my favorite trade partner" at bounding box center [444, 622] width 41 height 41
click at [950, 696] on span "Submit" at bounding box center [935, 697] width 48 height 24
radio input "true"
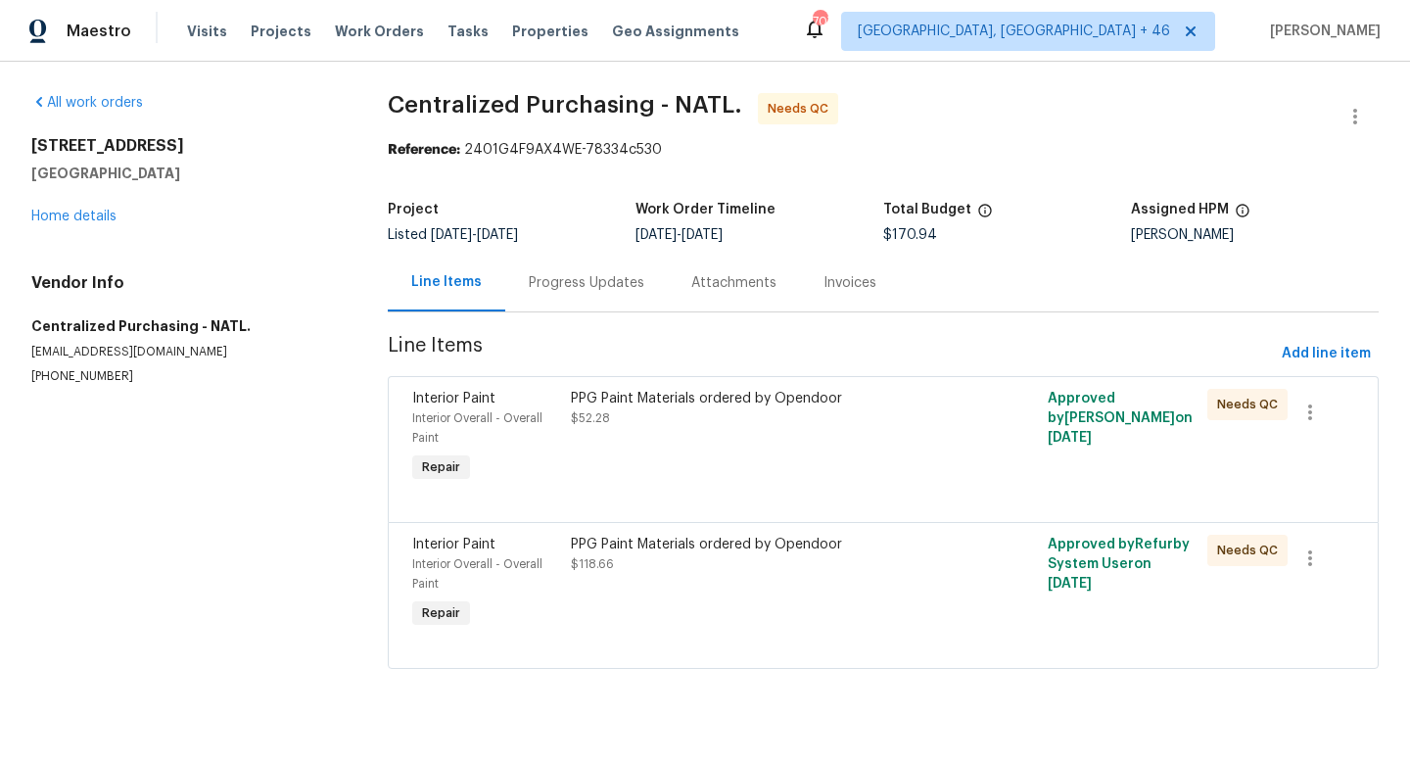
click at [748, 412] on div "PPG Paint Materials ordered by Opendoor $52.28" at bounding box center [764, 408] width 386 height 39
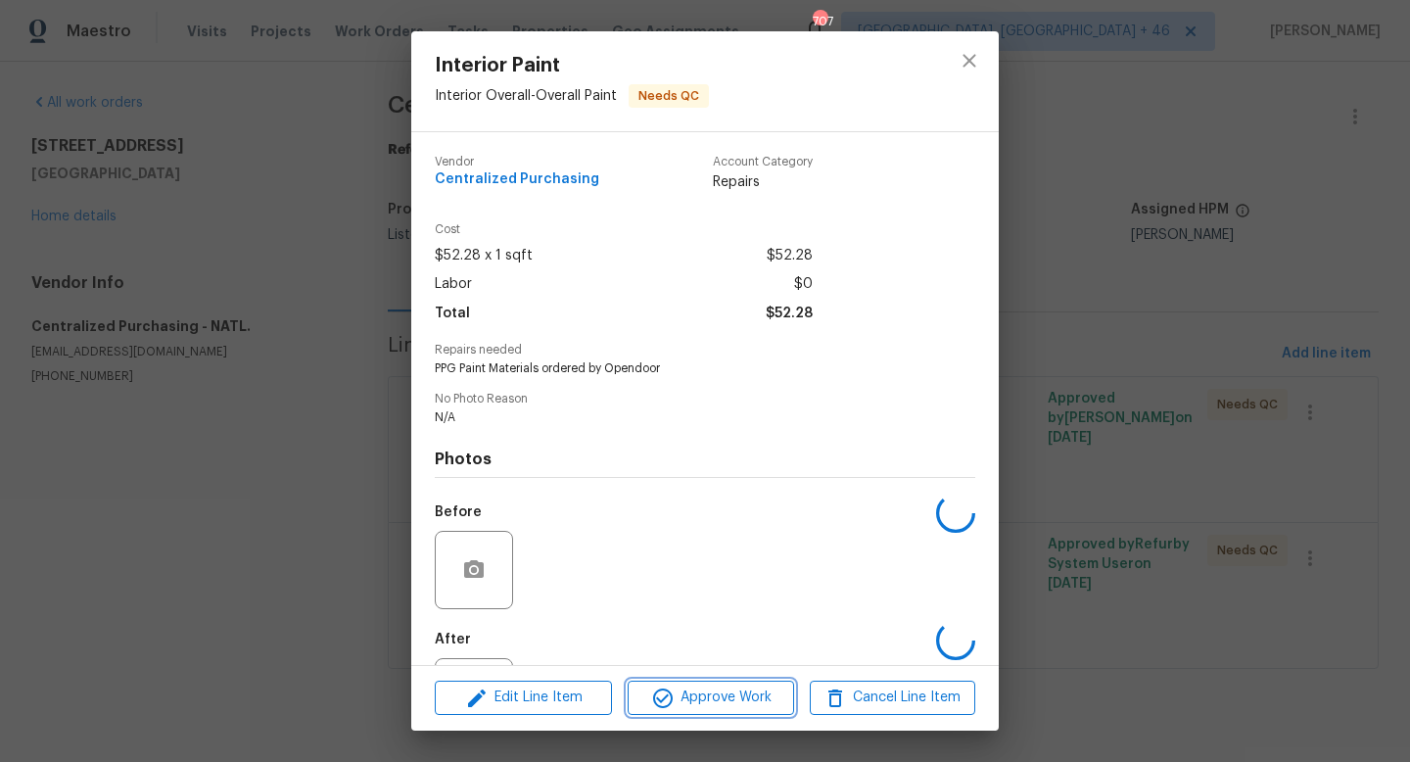
click at [729, 687] on span "Approve Work" at bounding box center [710, 697] width 154 height 24
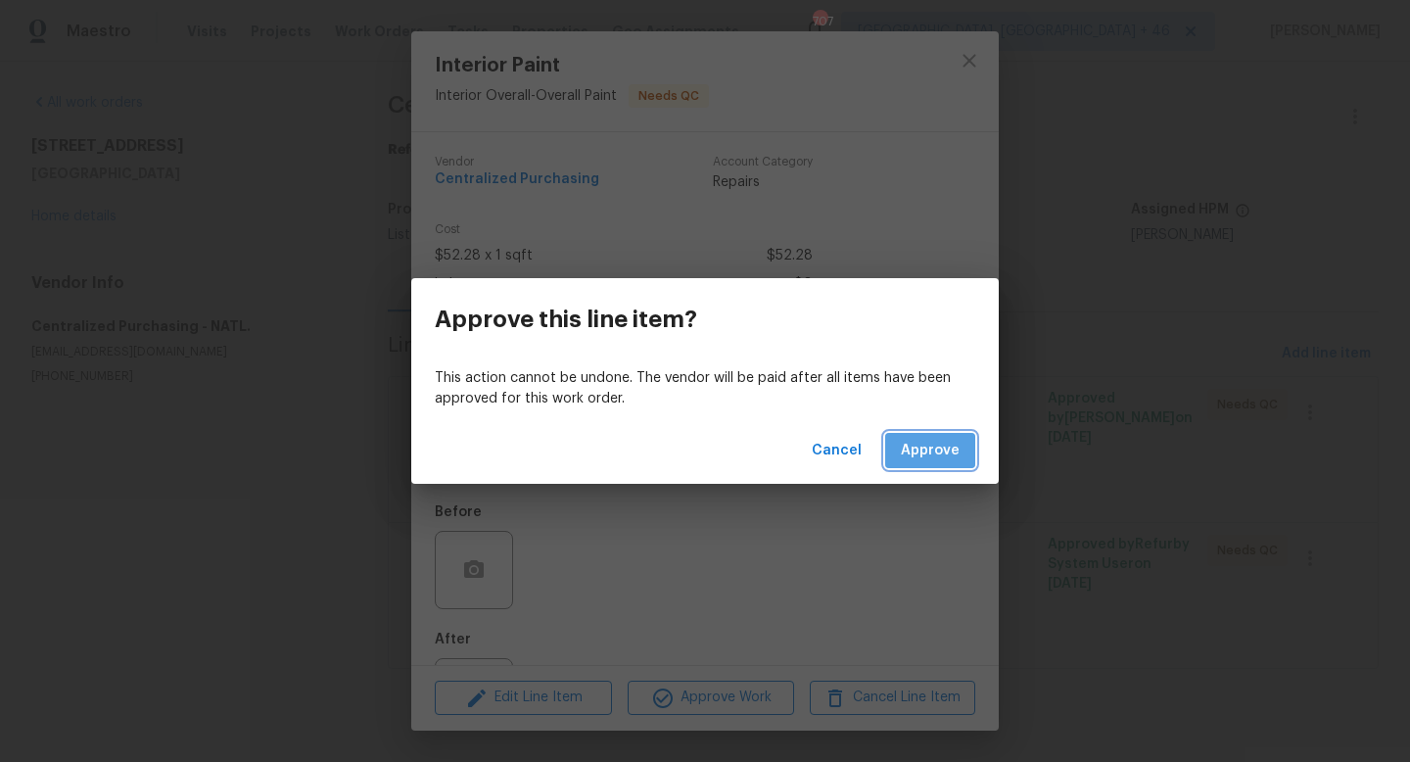
click at [937, 449] on span "Approve" at bounding box center [930, 451] width 59 height 24
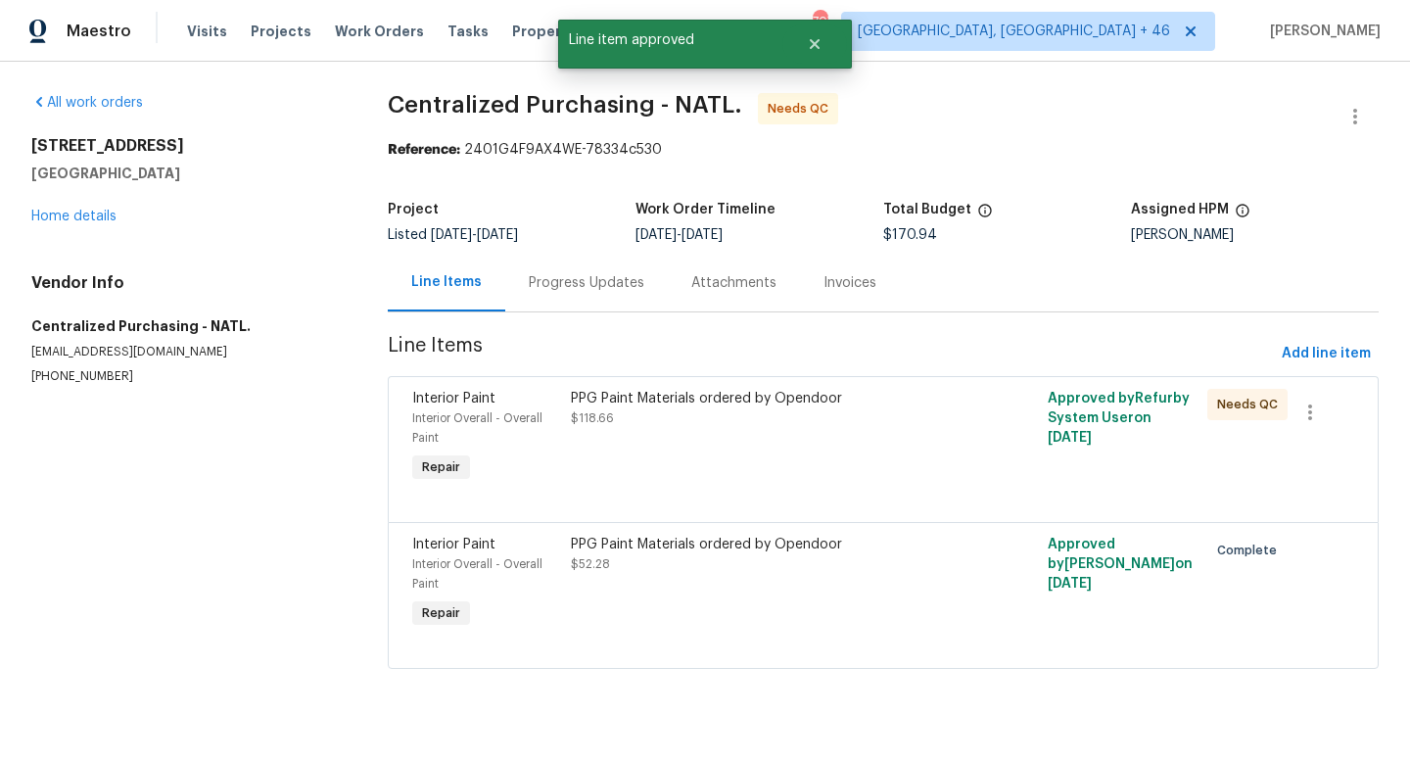
click at [757, 414] on div "PPG Paint Materials ordered by Opendoor $118.66" at bounding box center [764, 408] width 386 height 39
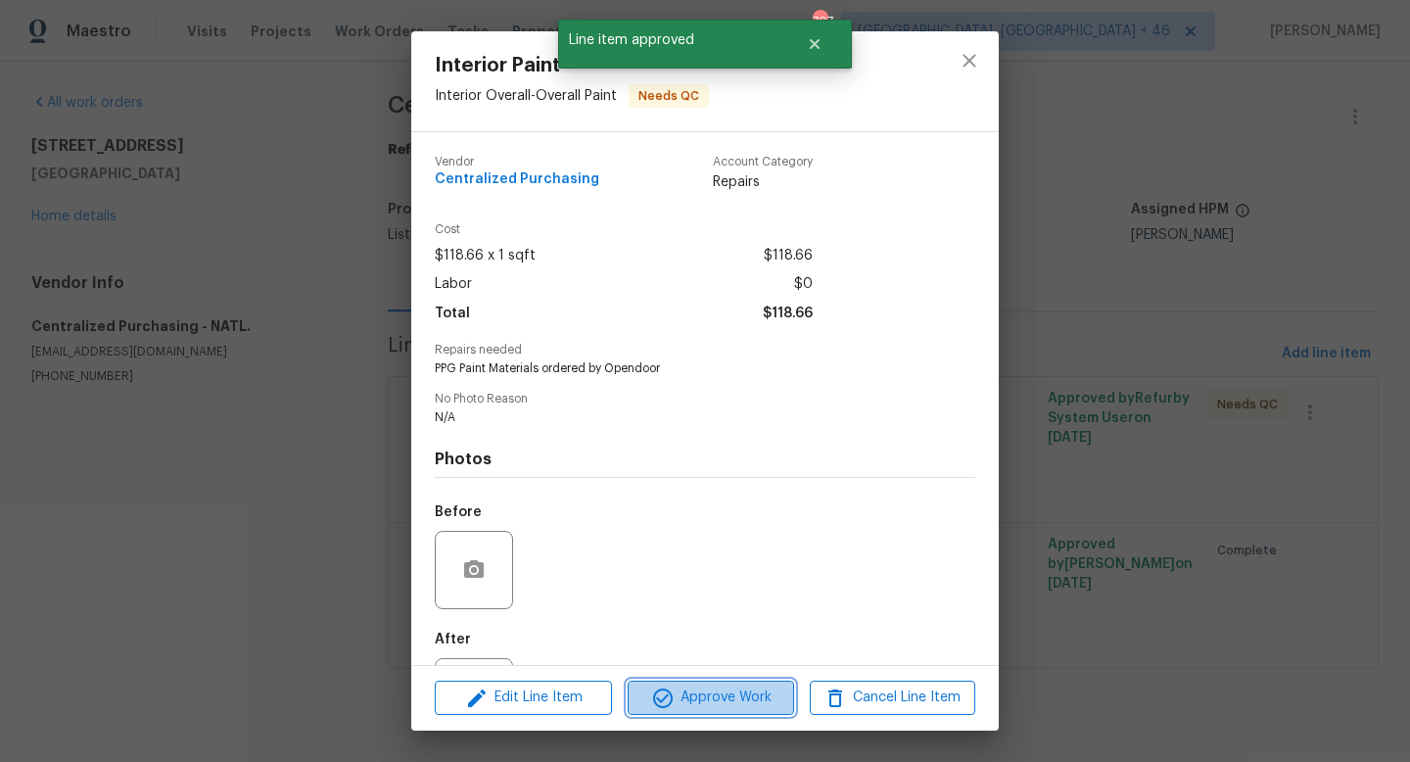
click at [732, 687] on span "Approve Work" at bounding box center [710, 697] width 154 height 24
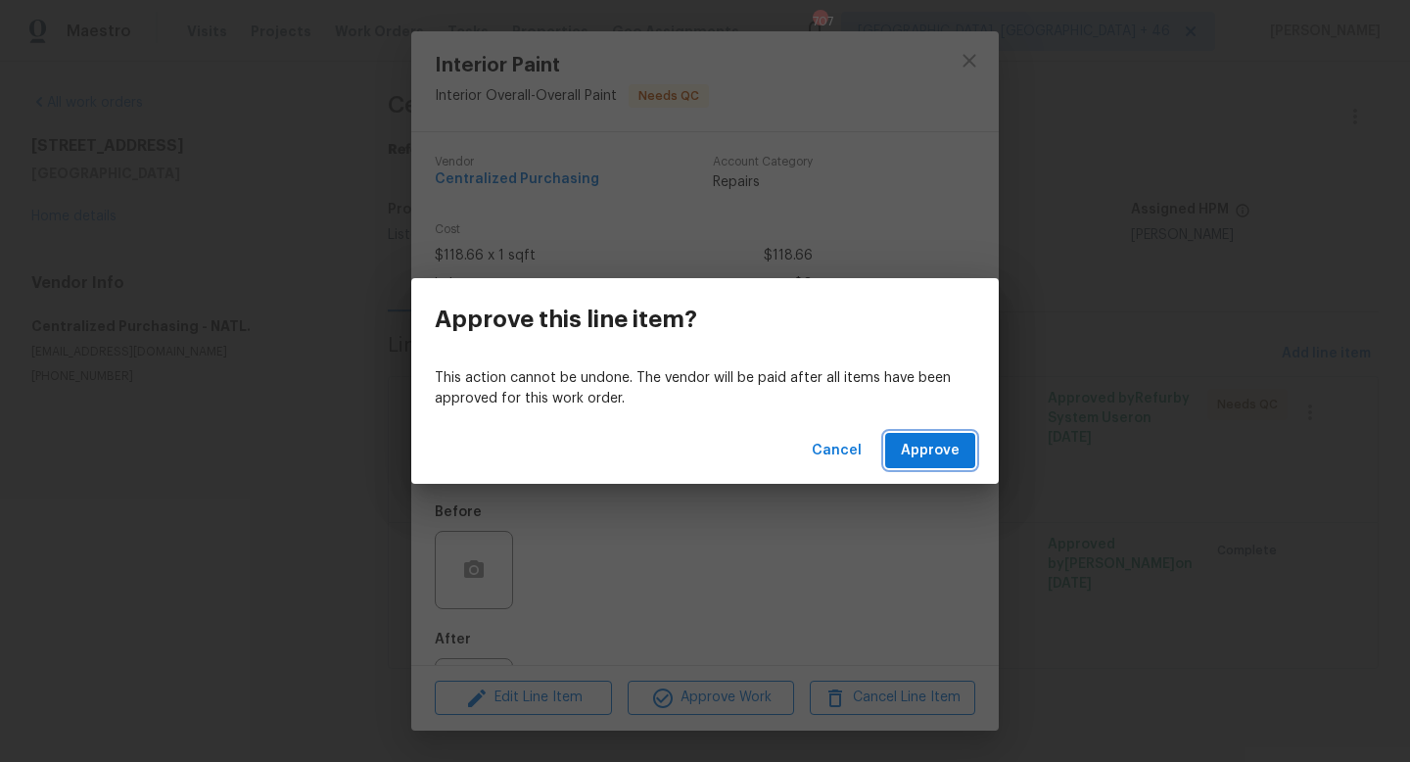
click at [917, 450] on span "Approve" at bounding box center [930, 451] width 59 height 24
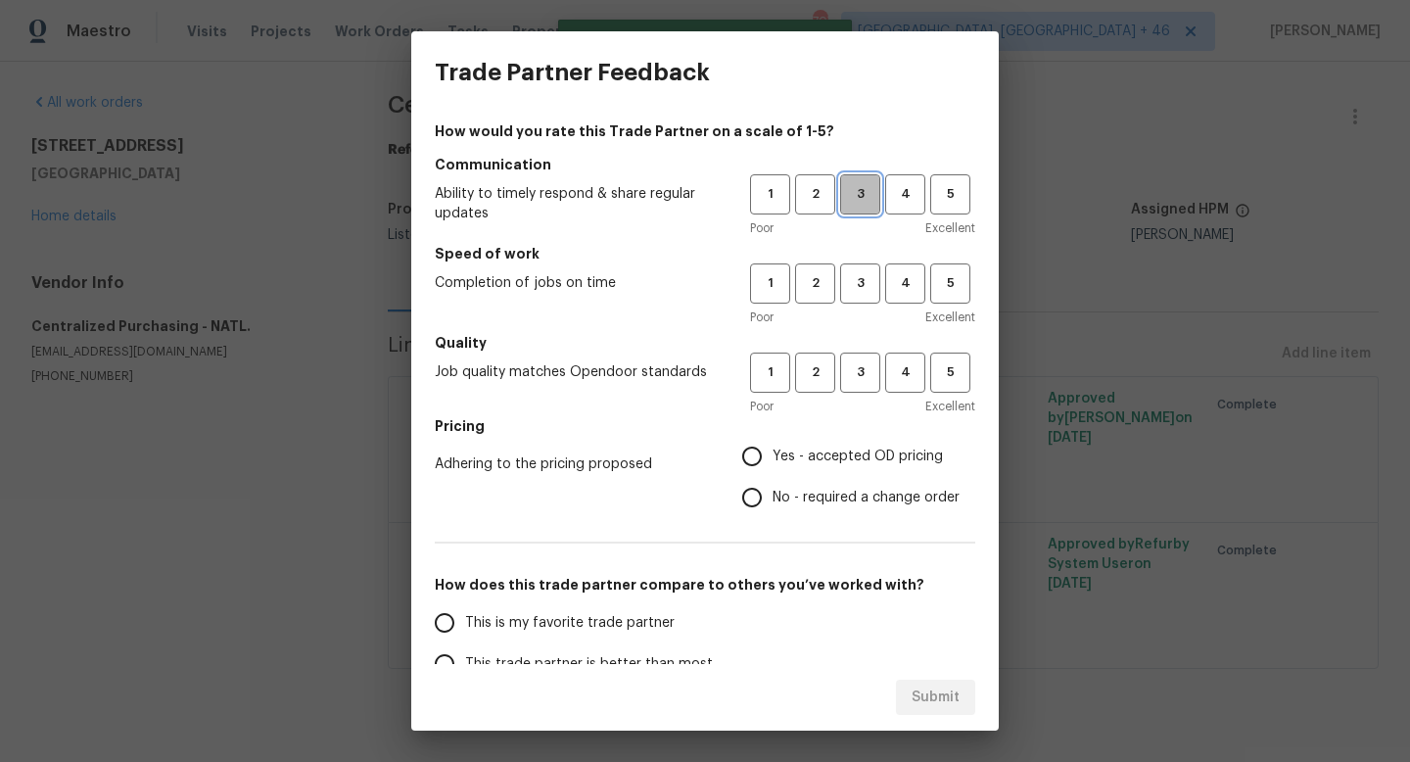
click at [869, 189] on span "3" at bounding box center [860, 194] width 36 height 23
click at [860, 307] on div "Poor Excellent" at bounding box center [862, 317] width 225 height 20
click at [860, 292] on span "3" at bounding box center [860, 283] width 36 height 23
click at [857, 372] on span "3" at bounding box center [860, 372] width 36 height 23
click at [837, 451] on span "Yes - accepted OD pricing" at bounding box center [857, 456] width 170 height 21
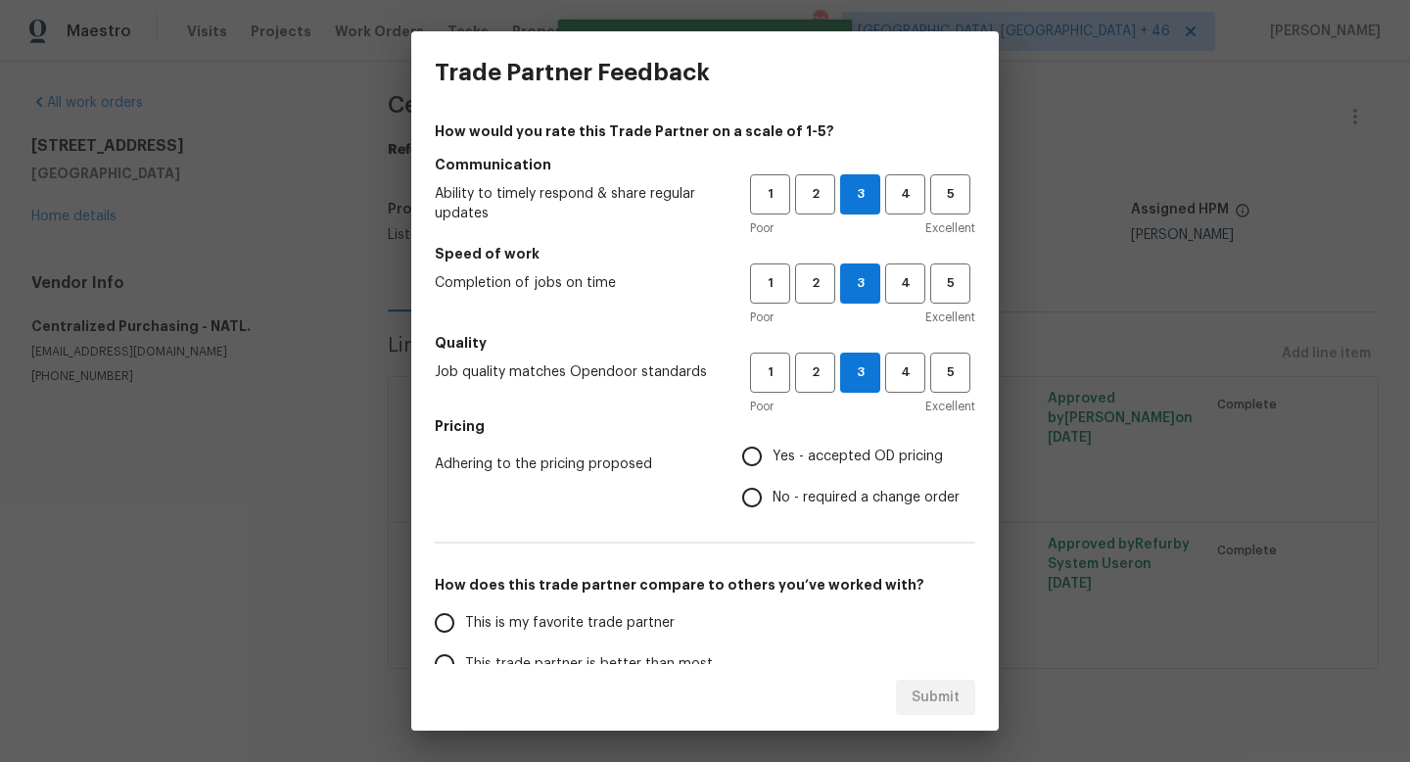
click at [772, 451] on input "Yes - accepted OD pricing" at bounding box center [751, 456] width 41 height 41
radio input "true"
click at [626, 619] on span "This is my favorite trade partner" at bounding box center [569, 623] width 209 height 21
click at [465, 619] on input "This is my favorite trade partner" at bounding box center [444, 622] width 41 height 41
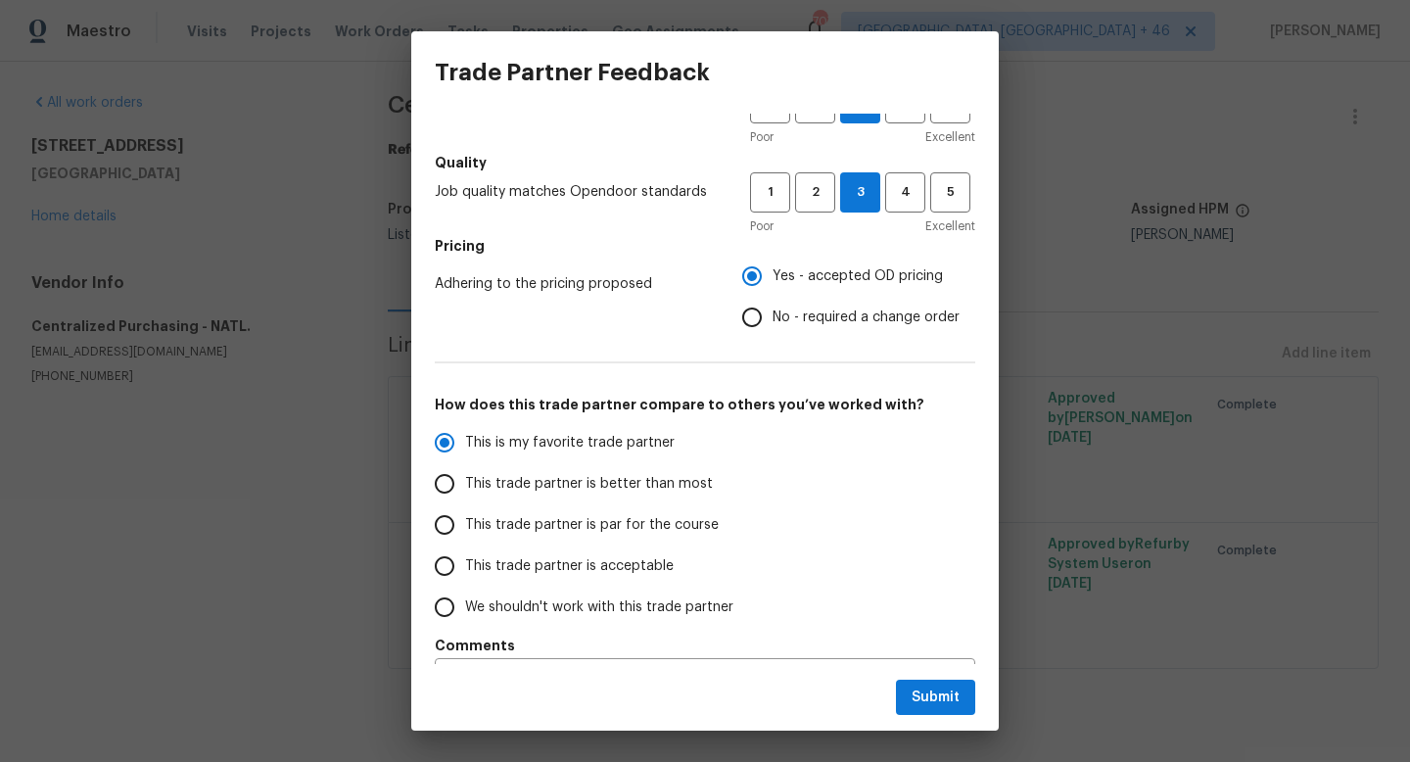
scroll to position [232, 0]
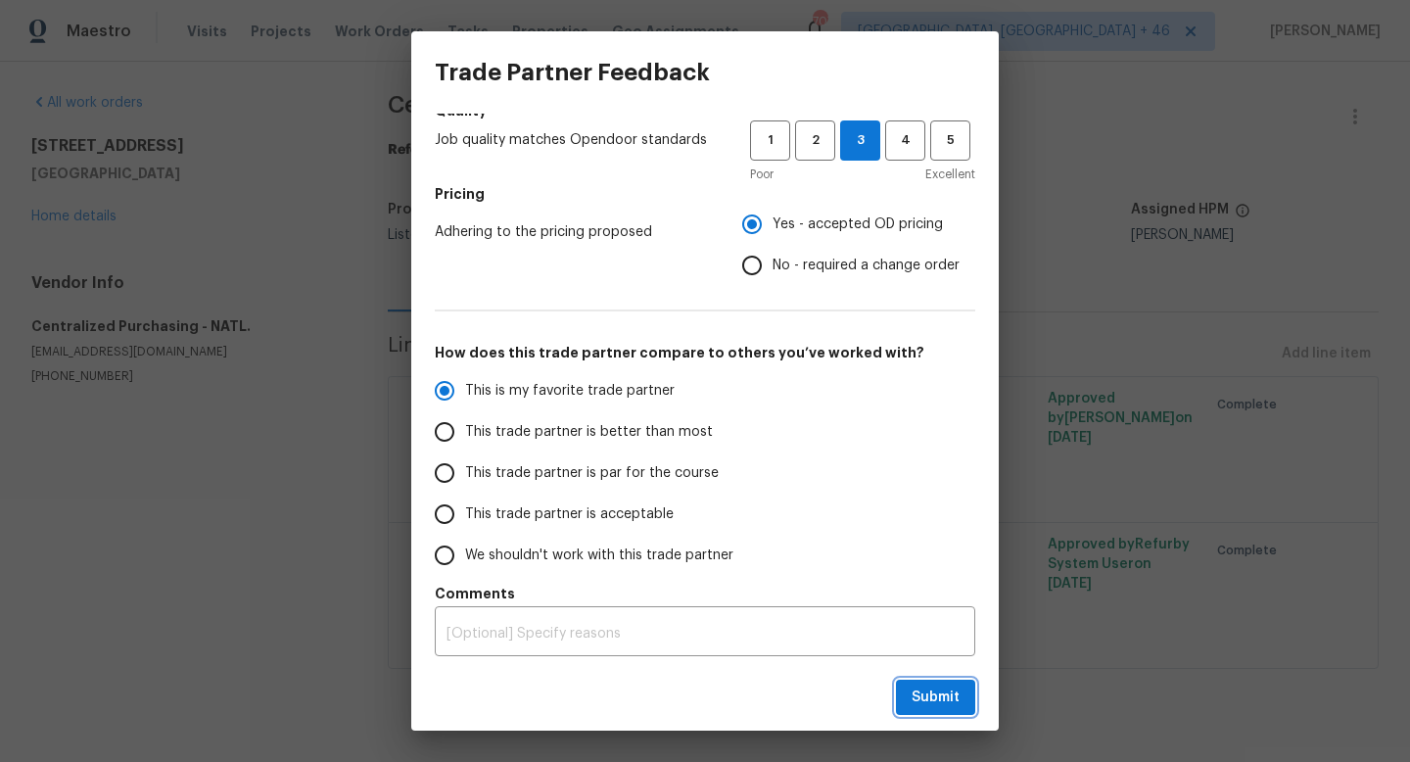
click at [957, 701] on span "Submit" at bounding box center [935, 697] width 48 height 24
radio input "true"
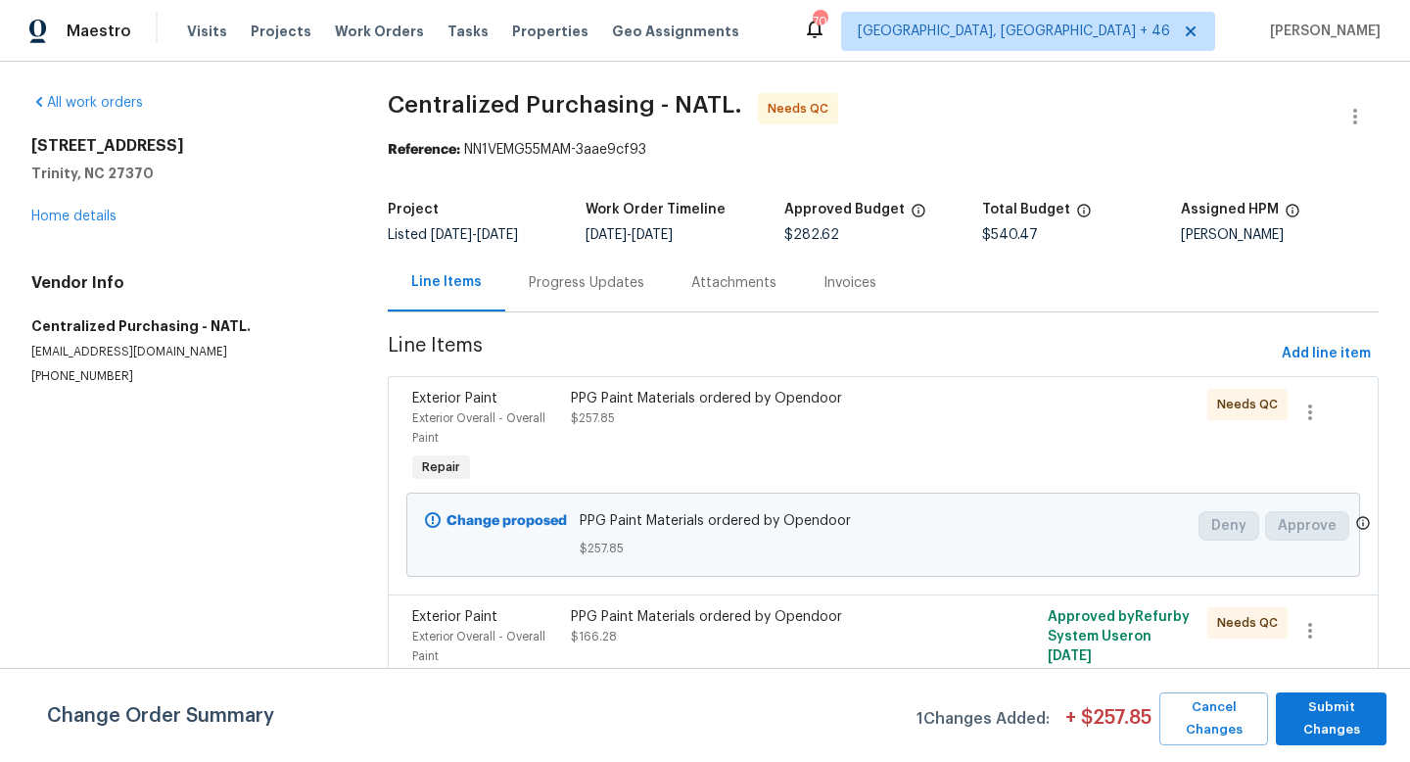
scroll to position [47, 0]
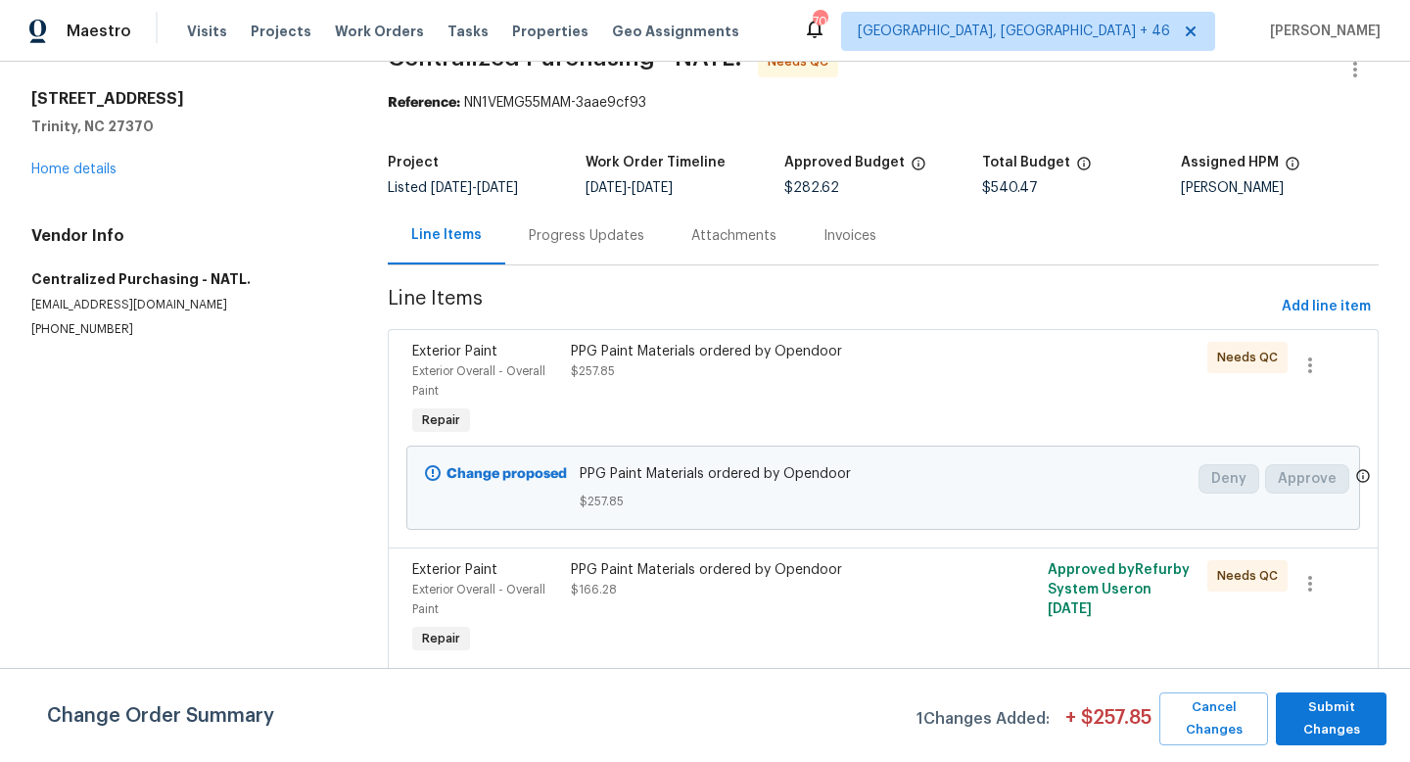
click at [806, 354] on div "PPG Paint Materials ordered by Opendoor" at bounding box center [764, 352] width 386 height 20
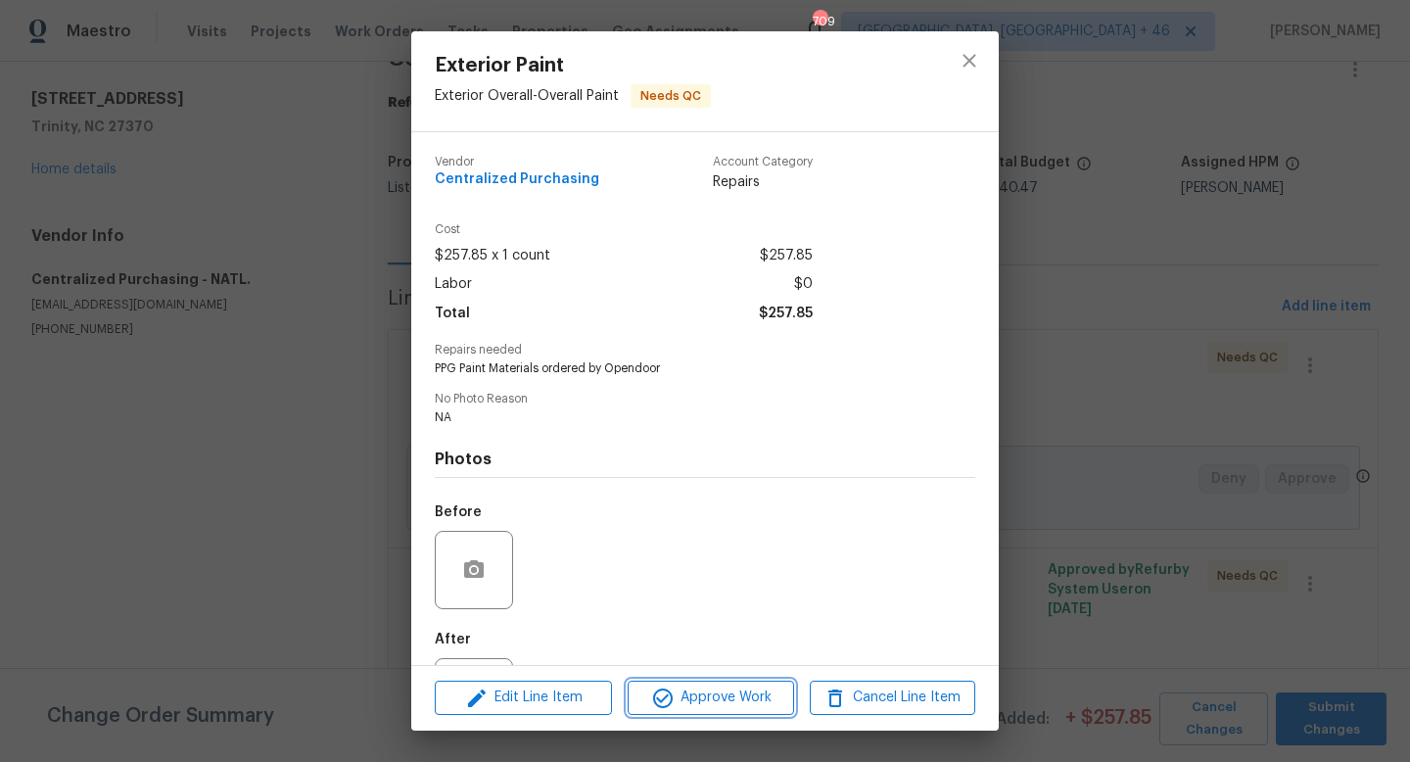
click at [726, 701] on span "Approve Work" at bounding box center [710, 697] width 154 height 24
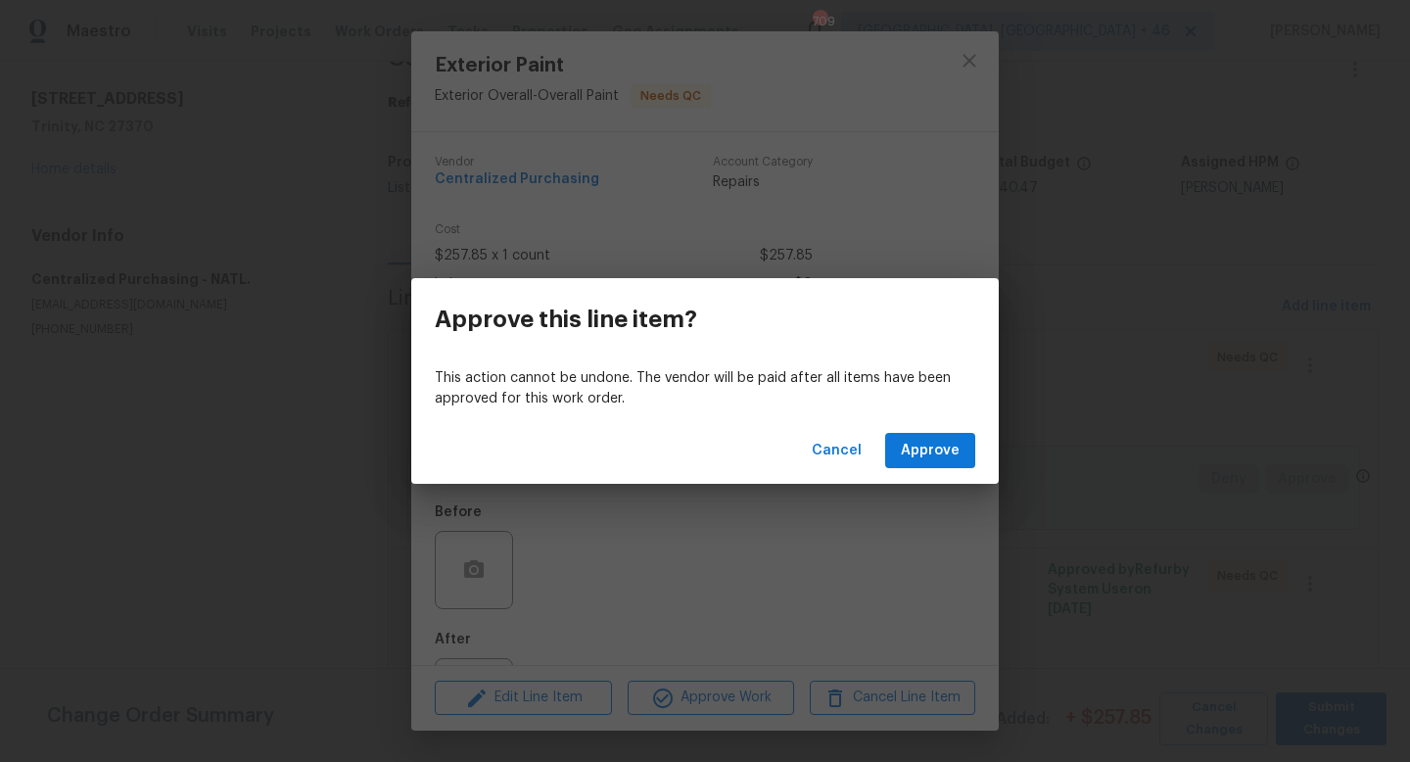
click at [935, 422] on div "Cancel Approve" at bounding box center [704, 451] width 587 height 68
click at [935, 447] on span "Approve" at bounding box center [930, 451] width 59 height 24
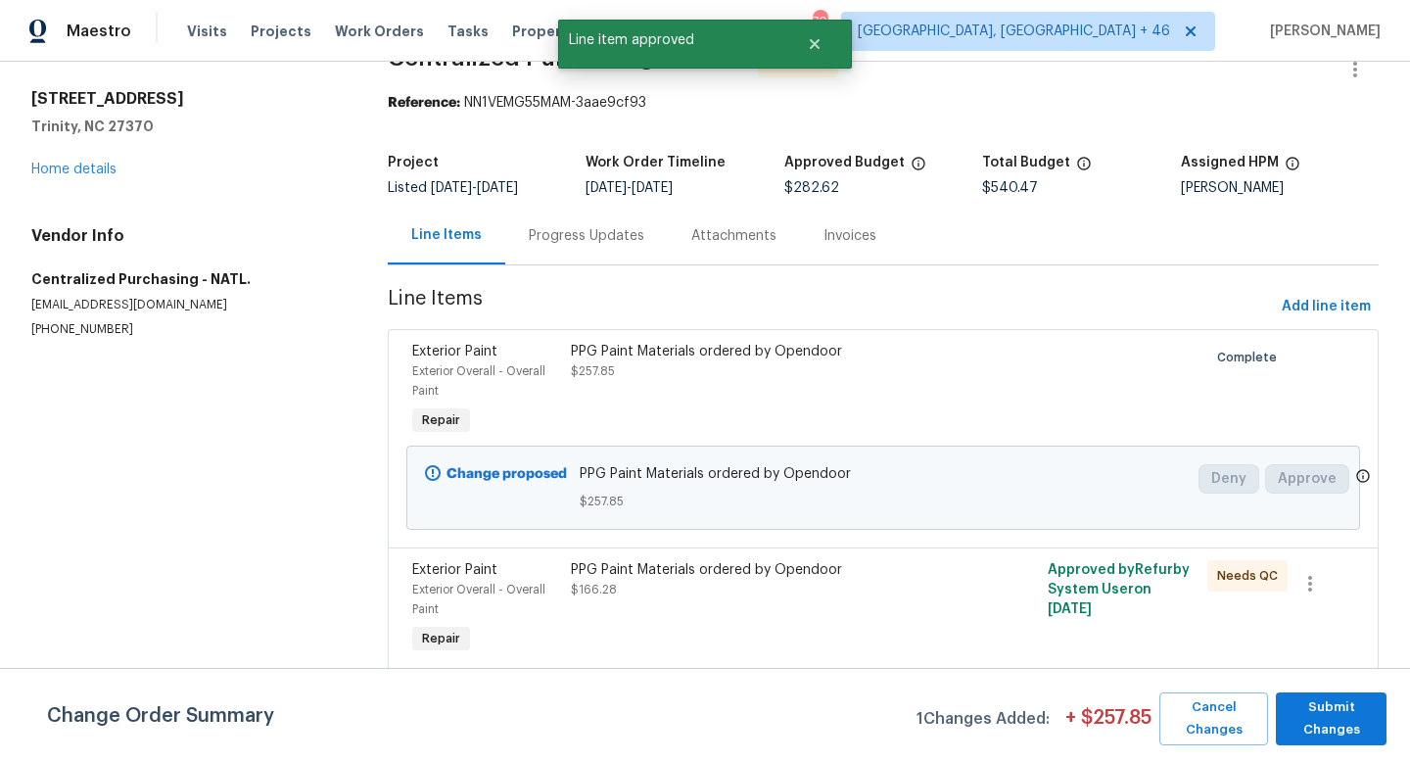
scroll to position [183, 0]
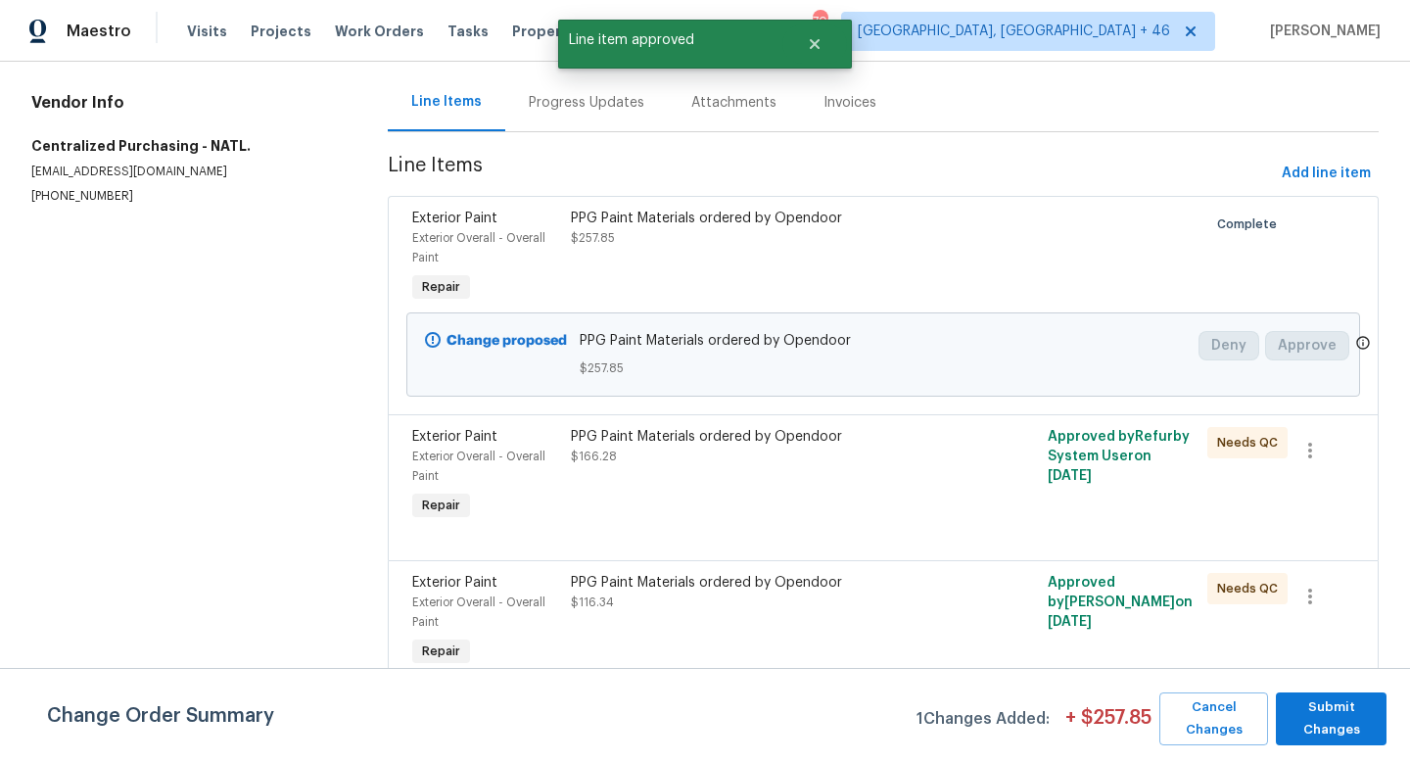
click at [710, 469] on div "PPG Paint Materials ordered by Opendoor $166.28" at bounding box center [763, 476] width 397 height 110
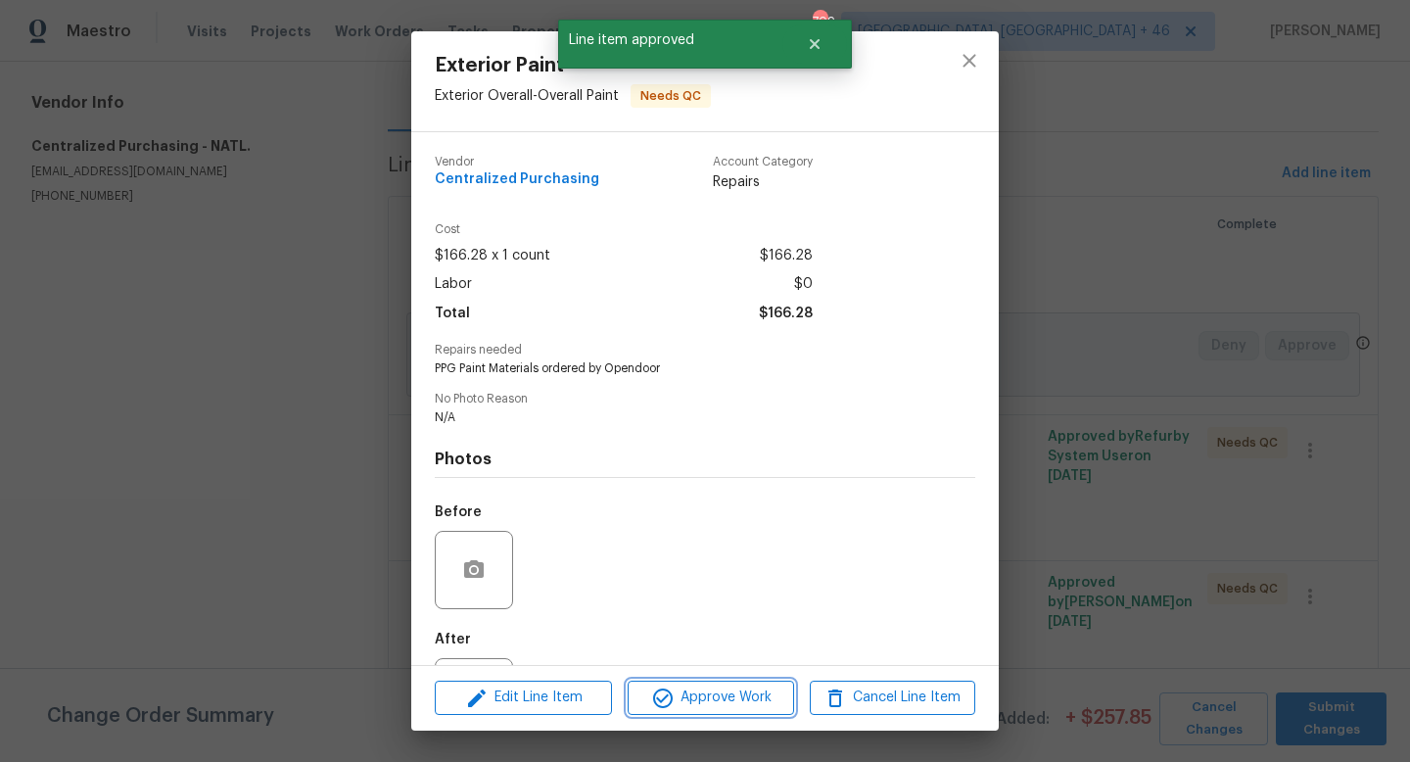
click at [701, 683] on button "Approve Work" at bounding box center [709, 697] width 165 height 34
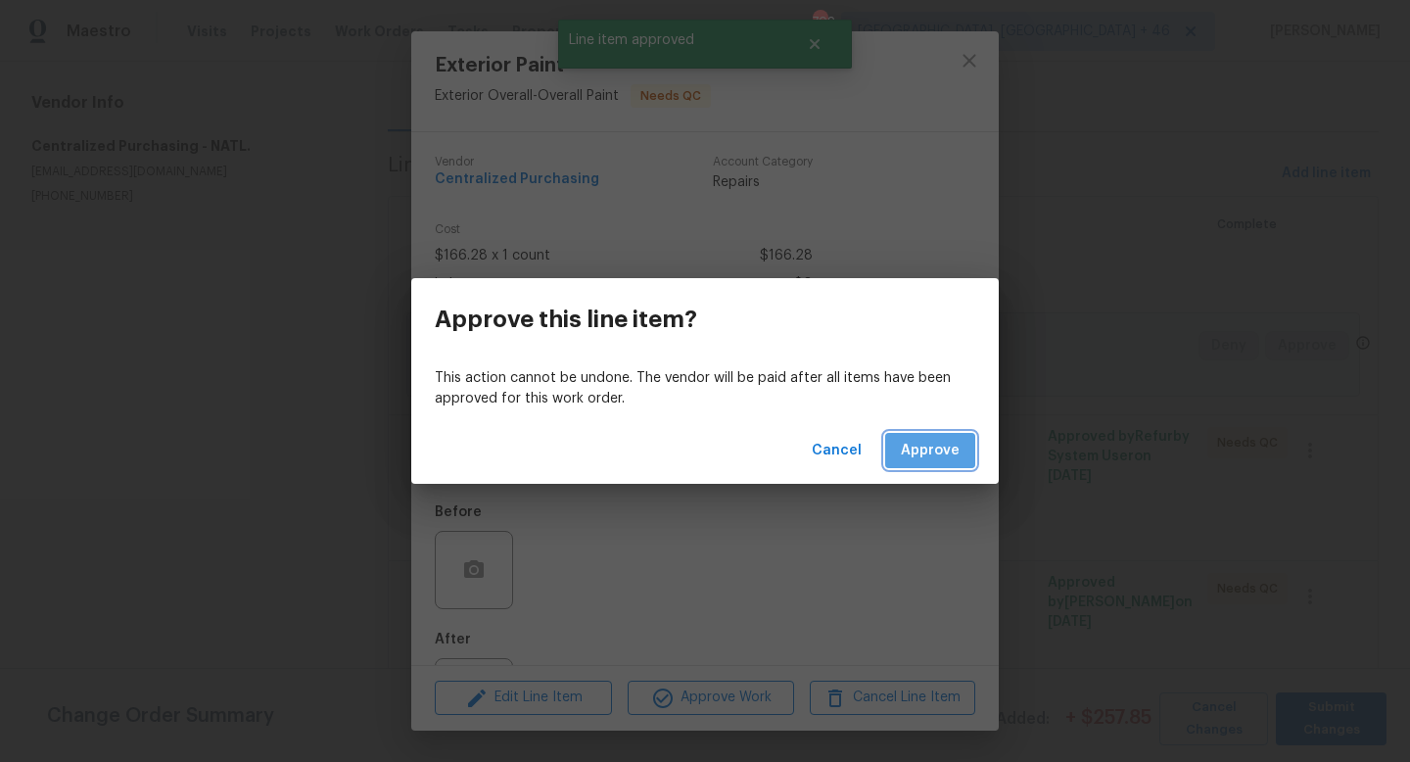
click at [904, 439] on span "Approve" at bounding box center [930, 451] width 59 height 24
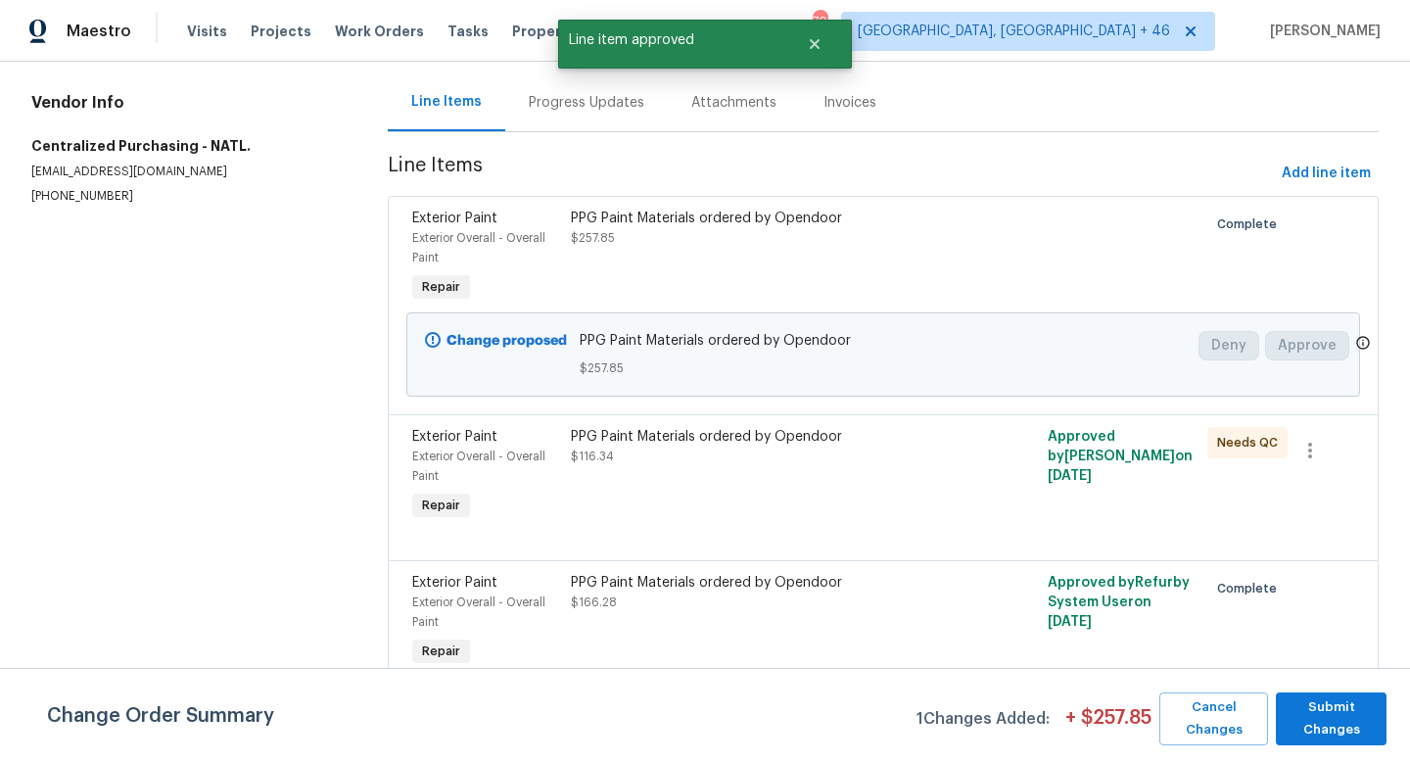
click at [673, 454] on div "PPG Paint Materials ordered by Opendoor $116.34" at bounding box center [764, 446] width 386 height 39
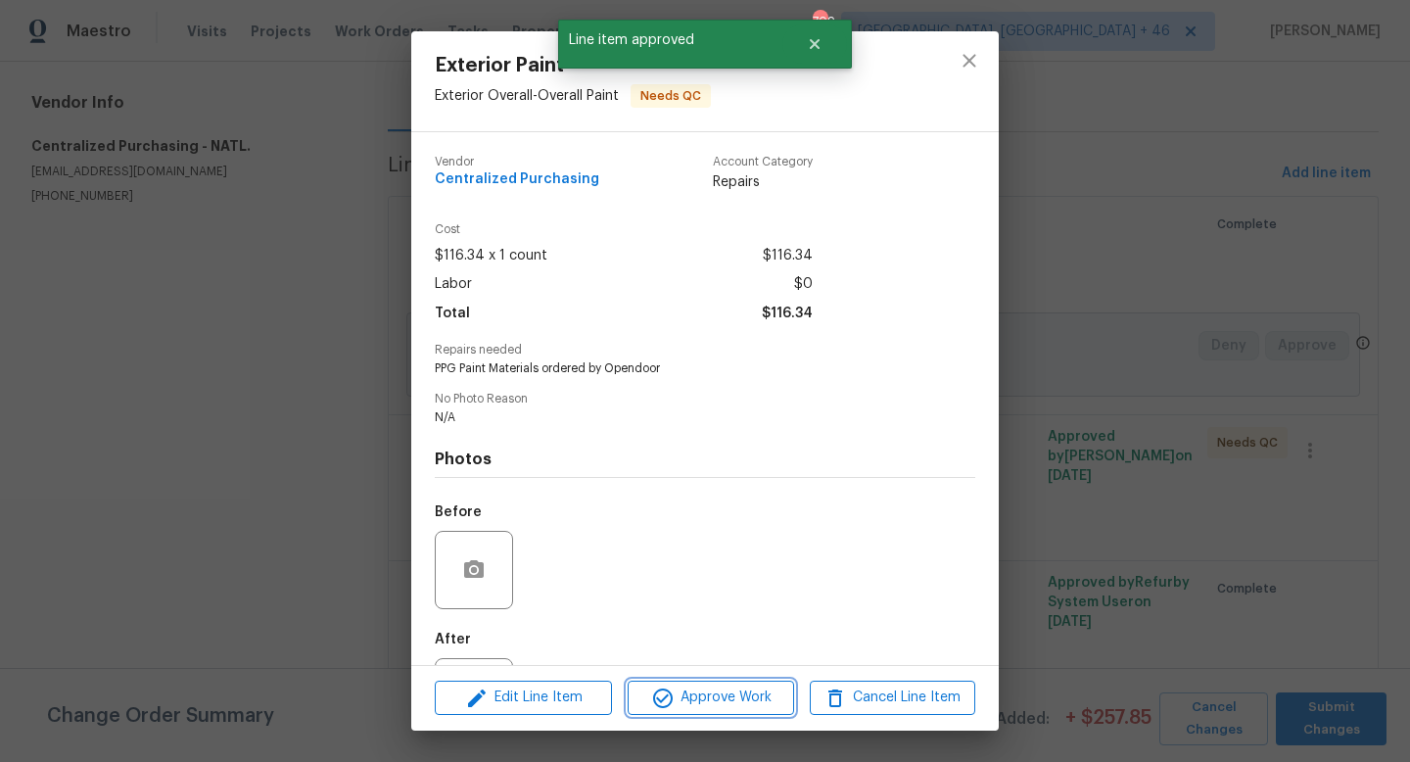
click at [697, 685] on span "Approve Work" at bounding box center [710, 697] width 154 height 24
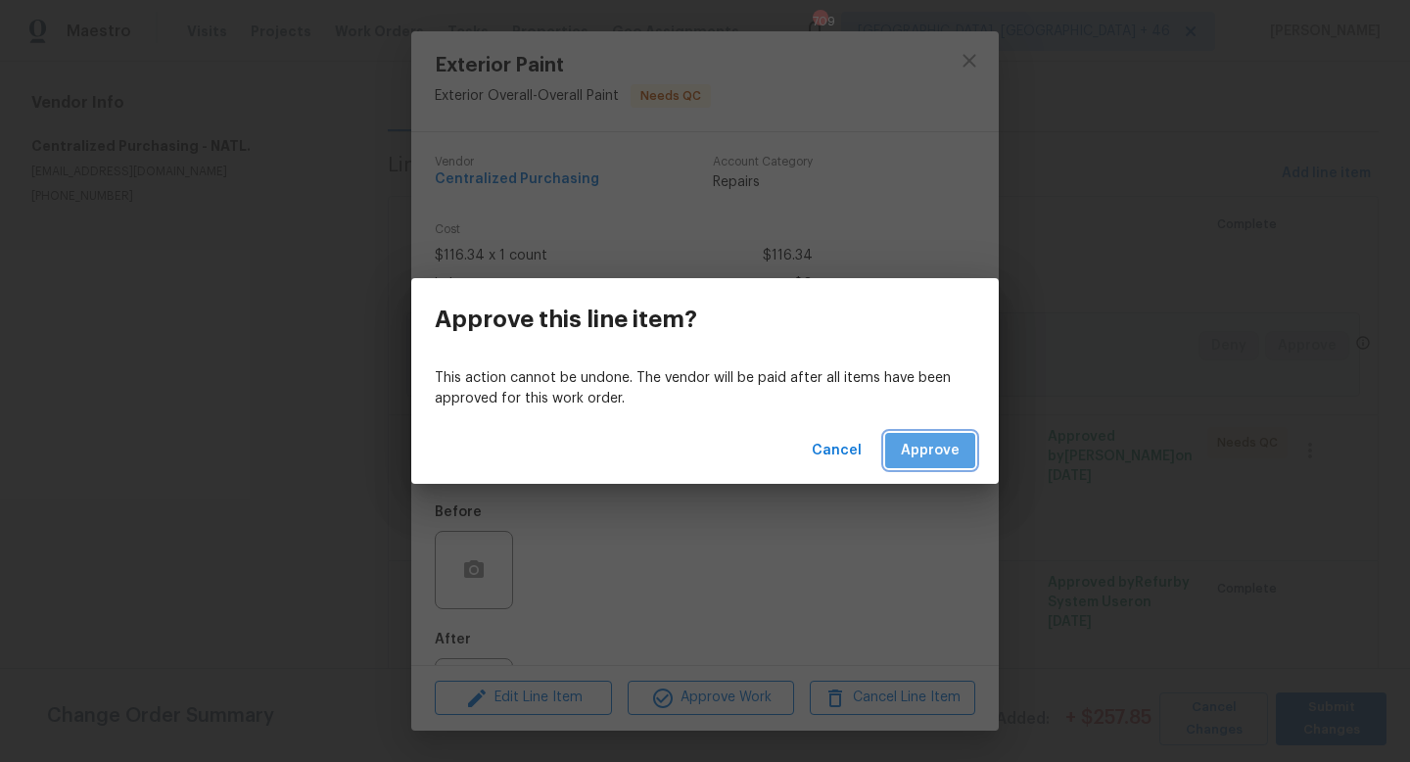
click at [941, 447] on span "Approve" at bounding box center [930, 451] width 59 height 24
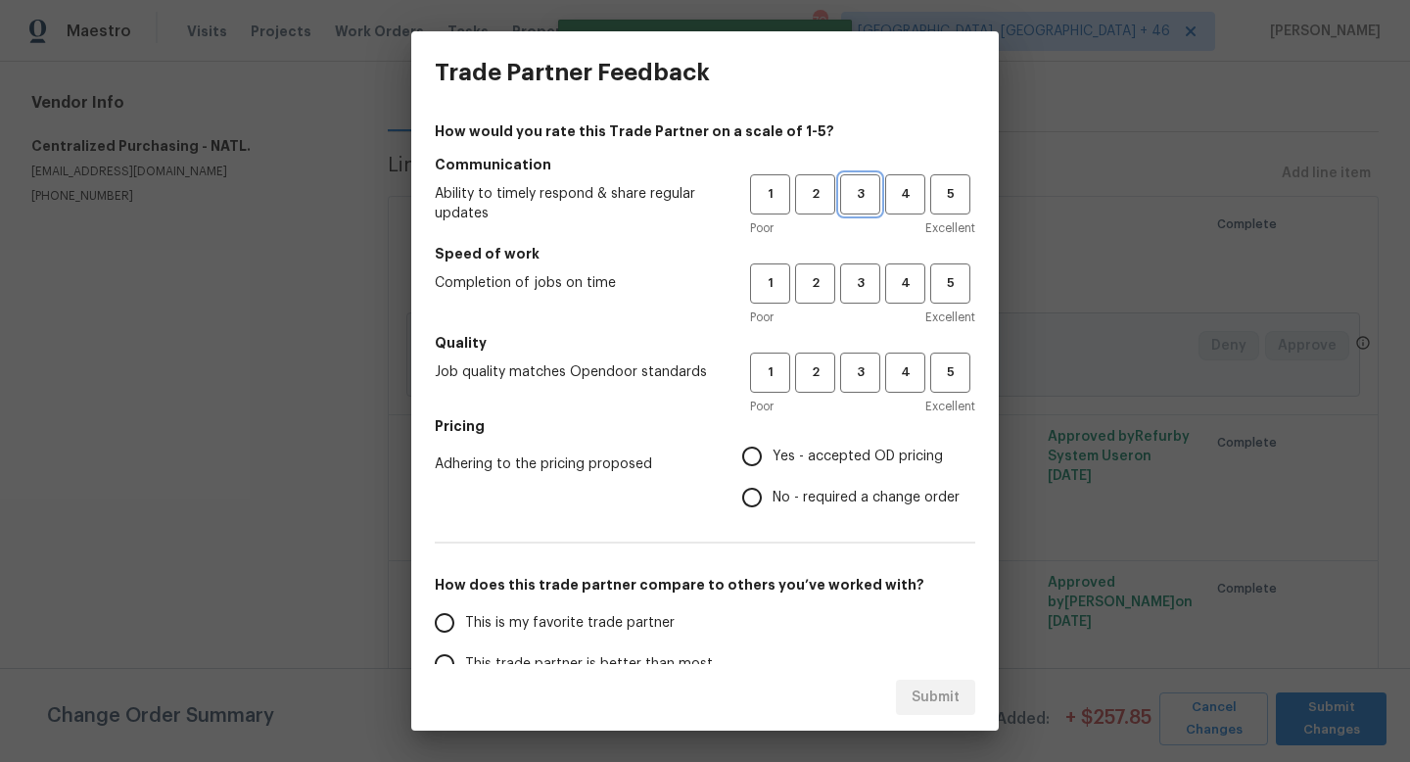
click at [857, 207] on button "3" at bounding box center [860, 194] width 40 height 40
click at [866, 275] on span "3" at bounding box center [860, 283] width 36 height 23
click at [864, 354] on button "3" at bounding box center [860, 372] width 40 height 40
click at [853, 456] on span "Yes - accepted OD pricing" at bounding box center [857, 456] width 170 height 21
click at [772, 456] on input "Yes - accepted OD pricing" at bounding box center [751, 456] width 41 height 41
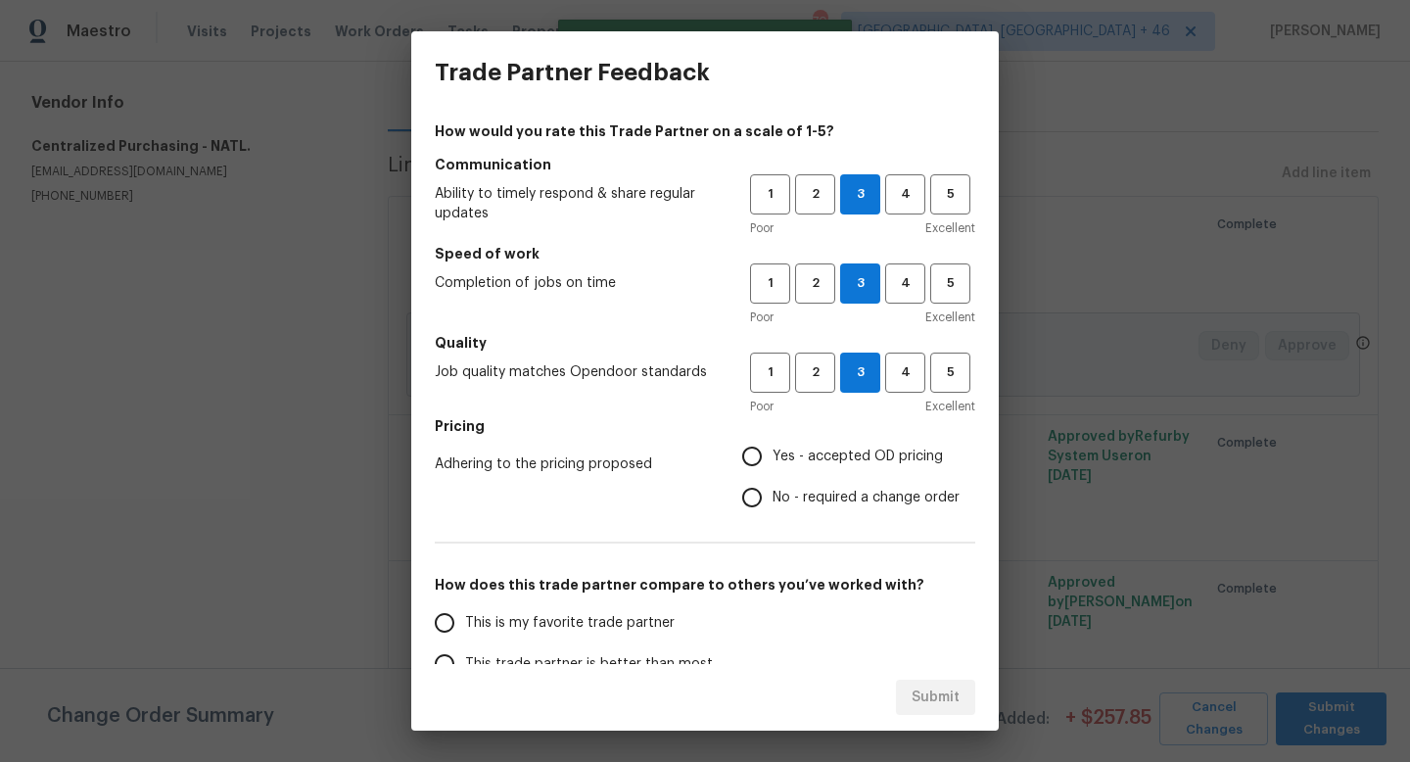
radio input "true"
click at [602, 626] on span "This is my favorite trade partner" at bounding box center [569, 623] width 209 height 21
click at [465, 626] on input "This is my favorite trade partner" at bounding box center [444, 622] width 41 height 41
click at [952, 689] on span "Submit" at bounding box center [935, 697] width 48 height 24
radio input "true"
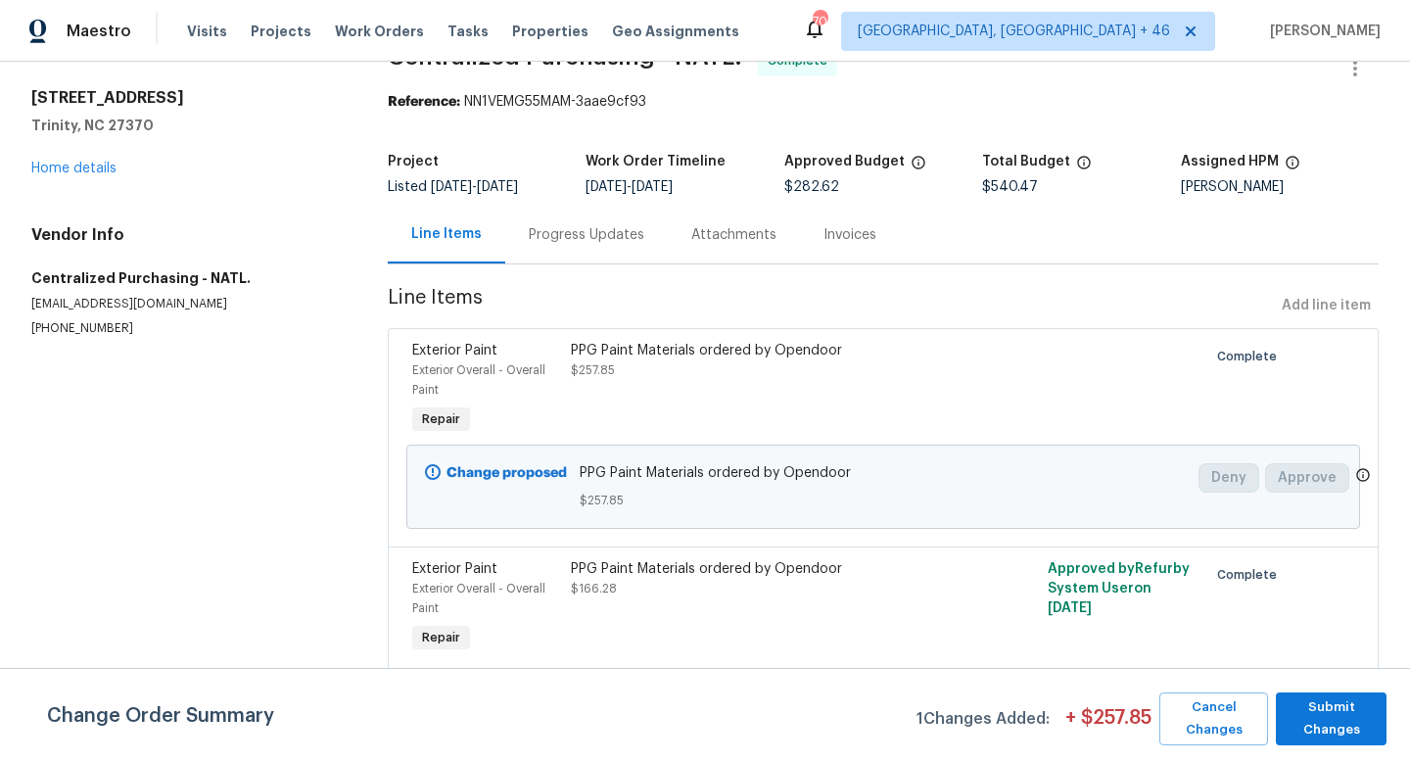
scroll to position [0, 0]
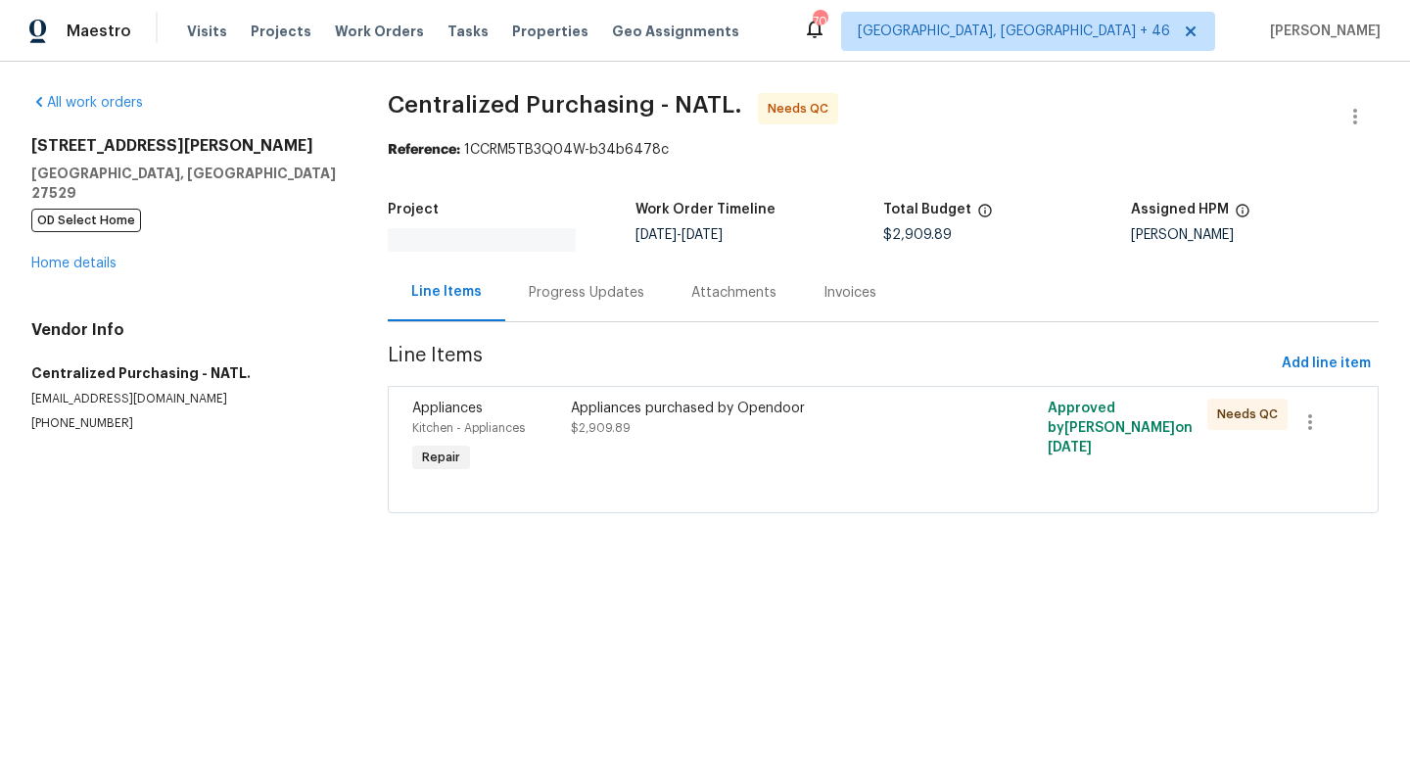
click at [908, 415] on div "Appliances purchased by Opendoor" at bounding box center [764, 408] width 386 height 20
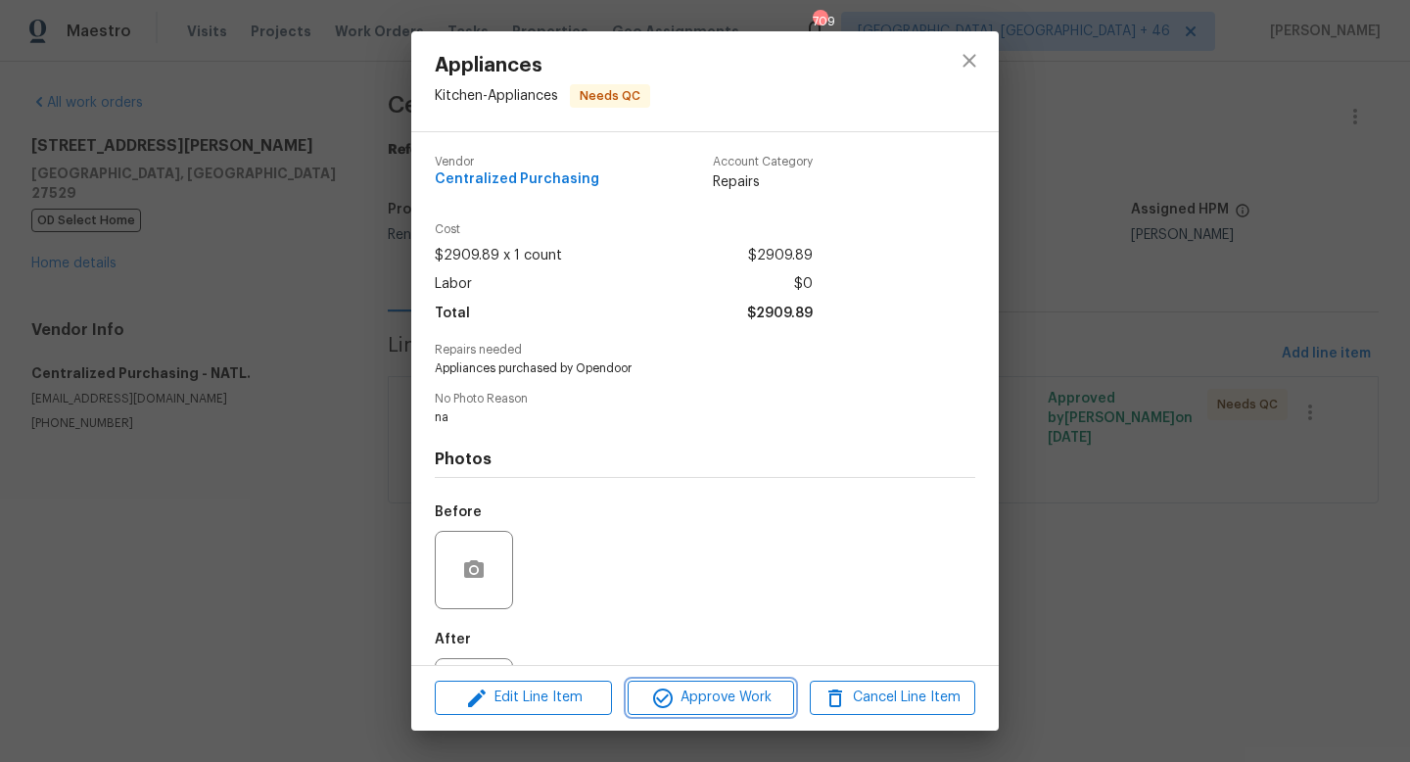
click at [764, 690] on span "Approve Work" at bounding box center [710, 697] width 154 height 24
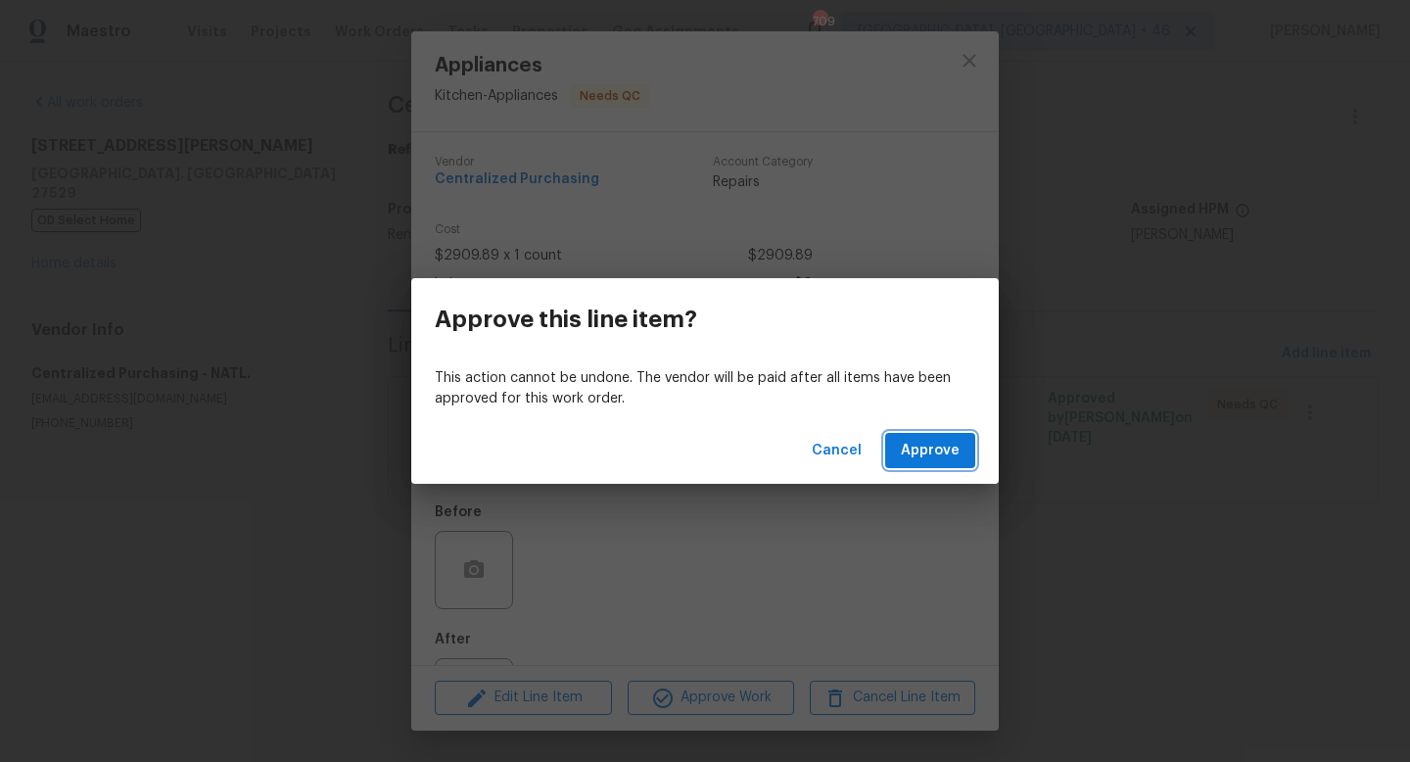
click at [915, 467] on button "Approve" at bounding box center [930, 451] width 90 height 36
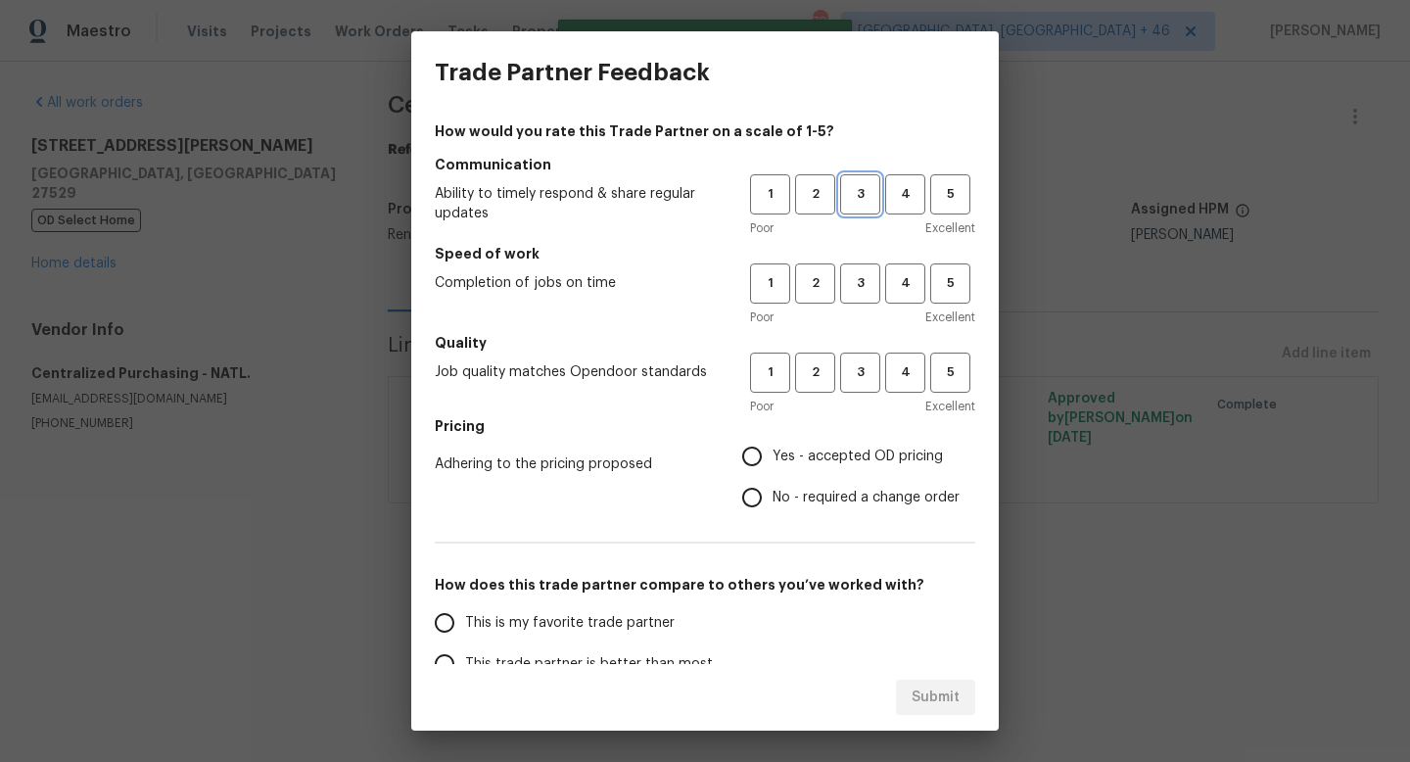
click at [866, 186] on span "3" at bounding box center [860, 194] width 36 height 23
click at [859, 290] on span "3" at bounding box center [860, 283] width 36 height 23
click at [861, 355] on button "3" at bounding box center [860, 372] width 40 height 40
click at [826, 452] on span "Yes - accepted OD pricing" at bounding box center [857, 456] width 170 height 21
click at [772, 452] on input "Yes - accepted OD pricing" at bounding box center [751, 456] width 41 height 41
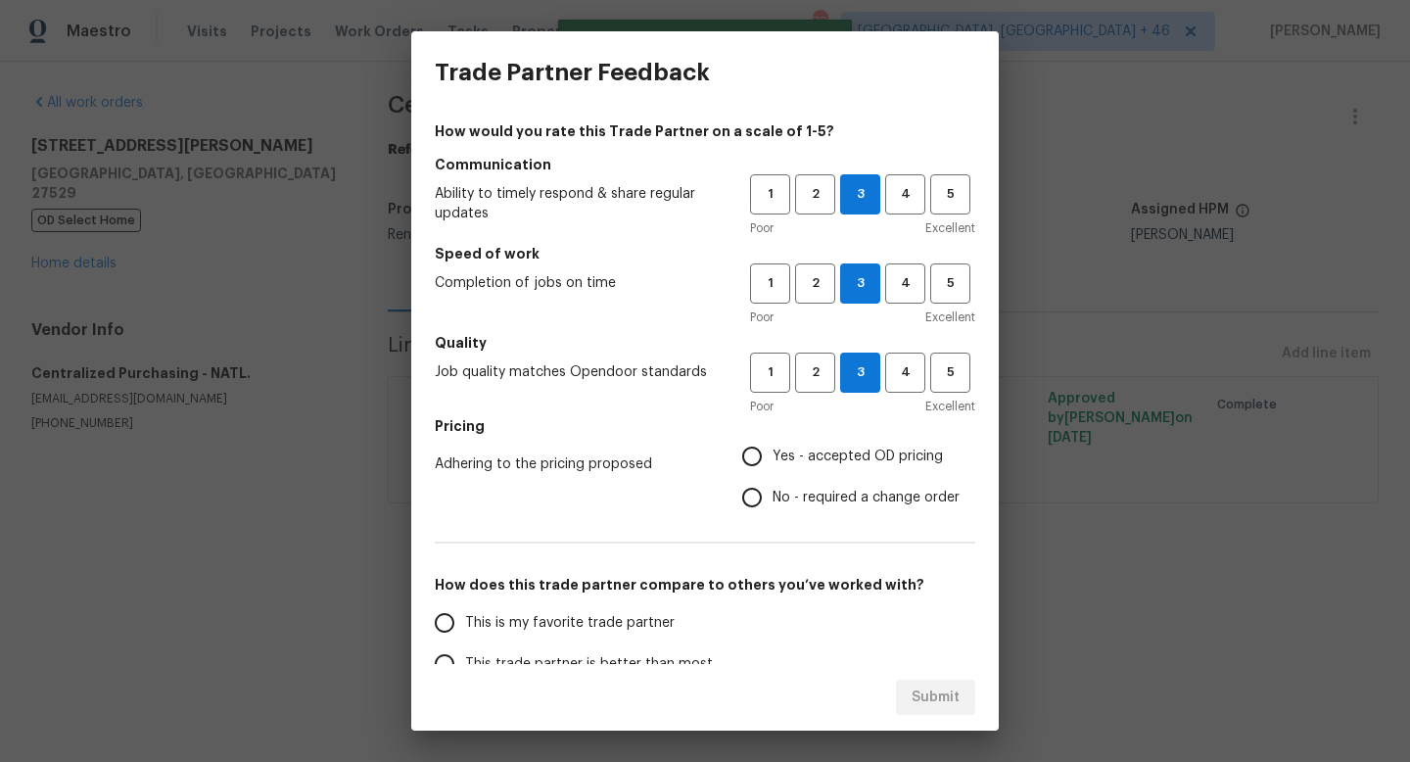
radio input "true"
click at [633, 608] on label "This is my favorite trade partner" at bounding box center [578, 622] width 309 height 41
click at [465, 608] on input "This is my favorite trade partner" at bounding box center [444, 622] width 41 height 41
click at [900, 689] on button "Submit" at bounding box center [935, 697] width 79 height 36
radio input "true"
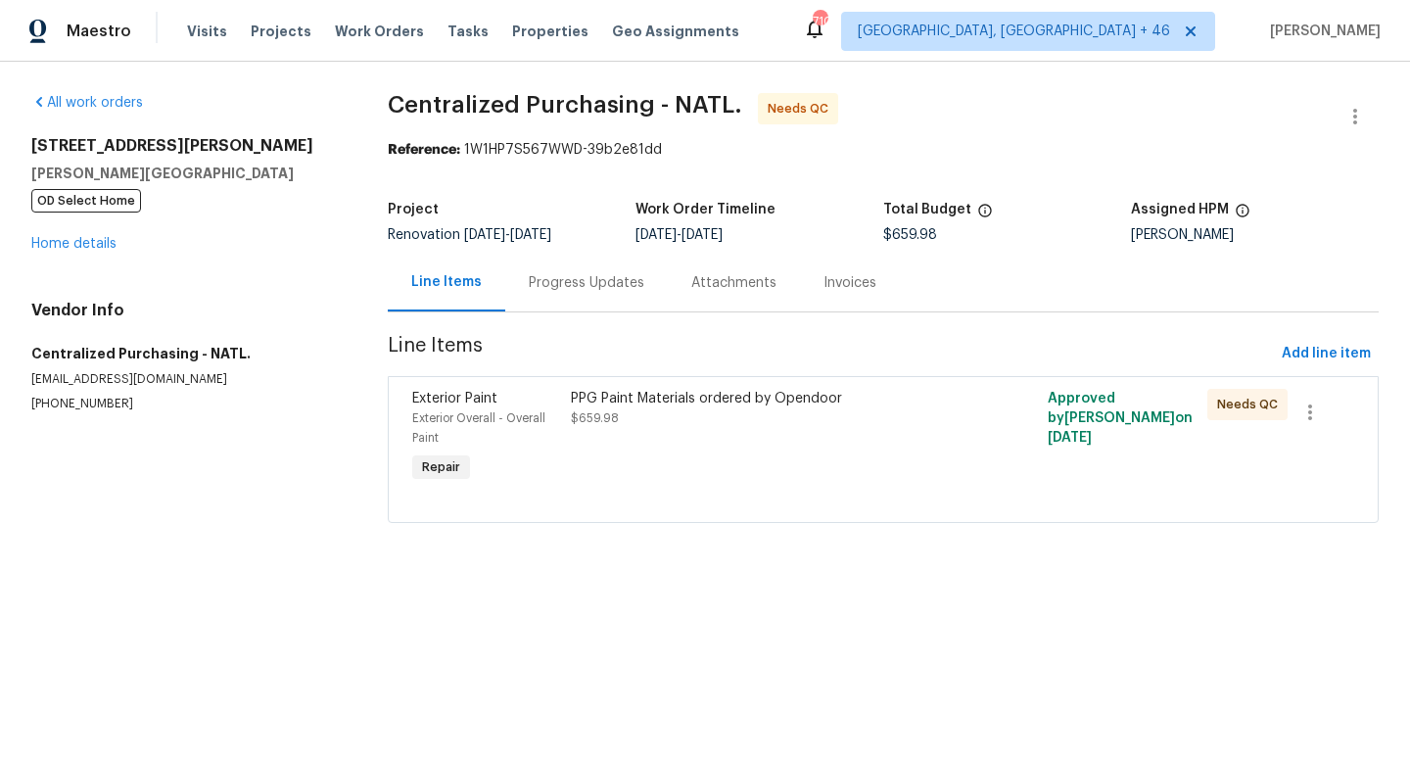
click at [788, 421] on div "PPG Paint Materials ordered by Opendoor $659.98" at bounding box center [764, 408] width 386 height 39
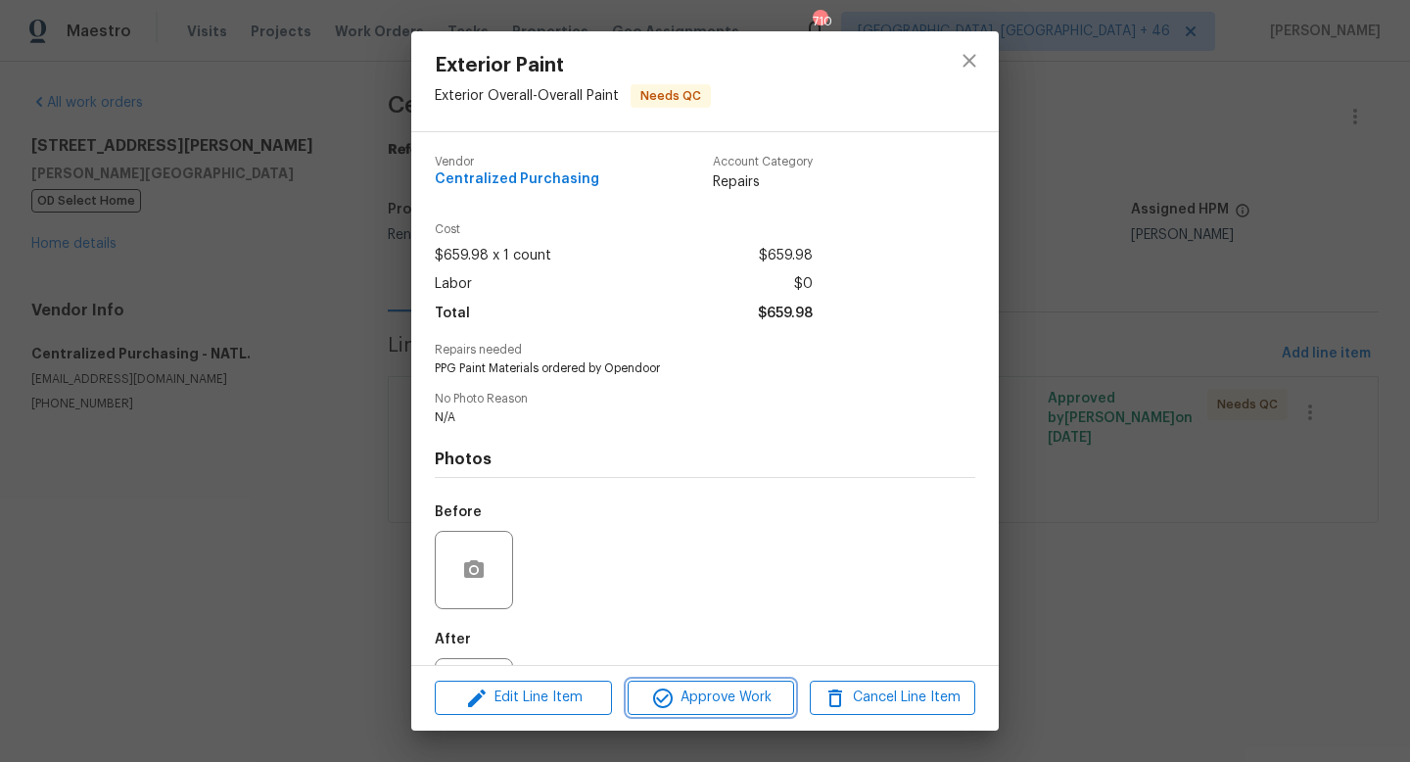
click at [734, 703] on span "Approve Work" at bounding box center [710, 697] width 154 height 24
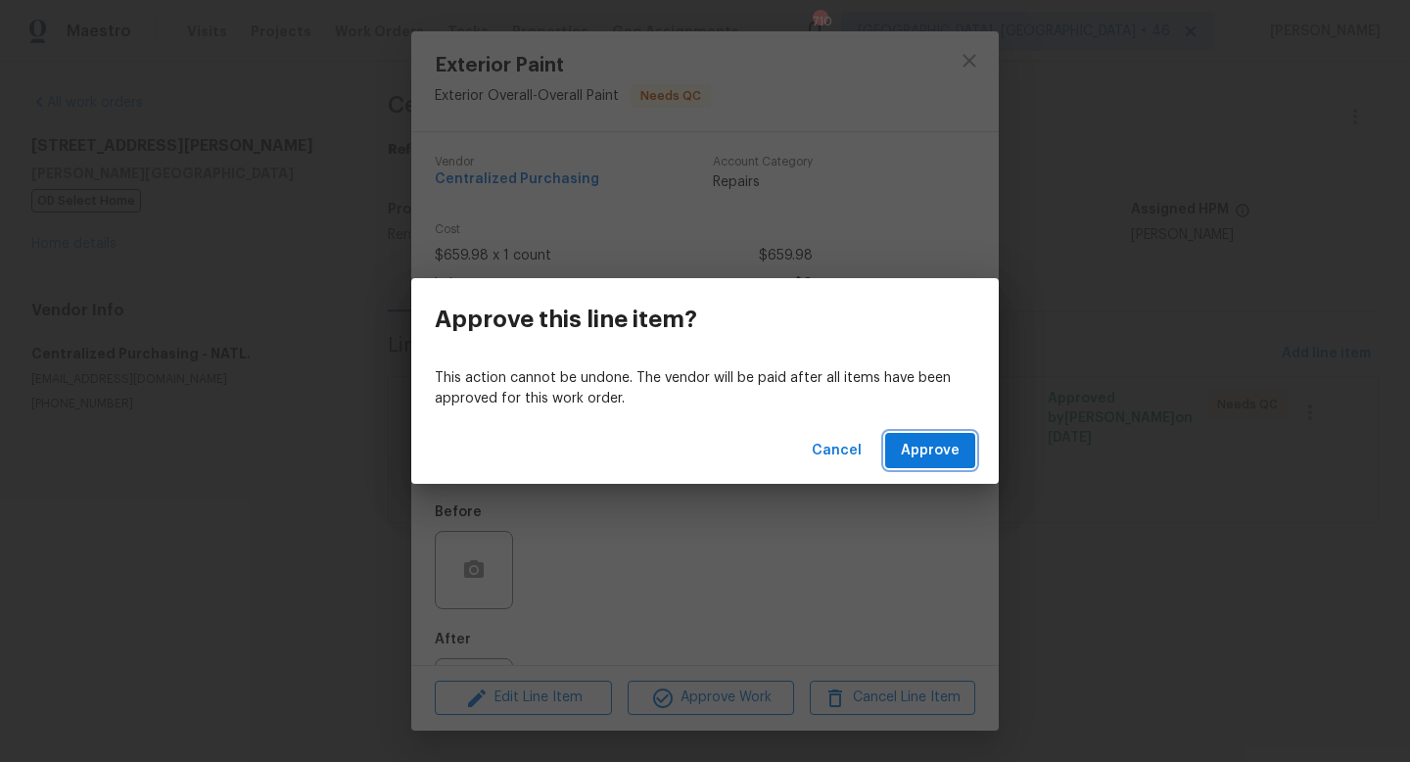
click at [928, 441] on span "Approve" at bounding box center [930, 451] width 59 height 24
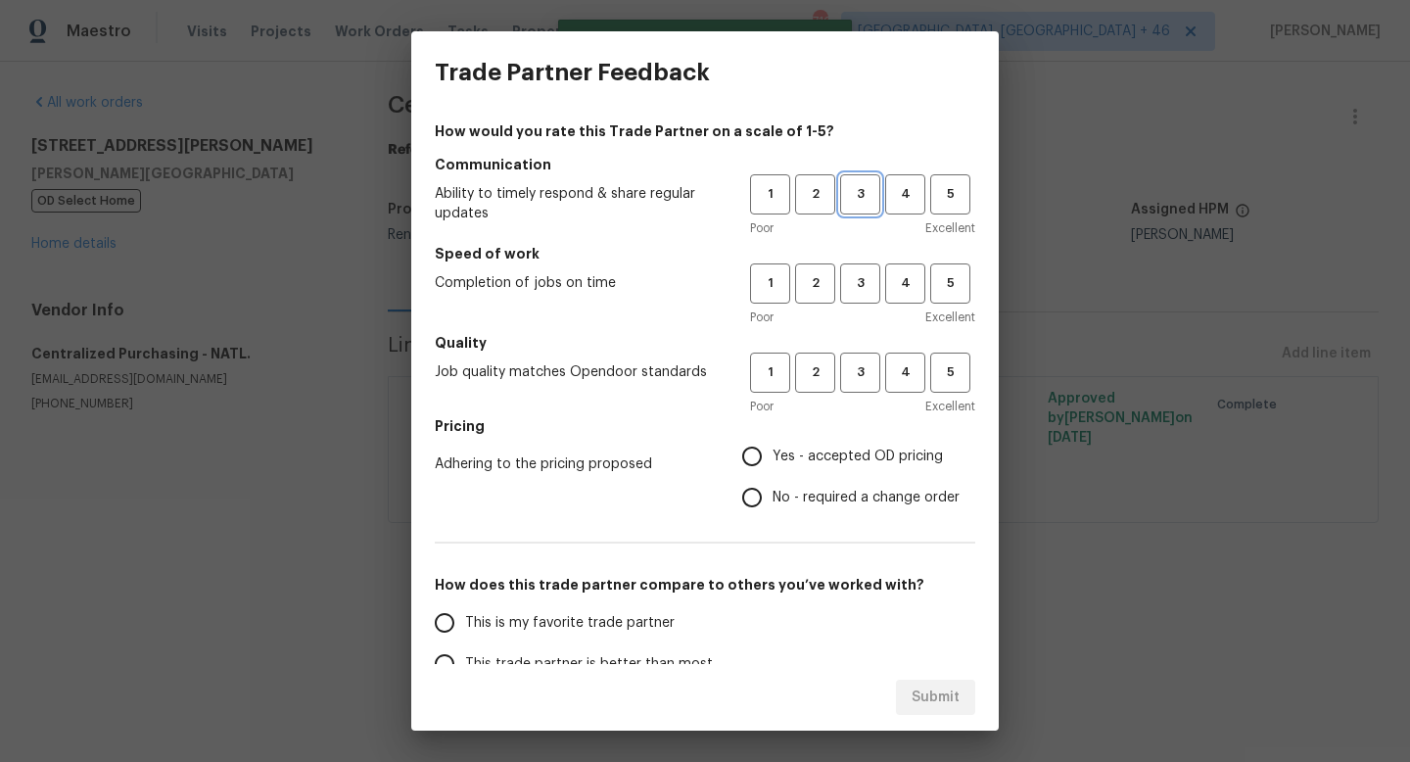
click at [856, 190] on span "3" at bounding box center [860, 194] width 36 height 23
click at [856, 287] on span "3" at bounding box center [860, 283] width 36 height 23
click at [859, 367] on span "3" at bounding box center [860, 372] width 36 height 23
click at [809, 448] on span "Yes - accepted OD pricing" at bounding box center [857, 456] width 170 height 21
click at [772, 448] on input "Yes - accepted OD pricing" at bounding box center [751, 456] width 41 height 41
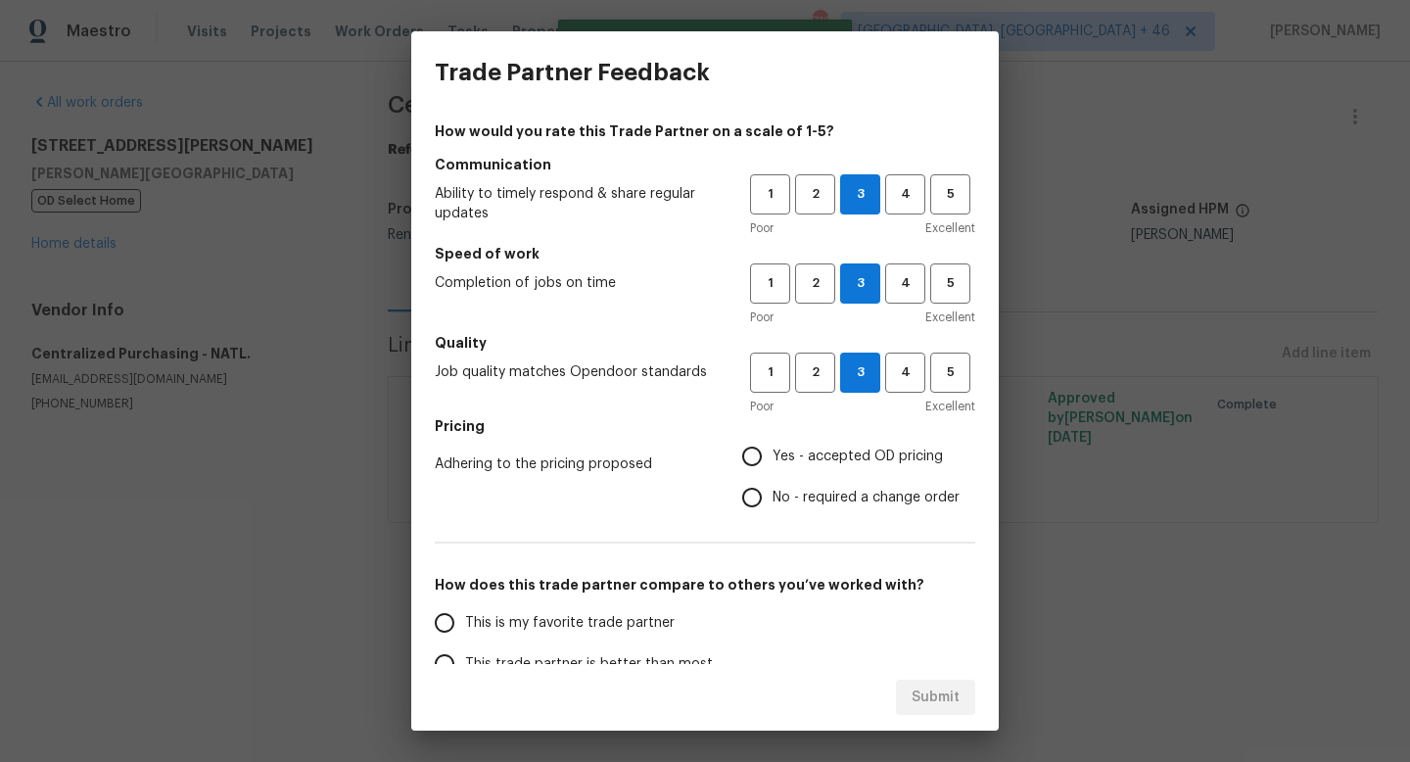
radio input "true"
click at [528, 622] on span "This is my favorite trade partner" at bounding box center [569, 623] width 209 height 21
click at [465, 622] on input "This is my favorite trade partner" at bounding box center [444, 622] width 41 height 41
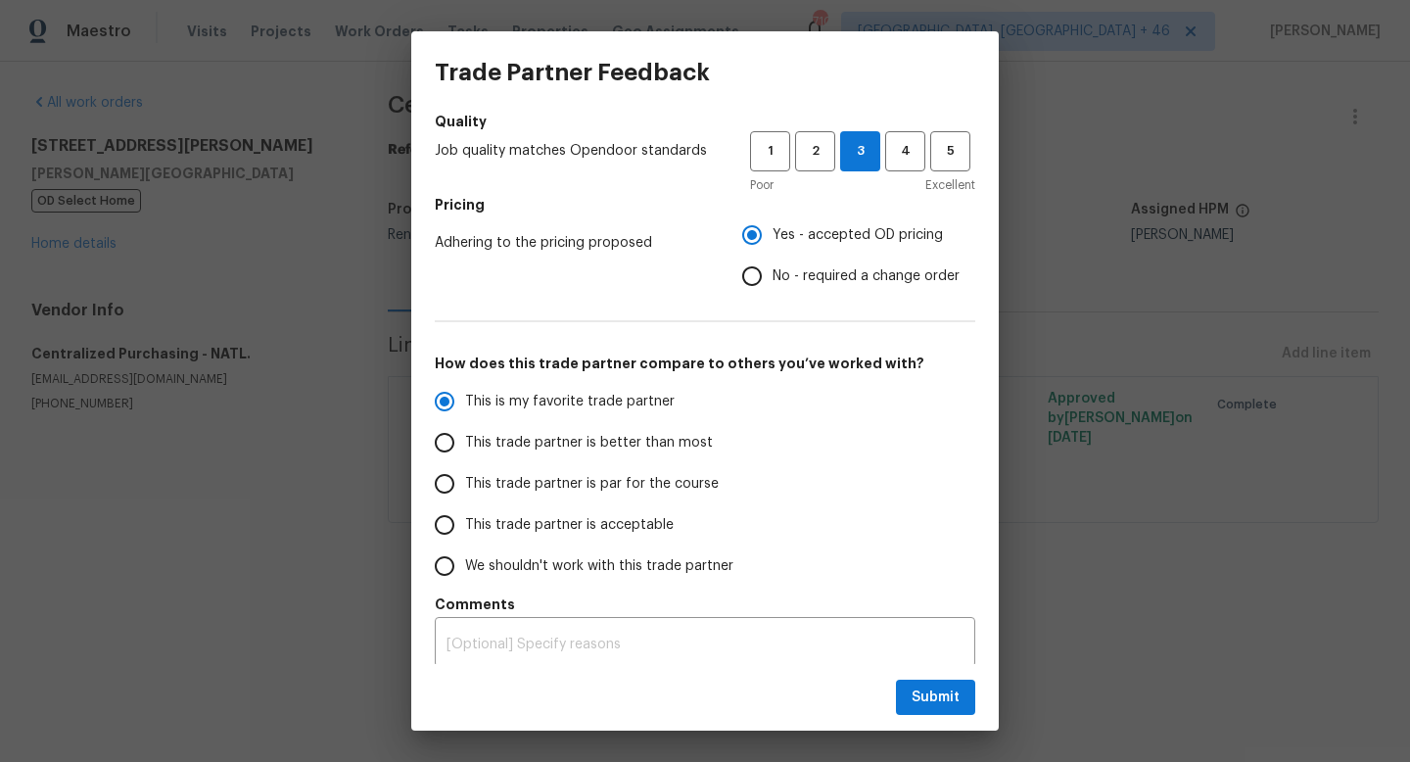
scroll to position [232, 0]
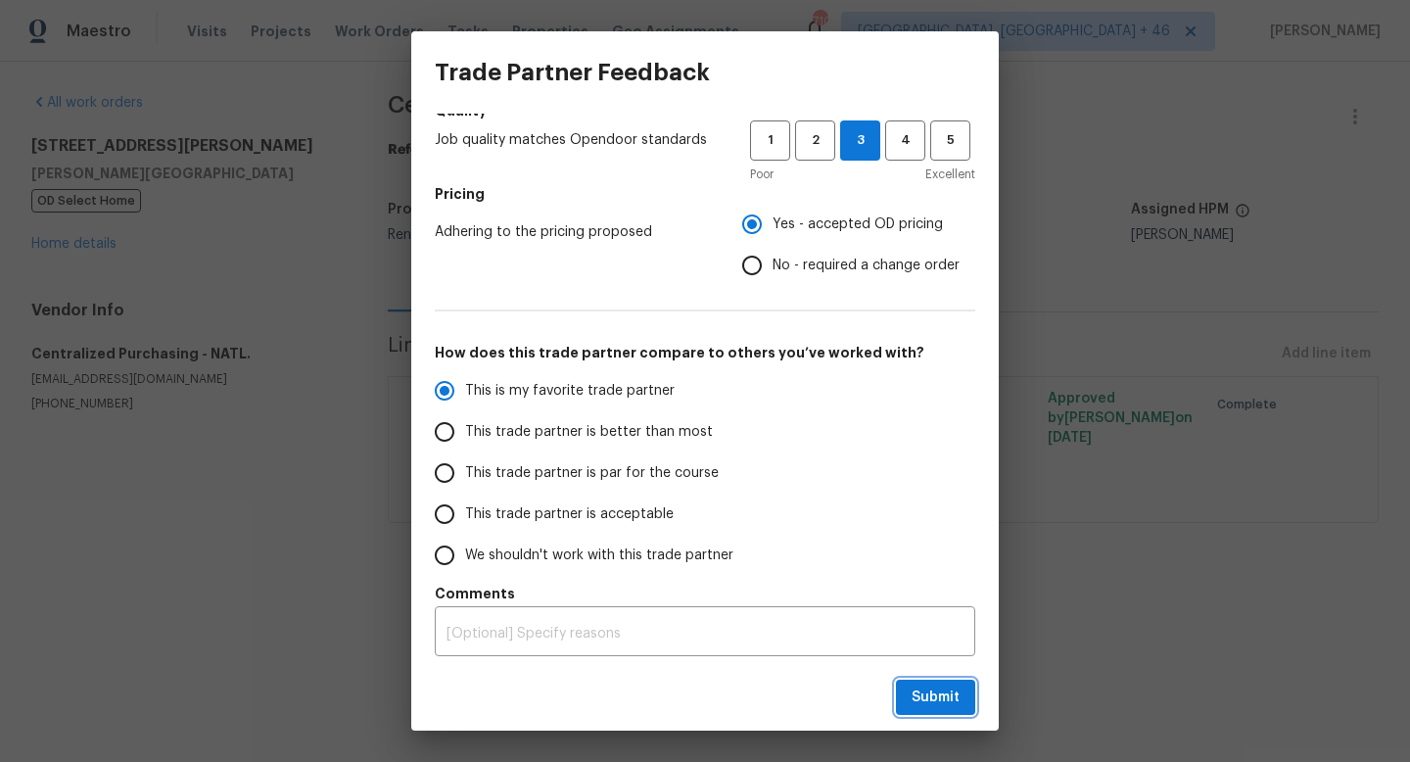
click at [935, 703] on span "Submit" at bounding box center [935, 697] width 48 height 24
radio input "true"
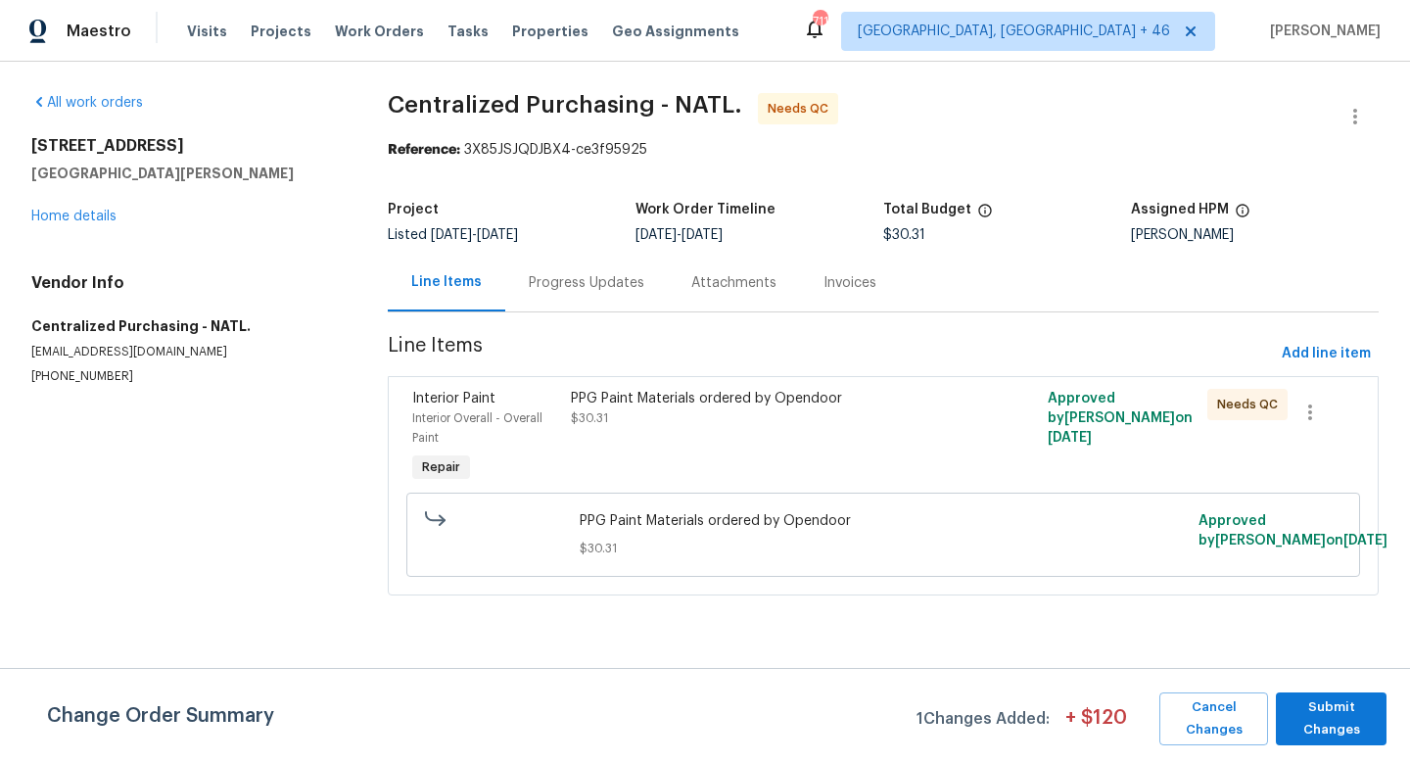
click at [754, 401] on div "PPG Paint Materials ordered by Opendoor" at bounding box center [764, 399] width 386 height 20
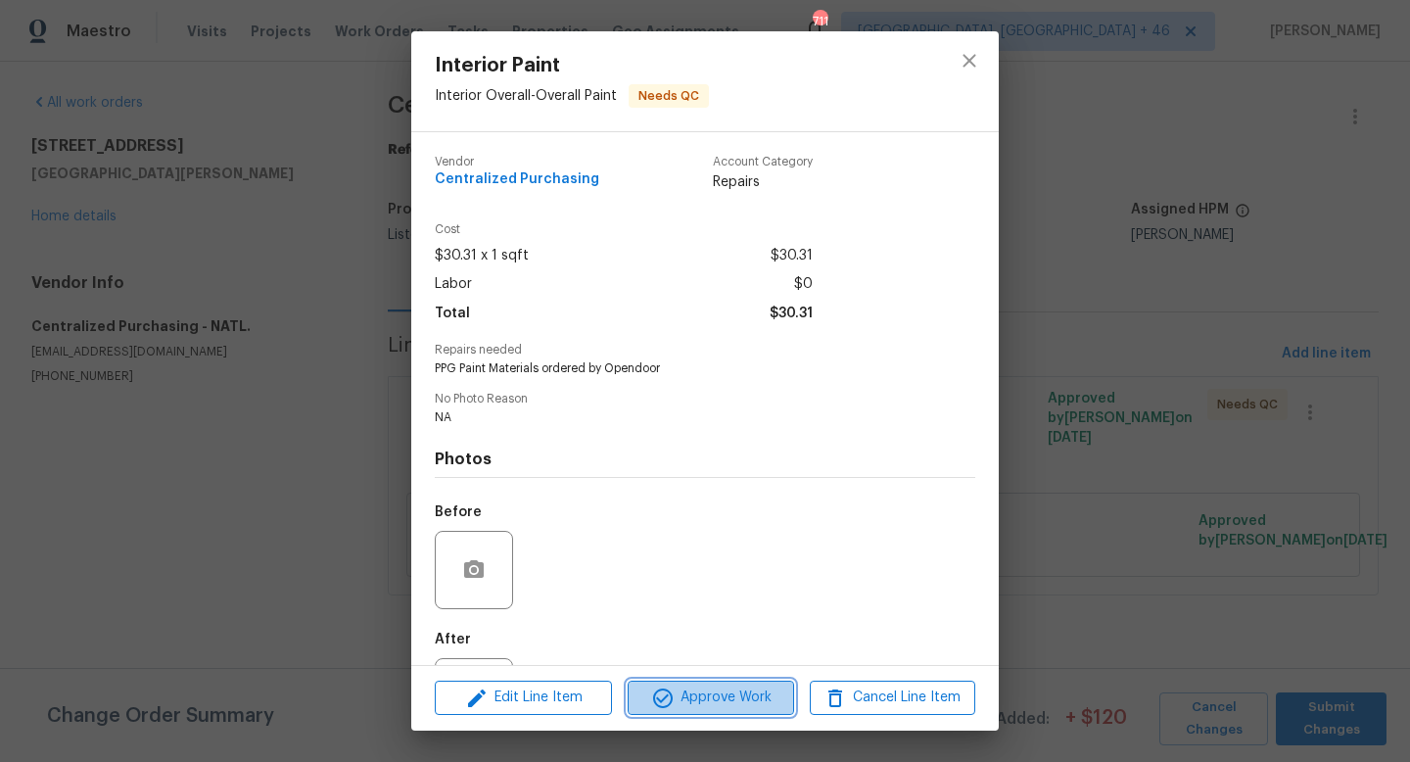
click at [711, 707] on span "Approve Work" at bounding box center [710, 697] width 154 height 24
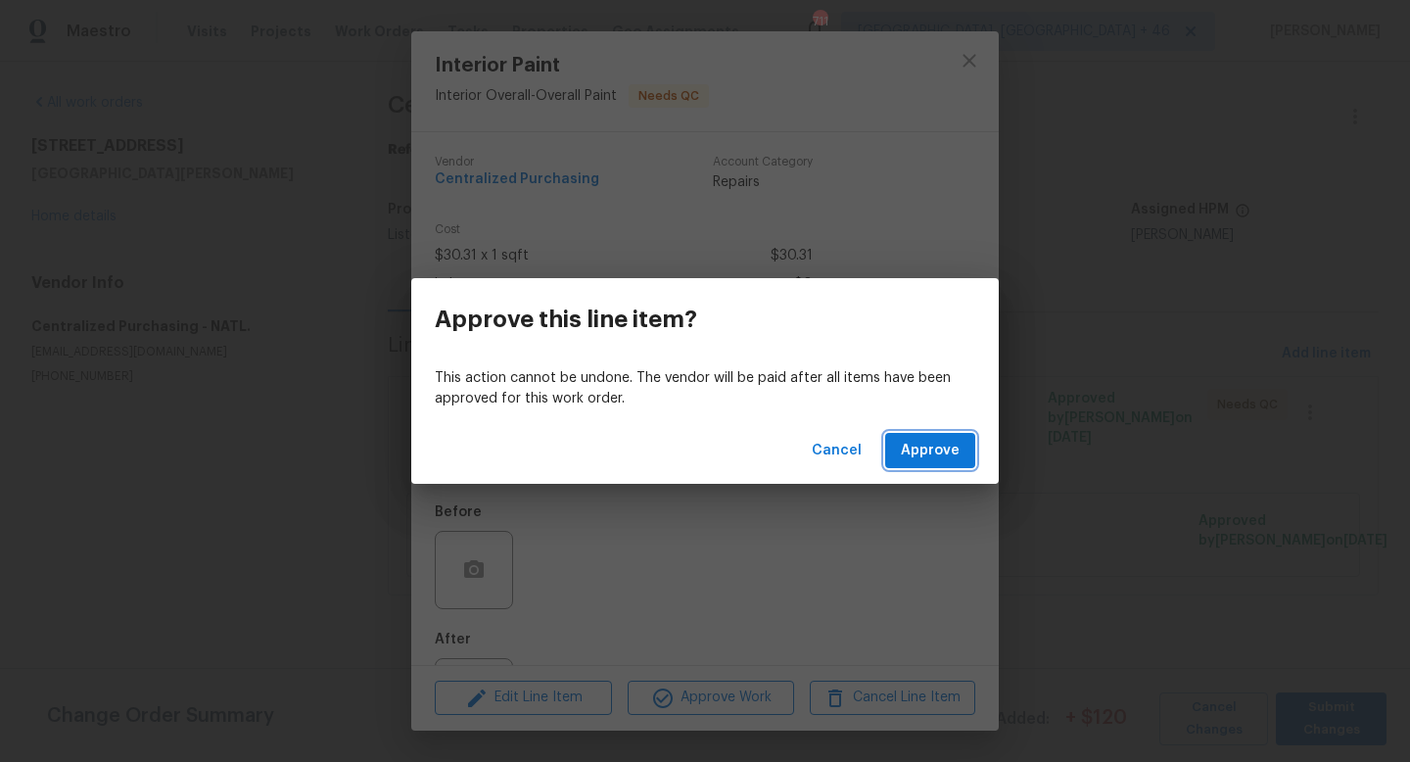
click at [914, 454] on span "Approve" at bounding box center [930, 451] width 59 height 24
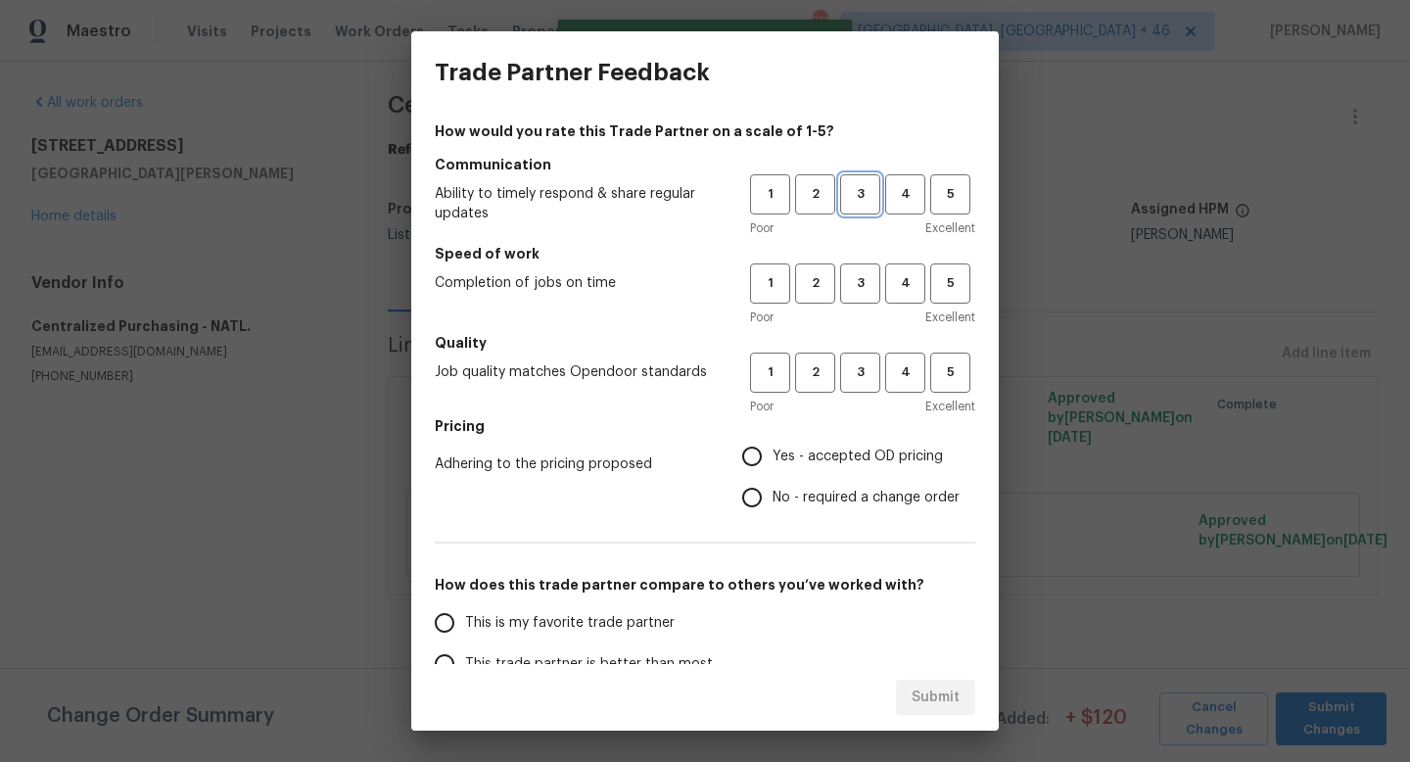
click at [857, 194] on span "3" at bounding box center [860, 194] width 36 height 23
click at [860, 284] on span "3" at bounding box center [860, 283] width 36 height 23
click at [858, 377] on span "3" at bounding box center [860, 372] width 36 height 23
click at [822, 451] on span "Yes - accepted OD pricing" at bounding box center [857, 456] width 170 height 21
click at [772, 451] on input "Yes - accepted OD pricing" at bounding box center [751, 456] width 41 height 41
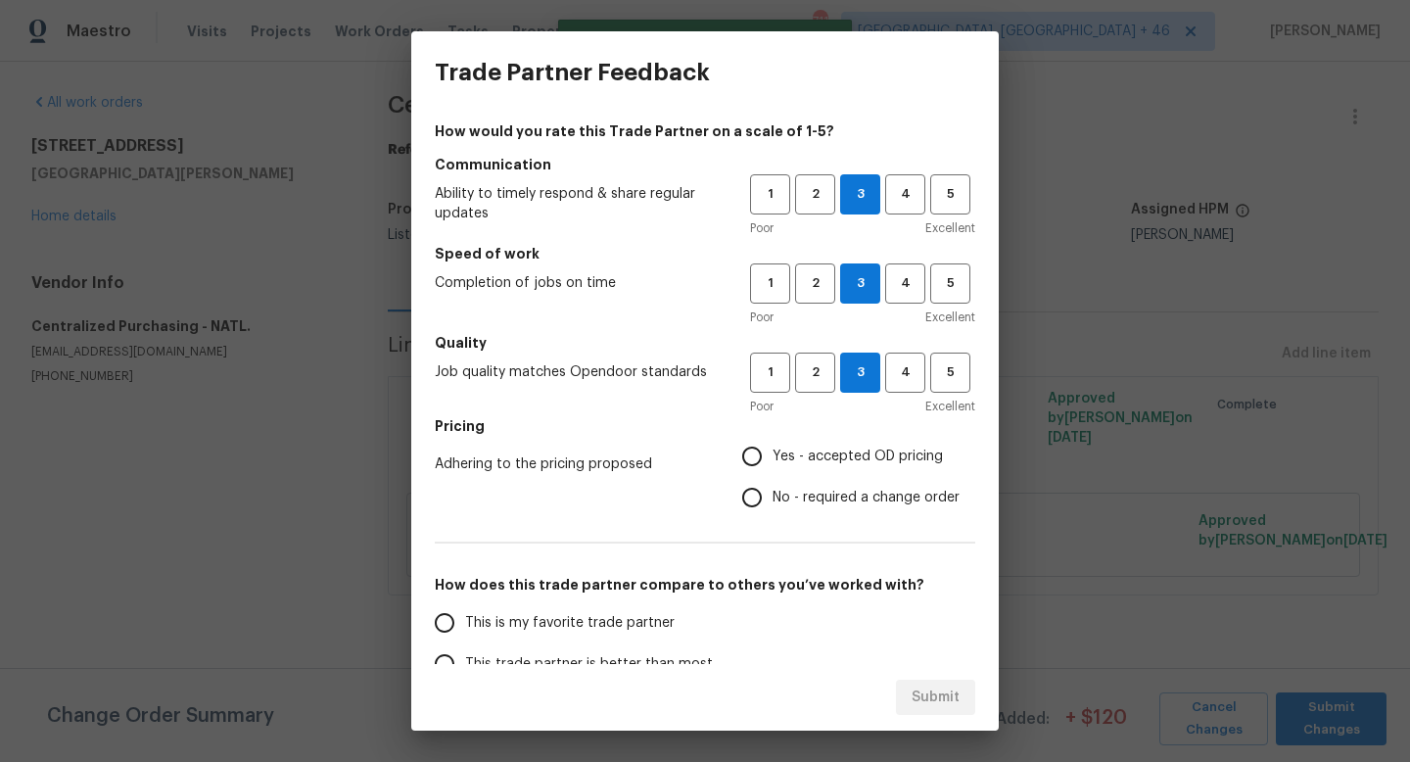
radio input "true"
click at [599, 600] on div "How would you rate this Trade Partner on a scale of 1-5? Communication Ability …" at bounding box center [705, 504] width 540 height 766
click at [600, 631] on span "This is my favorite trade partner" at bounding box center [569, 623] width 209 height 21
click at [465, 631] on input "This is my favorite trade partner" at bounding box center [444, 622] width 41 height 41
click at [925, 686] on span "Submit" at bounding box center [935, 697] width 48 height 24
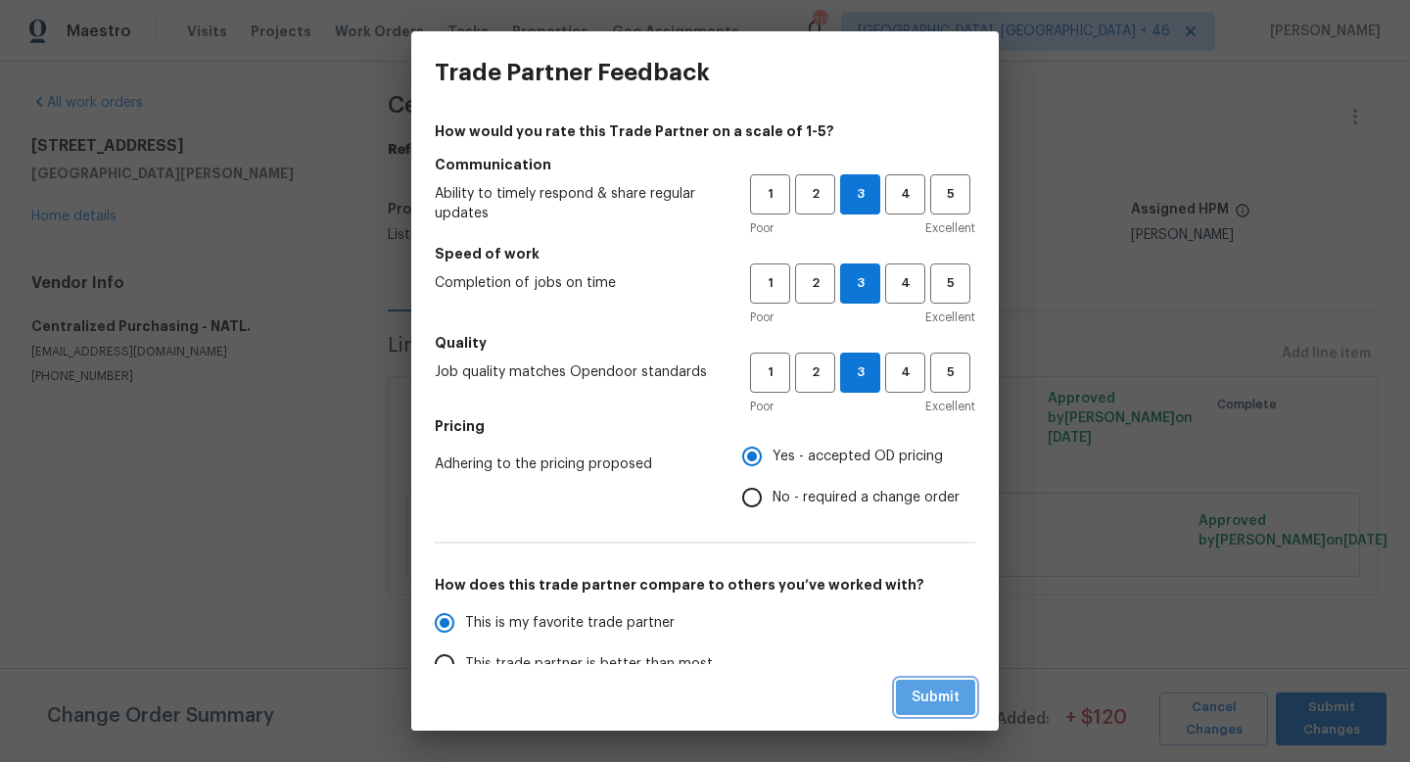
radio input "true"
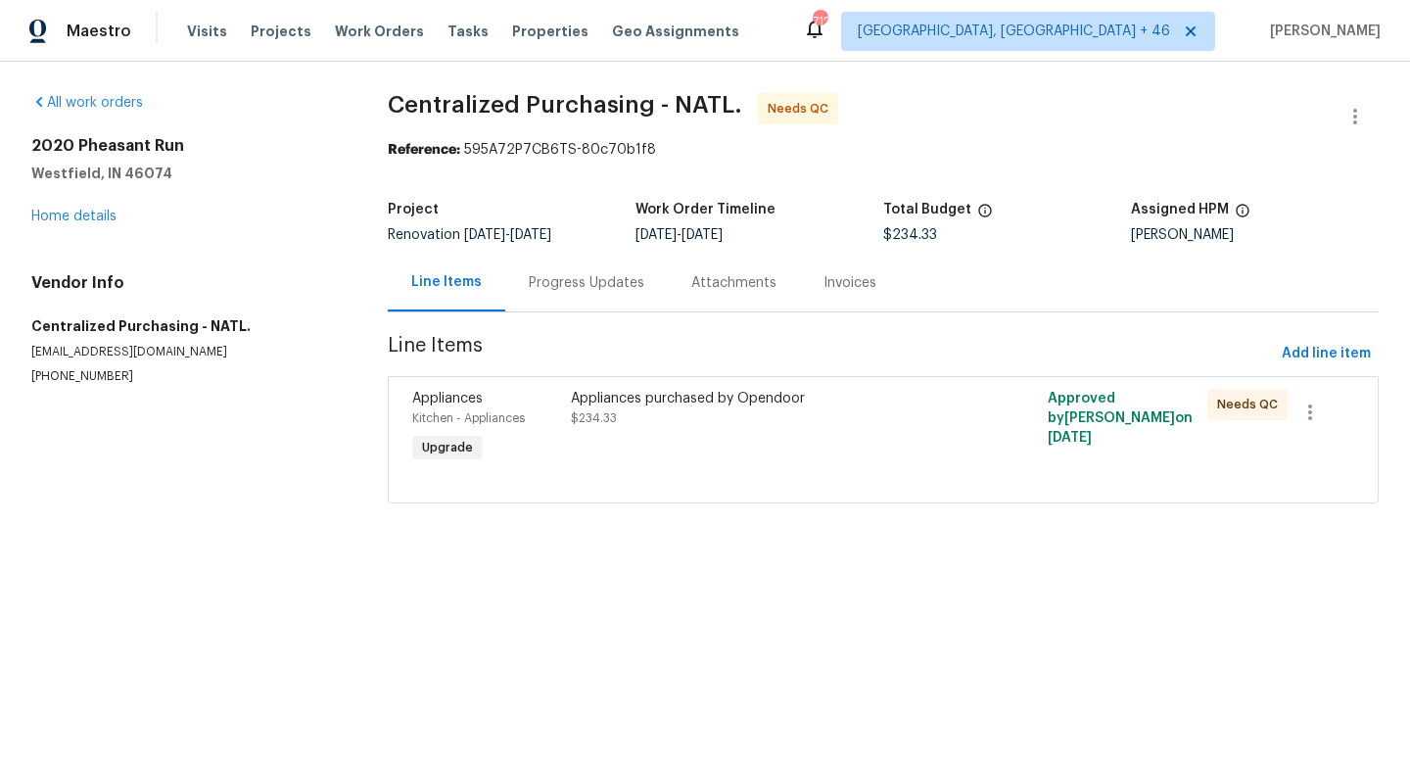
click at [675, 403] on div "Appliances purchased by Opendoor" at bounding box center [764, 399] width 386 height 20
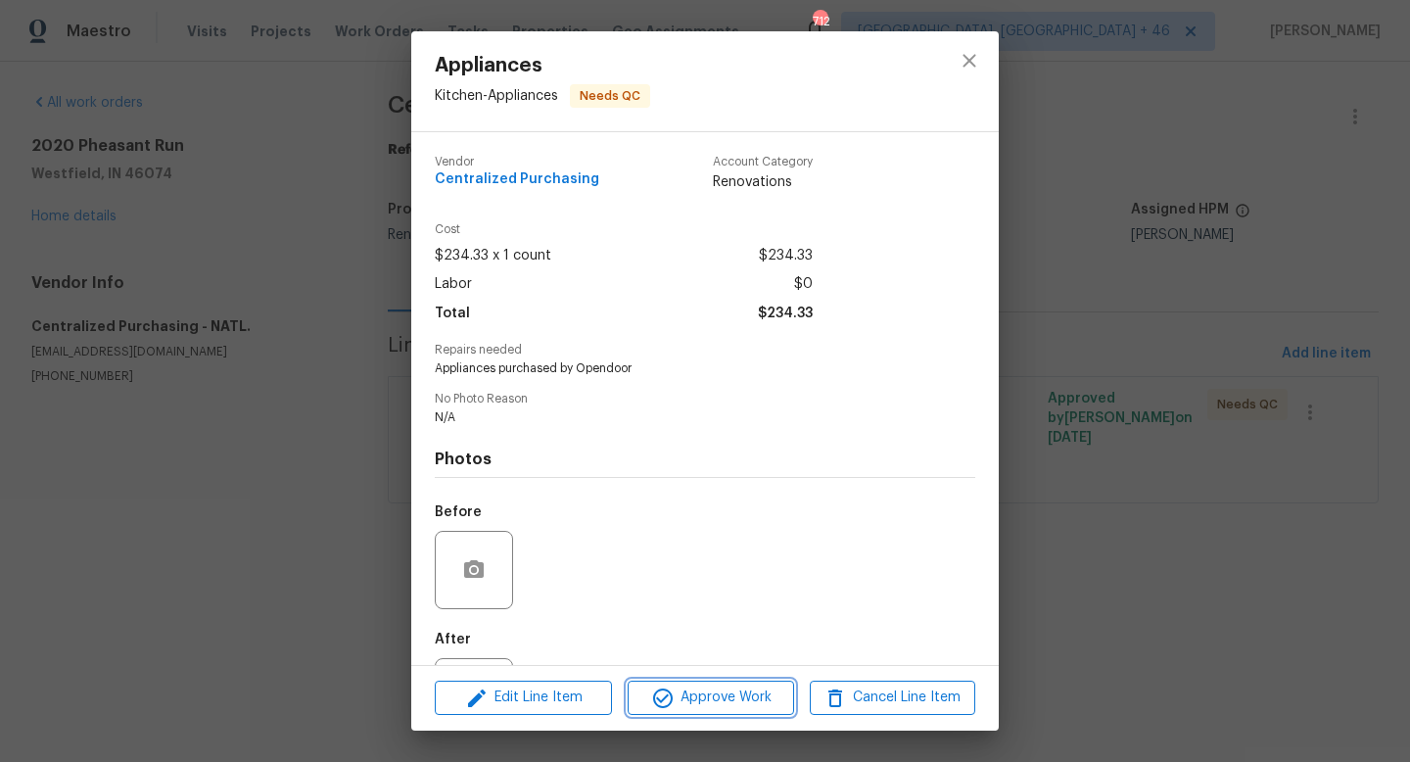
click at [673, 683] on button "Approve Work" at bounding box center [709, 697] width 165 height 34
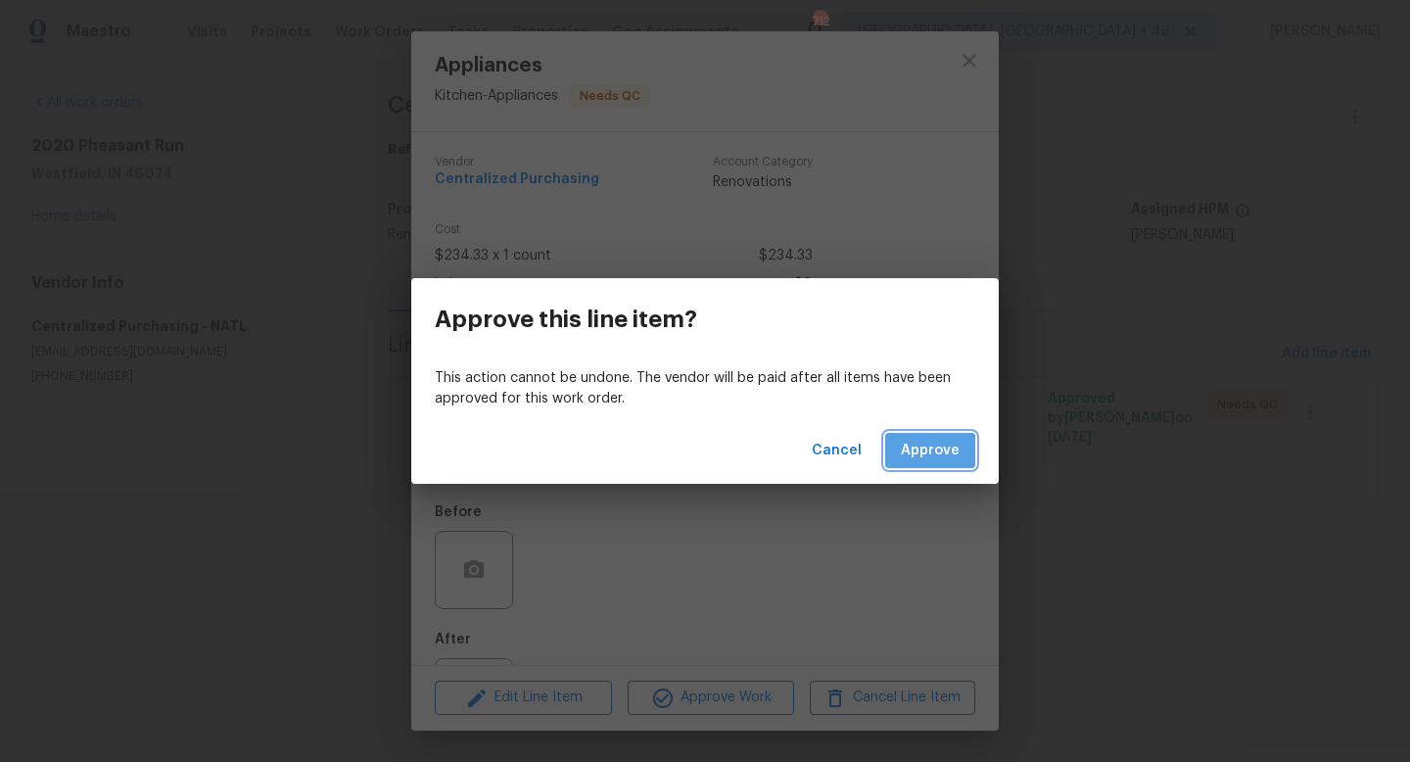
click at [912, 454] on span "Approve" at bounding box center [930, 451] width 59 height 24
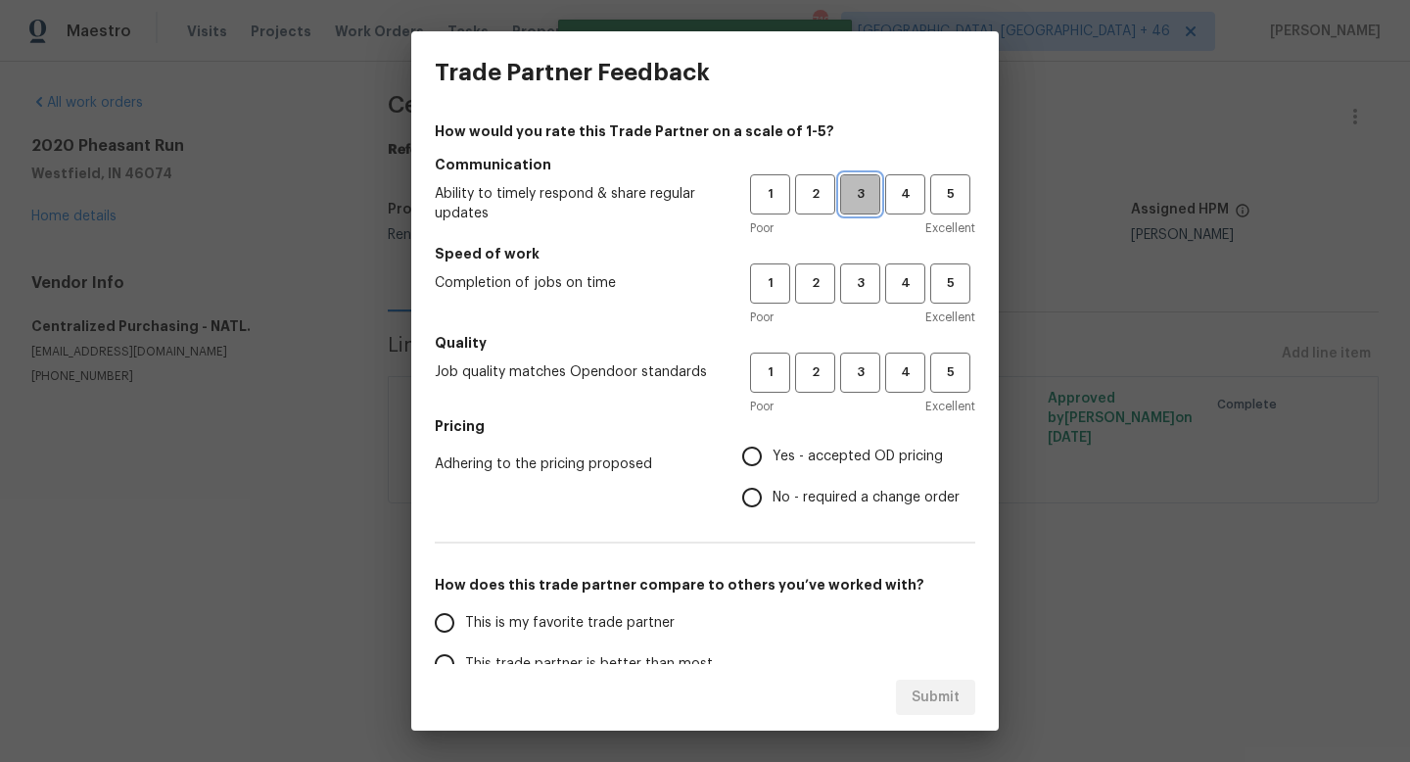
click at [868, 182] on button "3" at bounding box center [860, 194] width 40 height 40
click at [866, 268] on button "3" at bounding box center [860, 283] width 40 height 40
click at [847, 372] on span "3" at bounding box center [860, 372] width 36 height 23
click at [816, 441] on label "Yes - accepted OD pricing" at bounding box center [845, 456] width 228 height 41
click at [772, 441] on input "Yes - accepted OD pricing" at bounding box center [751, 456] width 41 height 41
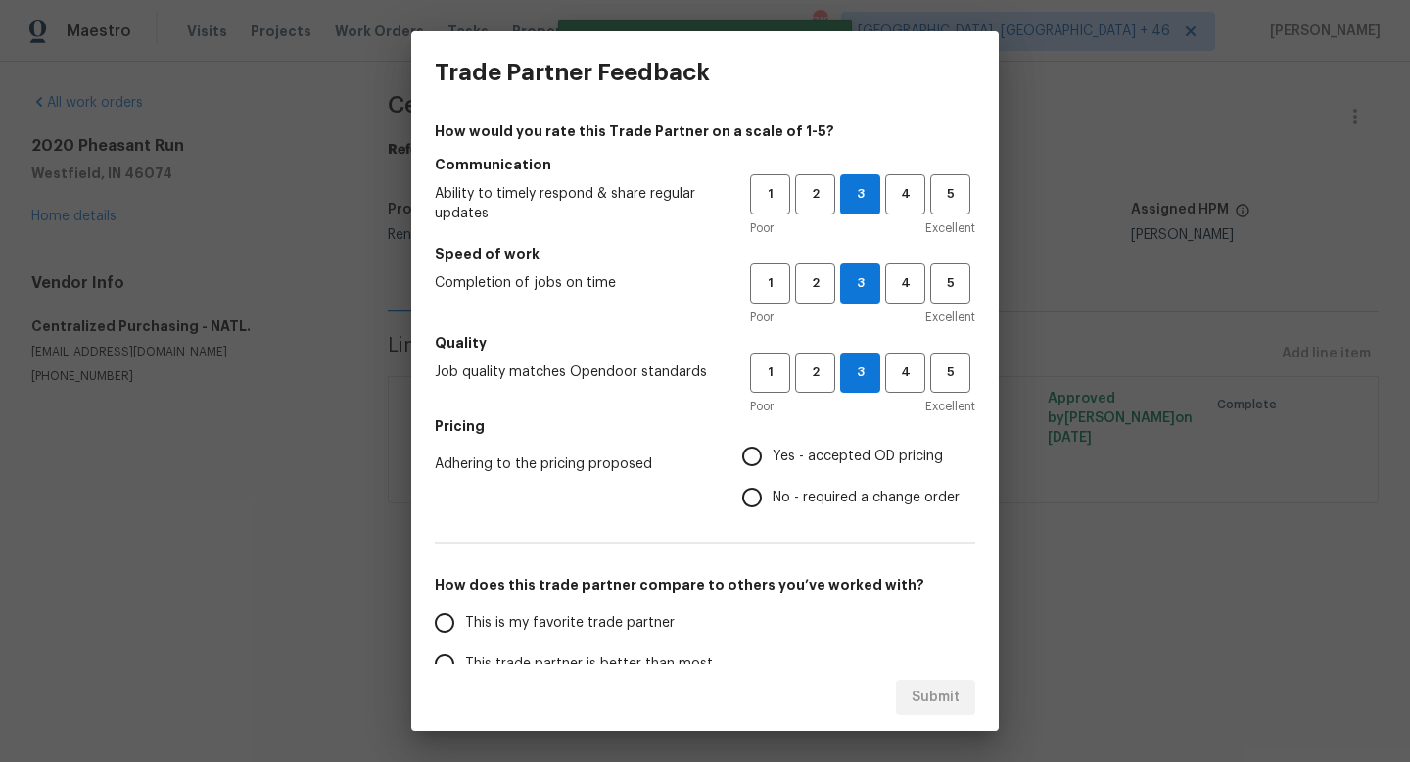
radio input "true"
click at [573, 625] on span "This is my favorite trade partner" at bounding box center [569, 623] width 209 height 21
click at [465, 625] on input "This is my favorite trade partner" at bounding box center [444, 622] width 41 height 41
click at [930, 689] on span "Submit" at bounding box center [935, 697] width 48 height 24
radio input "true"
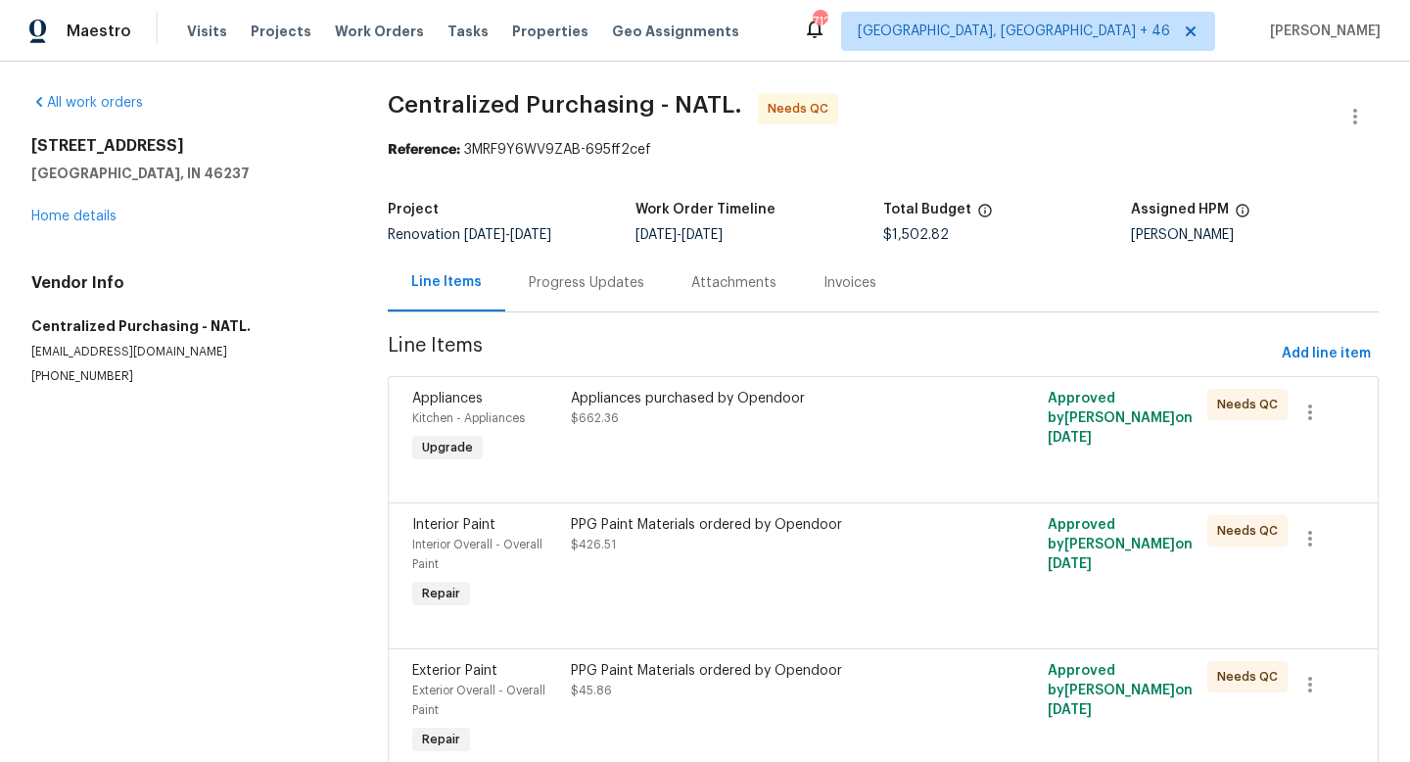
click at [614, 424] on span "$662.36" at bounding box center [595, 418] width 48 height 12
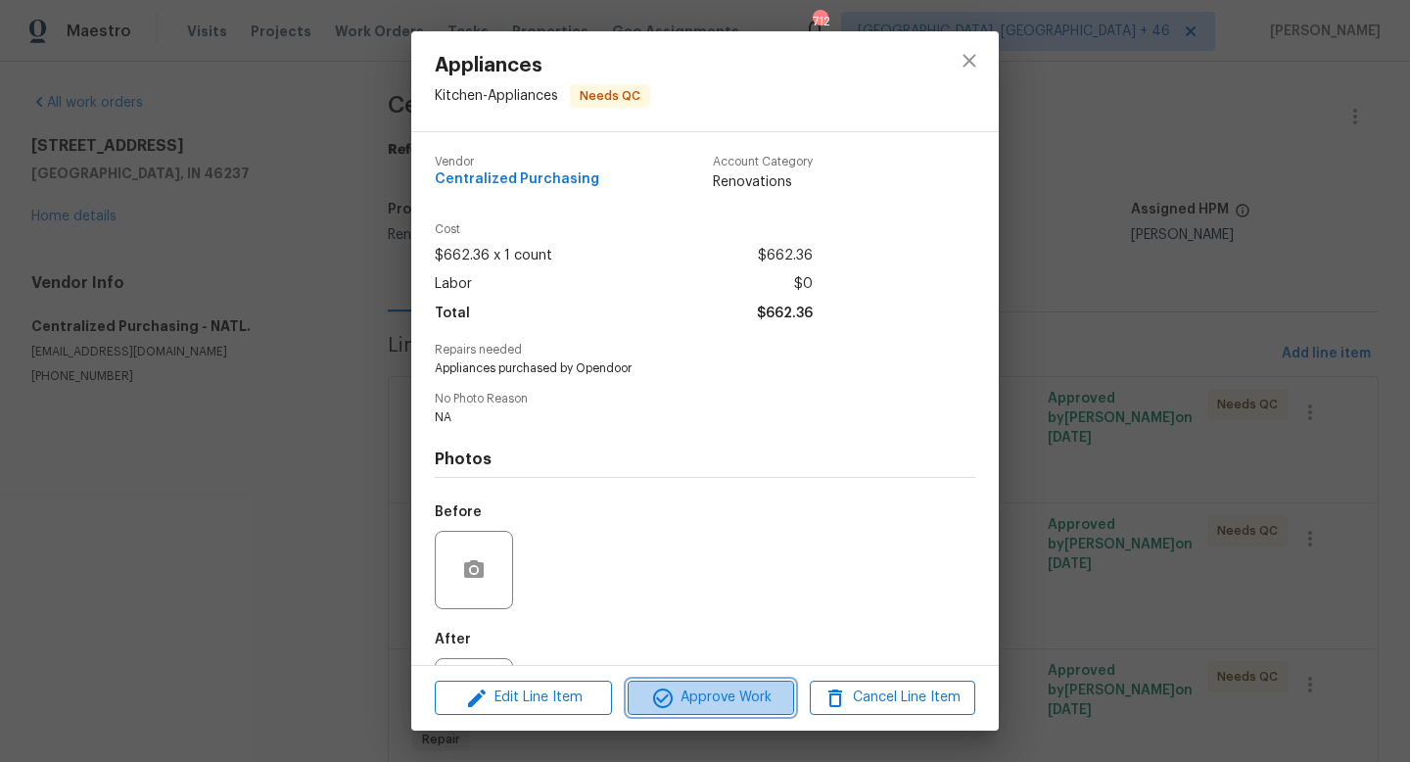
click at [673, 699] on span "Approve Work" at bounding box center [710, 697] width 154 height 24
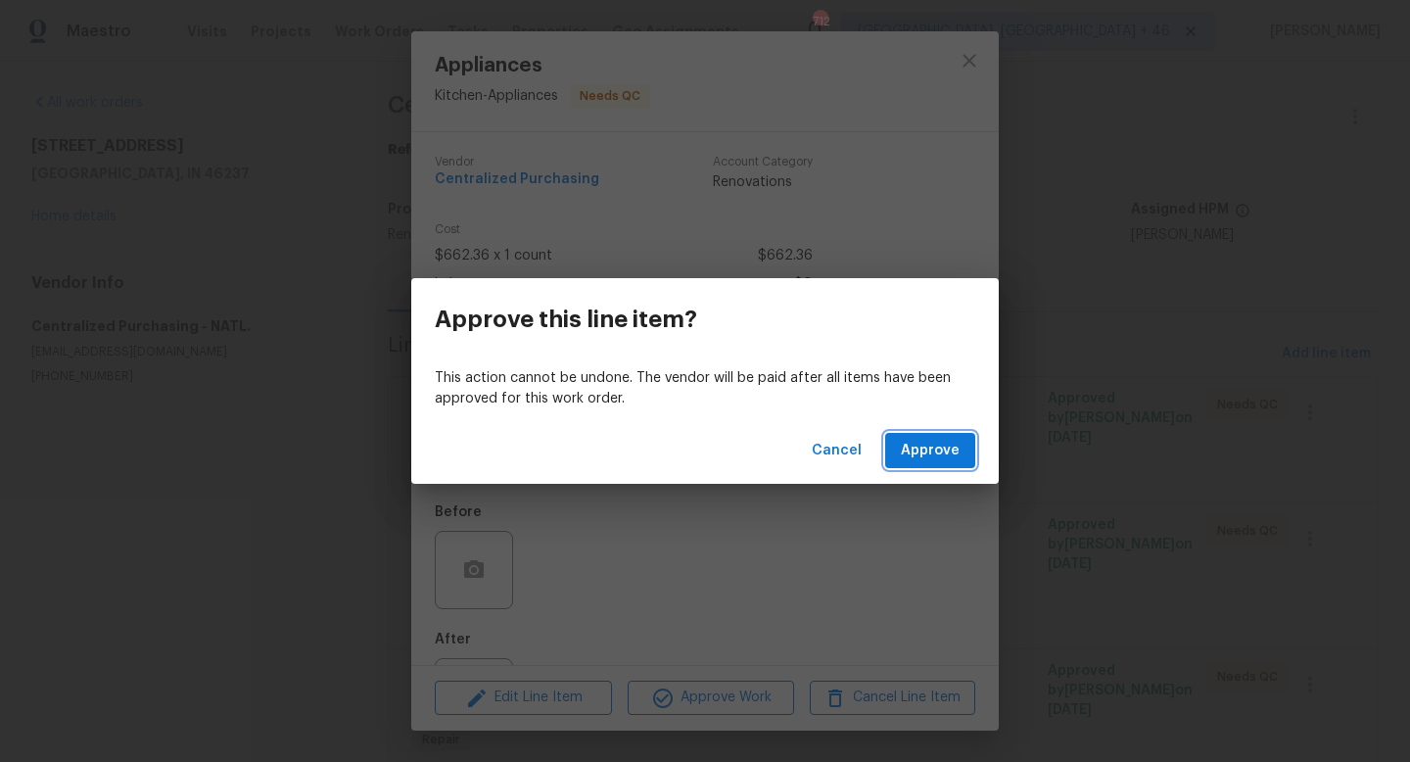
click at [957, 466] on button "Approve" at bounding box center [930, 451] width 90 height 36
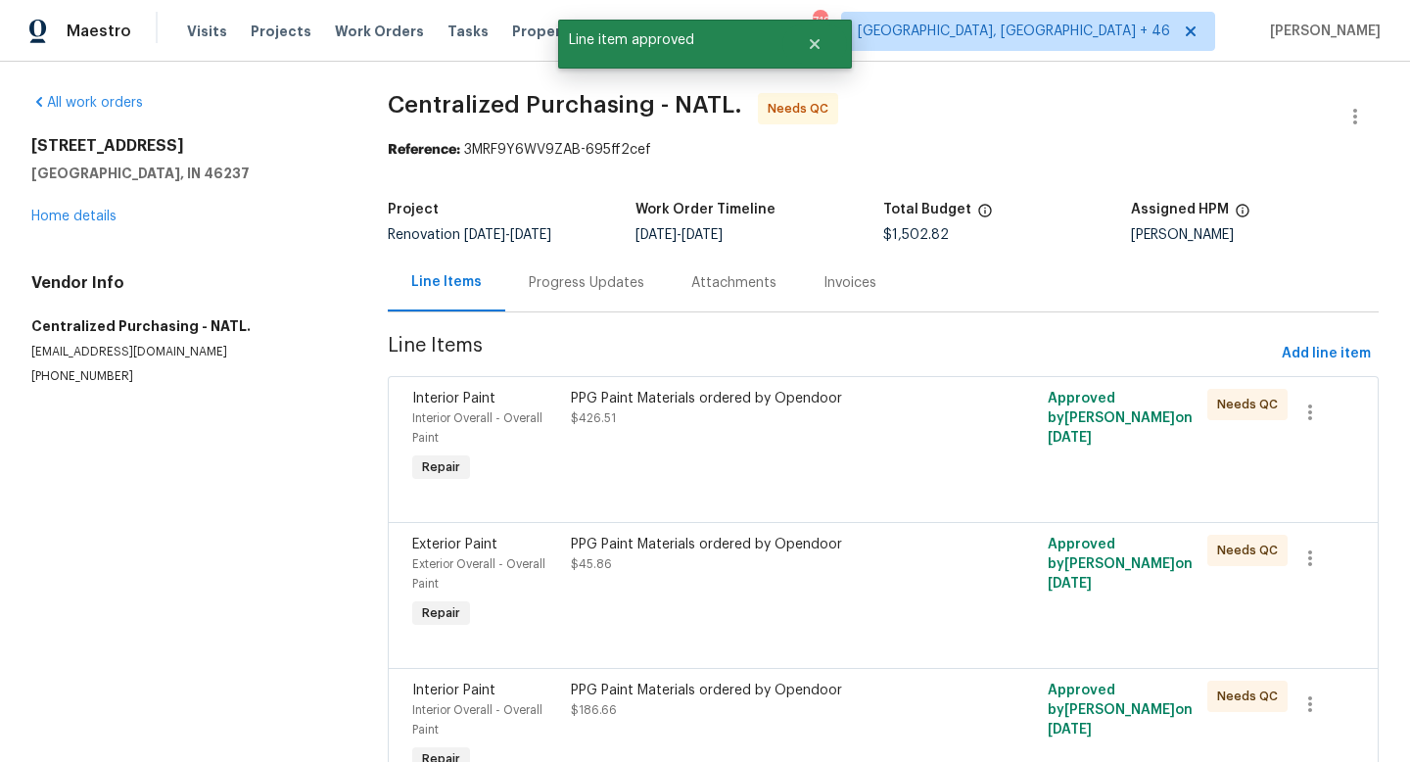
click at [789, 414] on div "PPG Paint Materials ordered by Opendoor $426.51" at bounding box center [764, 408] width 386 height 39
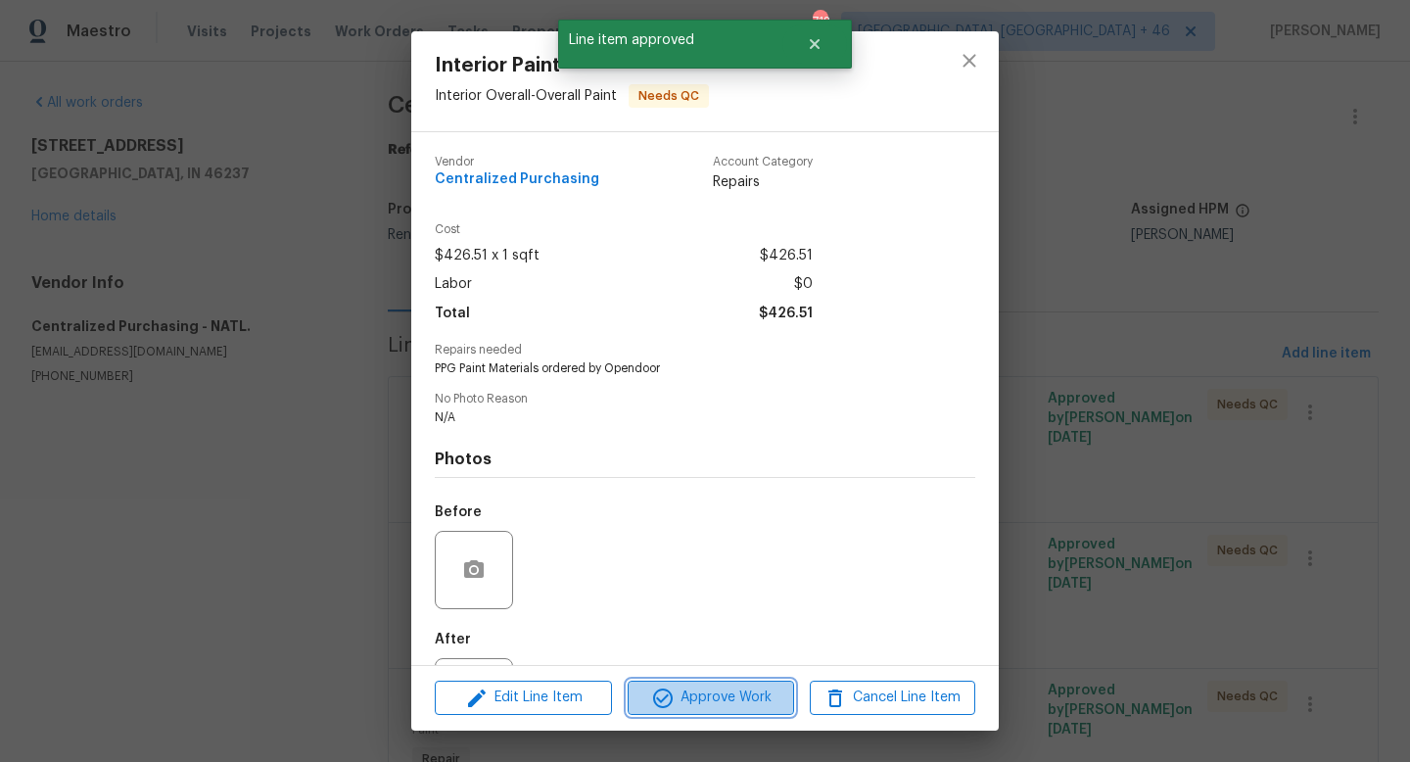
click at [710, 695] on span "Approve Work" at bounding box center [710, 697] width 154 height 24
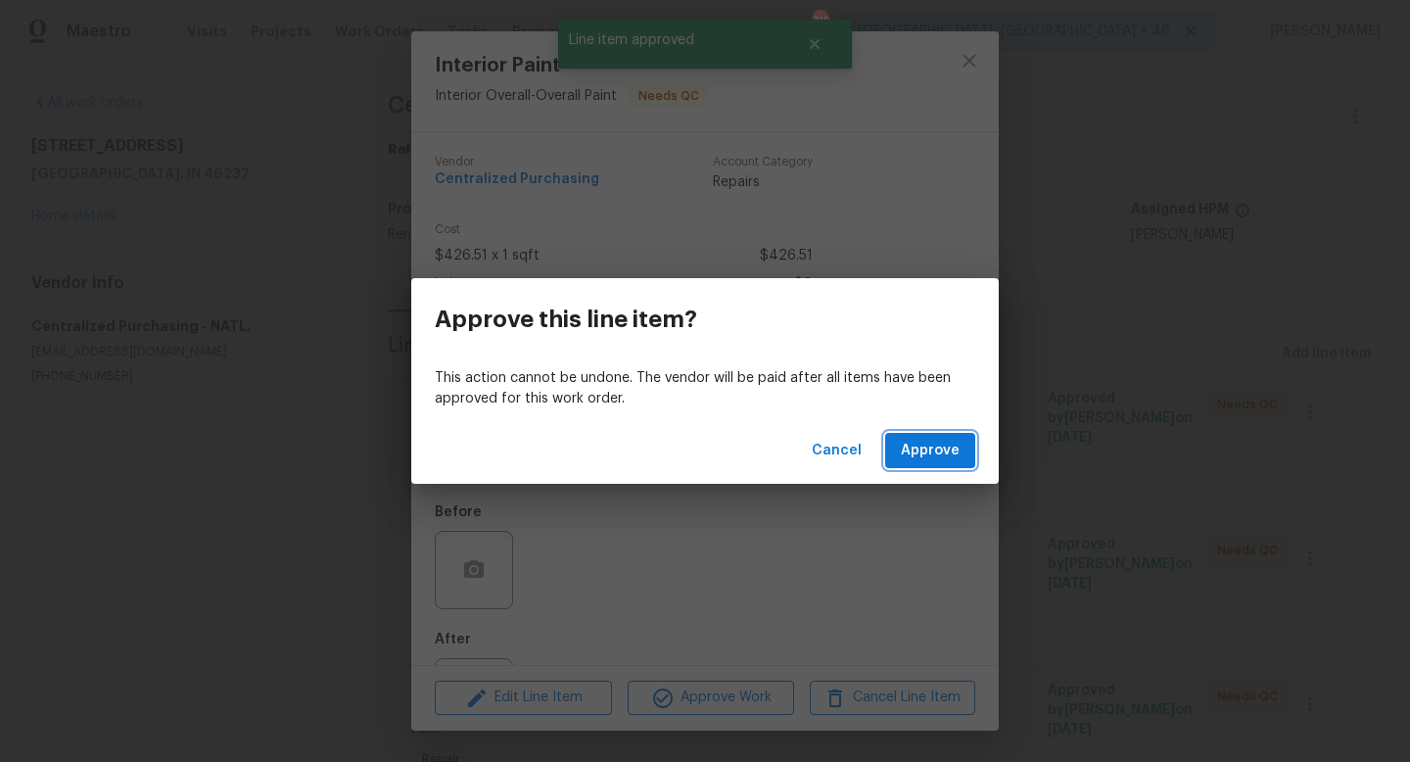
click at [937, 450] on span "Approve" at bounding box center [930, 451] width 59 height 24
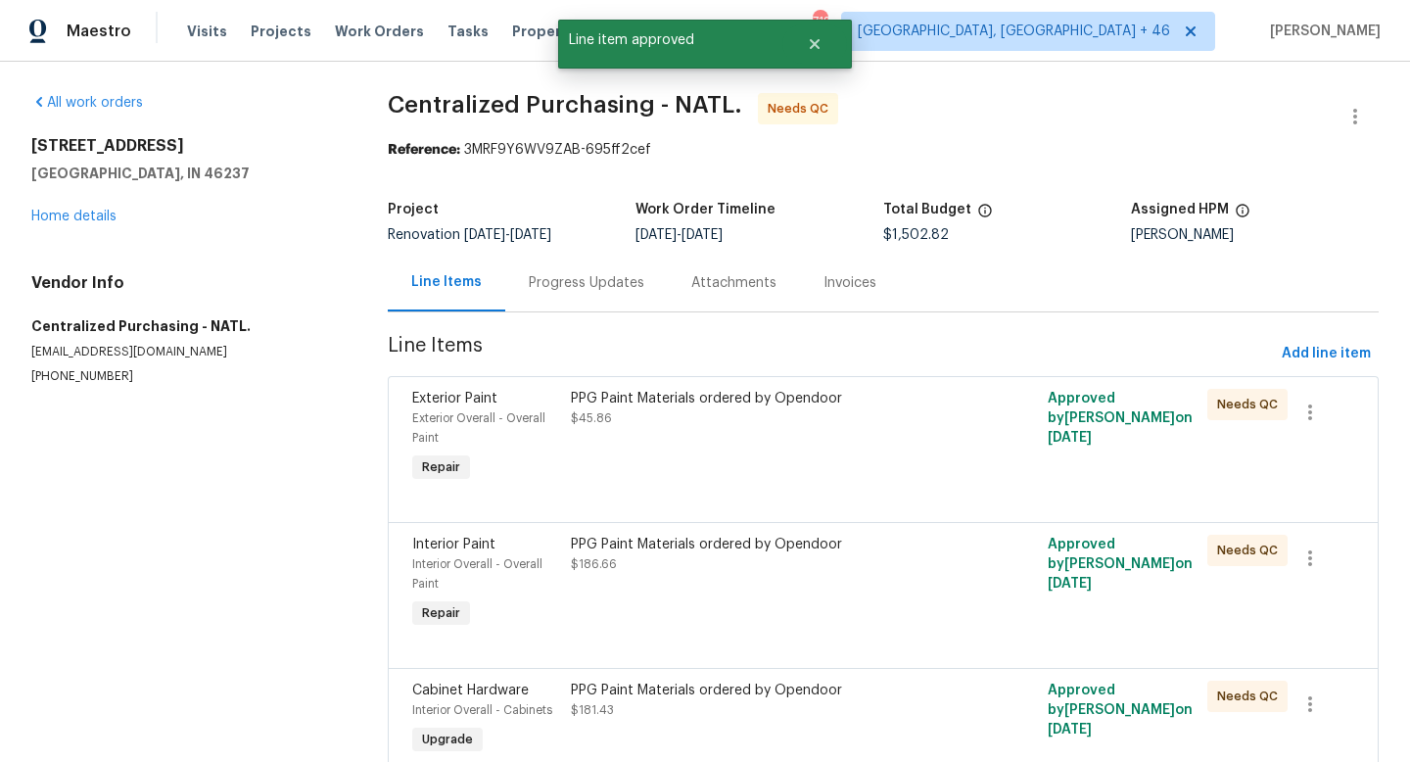
click at [664, 432] on div "PPG Paint Materials ordered by Opendoor $45.86" at bounding box center [763, 438] width 397 height 110
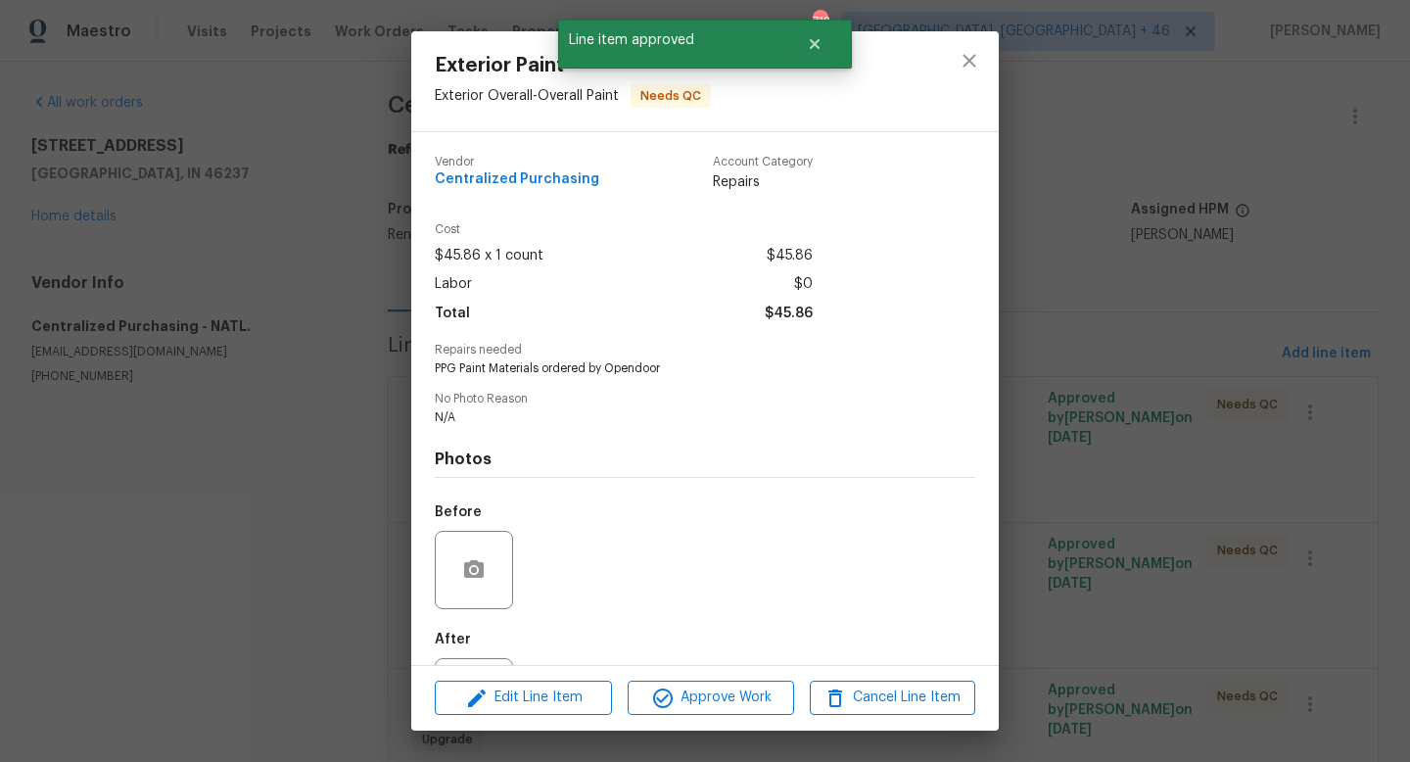
click at [688, 678] on div "Edit Line Item Approve Work Cancel Line Item" at bounding box center [704, 698] width 587 height 66
click at [688, 685] on span "Approve Work" at bounding box center [710, 697] width 154 height 24
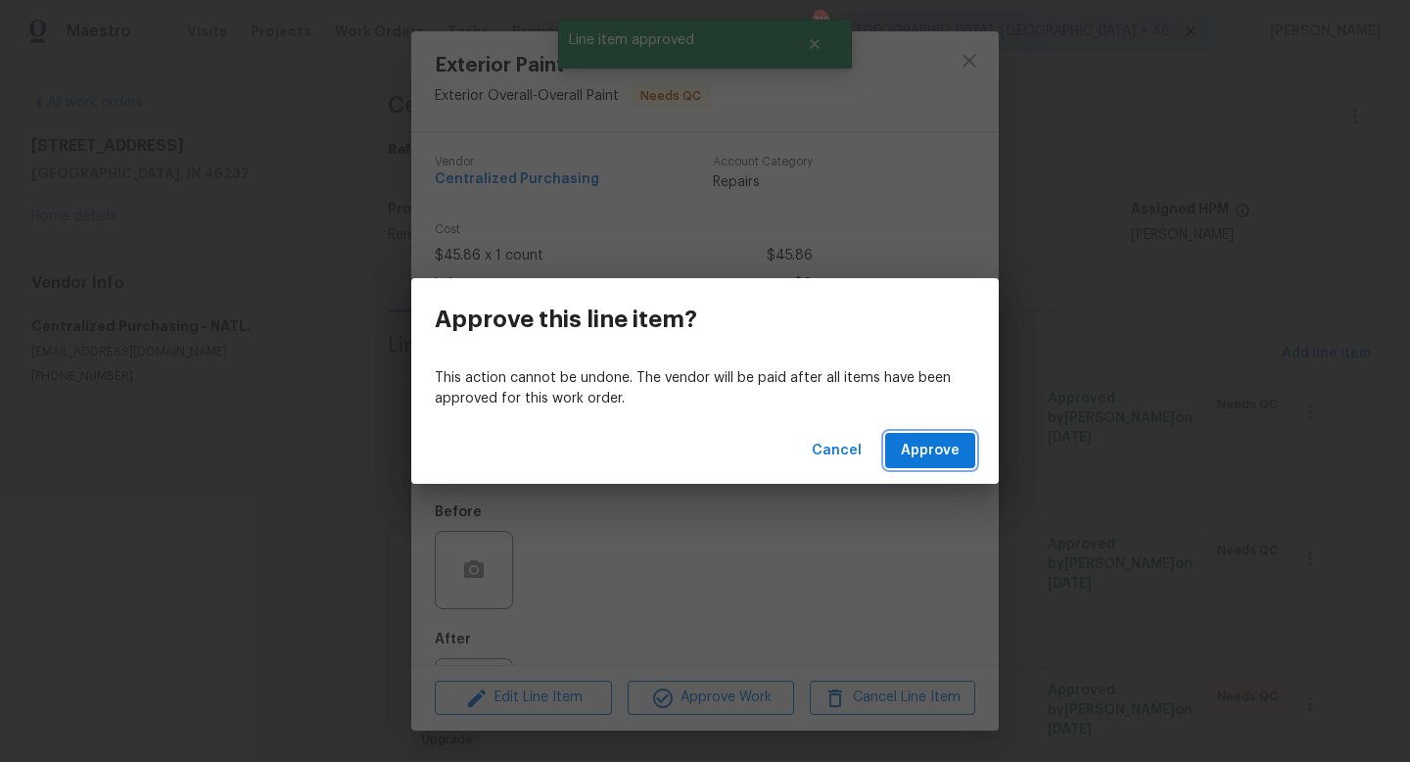
click at [926, 466] on button "Approve" at bounding box center [930, 451] width 90 height 36
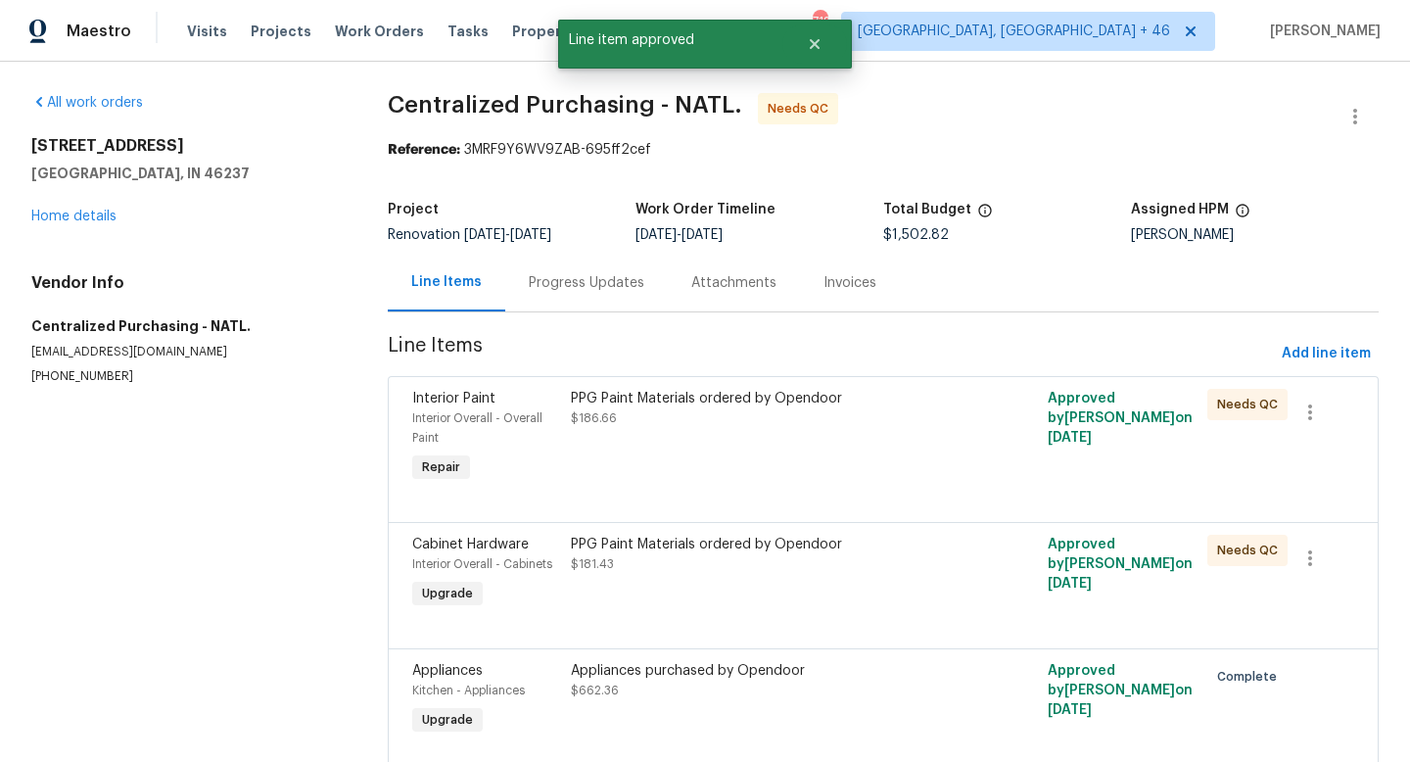
click at [718, 455] on div "PPG Paint Materials ordered by Opendoor $186.66" at bounding box center [763, 438] width 397 height 110
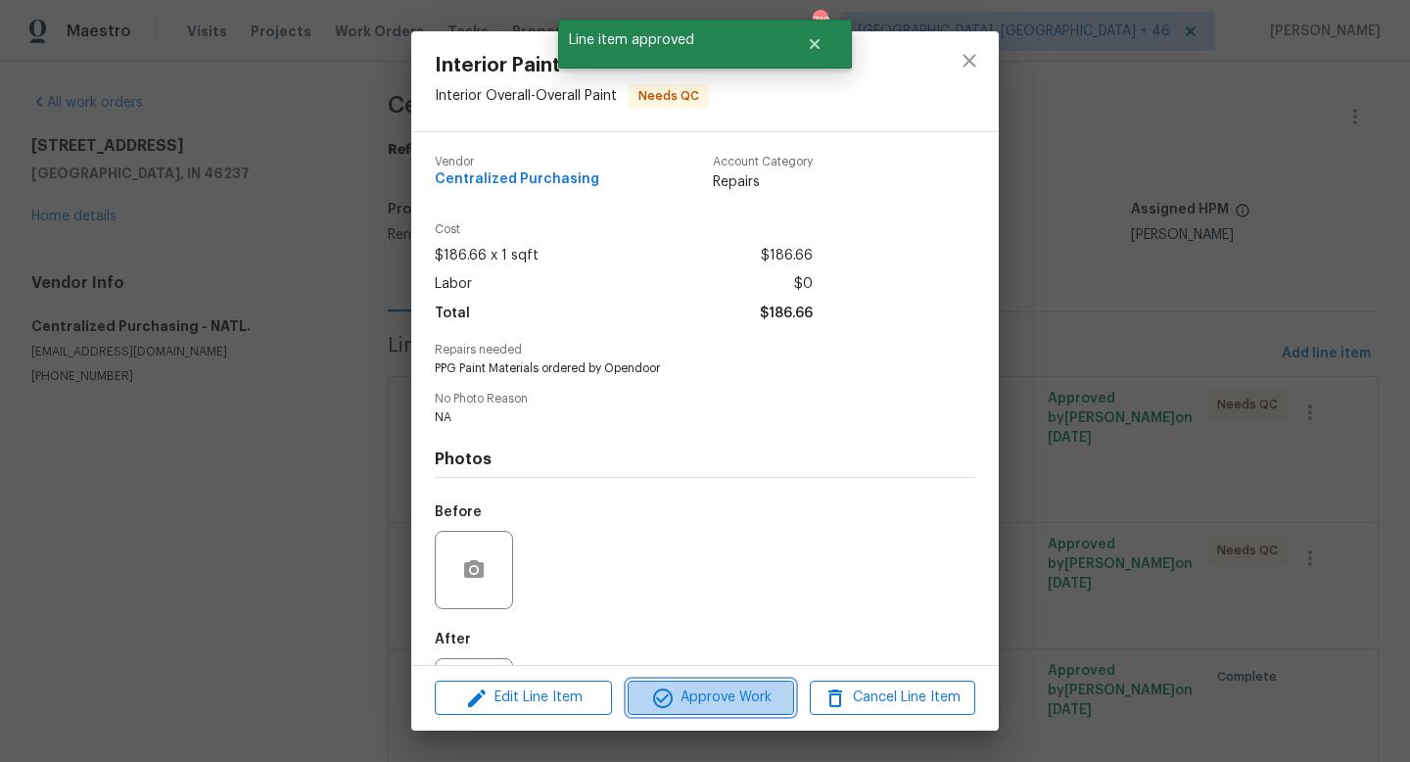
click at [674, 685] on span "Approve Work" at bounding box center [710, 697] width 154 height 24
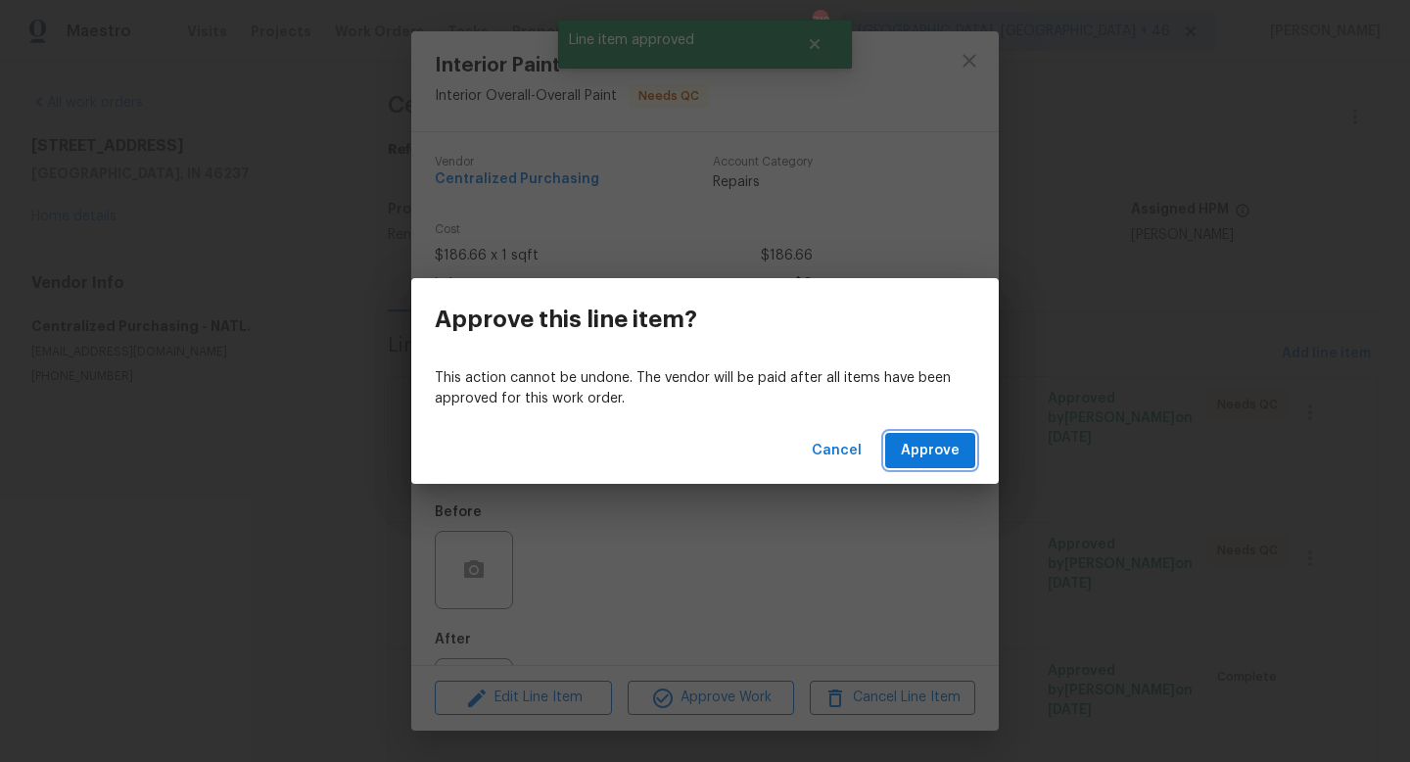
click at [918, 452] on span "Approve" at bounding box center [930, 451] width 59 height 24
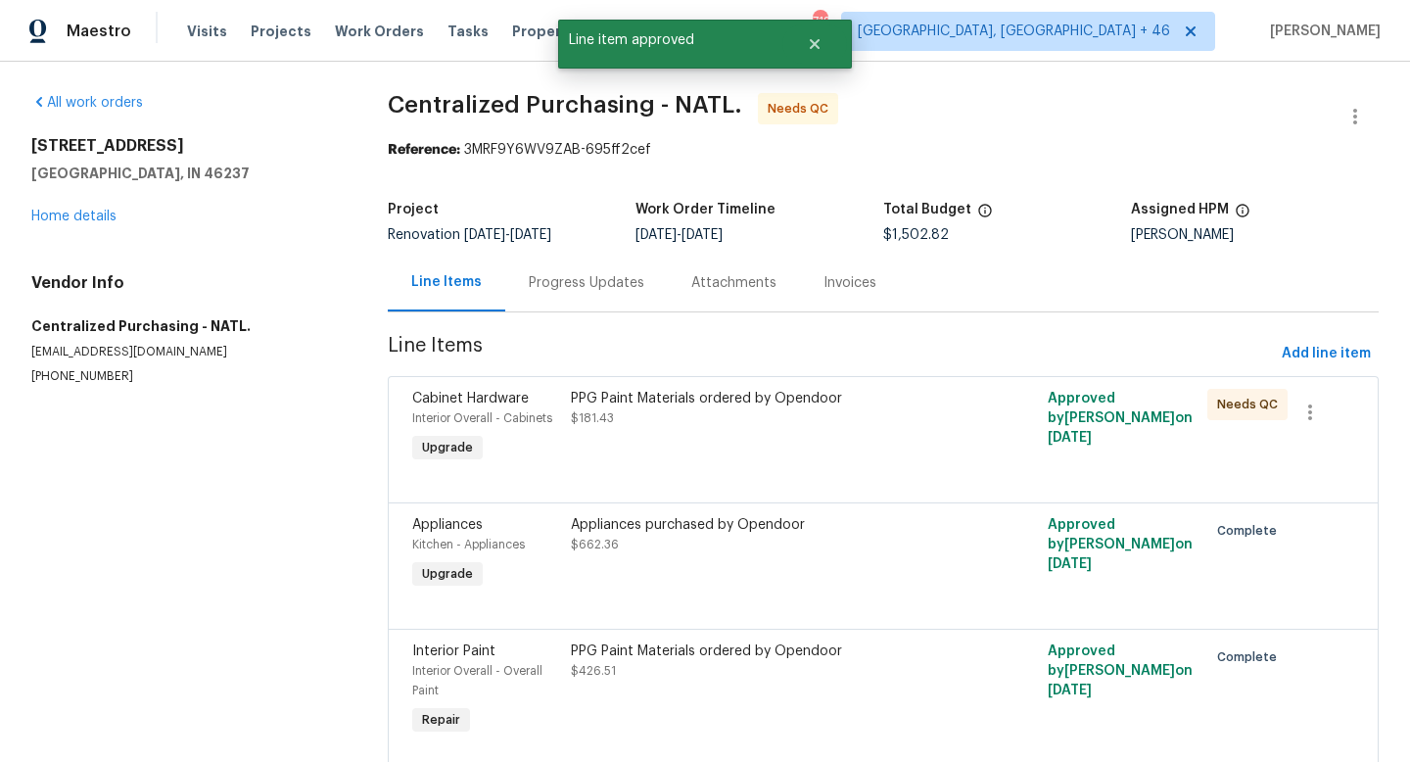
click at [761, 432] on div "PPG Paint Materials ordered by Opendoor $181.43" at bounding box center [763, 428] width 397 height 90
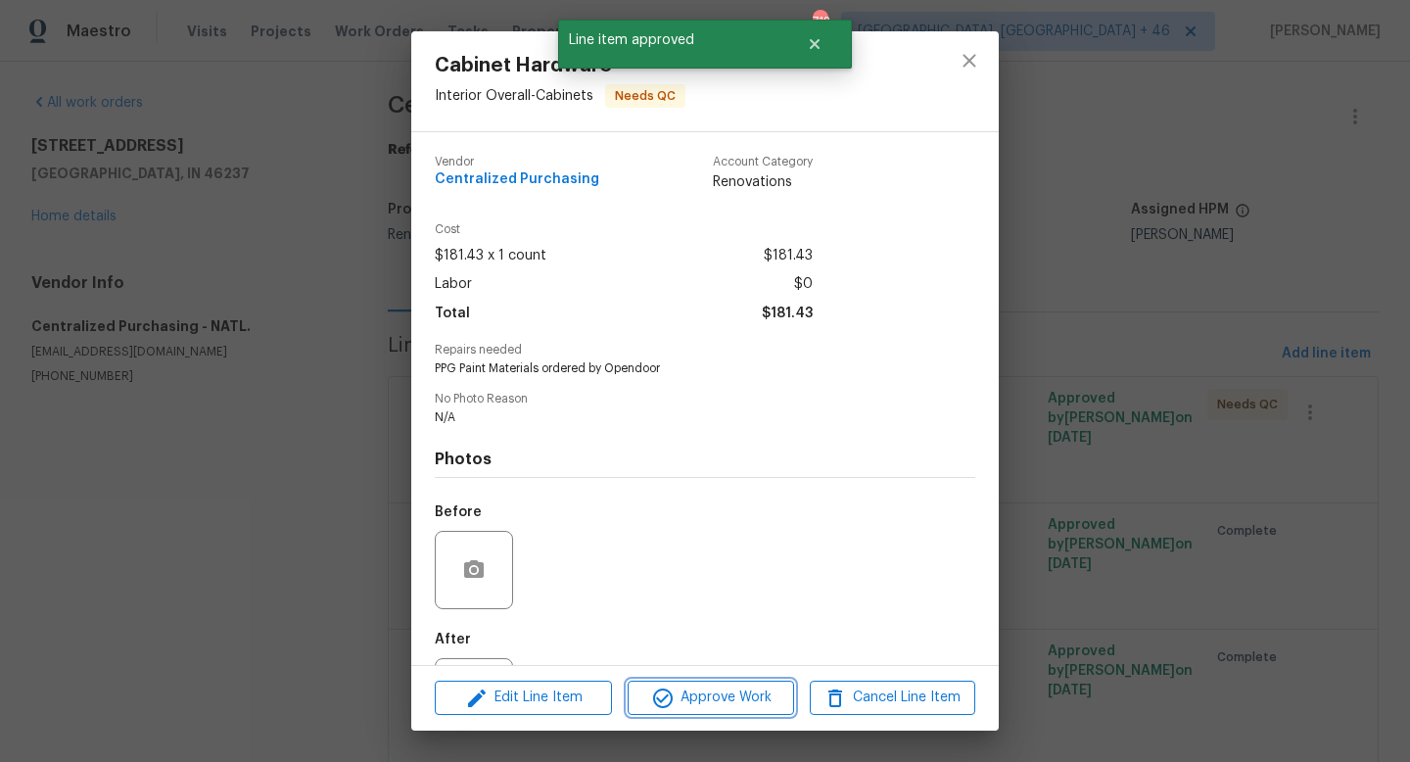
click at [720, 706] on span "Approve Work" at bounding box center [710, 697] width 154 height 24
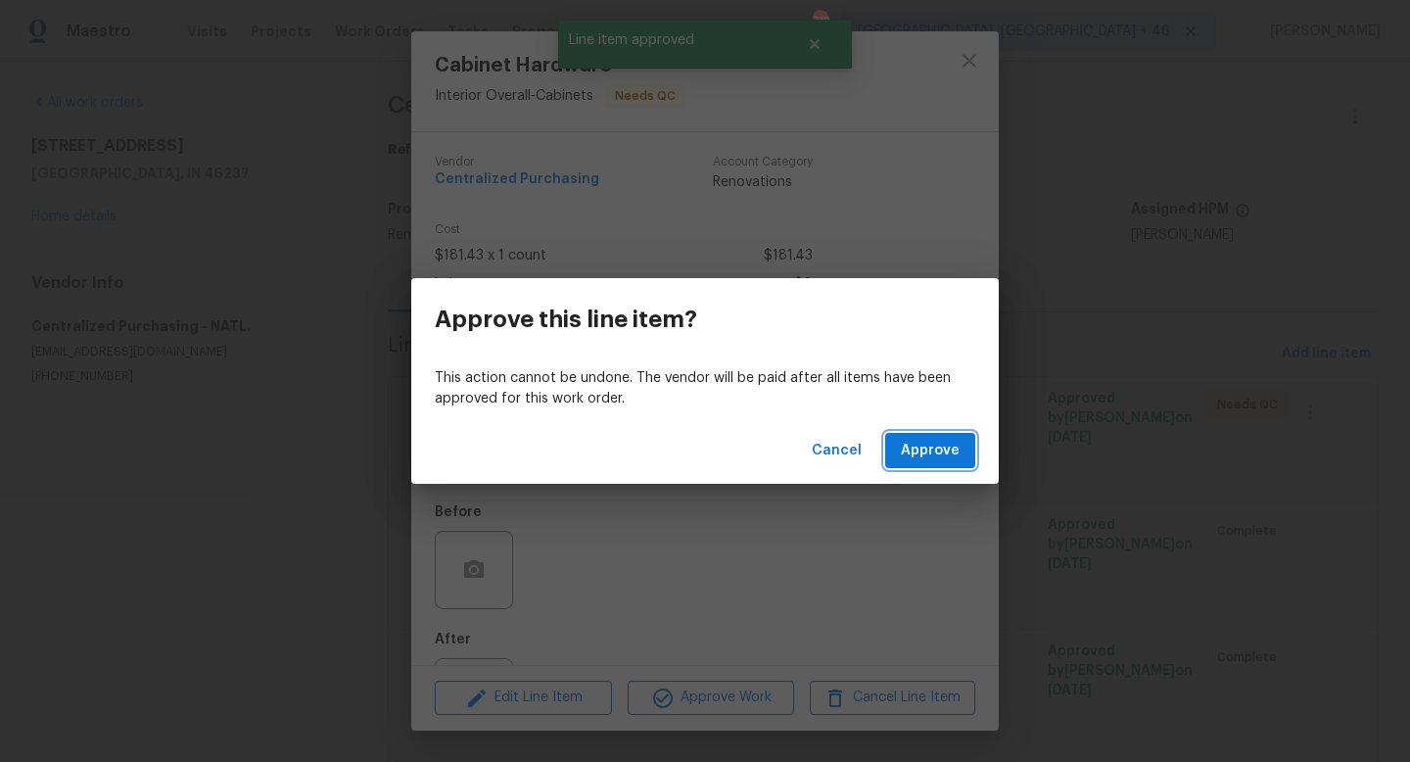
click at [915, 455] on span "Approve" at bounding box center [930, 451] width 59 height 24
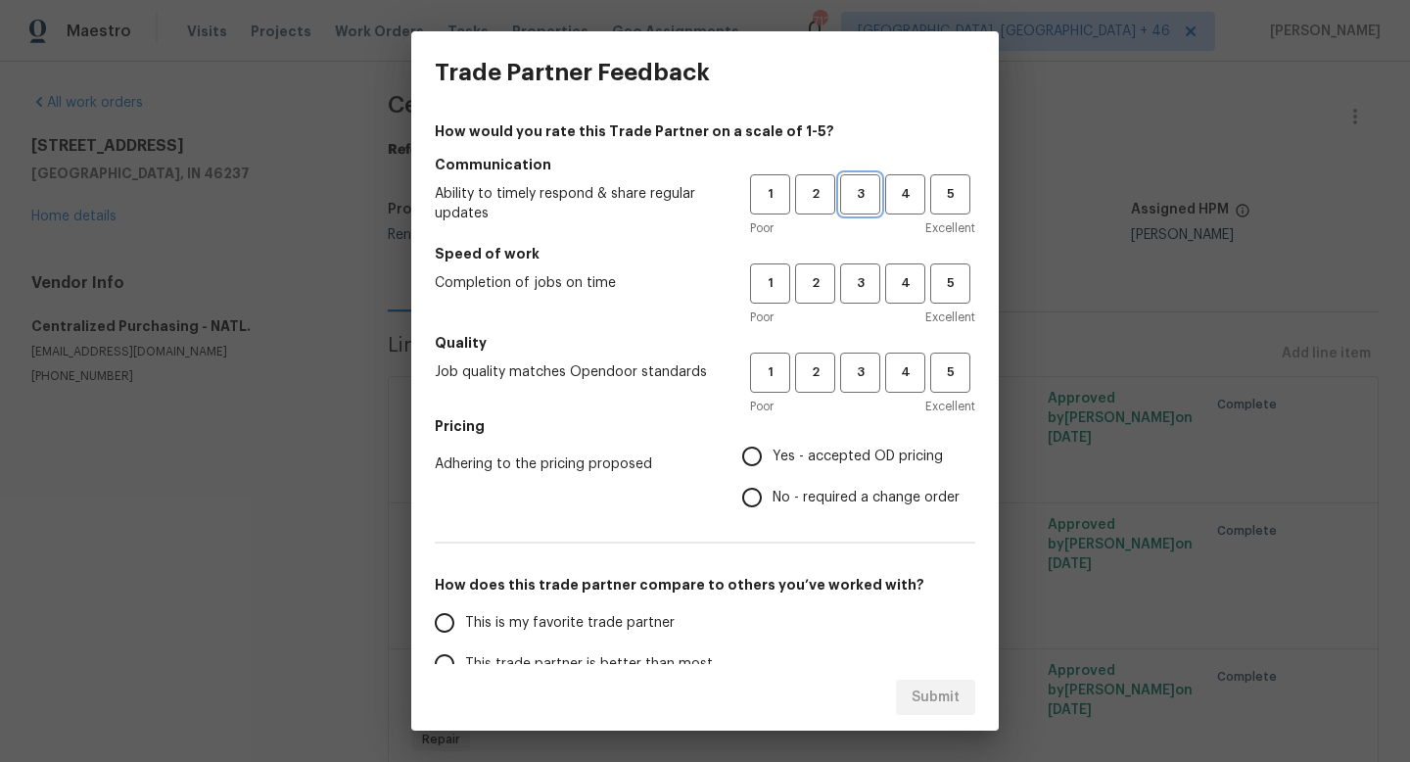
click at [859, 178] on button "3" at bounding box center [860, 194] width 40 height 40
drag, startPoint x: 859, startPoint y: 287, endPoint x: 858, endPoint y: 304, distance: 17.6
click at [859, 287] on span "3" at bounding box center [860, 283] width 36 height 23
click at [858, 373] on span "3" at bounding box center [860, 372] width 36 height 23
click at [824, 444] on label "Yes - accepted OD pricing" at bounding box center [845, 456] width 228 height 41
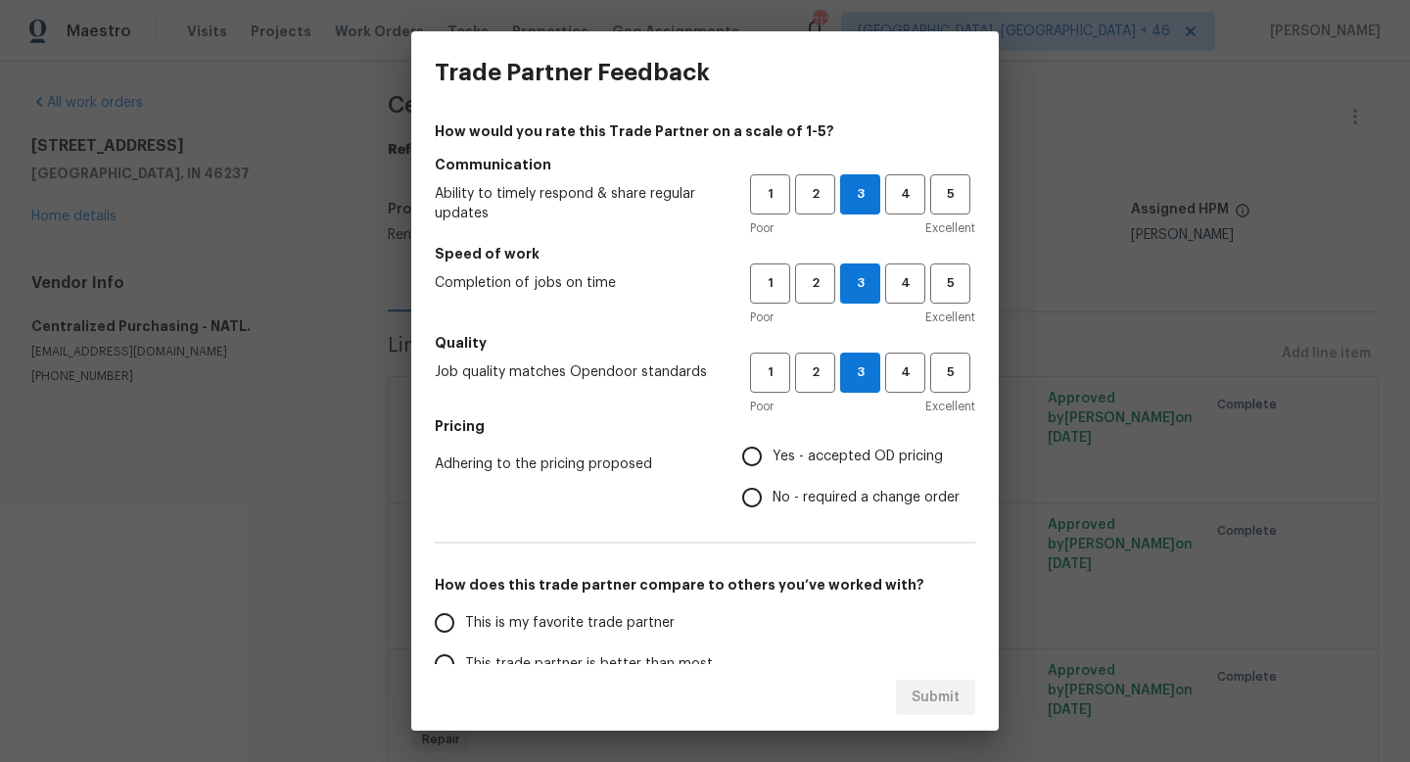
click at [772, 444] on input "Yes - accepted OD pricing" at bounding box center [751, 456] width 41 height 41
radio input "true"
click at [635, 625] on span "This is my favorite trade partner" at bounding box center [569, 623] width 209 height 21
click at [465, 625] on input "This is my favorite trade partner" at bounding box center [444, 622] width 41 height 41
click at [929, 690] on span "Submit" at bounding box center [935, 697] width 48 height 24
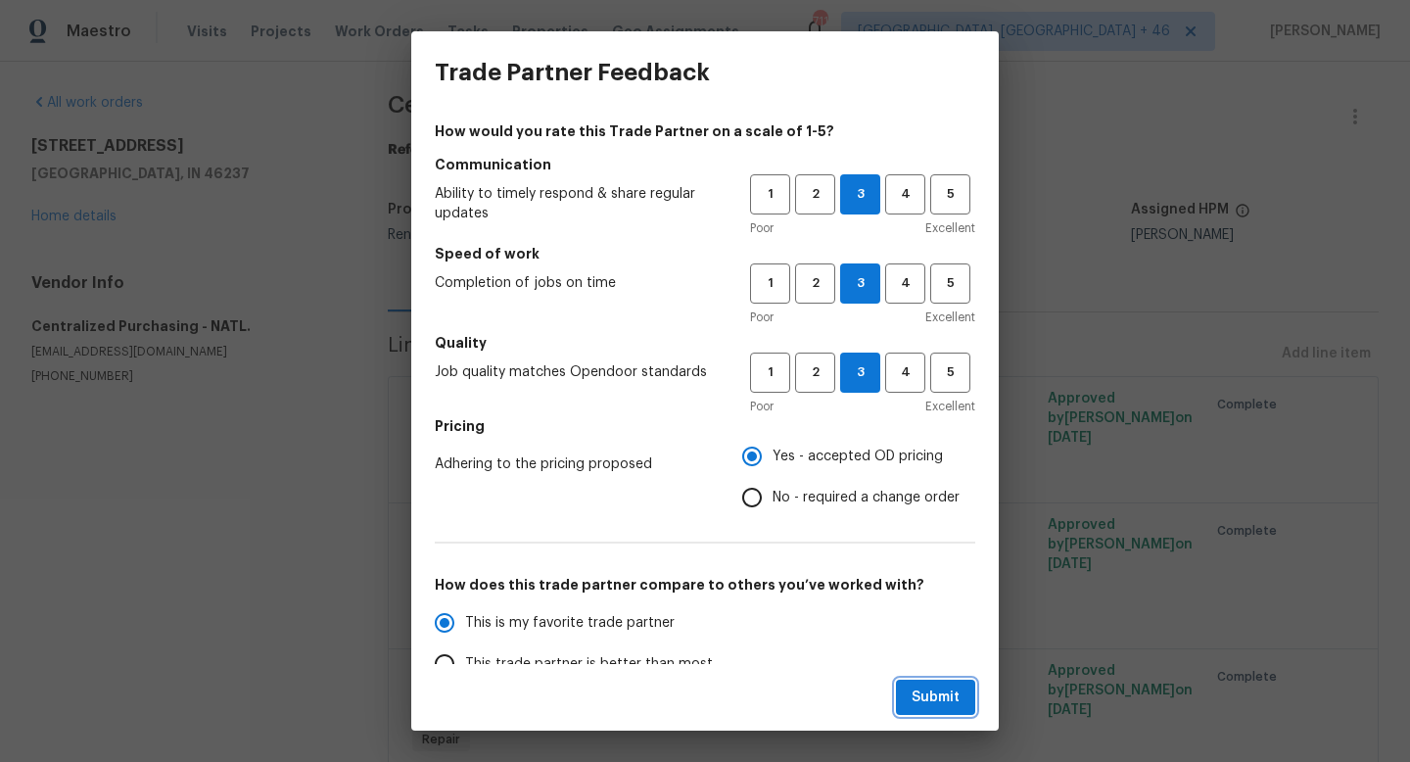
radio input "true"
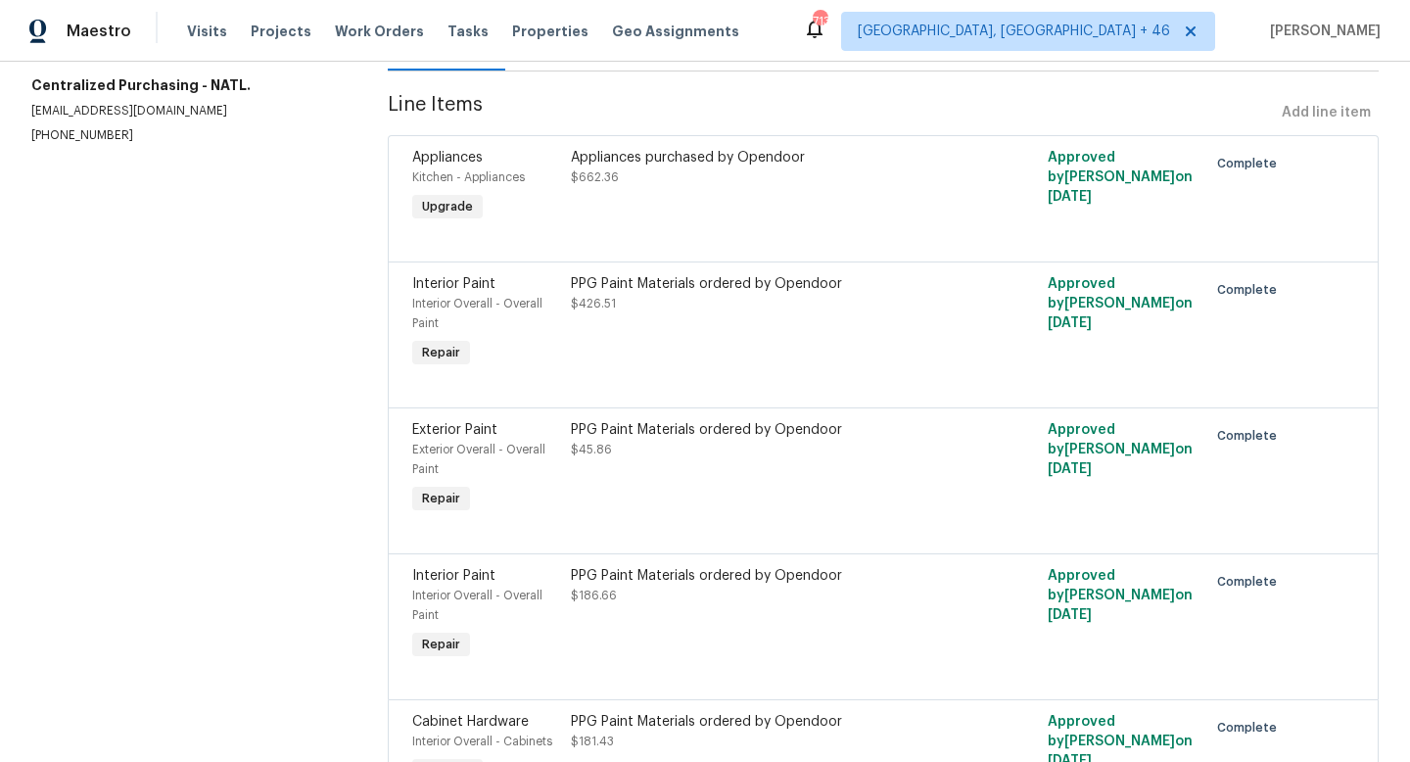
scroll to position [268, 0]
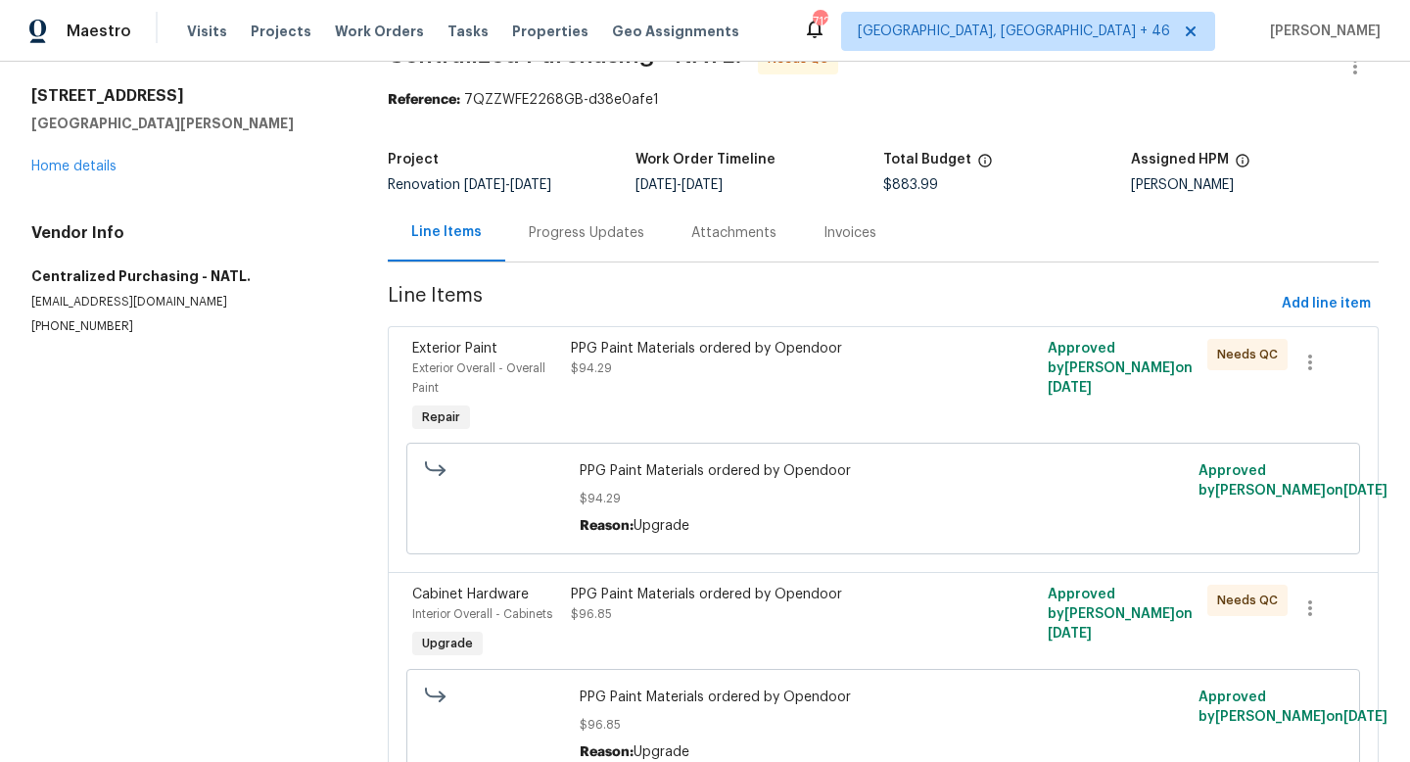
scroll to position [55, 0]
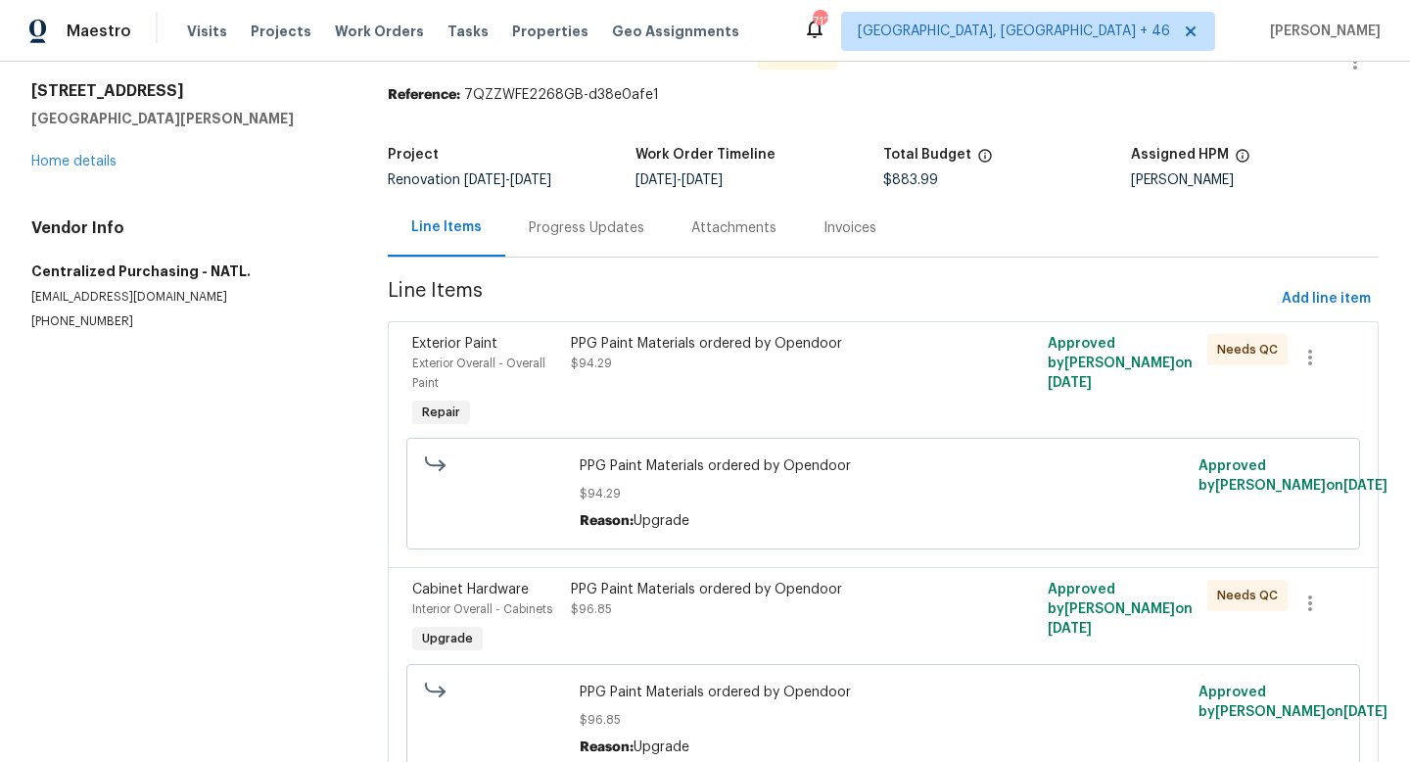
click at [749, 375] on div "PPG Paint Materials ordered by Opendoor $94.29" at bounding box center [763, 383] width 397 height 110
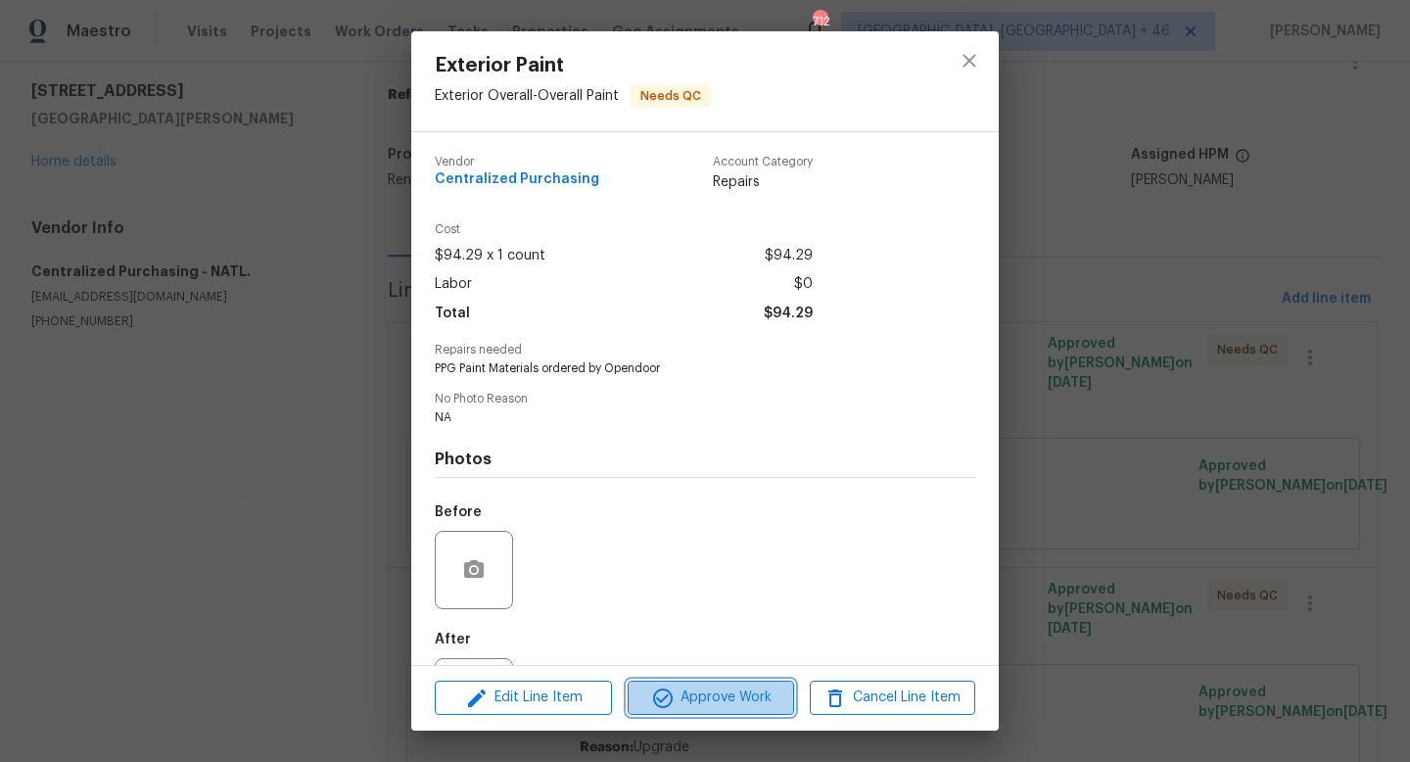
click at [696, 700] on span "Approve Work" at bounding box center [710, 697] width 154 height 24
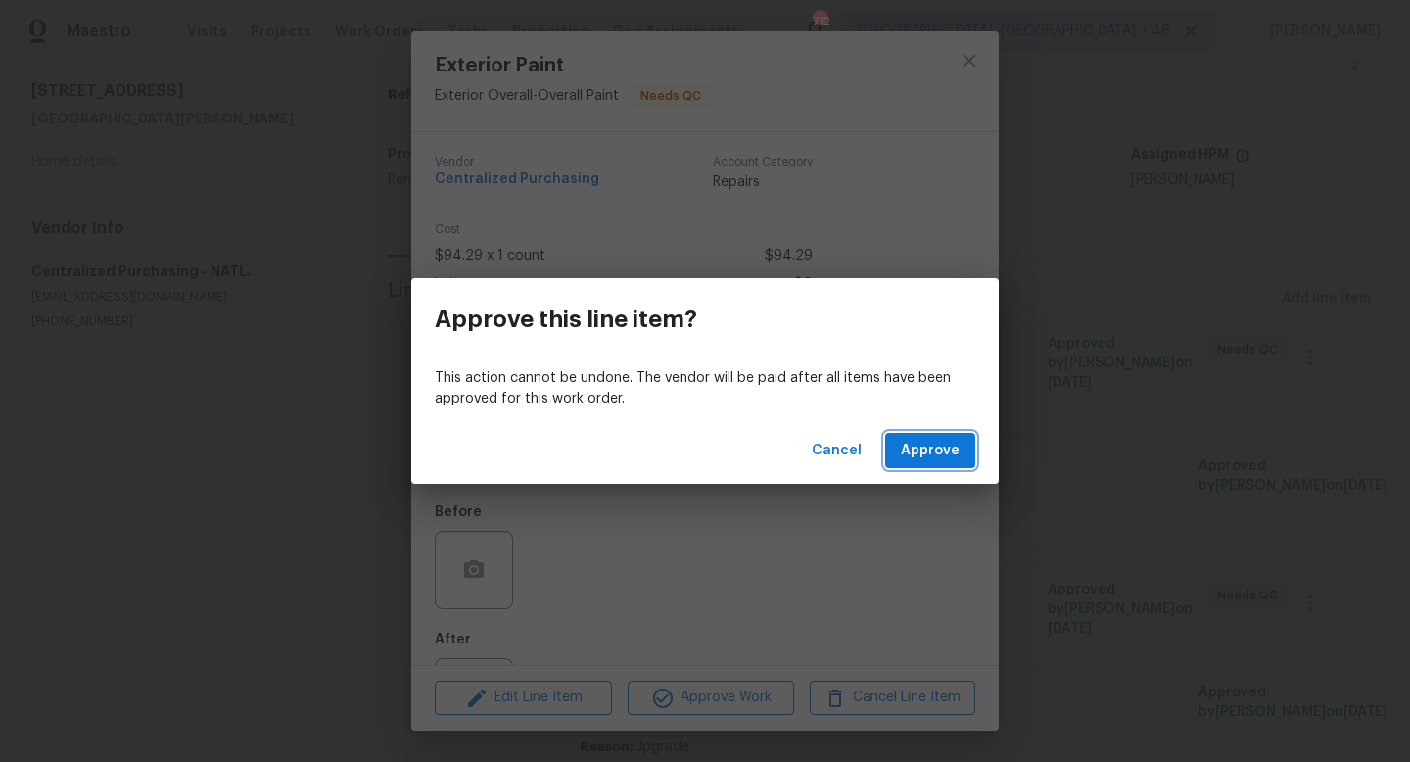
click at [922, 453] on span "Approve" at bounding box center [930, 451] width 59 height 24
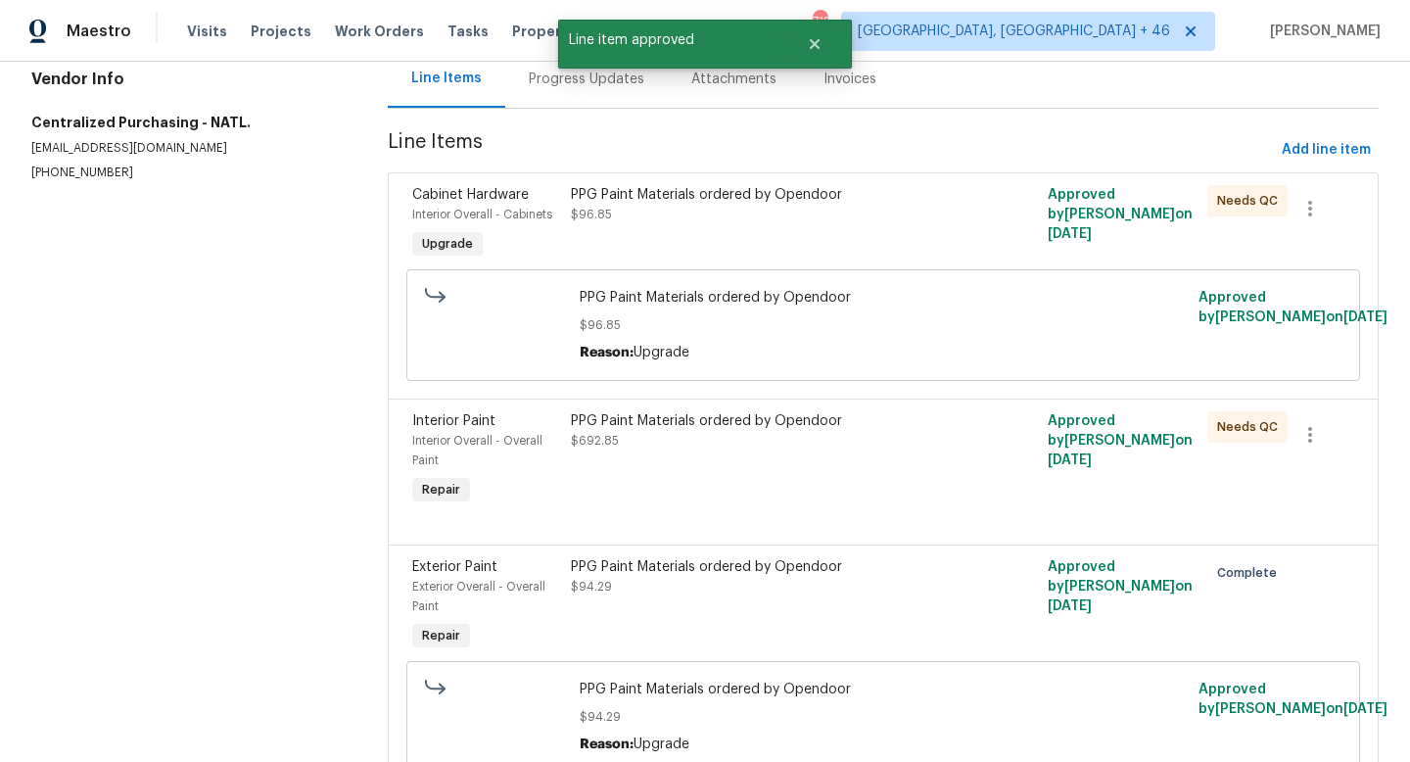
scroll to position [214, 0]
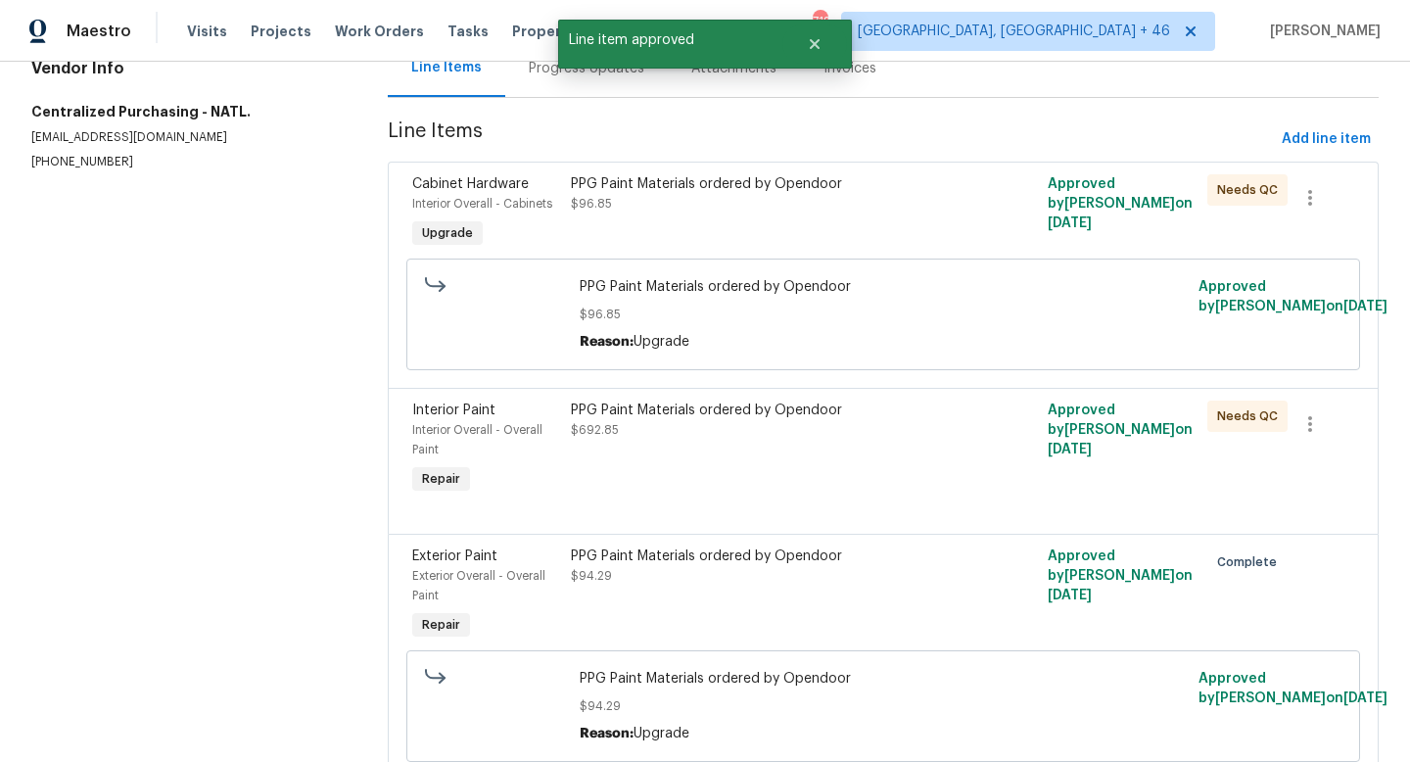
click at [742, 223] on div "PPG Paint Materials ordered by Opendoor $96.85" at bounding box center [763, 213] width 397 height 90
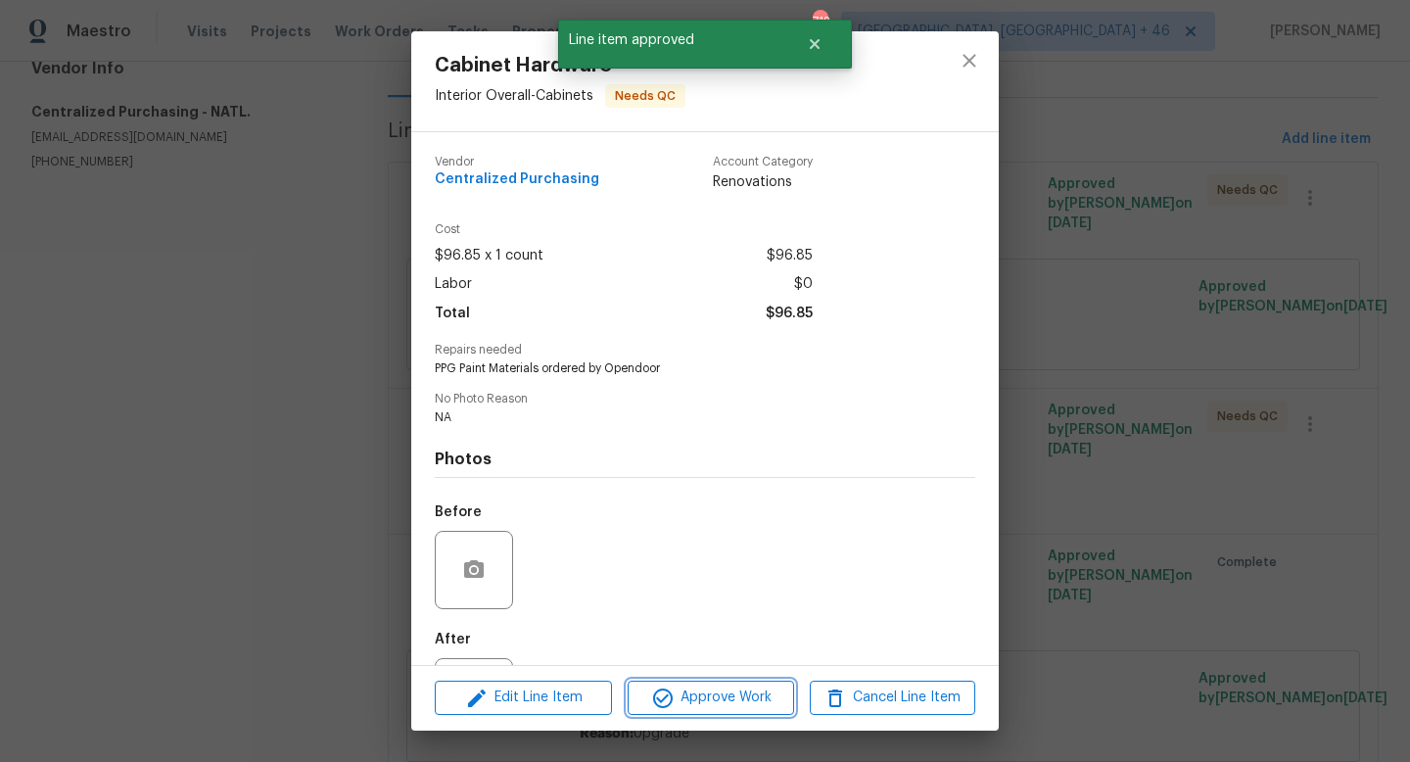
click at [724, 704] on span "Approve Work" at bounding box center [710, 697] width 154 height 24
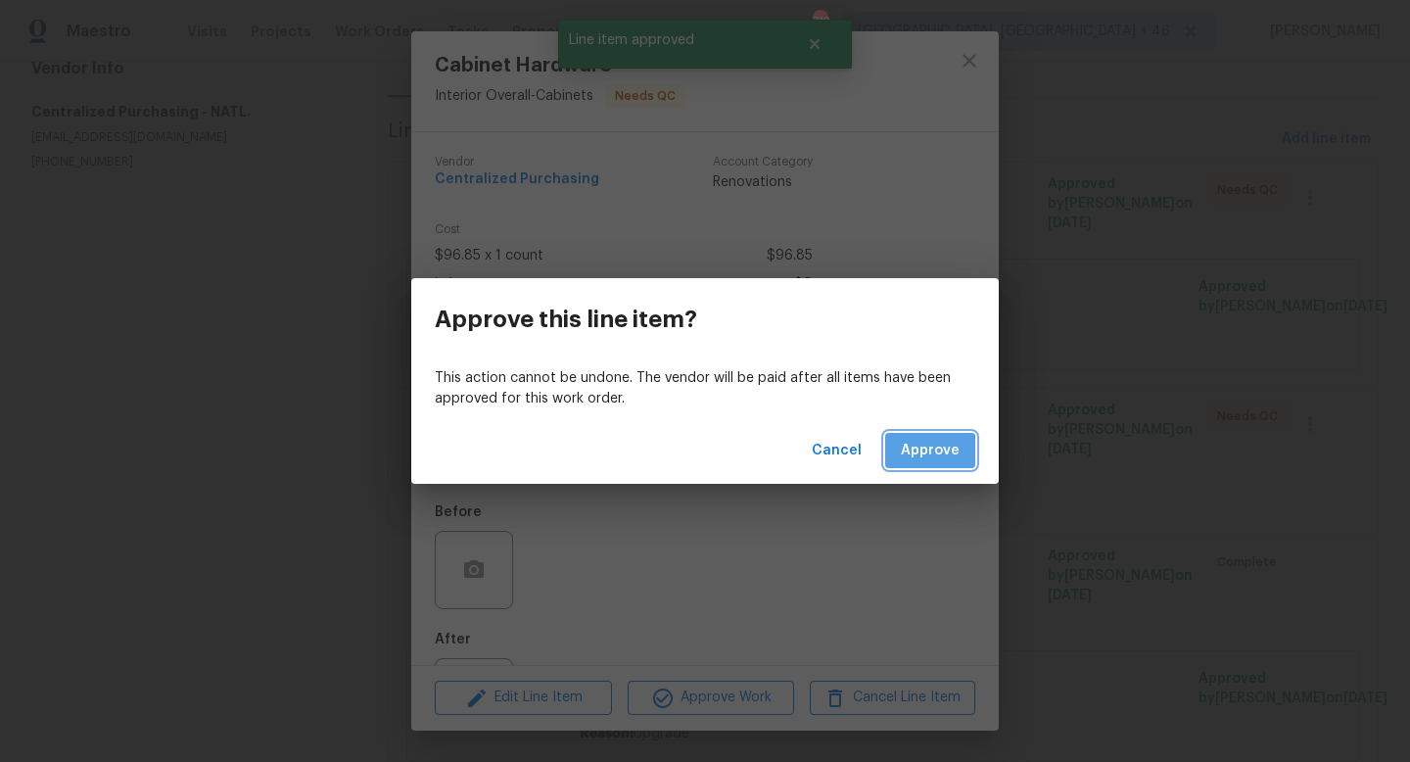
click at [930, 452] on span "Approve" at bounding box center [930, 451] width 59 height 24
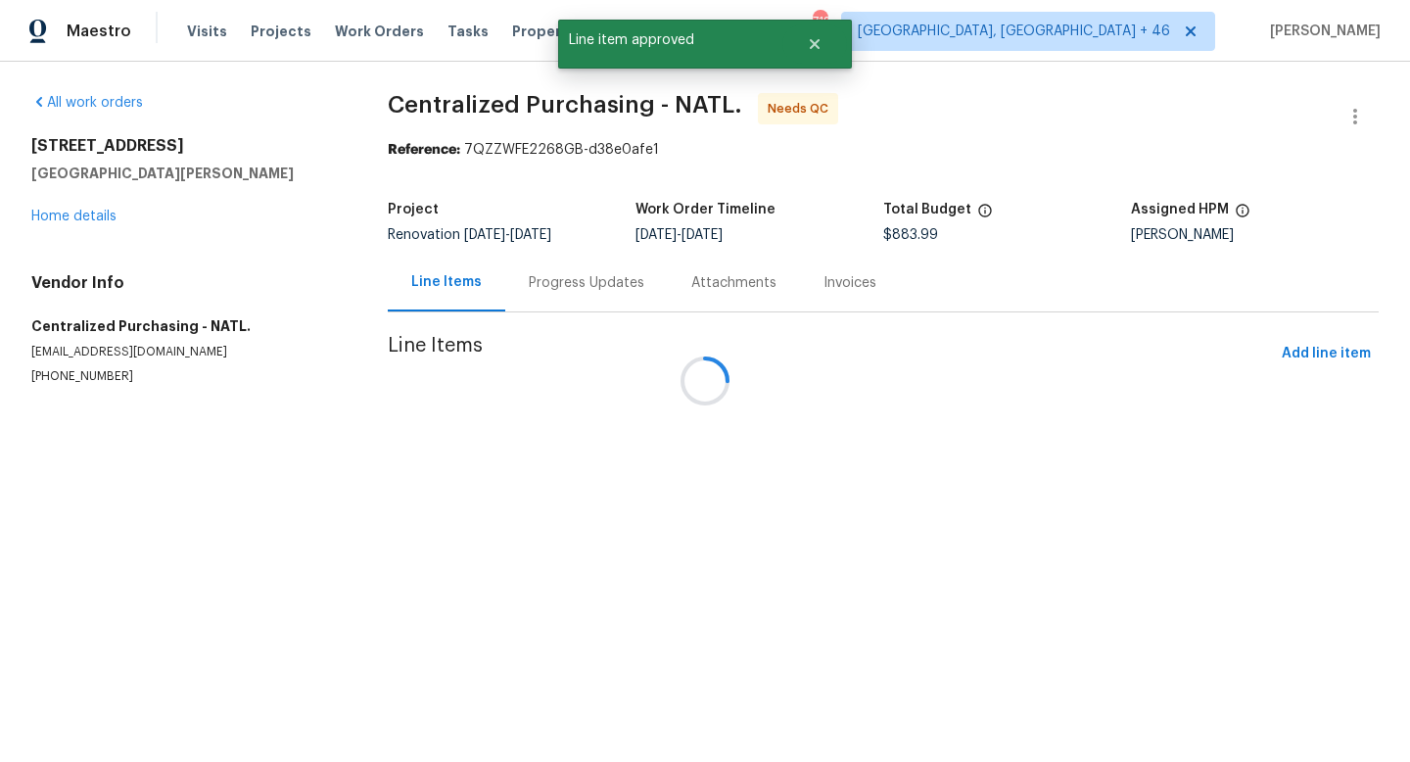
scroll to position [0, 0]
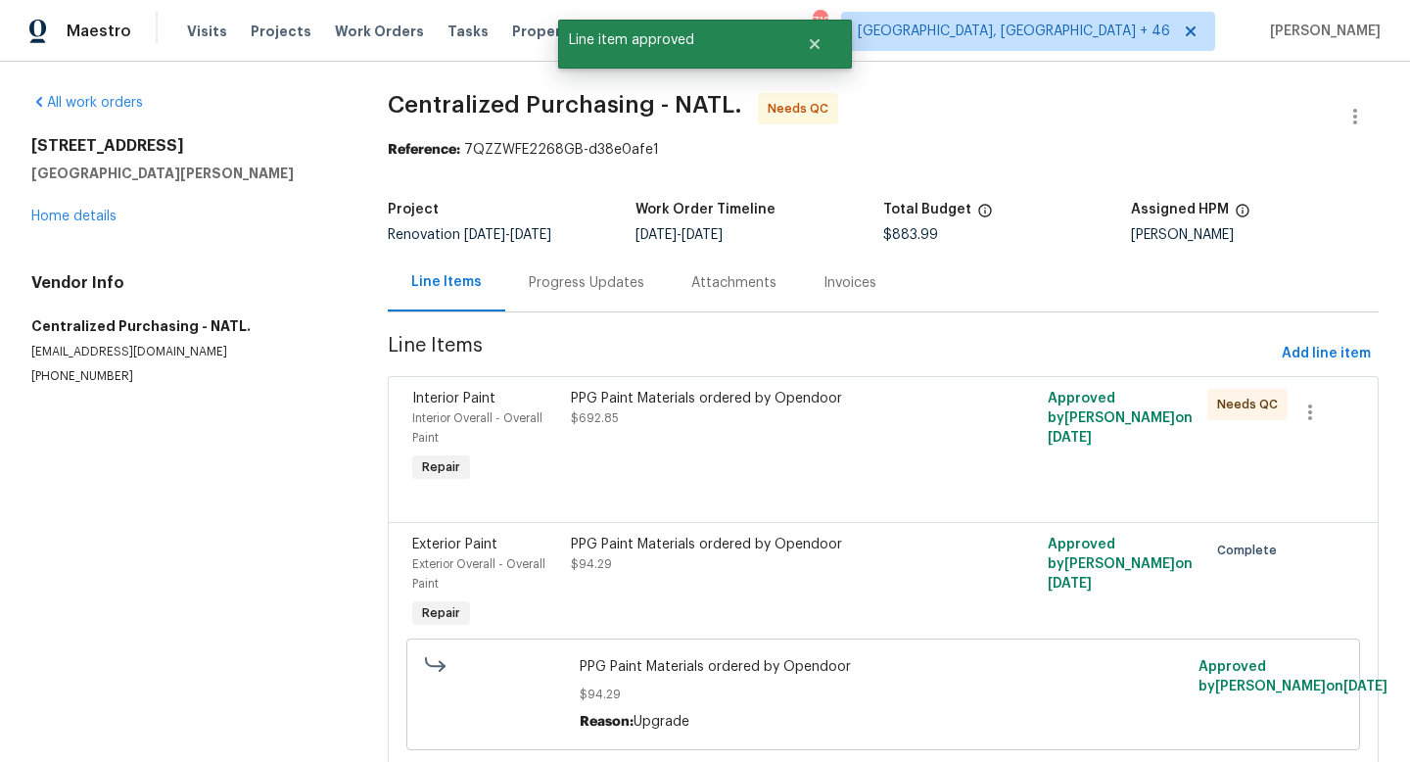
click at [786, 466] on div "PPG Paint Materials ordered by Opendoor $692.85" at bounding box center [763, 438] width 397 height 110
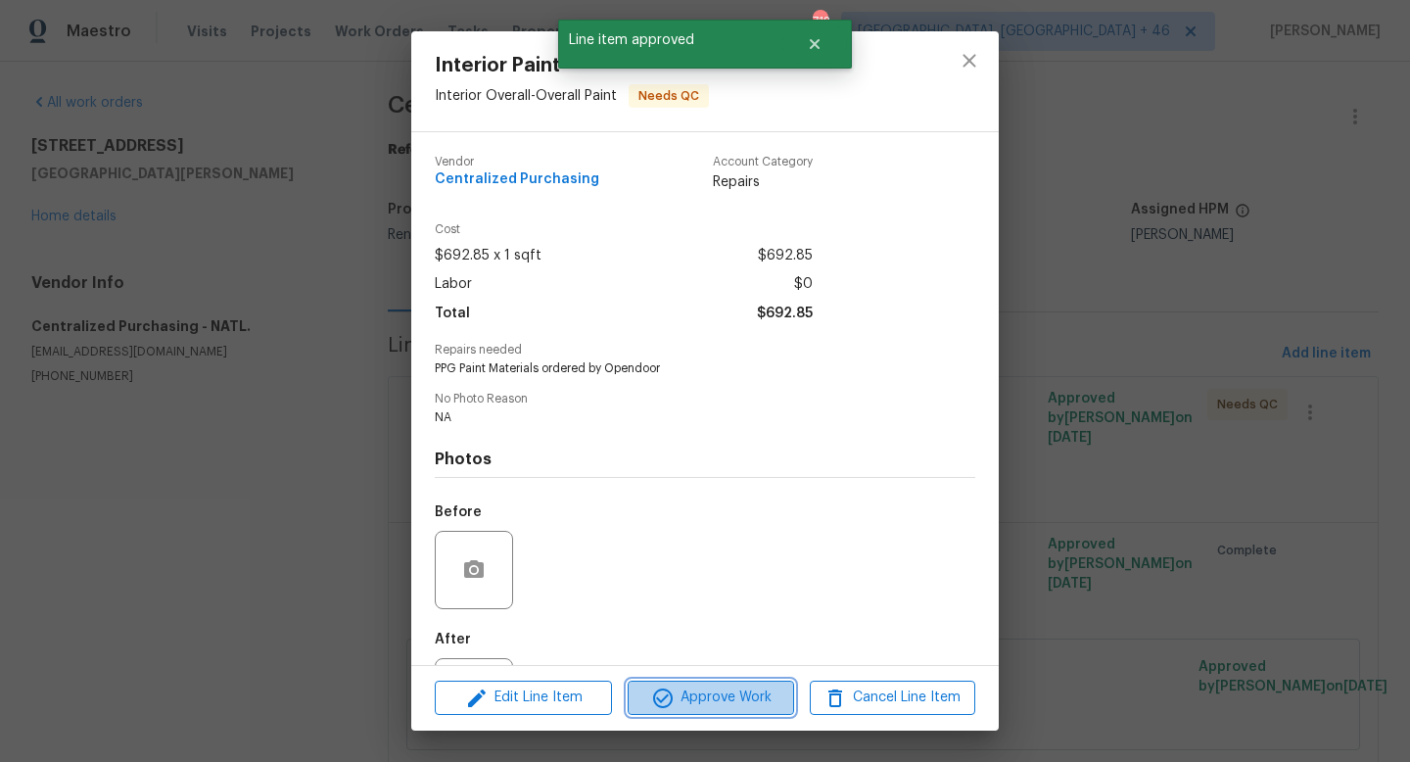
click at [724, 703] on span "Approve Work" at bounding box center [710, 697] width 154 height 24
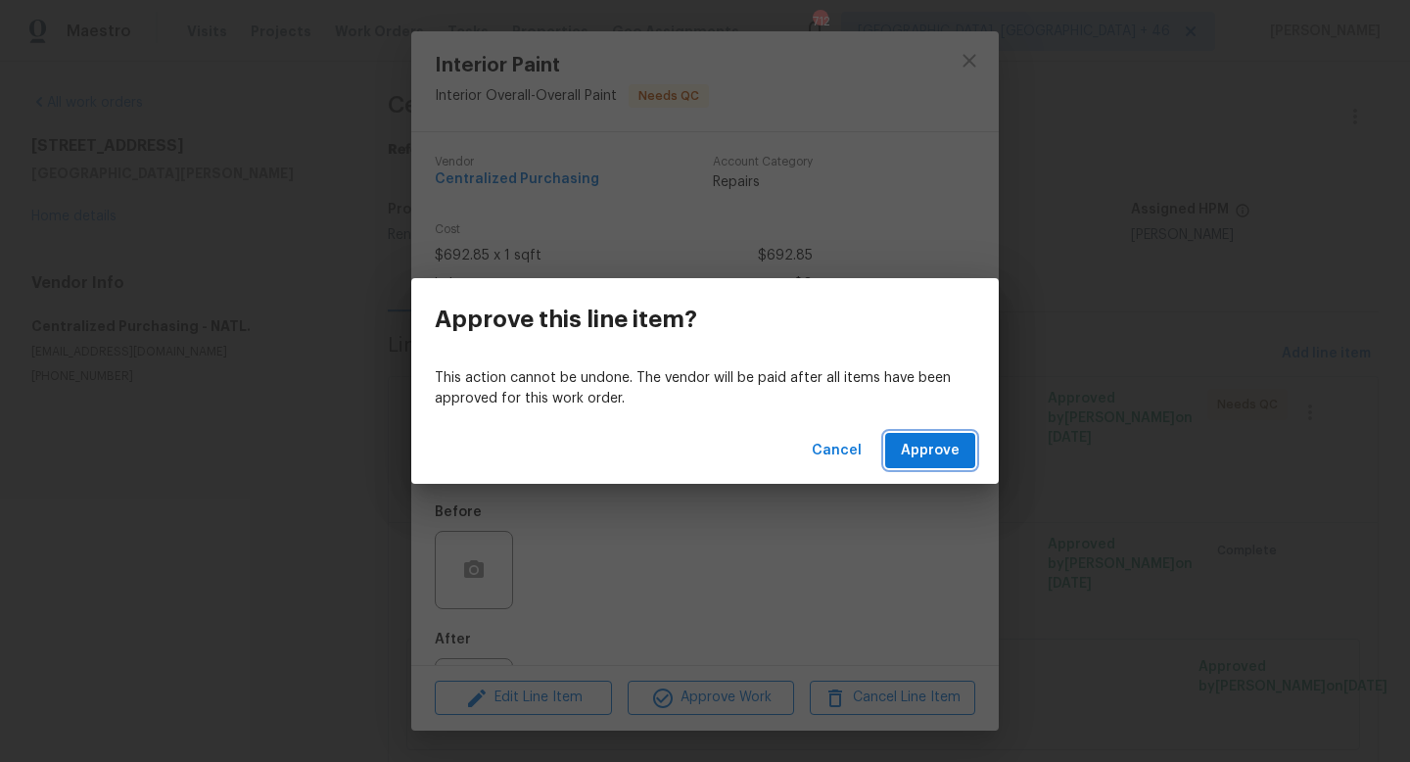
click at [929, 448] on span "Approve" at bounding box center [930, 451] width 59 height 24
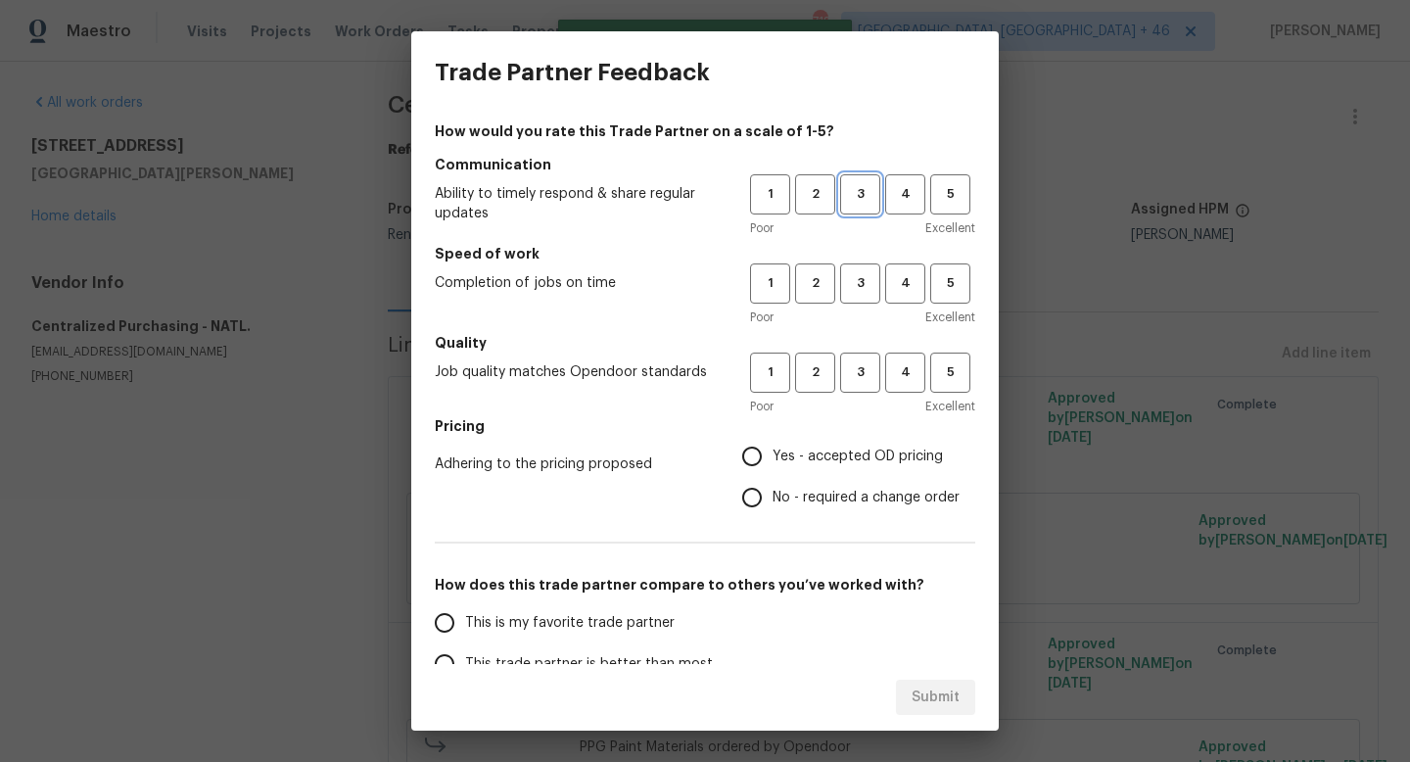
click at [864, 189] on span "3" at bounding box center [860, 194] width 36 height 23
click at [863, 299] on button "3" at bounding box center [860, 283] width 40 height 40
click at [863, 383] on span "3" at bounding box center [860, 372] width 36 height 23
click at [836, 444] on label "Yes - accepted OD pricing" at bounding box center [845, 456] width 228 height 41
click at [772, 444] on input "Yes - accepted OD pricing" at bounding box center [751, 456] width 41 height 41
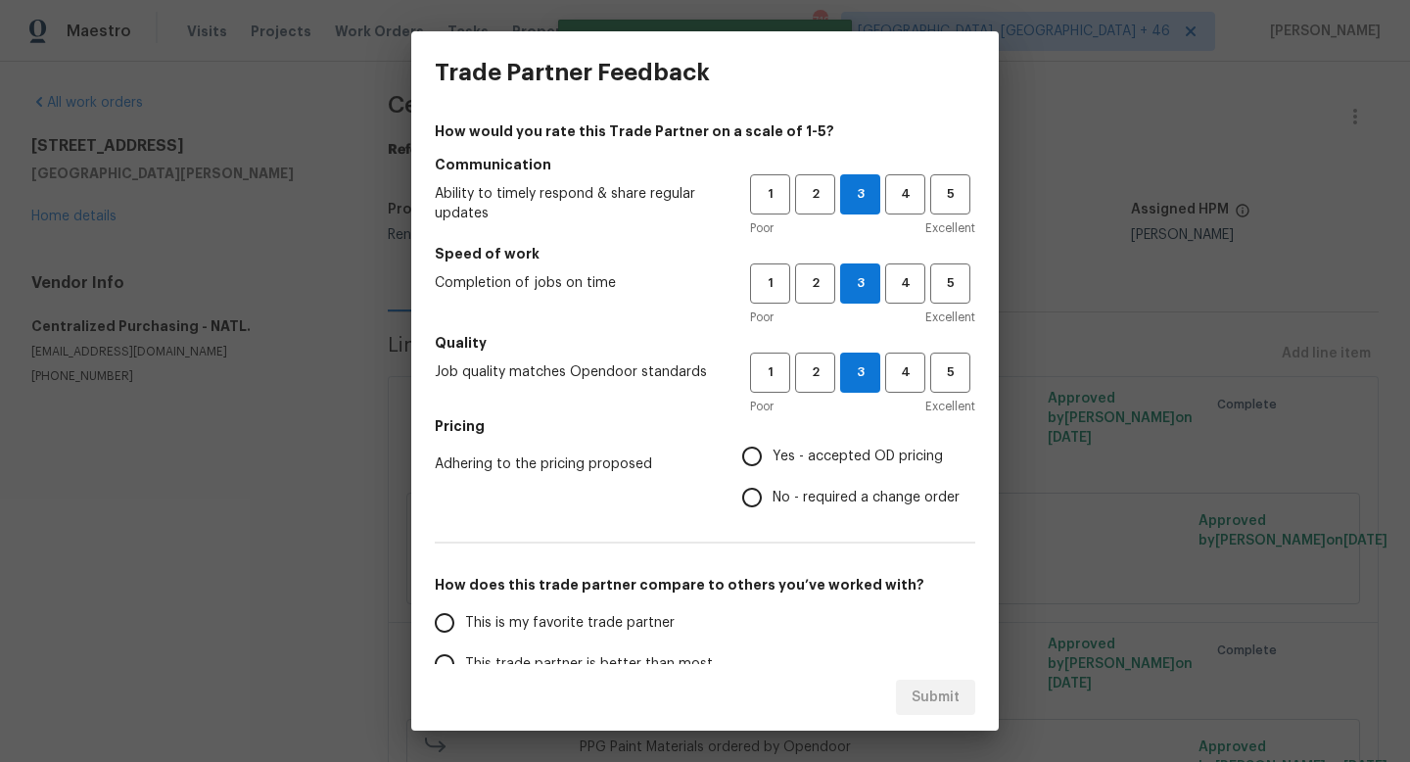
radio input "true"
click at [544, 621] on span "This is my favorite trade partner" at bounding box center [569, 623] width 209 height 21
click at [465, 621] on input "This is my favorite trade partner" at bounding box center [444, 622] width 41 height 41
click at [921, 688] on span "Submit" at bounding box center [935, 697] width 48 height 24
radio input "true"
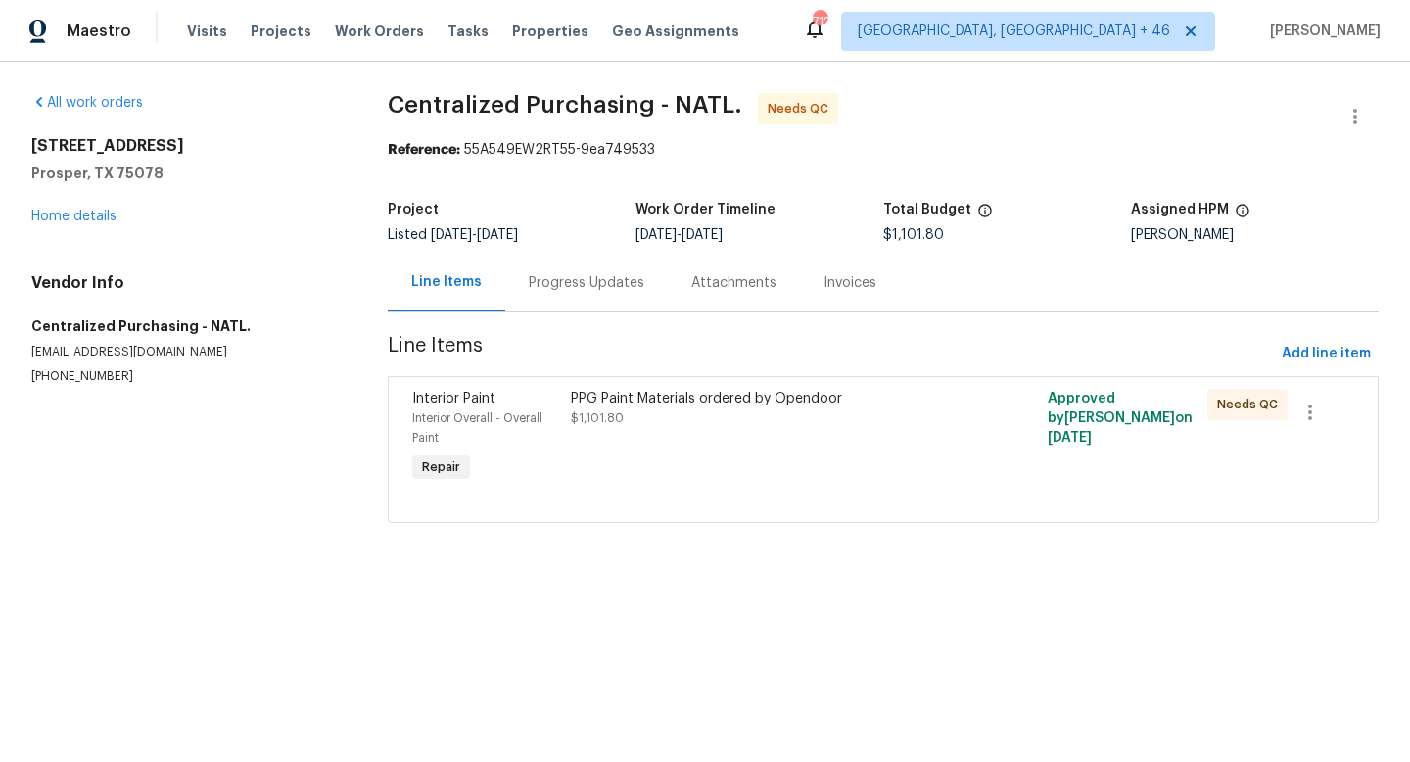
click at [712, 423] on div "PPG Paint Materials ordered by Opendoor $1,101.80" at bounding box center [764, 408] width 386 height 39
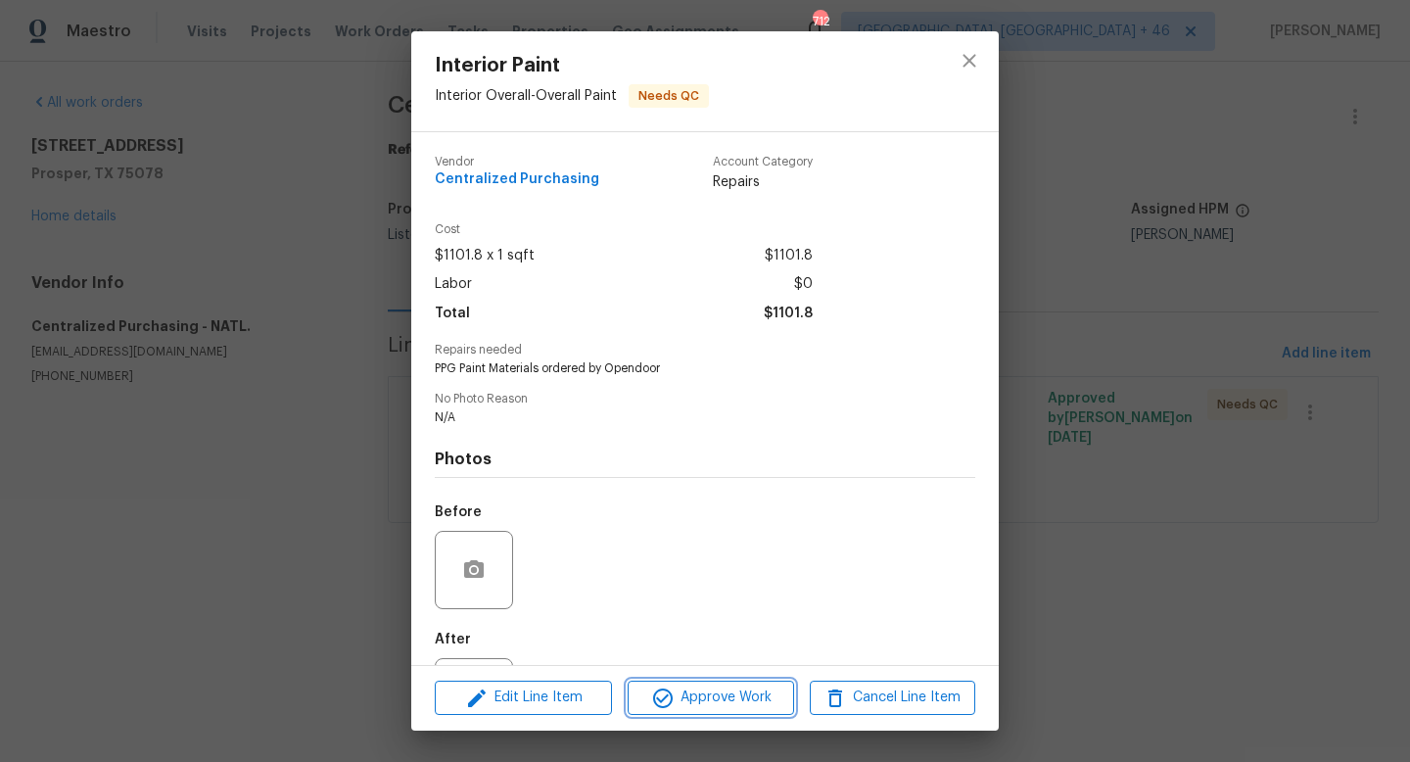
click at [657, 688] on icon "button" at bounding box center [662, 697] width 23 height 23
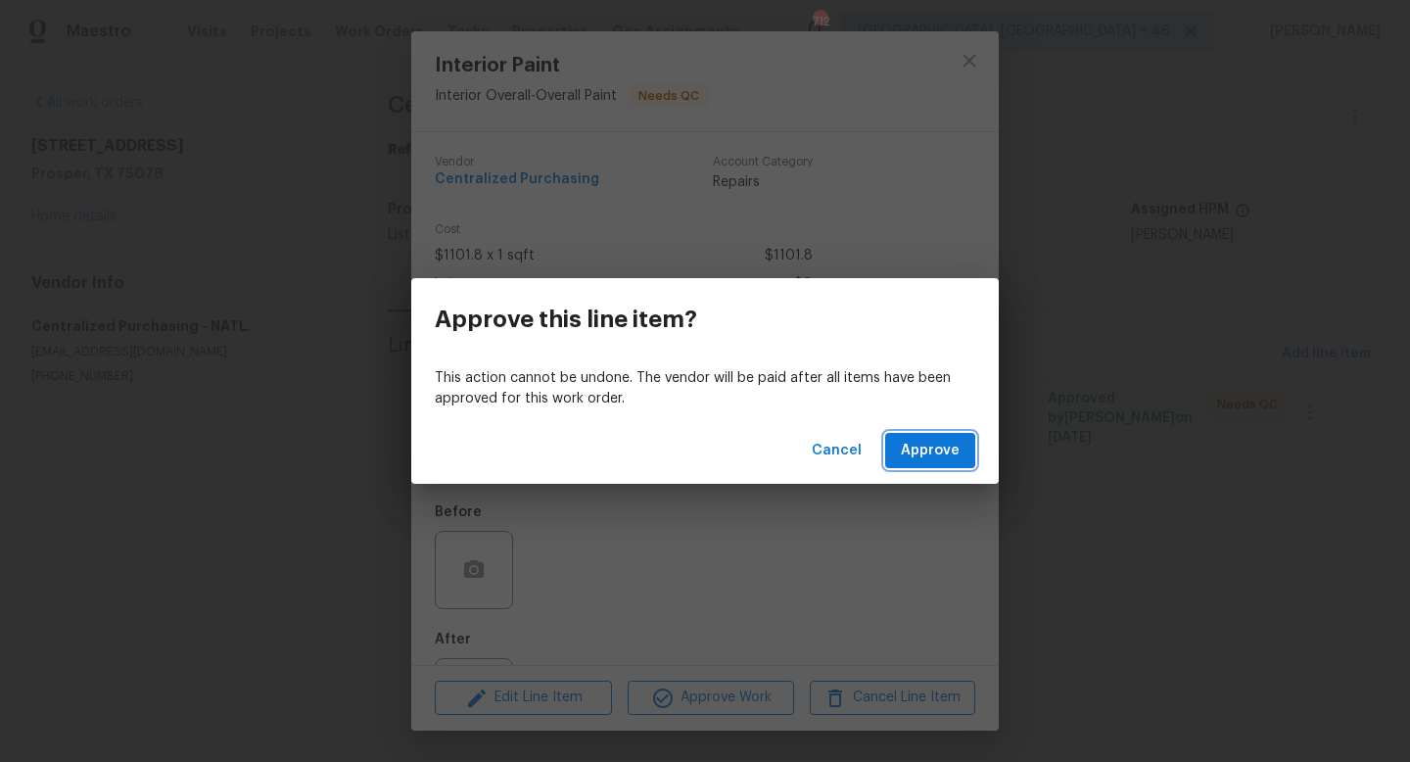
click at [928, 457] on span "Approve" at bounding box center [930, 451] width 59 height 24
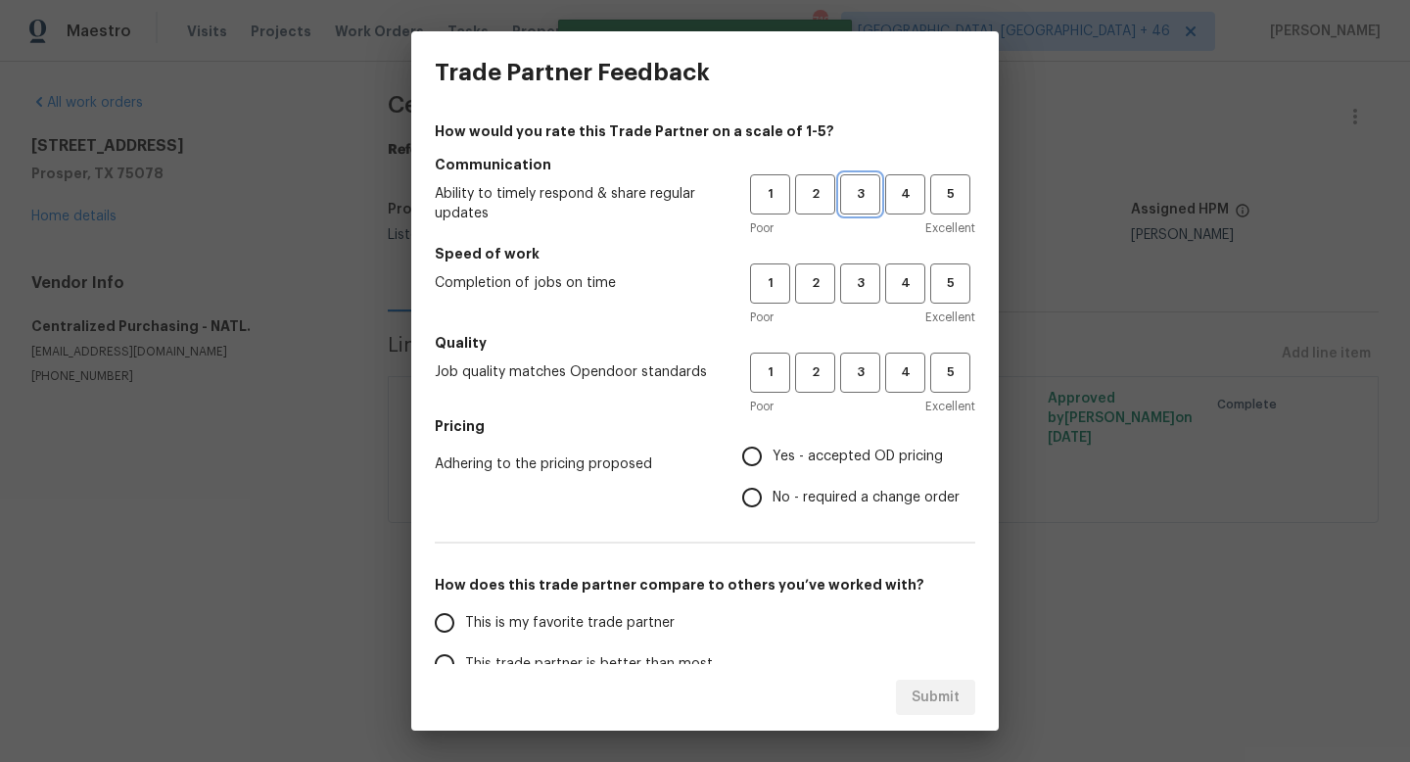
click at [860, 195] on span "3" at bounding box center [860, 194] width 36 height 23
click at [860, 287] on span "3" at bounding box center [860, 283] width 36 height 23
click at [857, 366] on span "3" at bounding box center [860, 372] width 36 height 23
click at [816, 459] on span "Yes - accepted OD pricing" at bounding box center [857, 456] width 170 height 21
click at [772, 459] on input "Yes - accepted OD pricing" at bounding box center [751, 456] width 41 height 41
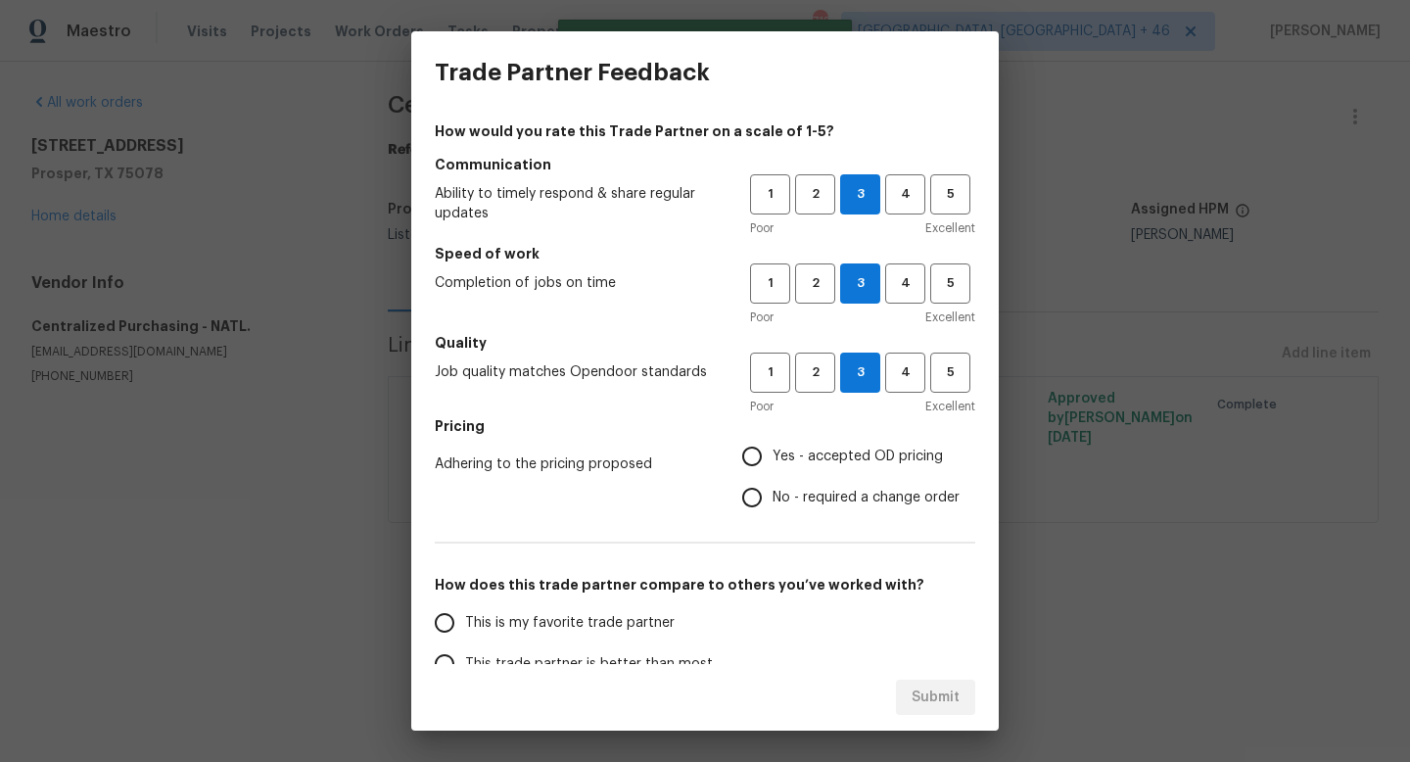
radio input "true"
click at [527, 626] on span "This is my favorite trade partner" at bounding box center [569, 623] width 209 height 21
click at [465, 626] on input "This is my favorite trade partner" at bounding box center [444, 622] width 41 height 41
click at [930, 699] on span "Submit" at bounding box center [935, 697] width 48 height 24
radio input "true"
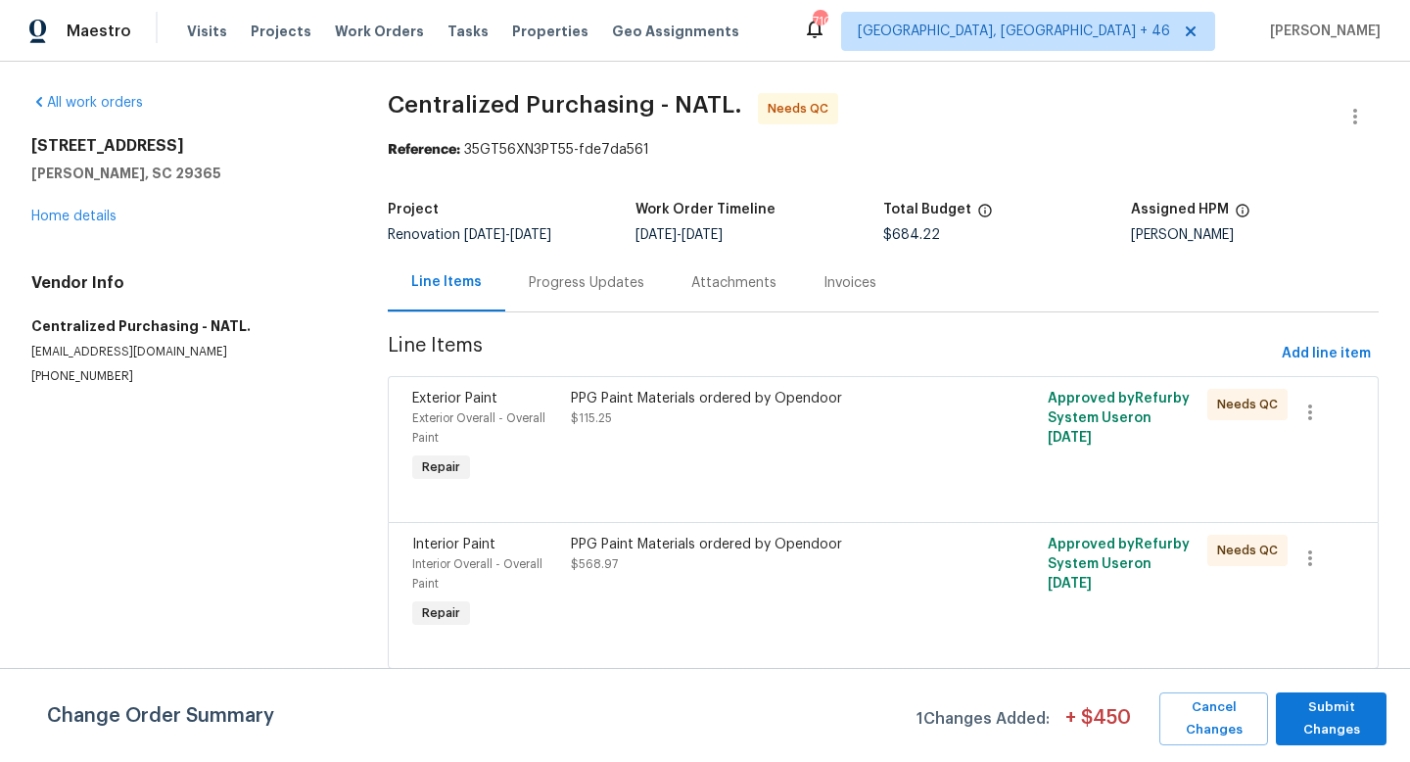
click at [766, 441] on div "PPG Paint Materials ordered by Opendoor $115.25" at bounding box center [763, 438] width 397 height 110
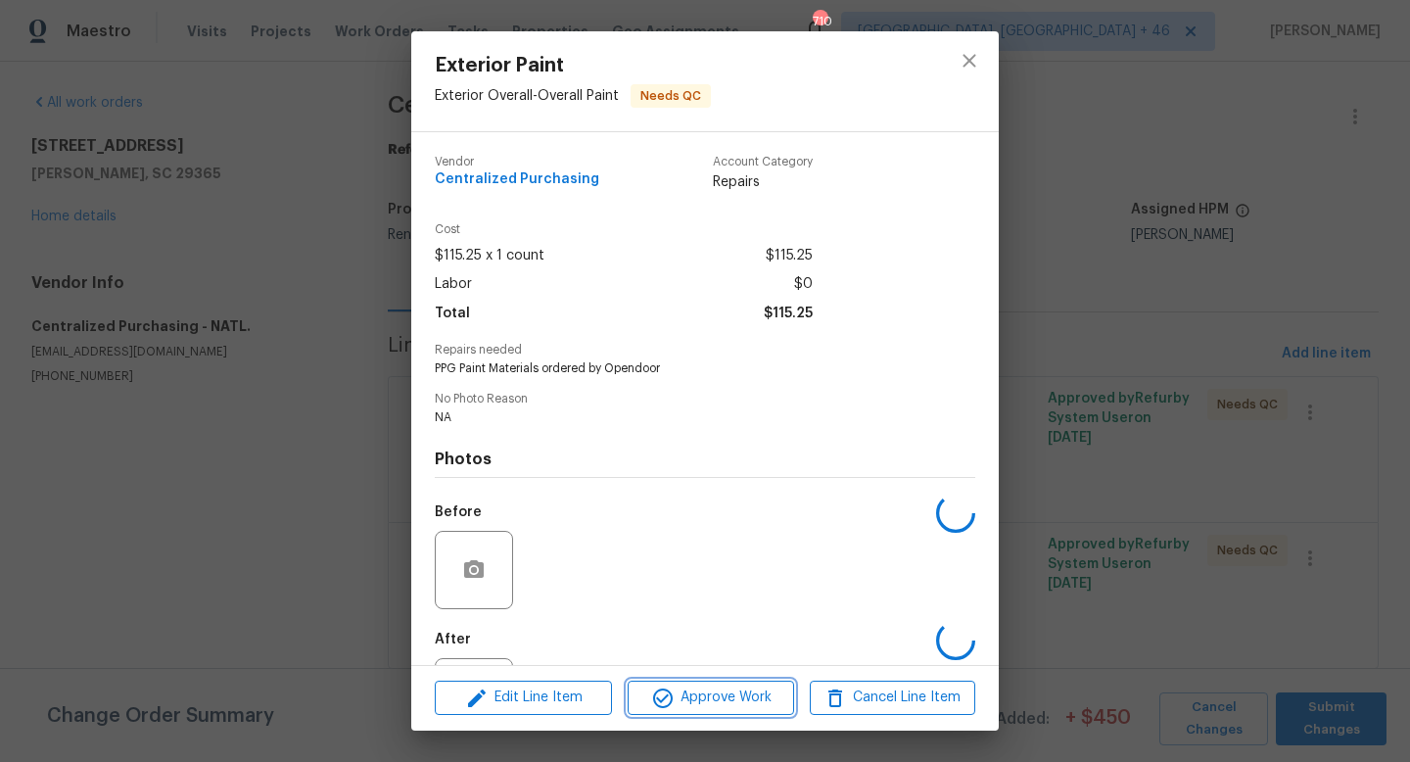
click at [712, 693] on span "Approve Work" at bounding box center [710, 697] width 154 height 24
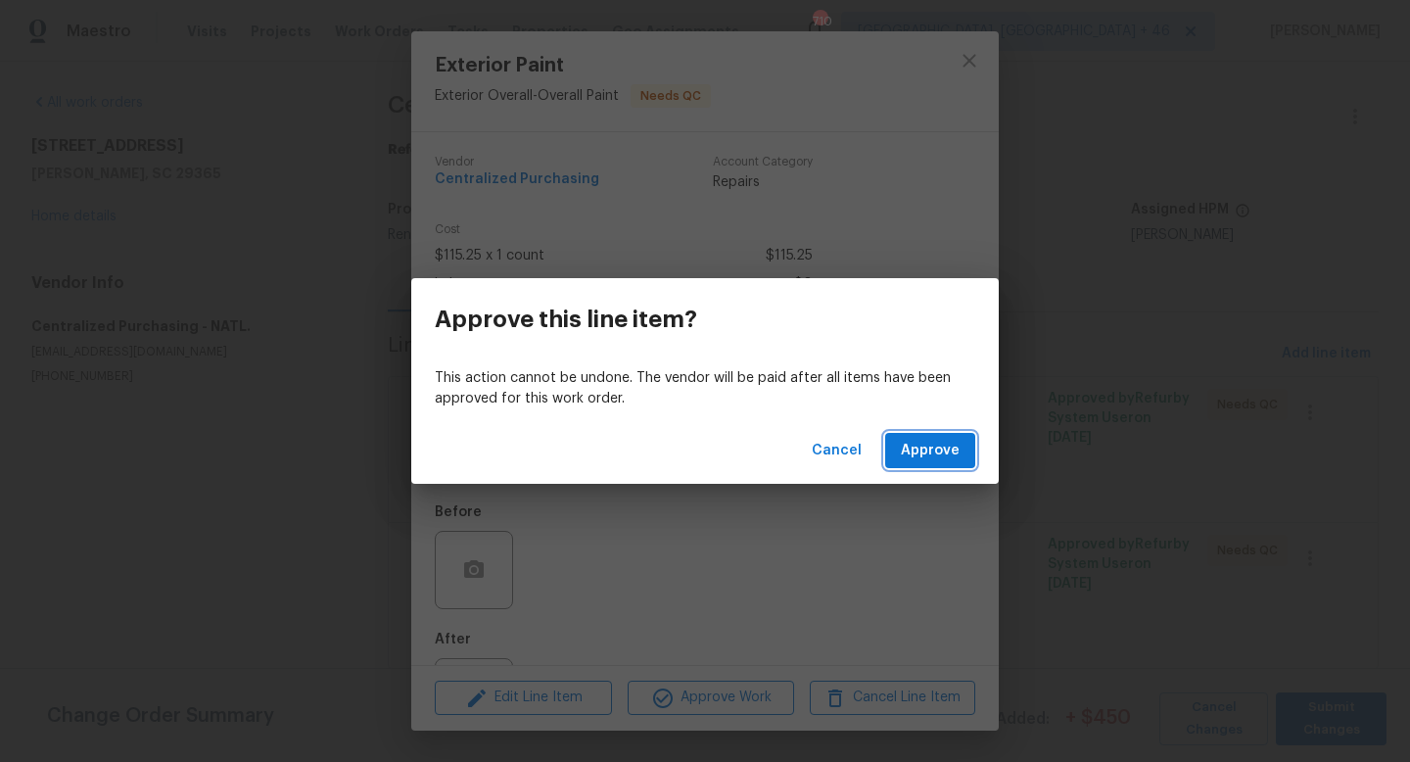
click at [908, 459] on span "Approve" at bounding box center [930, 451] width 59 height 24
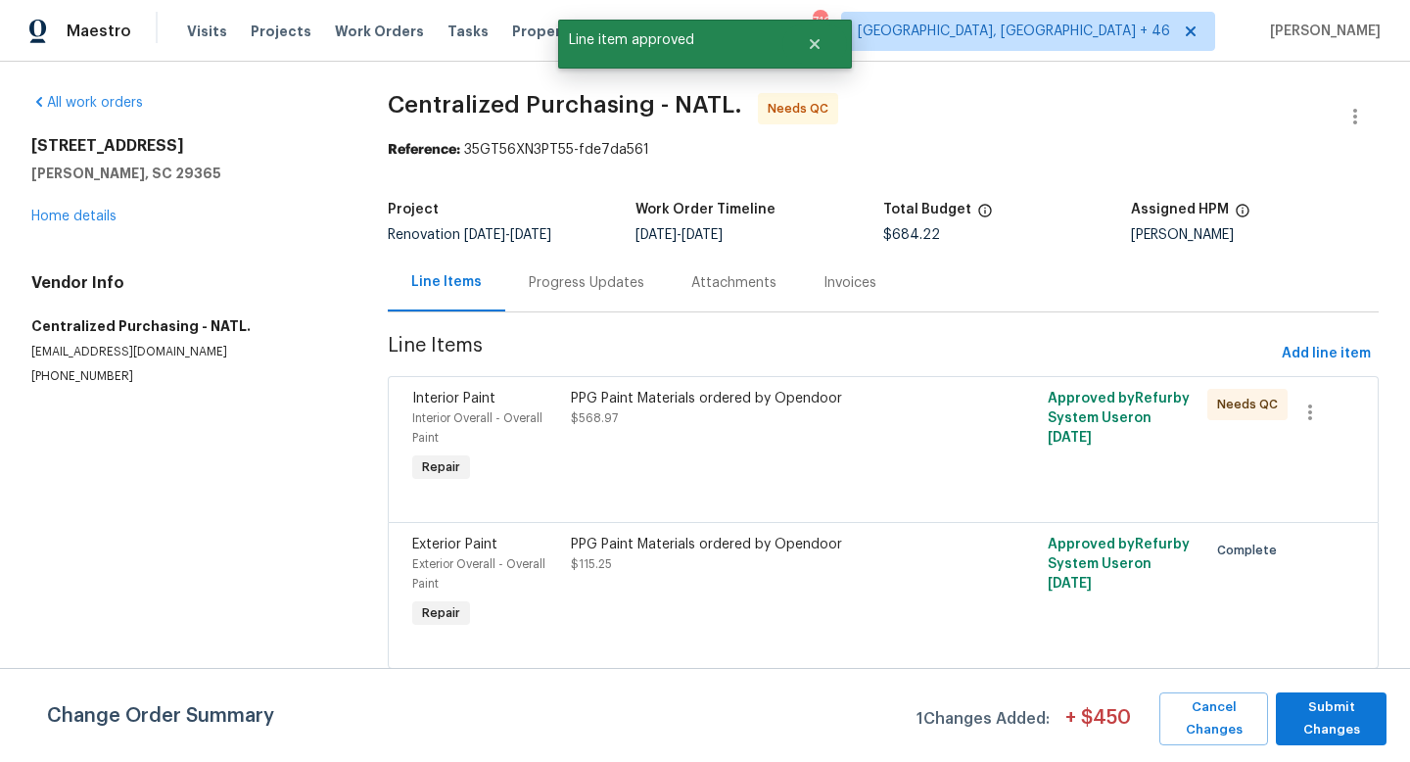
click at [726, 466] on div "PPG Paint Materials ordered by Opendoor $568.97" at bounding box center [763, 438] width 397 height 110
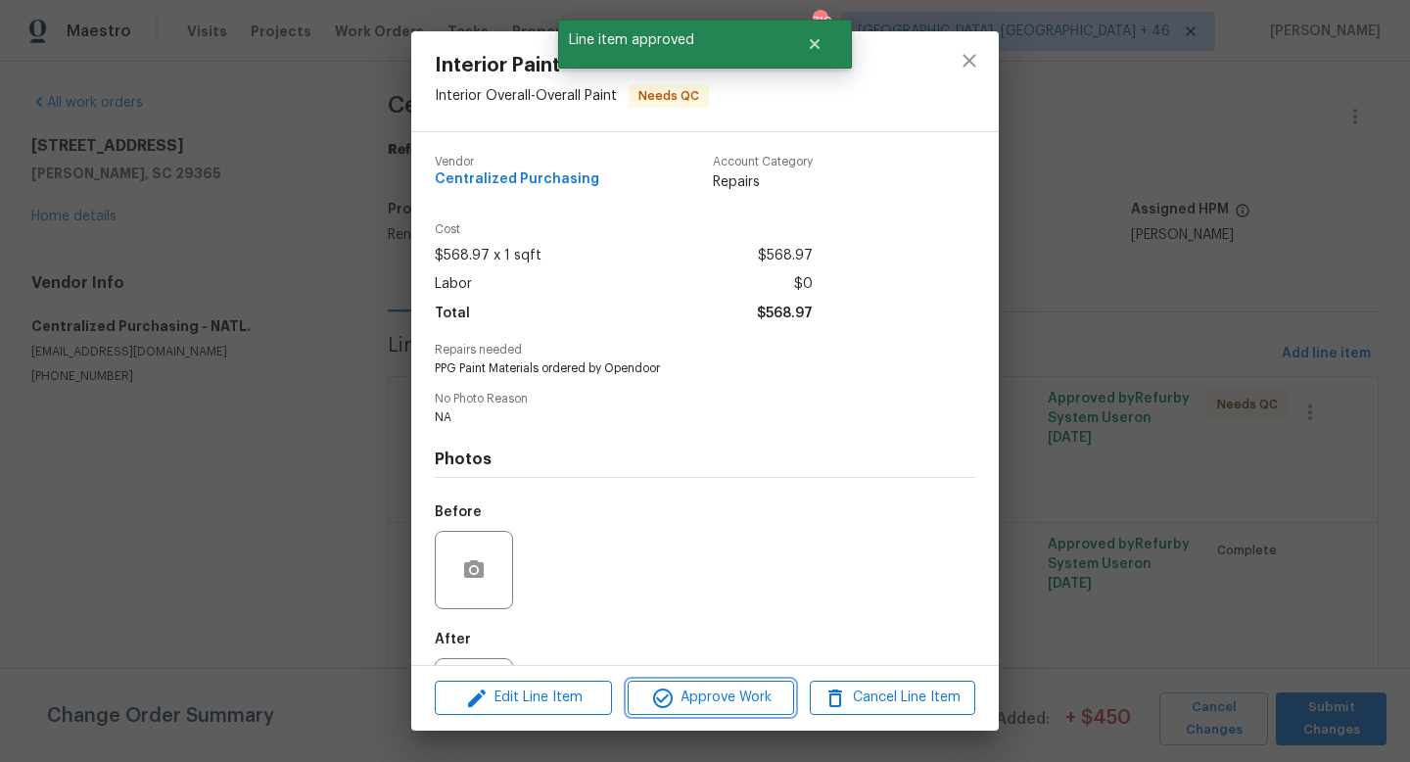
click at [726, 696] on span "Approve Work" at bounding box center [710, 697] width 154 height 24
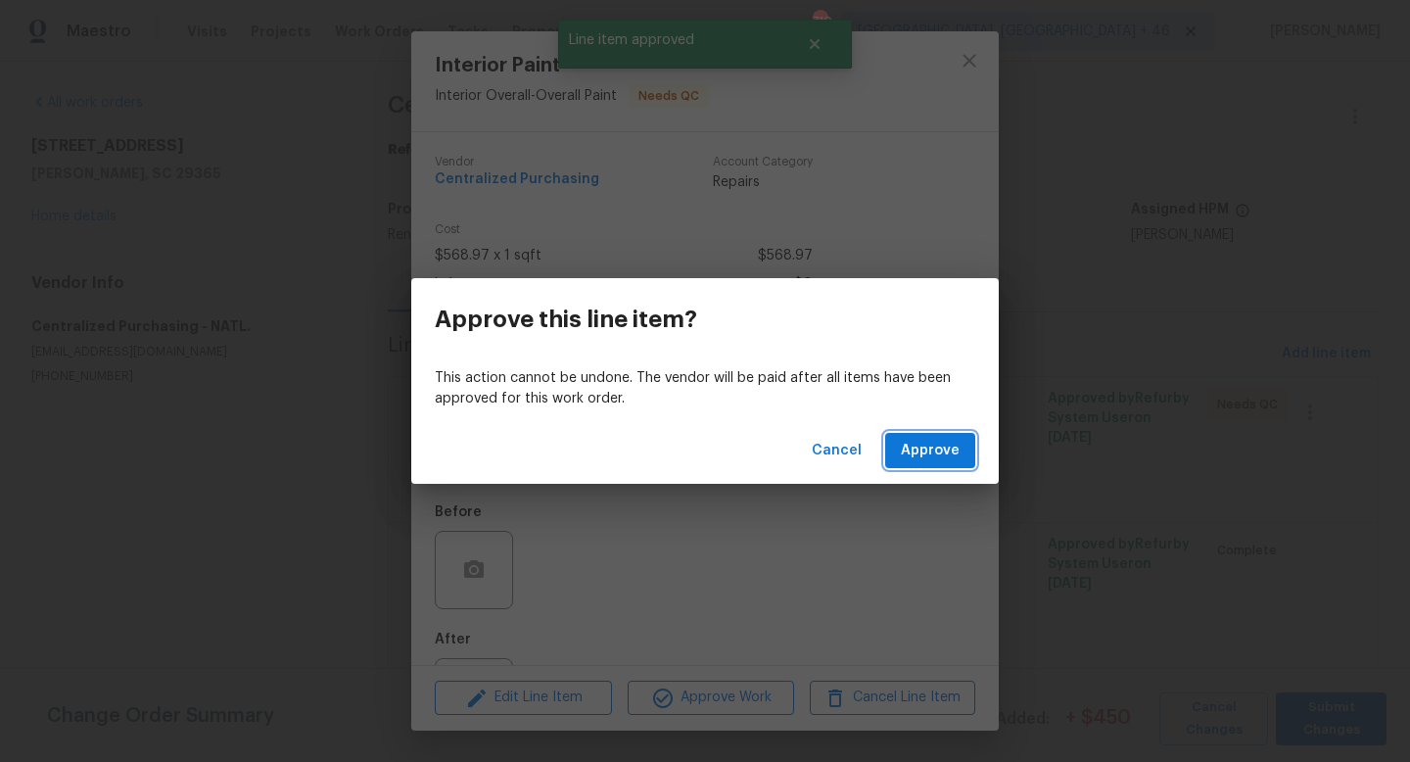
click at [916, 458] on span "Approve" at bounding box center [930, 451] width 59 height 24
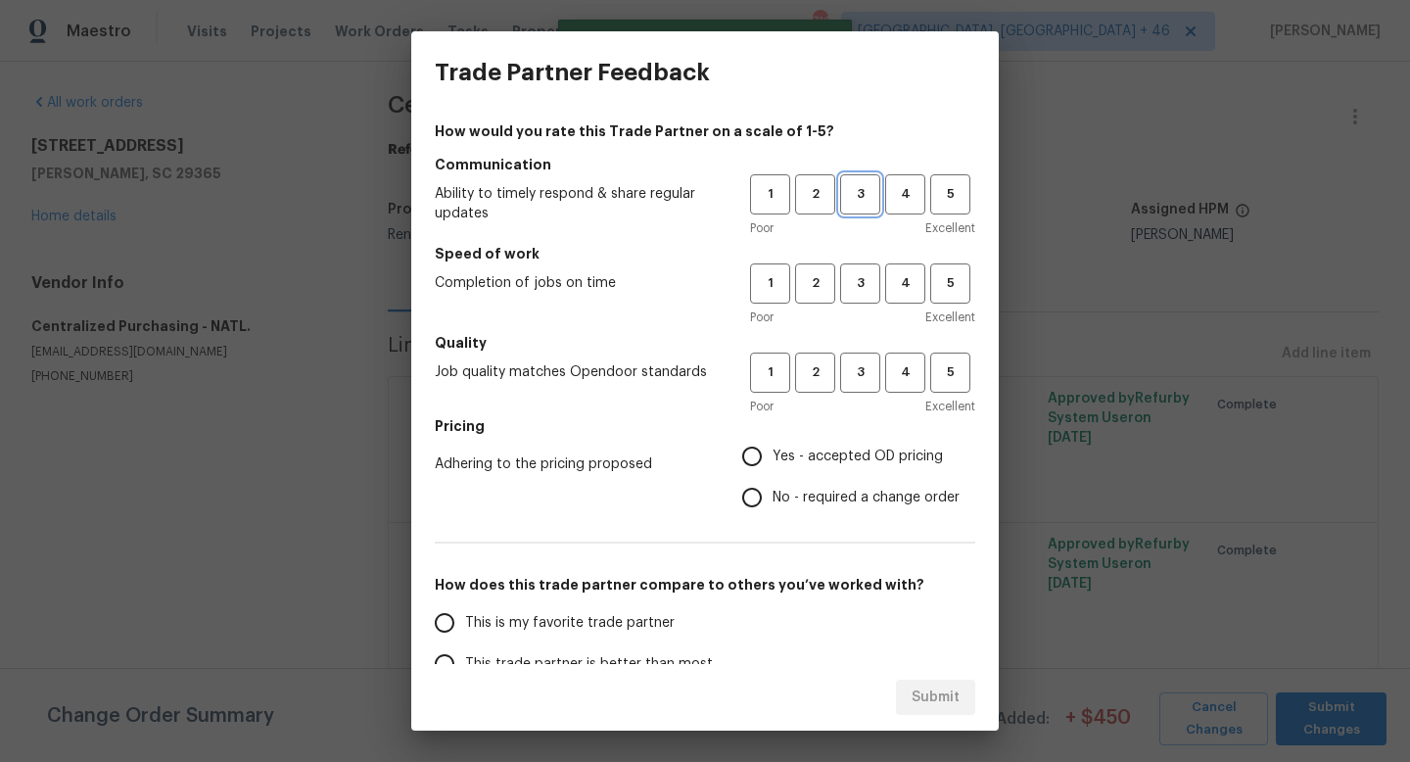
click at [857, 198] on span "3" at bounding box center [860, 194] width 36 height 23
click at [857, 333] on h5 "Quality" at bounding box center [705, 343] width 540 height 20
click at [857, 293] on span "3" at bounding box center [860, 283] width 36 height 23
click at [857, 377] on span "3" at bounding box center [860, 372] width 36 height 23
click at [857, 440] on label "Yes - accepted OD pricing" at bounding box center [845, 456] width 228 height 41
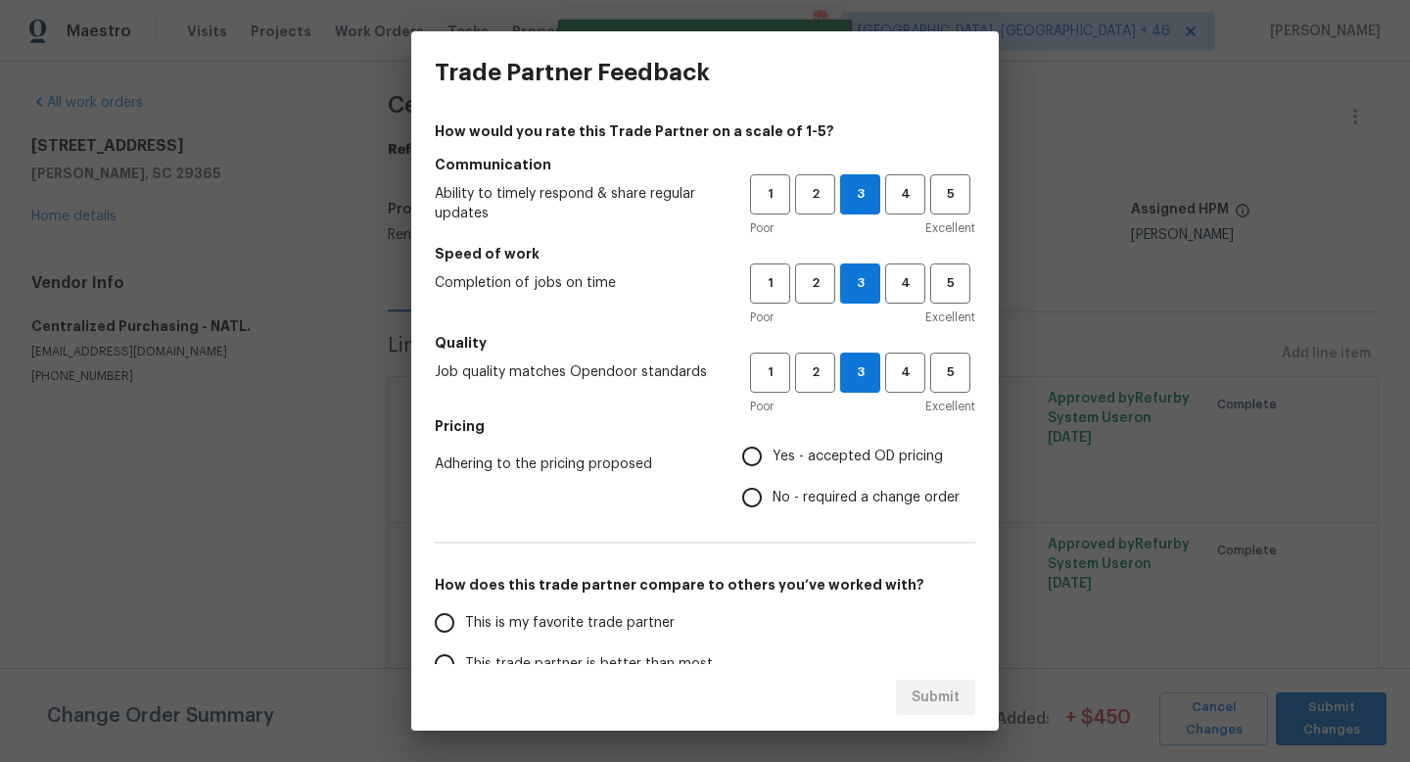
click at [772, 440] on input "Yes - accepted OD pricing" at bounding box center [751, 456] width 41 height 41
radio input "true"
click at [581, 622] on span "This is my favorite trade partner" at bounding box center [569, 623] width 209 height 21
click at [465, 622] on input "This is my favorite trade partner" at bounding box center [444, 622] width 41 height 41
click at [916, 702] on span "Submit" at bounding box center [935, 697] width 48 height 24
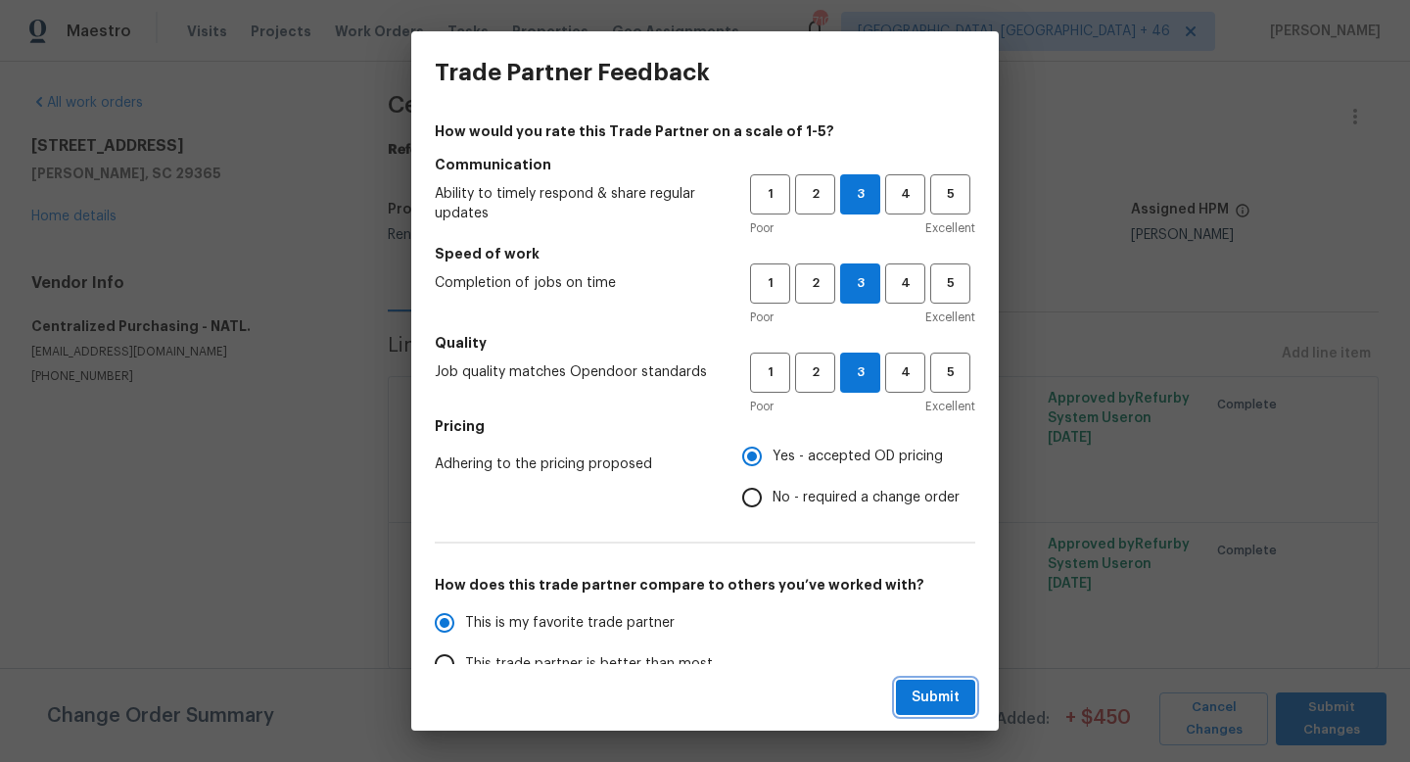
radio input "true"
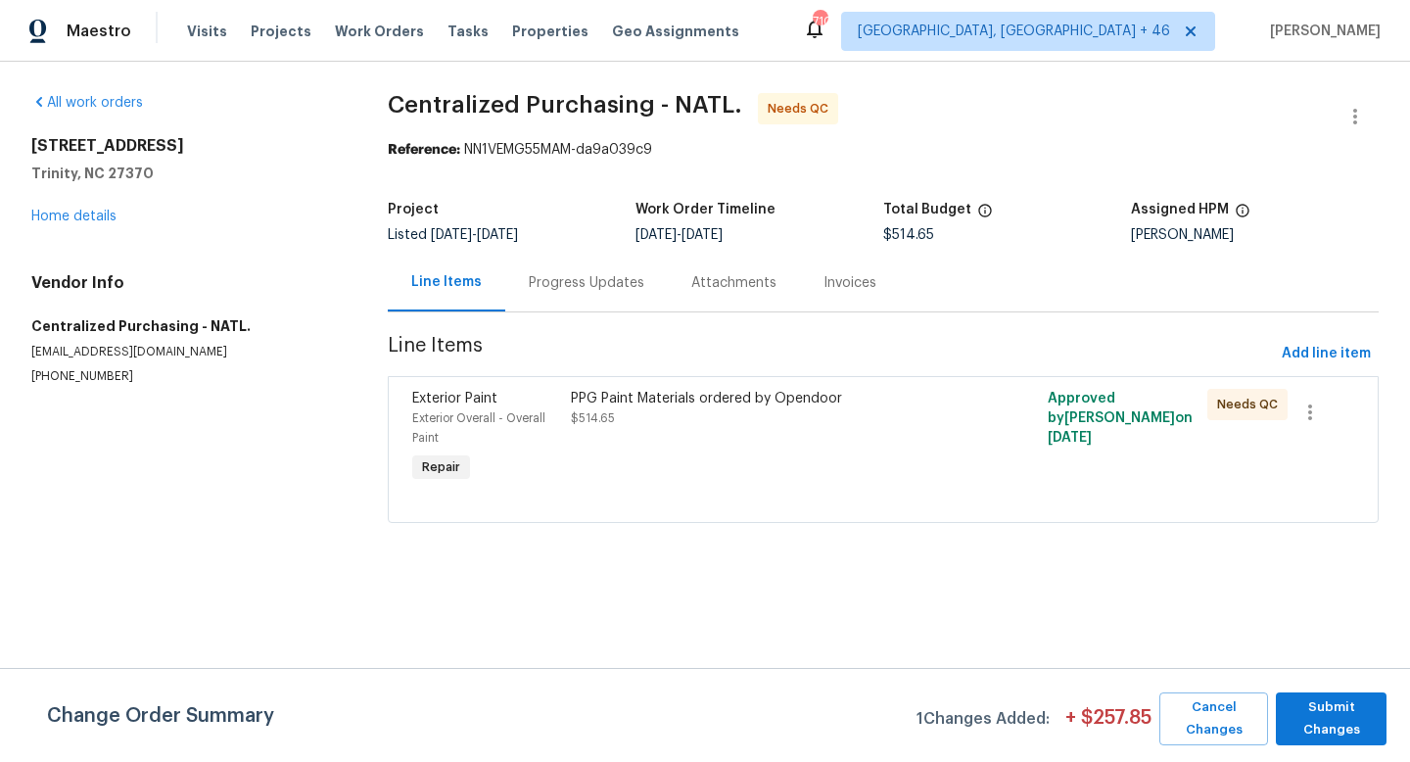
click at [745, 436] on div "PPG Paint Materials ordered by Opendoor $514.65" at bounding box center [763, 438] width 397 height 110
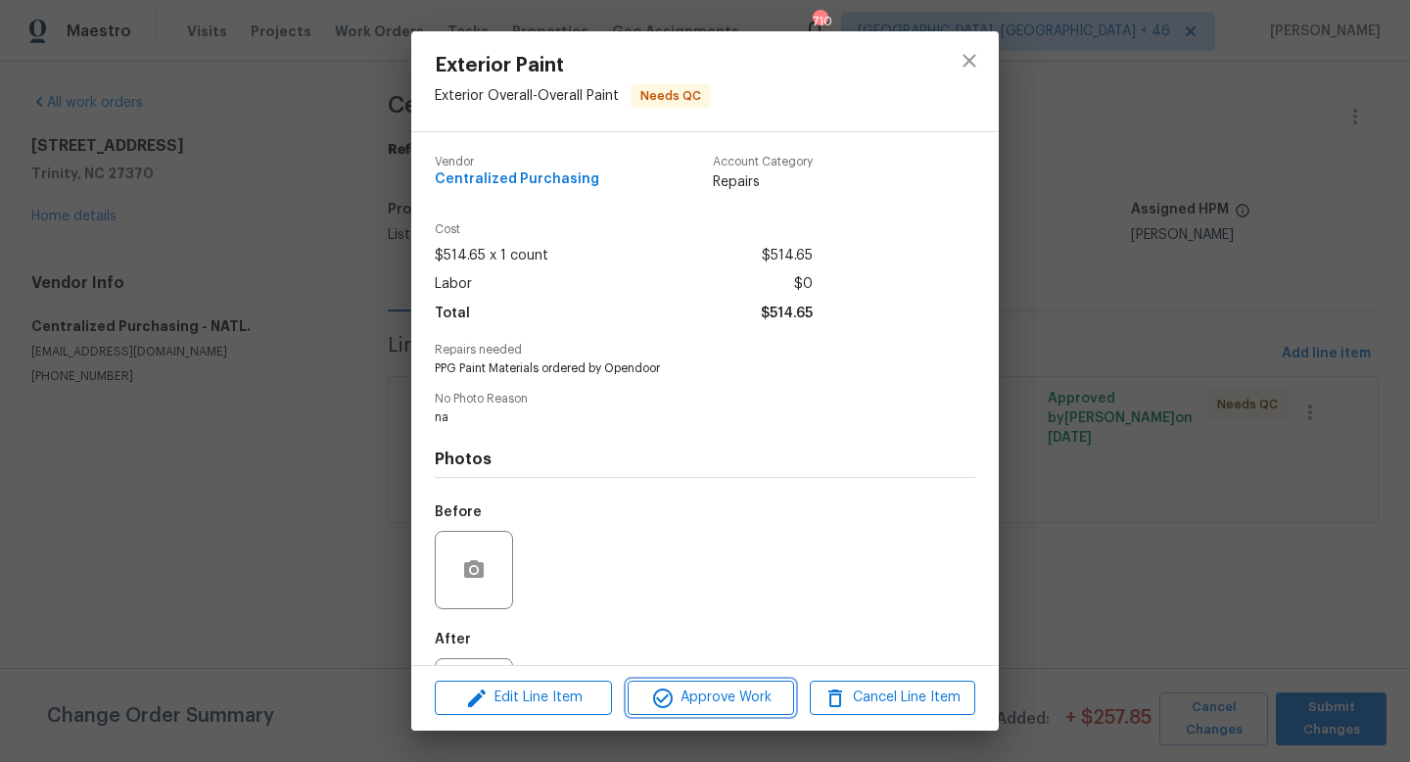
click at [679, 699] on span "Approve Work" at bounding box center [710, 697] width 154 height 24
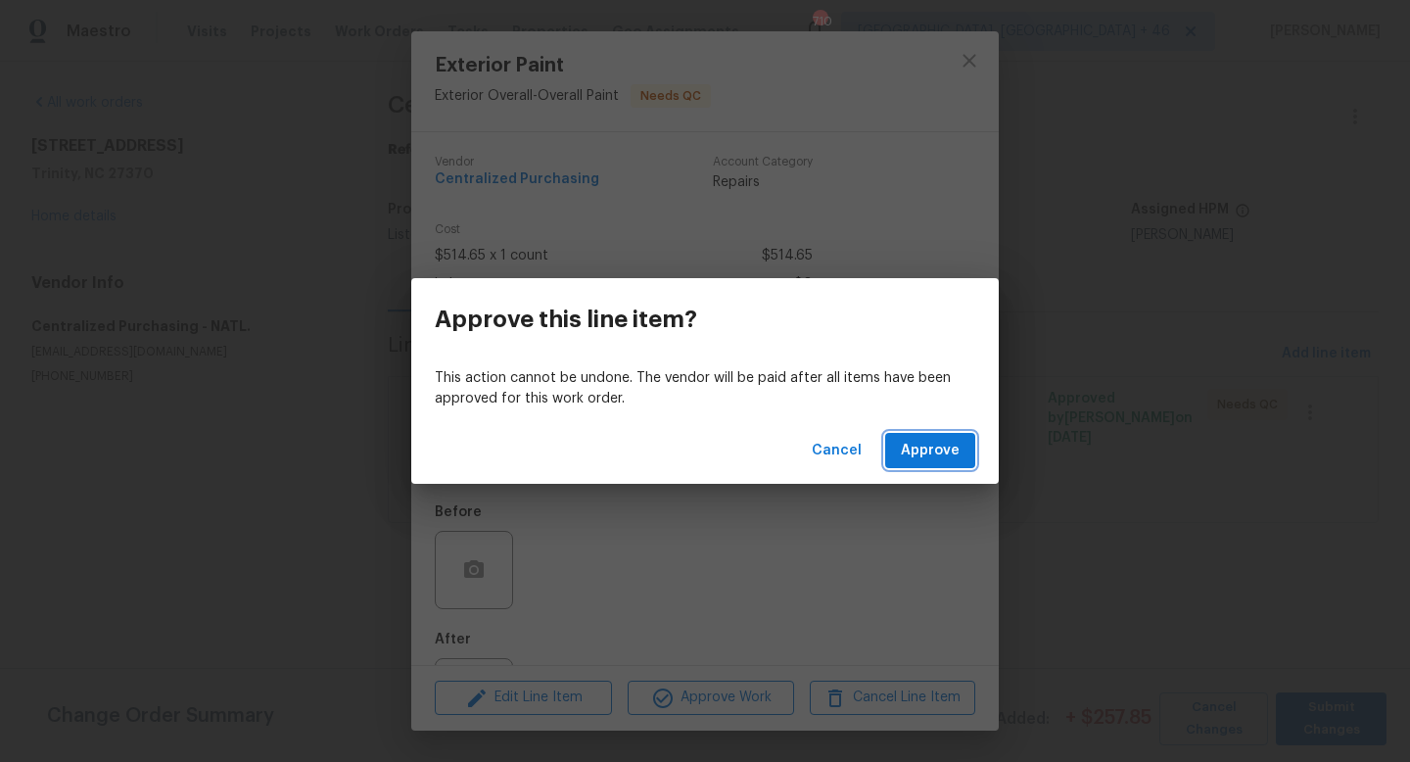
click at [919, 444] on span "Approve" at bounding box center [930, 451] width 59 height 24
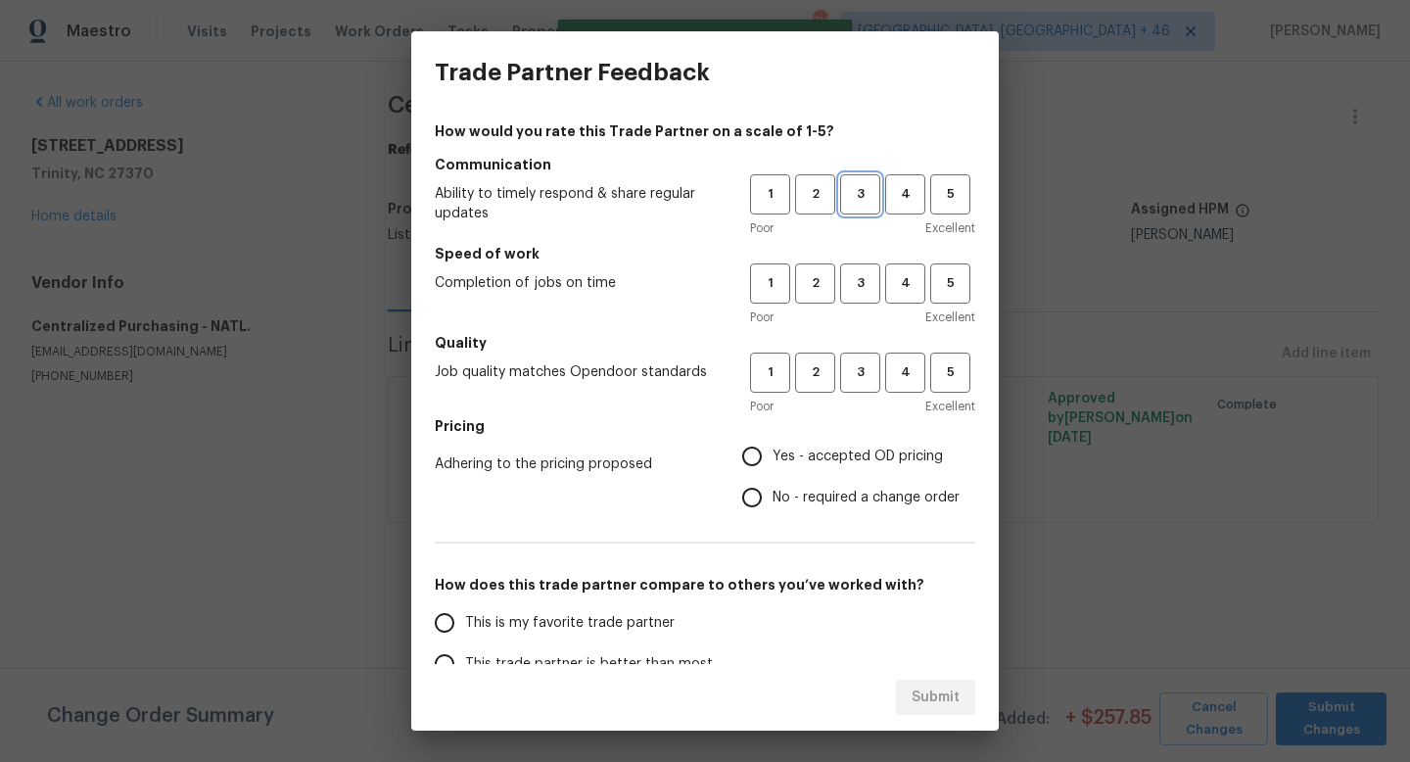
click at [858, 192] on span "3" at bounding box center [860, 194] width 36 height 23
click at [858, 261] on h5 "Speed of work" at bounding box center [705, 254] width 540 height 20
click at [858, 291] on span "3" at bounding box center [860, 283] width 36 height 23
click at [863, 372] on span "3" at bounding box center [860, 372] width 36 height 23
click at [826, 464] on span "Yes - accepted OD pricing" at bounding box center [857, 456] width 170 height 21
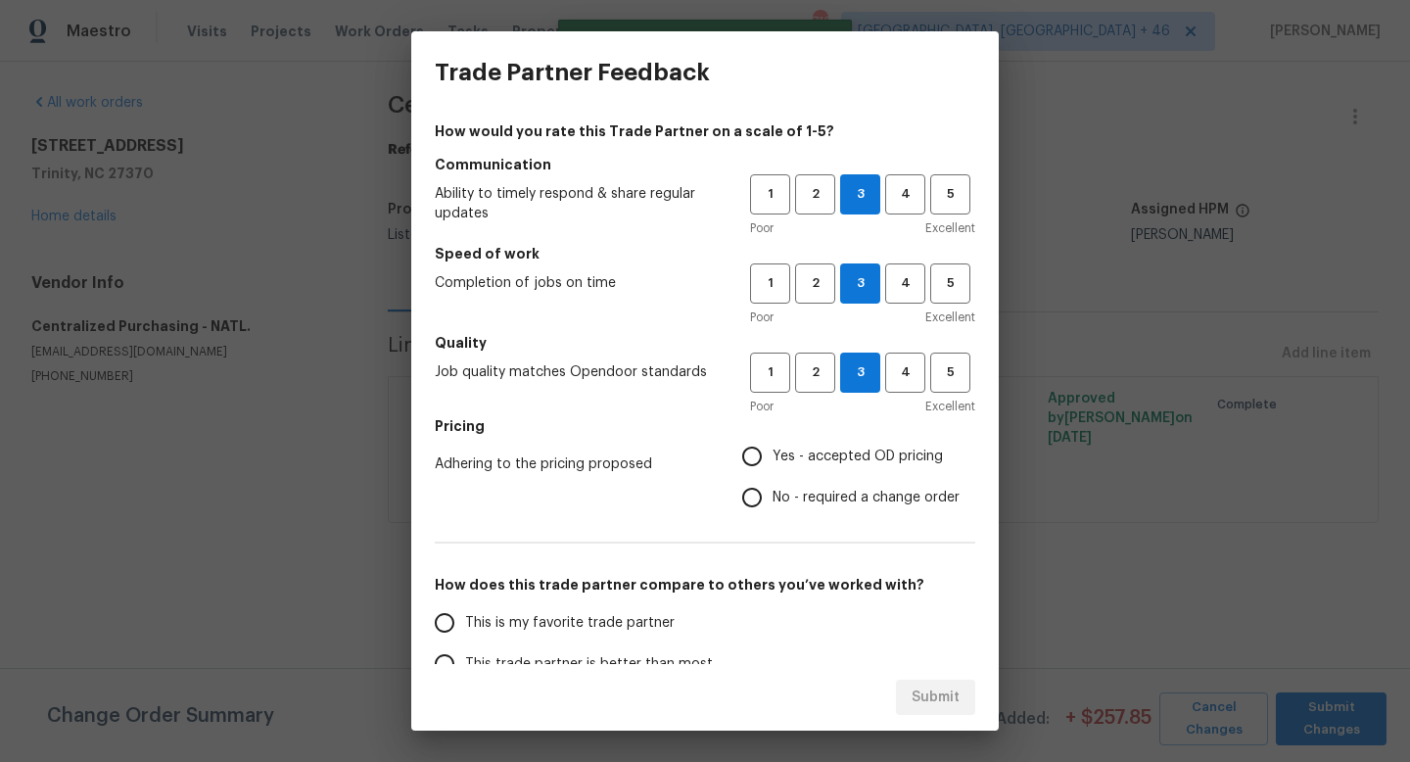
click at [772, 464] on input "Yes - accepted OD pricing" at bounding box center [751, 456] width 41 height 41
radio input "true"
click at [654, 616] on span "This is my favorite trade partner" at bounding box center [569, 623] width 209 height 21
click at [465, 616] on input "This is my favorite trade partner" at bounding box center [444, 622] width 41 height 41
click at [949, 704] on span "Submit" at bounding box center [935, 697] width 48 height 24
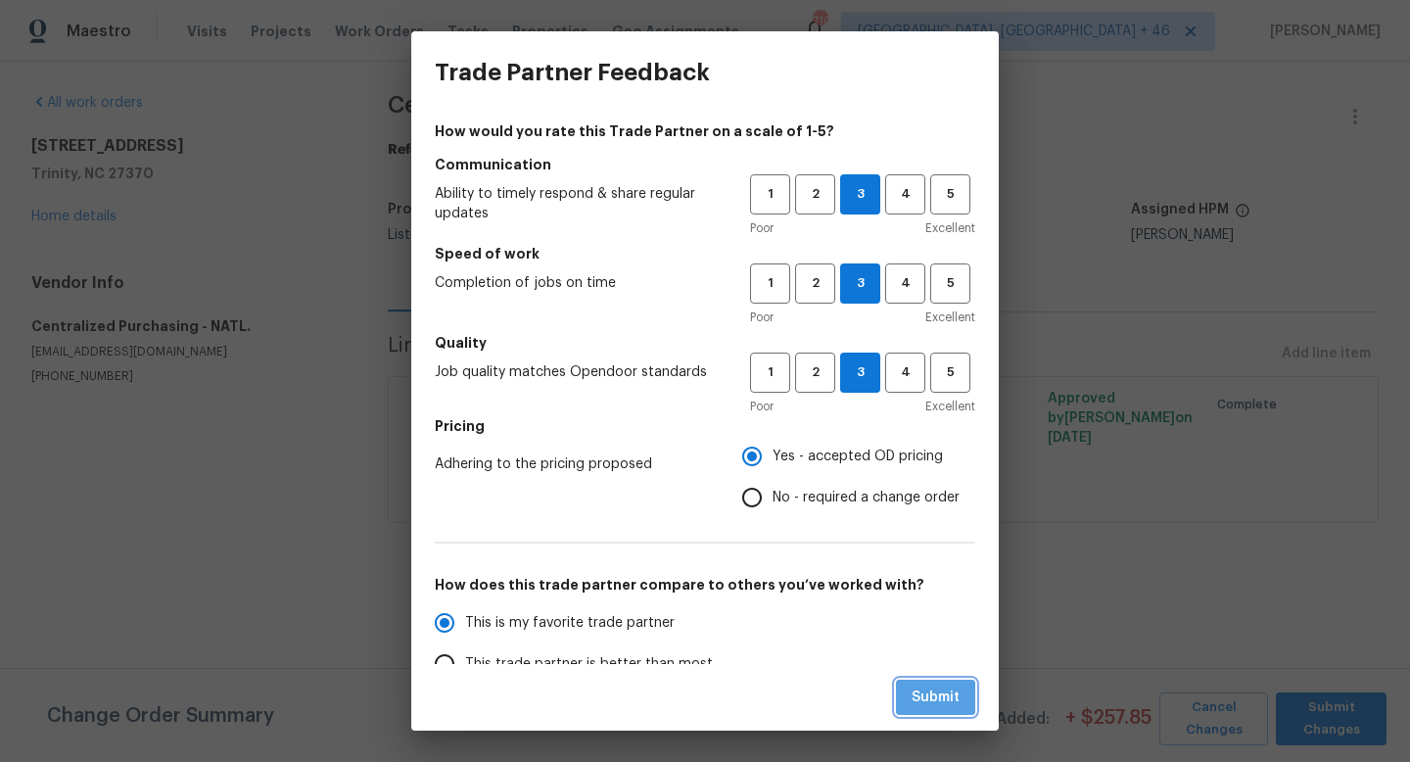
radio input "true"
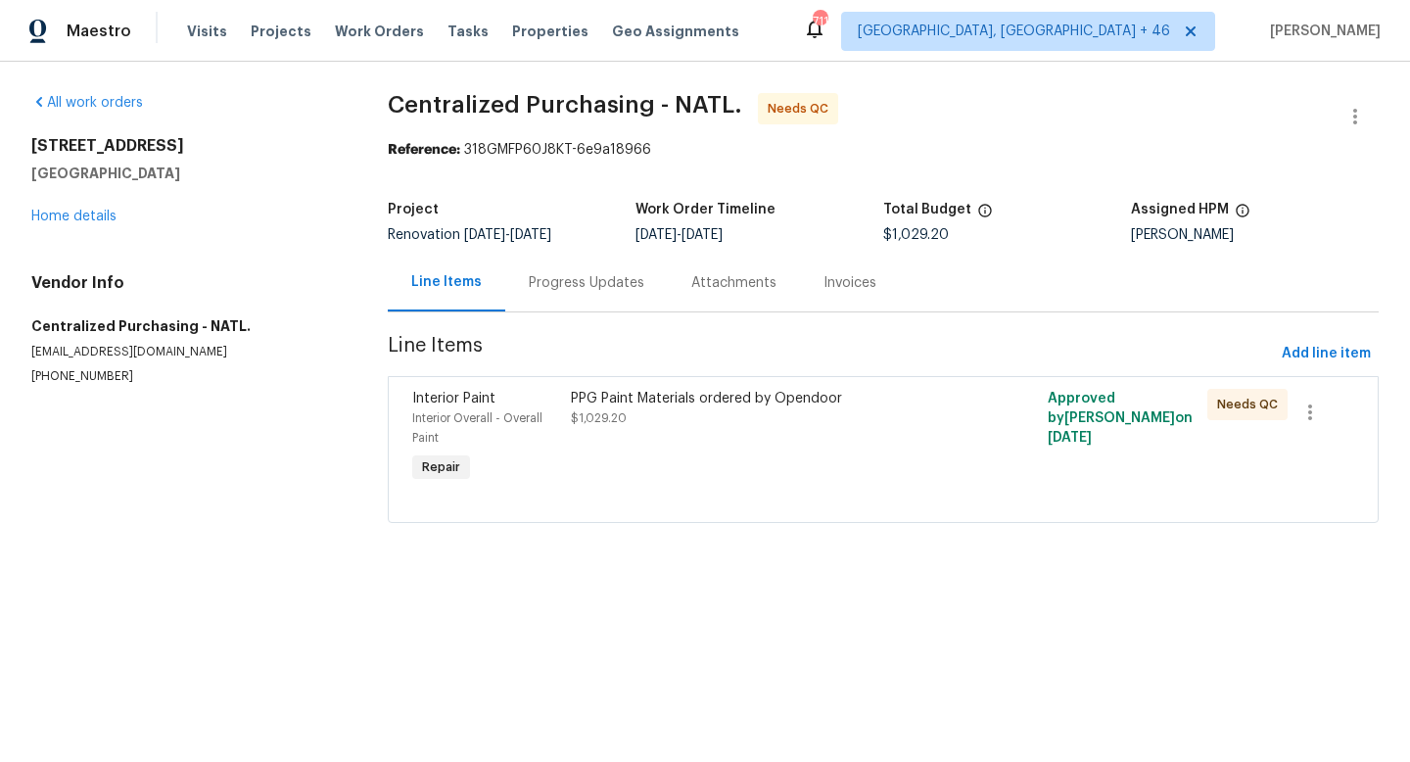
click at [631, 453] on div "PPG Paint Materials ordered by Opendoor $1,029.20" at bounding box center [763, 438] width 397 height 110
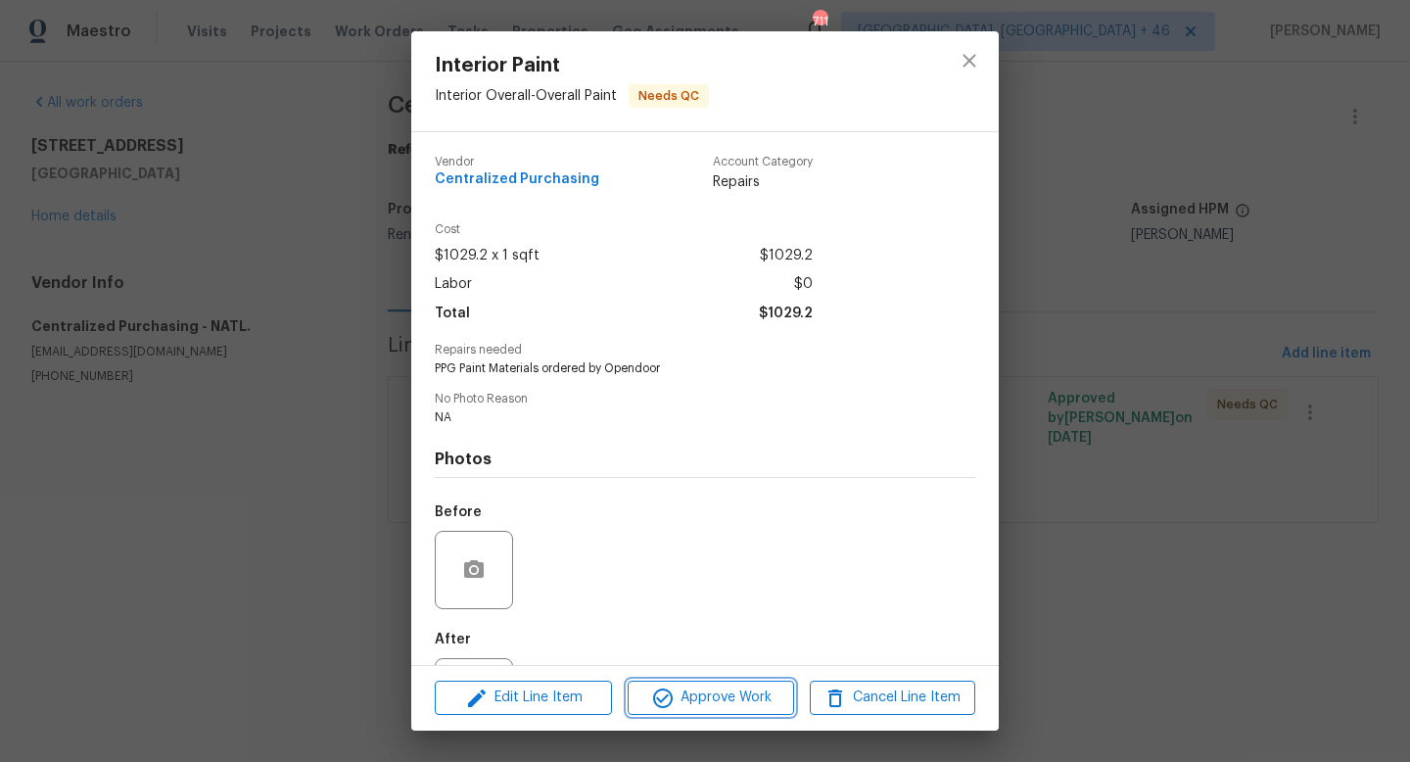
click at [683, 705] on span "Approve Work" at bounding box center [710, 697] width 154 height 24
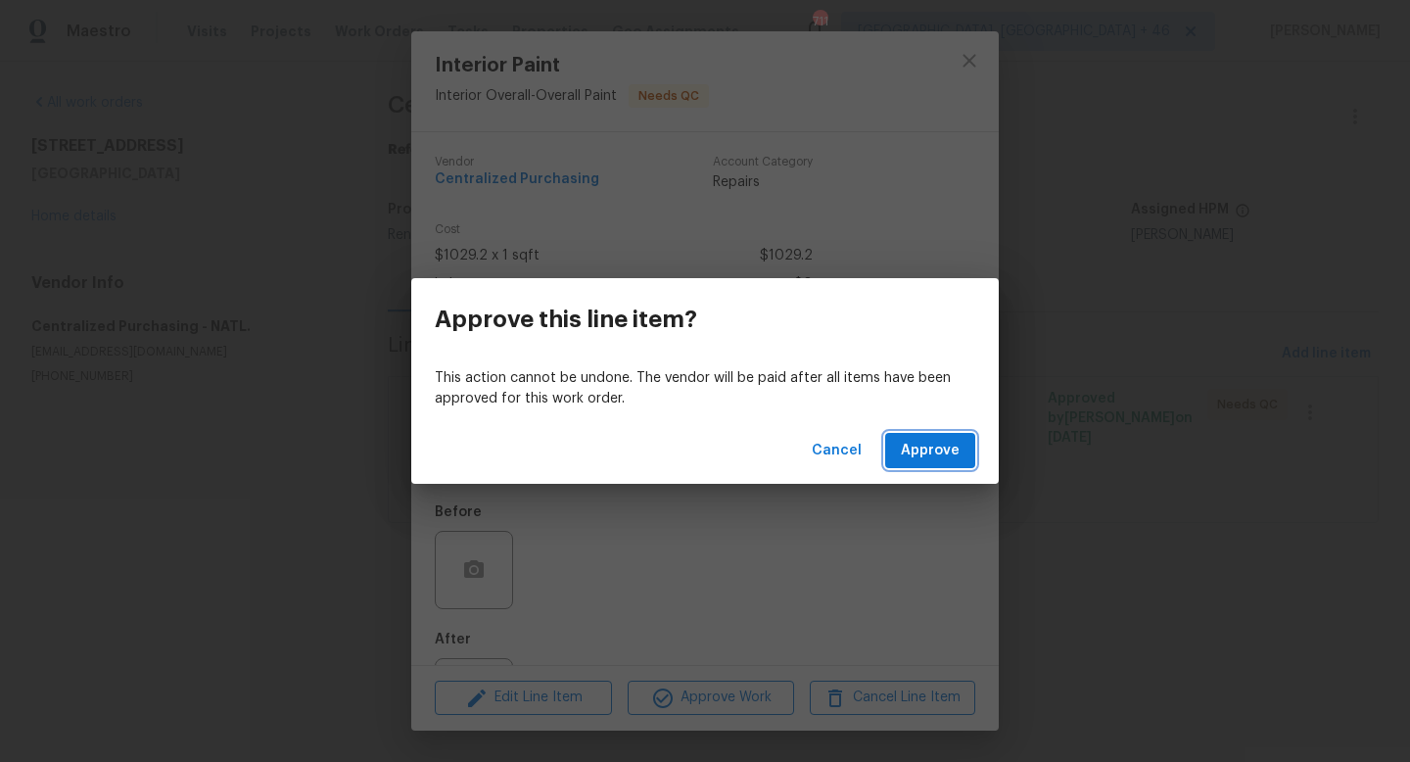
click at [911, 455] on span "Approve" at bounding box center [930, 451] width 59 height 24
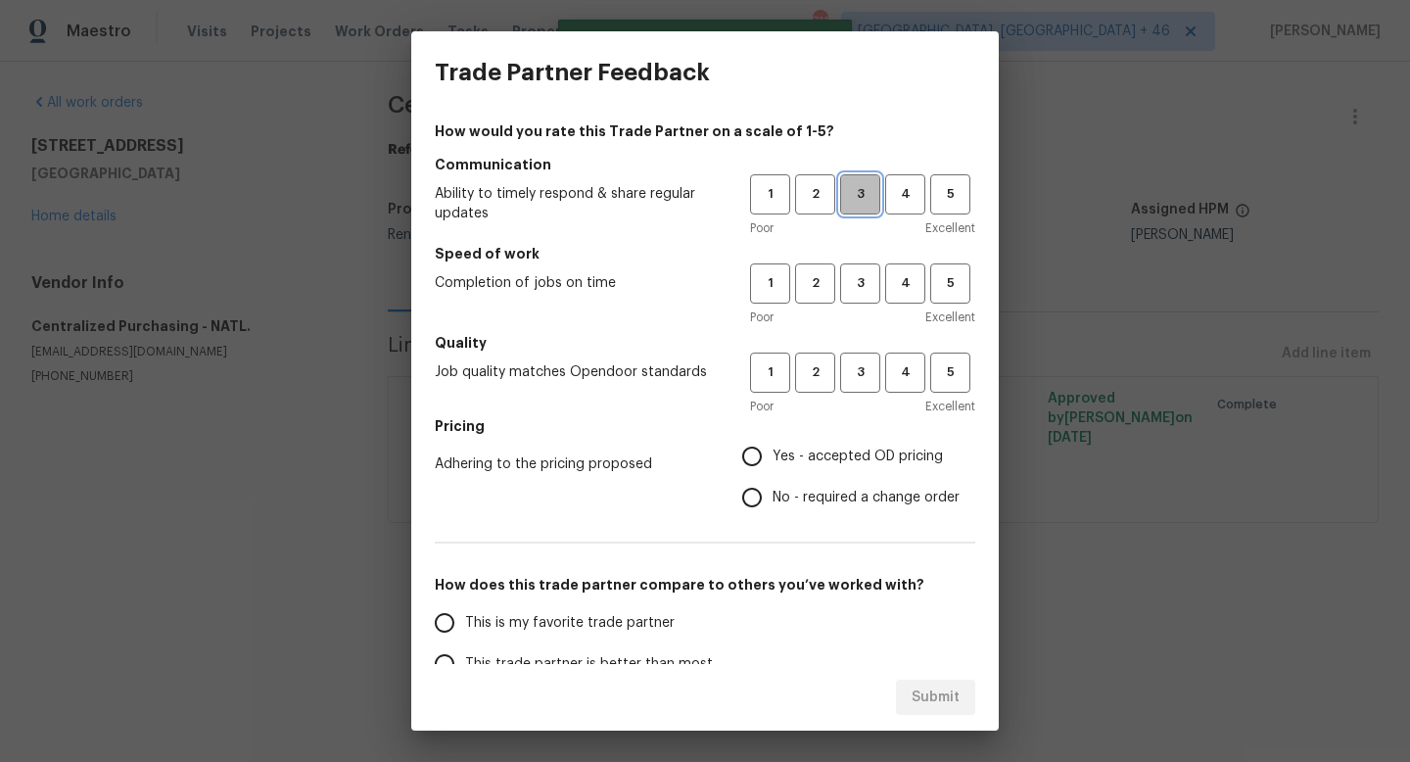
click at [847, 205] on span "3" at bounding box center [860, 194] width 36 height 23
click at [857, 288] on span "3" at bounding box center [860, 283] width 36 height 23
click at [855, 361] on span "3" at bounding box center [860, 372] width 36 height 23
click at [839, 448] on span "Yes - accepted OD pricing" at bounding box center [857, 456] width 170 height 21
click at [772, 448] on input "Yes - accepted OD pricing" at bounding box center [751, 456] width 41 height 41
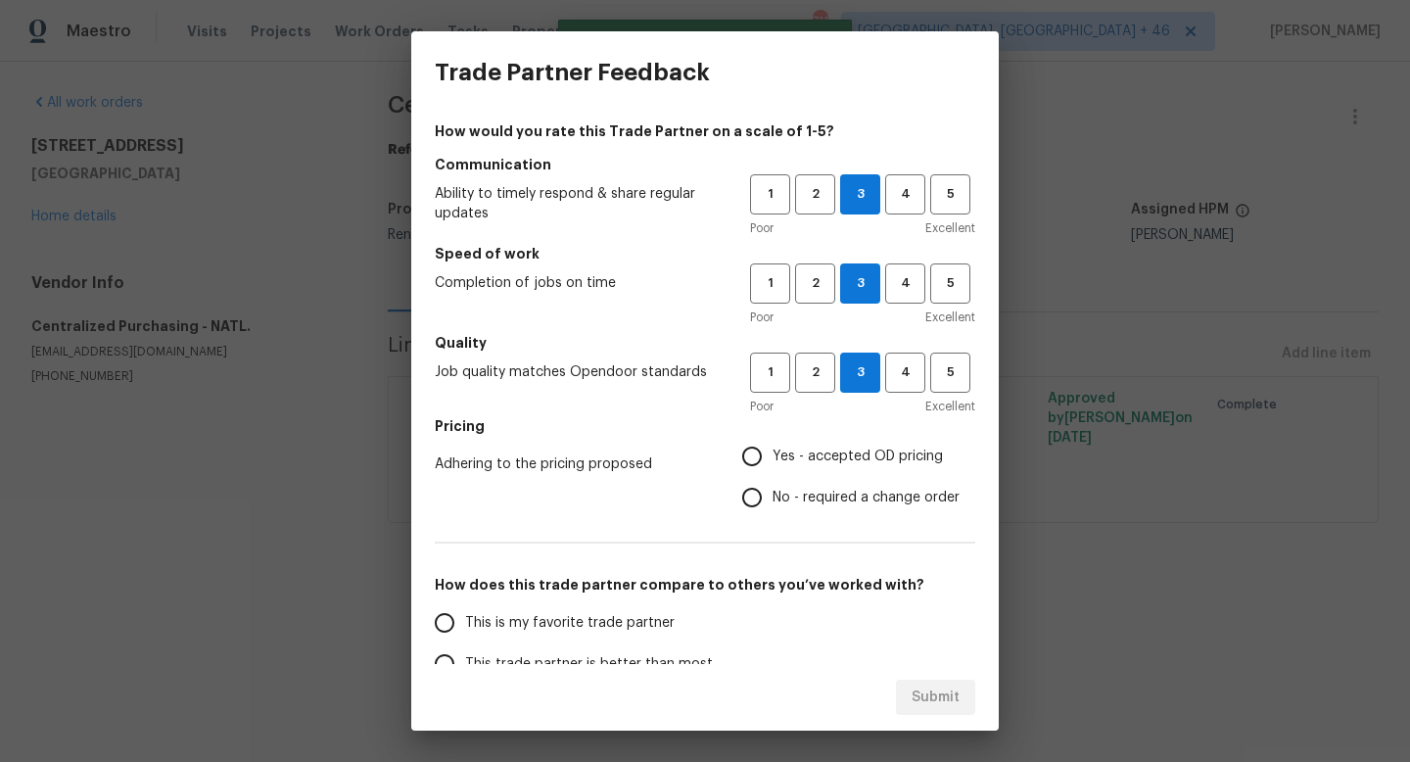
radio input "true"
click at [596, 623] on span "This is my favorite trade partner" at bounding box center [569, 623] width 209 height 21
click at [465, 623] on input "This is my favorite trade partner" at bounding box center [444, 622] width 41 height 41
click at [918, 685] on span "Submit" at bounding box center [935, 697] width 48 height 24
radio input "true"
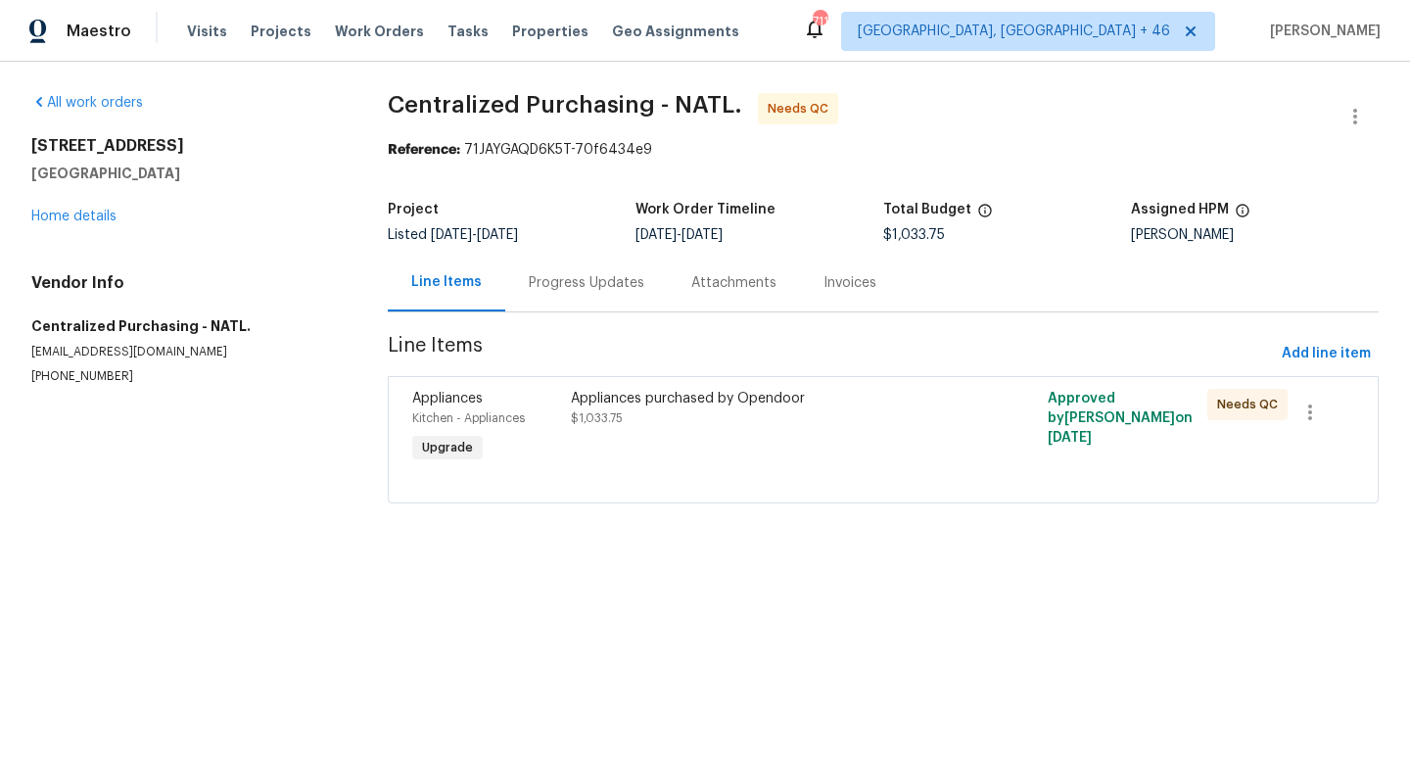
click at [623, 386] on div "Appliances purchased by Opendoor $1,033.75" at bounding box center [763, 428] width 397 height 90
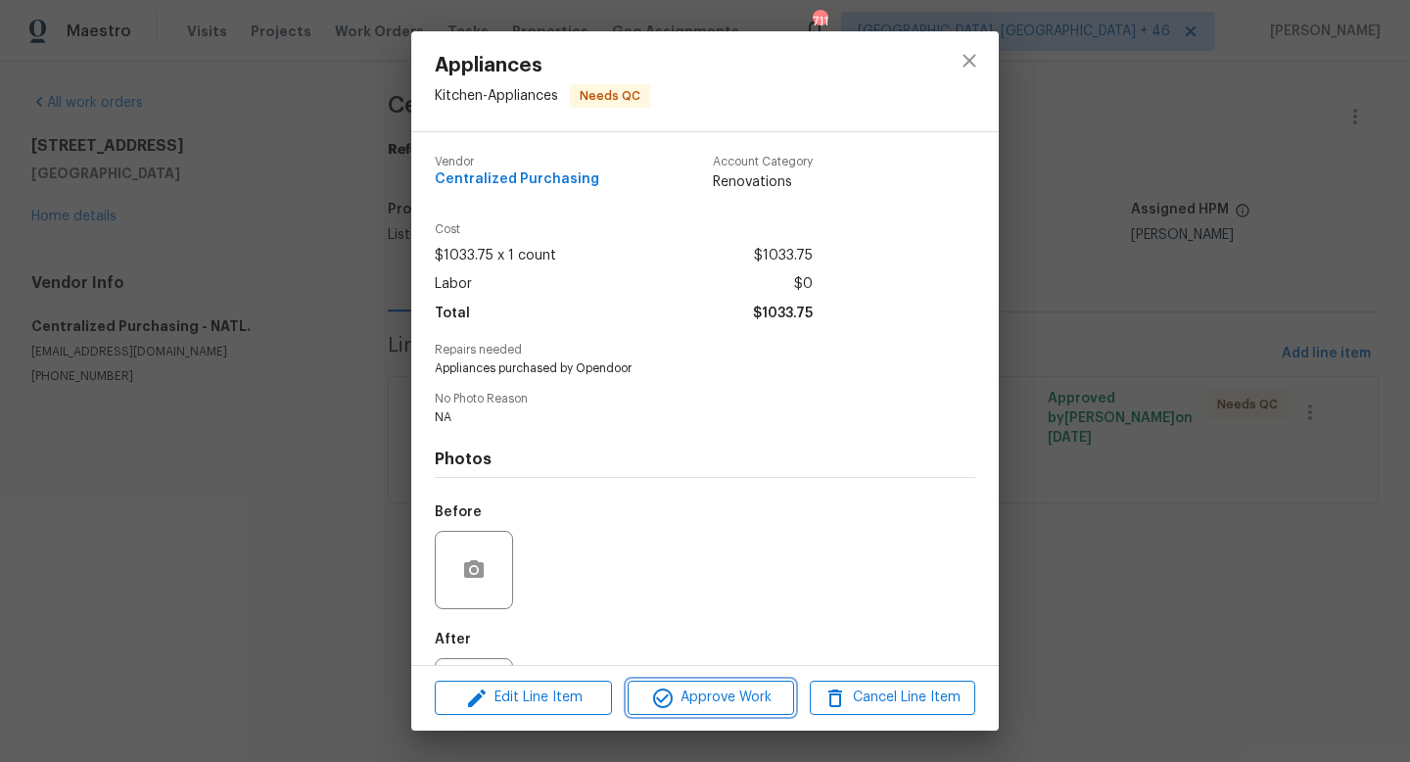
click at [710, 712] on button "Approve Work" at bounding box center [709, 697] width 165 height 34
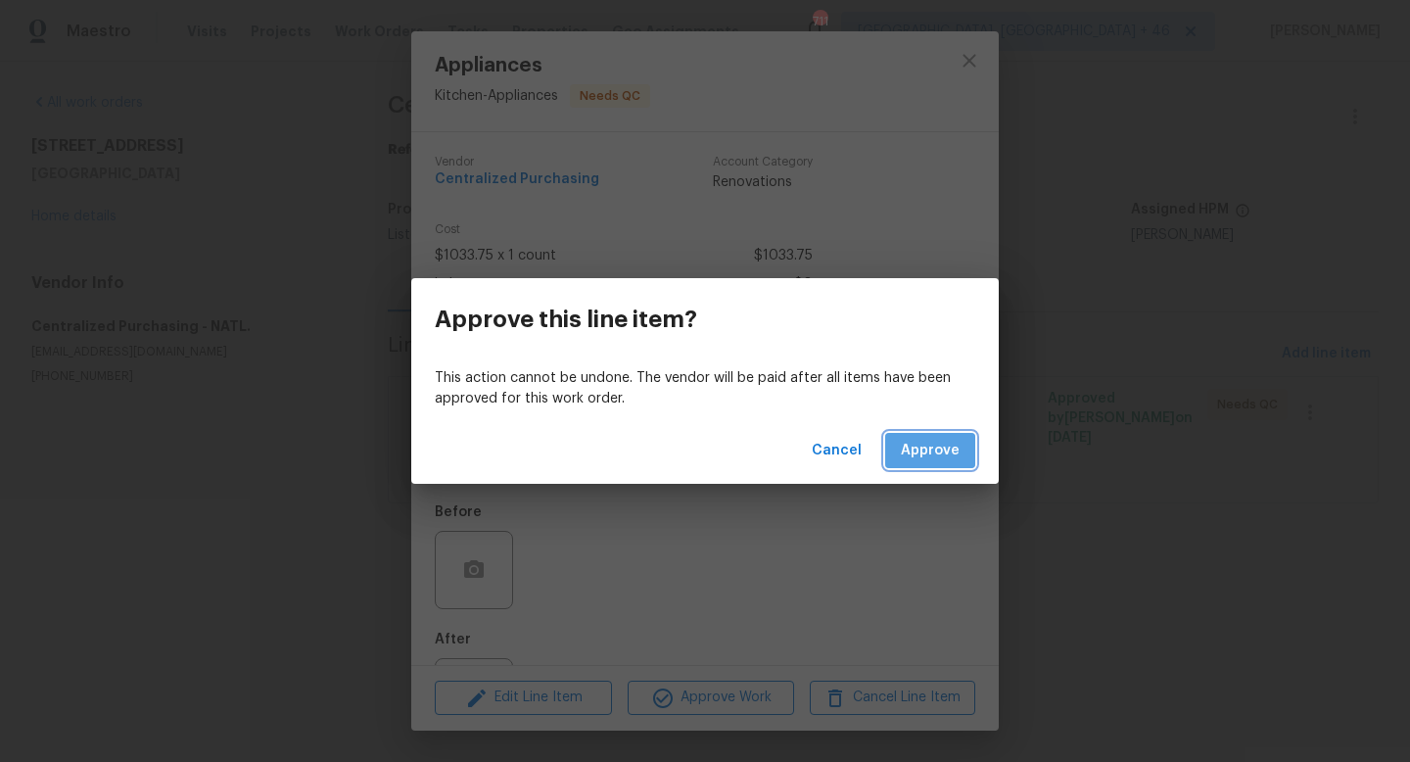
click at [931, 452] on span "Approve" at bounding box center [930, 451] width 59 height 24
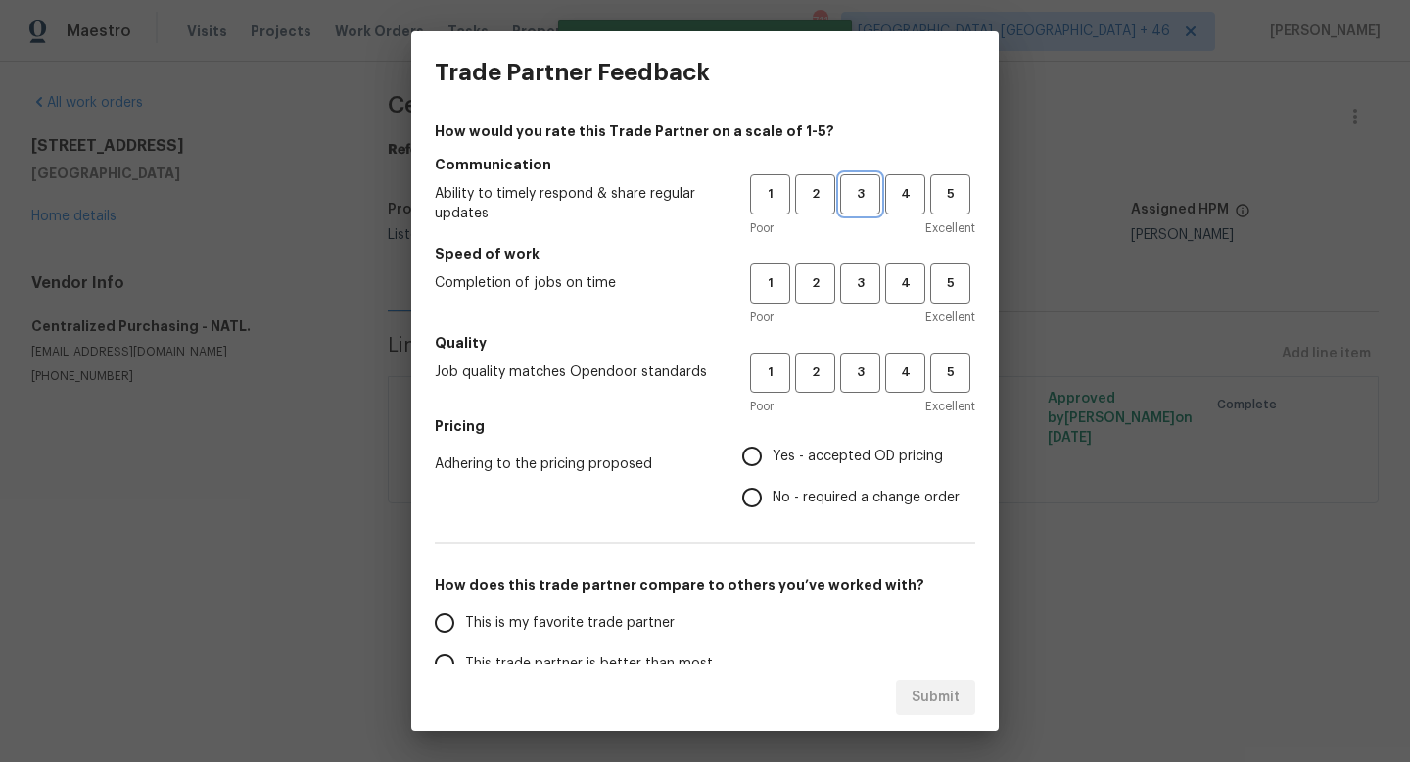
drag, startPoint x: 855, startPoint y: 194, endPoint x: 845, endPoint y: 260, distance: 67.3
click at [855, 195] on span "3" at bounding box center [860, 194] width 36 height 23
click at [857, 288] on span "3" at bounding box center [860, 283] width 36 height 23
click at [872, 350] on h5 "Quality" at bounding box center [705, 343] width 540 height 20
click at [859, 368] on span "3" at bounding box center [860, 372] width 36 height 23
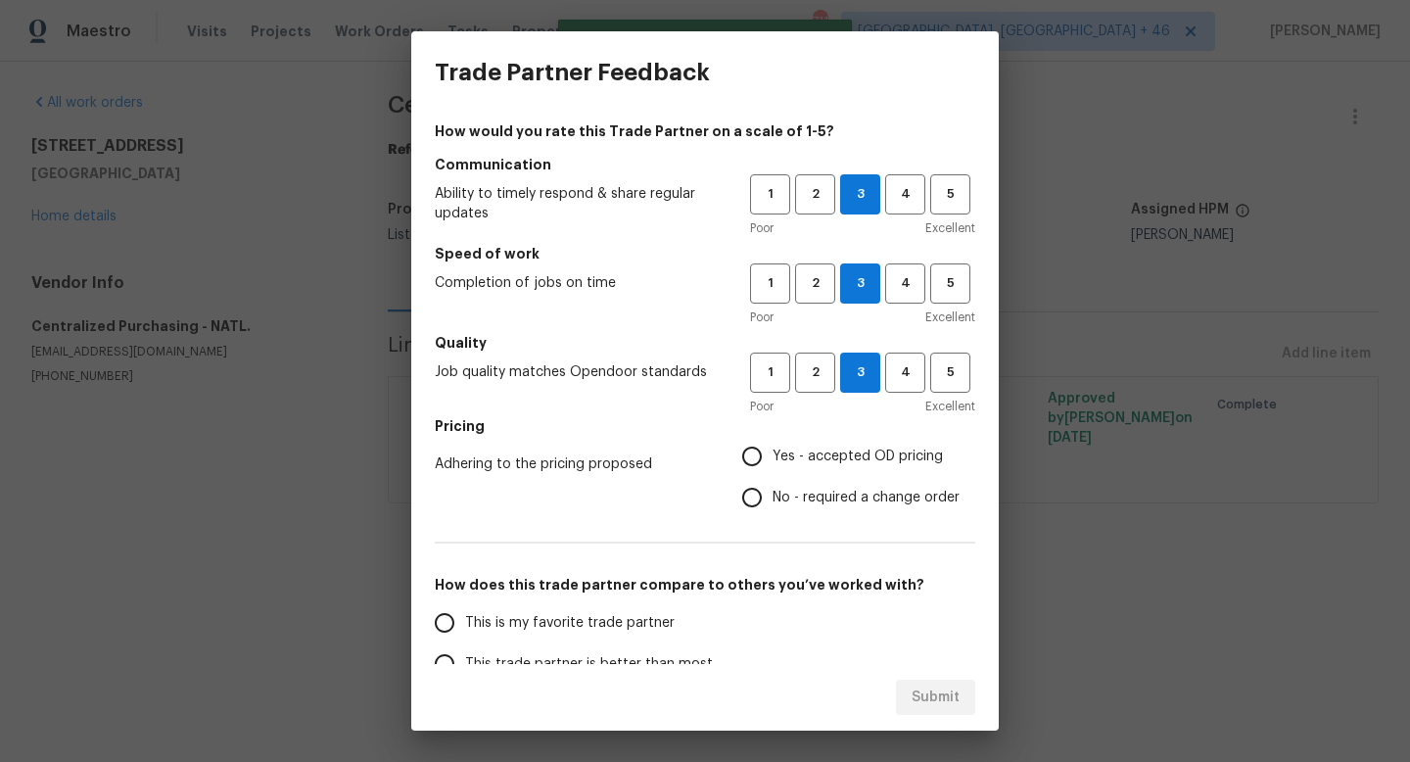
click at [823, 471] on label "Yes - accepted OD pricing" at bounding box center [845, 456] width 228 height 41
click at [772, 471] on input "Yes - accepted OD pricing" at bounding box center [751, 456] width 41 height 41
radio input "true"
click at [634, 625] on span "This is my favorite trade partner" at bounding box center [569, 623] width 209 height 21
click at [465, 625] on input "This is my favorite trade partner" at bounding box center [444, 622] width 41 height 41
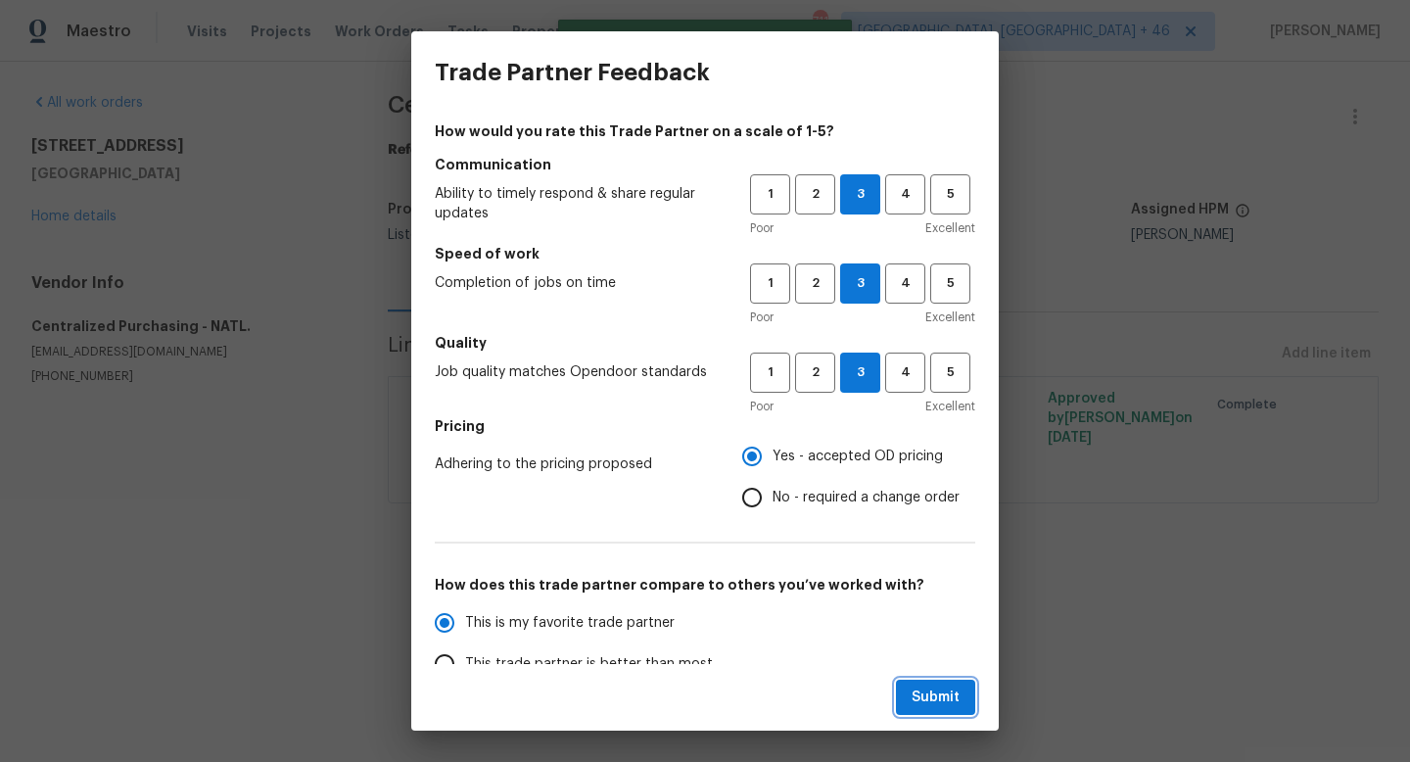
click at [923, 702] on span "Submit" at bounding box center [935, 697] width 48 height 24
radio input "true"
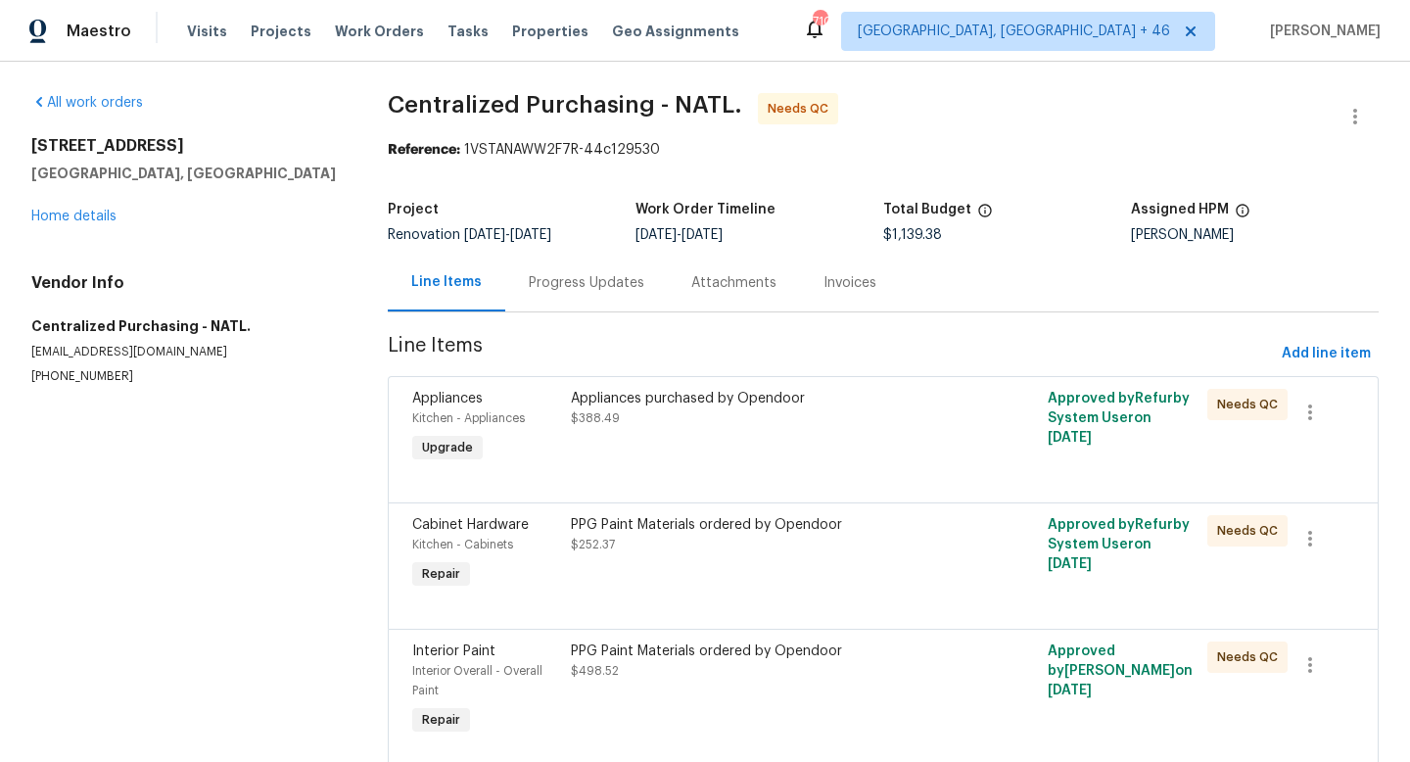
click at [691, 421] on div "Appliances purchased by Opendoor $388.49" at bounding box center [764, 408] width 386 height 39
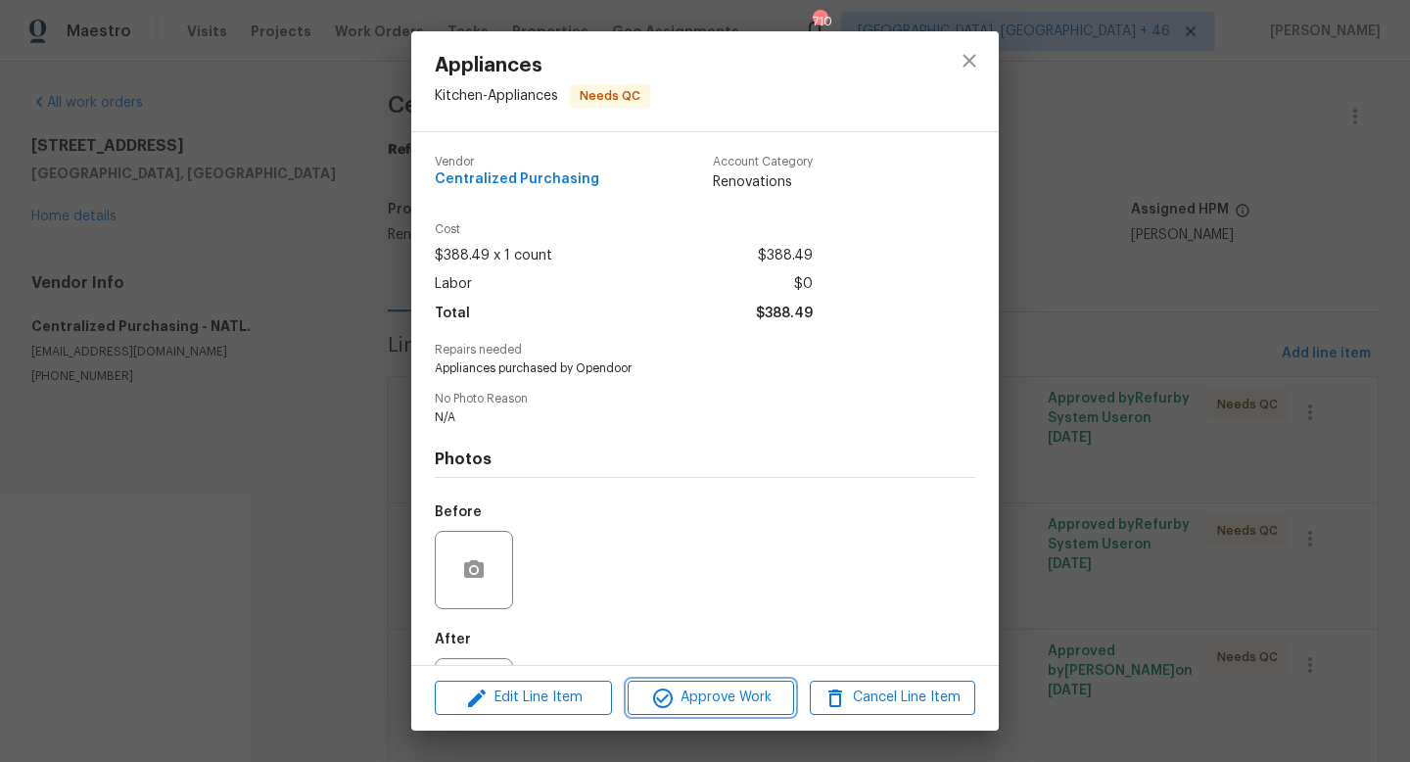
click at [684, 695] on span "Approve Work" at bounding box center [710, 697] width 154 height 24
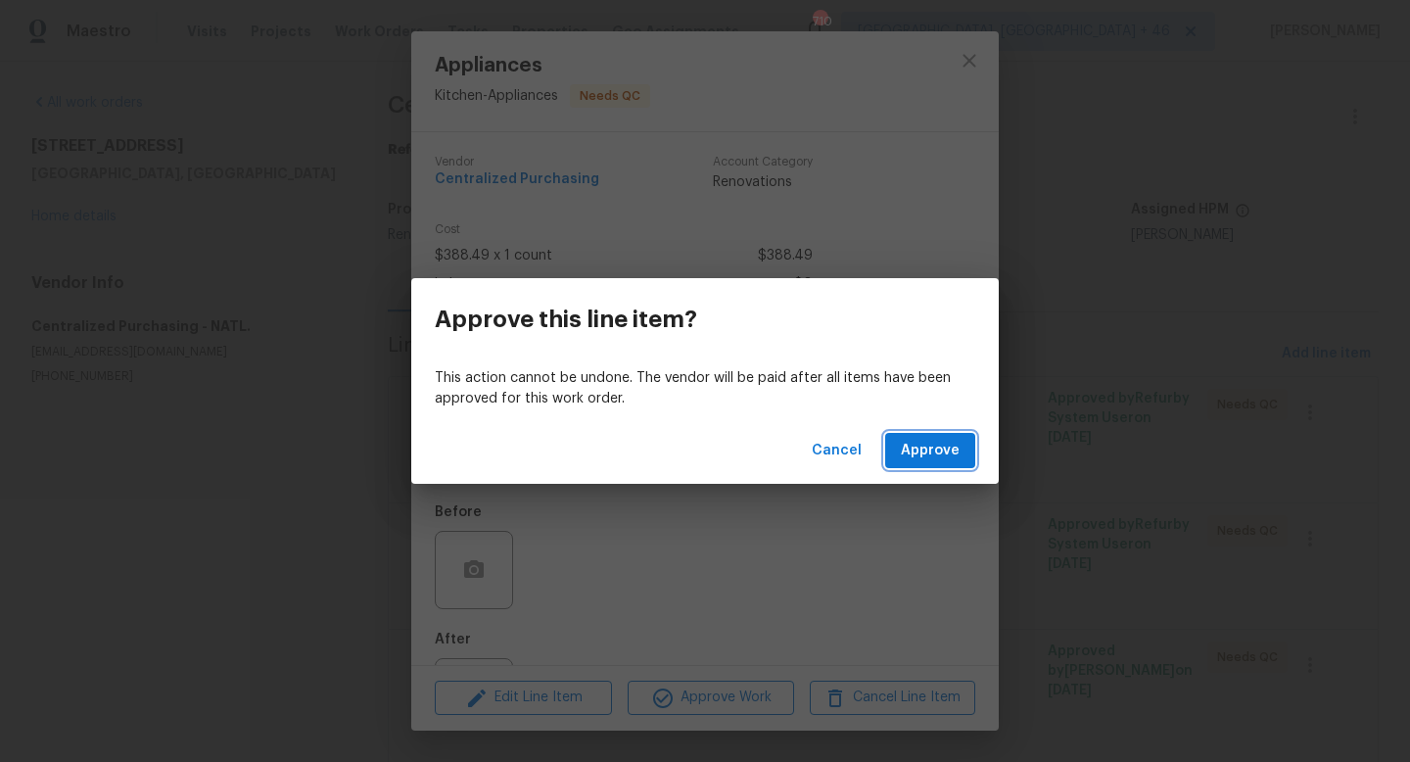
click at [905, 450] on span "Approve" at bounding box center [930, 451] width 59 height 24
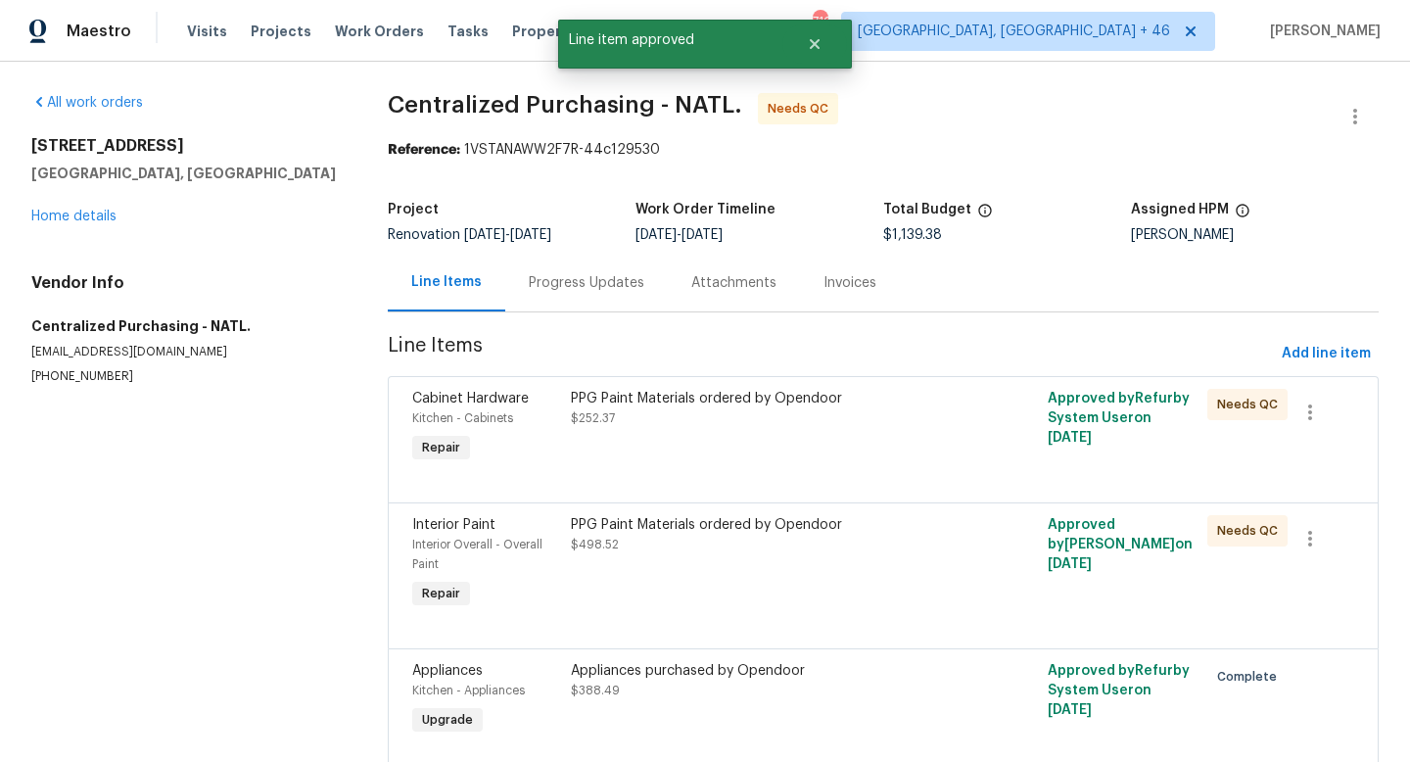
click at [749, 432] on div "PPG Paint Materials ordered by Opendoor $252.37" at bounding box center [763, 428] width 397 height 90
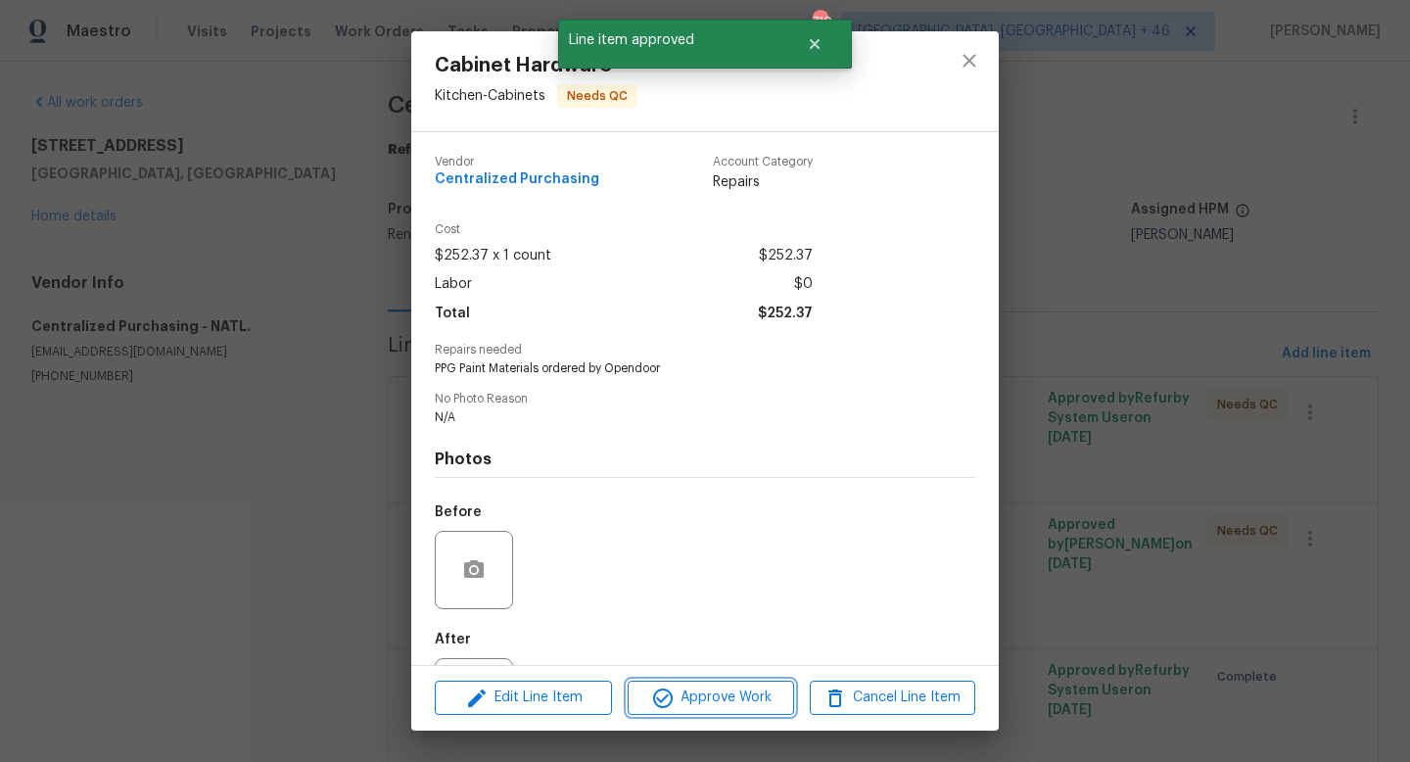
click at [724, 690] on span "Approve Work" at bounding box center [710, 697] width 154 height 24
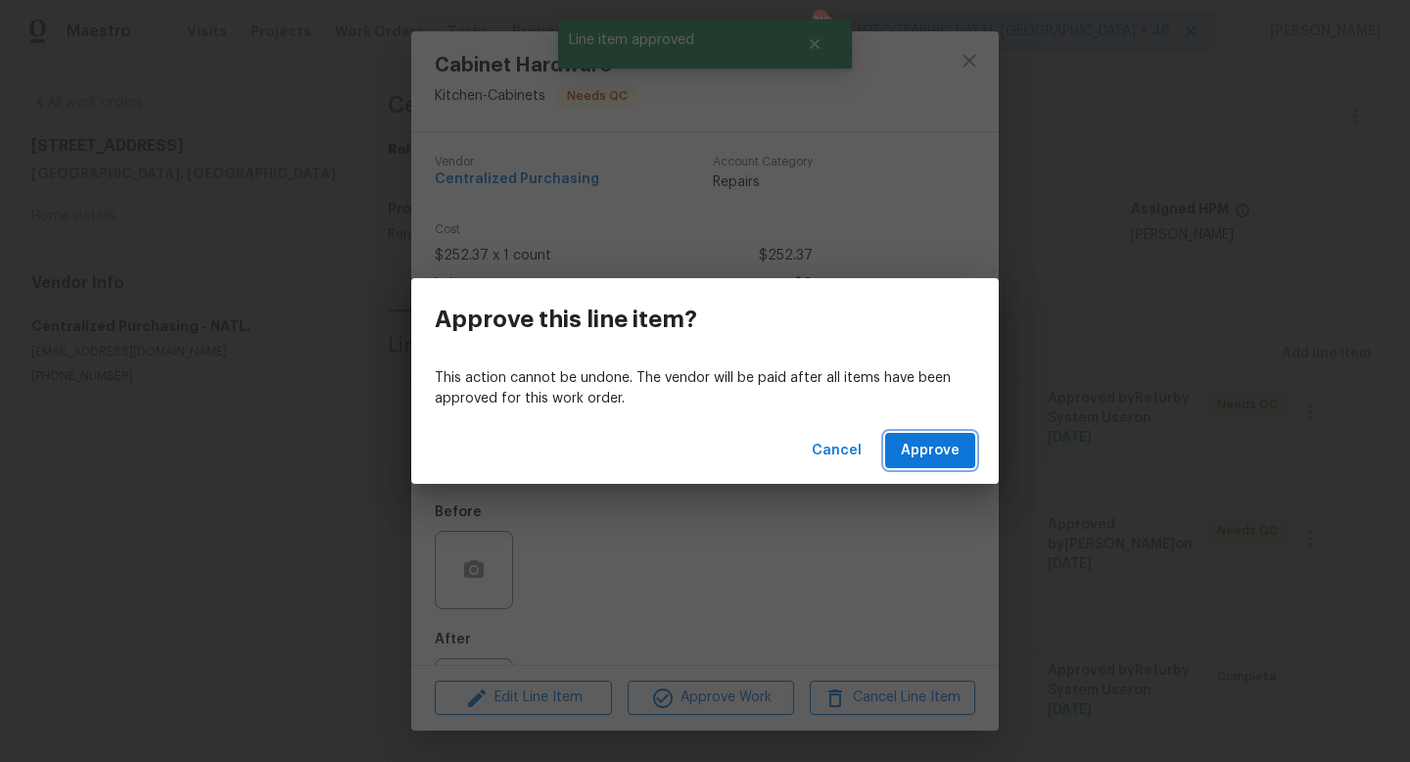
click at [929, 453] on span "Approve" at bounding box center [930, 451] width 59 height 24
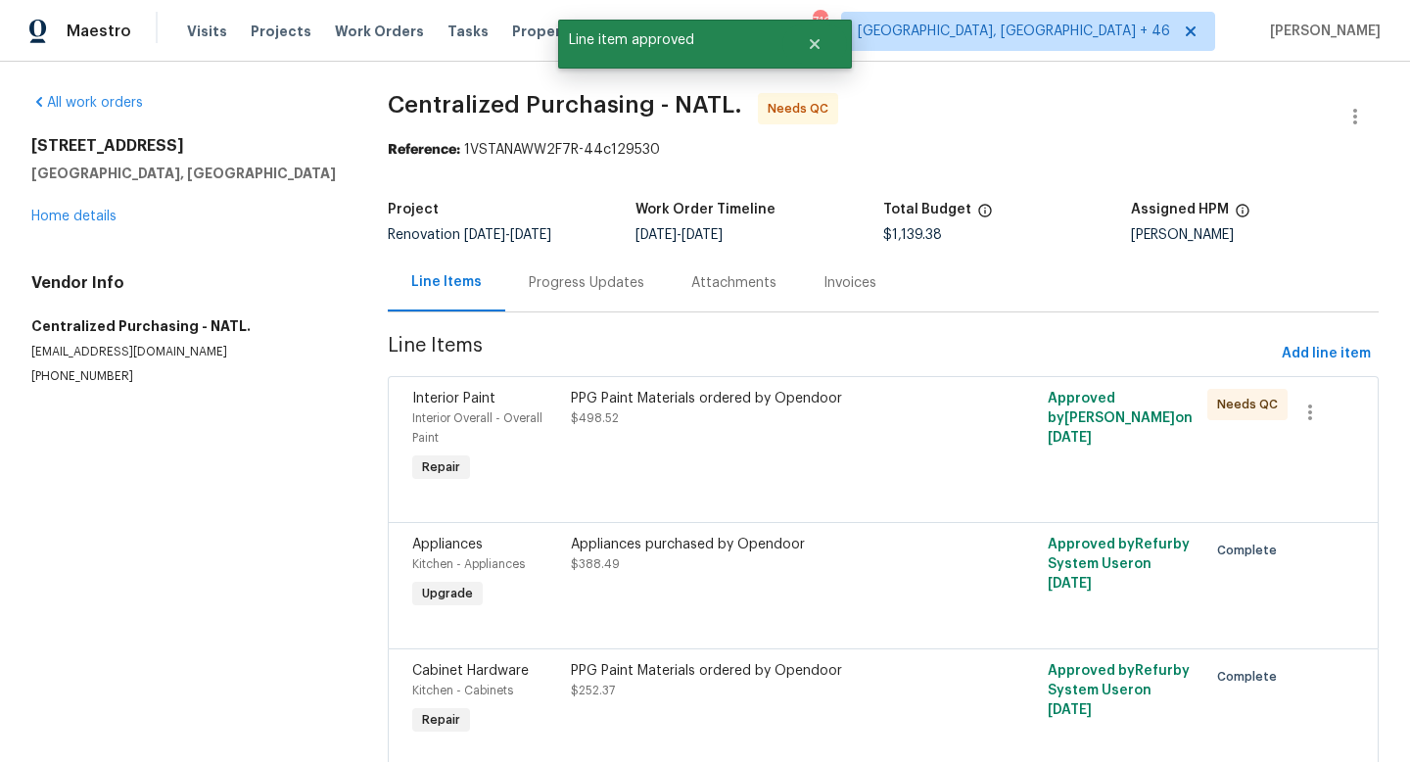
click at [743, 413] on div "PPG Paint Materials ordered by Opendoor $498.52" at bounding box center [764, 408] width 386 height 39
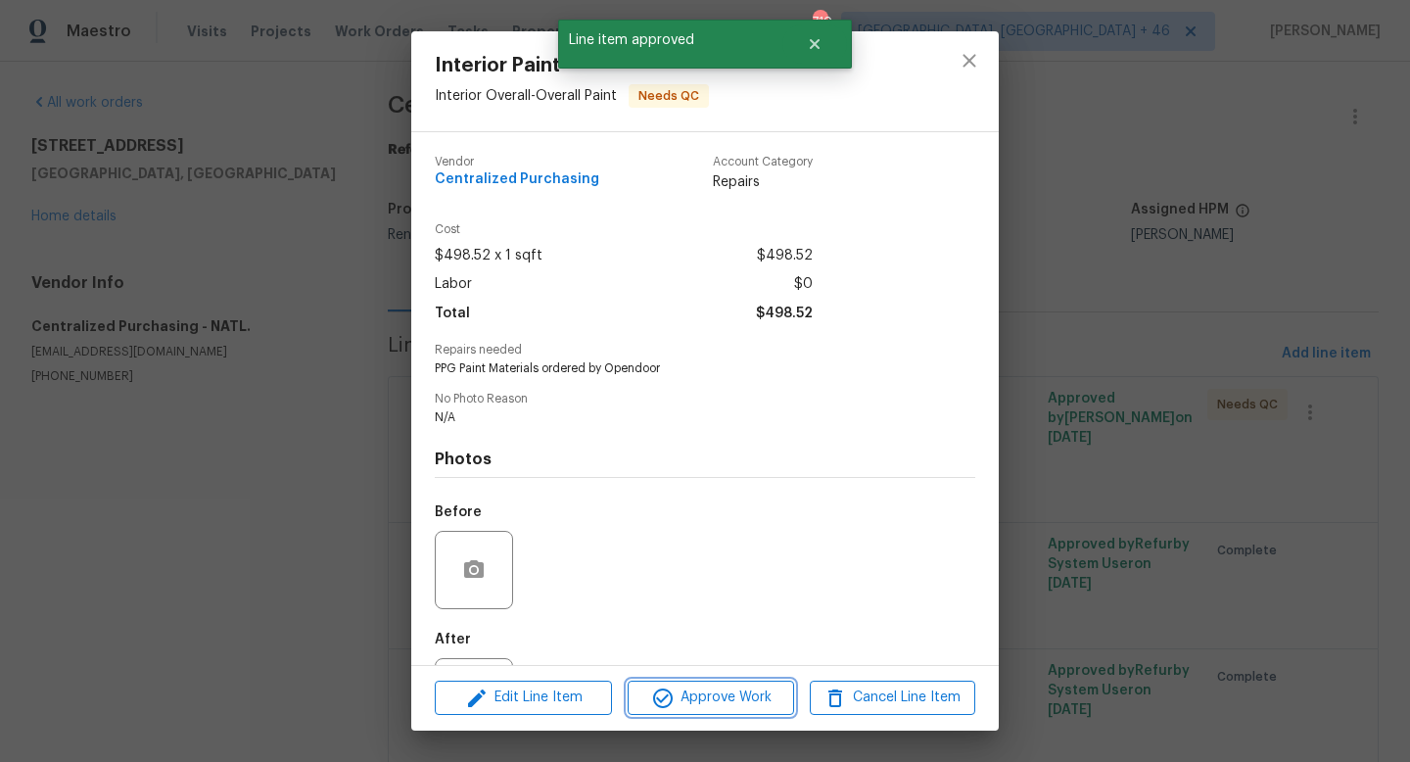
click at [694, 705] on span "Approve Work" at bounding box center [710, 697] width 154 height 24
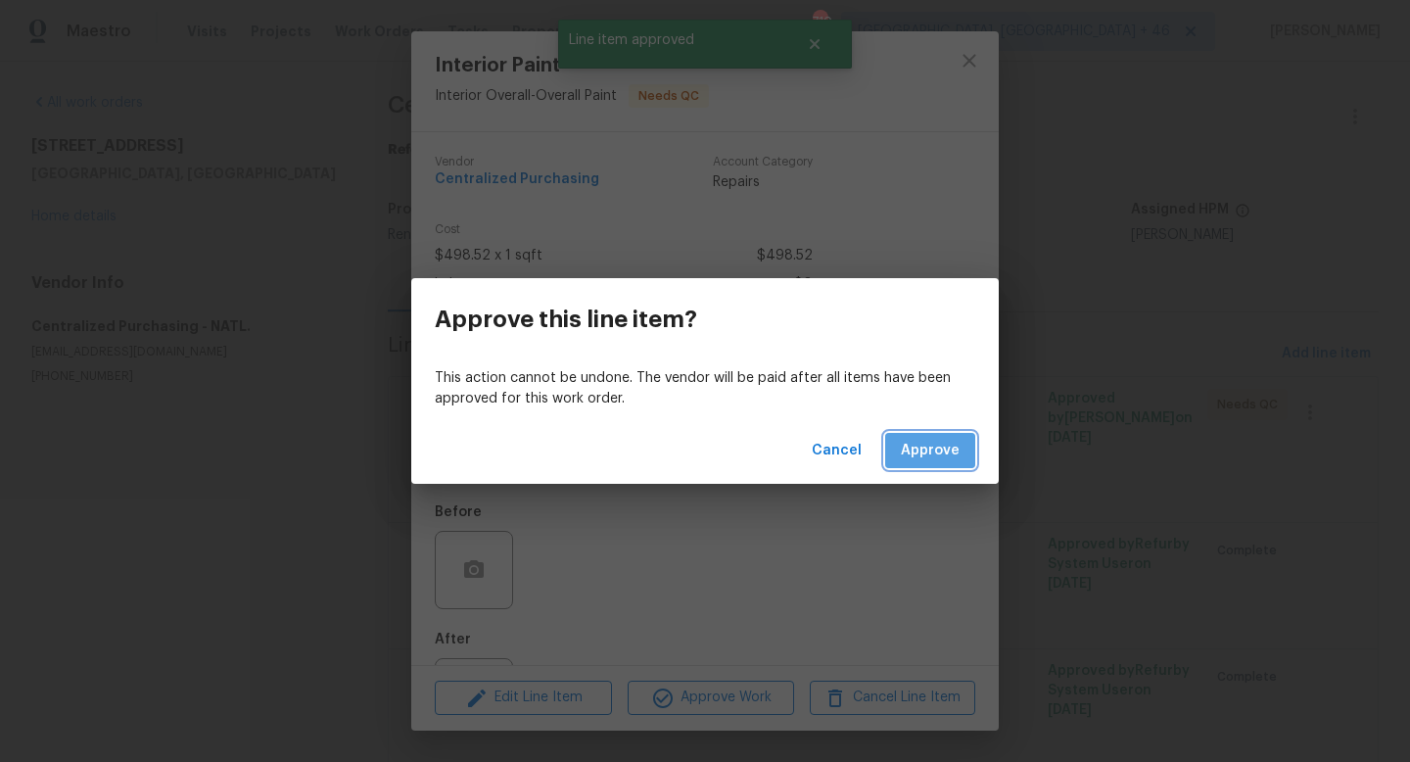
click at [927, 439] on span "Approve" at bounding box center [930, 451] width 59 height 24
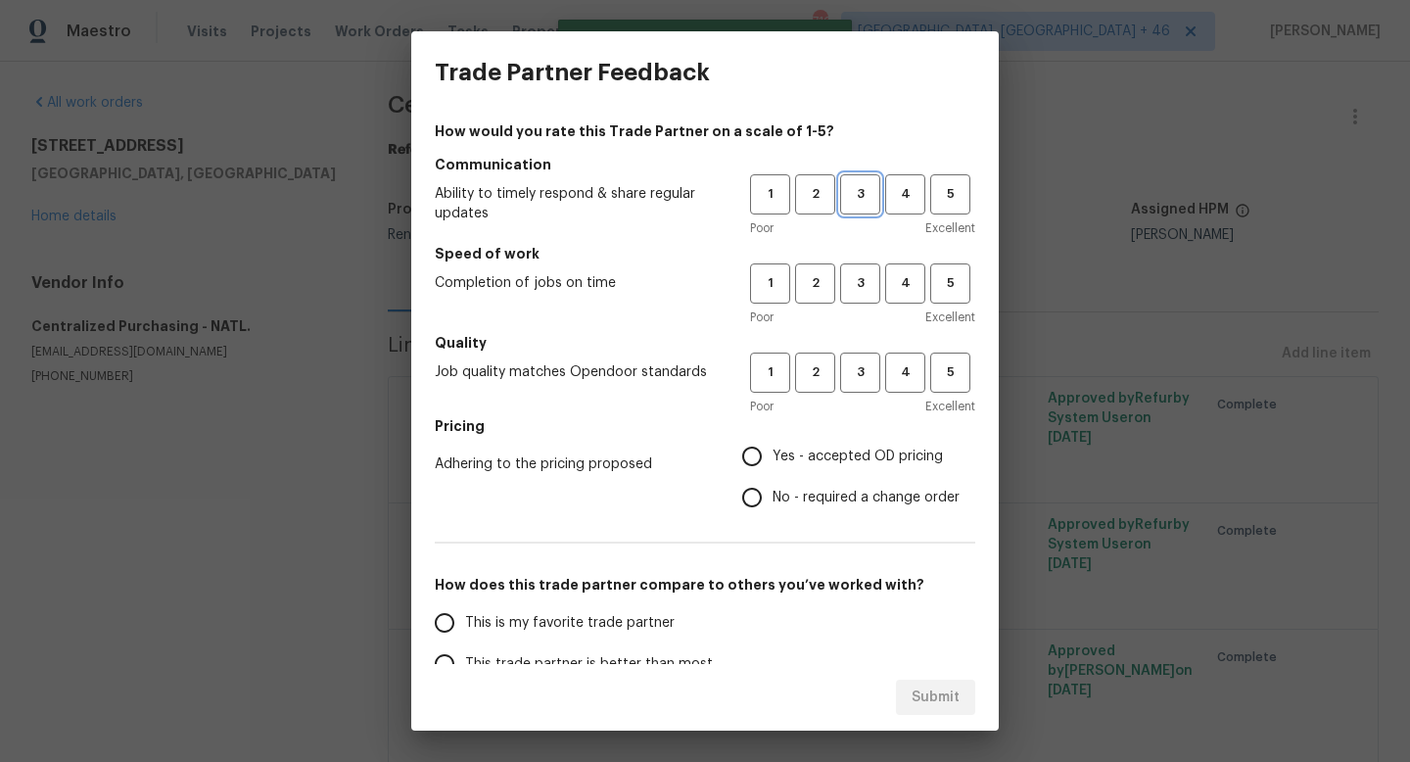
click at [857, 203] on span "3" at bounding box center [860, 194] width 36 height 23
click at [857, 303] on div "1 2 3 4 5 Poor Excellent" at bounding box center [862, 295] width 225 height 64
click at [857, 294] on span "3" at bounding box center [860, 283] width 36 height 23
click at [855, 376] on span "3" at bounding box center [860, 372] width 36 height 23
click at [828, 451] on span "Yes - accepted OD pricing" at bounding box center [857, 456] width 170 height 21
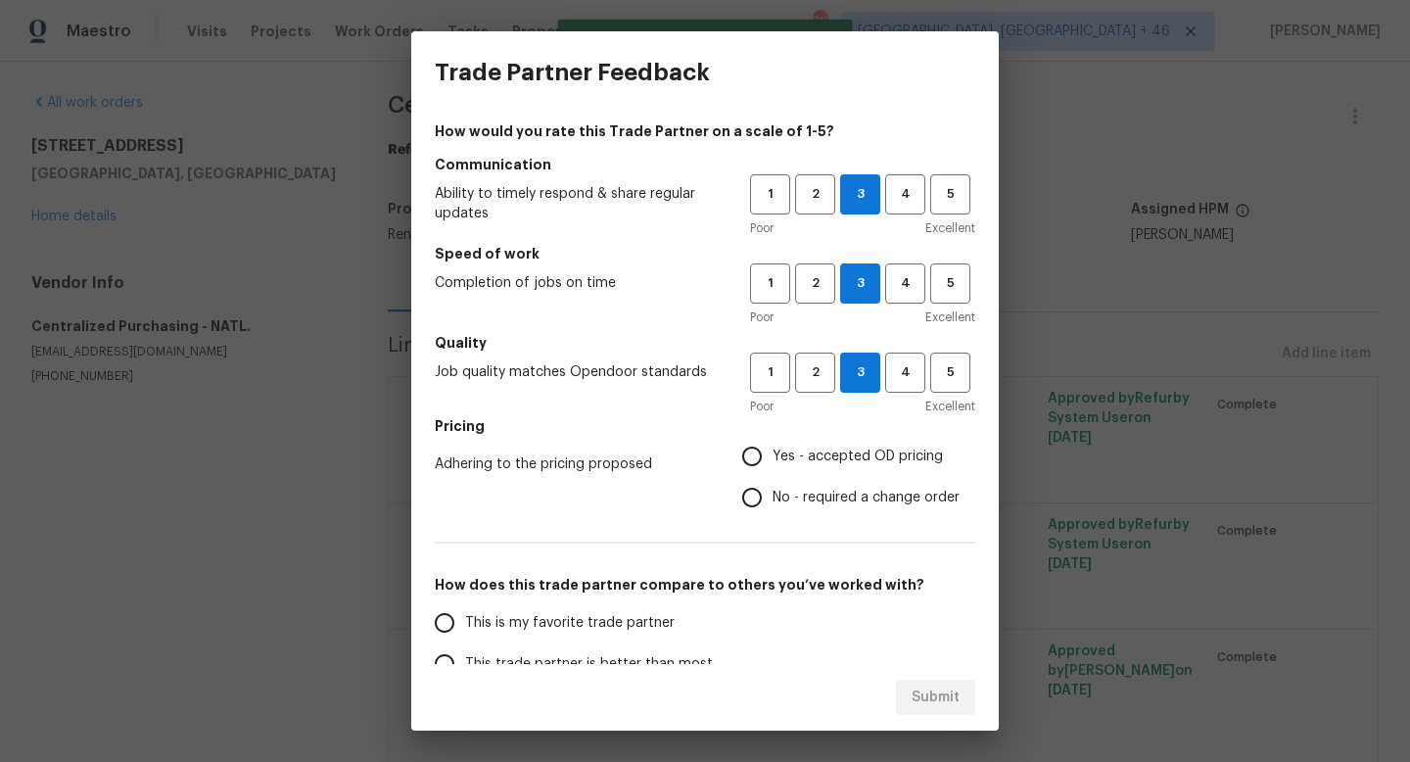
click at [772, 451] on input "Yes - accepted OD pricing" at bounding box center [751, 456] width 41 height 41
radio input "true"
click at [620, 636] on label "This is my favorite trade partner" at bounding box center [578, 622] width 309 height 41
click at [465, 636] on input "This is my favorite trade partner" at bounding box center [444, 622] width 41 height 41
click at [938, 691] on span "Submit" at bounding box center [935, 697] width 48 height 24
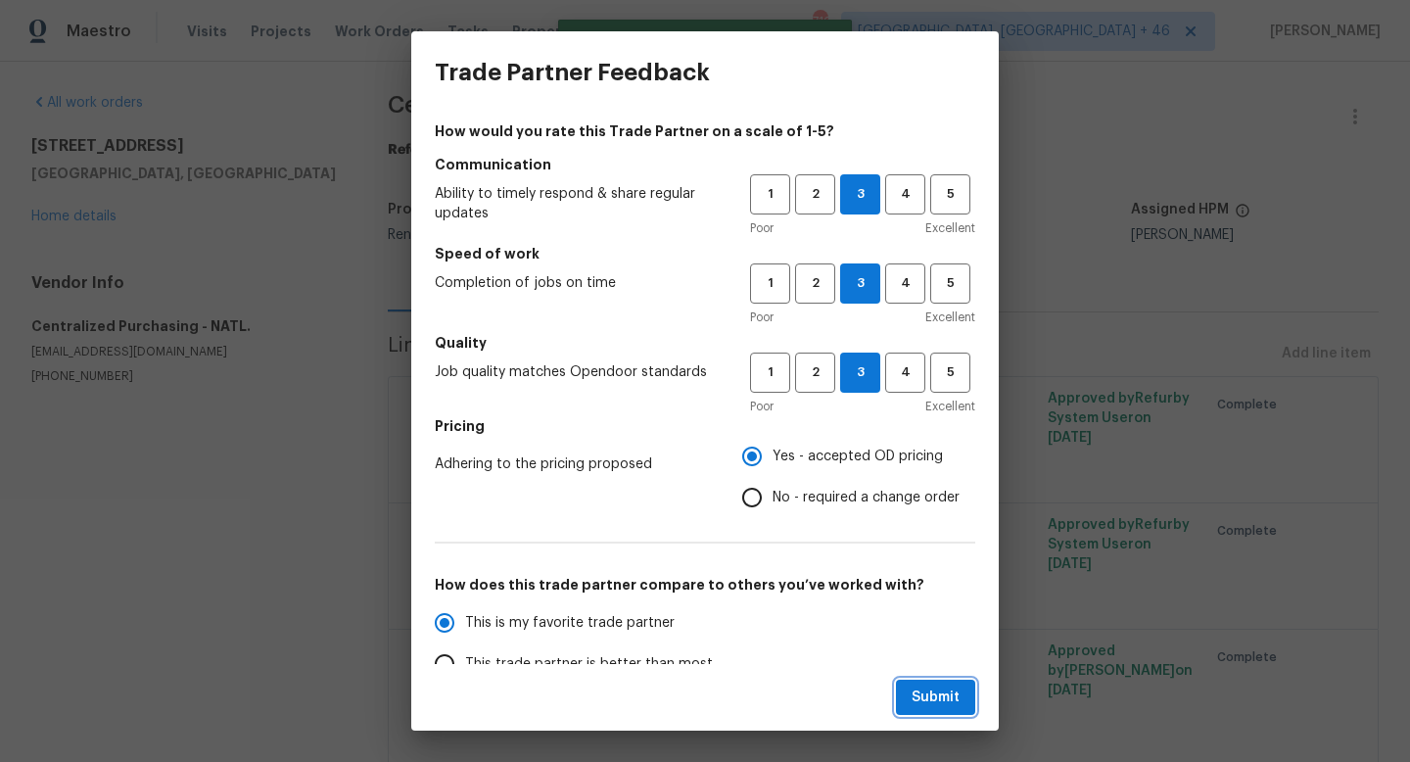
radio input "true"
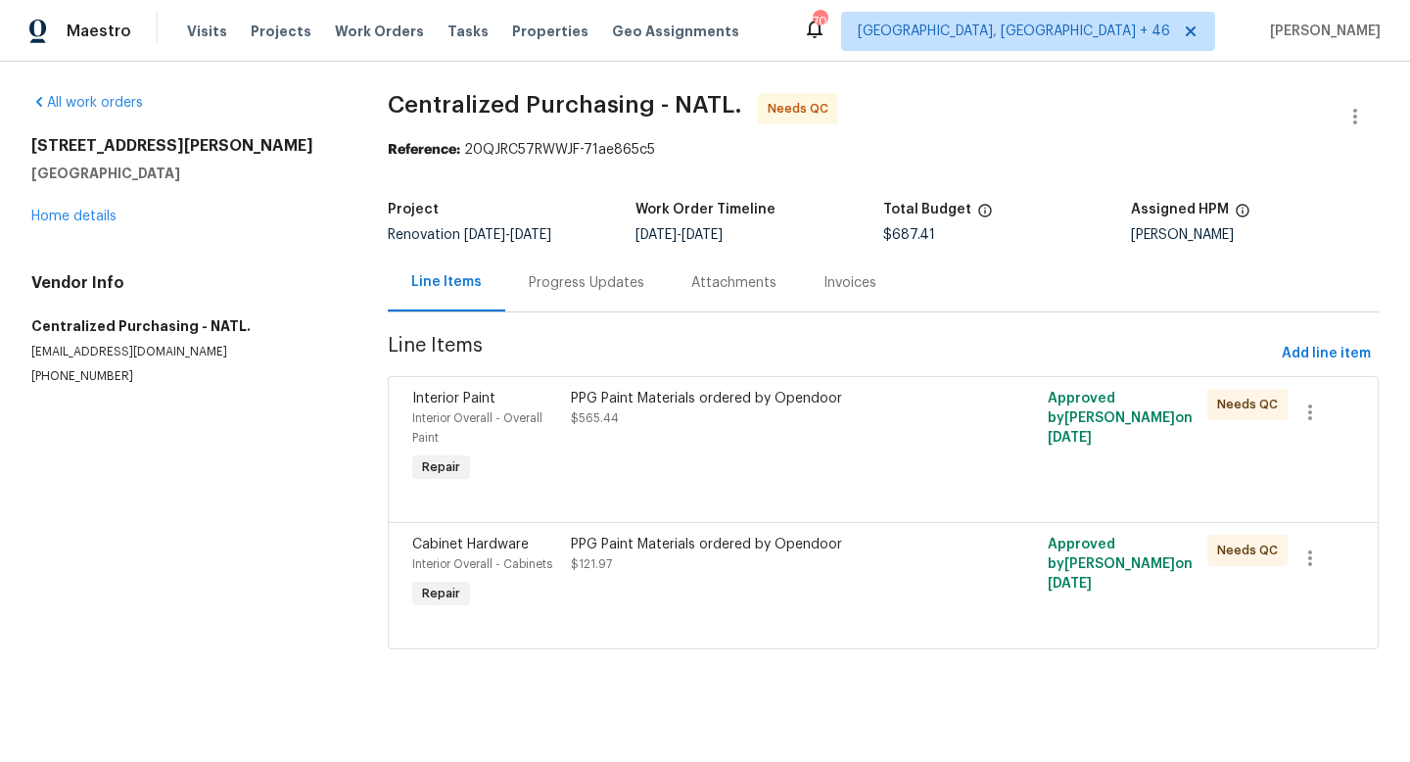
click at [660, 459] on div "PPG Paint Materials ordered by Opendoor $565.44" at bounding box center [763, 438] width 397 height 110
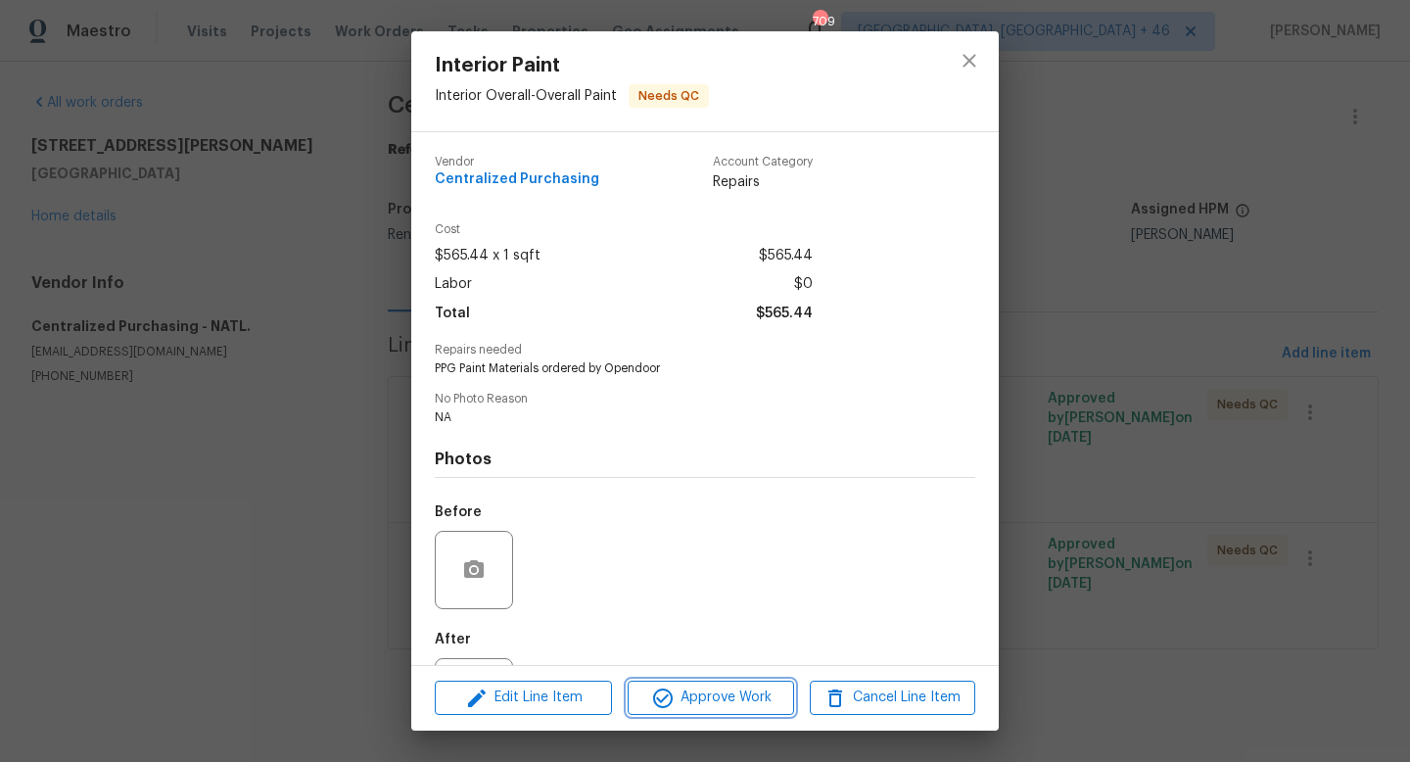
click at [678, 697] on span "Approve Work" at bounding box center [710, 697] width 154 height 24
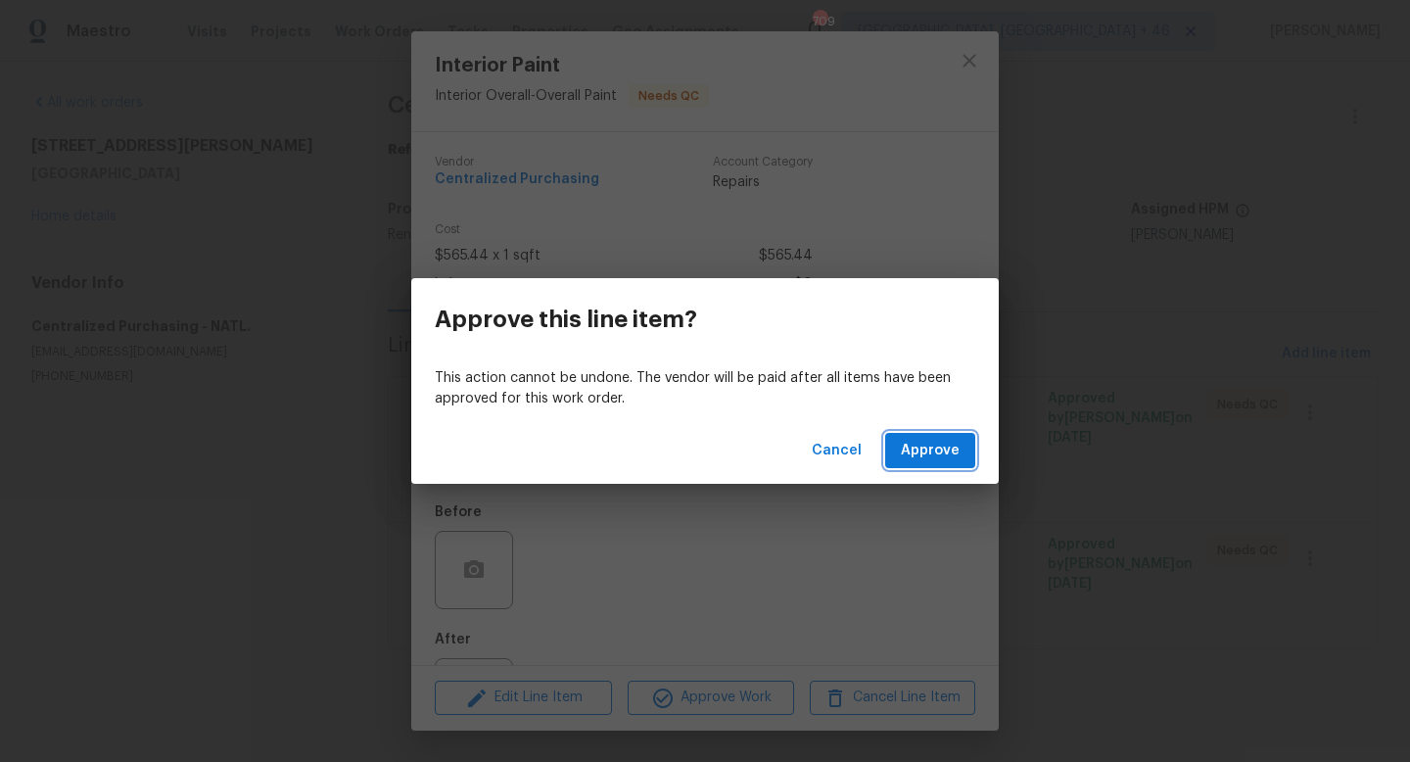
click at [932, 444] on span "Approve" at bounding box center [930, 451] width 59 height 24
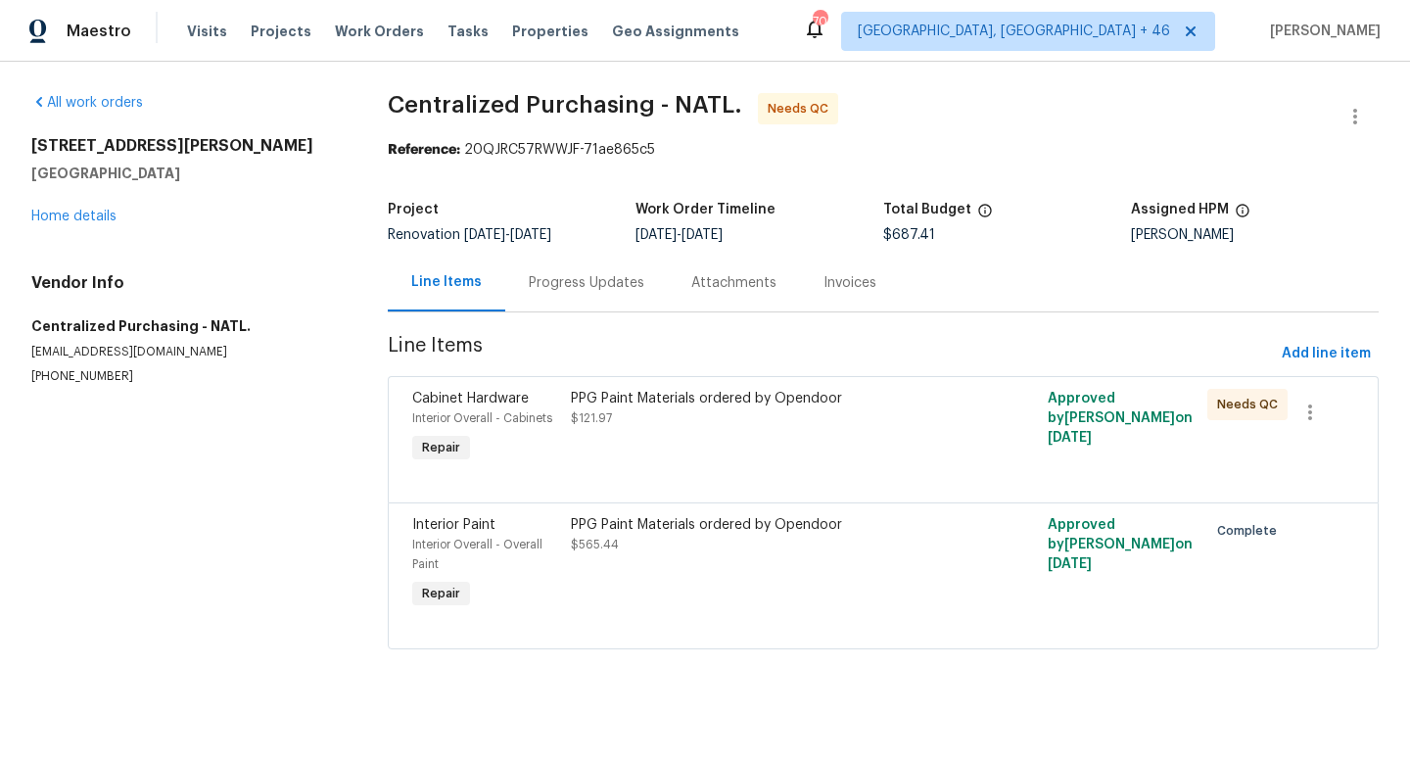
click at [778, 403] on div "PPG Paint Materials ordered by Opendoor" at bounding box center [764, 399] width 386 height 20
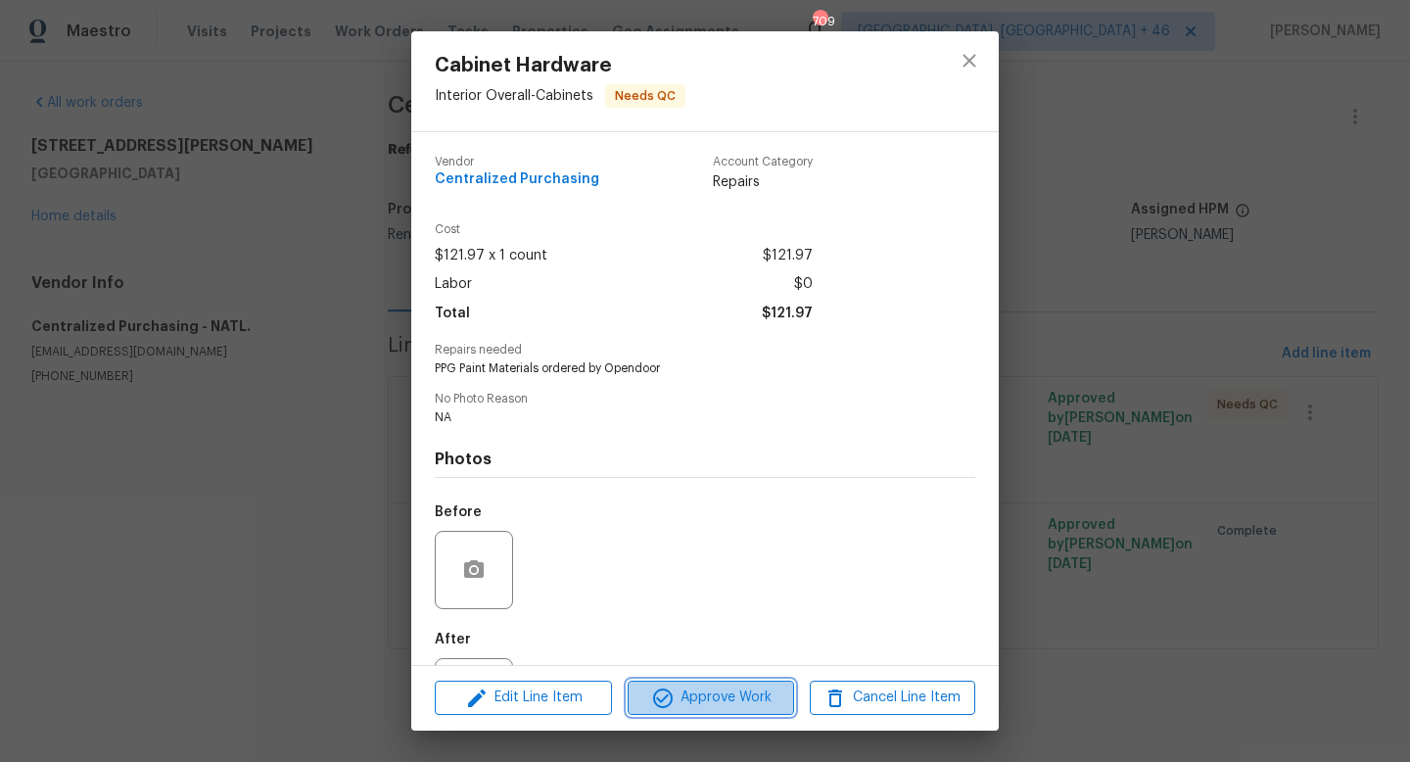
click at [671, 705] on icon "button" at bounding box center [662, 697] width 23 height 23
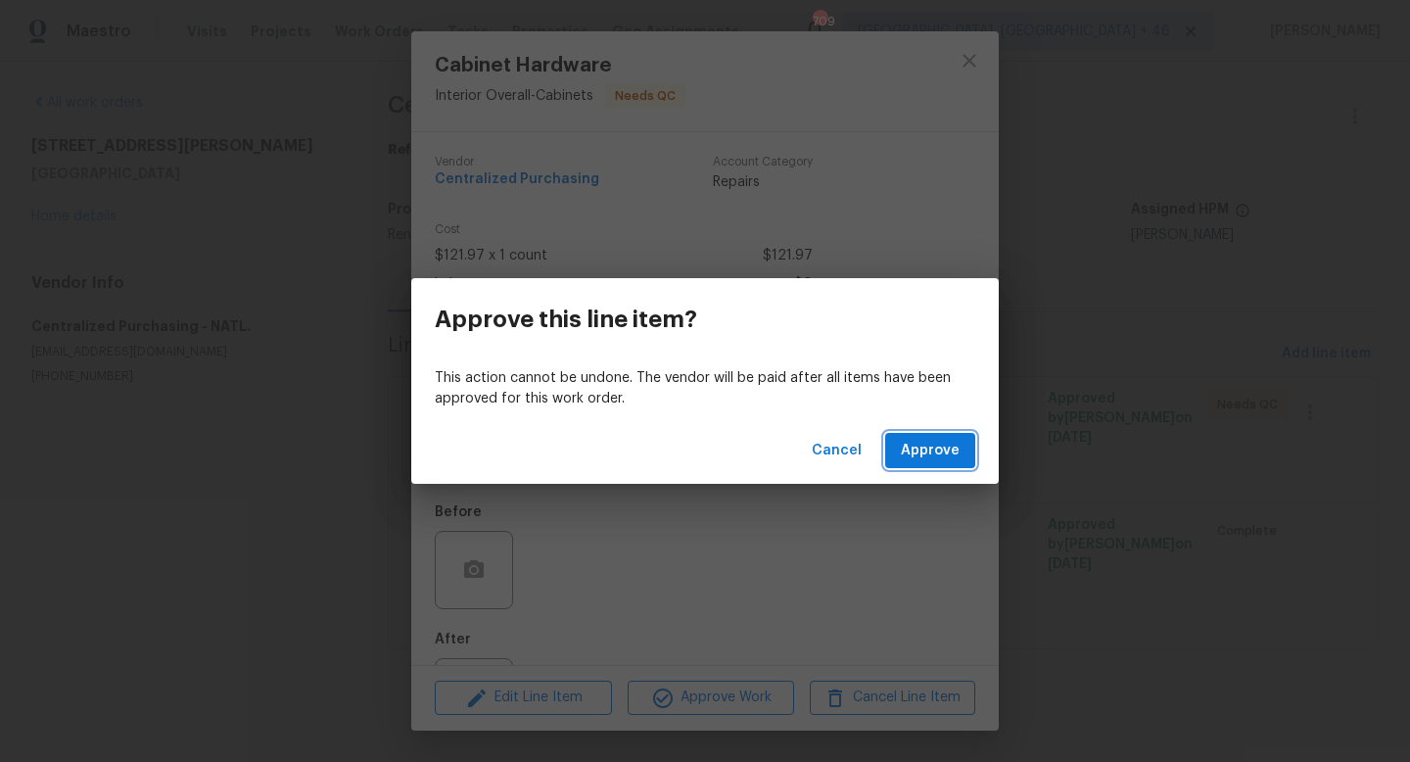
click at [915, 440] on span "Approve" at bounding box center [930, 451] width 59 height 24
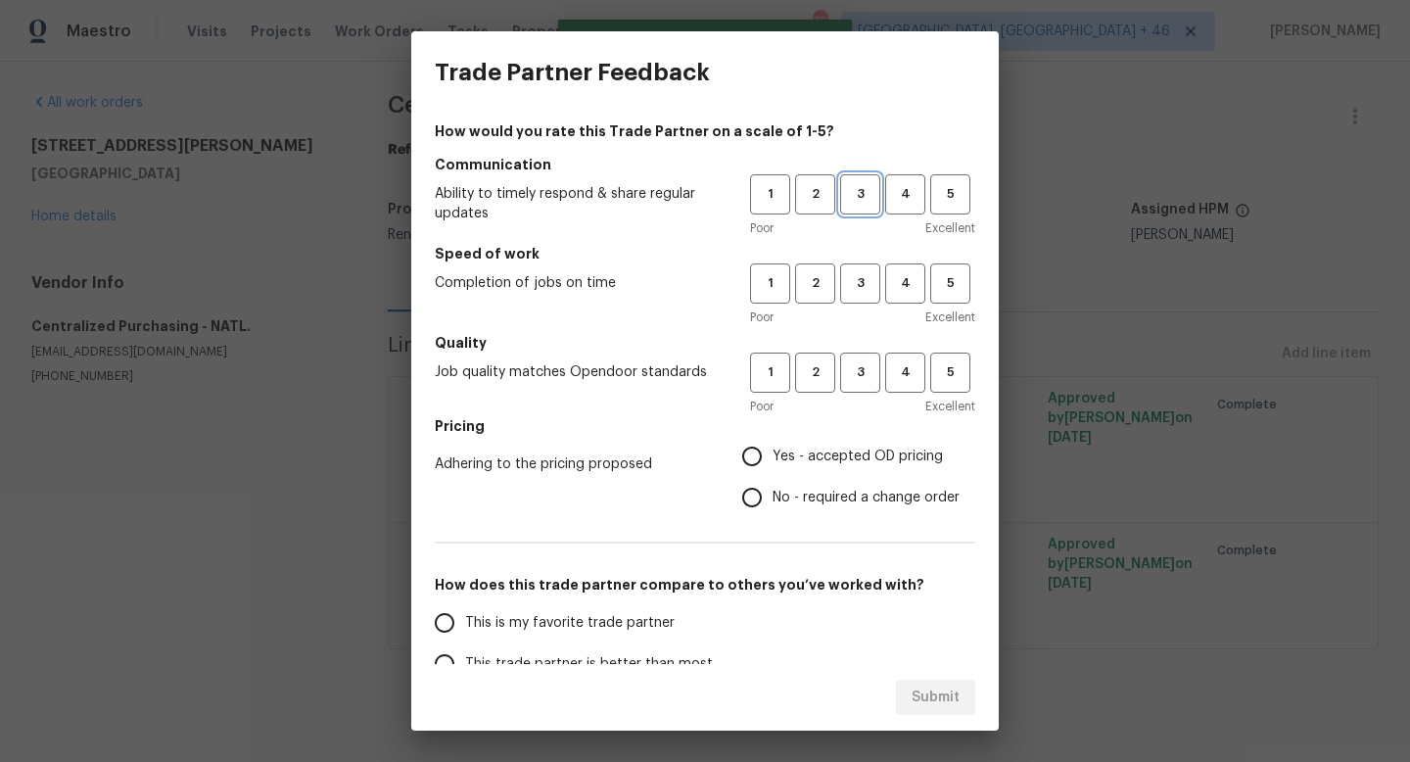
click at [864, 190] on span "3" at bounding box center [860, 194] width 36 height 23
click at [864, 285] on span "3" at bounding box center [860, 283] width 36 height 23
click at [846, 382] on span "3" at bounding box center [860, 372] width 36 height 23
click at [794, 475] on label "Yes - accepted OD pricing" at bounding box center [845, 456] width 228 height 41
click at [772, 475] on input "Yes - accepted OD pricing" at bounding box center [751, 456] width 41 height 41
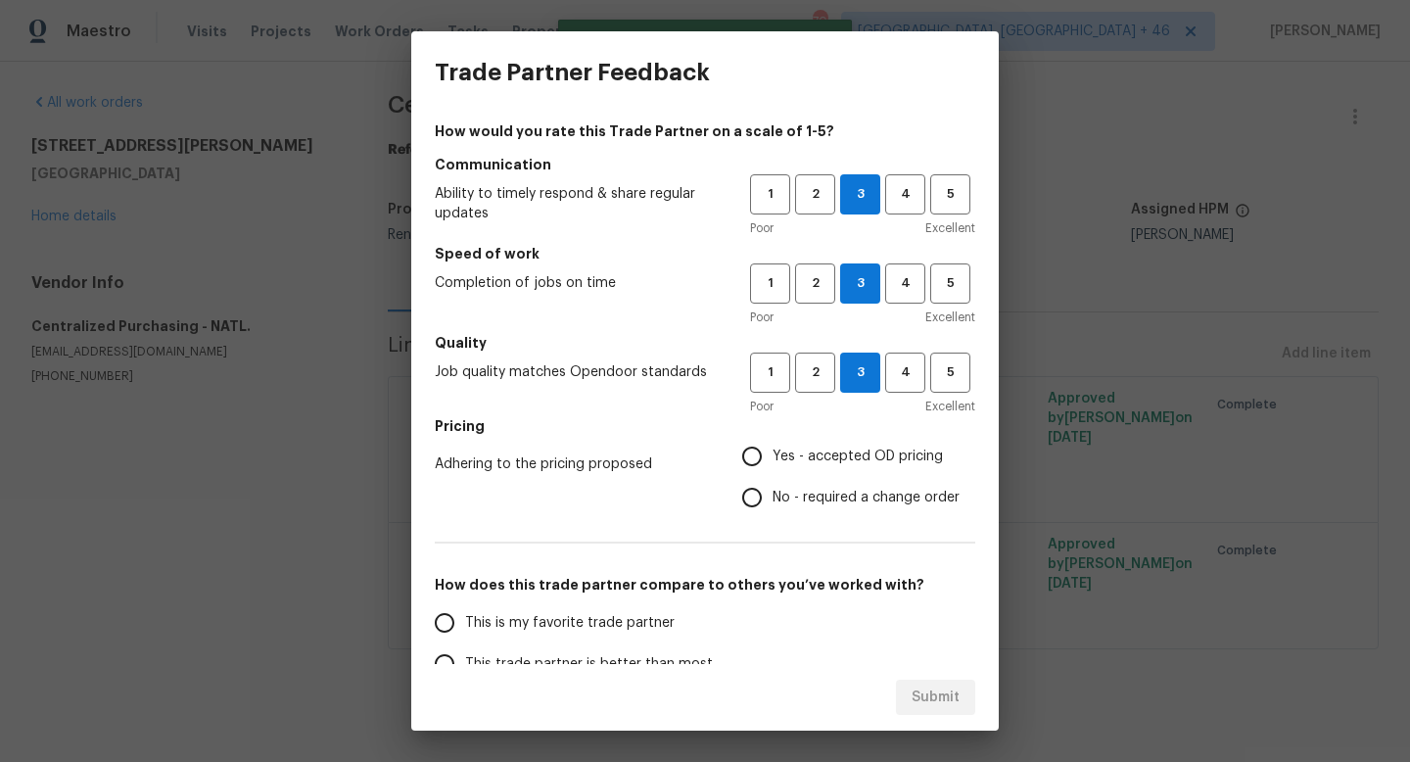
radio input "true"
click at [634, 615] on span "This is my favorite trade partner" at bounding box center [569, 623] width 209 height 21
click at [465, 615] on input "This is my favorite trade partner" at bounding box center [444, 622] width 41 height 41
click at [904, 699] on button "Submit" at bounding box center [935, 697] width 79 height 36
radio input "true"
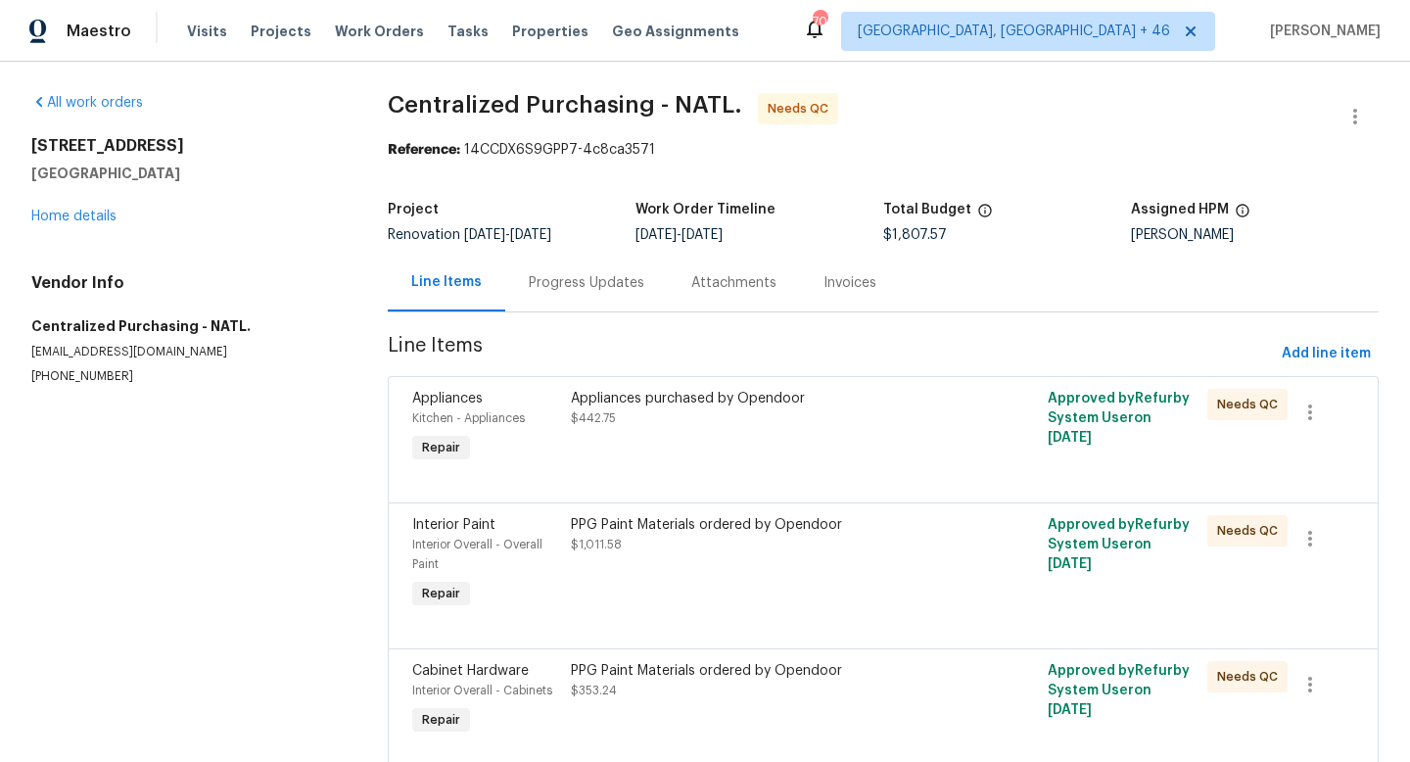
click at [649, 412] on div "Appliances purchased by Opendoor $442.75" at bounding box center [764, 408] width 386 height 39
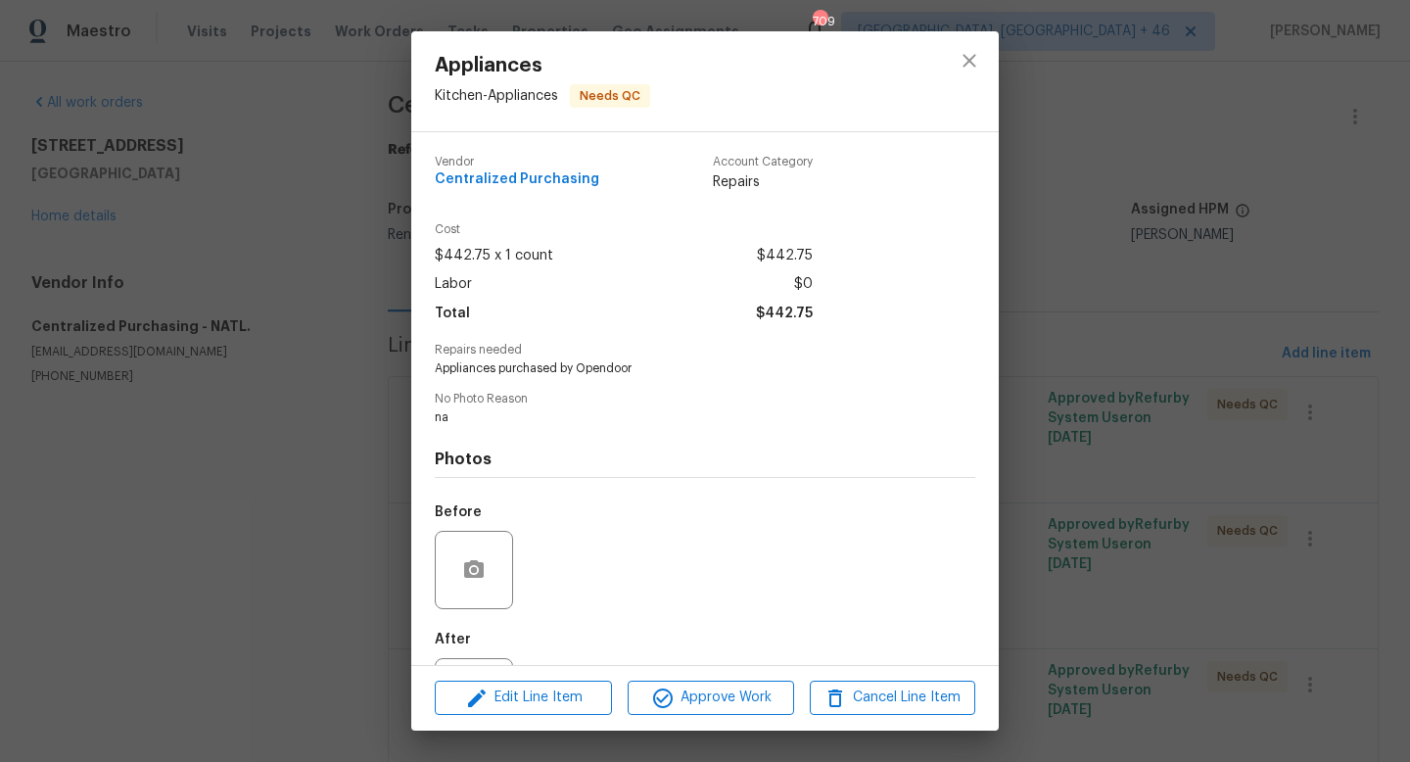
click at [688, 715] on div "Edit Line Item Approve Work Cancel Line Item" at bounding box center [704, 698] width 587 height 66
click at [688, 695] on span "Approve Work" at bounding box center [710, 697] width 154 height 24
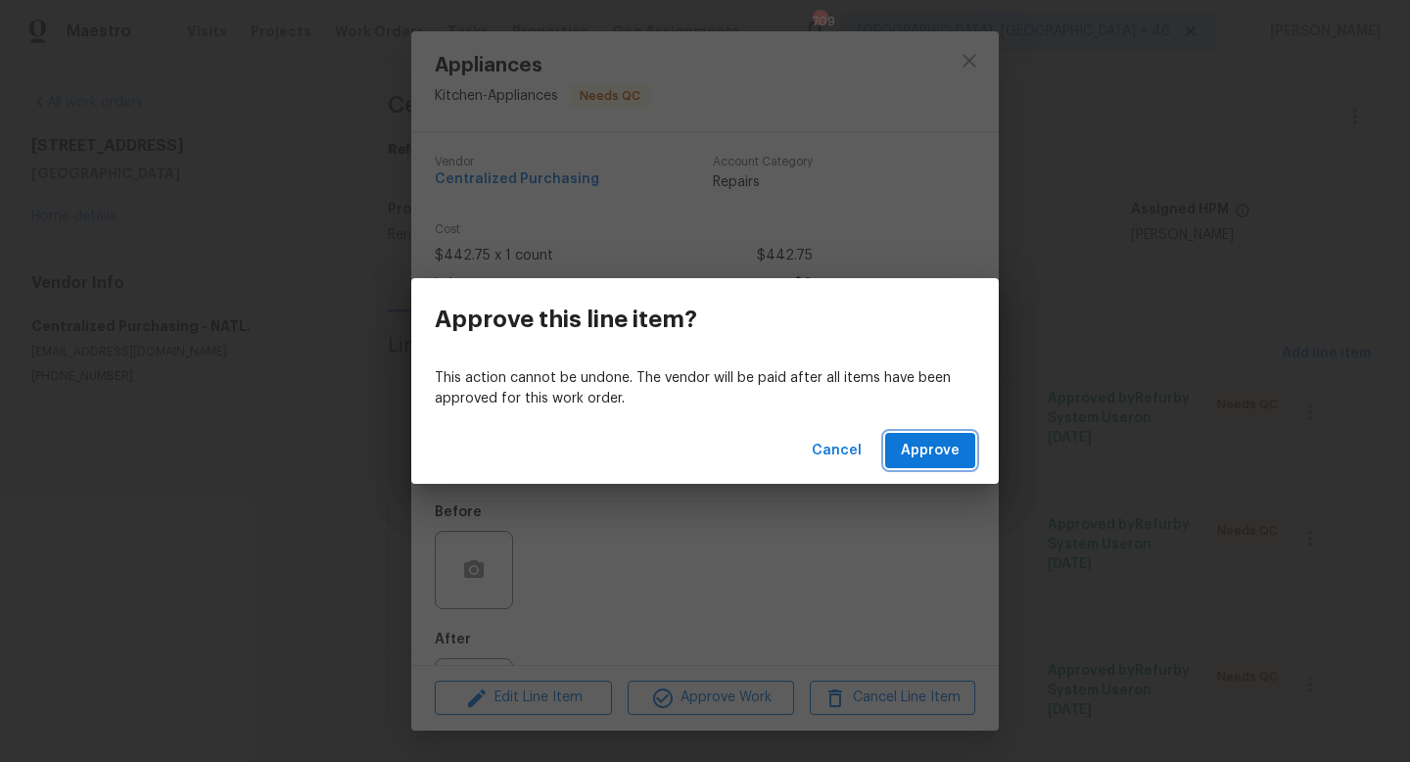
click at [890, 445] on button "Approve" at bounding box center [930, 451] width 90 height 36
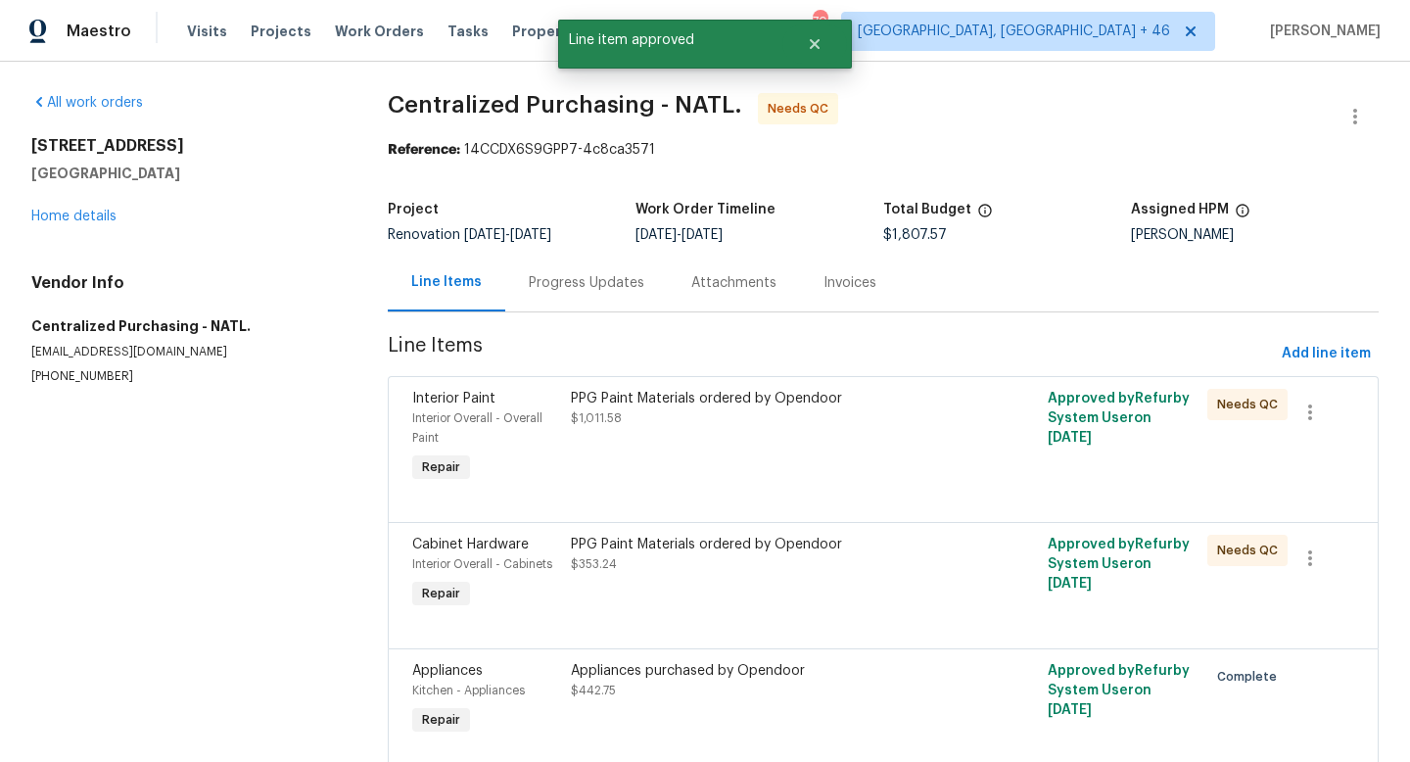
click at [695, 445] on div "PPG Paint Materials ordered by Opendoor $1,011.58" at bounding box center [763, 438] width 397 height 110
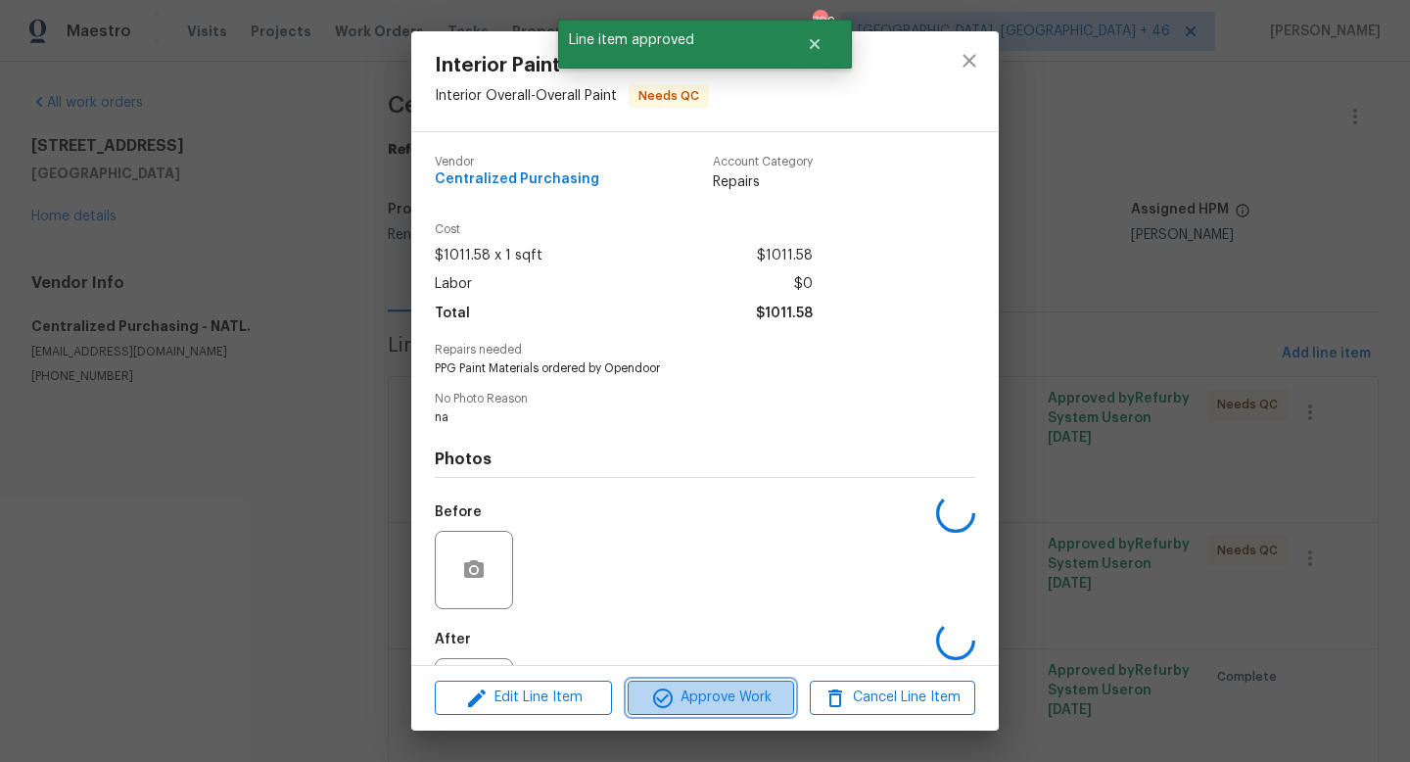
click at [688, 685] on span "Approve Work" at bounding box center [710, 697] width 154 height 24
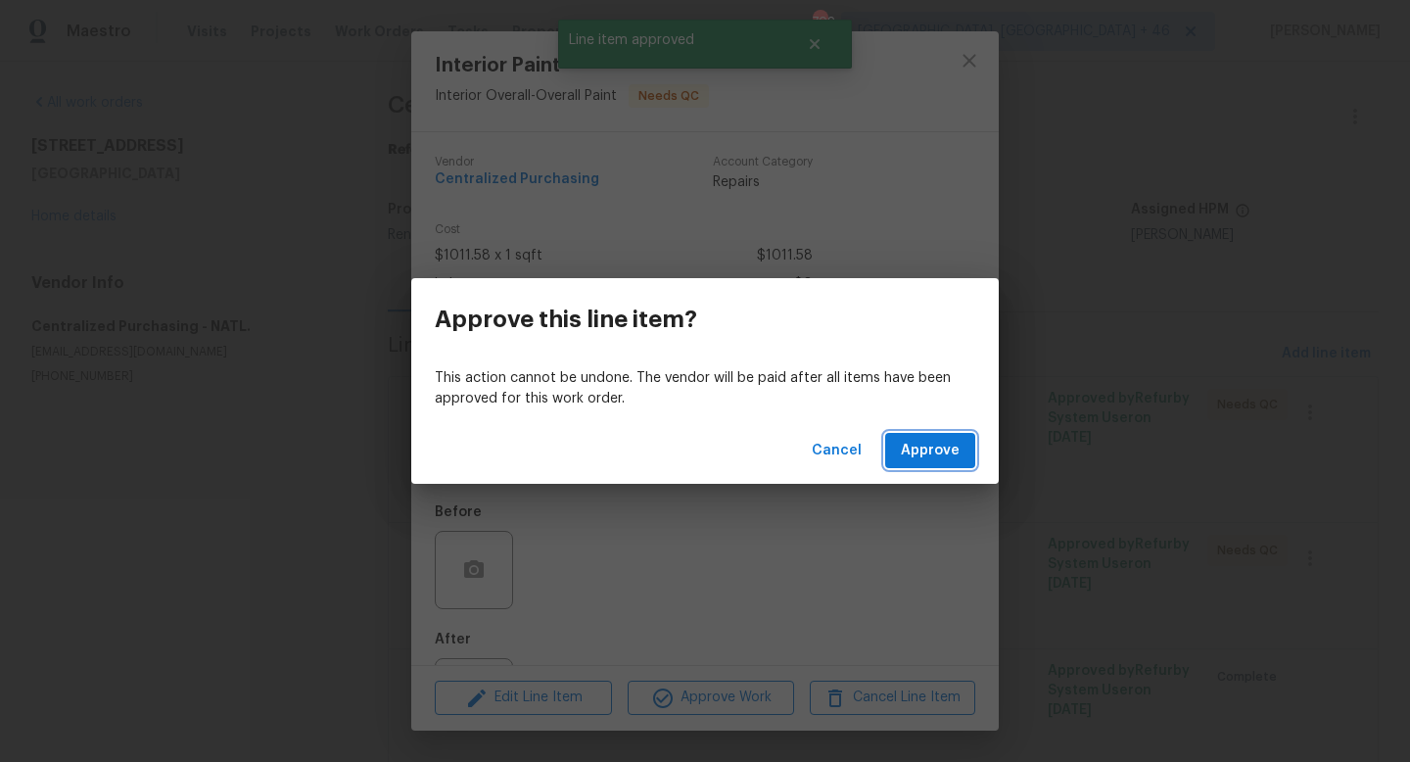
click at [933, 452] on span "Approve" at bounding box center [930, 451] width 59 height 24
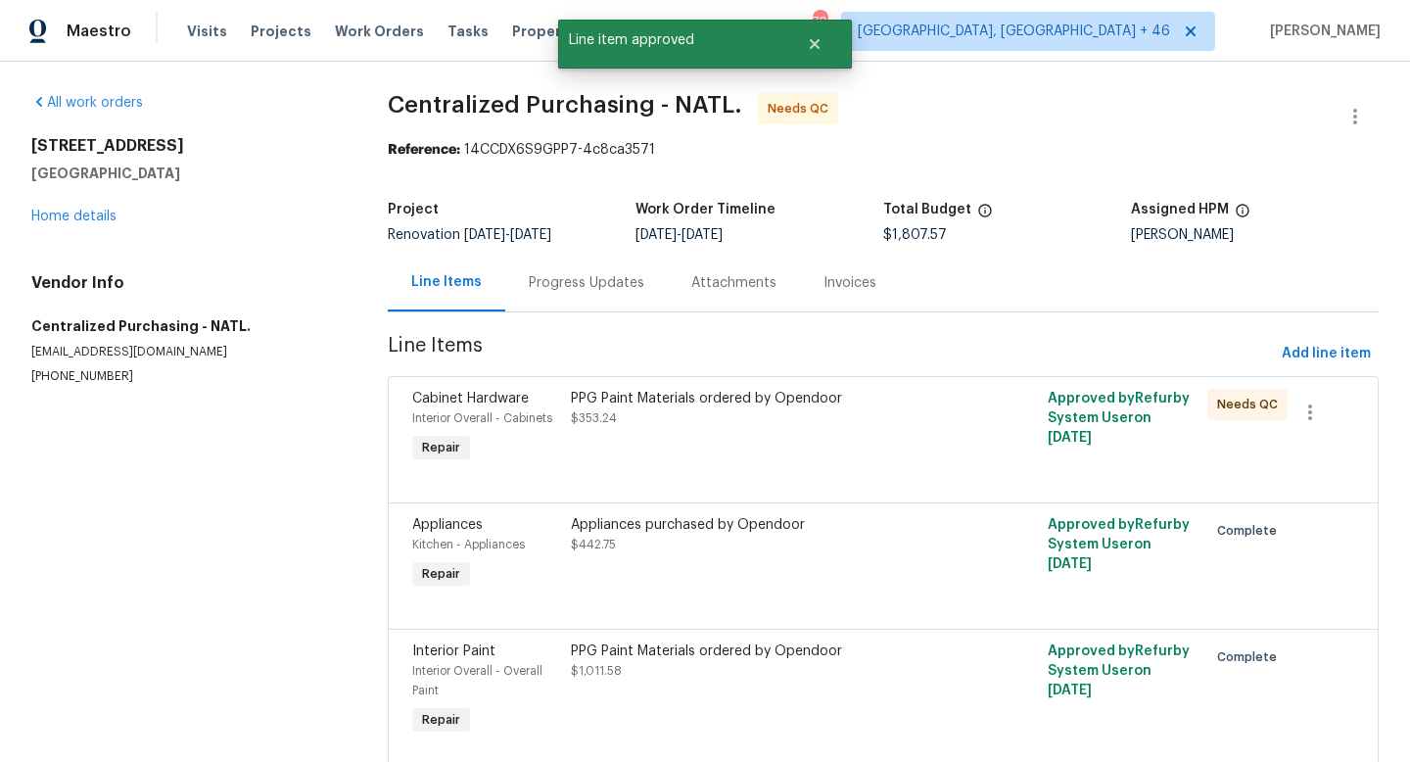
click at [741, 426] on div "PPG Paint Materials ordered by Opendoor $353.24" at bounding box center [764, 408] width 386 height 39
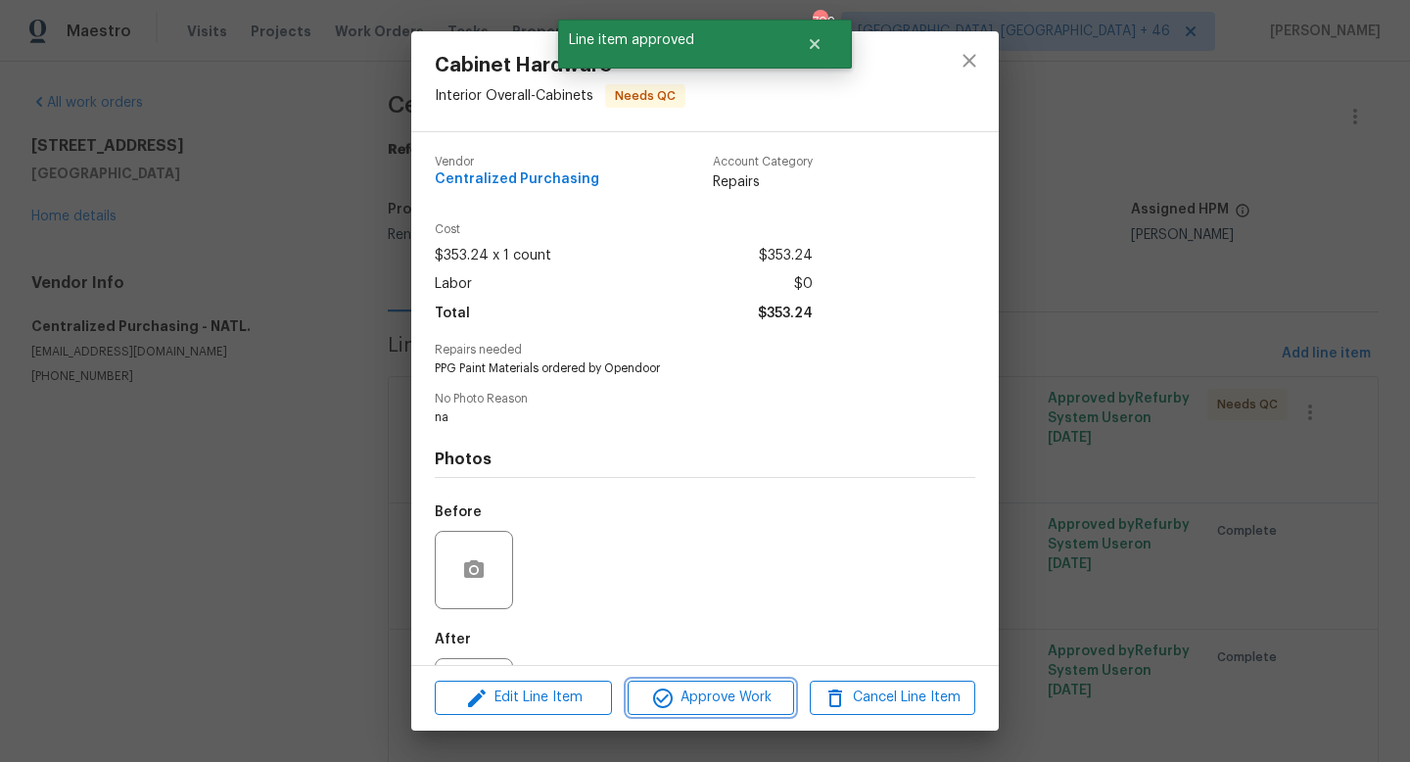
click at [694, 683] on button "Approve Work" at bounding box center [709, 697] width 165 height 34
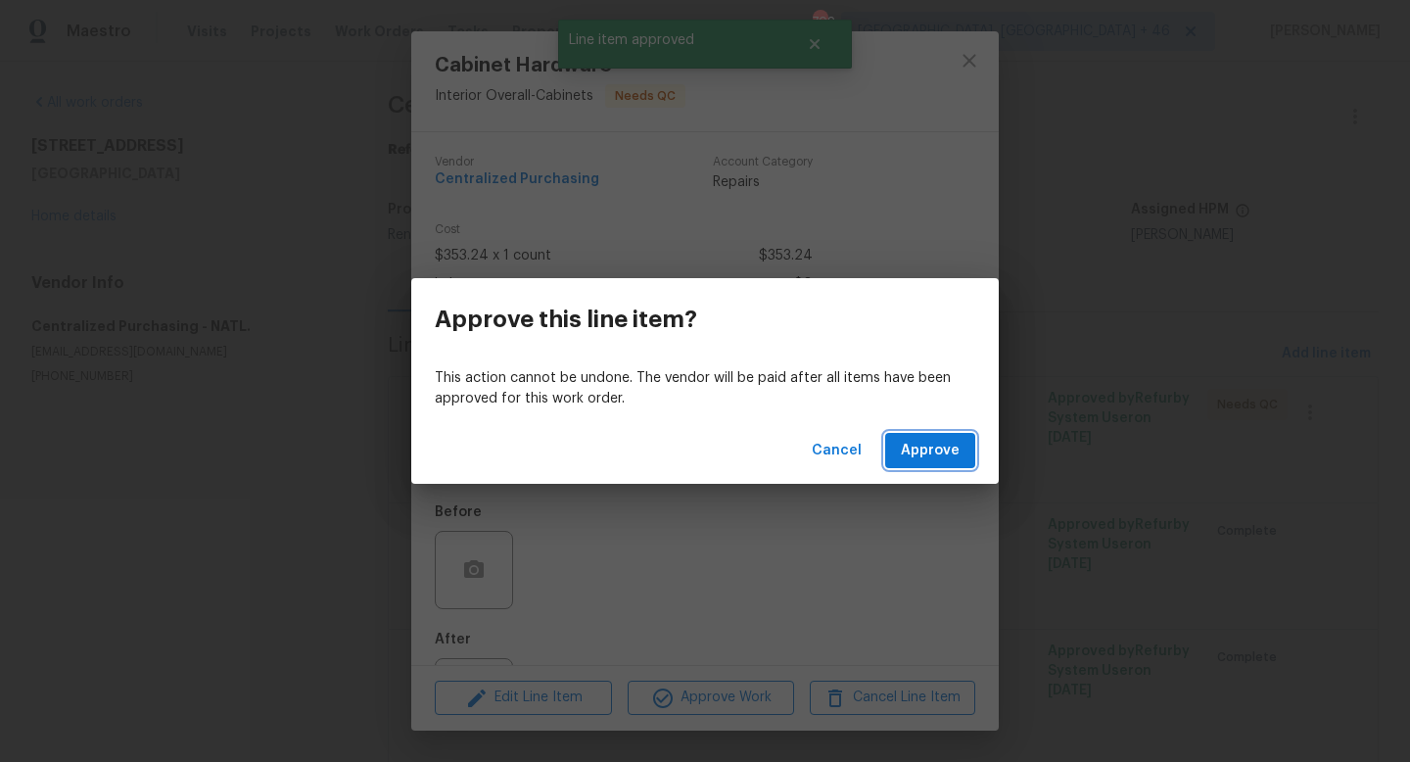
click at [933, 443] on span "Approve" at bounding box center [930, 451] width 59 height 24
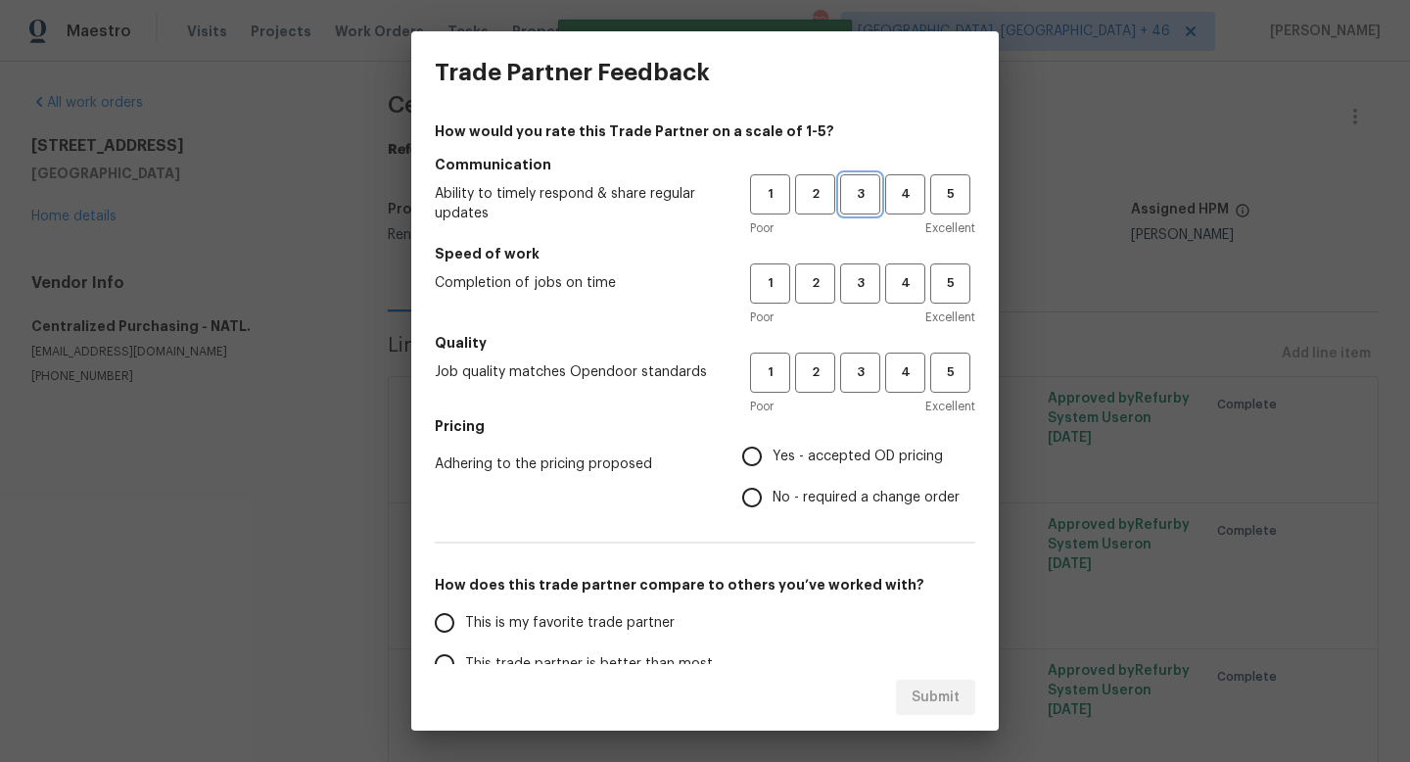
click at [863, 197] on span "3" at bounding box center [860, 194] width 36 height 23
click at [863, 298] on button "3" at bounding box center [860, 283] width 40 height 40
click at [868, 364] on span "3" at bounding box center [860, 372] width 36 height 23
click at [845, 450] on span "Yes - accepted OD pricing" at bounding box center [857, 456] width 170 height 21
click at [772, 450] on input "Yes - accepted OD pricing" at bounding box center [751, 456] width 41 height 41
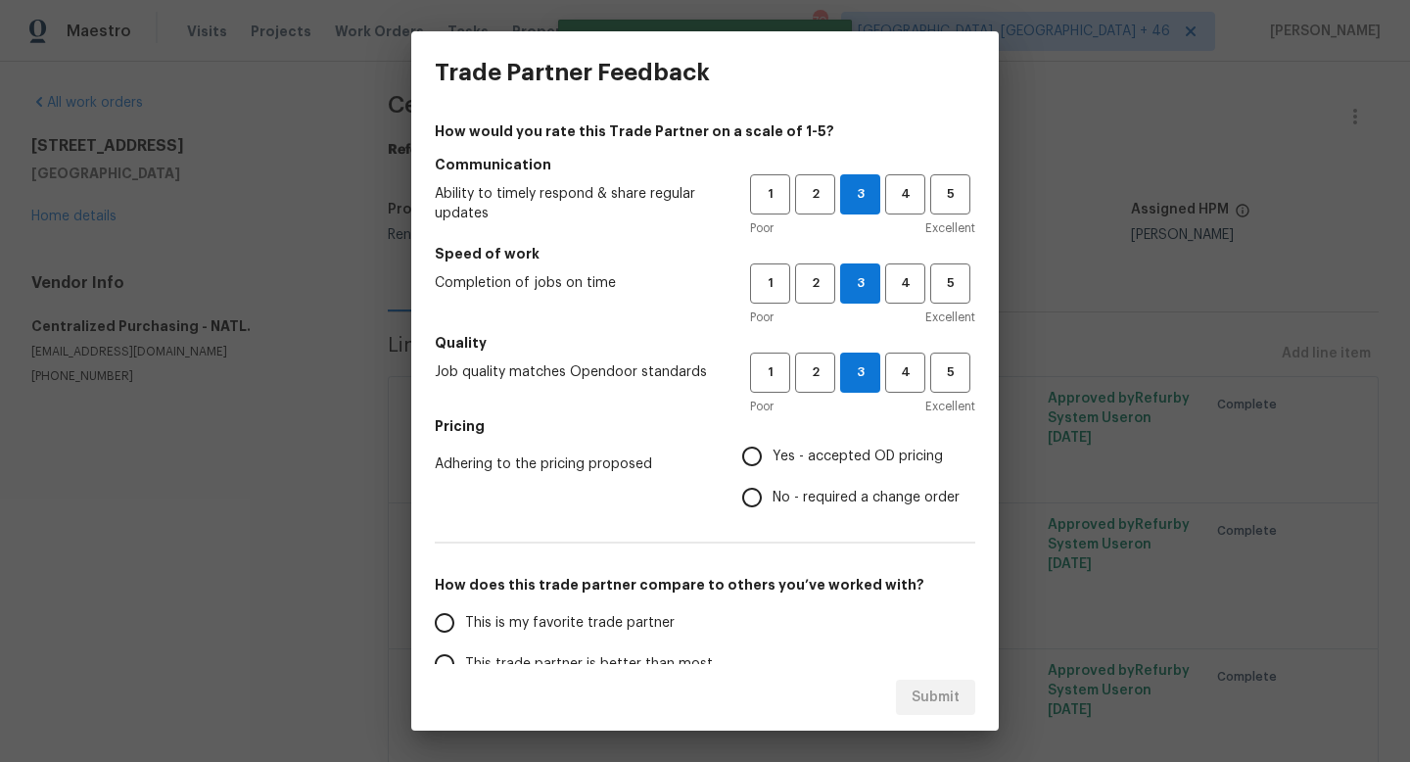
radio input "true"
click at [628, 609] on label "This is my favorite trade partner" at bounding box center [578, 622] width 309 height 41
click at [465, 609] on input "This is my favorite trade partner" at bounding box center [444, 622] width 41 height 41
click at [925, 693] on span "Submit" at bounding box center [935, 697] width 48 height 24
radio input "true"
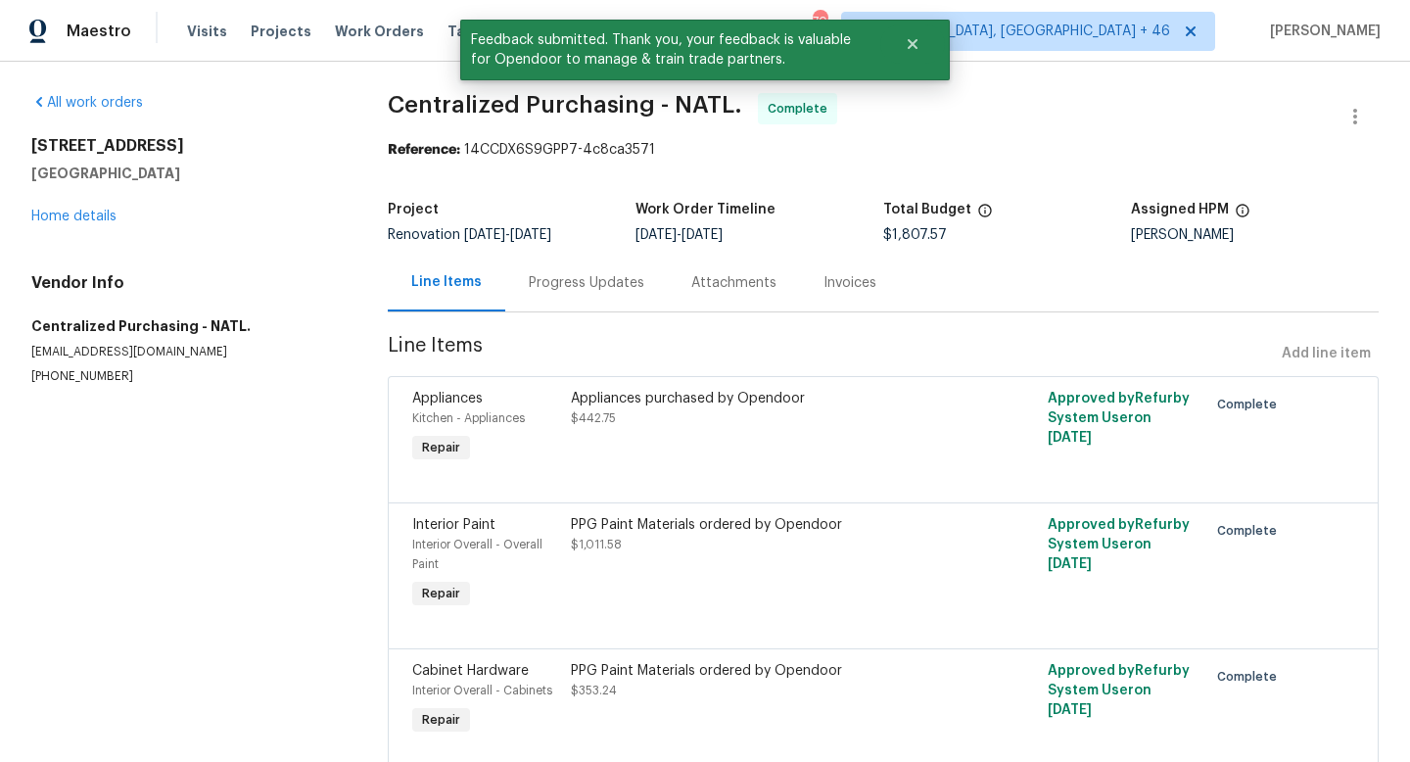
scroll to position [70, 0]
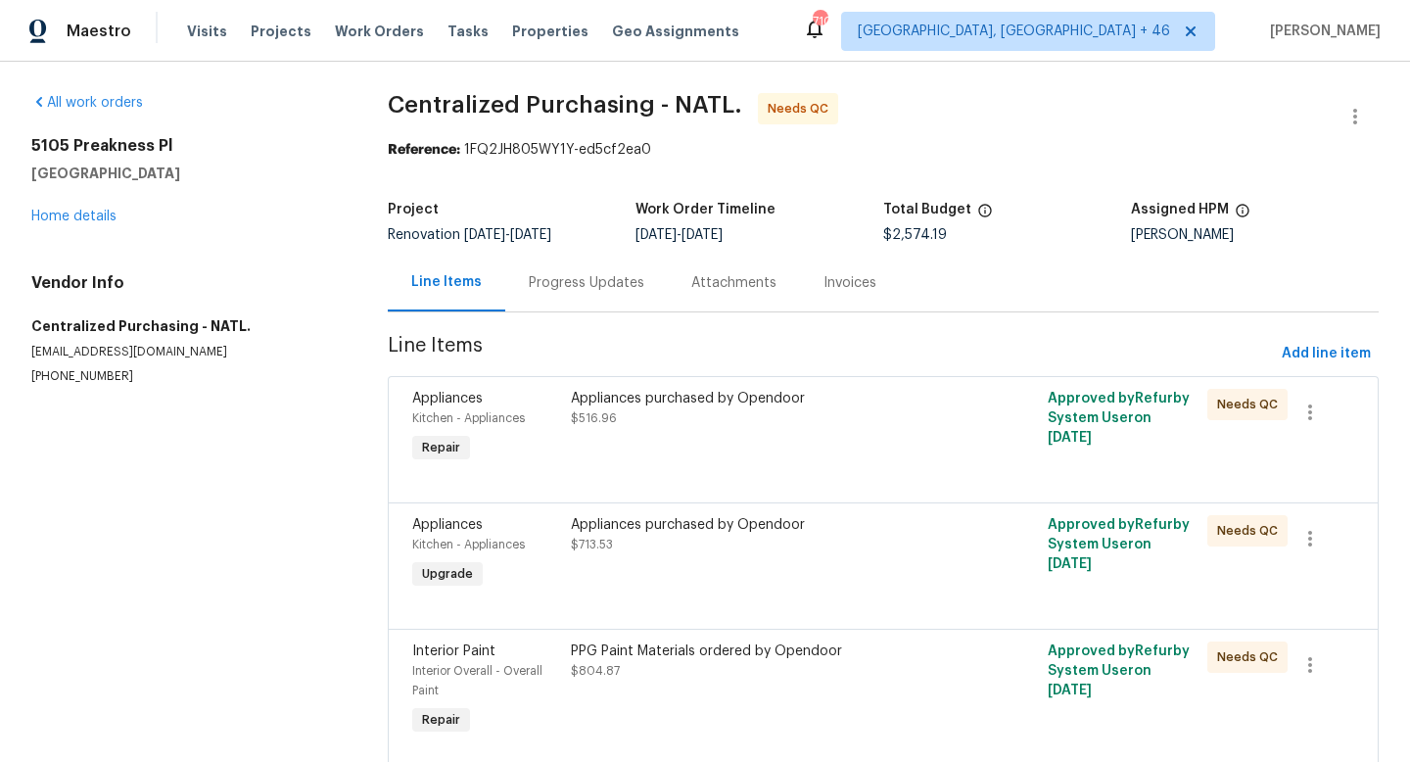
click at [659, 414] on div "Appliances purchased by Opendoor $516.96" at bounding box center [764, 408] width 386 height 39
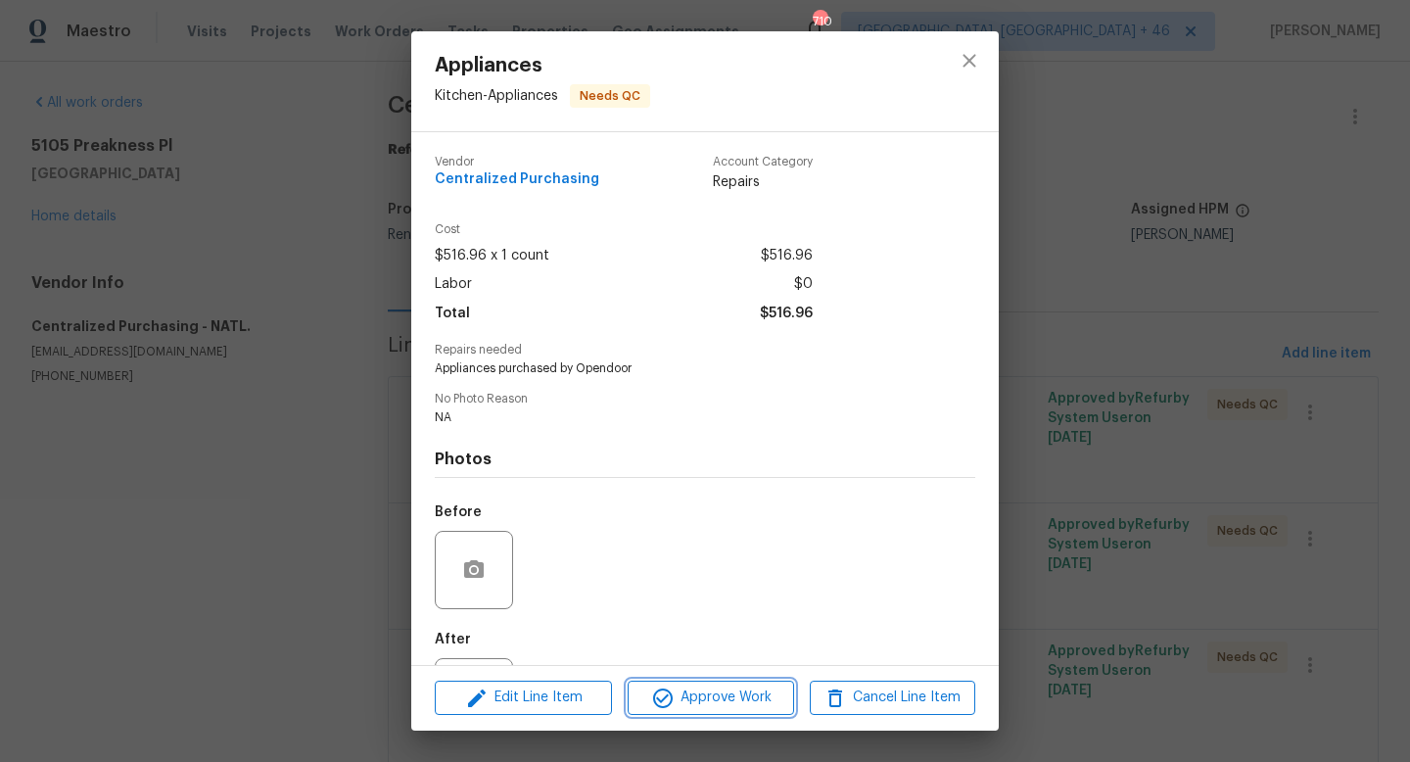
click at [674, 690] on span "Approve Work" at bounding box center [710, 697] width 154 height 24
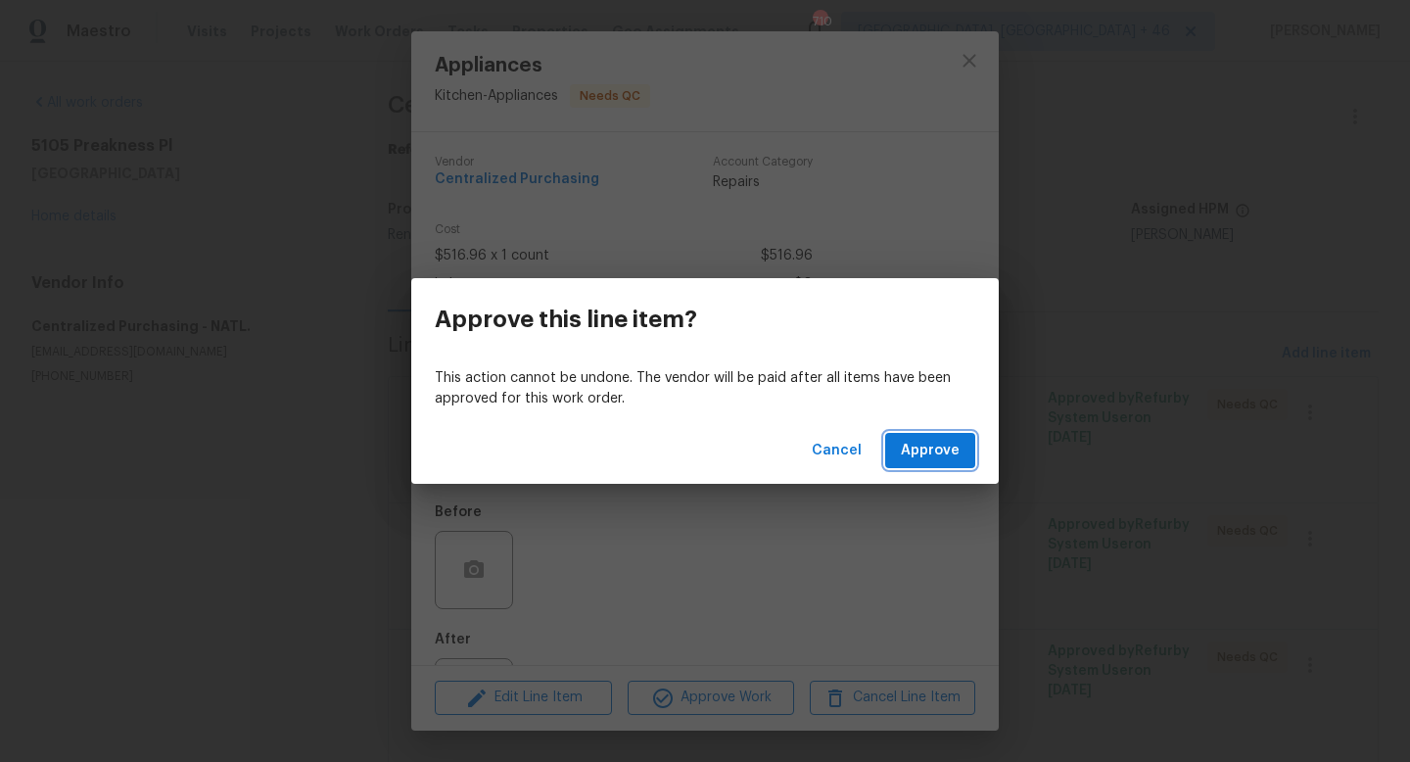
click at [922, 449] on span "Approve" at bounding box center [930, 451] width 59 height 24
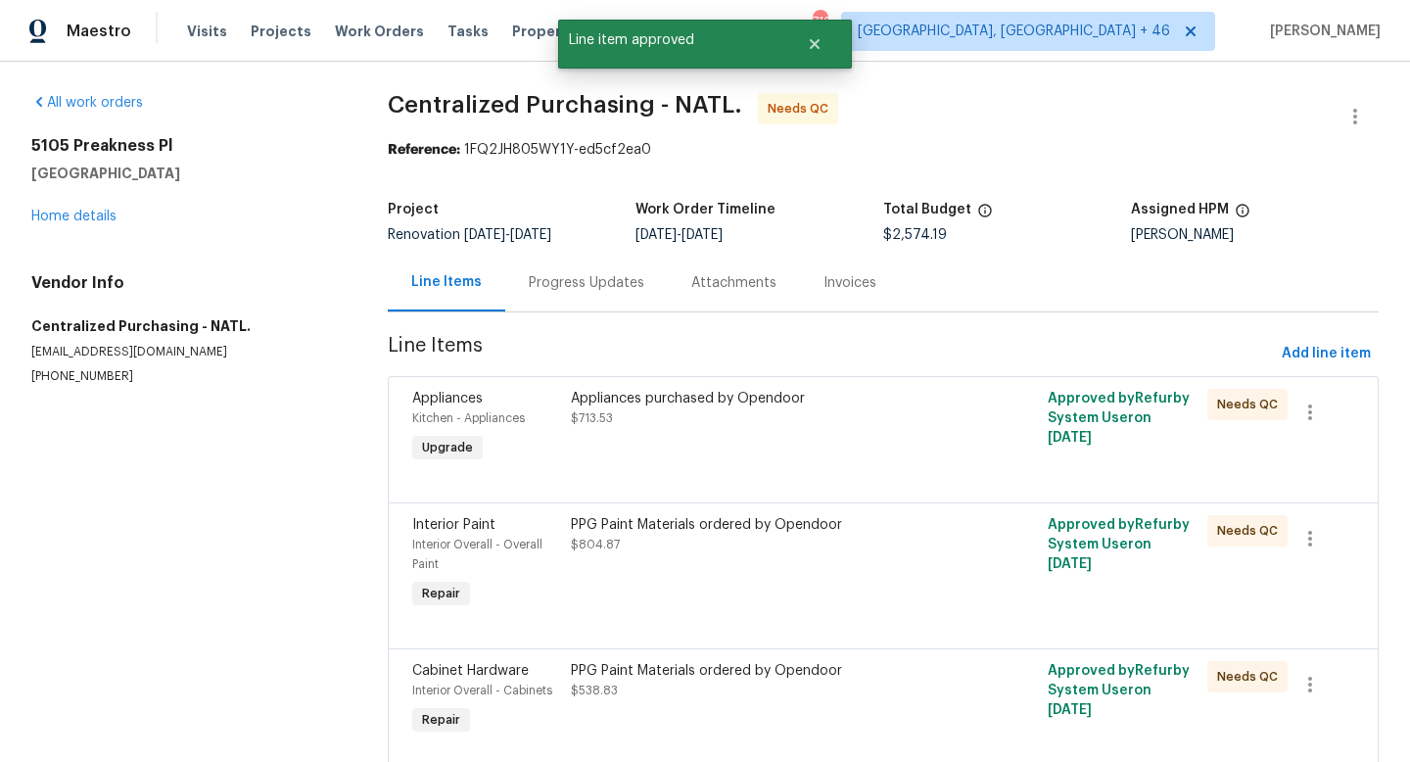
click at [702, 456] on div "Appliances purchased by Opendoor $713.53" at bounding box center [763, 428] width 397 height 90
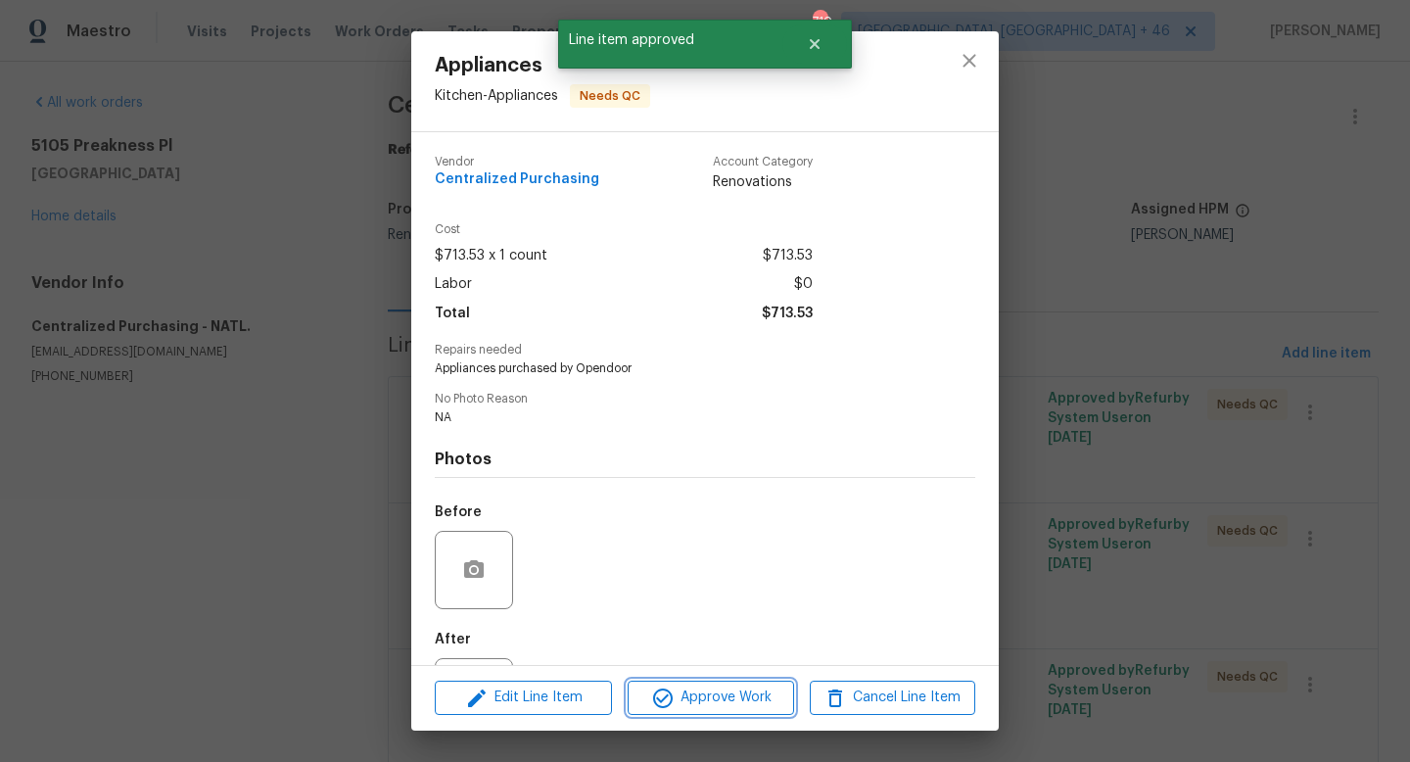
click at [715, 699] on span "Approve Work" at bounding box center [710, 697] width 154 height 24
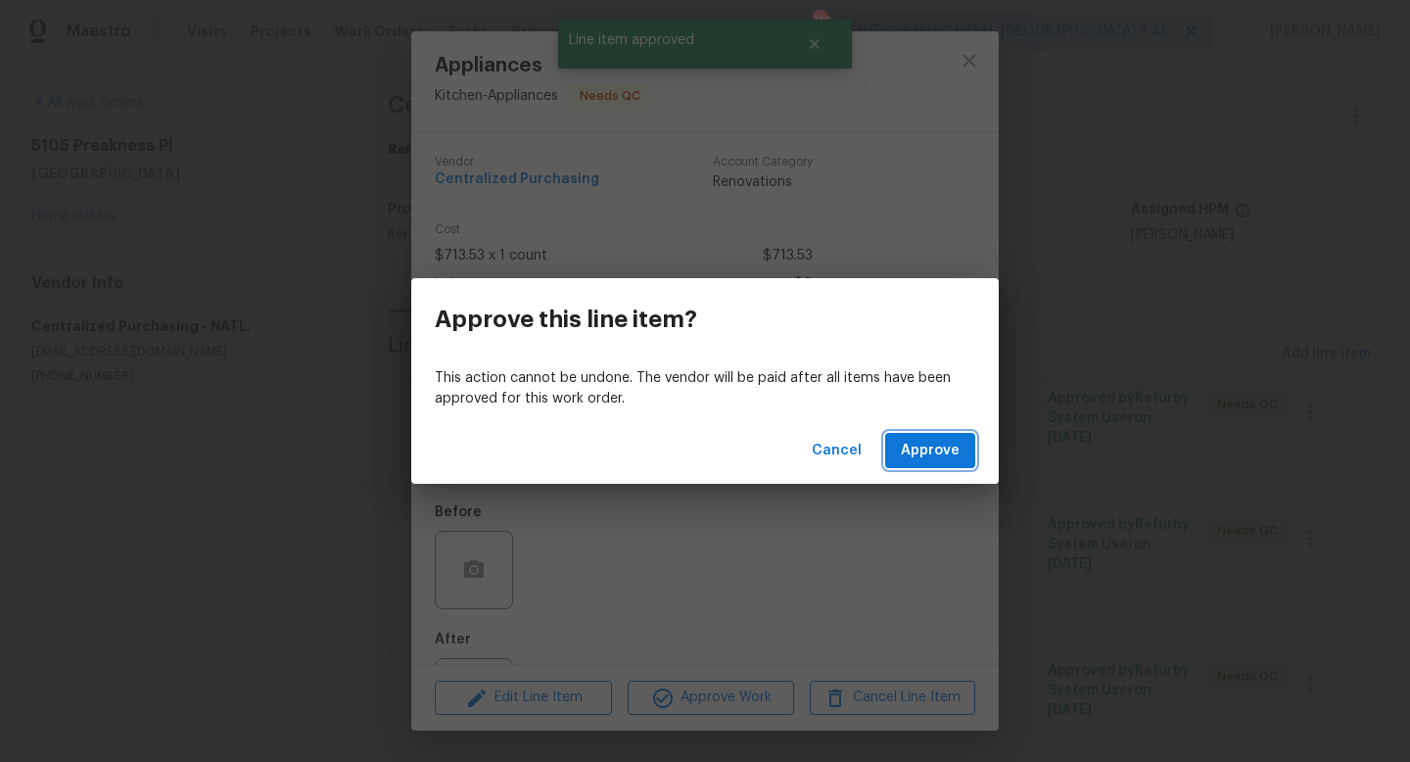
click at [934, 442] on span "Approve" at bounding box center [930, 451] width 59 height 24
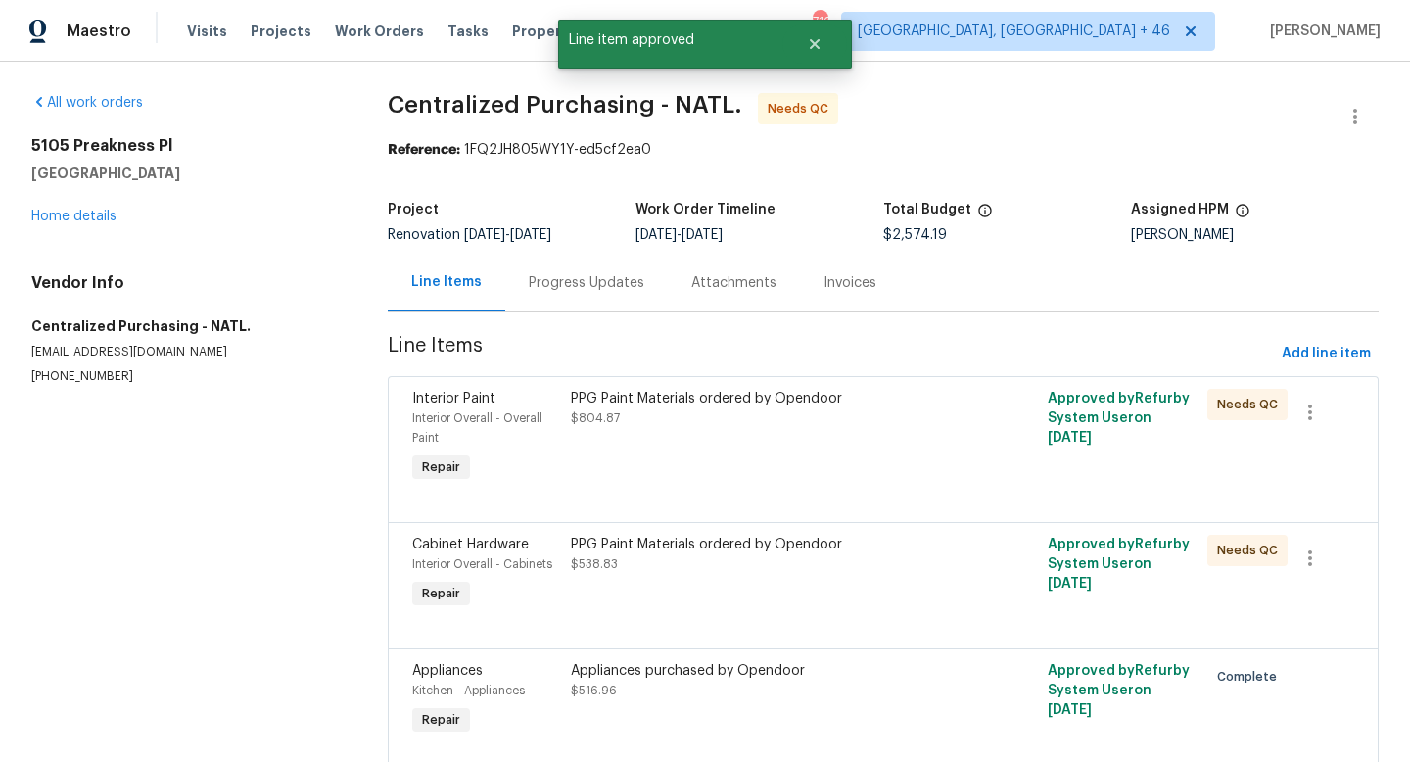
click at [766, 427] on div "PPG Paint Materials ordered by Opendoor $804.87" at bounding box center [764, 408] width 386 height 39
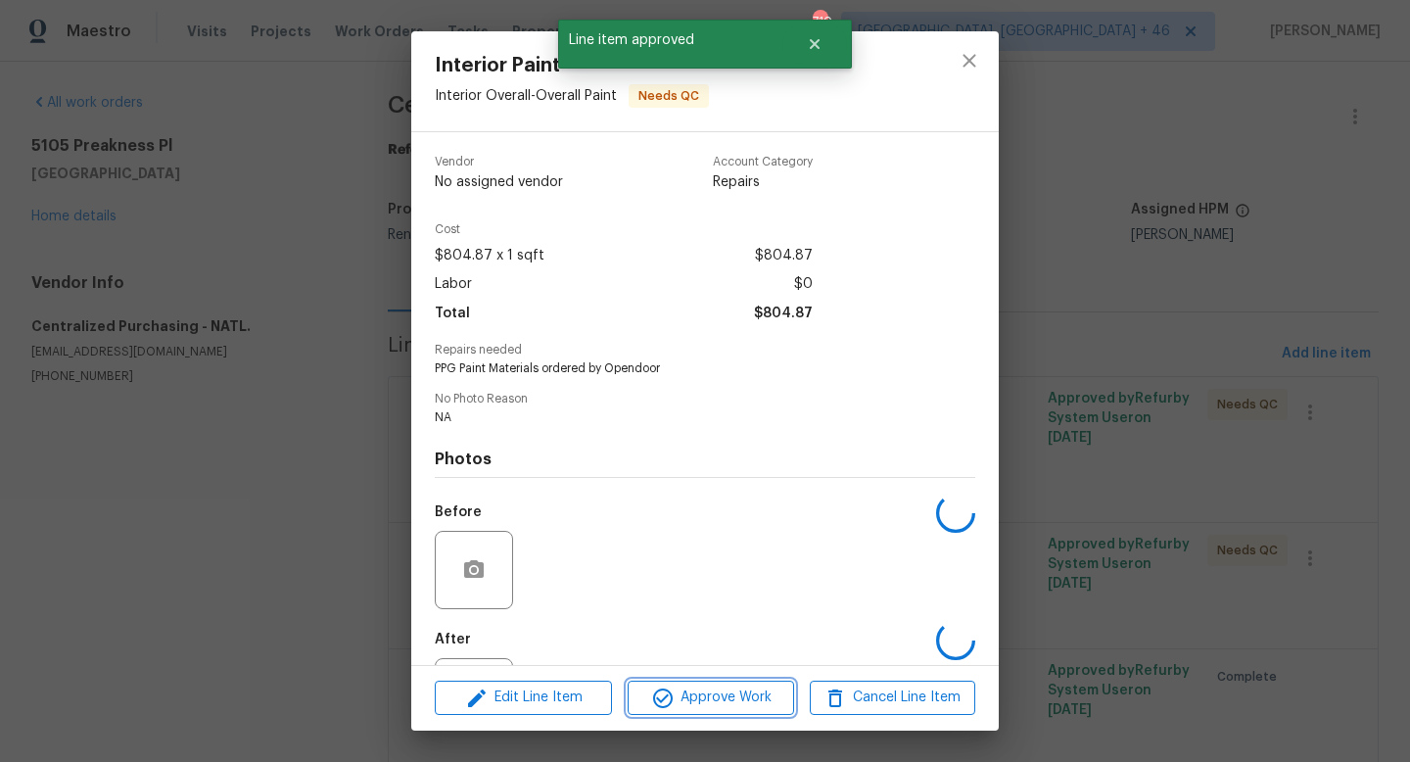
click at [727, 700] on span "Approve Work" at bounding box center [710, 697] width 154 height 24
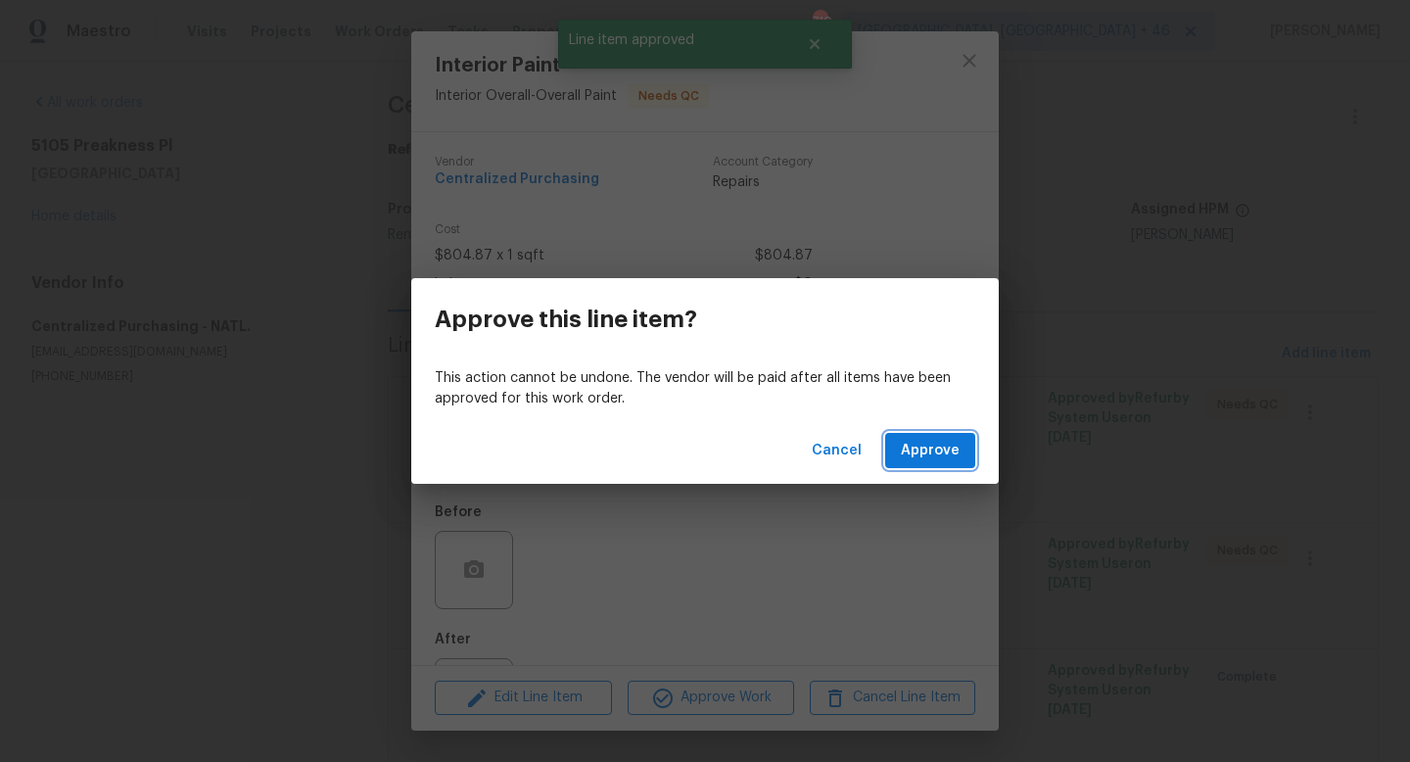
click at [918, 457] on span "Approve" at bounding box center [930, 451] width 59 height 24
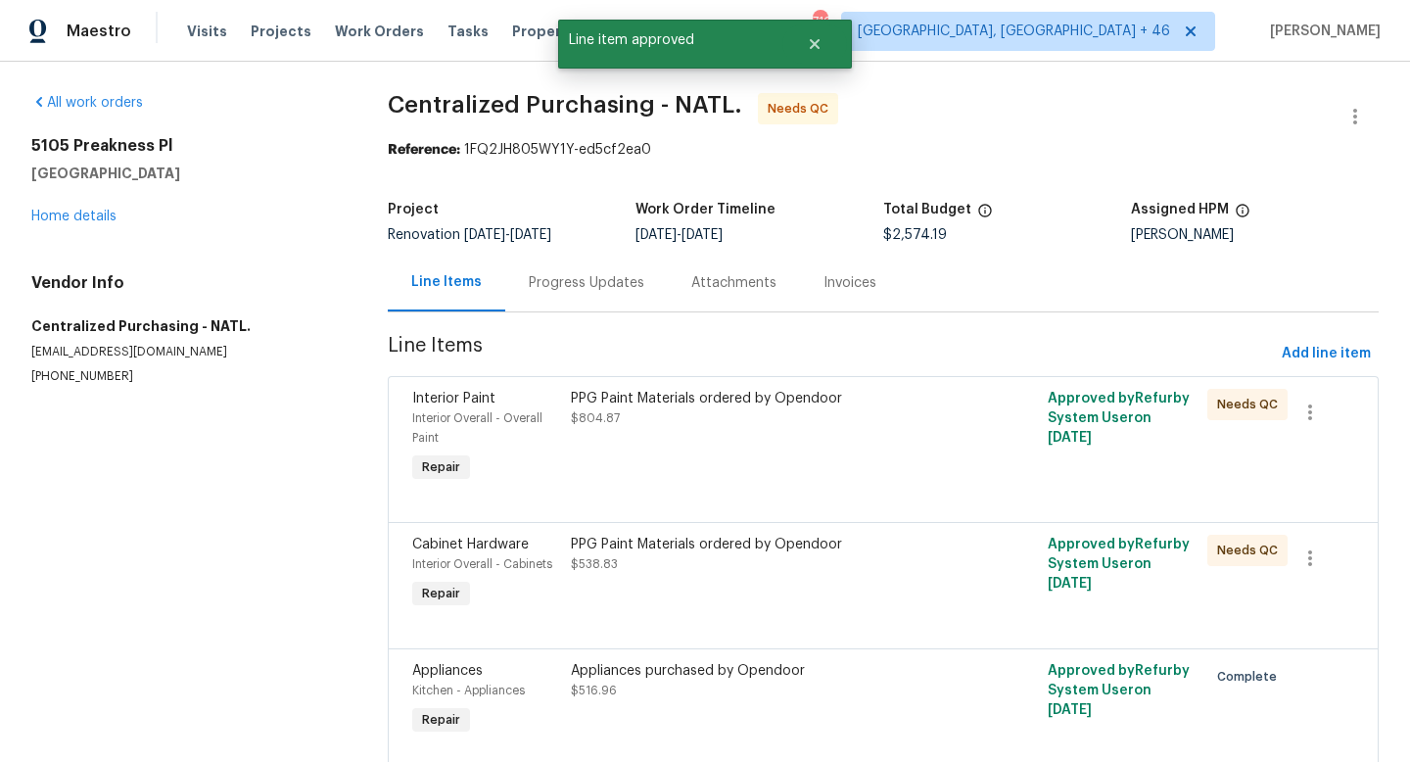
click at [806, 451] on div "PPG Paint Materials ordered by Opendoor $804.87" at bounding box center [763, 438] width 397 height 110
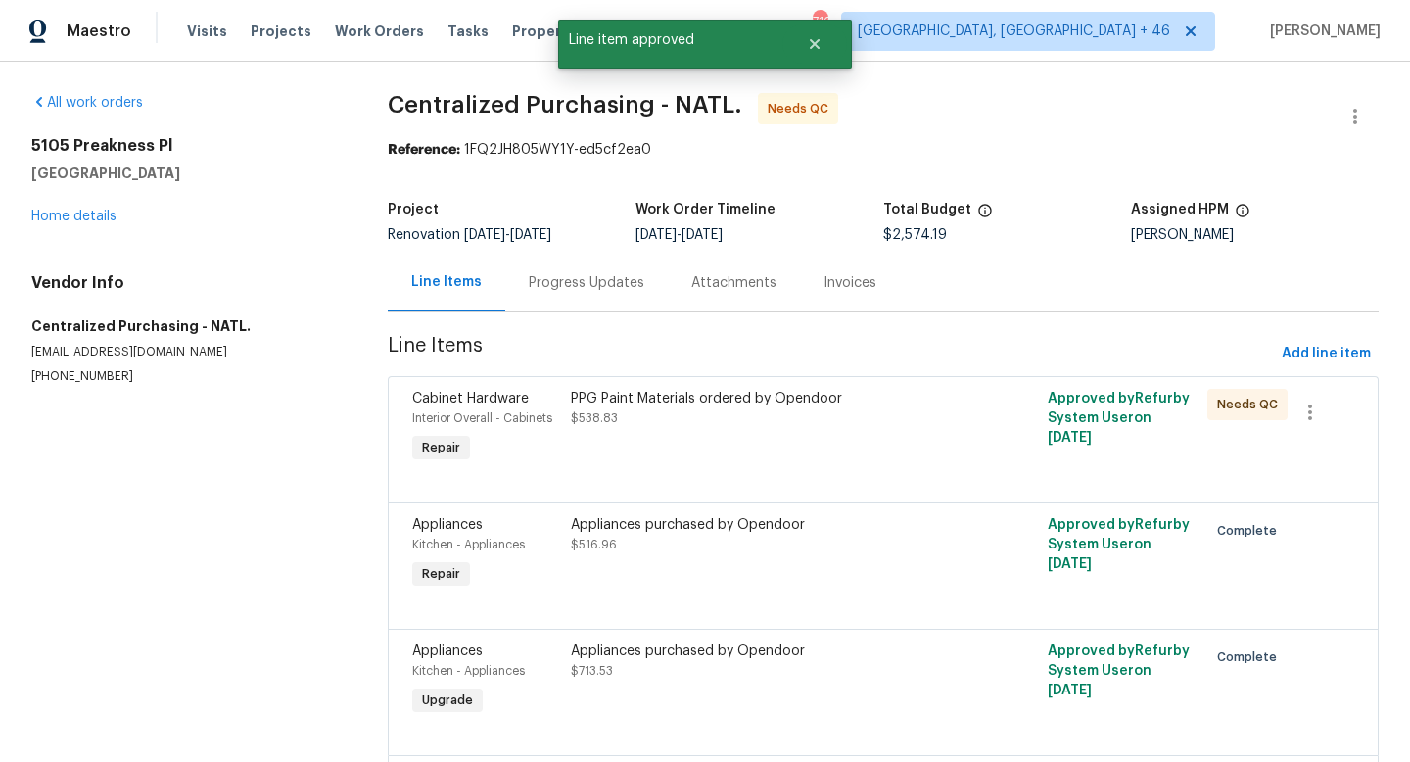
click at [780, 469] on div at bounding box center [883, 478] width 942 height 23
click at [781, 408] on div "PPG Paint Materials ordered by Opendoor $538.83" at bounding box center [764, 408] width 386 height 39
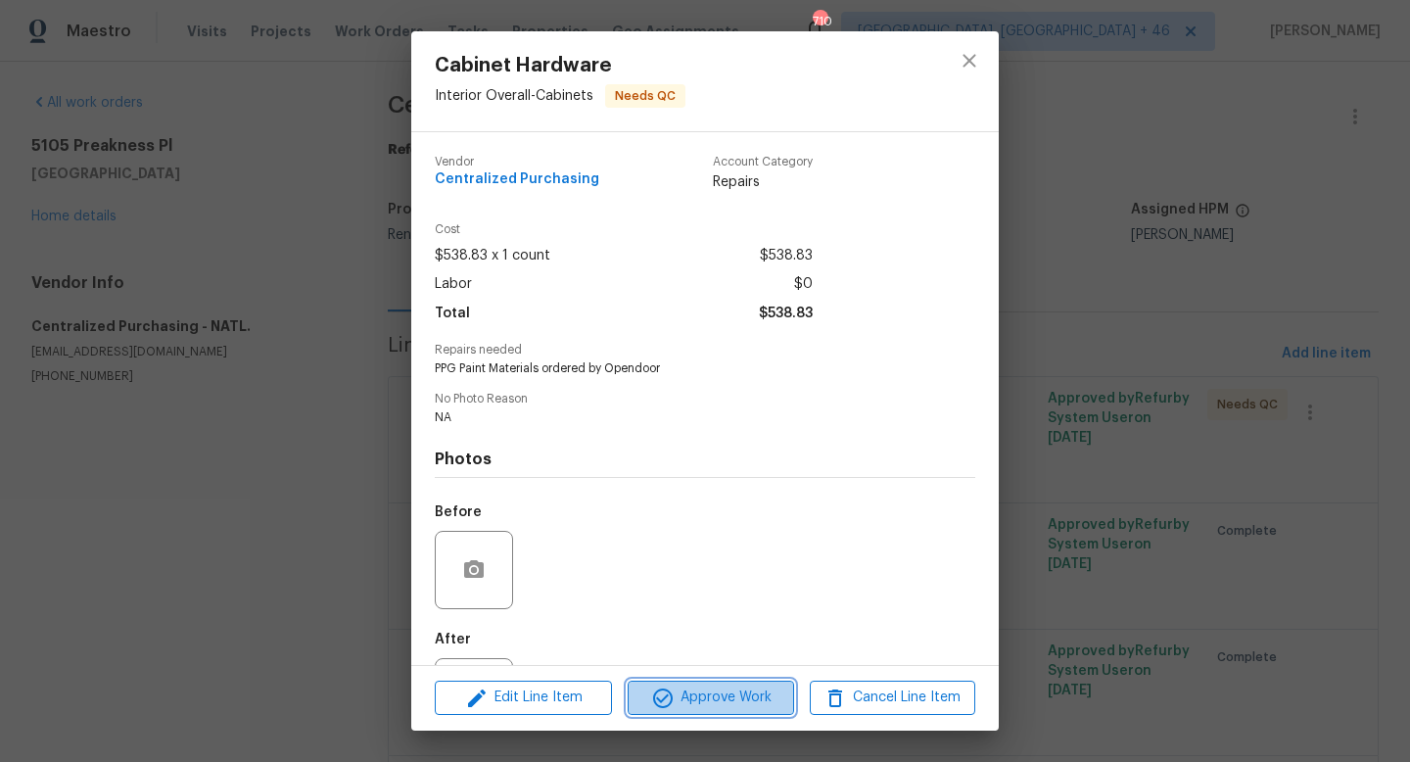
click at [739, 697] on span "Approve Work" at bounding box center [710, 697] width 154 height 24
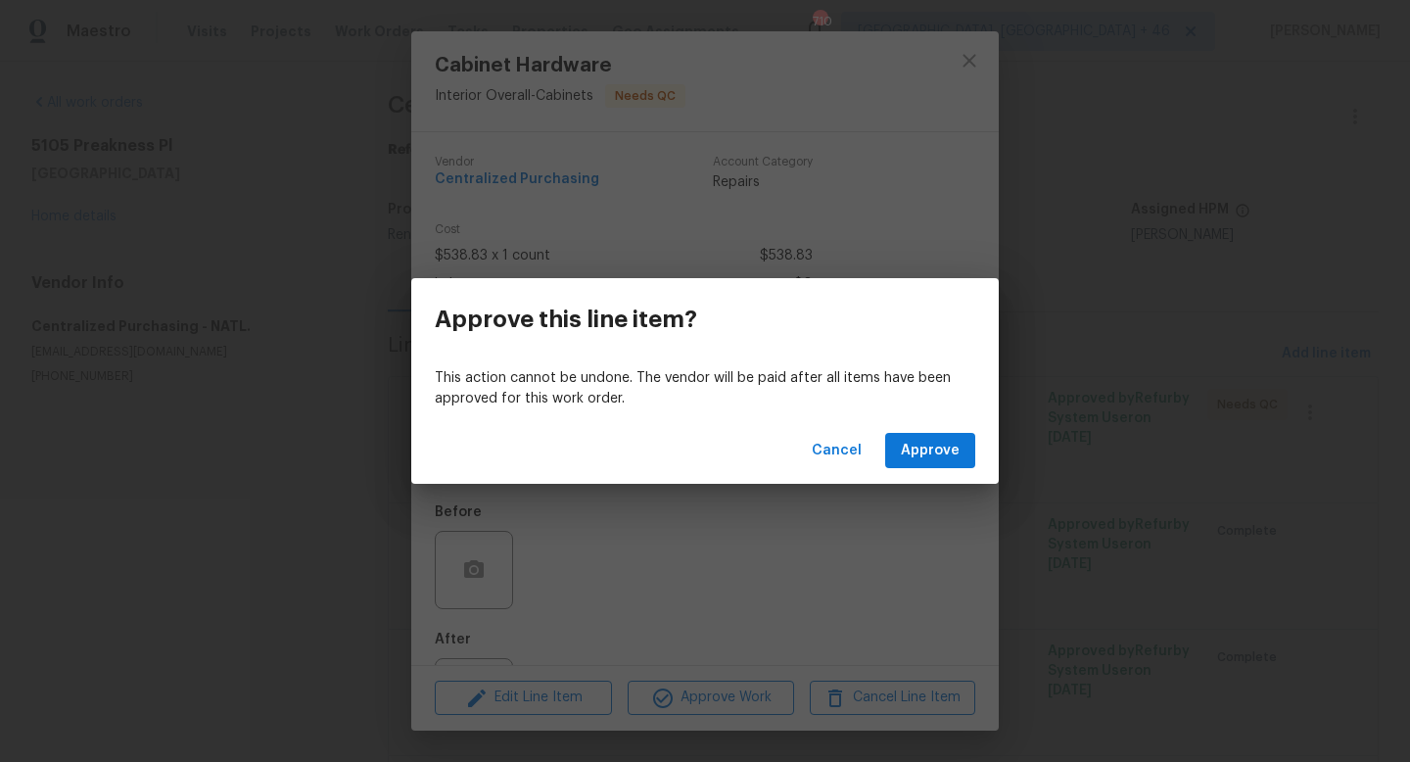
click at [913, 469] on div "Cancel Approve" at bounding box center [704, 451] width 587 height 68
click at [913, 457] on span "Approve" at bounding box center [930, 451] width 59 height 24
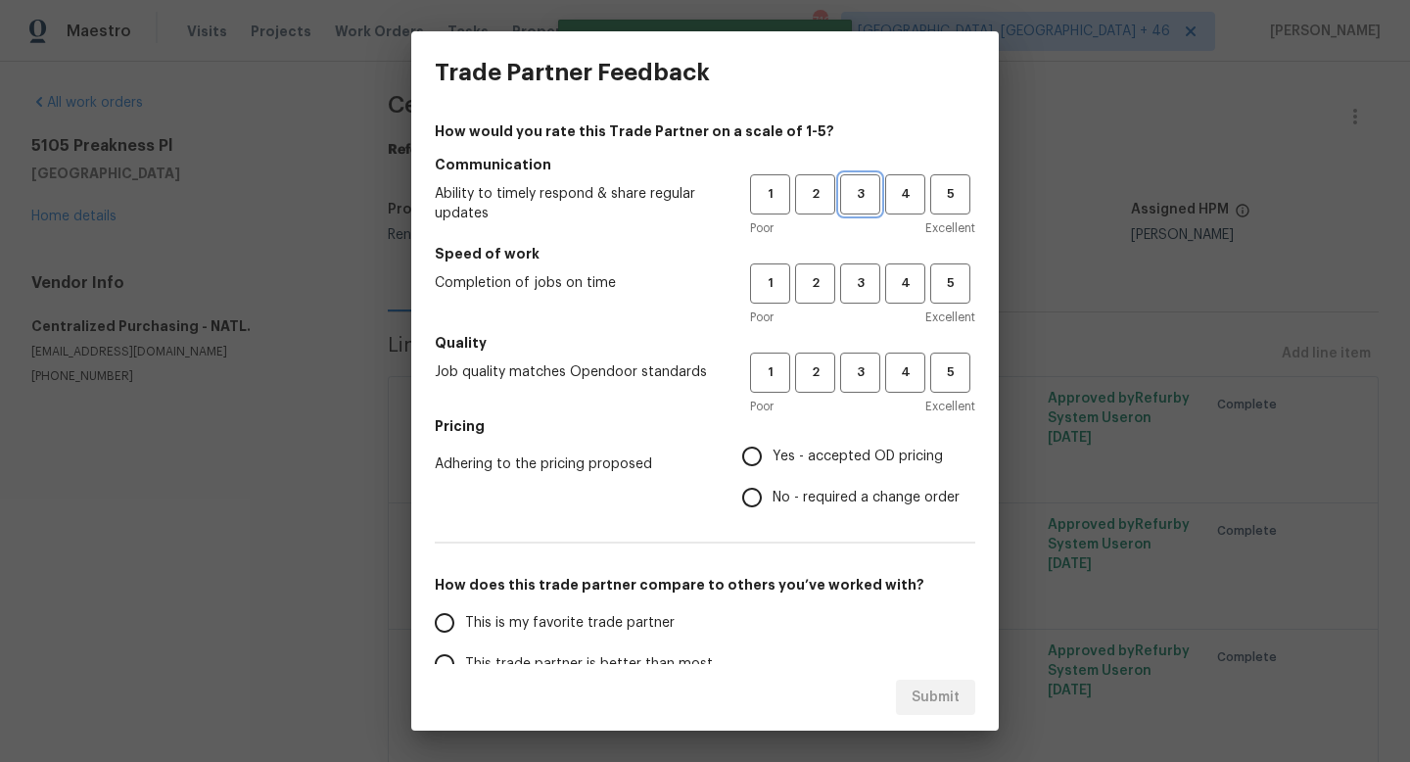
click at [869, 193] on span "3" at bounding box center [860, 194] width 36 height 23
click at [868, 264] on button "3" at bounding box center [860, 283] width 40 height 40
click at [859, 376] on span "3" at bounding box center [860, 372] width 36 height 23
click at [822, 455] on span "Yes - accepted OD pricing" at bounding box center [857, 456] width 170 height 21
click at [772, 455] on input "Yes - accepted OD pricing" at bounding box center [751, 456] width 41 height 41
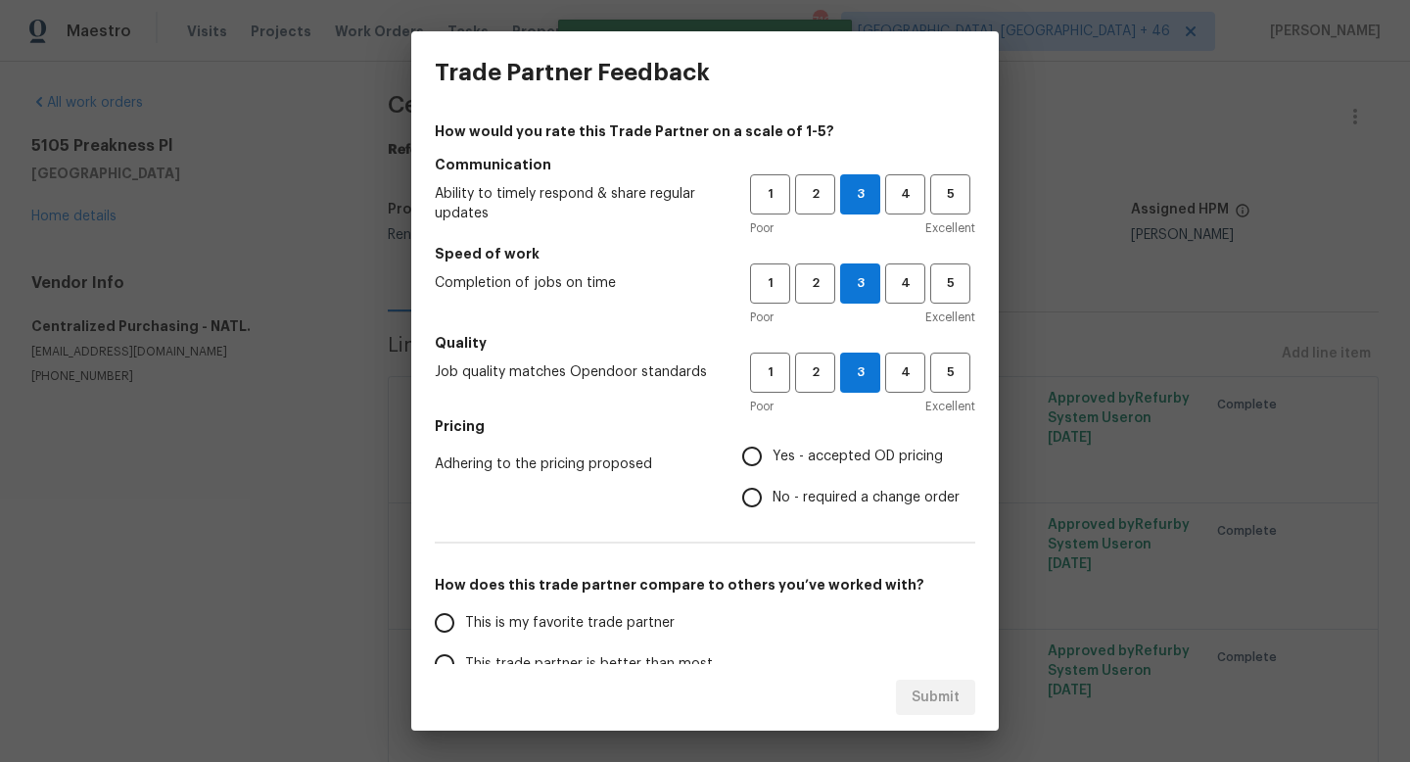
radio input "true"
click at [604, 630] on span "This is my favorite trade partner" at bounding box center [569, 623] width 209 height 21
click at [465, 630] on input "This is my favorite trade partner" at bounding box center [444, 622] width 41 height 41
click at [919, 683] on button "Submit" at bounding box center [935, 697] width 79 height 36
radio input "true"
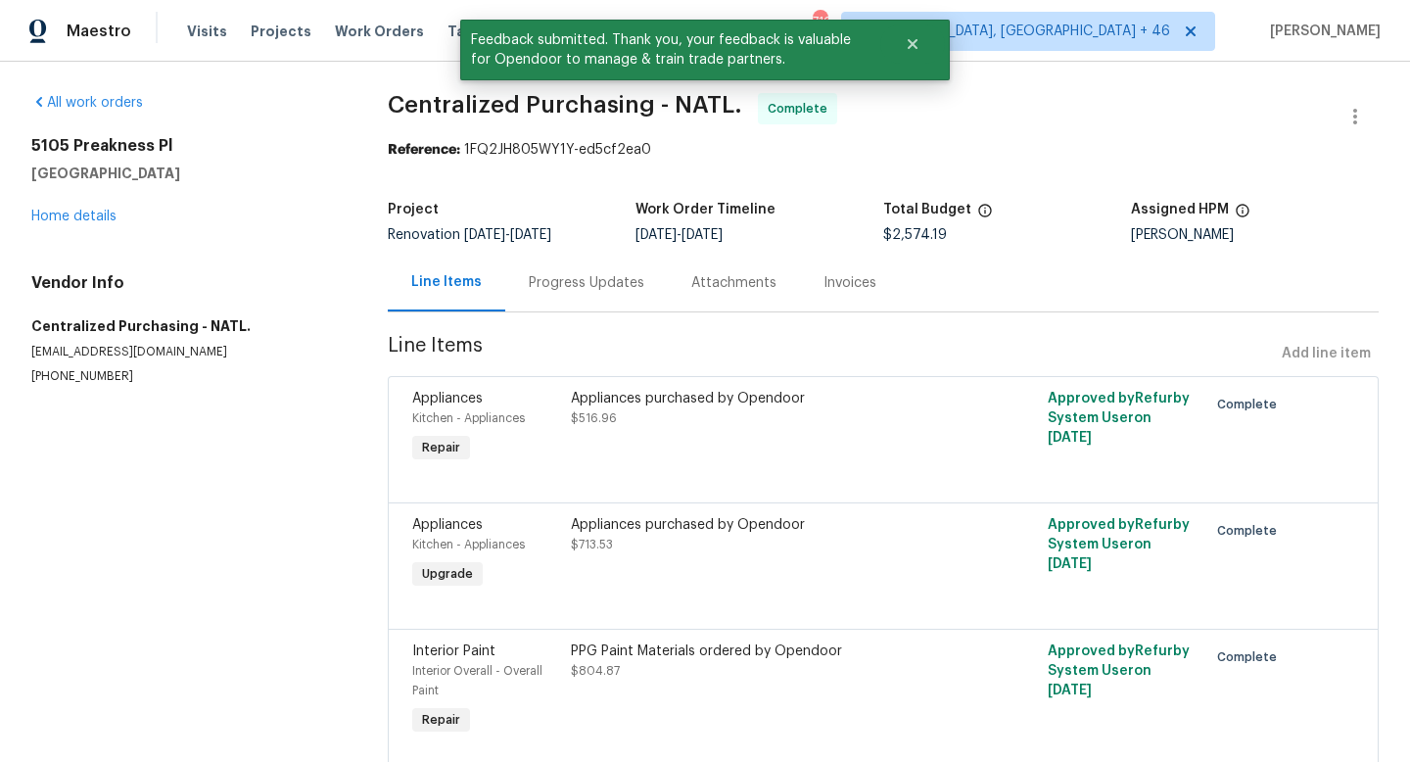
scroll to position [197, 0]
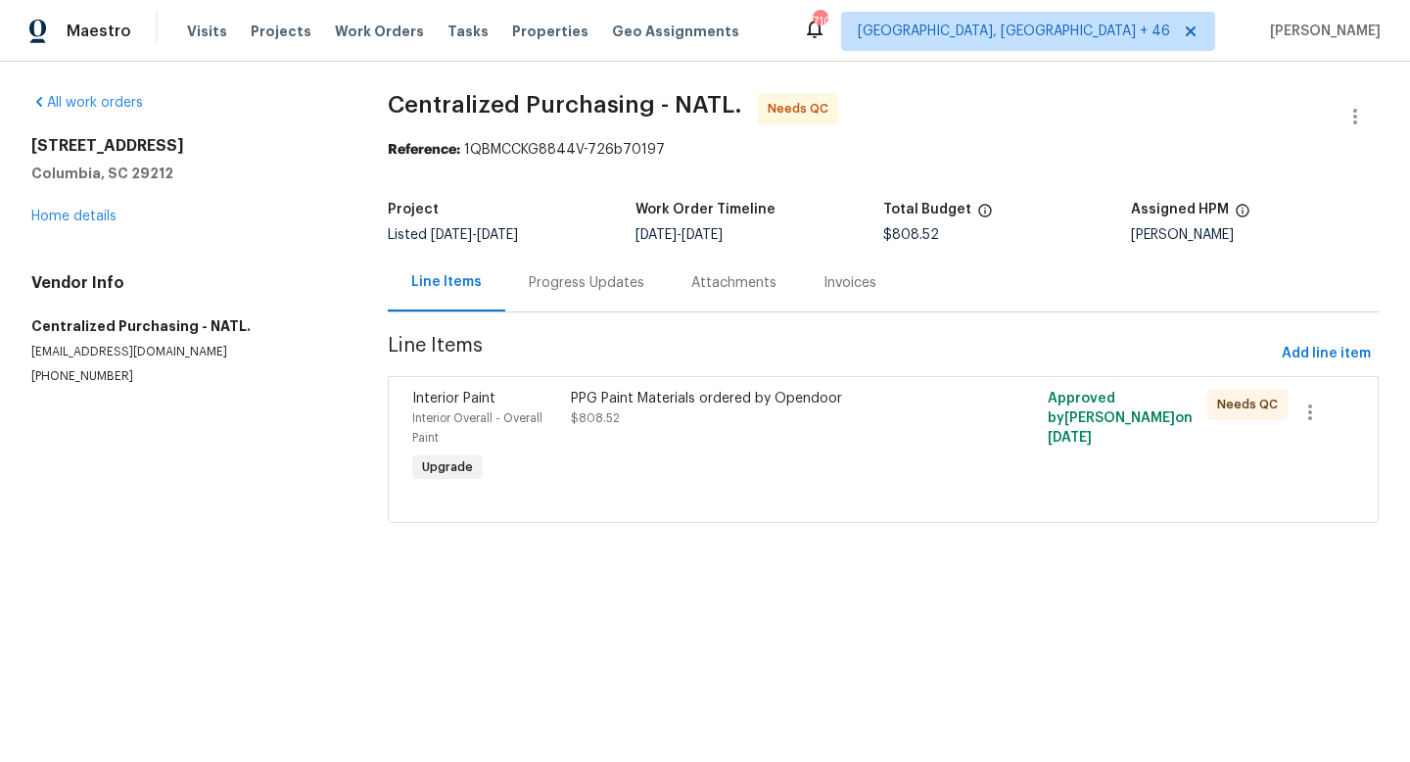
click at [729, 431] on div "PPG Paint Materials ordered by Opendoor $808.52" at bounding box center [763, 438] width 397 height 110
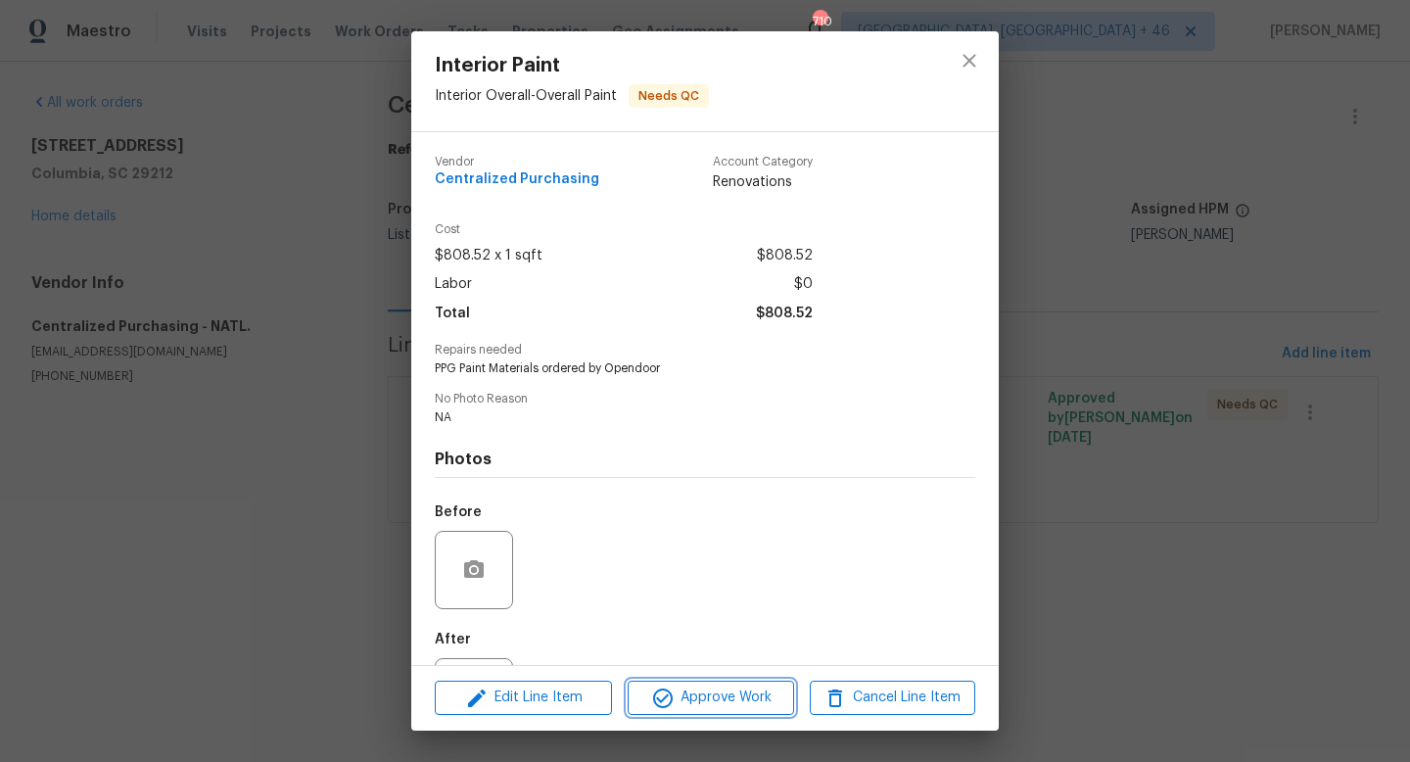
click at [709, 704] on span "Approve Work" at bounding box center [710, 697] width 154 height 24
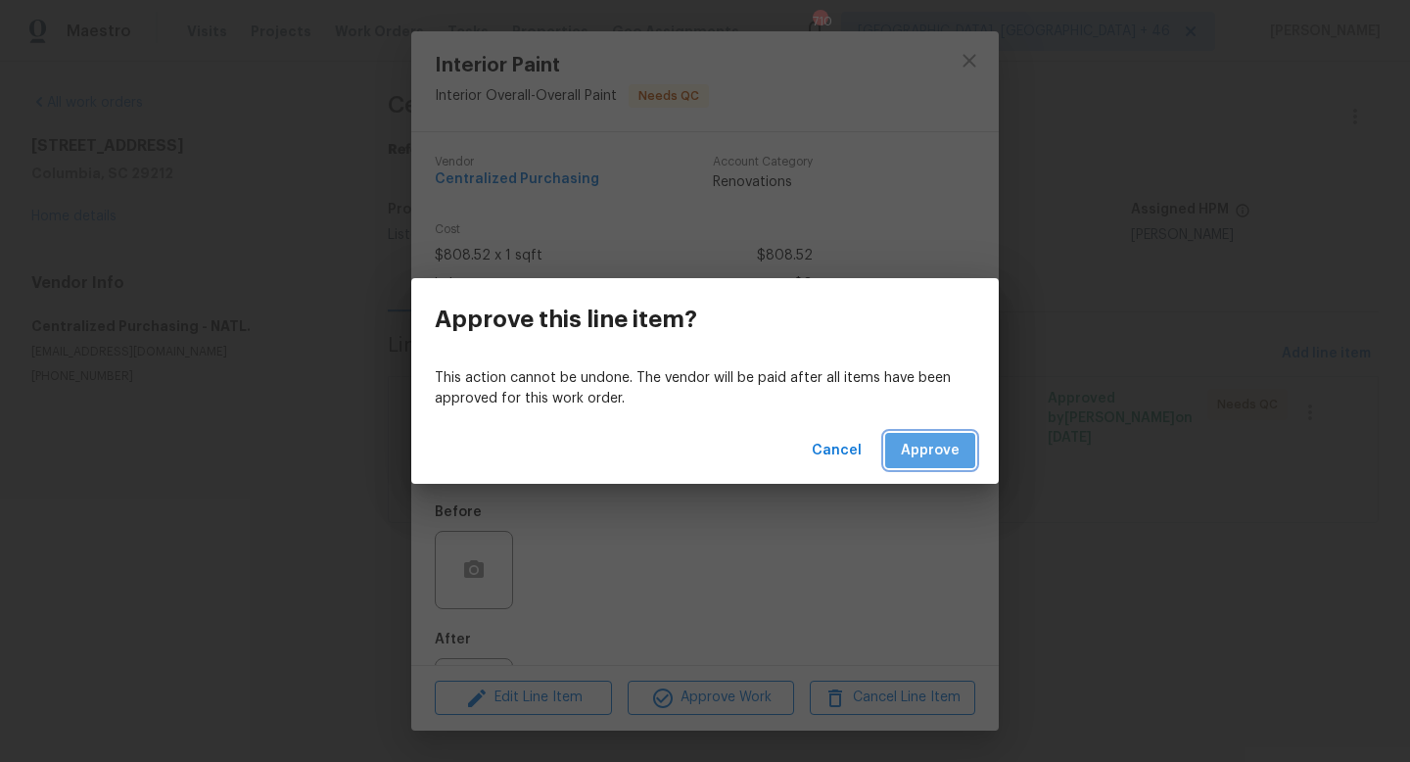
click at [949, 455] on span "Approve" at bounding box center [930, 451] width 59 height 24
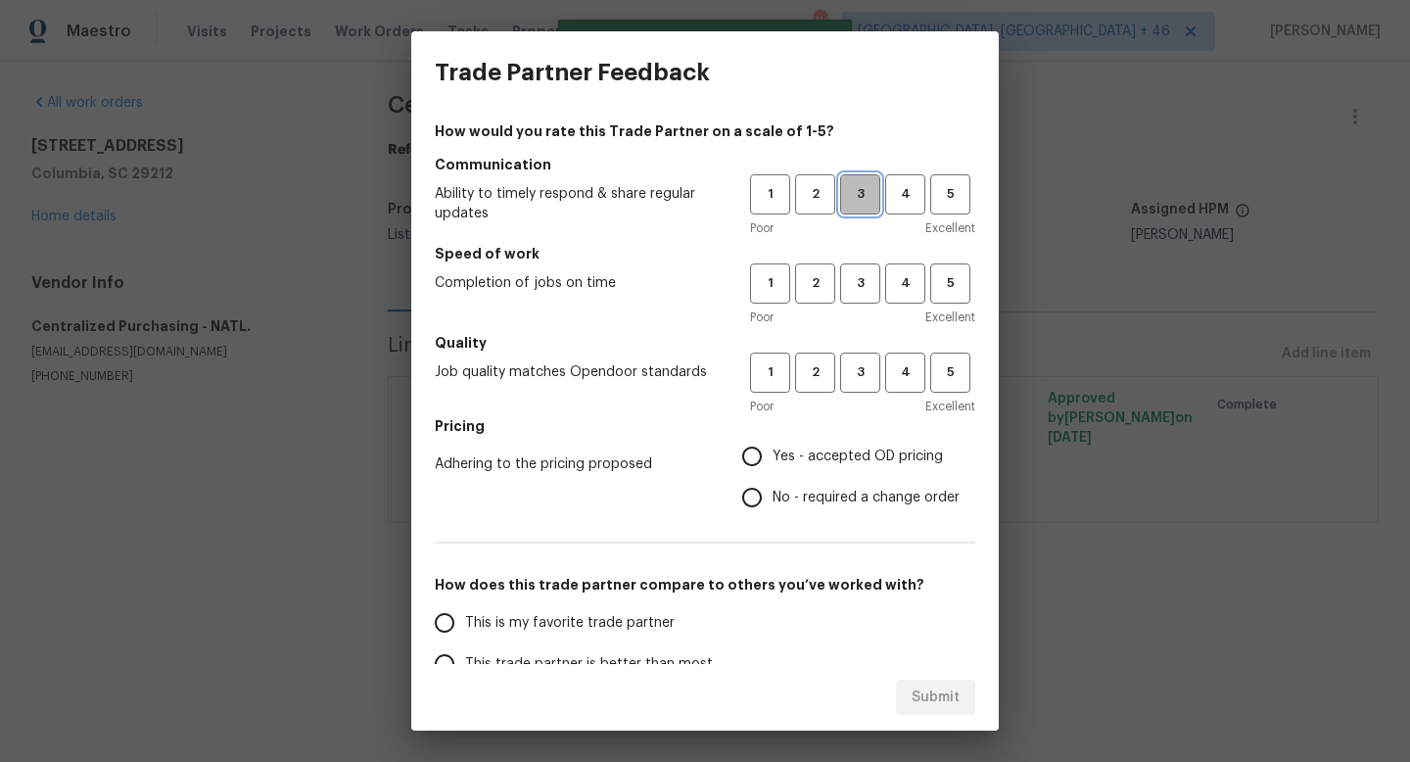
click at [861, 188] on span "3" at bounding box center [860, 194] width 36 height 23
click at [859, 277] on span "3" at bounding box center [860, 283] width 36 height 23
click at [847, 364] on span "3" at bounding box center [860, 372] width 36 height 23
click at [827, 451] on span "Yes - accepted OD pricing" at bounding box center [857, 456] width 170 height 21
click at [772, 451] on input "Yes - accepted OD pricing" at bounding box center [751, 456] width 41 height 41
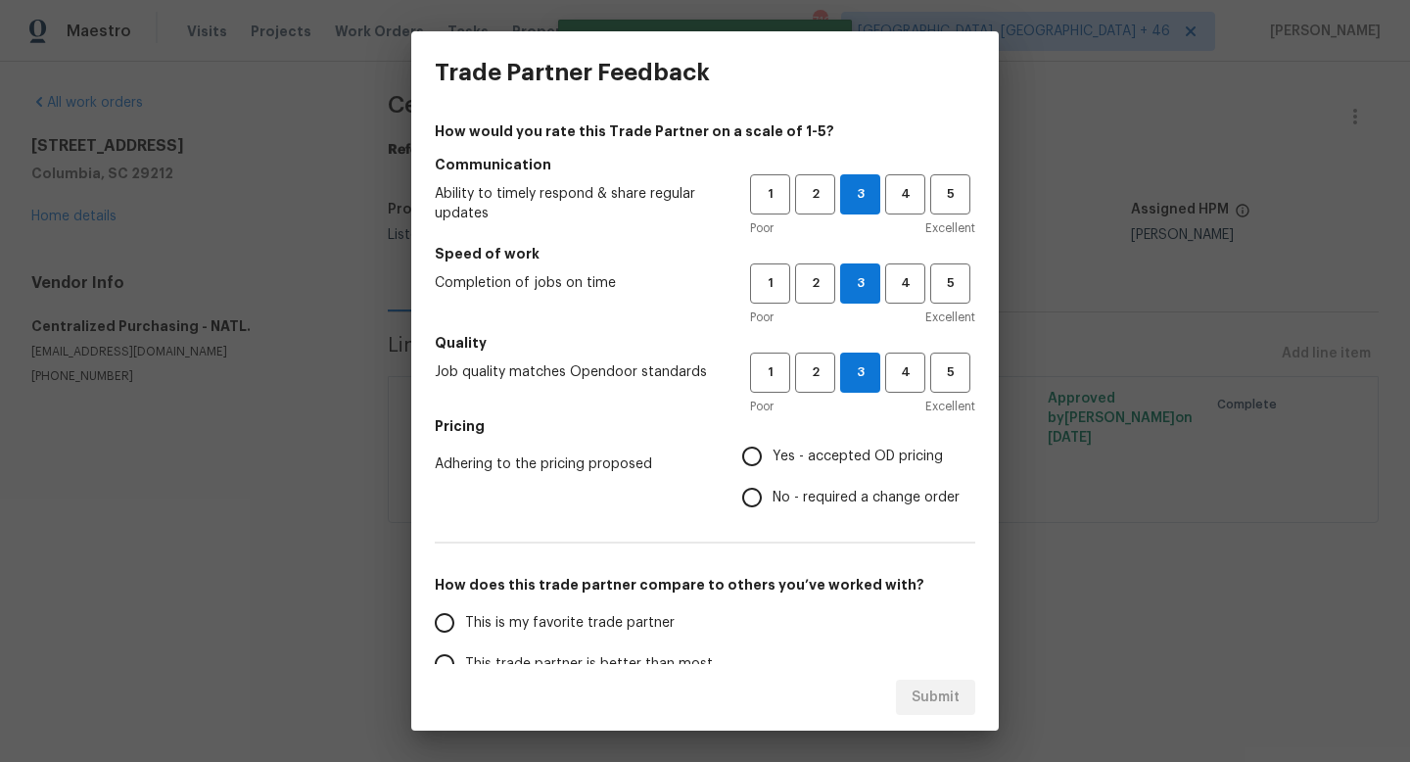
radio input "true"
click at [612, 623] on span "This is my favorite trade partner" at bounding box center [569, 623] width 209 height 21
click at [465, 623] on input "This is my favorite trade partner" at bounding box center [444, 622] width 41 height 41
click at [922, 693] on span "Submit" at bounding box center [935, 697] width 48 height 24
radio input "true"
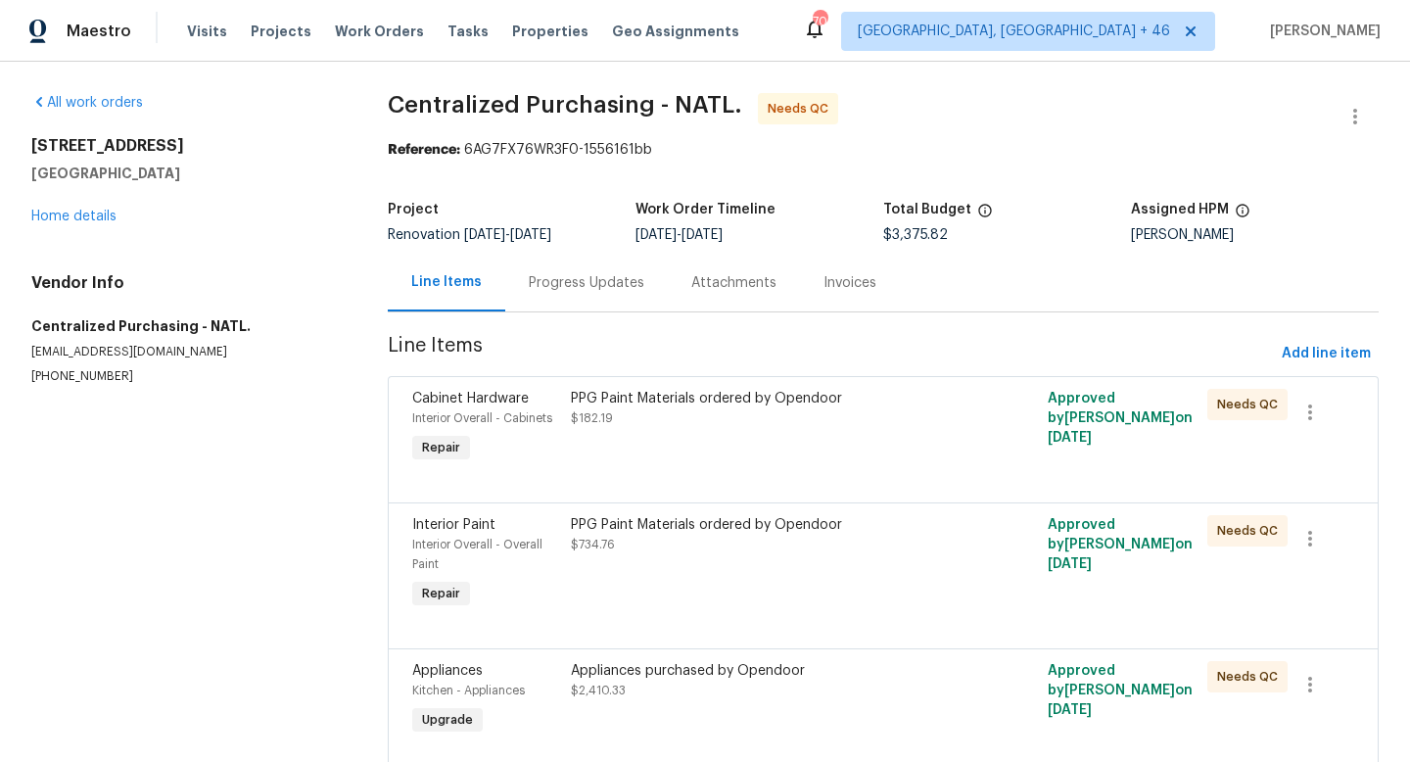
click at [855, 417] on div "PPG Paint Materials ordered by Opendoor $182.19" at bounding box center [764, 408] width 386 height 39
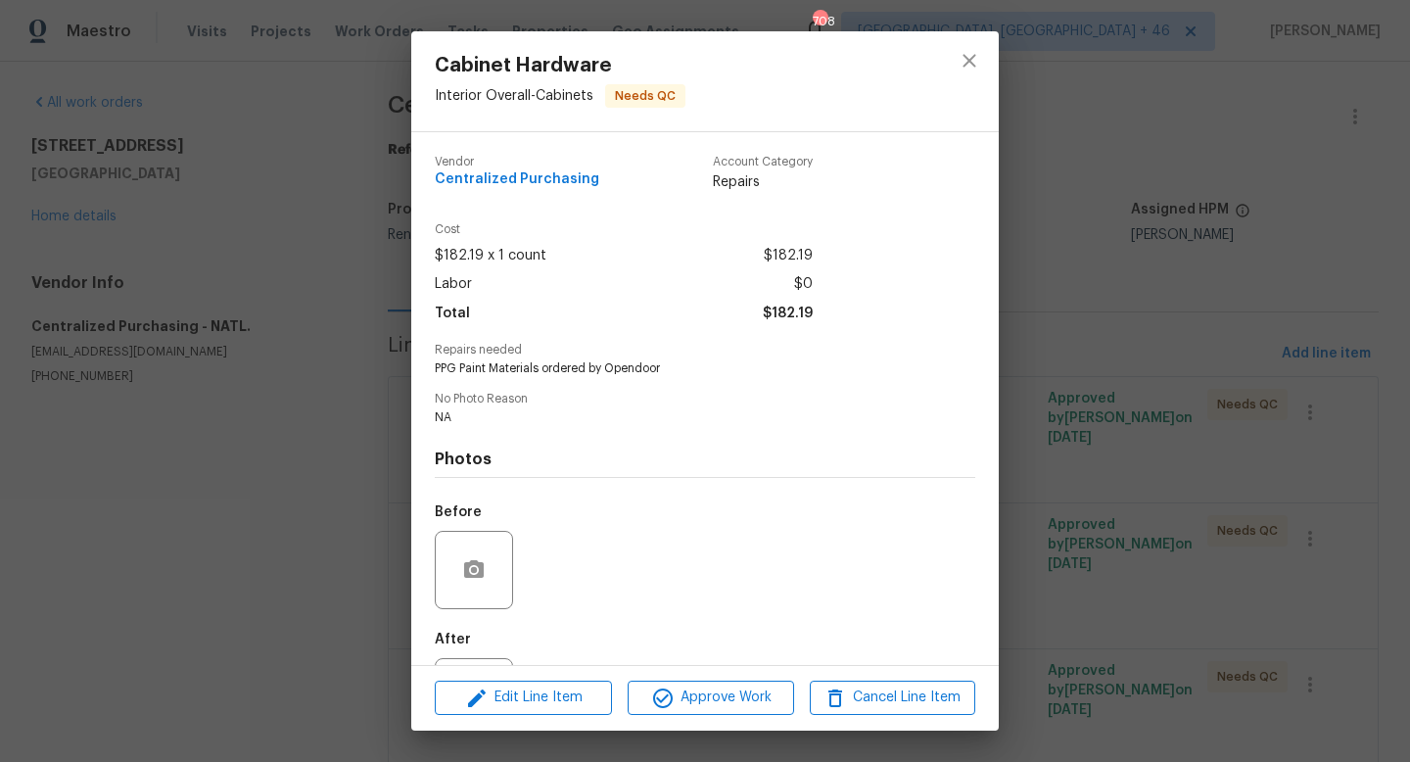
click at [720, 672] on div "Edit Line Item Approve Work Cancel Line Item" at bounding box center [704, 698] width 587 height 66
click at [720, 696] on span "Approve Work" at bounding box center [710, 697] width 154 height 24
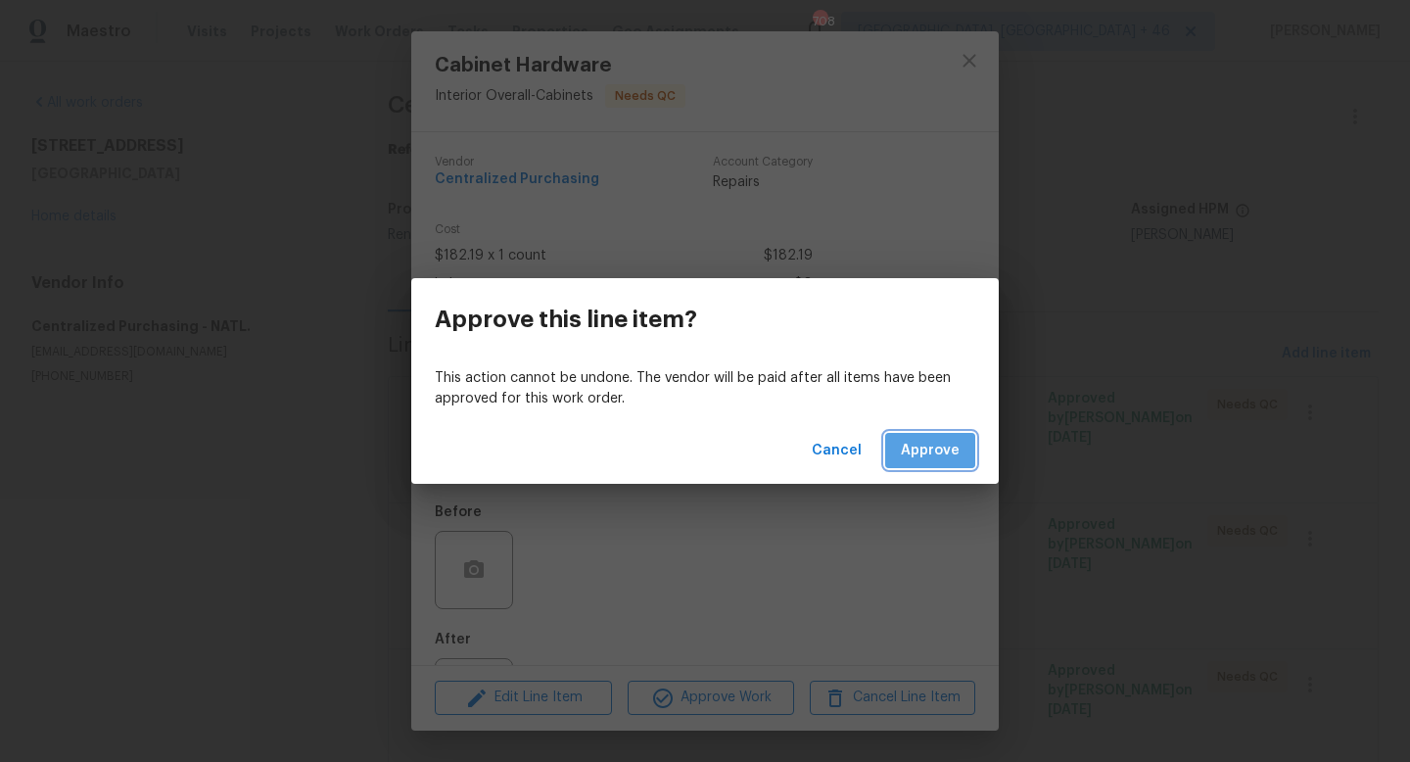
click at [936, 448] on span "Approve" at bounding box center [930, 451] width 59 height 24
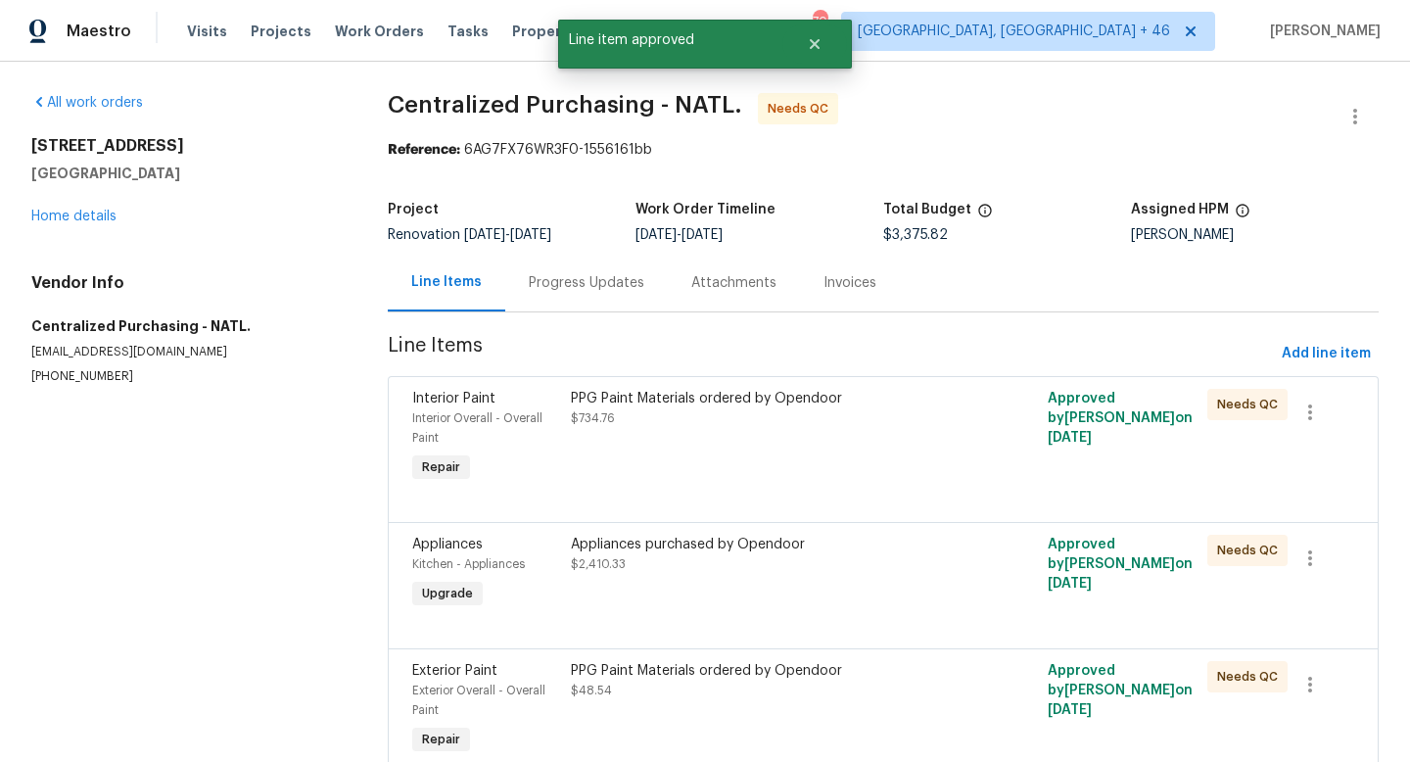
click at [650, 432] on div "PPG Paint Materials ordered by Opendoor $734.76" at bounding box center [763, 438] width 397 height 110
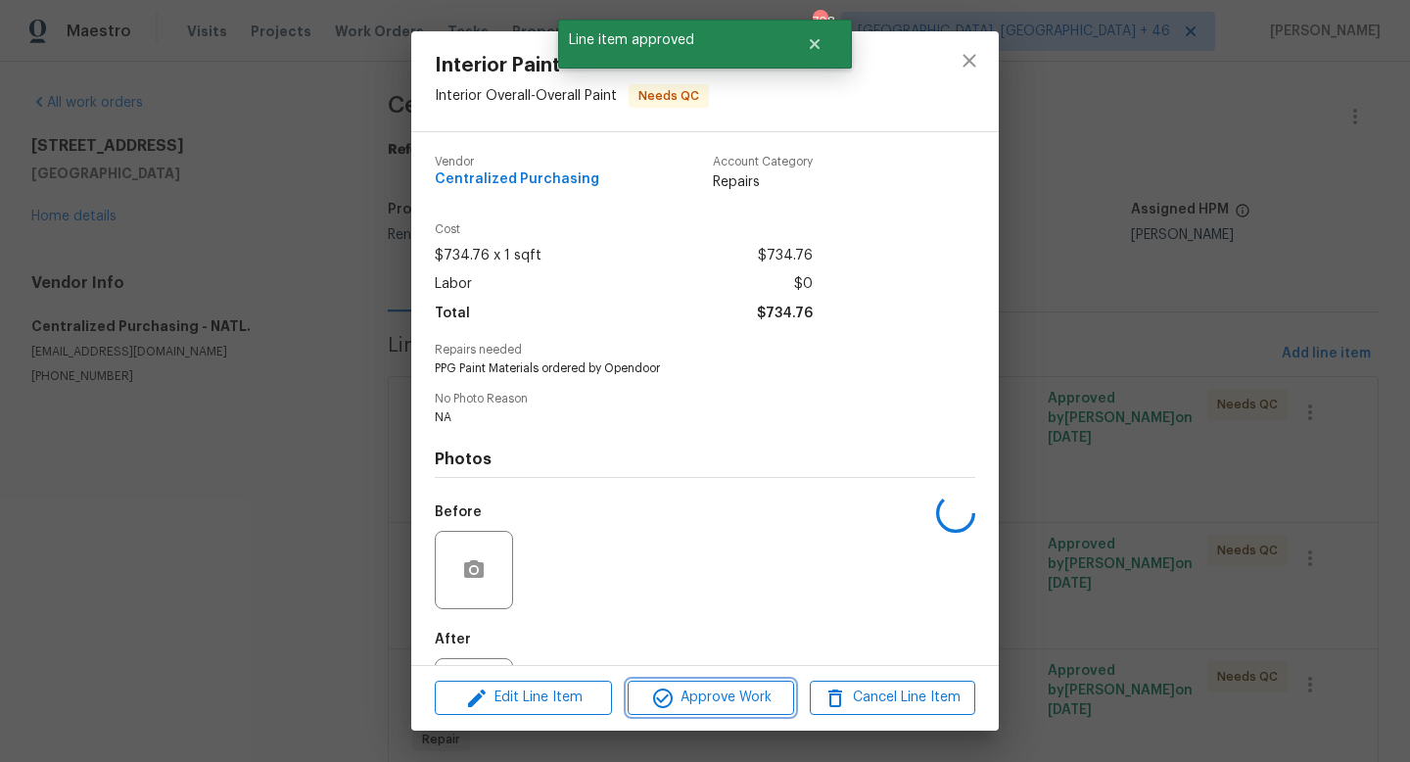
click at [689, 683] on button "Approve Work" at bounding box center [709, 697] width 165 height 34
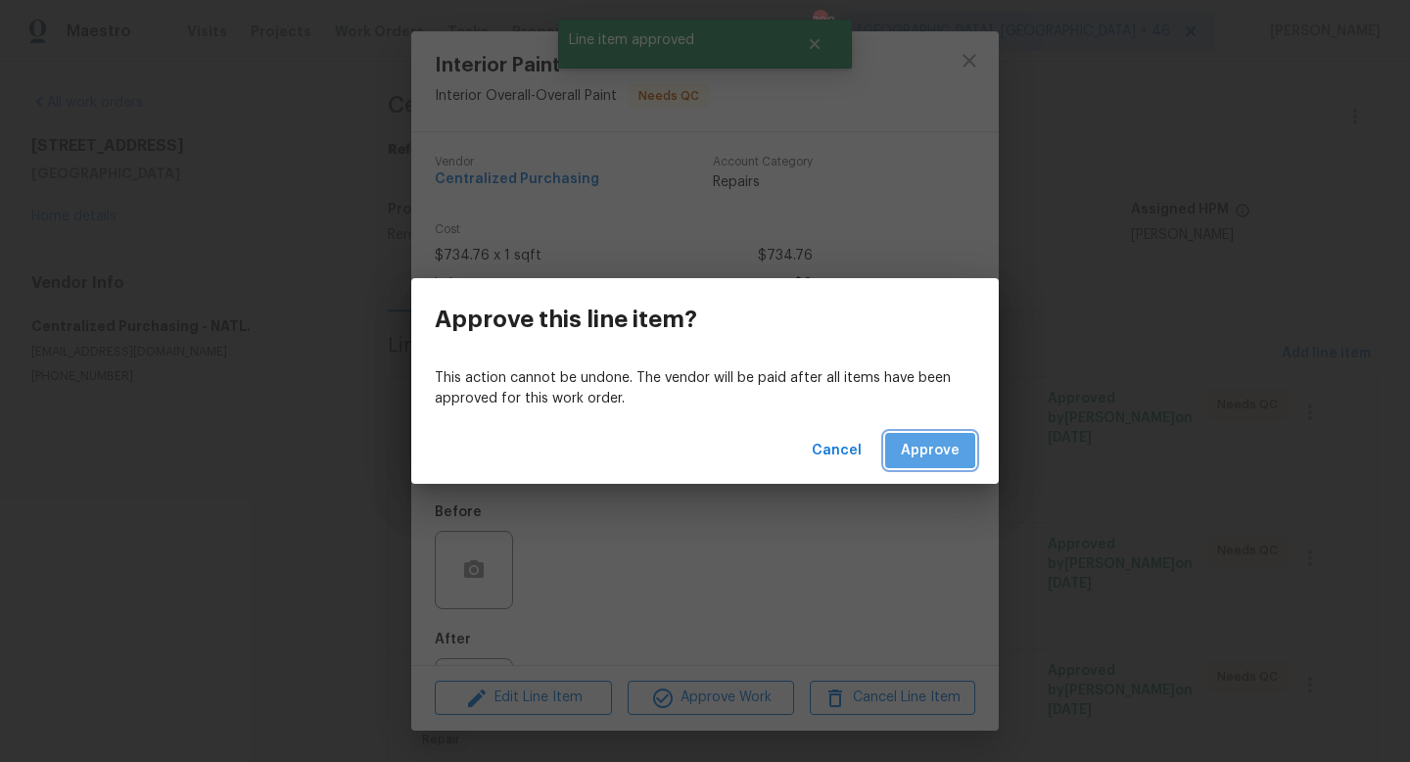
click at [919, 449] on span "Approve" at bounding box center [930, 451] width 59 height 24
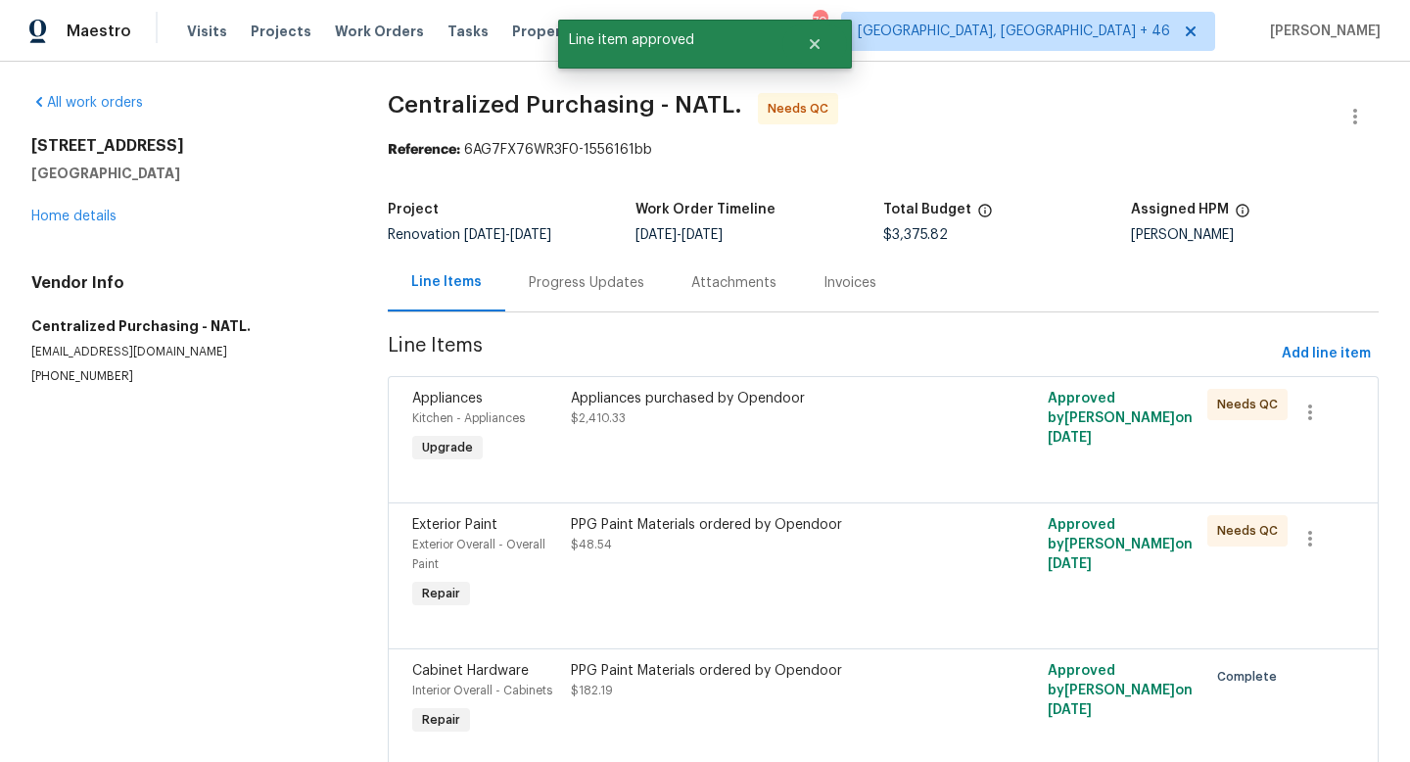
click at [801, 433] on div "Appliances purchased by Opendoor $2,410.33" at bounding box center [763, 428] width 397 height 90
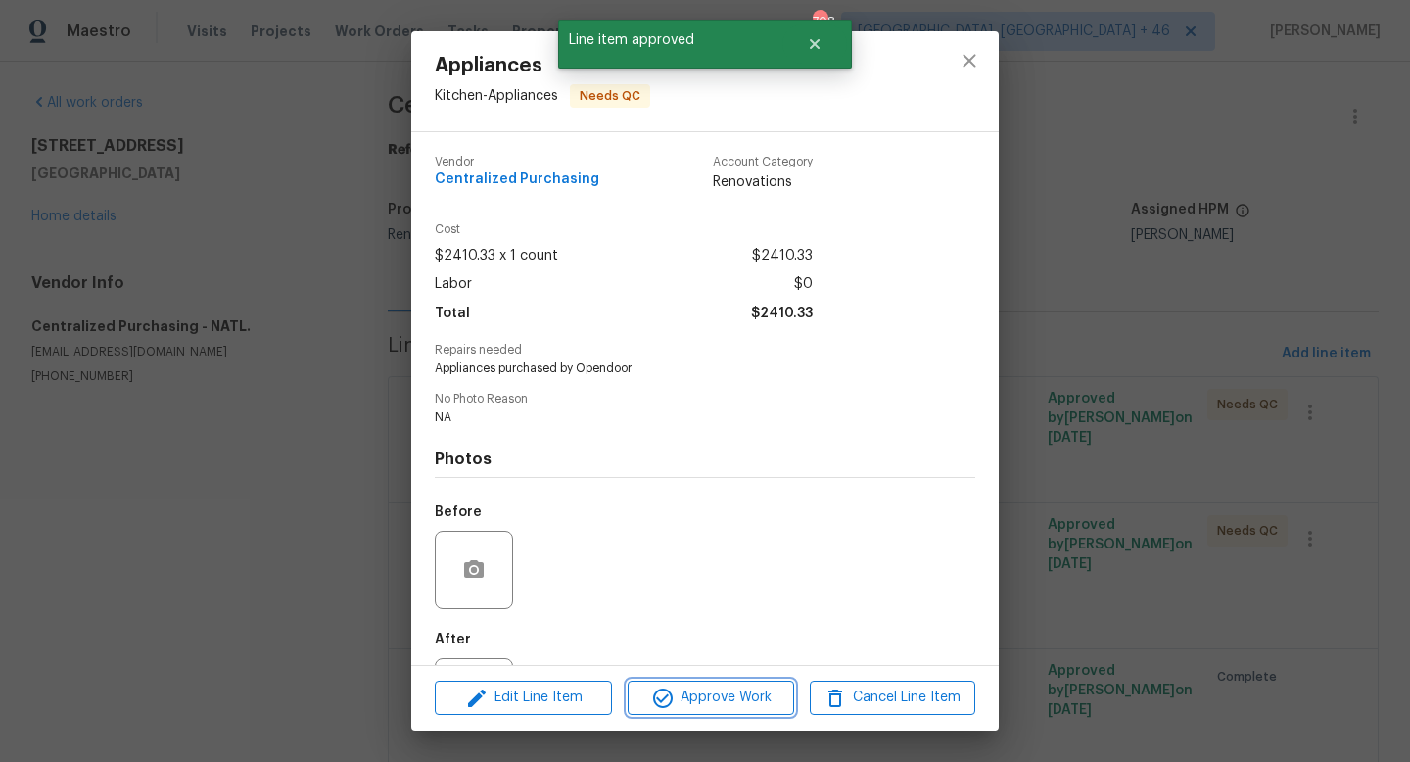
click at [735, 694] on span "Approve Work" at bounding box center [710, 697] width 154 height 24
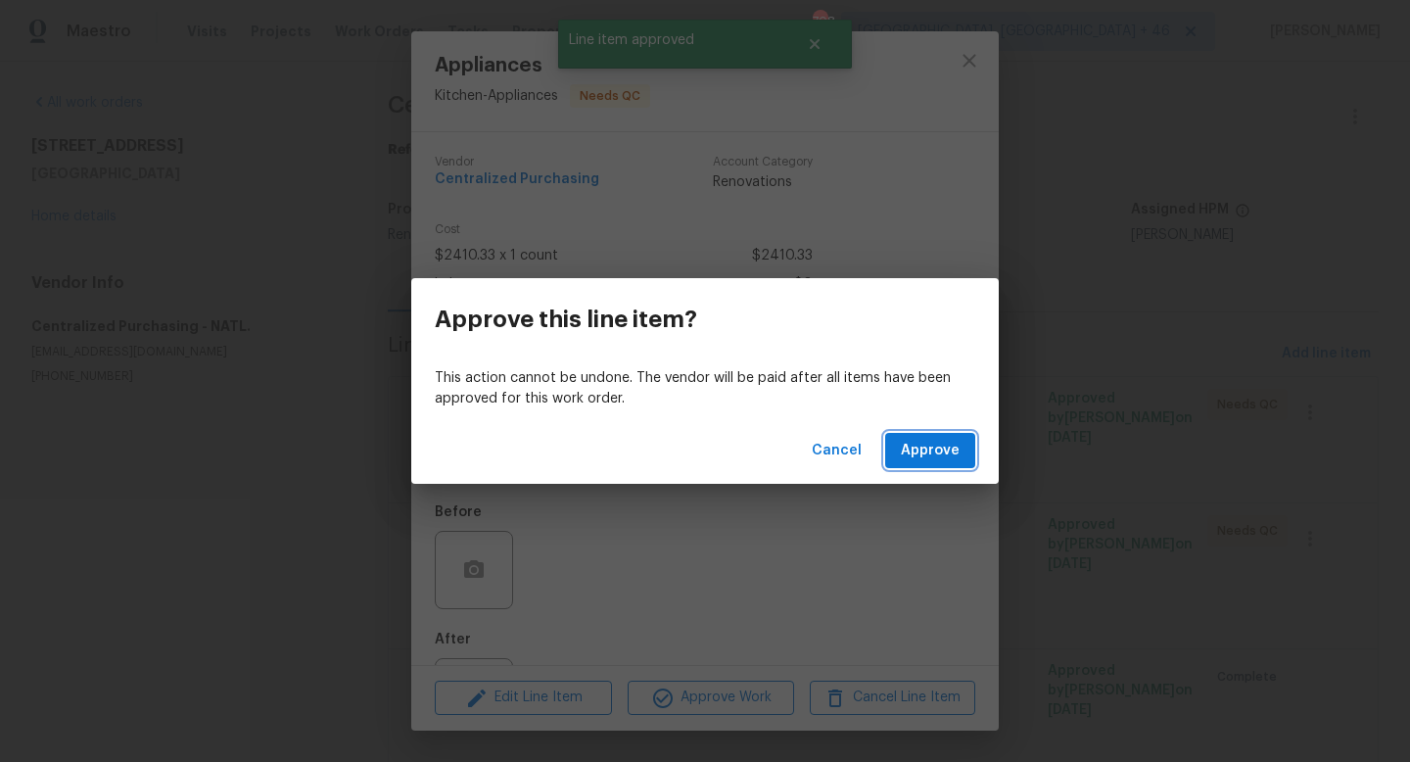
click at [922, 449] on span "Approve" at bounding box center [930, 451] width 59 height 24
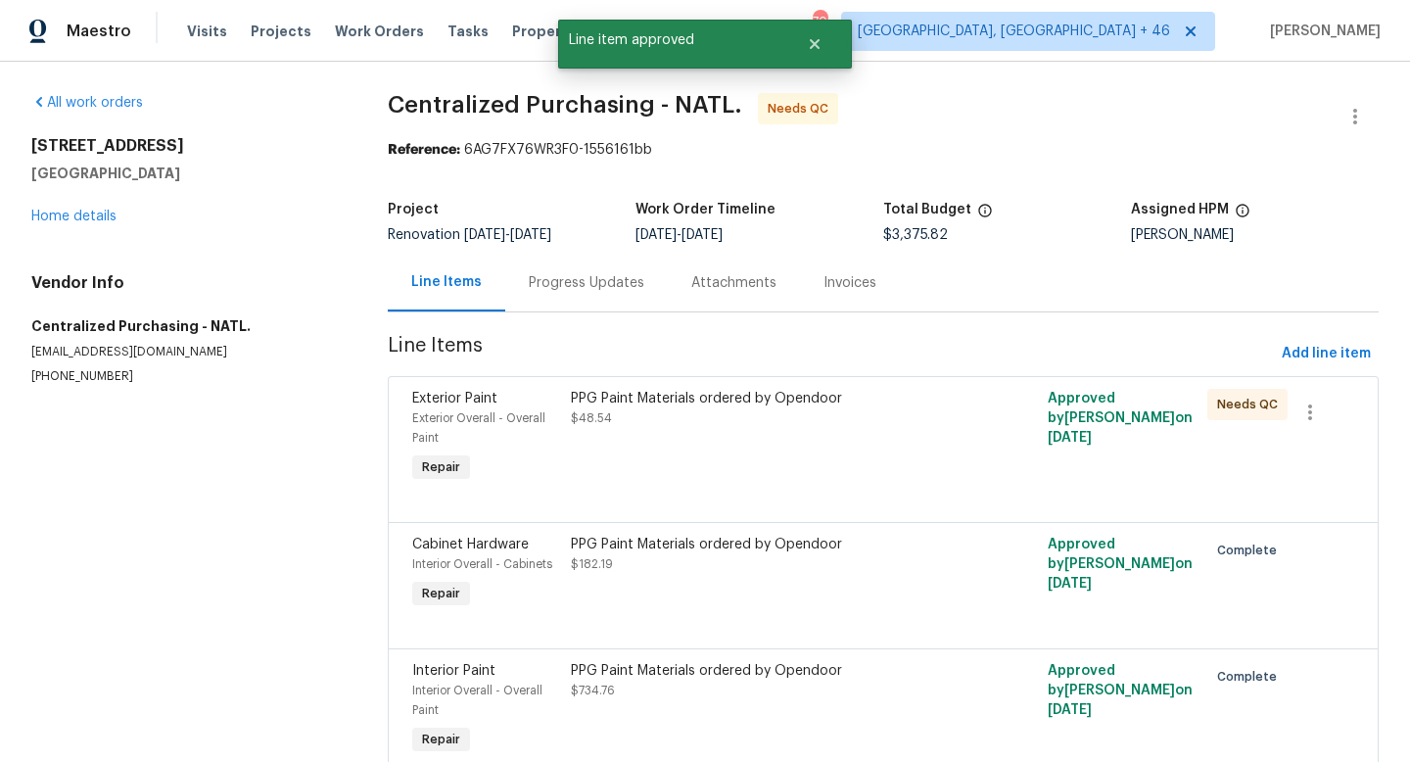
click at [831, 457] on div "PPG Paint Materials ordered by Opendoor $48.54" at bounding box center [763, 438] width 397 height 110
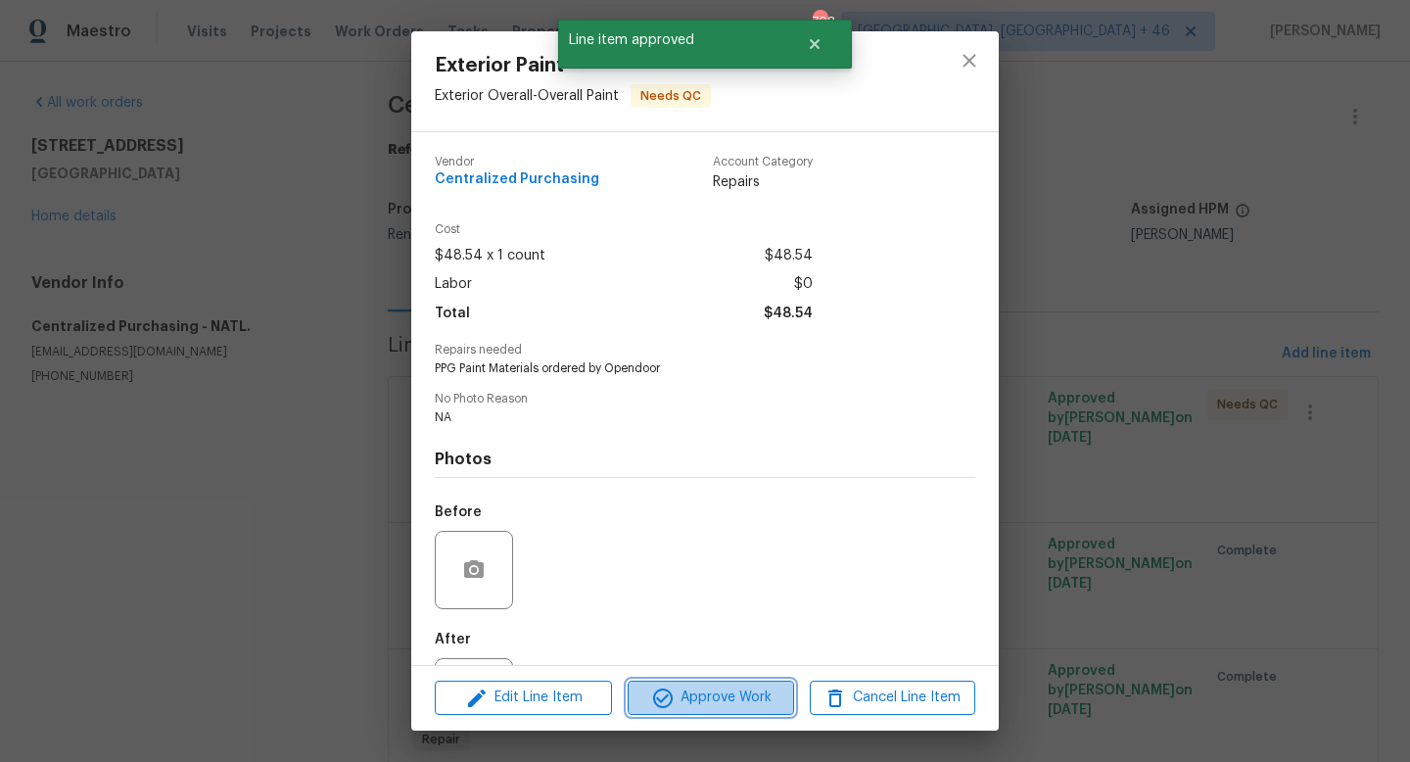
click at [718, 706] on span "Approve Work" at bounding box center [710, 697] width 154 height 24
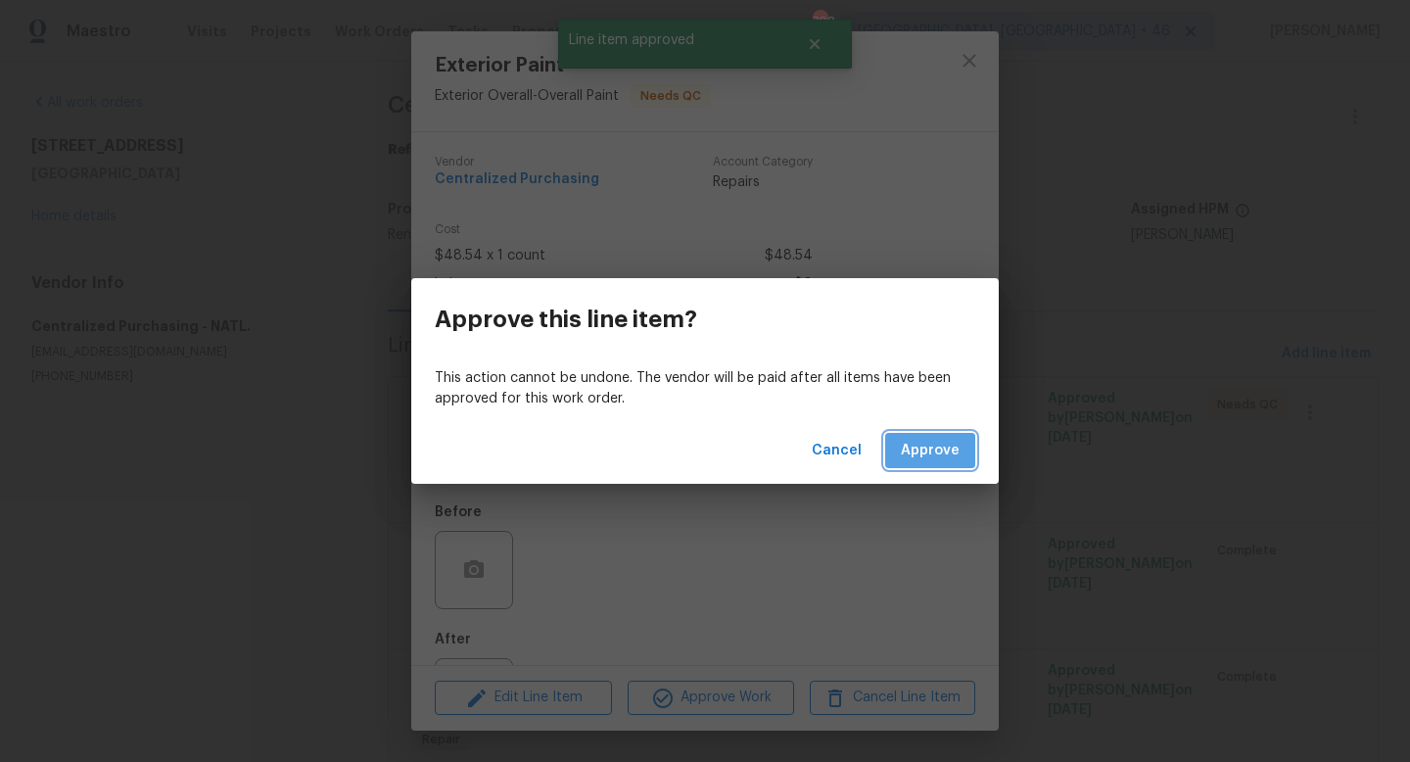
click at [926, 462] on span "Approve" at bounding box center [930, 451] width 59 height 24
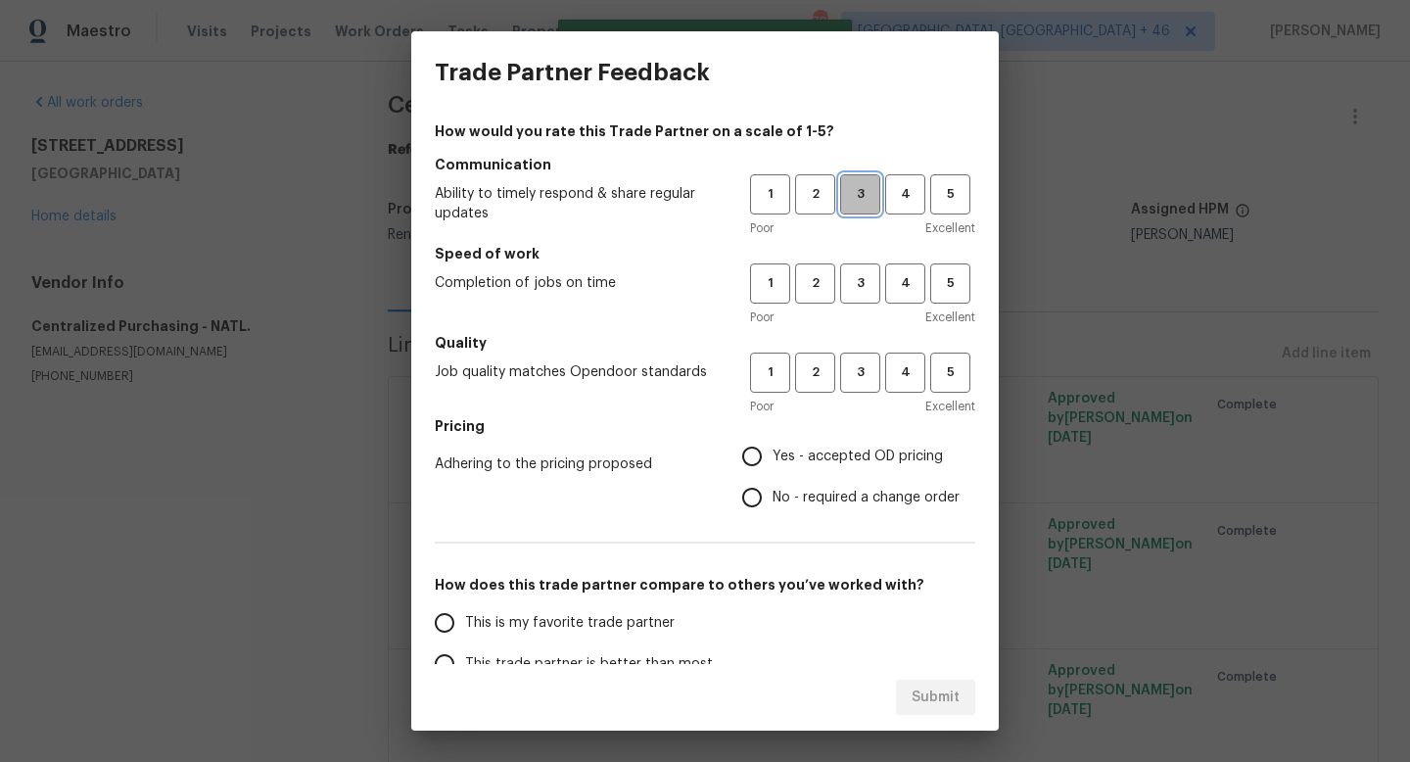
click at [860, 192] on span "3" at bounding box center [860, 194] width 36 height 23
click at [856, 289] on span "3" at bounding box center [860, 283] width 36 height 23
click at [855, 381] on span "3" at bounding box center [860, 372] width 36 height 23
click at [819, 457] on span "Yes - accepted OD pricing" at bounding box center [857, 456] width 170 height 21
click at [772, 457] on input "Yes - accepted OD pricing" at bounding box center [751, 456] width 41 height 41
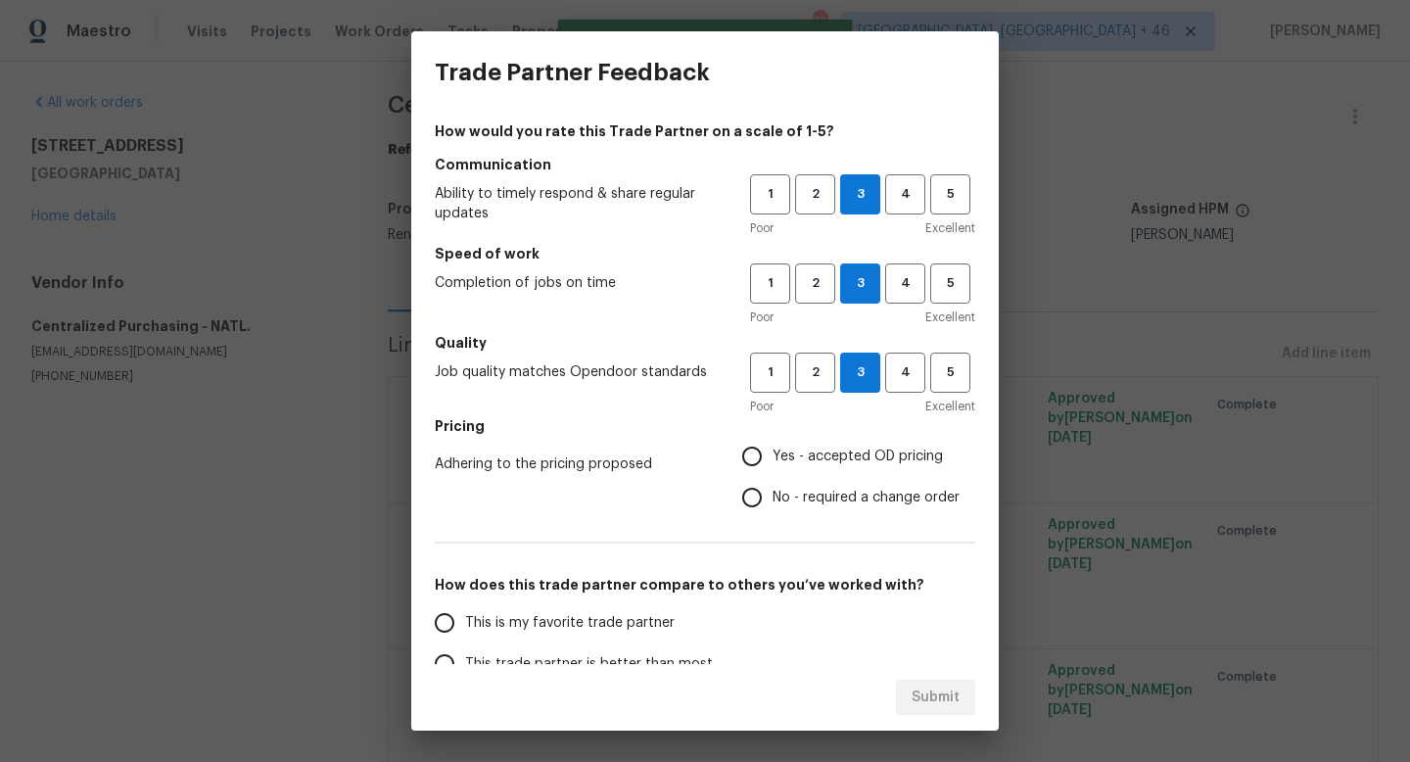
radio input "true"
click at [619, 651] on label "This trade partner is better than most" at bounding box center [578, 663] width 309 height 41
click at [465, 651] on input "This trade partner is better than most" at bounding box center [444, 663] width 41 height 41
radio input "false"
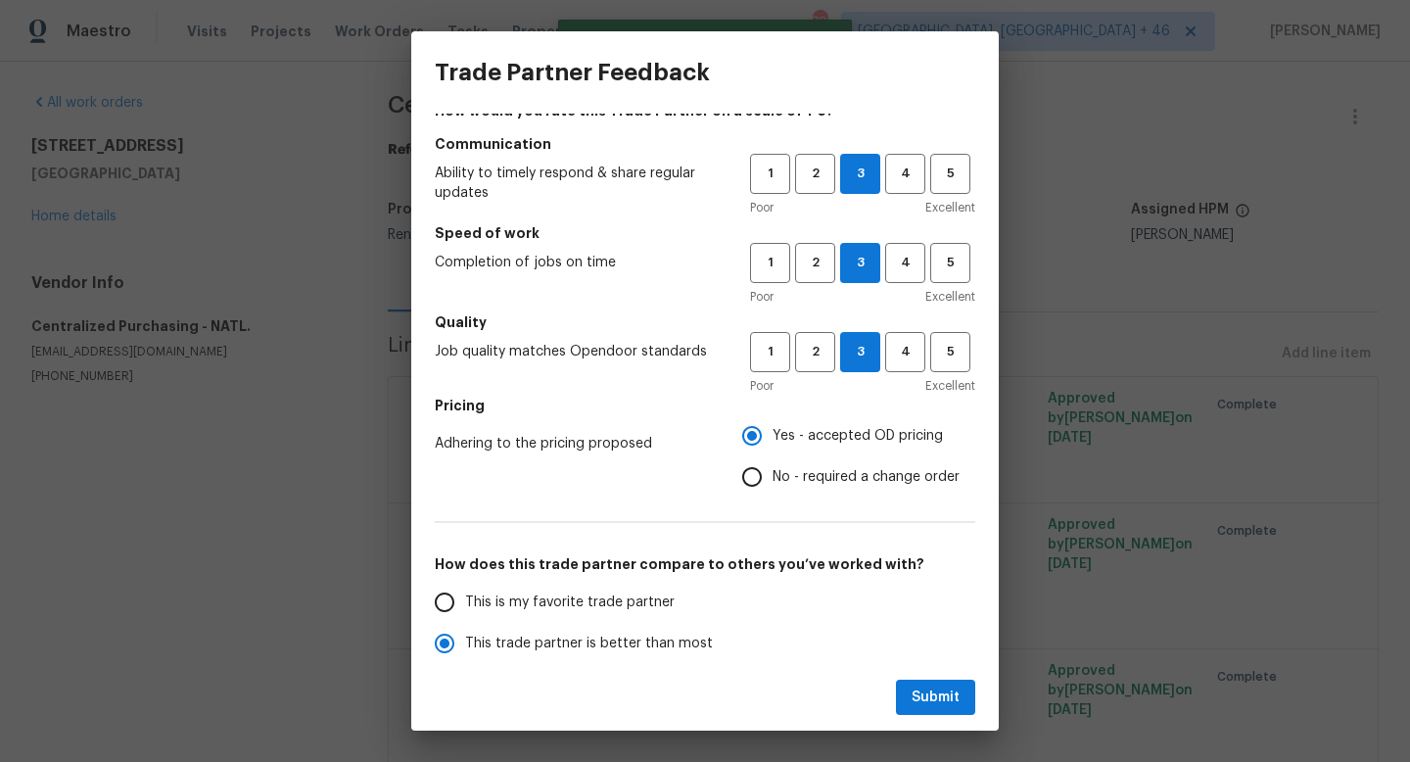
click at [624, 597] on span "This is my favorite trade partner" at bounding box center [569, 602] width 209 height 21
click at [465, 597] on input "This is my favorite trade partner" at bounding box center [444, 601] width 41 height 41
click at [906, 686] on button "Submit" at bounding box center [935, 697] width 79 height 36
radio input "true"
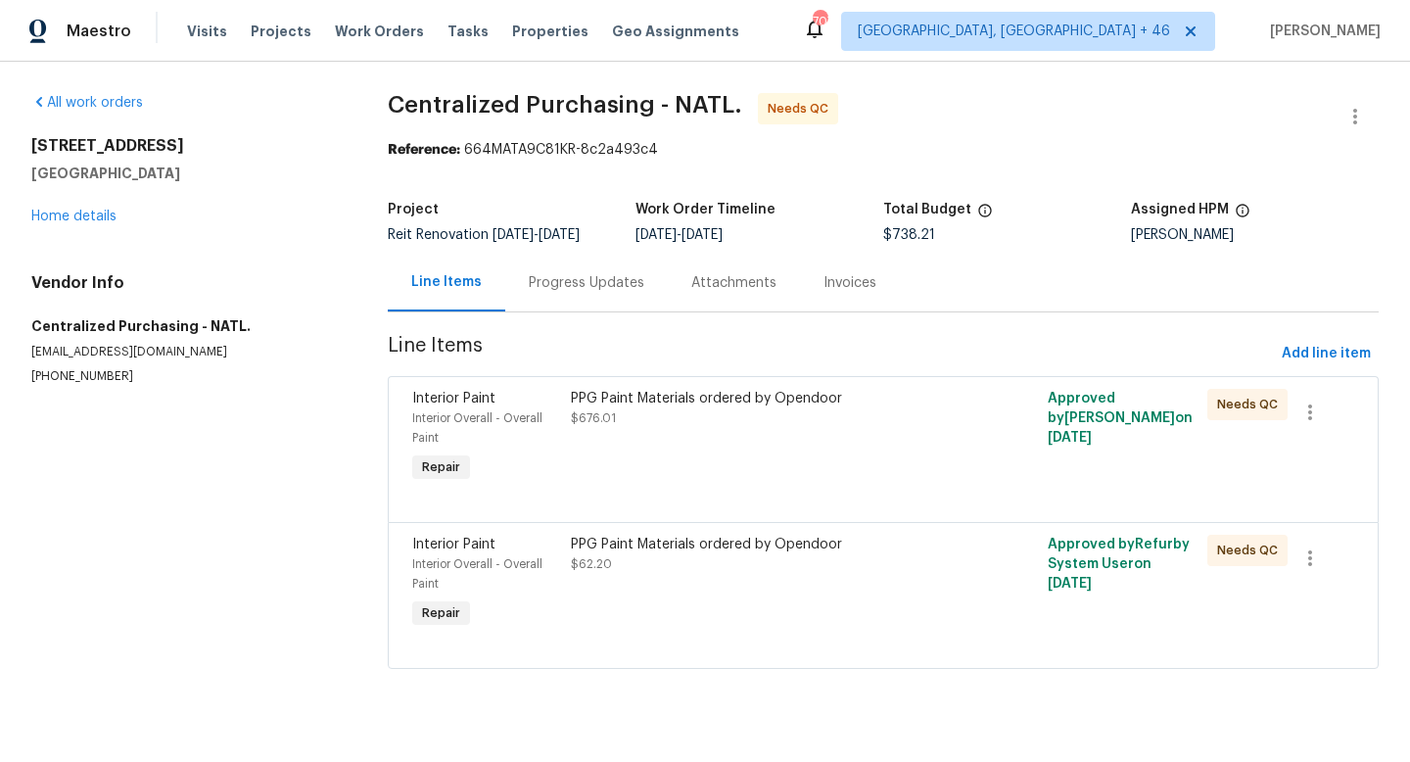
click at [794, 454] on div "PPG Paint Materials ordered by Opendoor $676.01" at bounding box center [763, 438] width 397 height 110
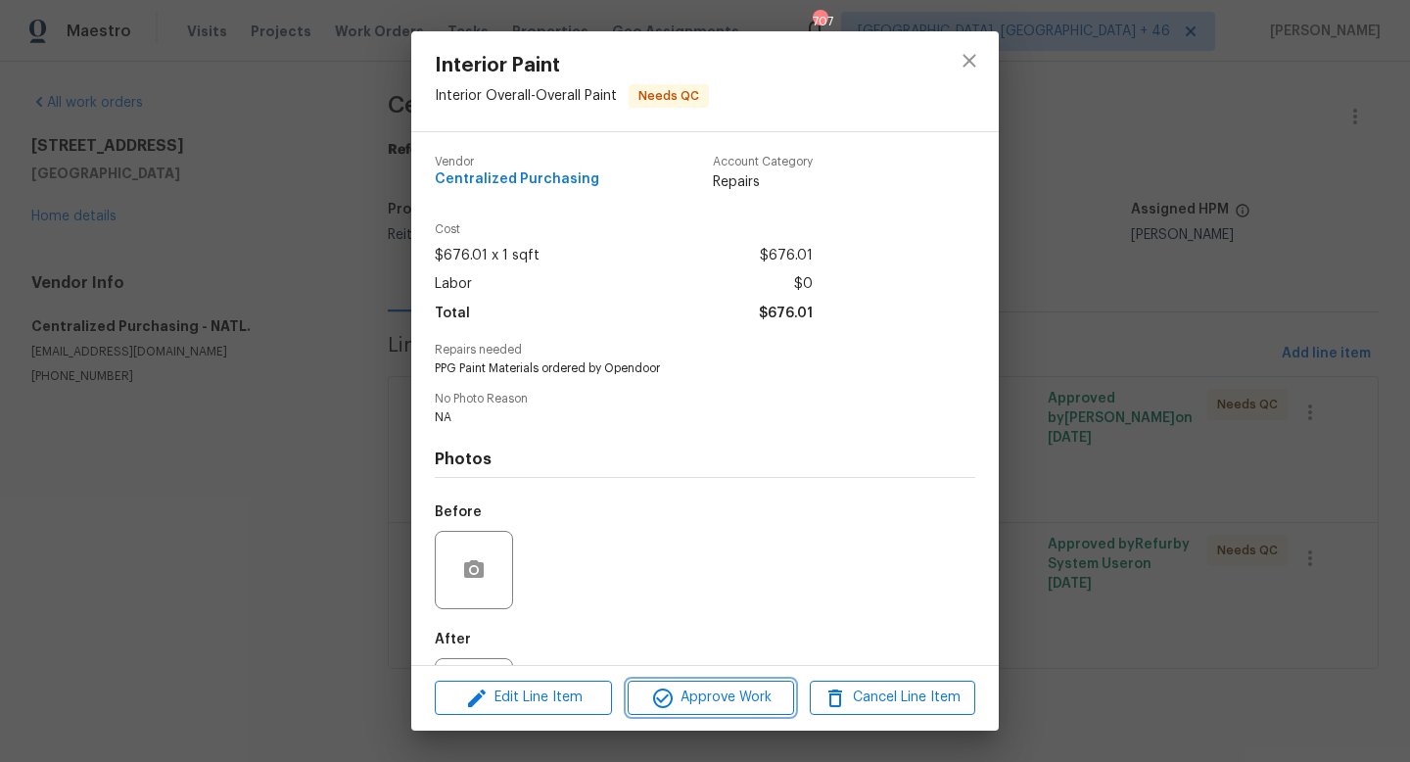
click at [750, 698] on span "Approve Work" at bounding box center [710, 697] width 154 height 24
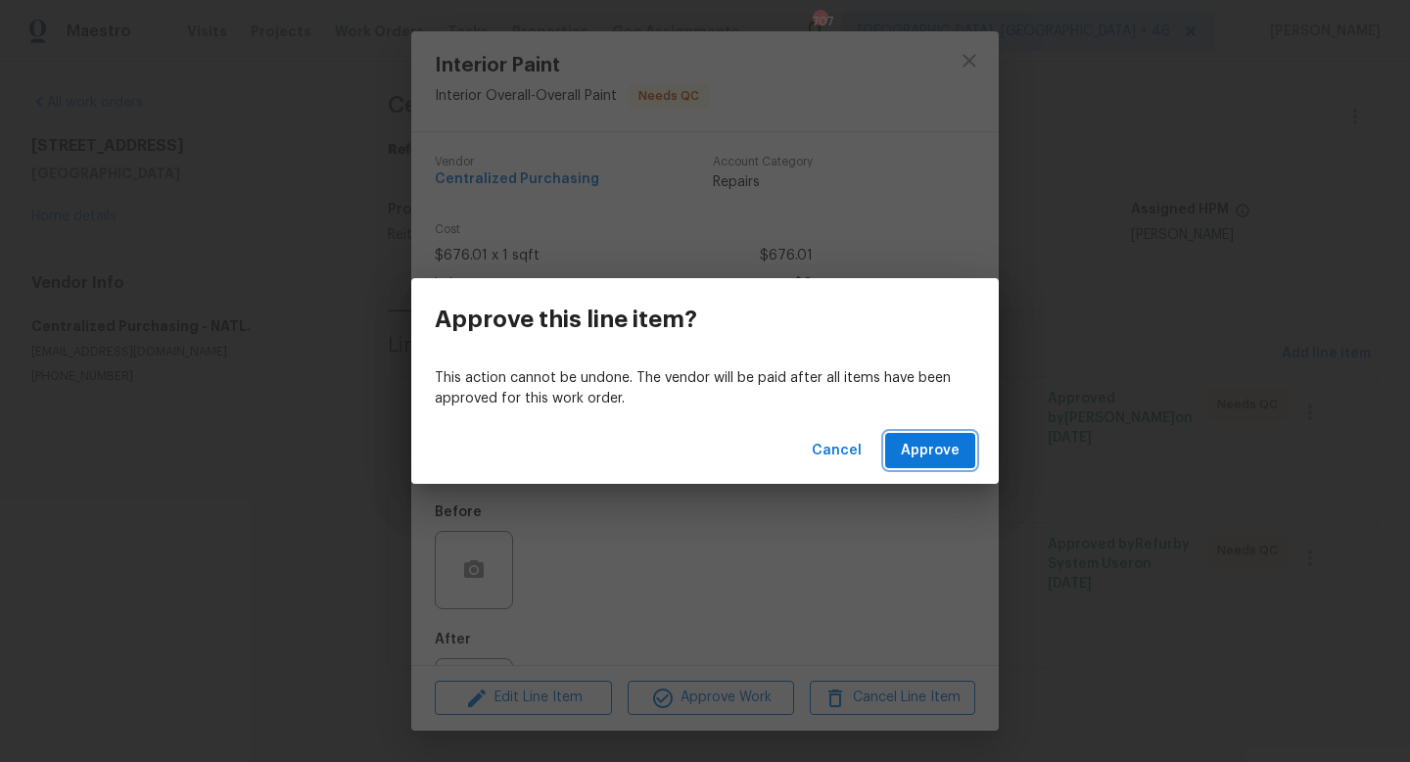
click at [925, 450] on span "Approve" at bounding box center [930, 451] width 59 height 24
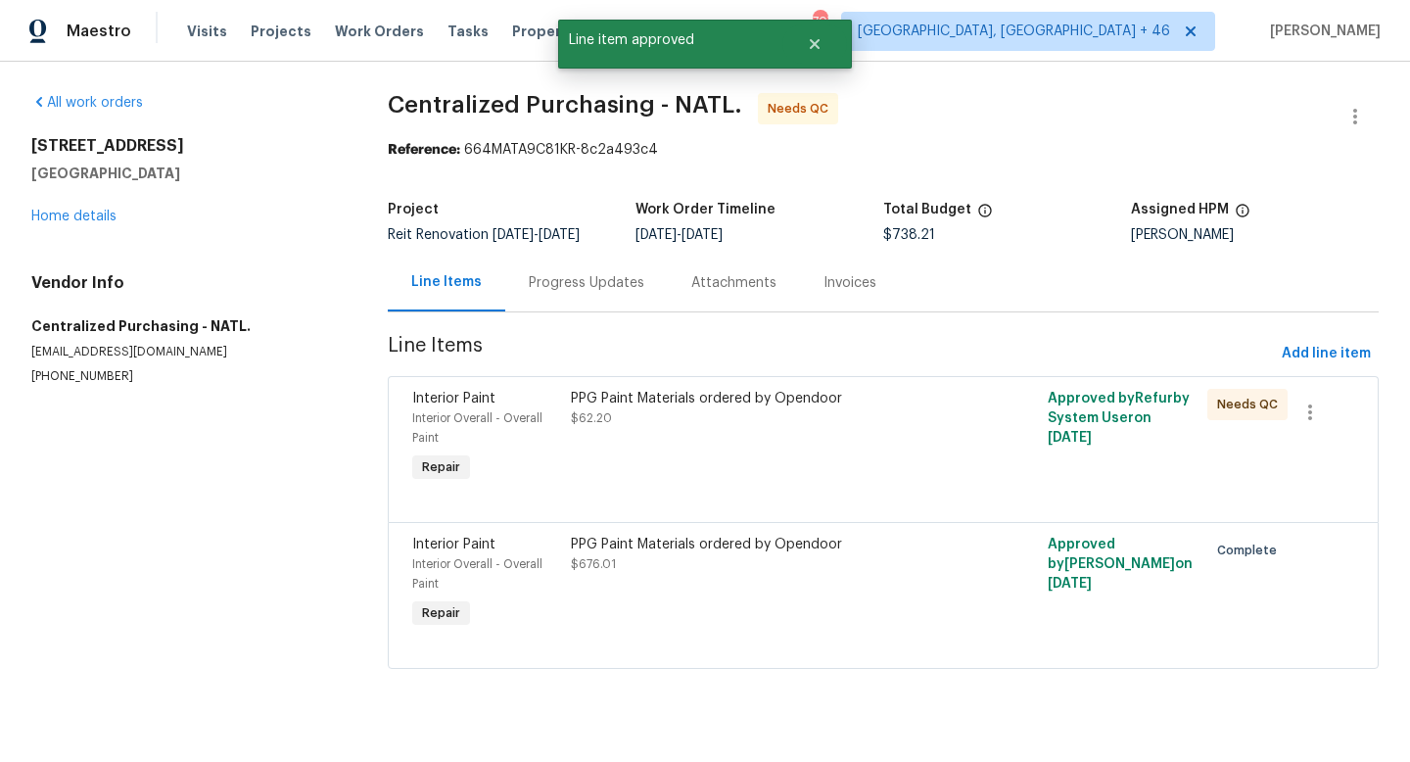
click at [791, 466] on div "PPG Paint Materials ordered by Opendoor $62.20" at bounding box center [763, 438] width 397 height 110
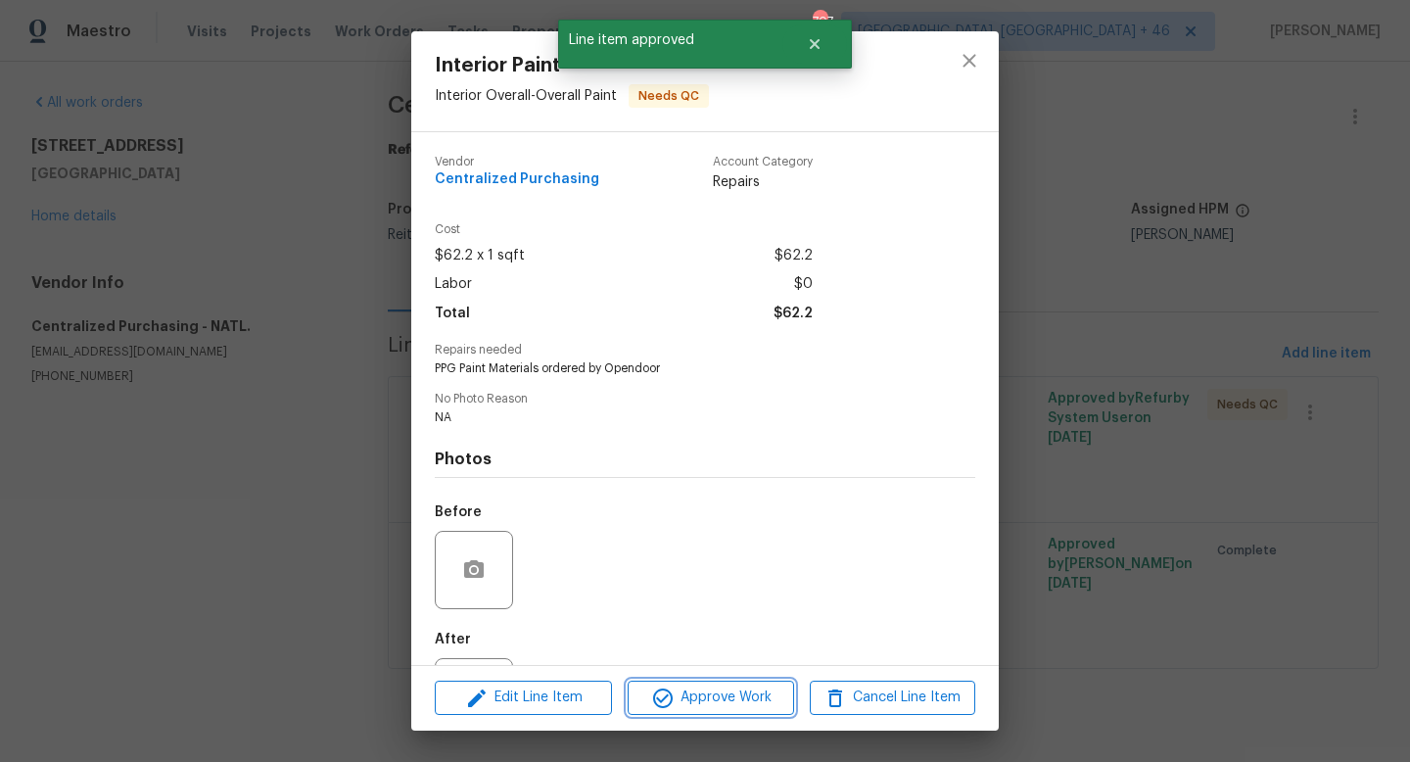
click at [707, 701] on span "Approve Work" at bounding box center [710, 697] width 154 height 24
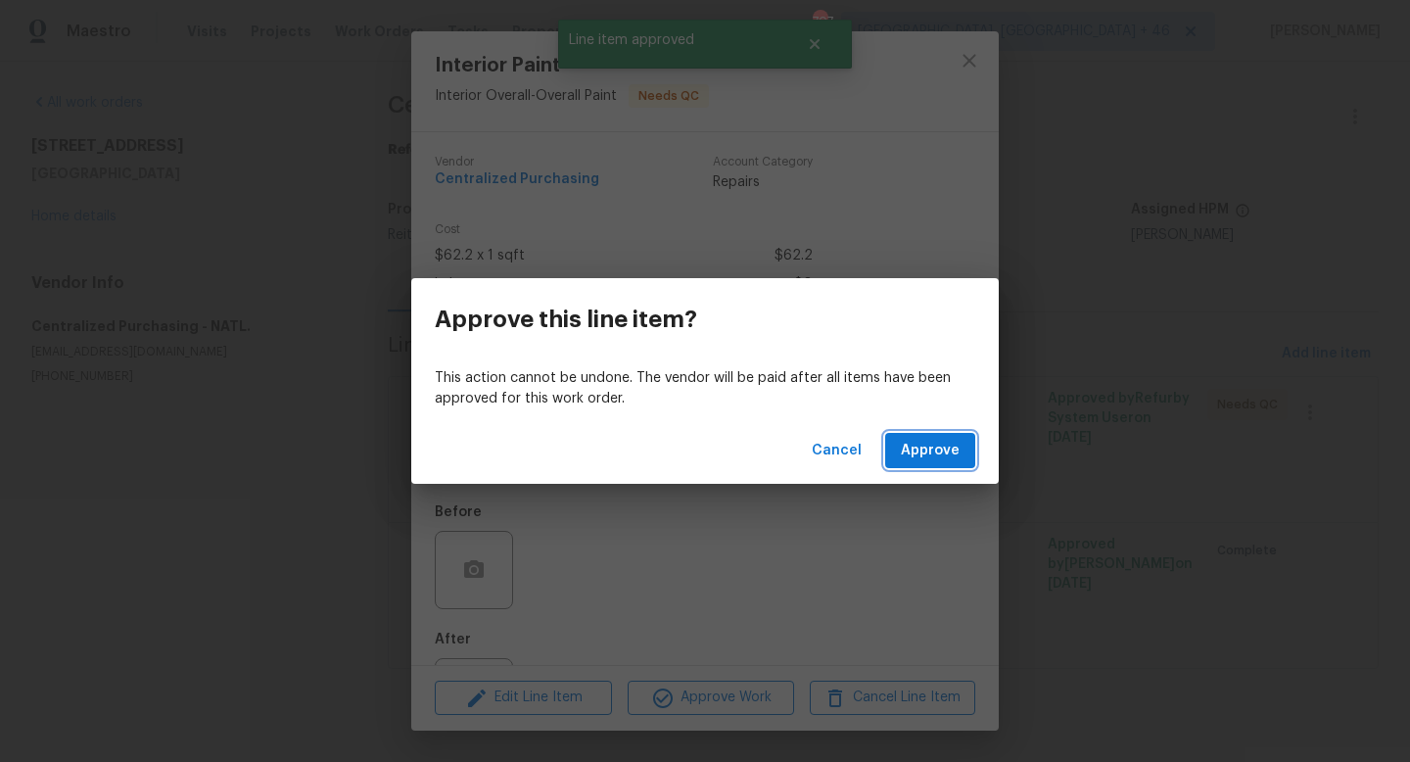
click at [934, 451] on span "Approve" at bounding box center [930, 451] width 59 height 24
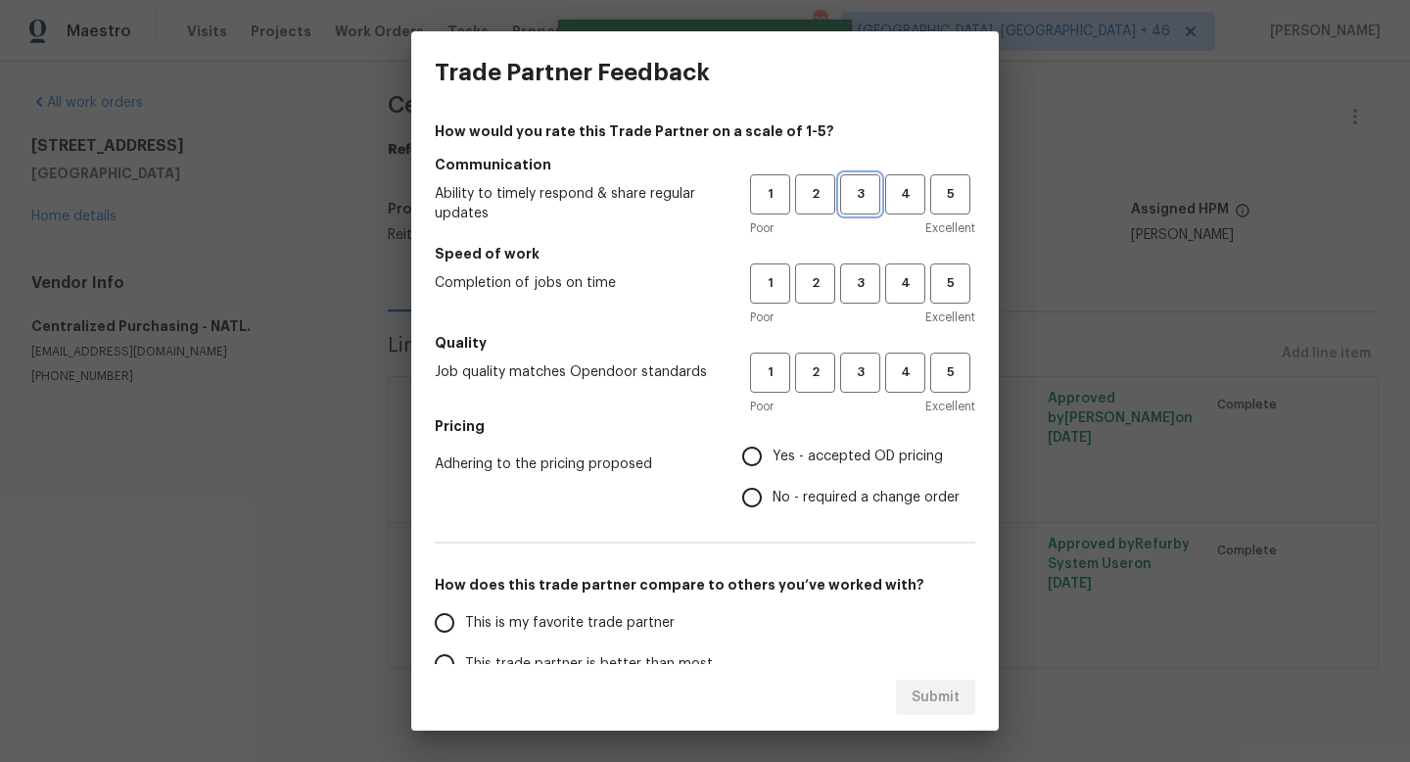
click at [853, 205] on span "3" at bounding box center [860, 194] width 36 height 23
click at [855, 303] on div "1 2 3 4 5 Poor Excellent" at bounding box center [862, 295] width 225 height 64
click at [856, 298] on button "3" at bounding box center [860, 283] width 40 height 40
click at [854, 371] on span "3" at bounding box center [860, 372] width 36 height 23
click at [818, 462] on span "Yes - accepted OD pricing" at bounding box center [857, 456] width 170 height 21
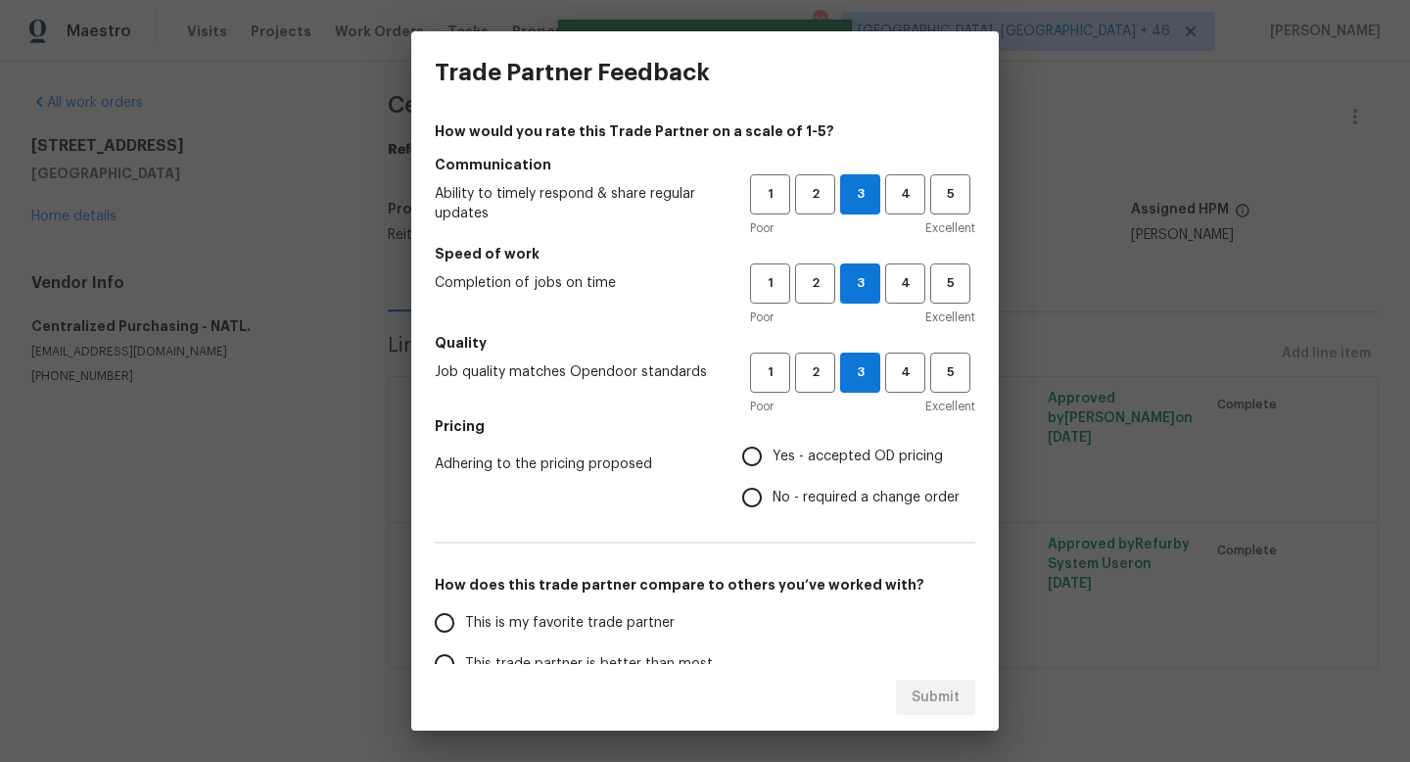
click at [772, 462] on input "Yes - accepted OD pricing" at bounding box center [751, 456] width 41 height 41
radio input "true"
click at [613, 619] on span "This is my favorite trade partner" at bounding box center [569, 623] width 209 height 21
click at [465, 619] on input "This is my favorite trade partner" at bounding box center [444, 622] width 41 height 41
click at [968, 714] on button "Submit" at bounding box center [935, 697] width 79 height 36
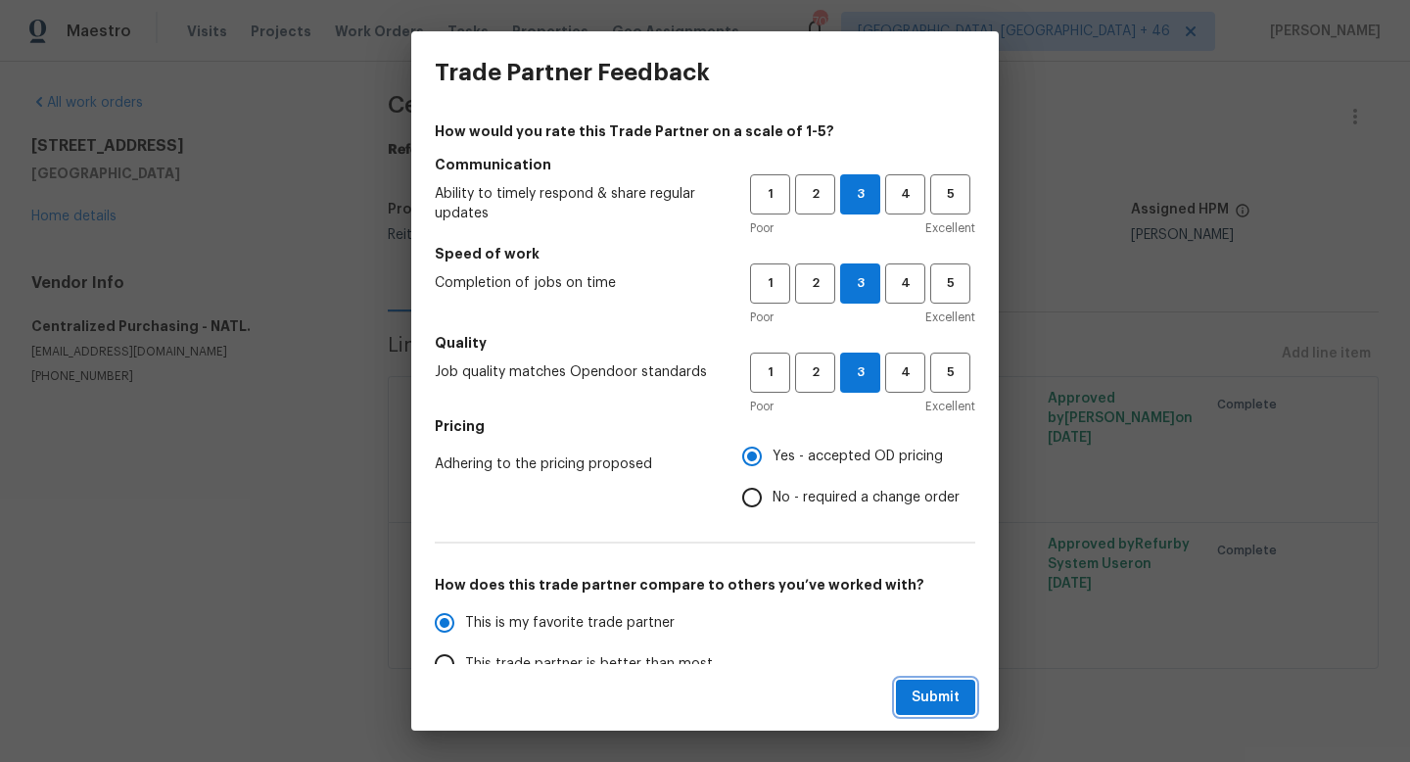
radio input "true"
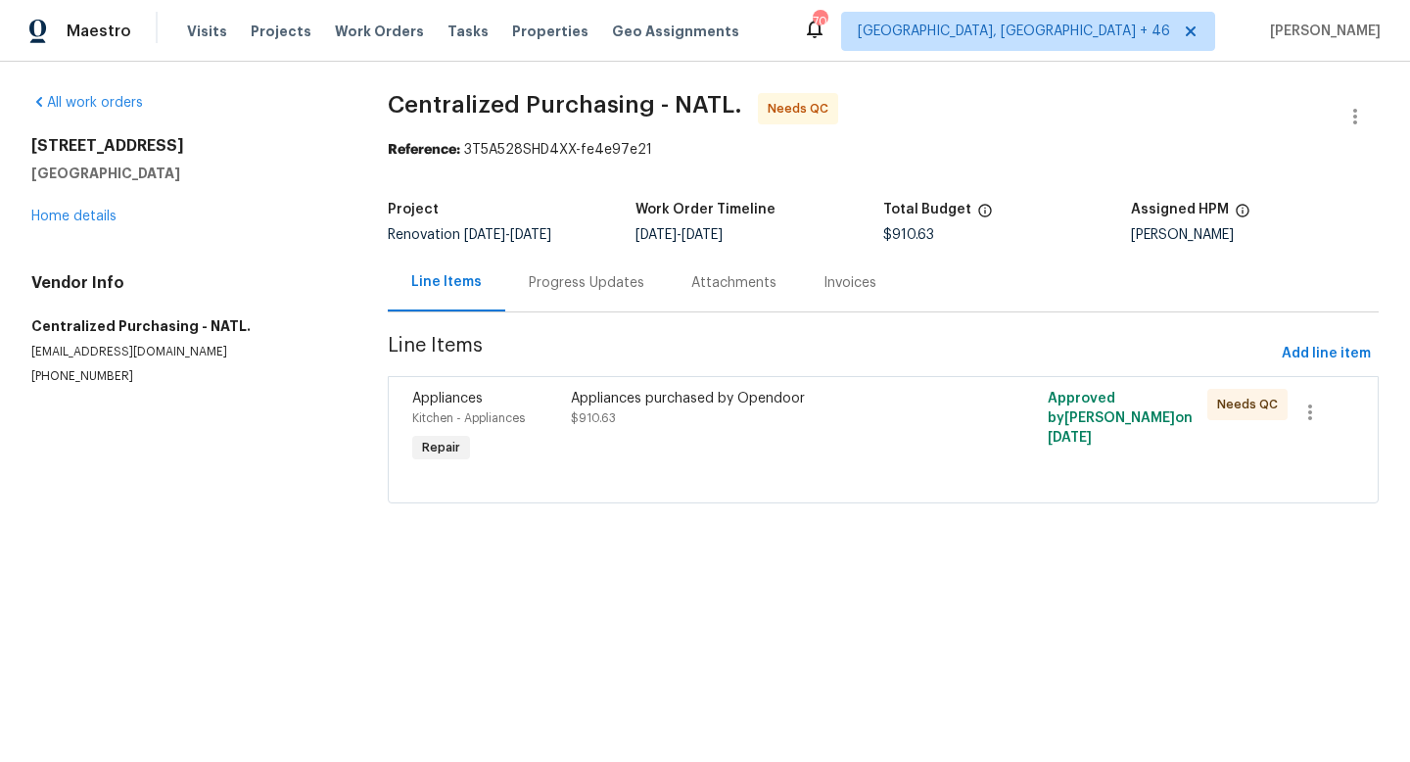
click at [679, 419] on div "Appliances purchased by Opendoor $910.63" at bounding box center [764, 408] width 386 height 39
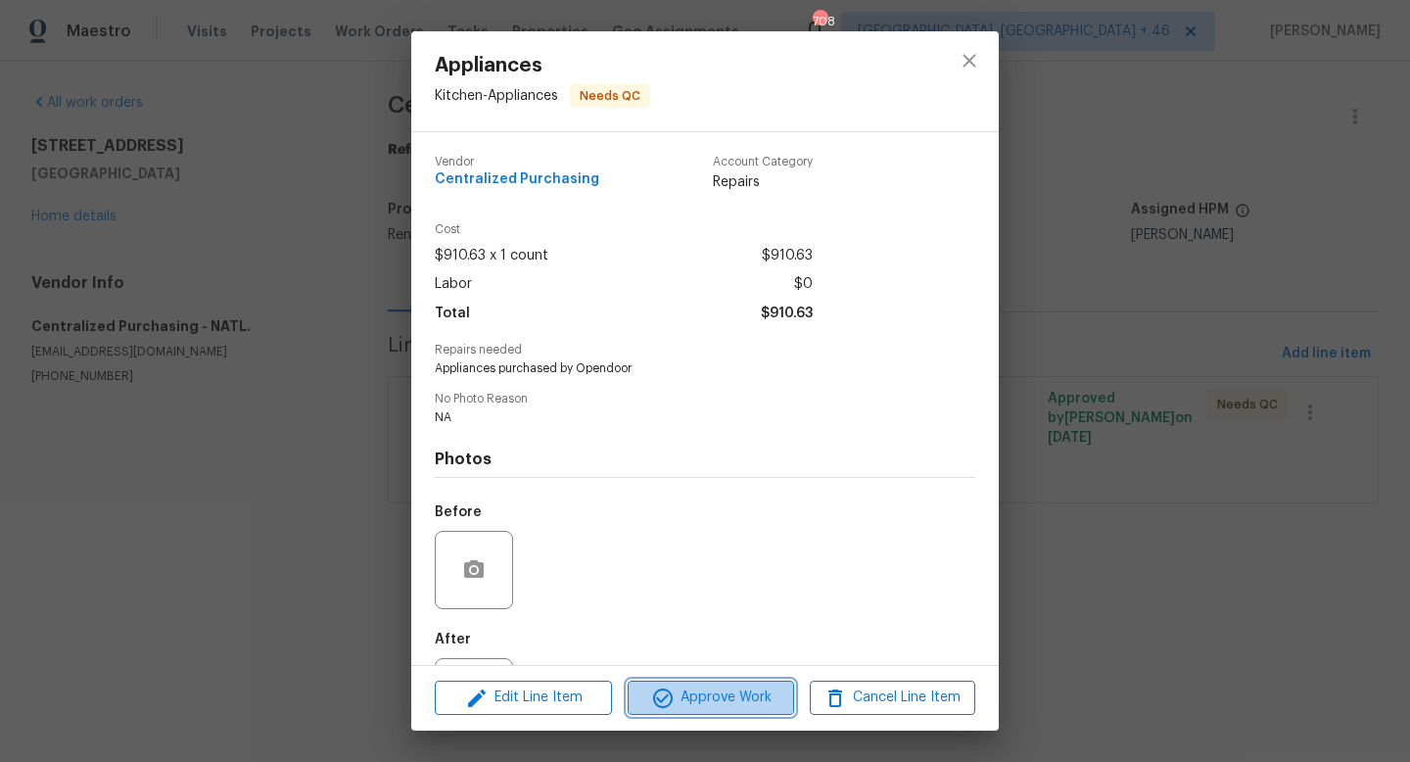
click at [691, 689] on span "Approve Work" at bounding box center [710, 697] width 154 height 24
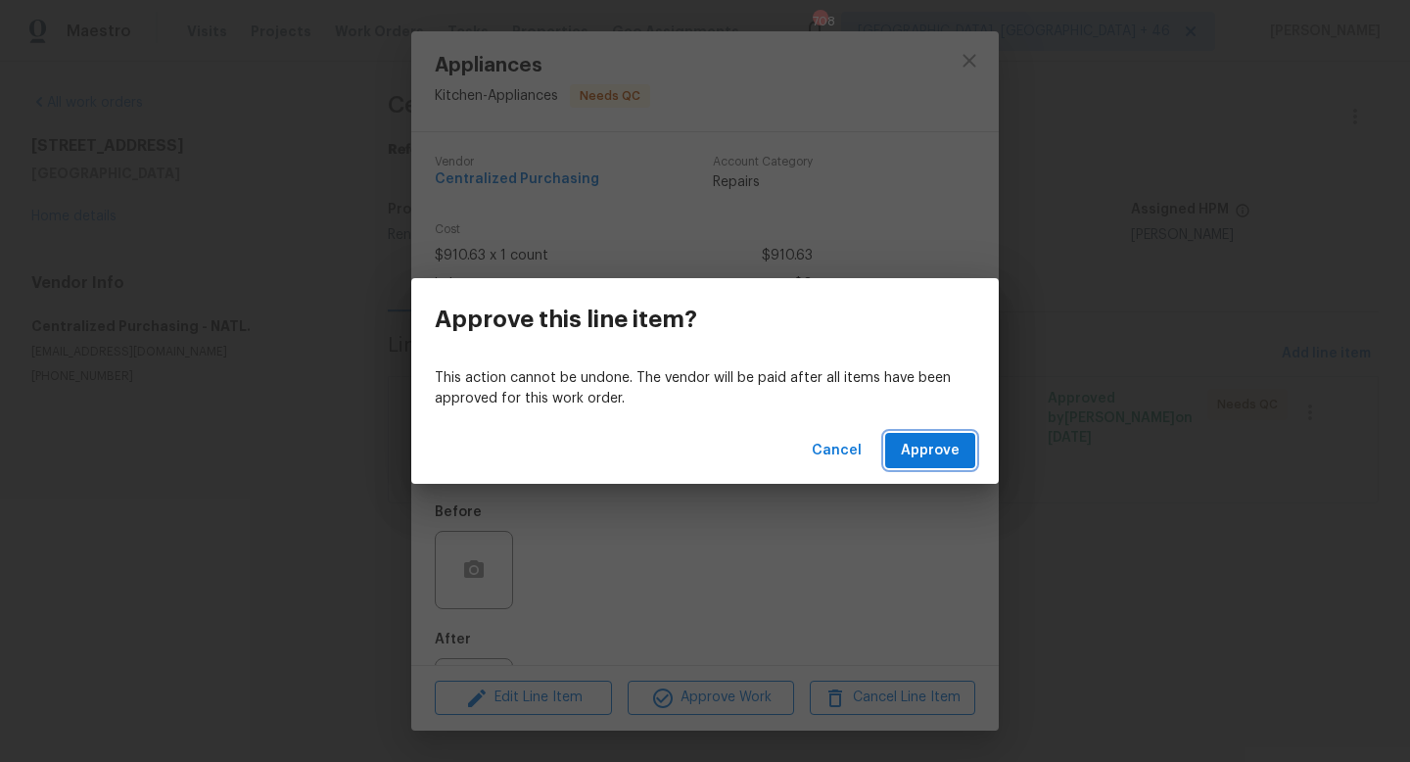
click at [918, 452] on span "Approve" at bounding box center [930, 451] width 59 height 24
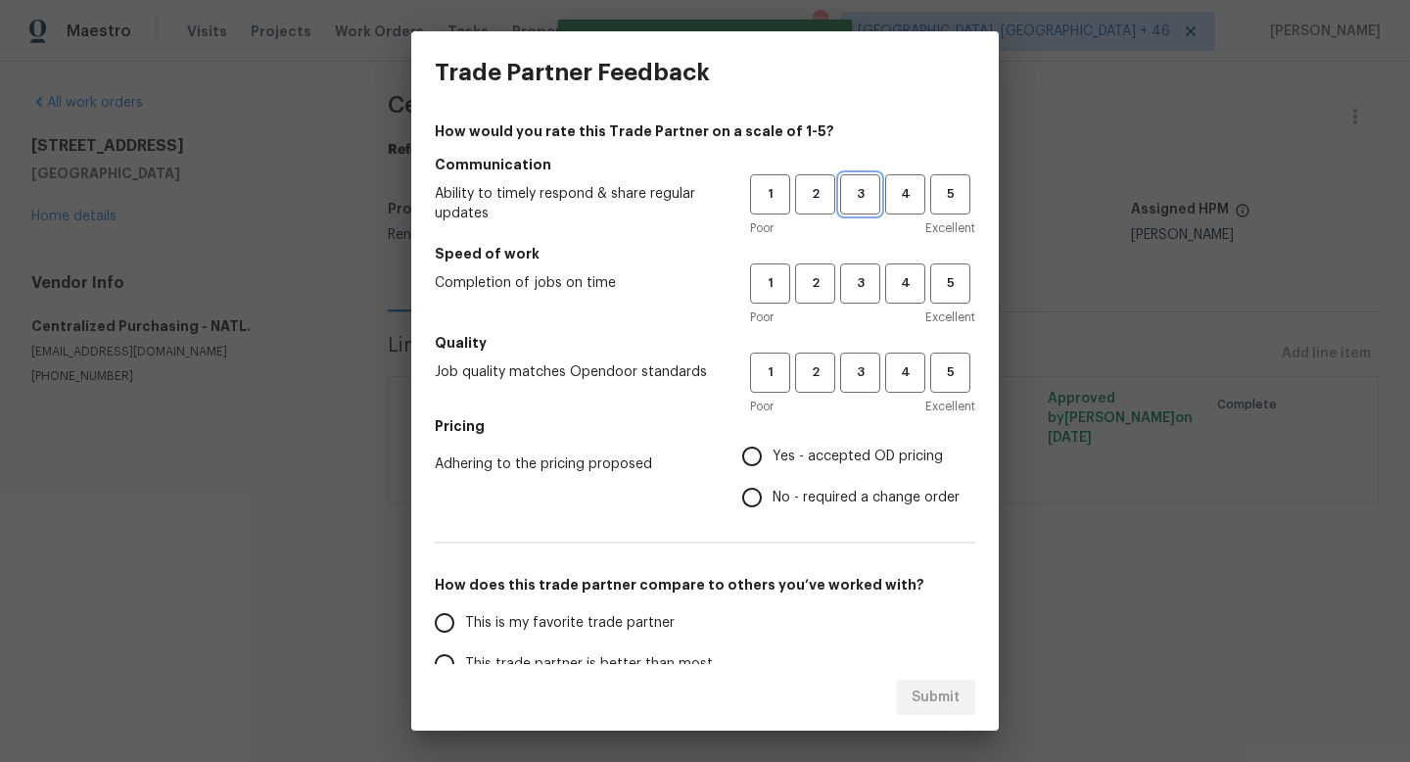
click at [849, 195] on span "3" at bounding box center [860, 194] width 36 height 23
click at [850, 295] on button "3" at bounding box center [860, 283] width 40 height 40
click at [854, 379] on span "3" at bounding box center [860, 372] width 36 height 23
click at [800, 469] on label "Yes - accepted OD pricing" at bounding box center [845, 456] width 228 height 41
click at [772, 469] on input "Yes - accepted OD pricing" at bounding box center [751, 456] width 41 height 41
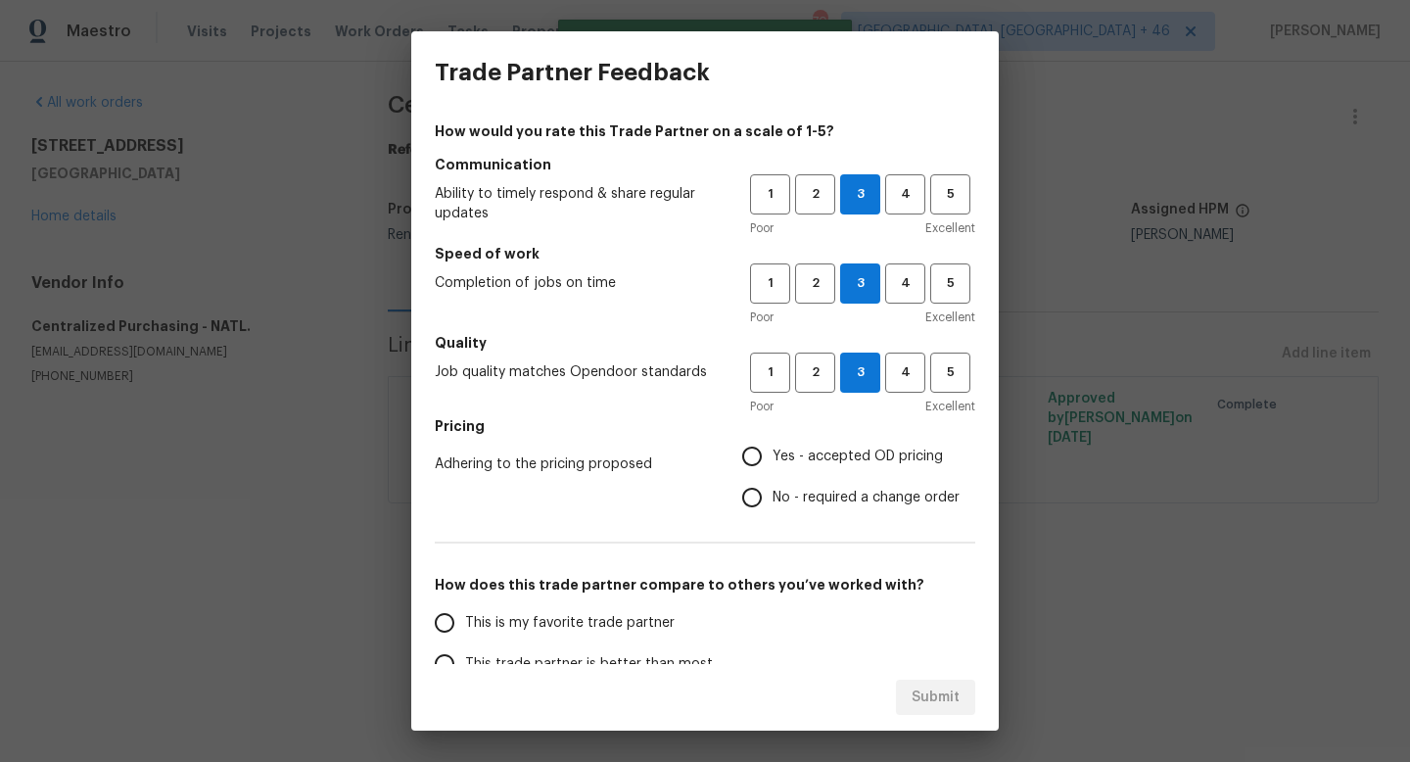
radio input "true"
click at [579, 613] on span "This is my favorite trade partner" at bounding box center [569, 623] width 209 height 21
click at [465, 613] on input "This is my favorite trade partner" at bounding box center [444, 622] width 41 height 41
click at [911, 693] on button "Submit" at bounding box center [935, 697] width 79 height 36
radio input "true"
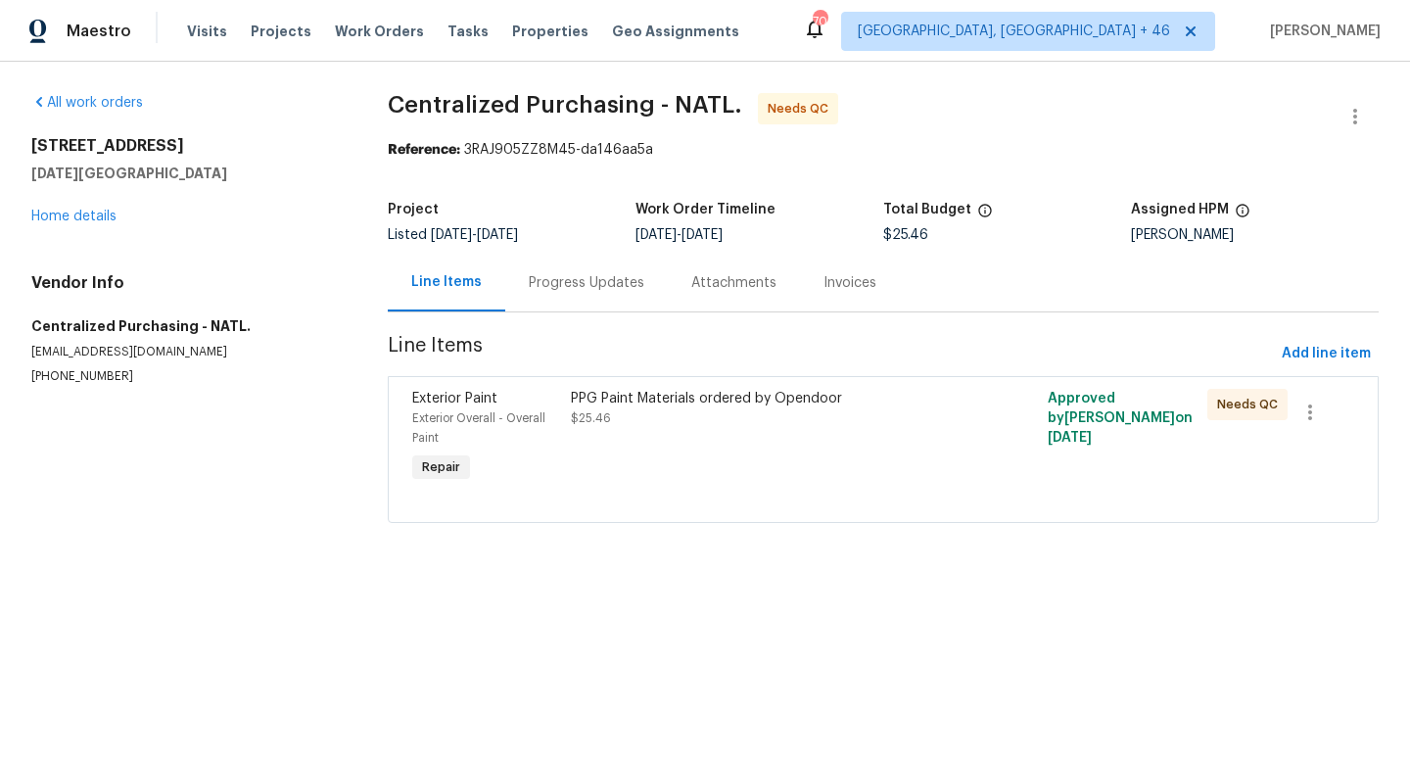
click at [840, 433] on div "PPG Paint Materials ordered by Opendoor $25.46" at bounding box center [763, 438] width 397 height 110
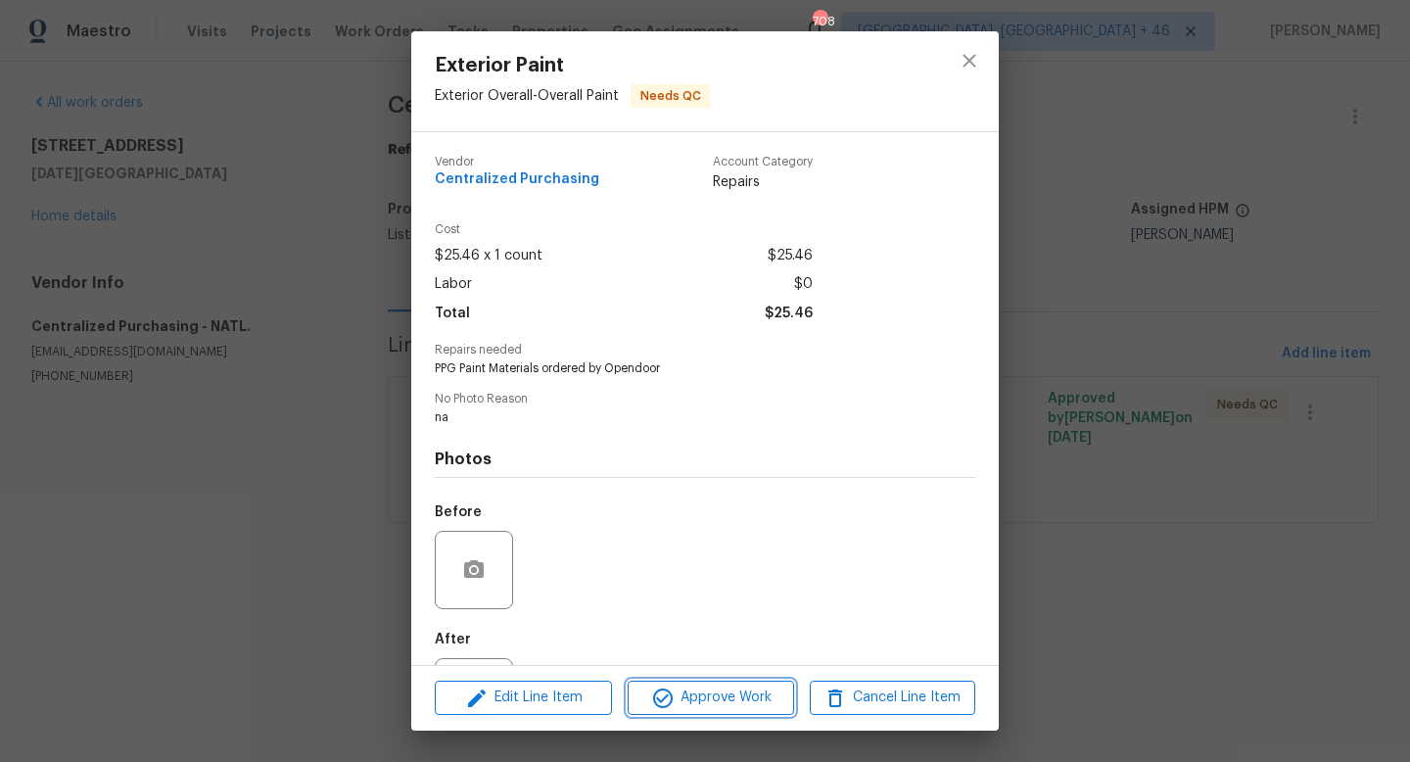
click at [741, 697] on span "Approve Work" at bounding box center [710, 697] width 154 height 24
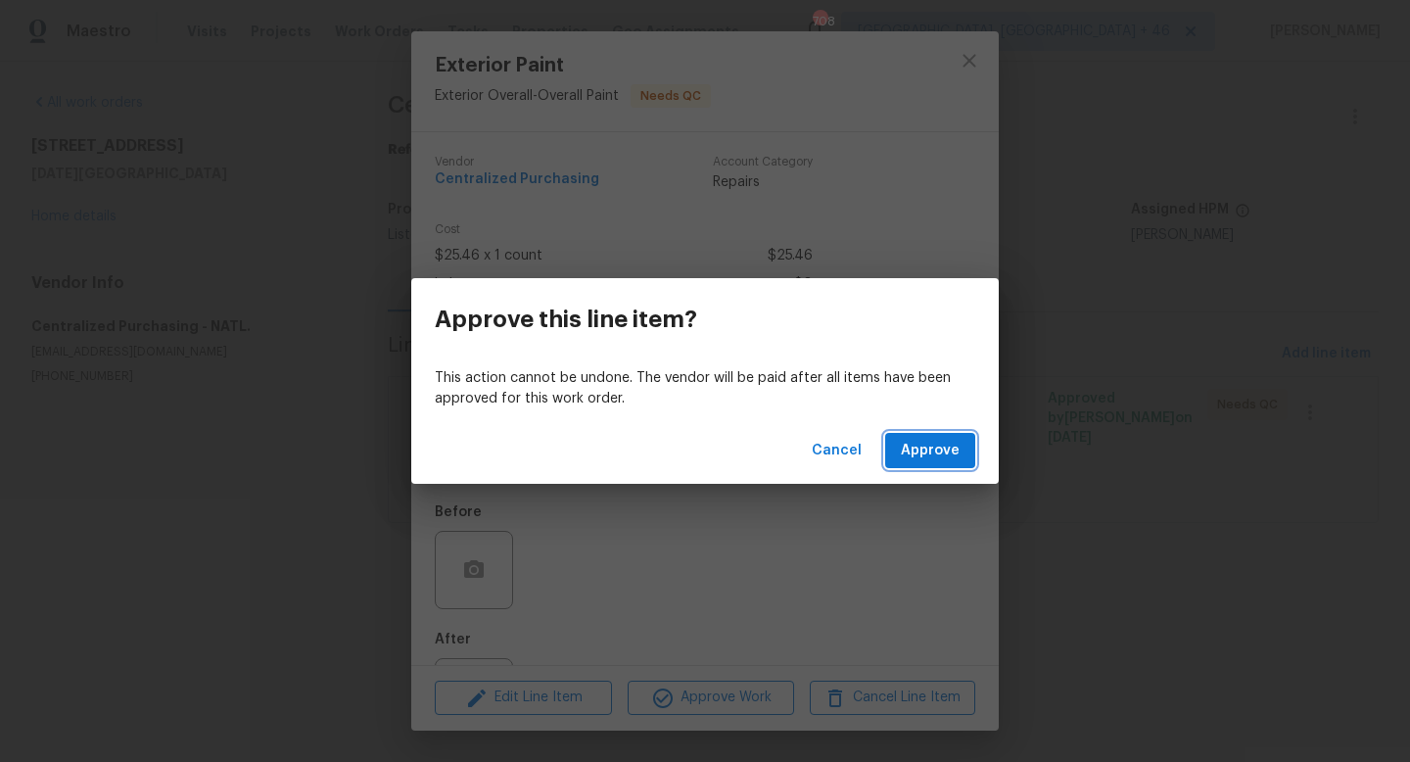
click at [914, 460] on span "Approve" at bounding box center [930, 451] width 59 height 24
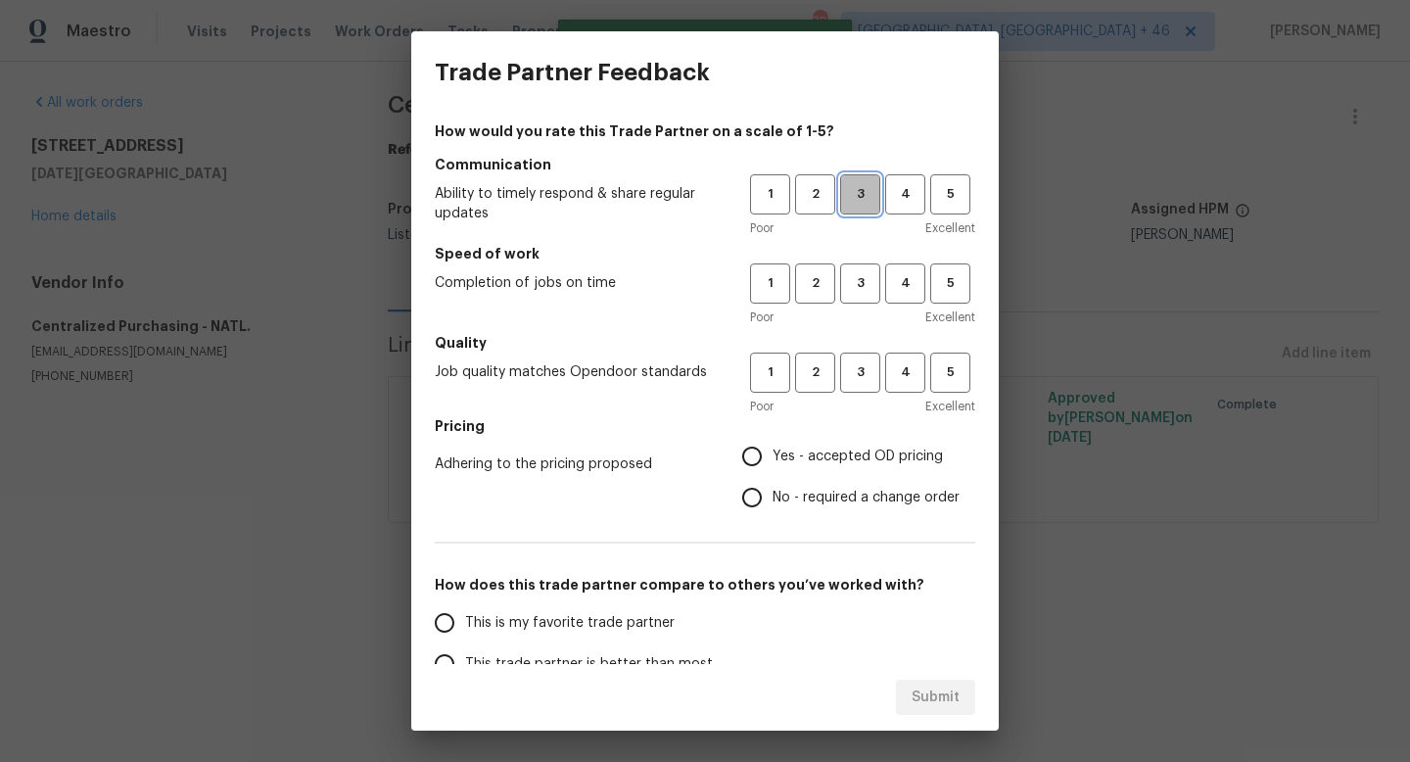
click at [857, 210] on button "3" at bounding box center [860, 194] width 40 height 40
click at [855, 291] on span "3" at bounding box center [860, 283] width 36 height 23
click at [849, 354] on button "3" at bounding box center [860, 372] width 40 height 40
click at [815, 446] on span "Yes - accepted OD pricing" at bounding box center [857, 456] width 170 height 21
click at [772, 446] on input "Yes - accepted OD pricing" at bounding box center [751, 456] width 41 height 41
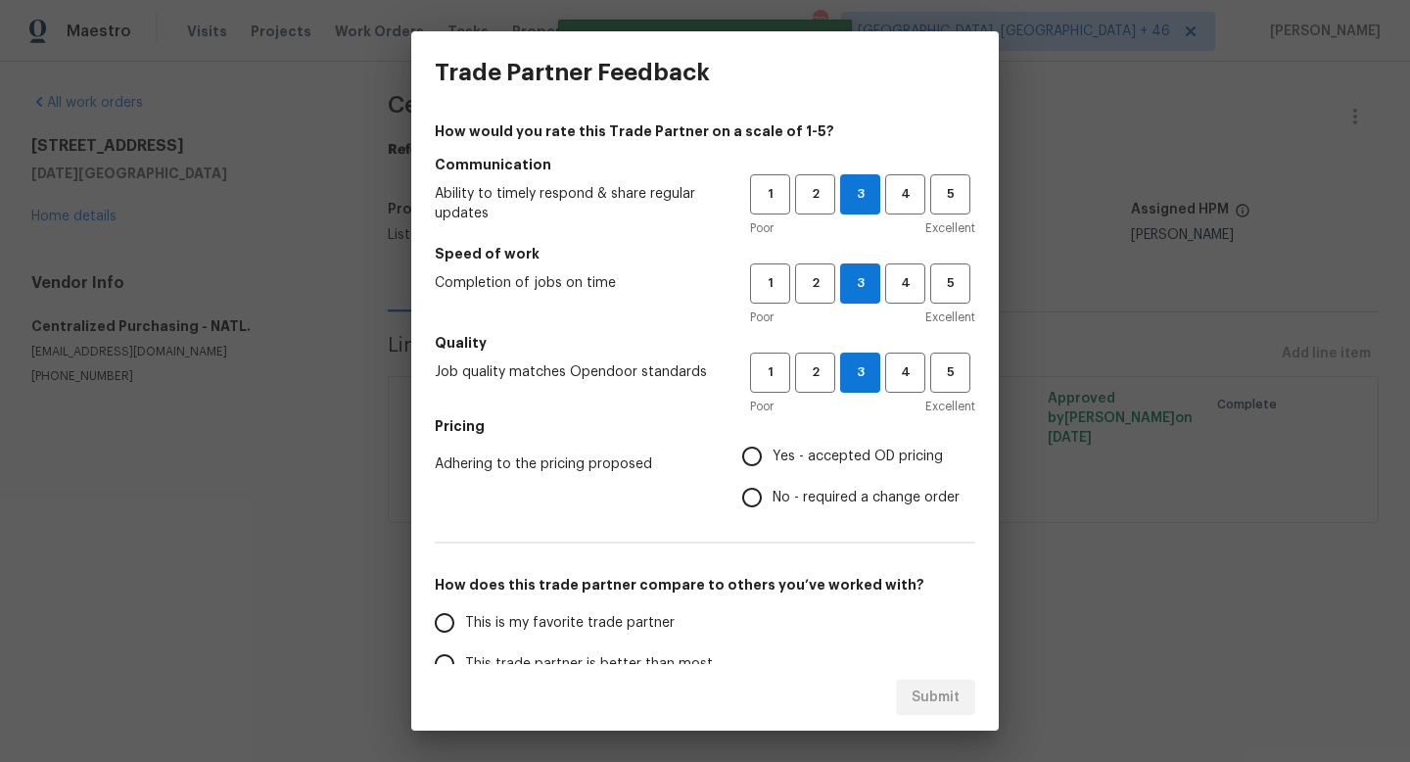
radio input "true"
click at [583, 631] on span "This is my favorite trade partner" at bounding box center [569, 623] width 209 height 21
click at [465, 631] on input "This is my favorite trade partner" at bounding box center [444, 622] width 41 height 41
click at [923, 689] on span "Submit" at bounding box center [935, 697] width 48 height 24
radio input "true"
